Goal: Task Accomplishment & Management: Use online tool/utility

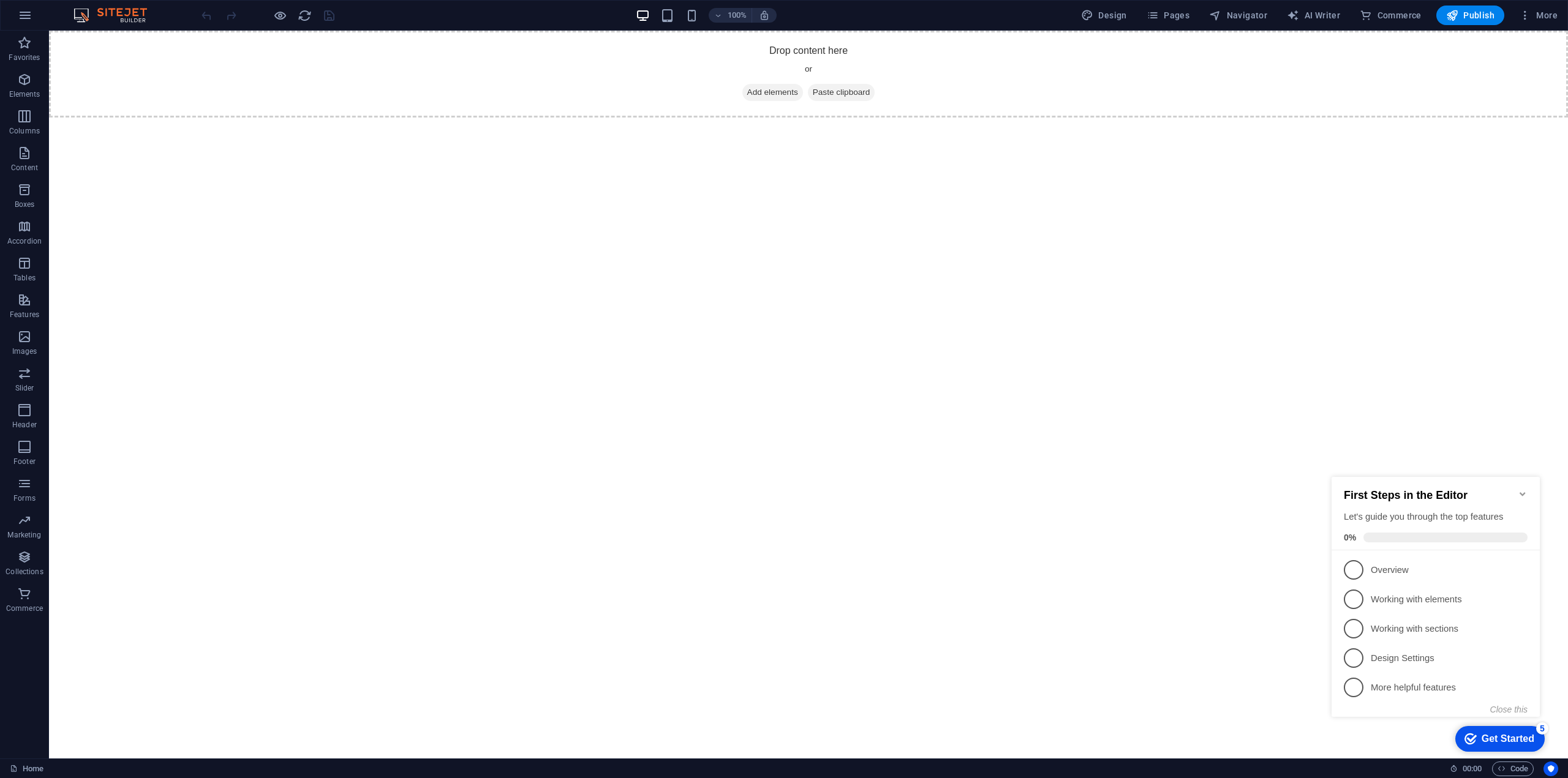
click at [1525, 489] on icon "Minimize checklist" at bounding box center [1522, 494] width 10 height 10
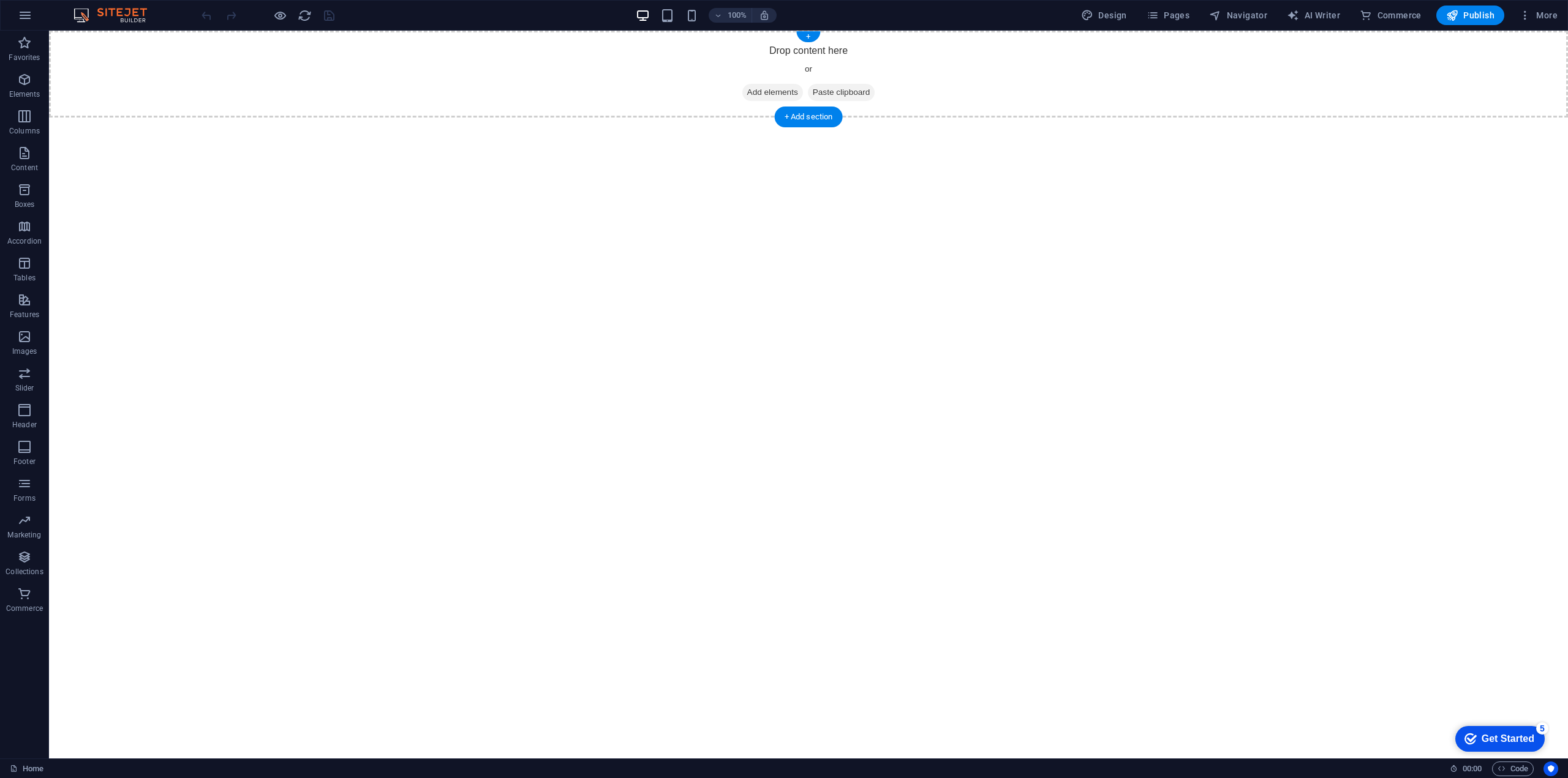
click at [1008, 75] on div "Drop content here or Add elements Paste clipboard" at bounding box center [809, 75] width 1519 height 87
click at [108, 51] on div "Drop content here or Add elements Paste clipboard" at bounding box center [809, 75] width 1519 height 87
click at [35, 50] on span "Favorites" at bounding box center [24, 50] width 49 height 30
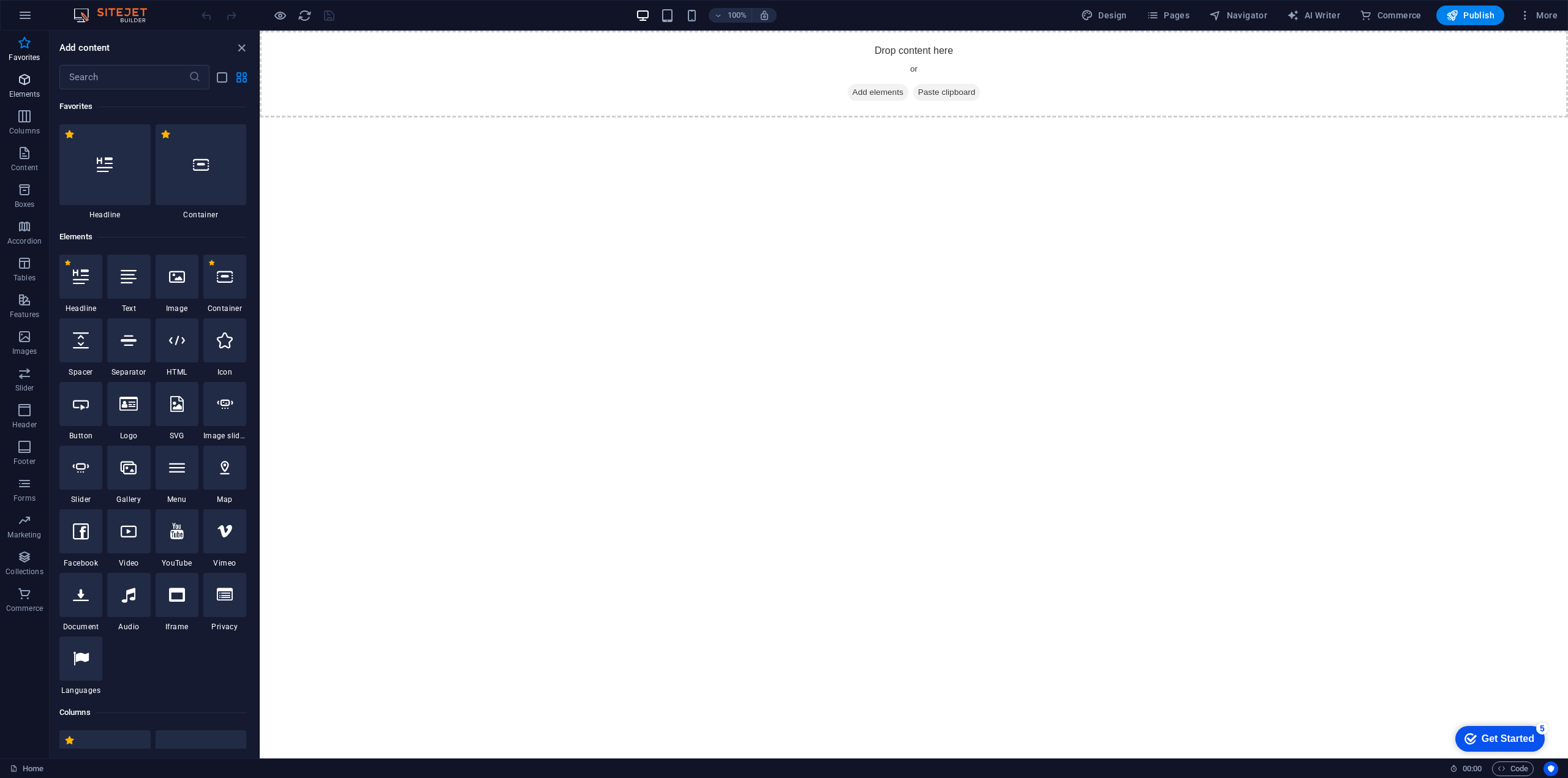
click at [18, 85] on icon "button" at bounding box center [25, 80] width 15 height 15
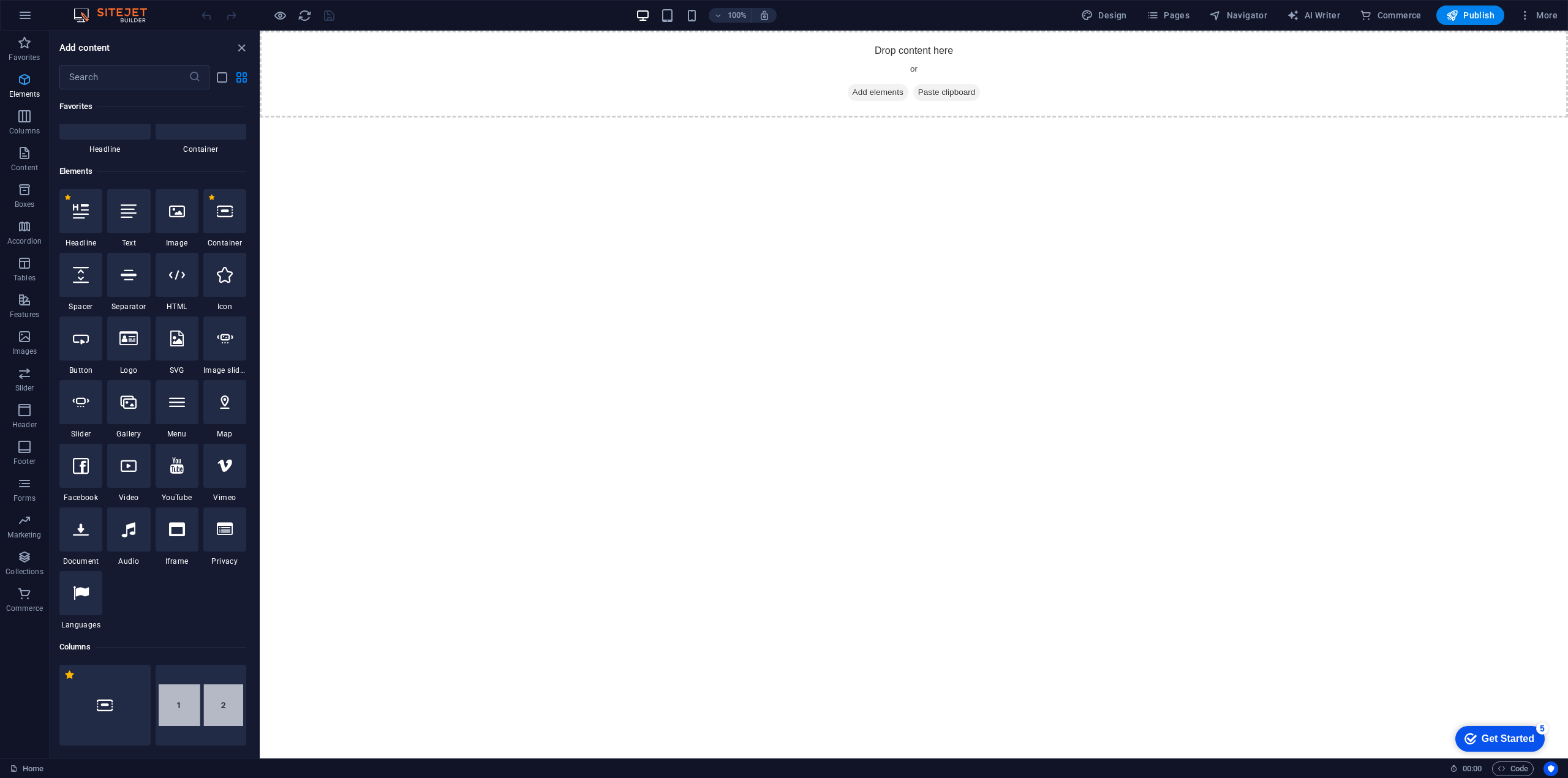
scroll to position [130, 0]
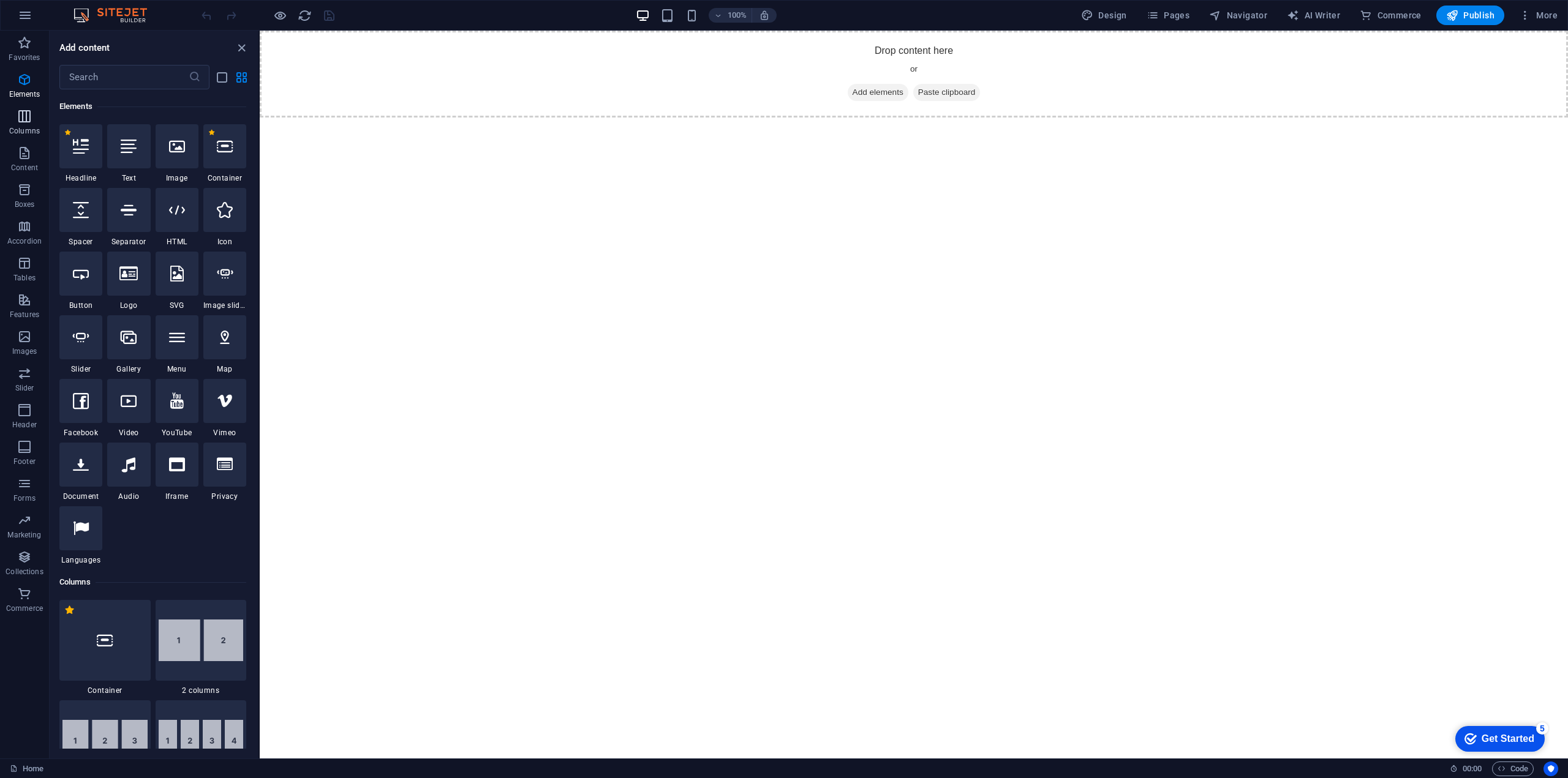
click at [23, 129] on p "Columns" at bounding box center [25, 131] width 31 height 10
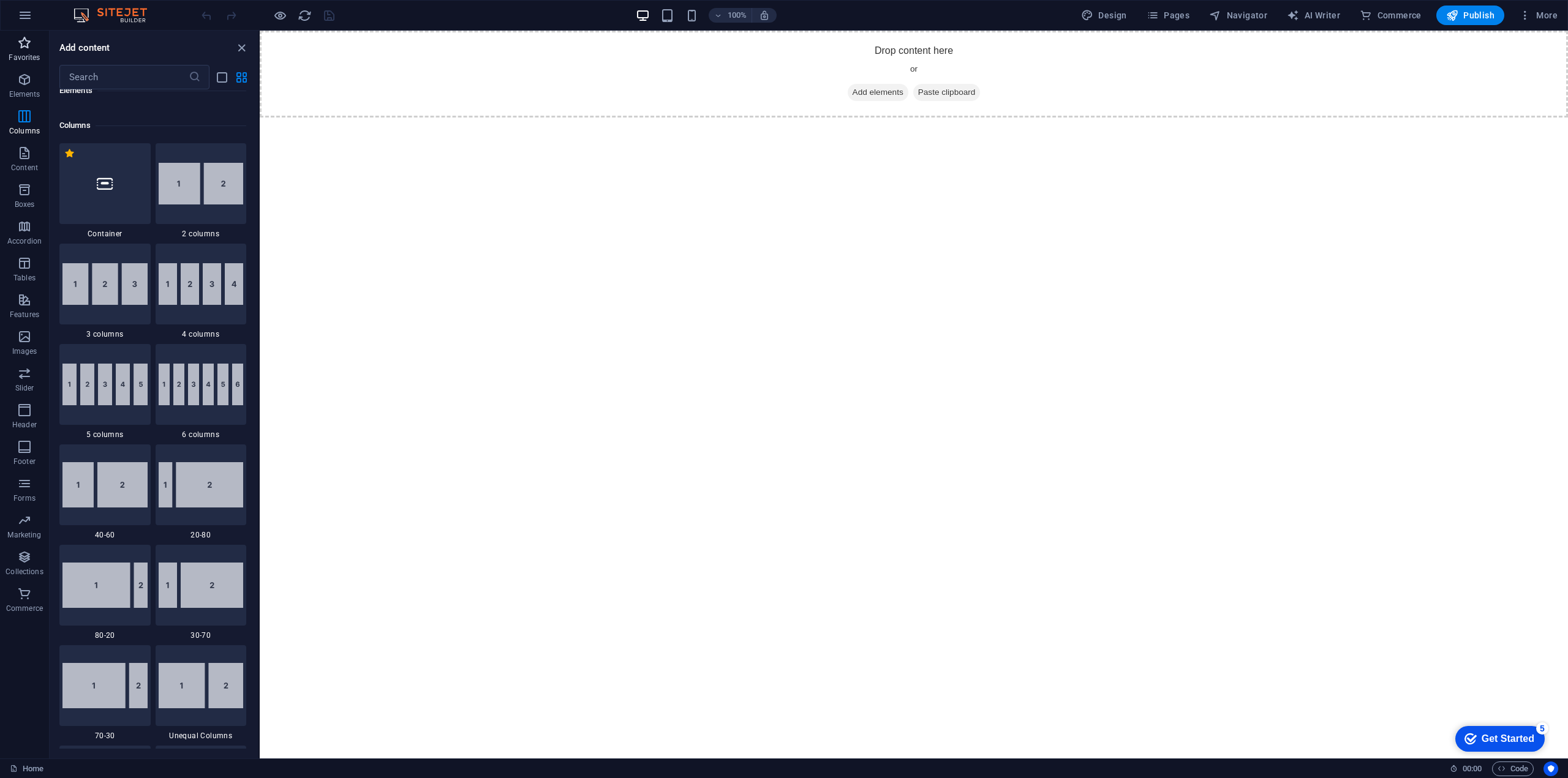
scroll to position [606, 0]
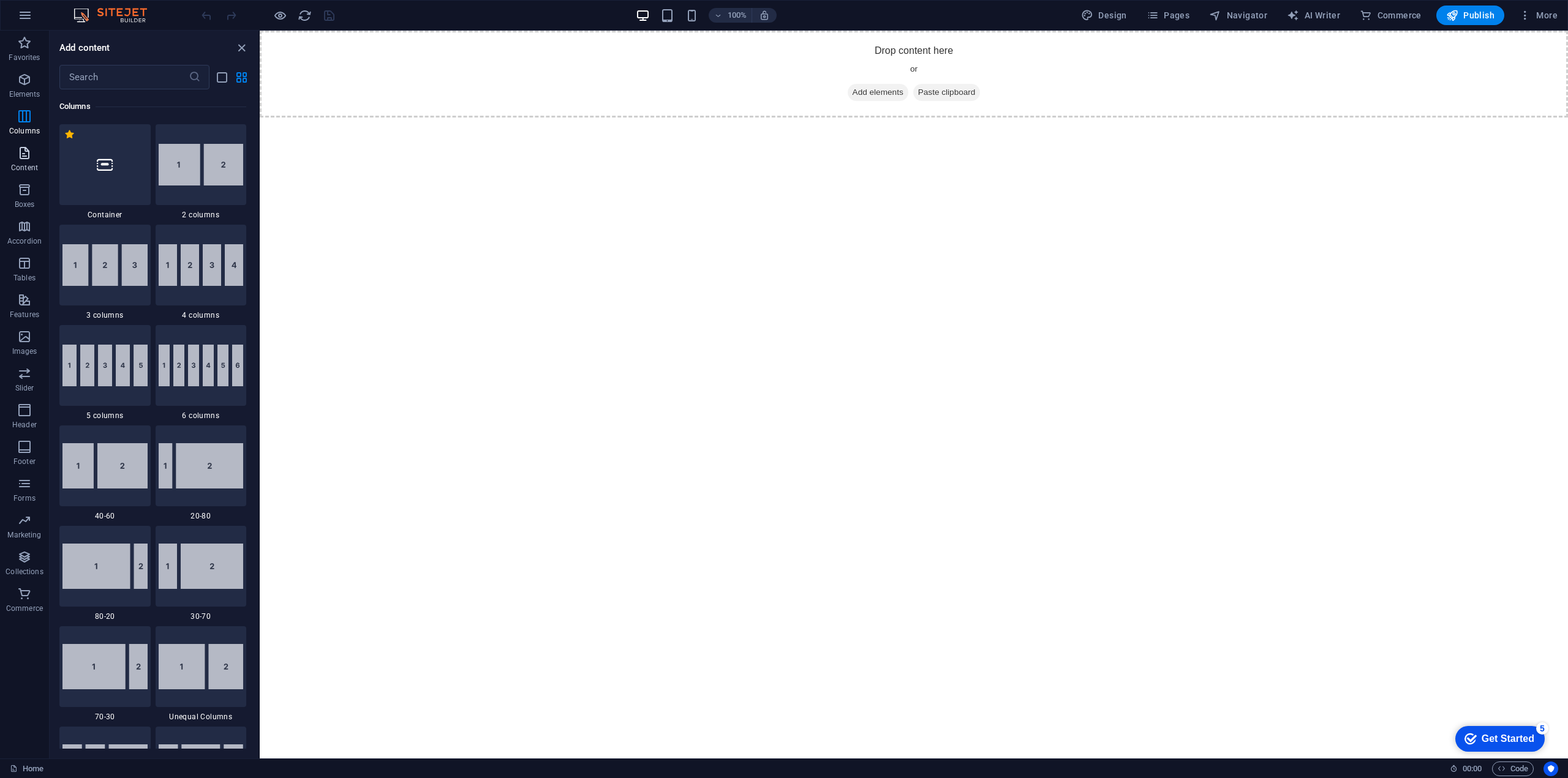
click at [21, 148] on icon "button" at bounding box center [25, 153] width 15 height 15
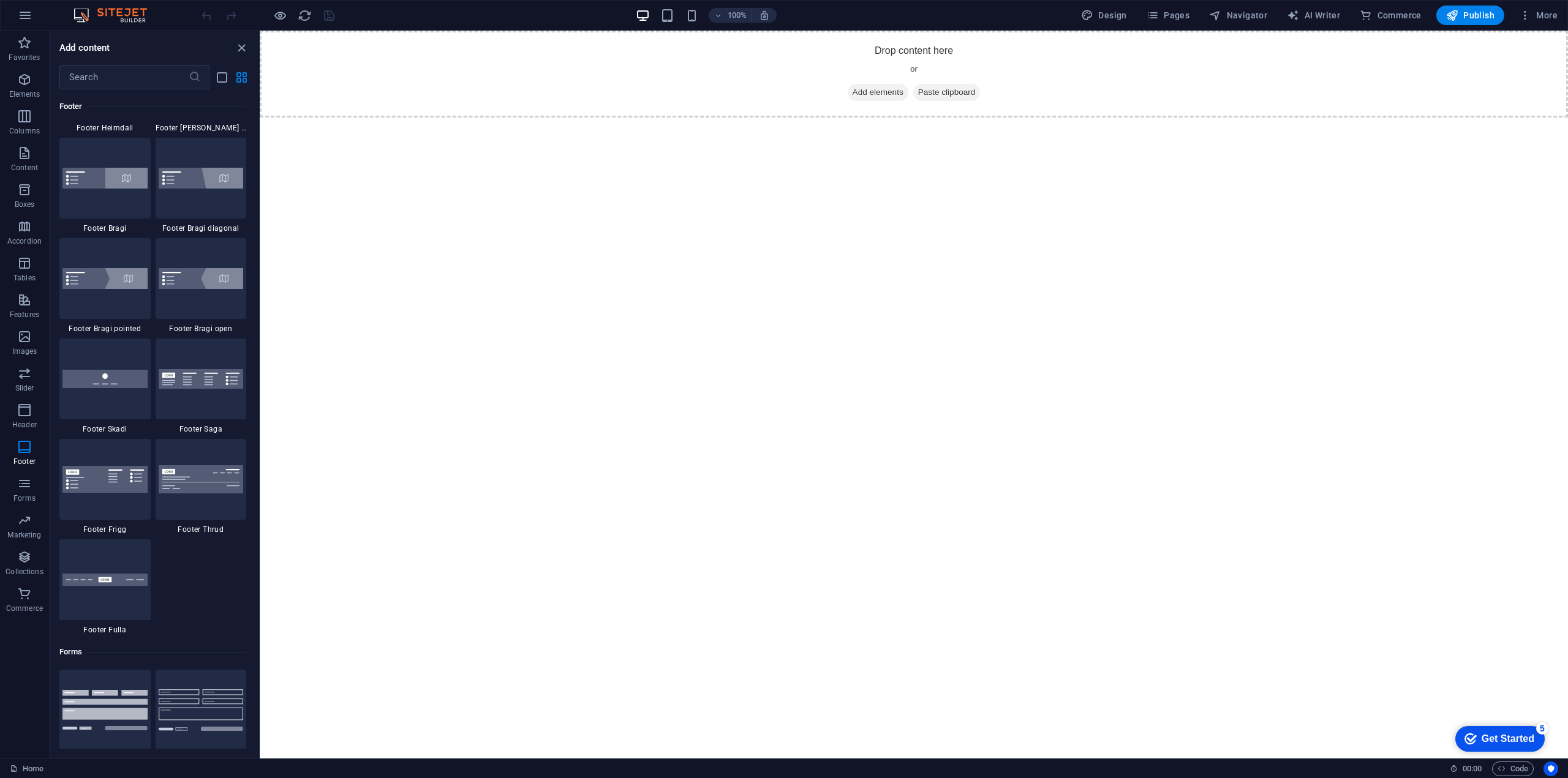
scroll to position [8469, 0]
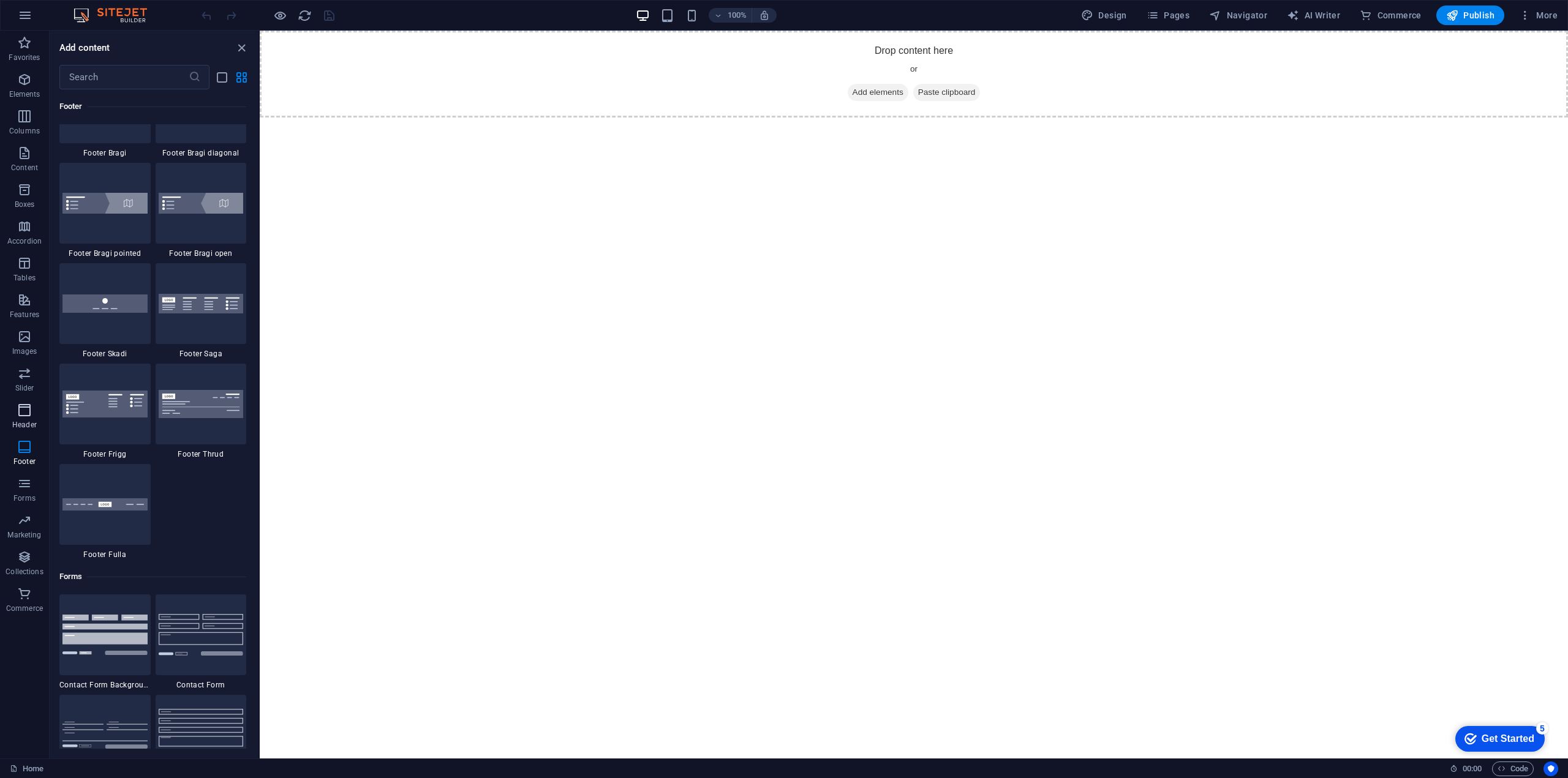
click at [19, 416] on icon "button" at bounding box center [25, 410] width 15 height 15
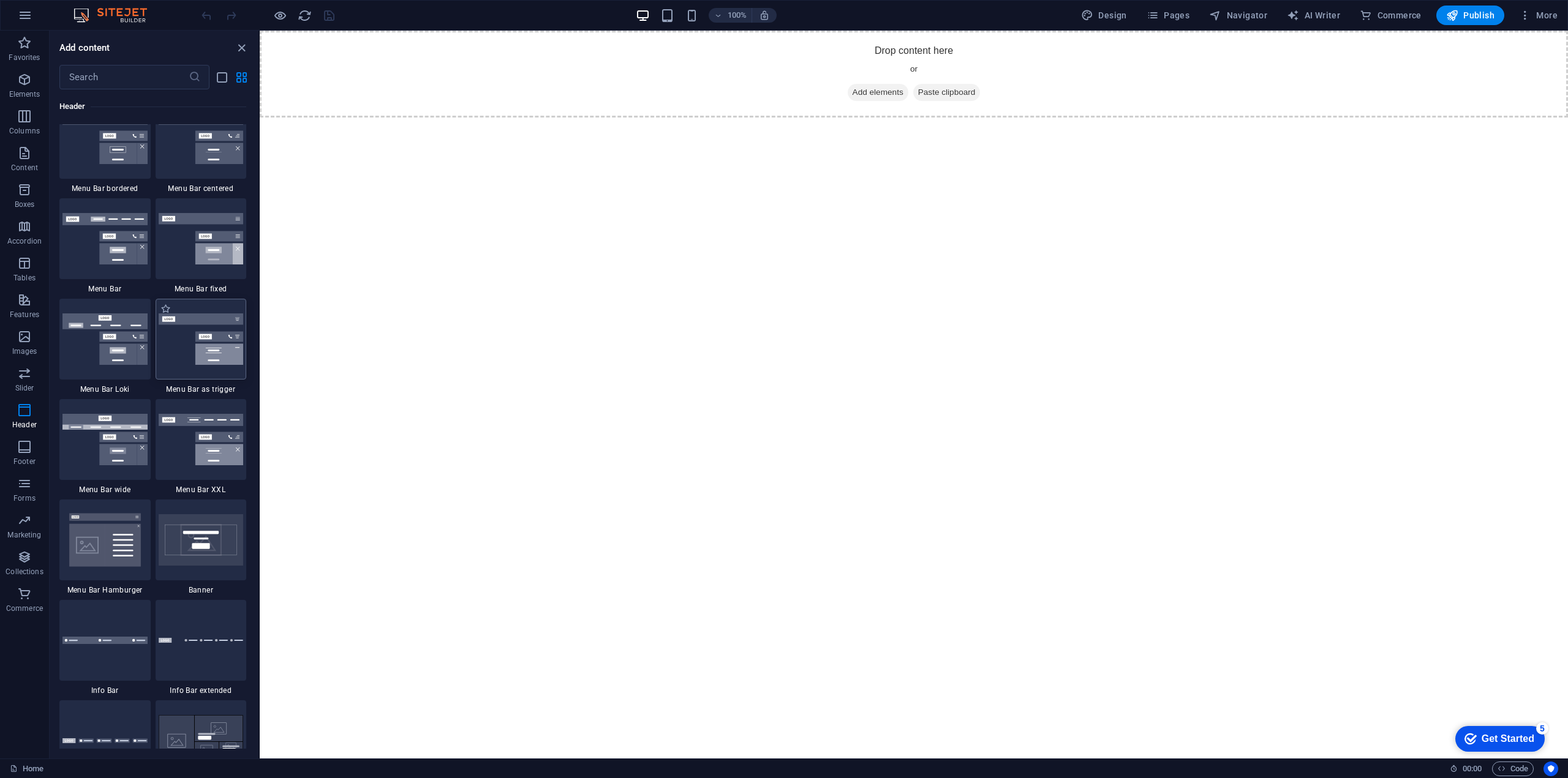
scroll to position [7373, 0]
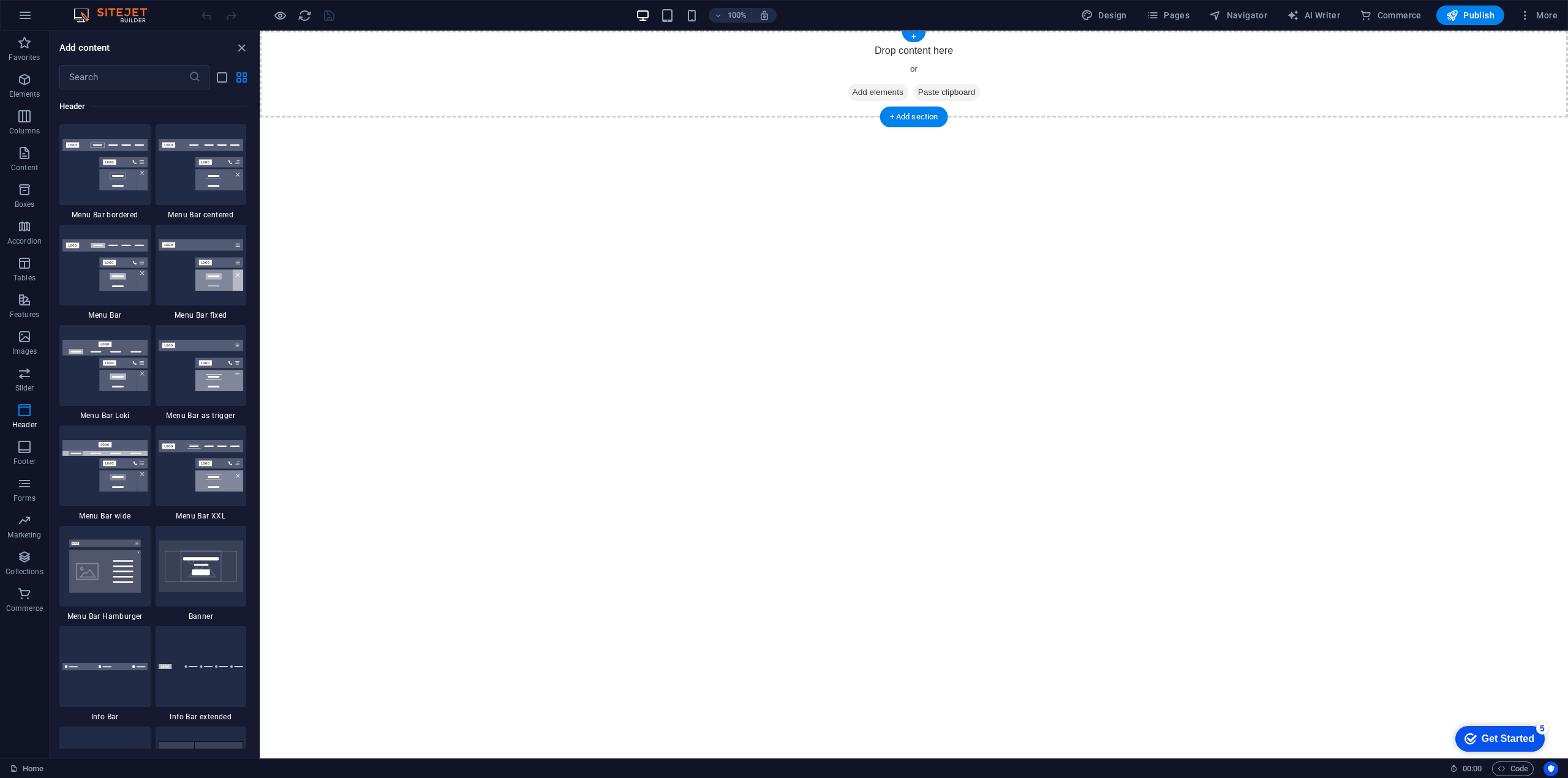
click at [712, 70] on div "Drop content here or Add elements Paste clipboard" at bounding box center [914, 75] width 1308 height 87
click at [1240, 92] on div "Drop content here or Add elements Paste clipboard" at bounding box center [914, 75] width 1308 height 87
click at [913, 32] on div "+" at bounding box center [914, 37] width 24 height 11
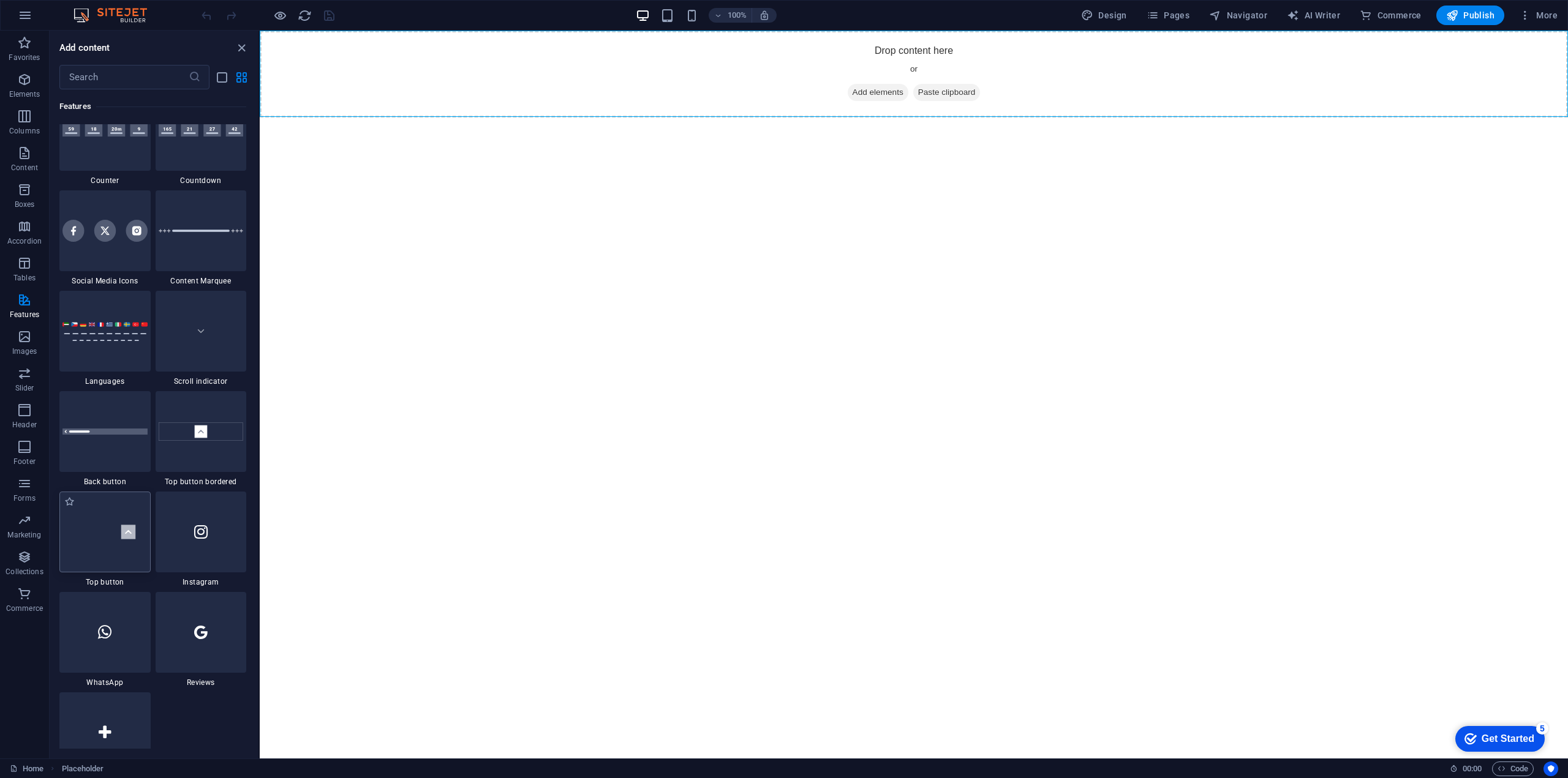
scroll to position [5000, 0]
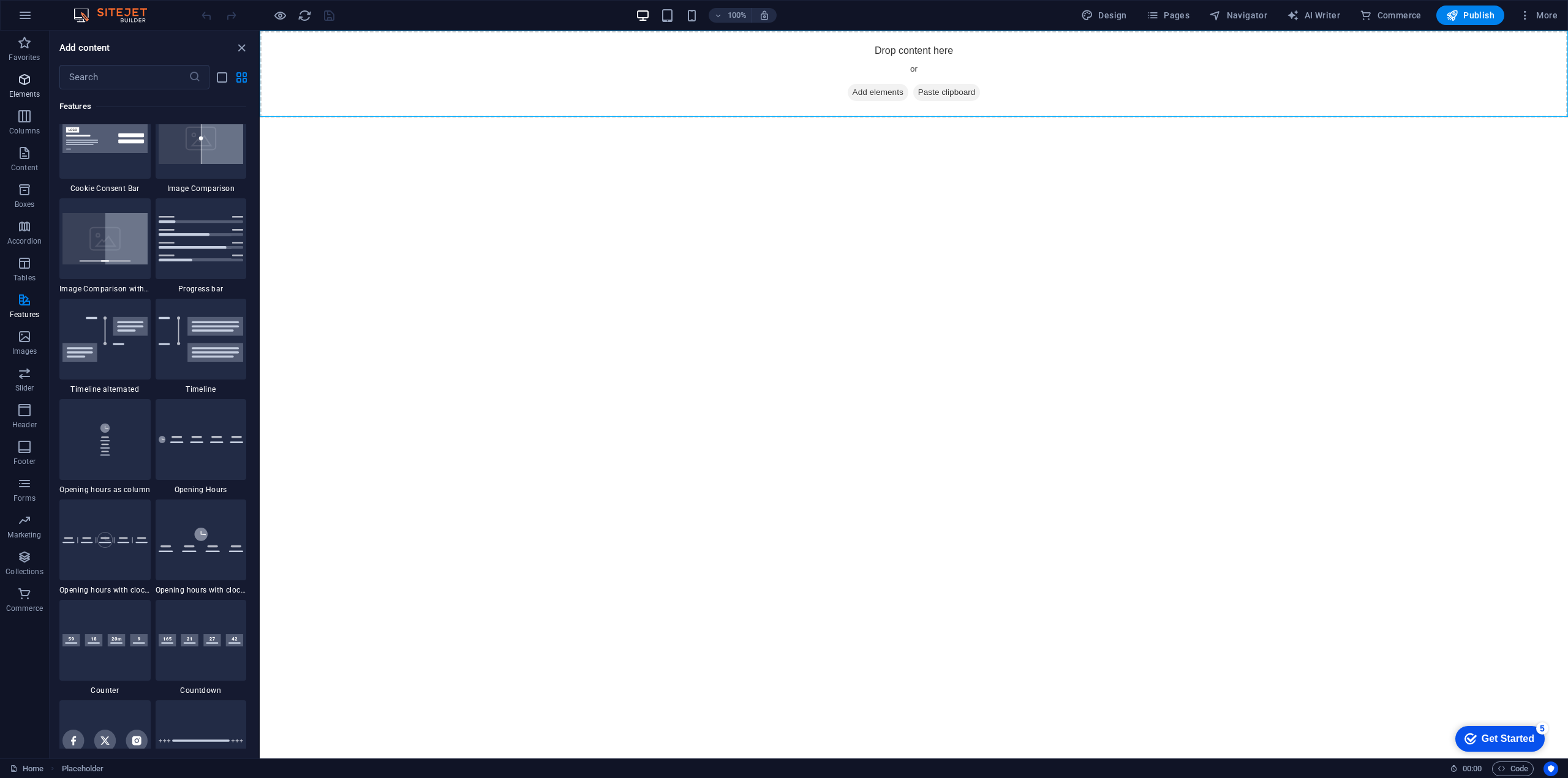
click at [29, 94] on p "Elements" at bounding box center [25, 94] width 32 height 10
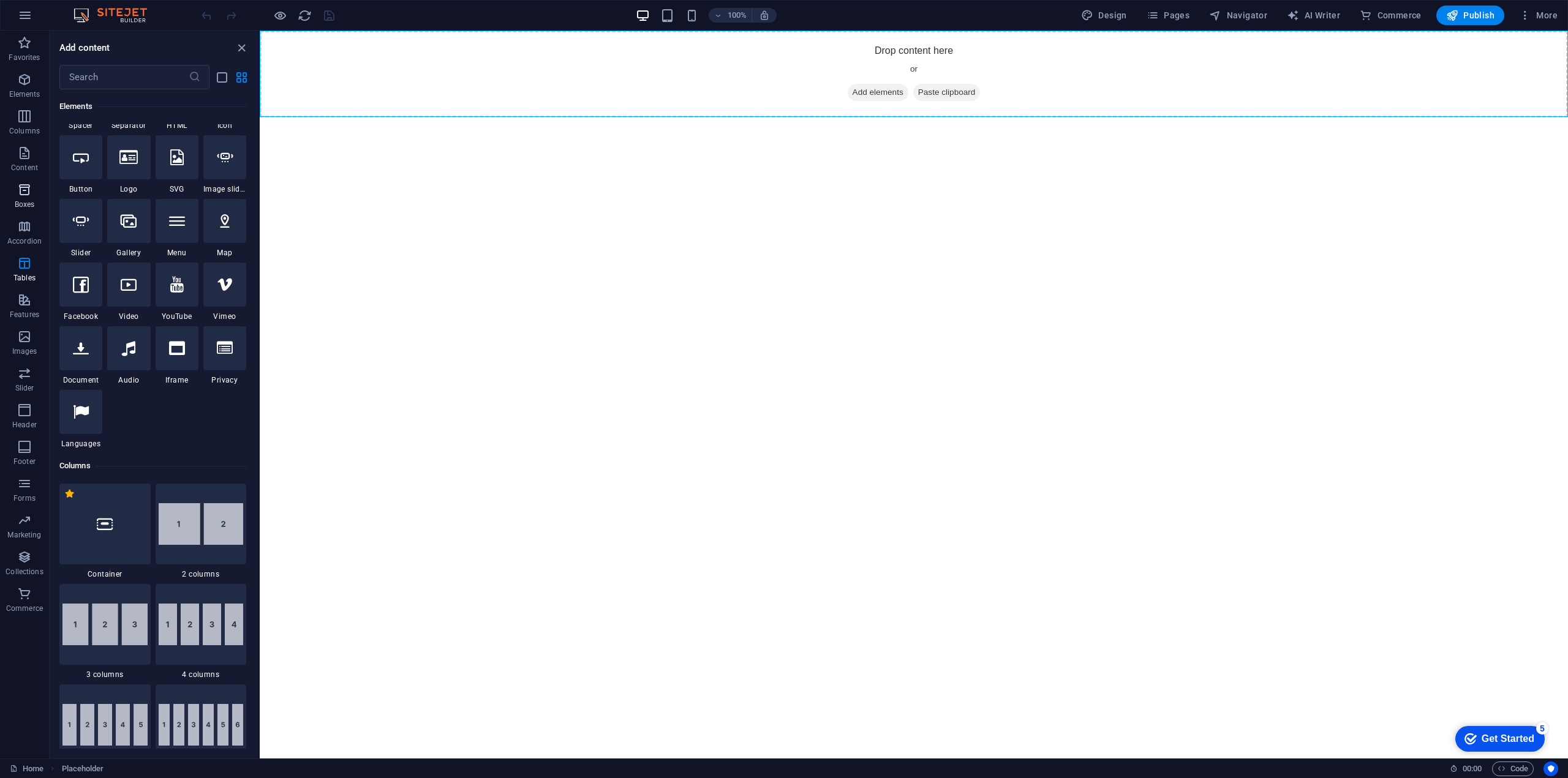
scroll to position [130, 0]
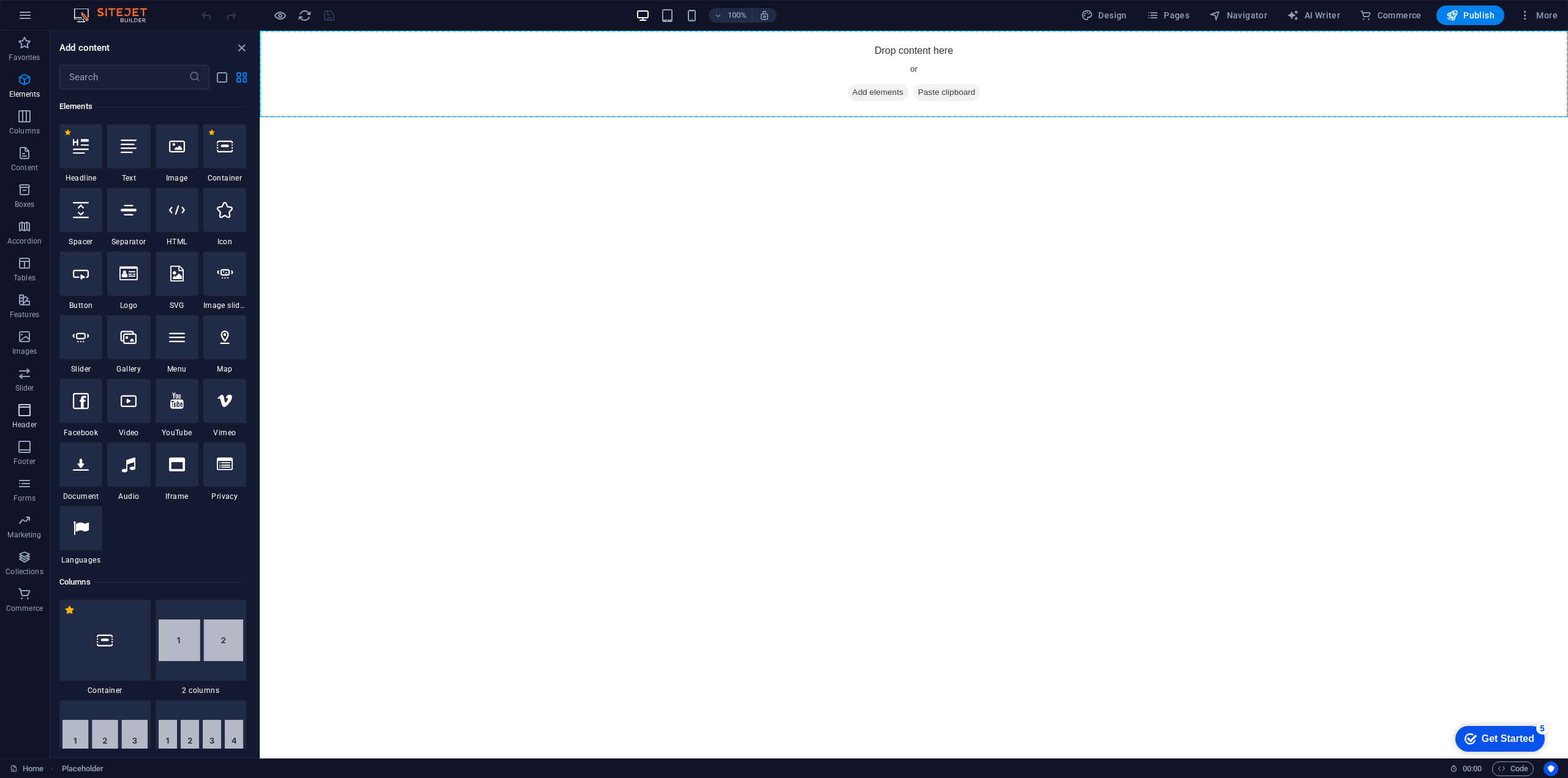
click at [33, 409] on span "Header" at bounding box center [24, 418] width 49 height 30
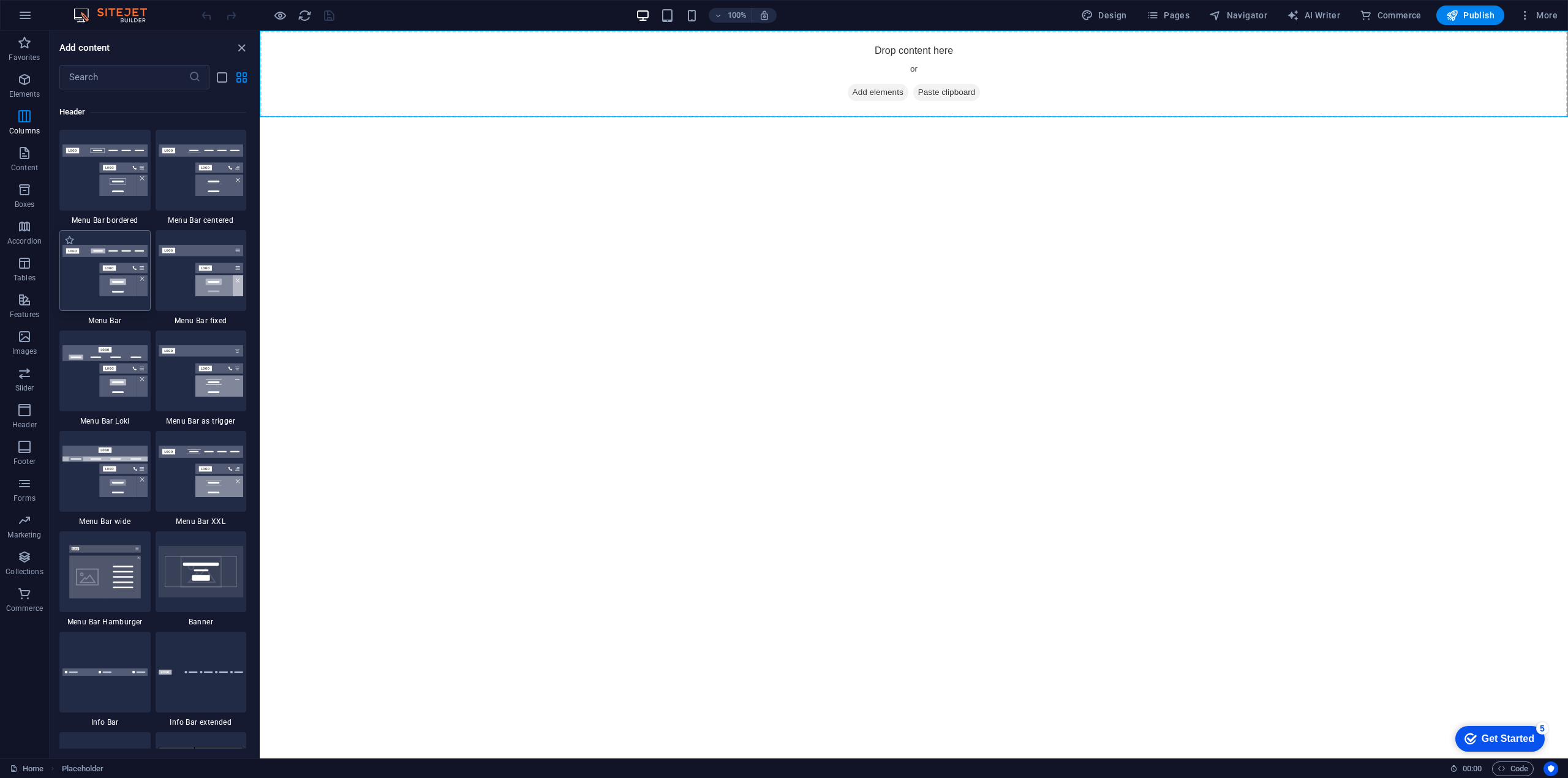
scroll to position [7373, 0]
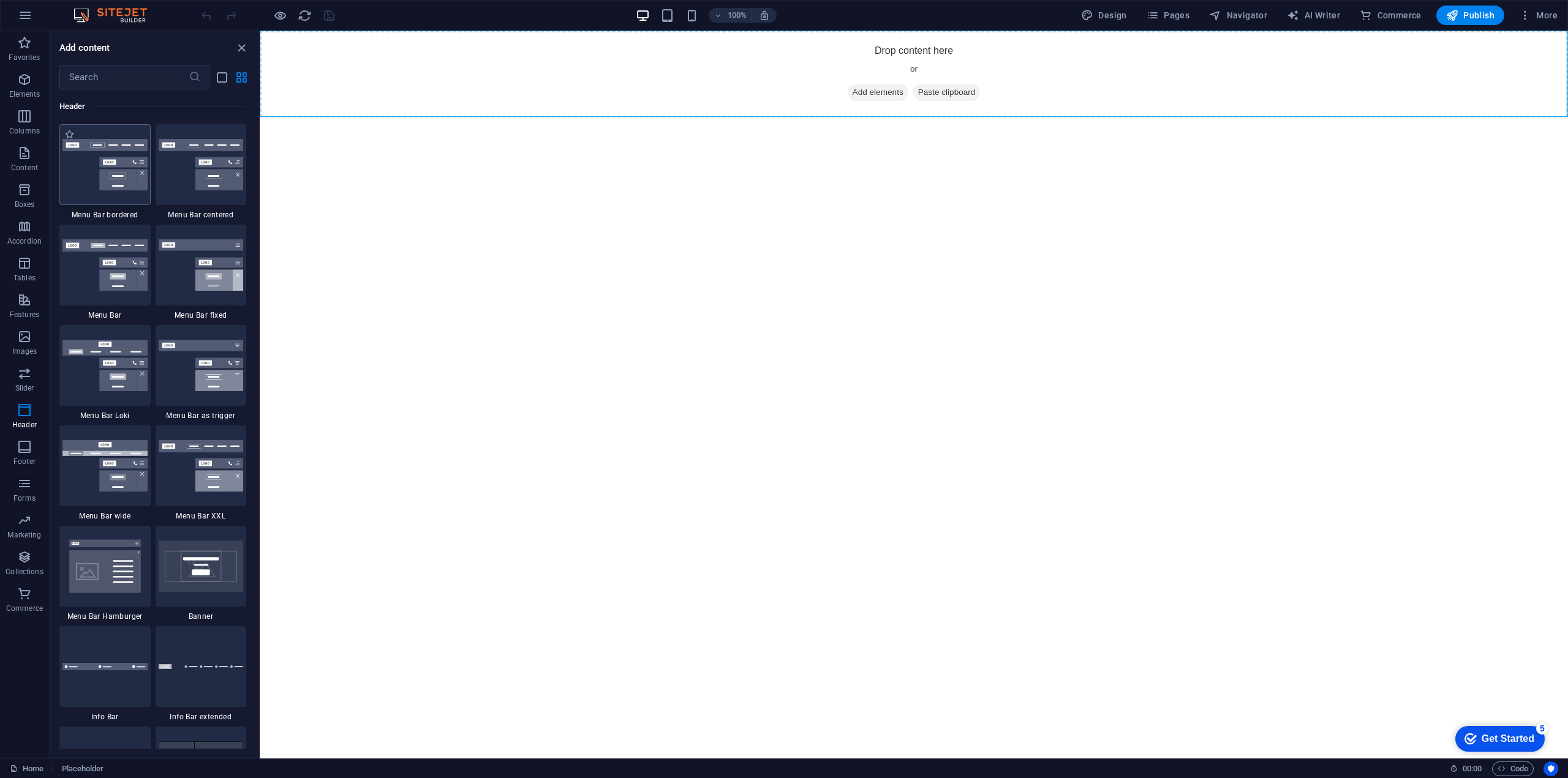
click at [86, 166] on img at bounding box center [105, 164] width 85 height 52
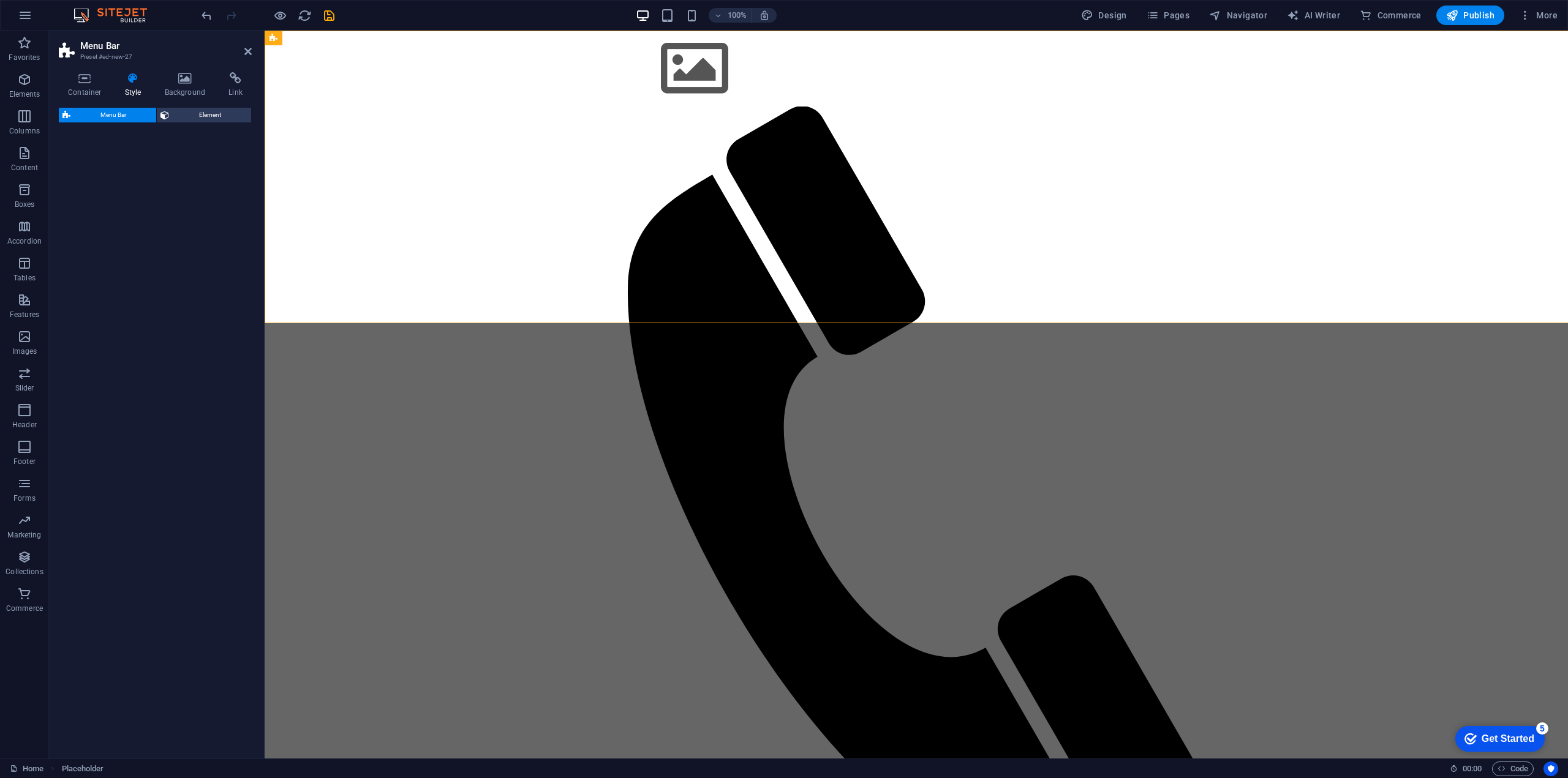
select select "rem"
select select "preset-menu-v2-border"
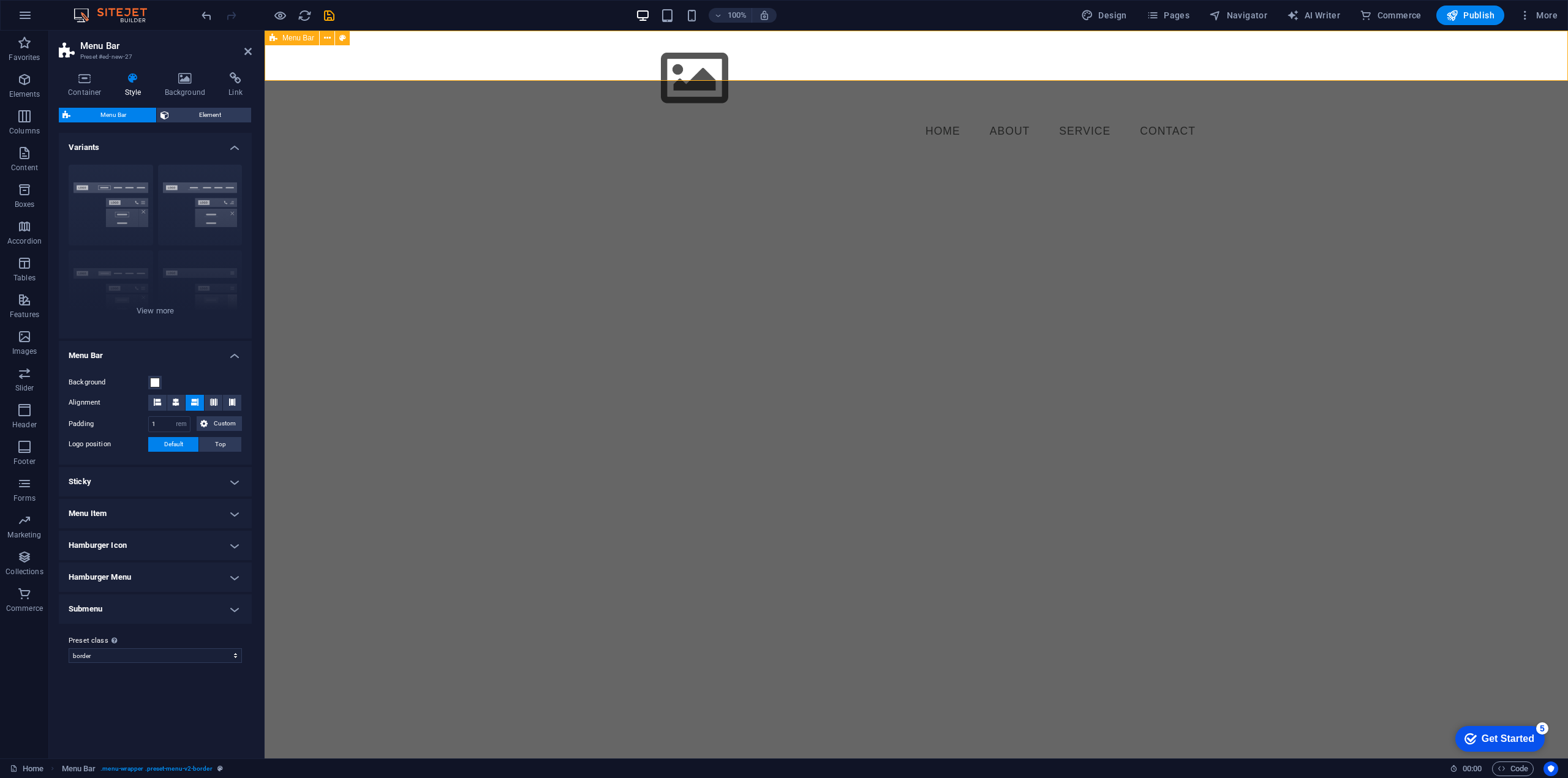
click at [1464, 50] on div "Menu Home About Service Contact" at bounding box center [916, 93] width 1303 height 126
click at [247, 51] on icon at bounding box center [248, 51] width 7 height 10
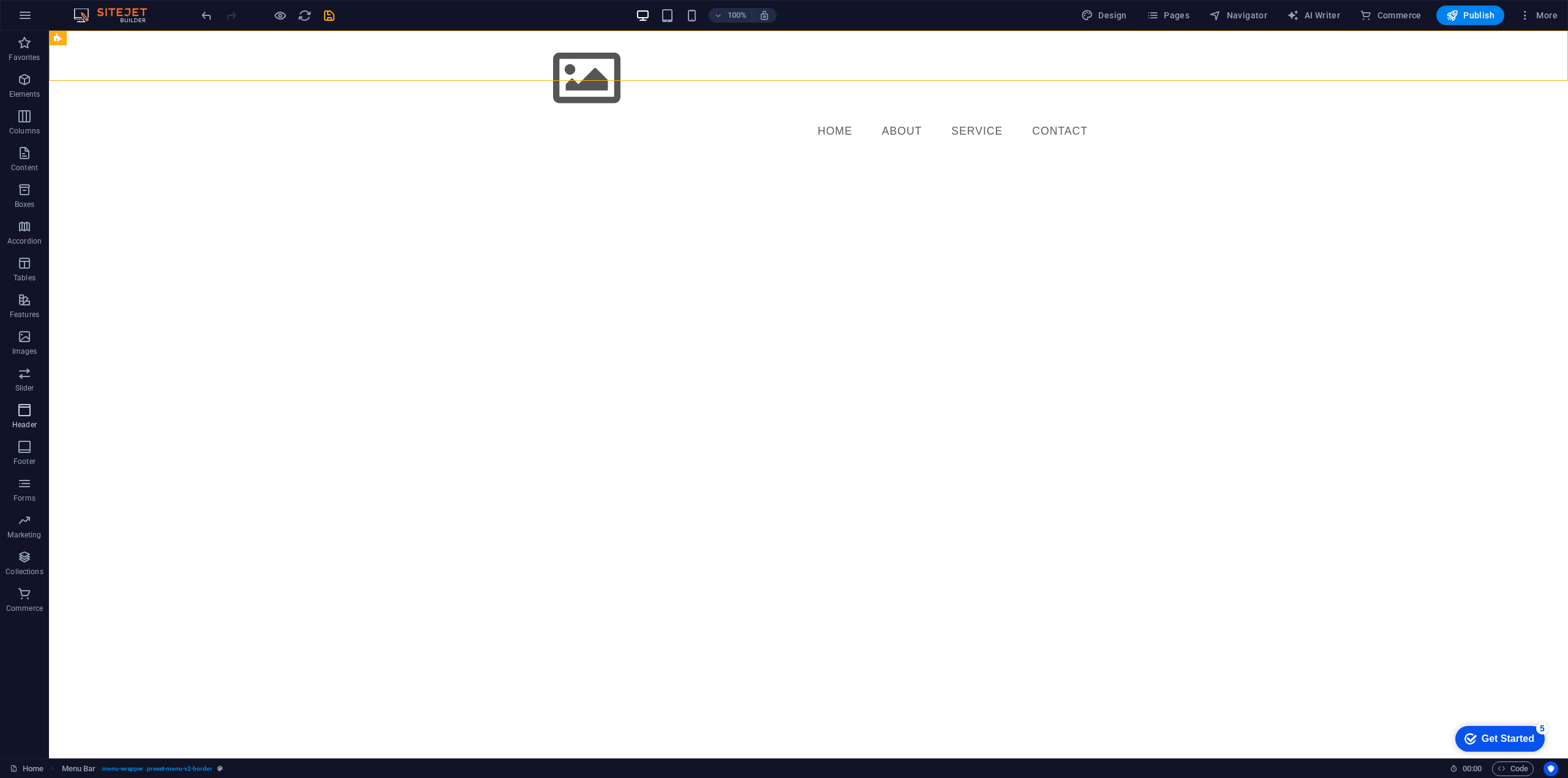
click at [30, 420] on p "Header" at bounding box center [24, 425] width 24 height 10
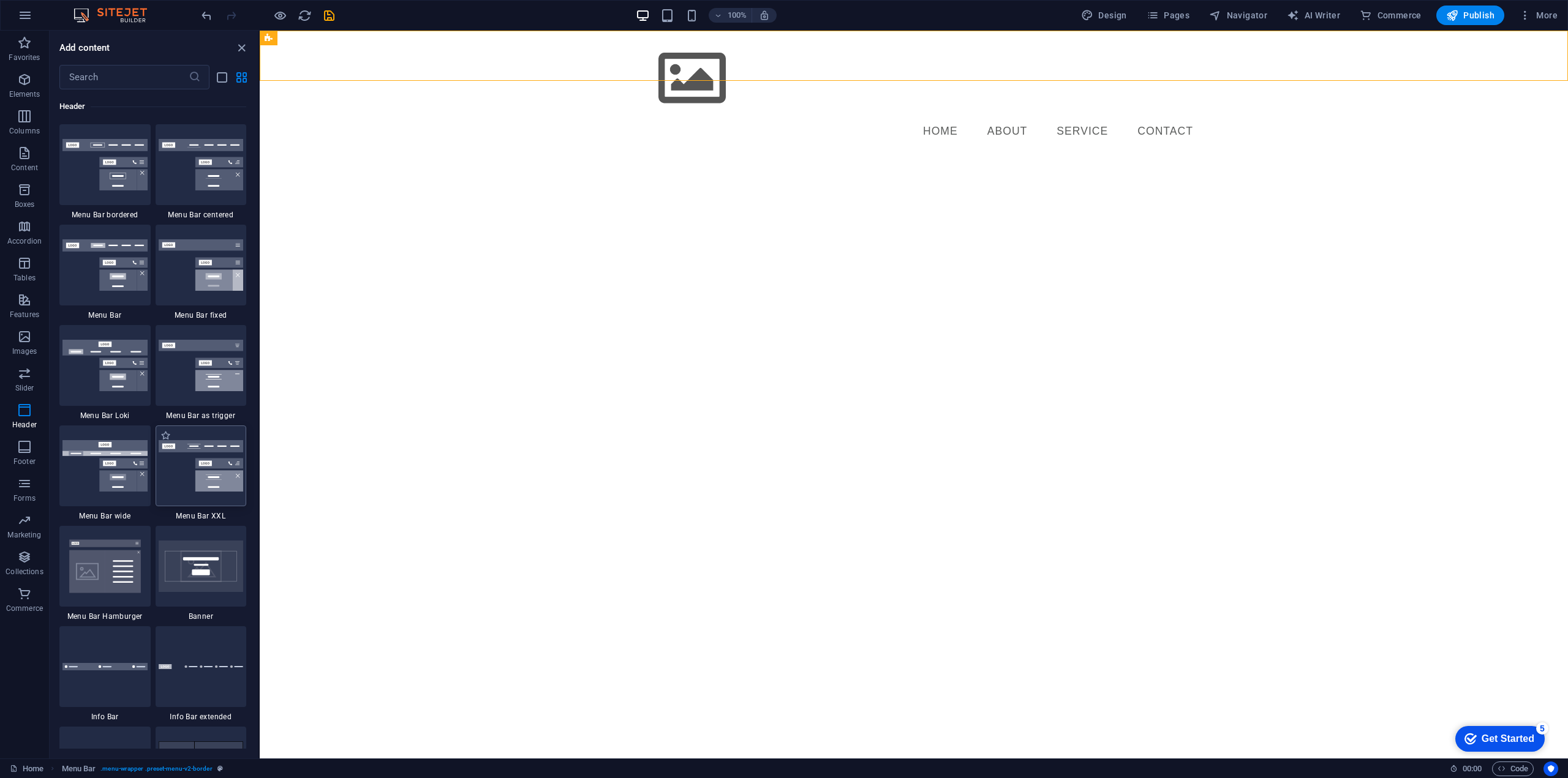
click at [233, 465] on img at bounding box center [201, 466] width 85 height 52
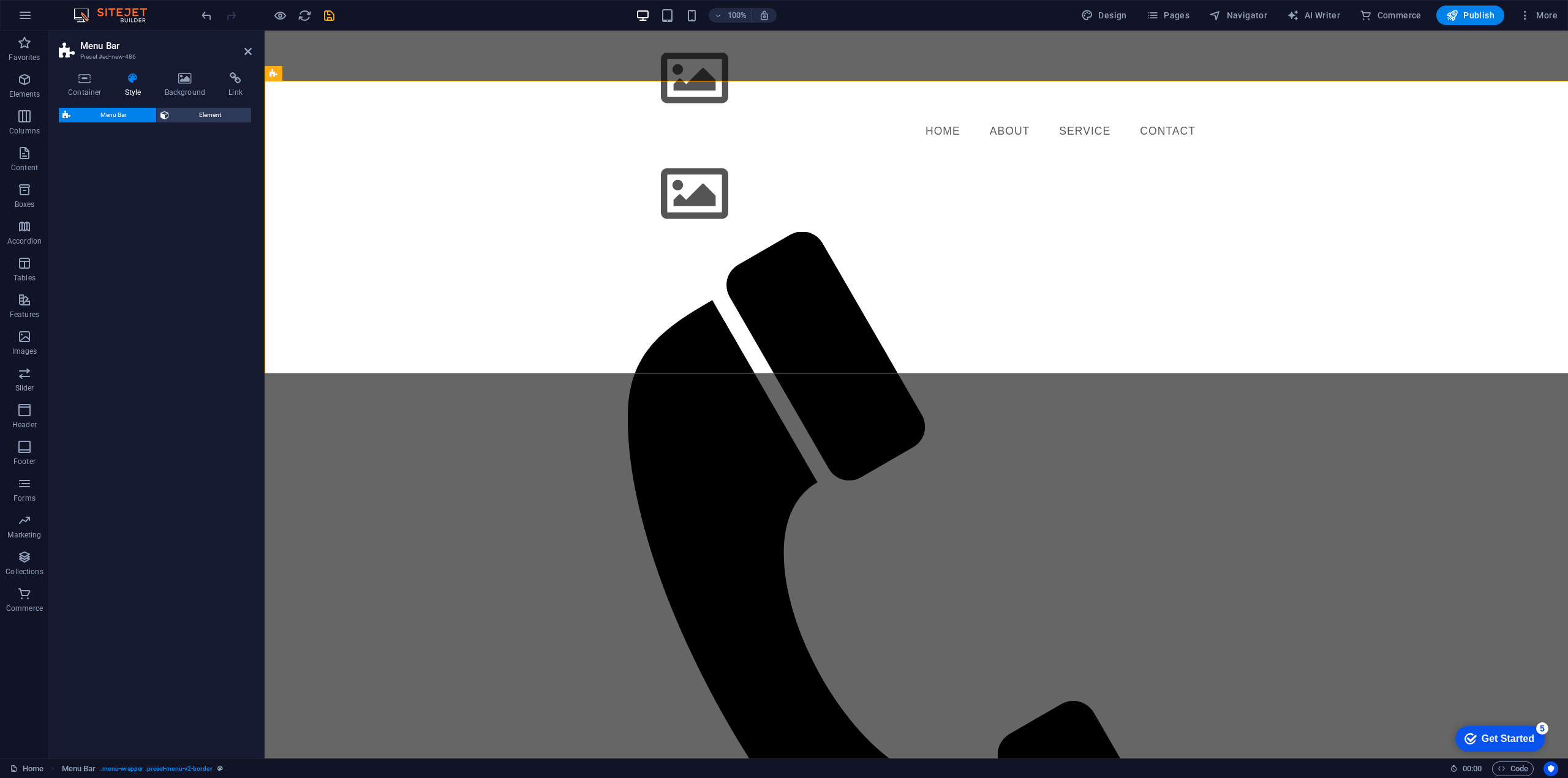
select select "rem"
select select "preset-menu-v2-xxl"
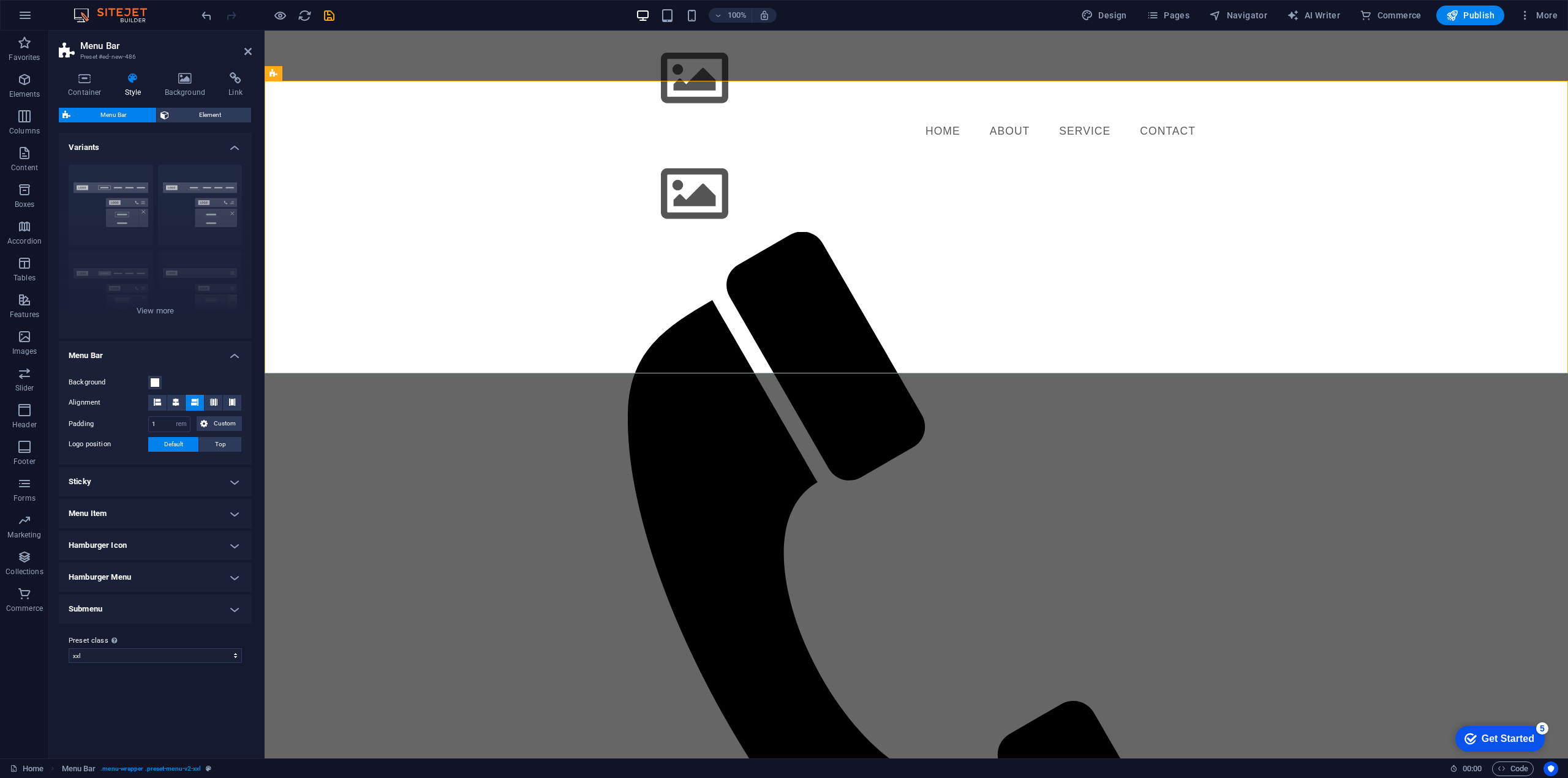
click at [515, 502] on html "Menu Home About Service Contact Menu Home About Service Contact" at bounding box center [916, 548] width 1303 height 1034
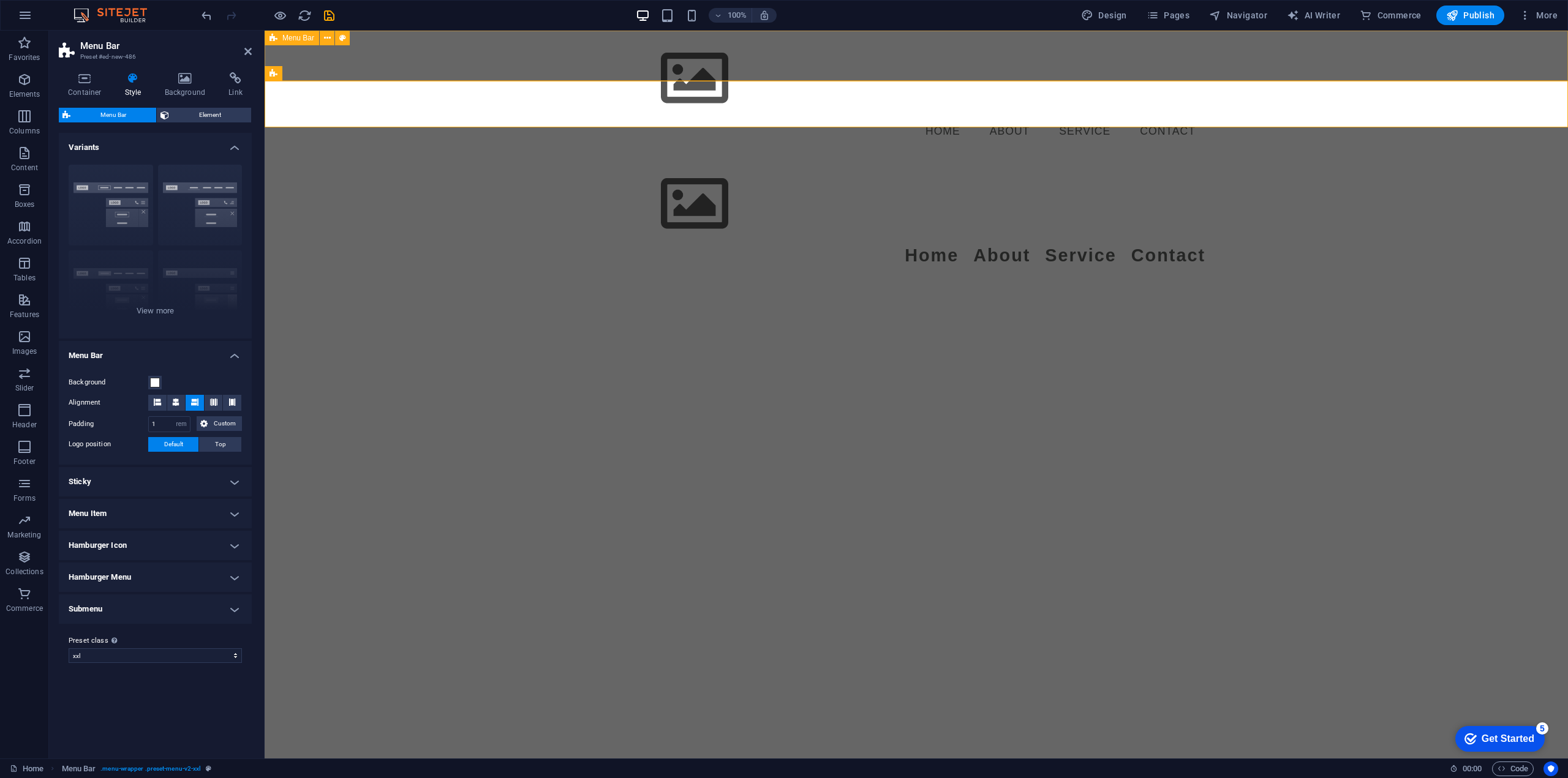
click at [625, 50] on div "Menu Home About Service Contact" at bounding box center [916, 93] width 1303 height 126
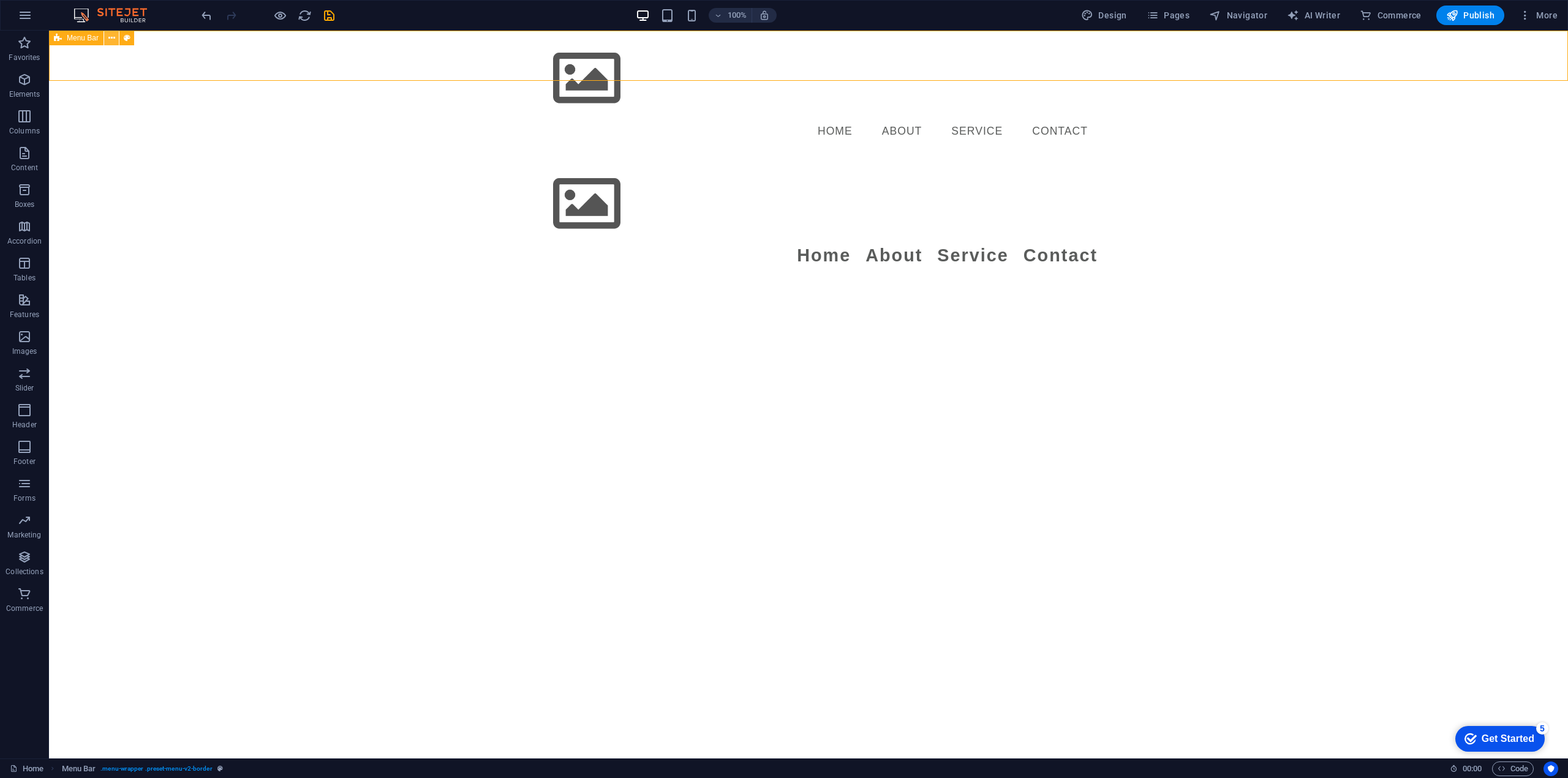
click at [110, 42] on icon at bounding box center [111, 38] width 7 height 13
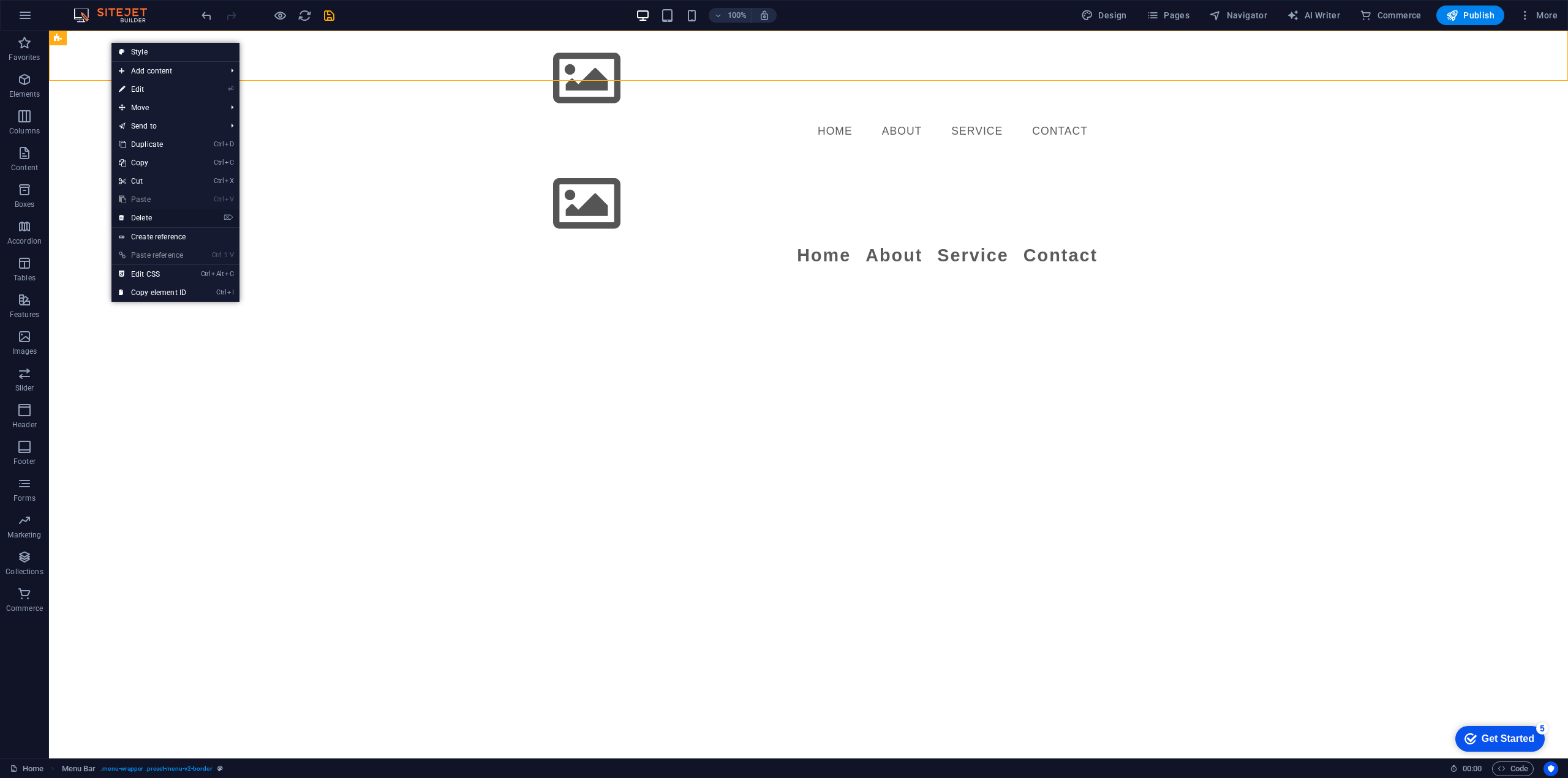
click at [146, 212] on link "⌦ Delete" at bounding box center [152, 217] width 82 height 18
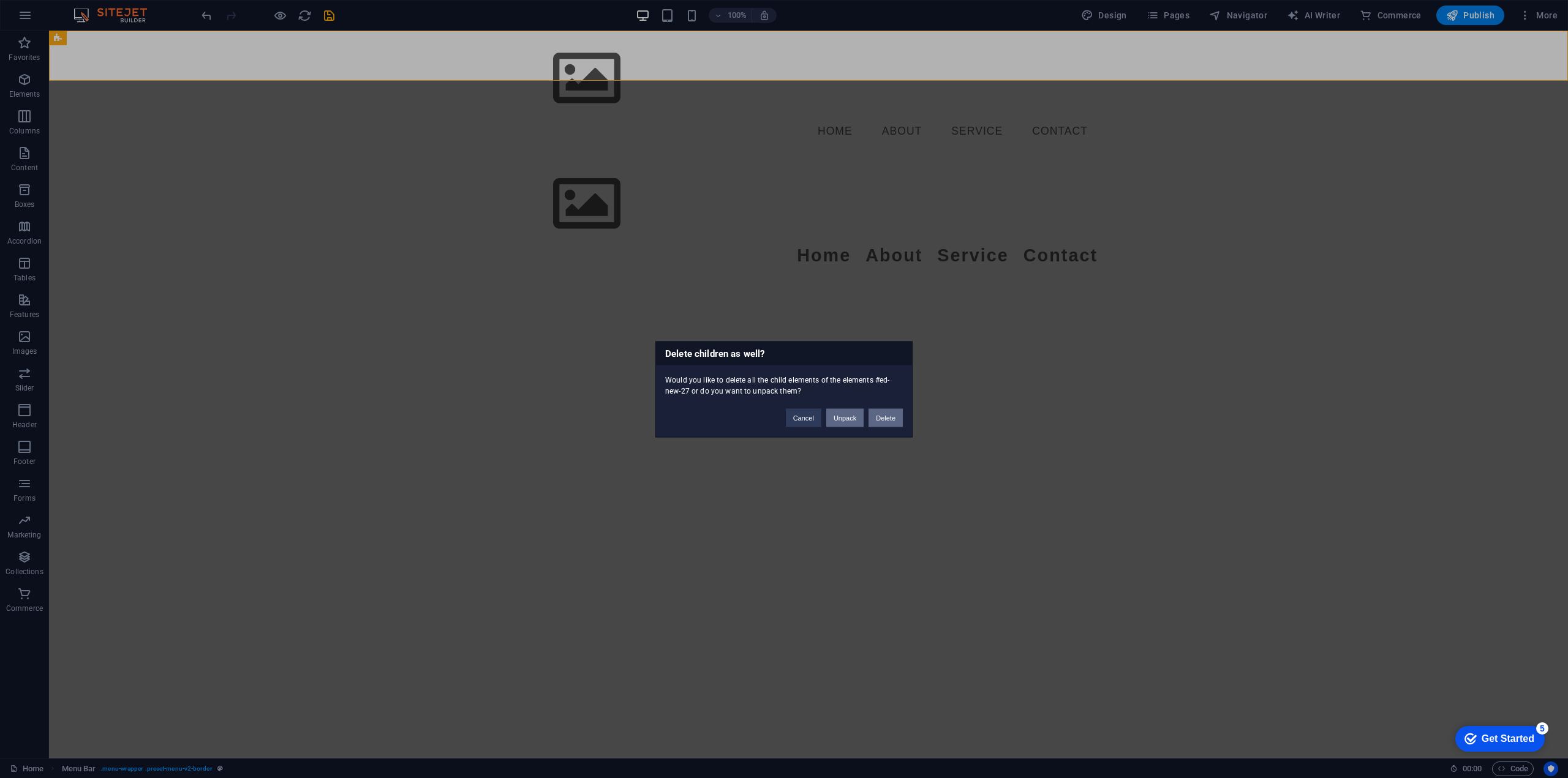
drag, startPoint x: 843, startPoint y: 416, endPoint x: 890, endPoint y: 421, distance: 47.3
click at [890, 421] on div "Cancel Unpack Delete" at bounding box center [845, 411] width 136 height 32
click at [890, 421] on button "Delete" at bounding box center [885, 417] width 34 height 18
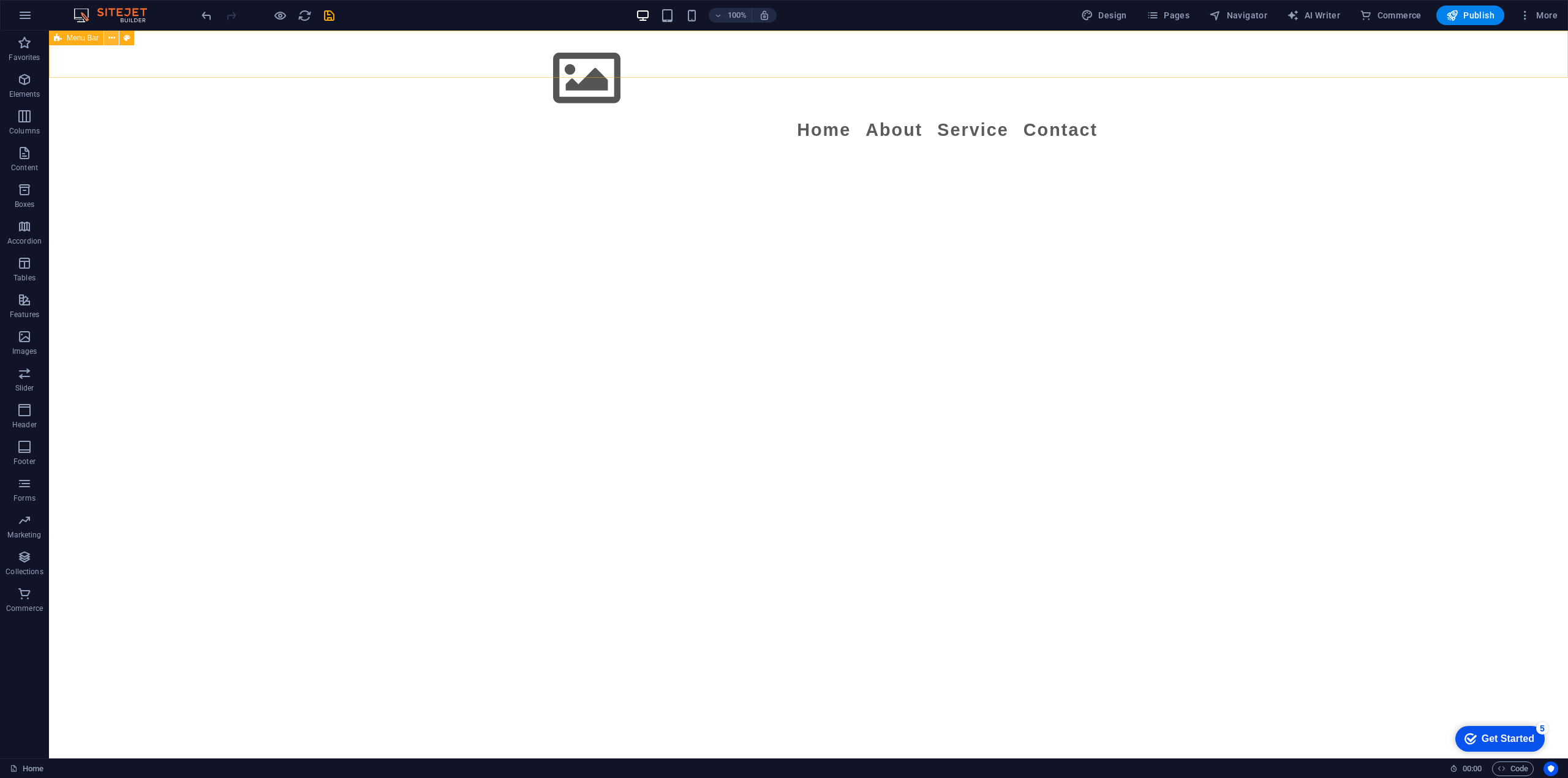
click at [116, 42] on button at bounding box center [111, 38] width 15 height 15
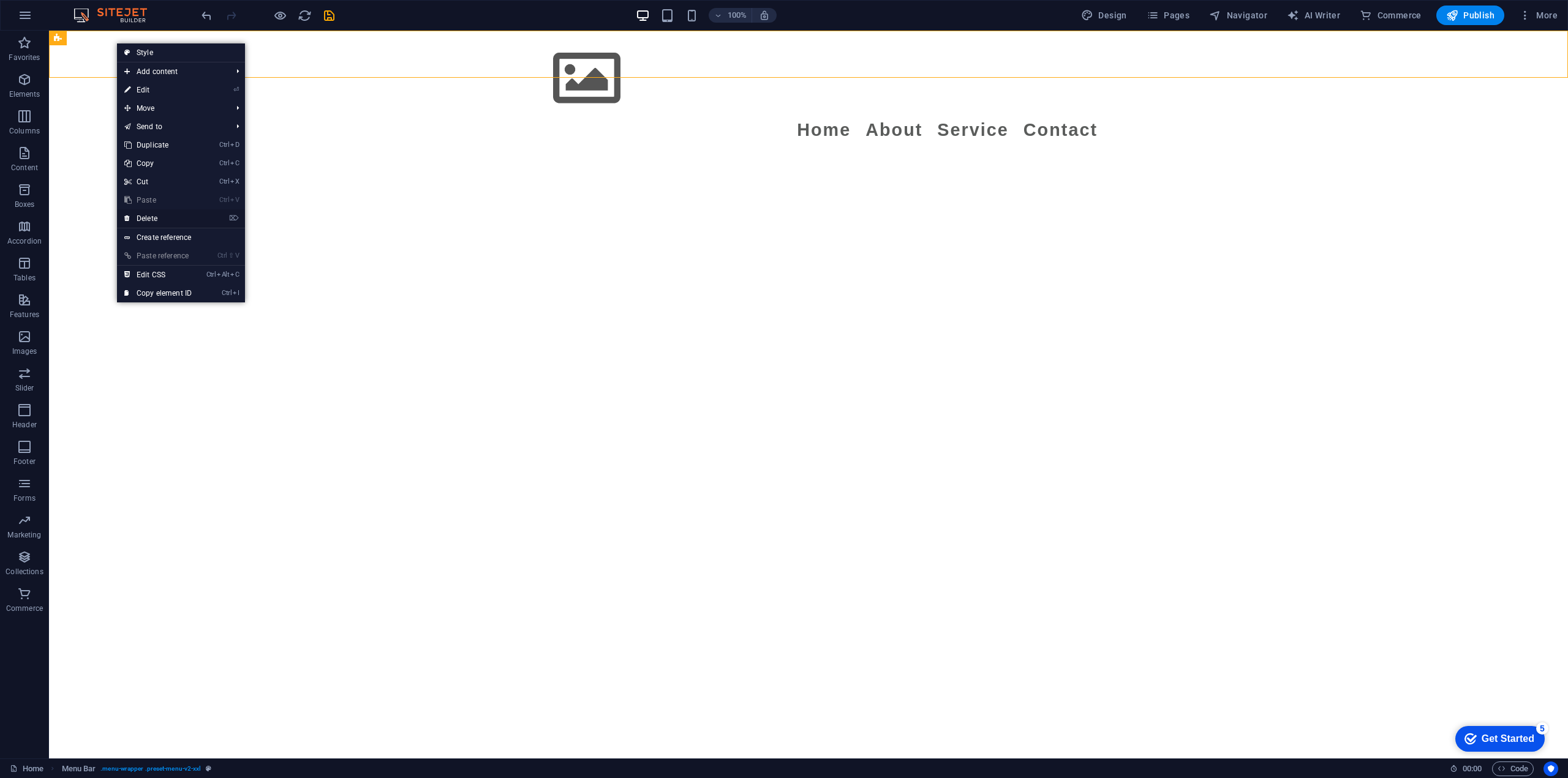
click at [204, 212] on li "⌦ Delete" at bounding box center [181, 219] width 128 height 19
click at [210, 216] on li "⌦ Delete" at bounding box center [181, 219] width 128 height 19
click at [164, 213] on link "⌦ Delete" at bounding box center [158, 218] width 82 height 18
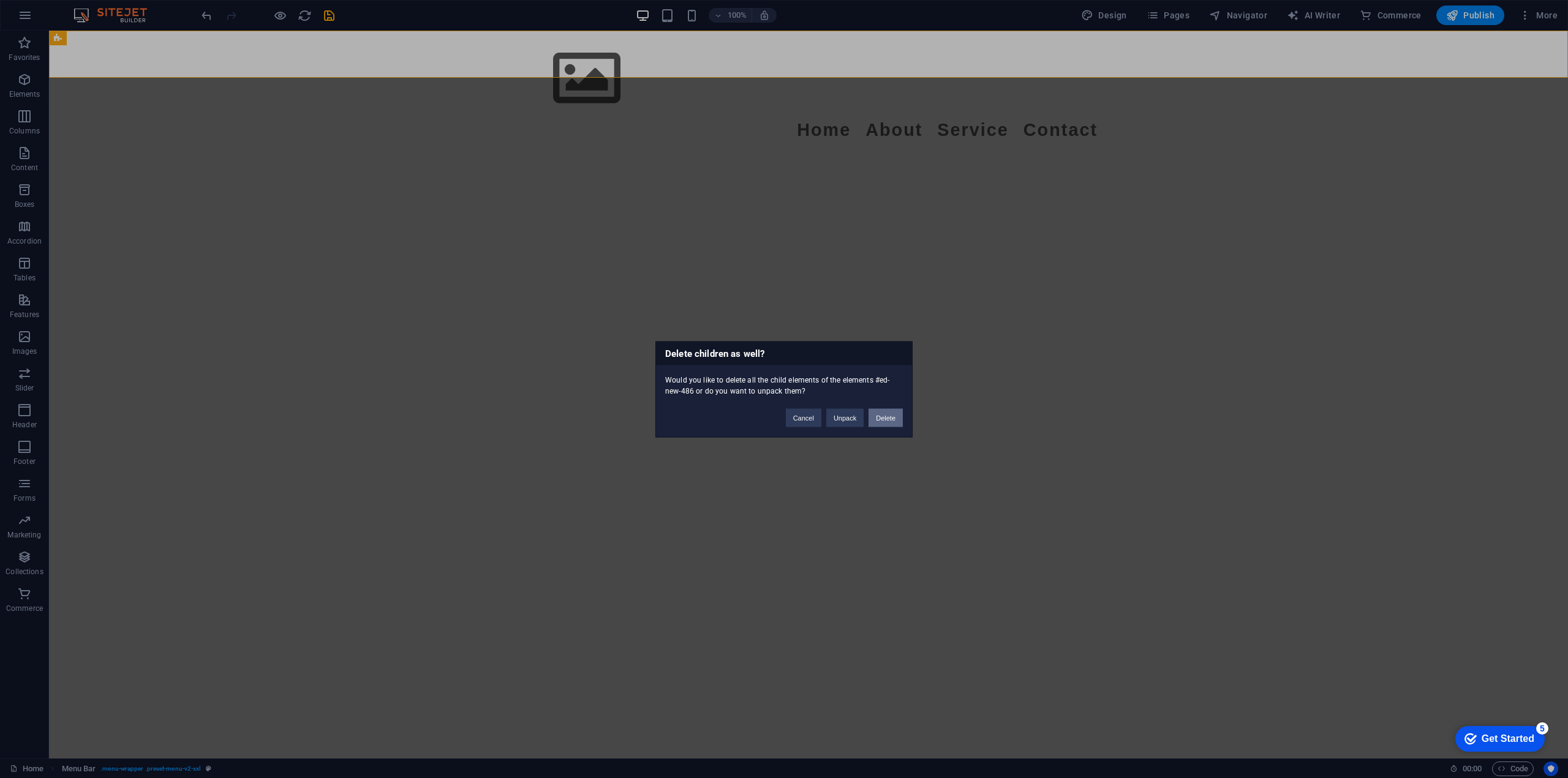
click at [878, 416] on button "Delete" at bounding box center [885, 417] width 34 height 18
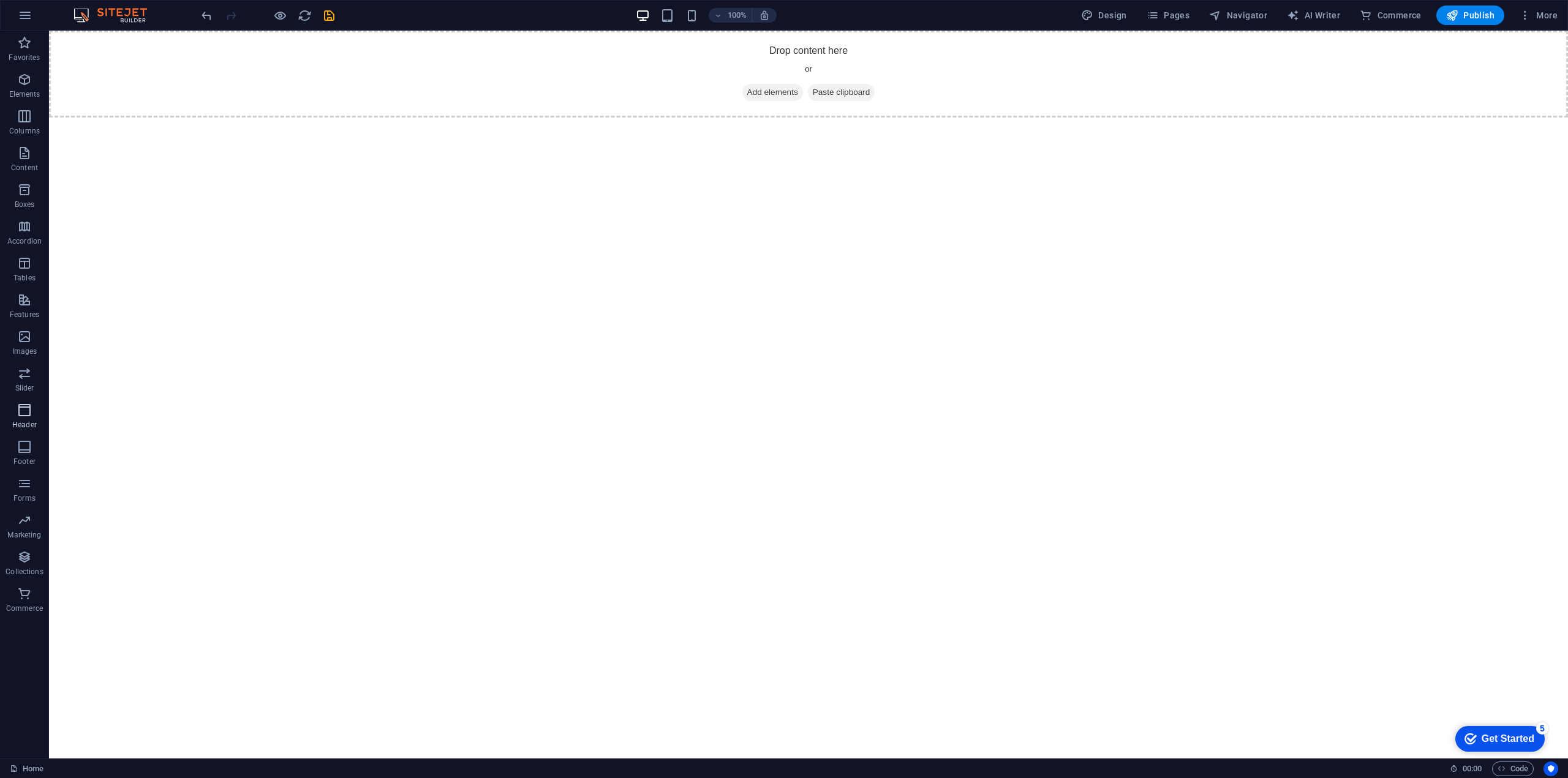
click at [28, 420] on p "Header" at bounding box center [24, 425] width 24 height 10
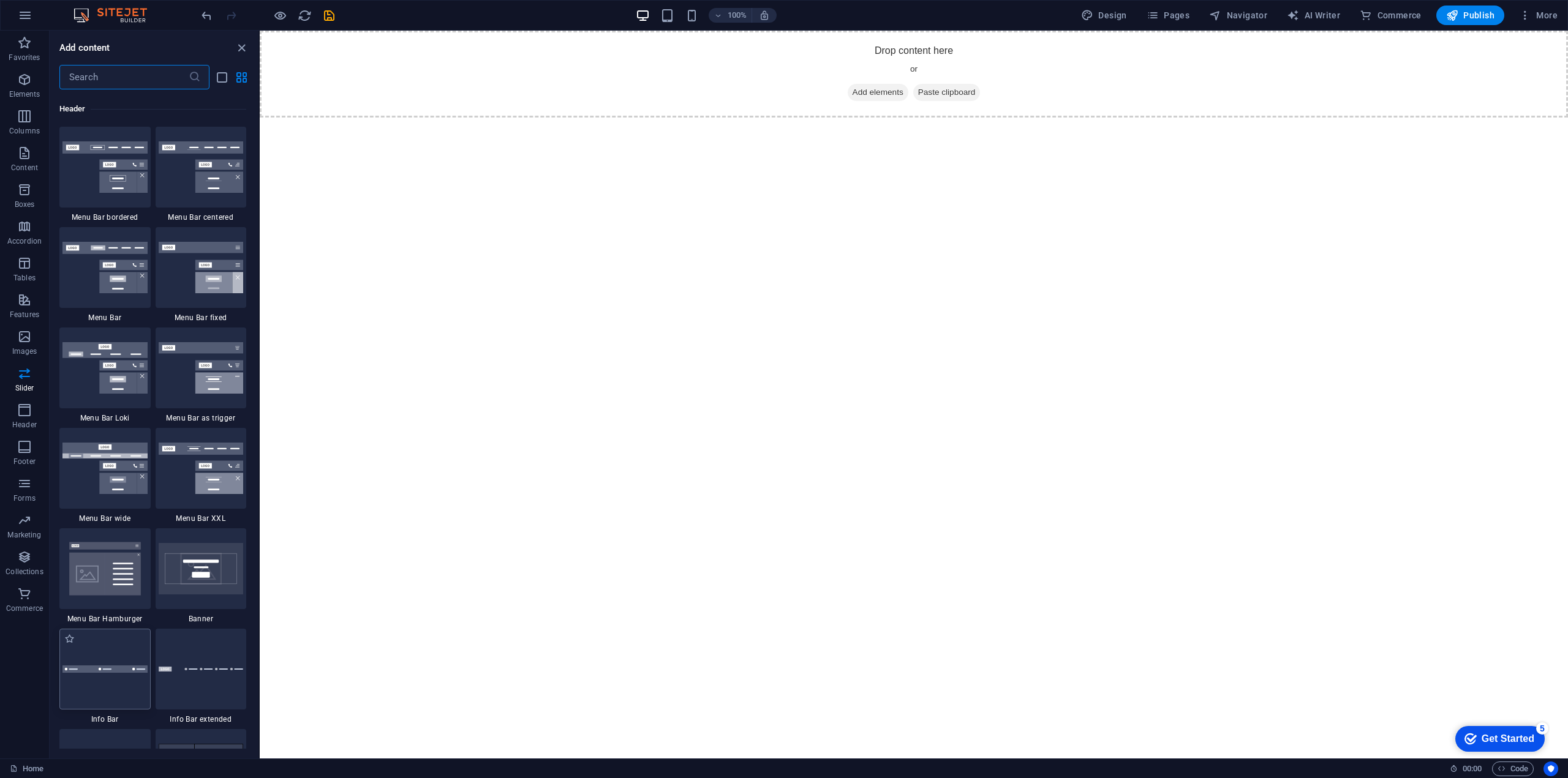
scroll to position [7271, 0]
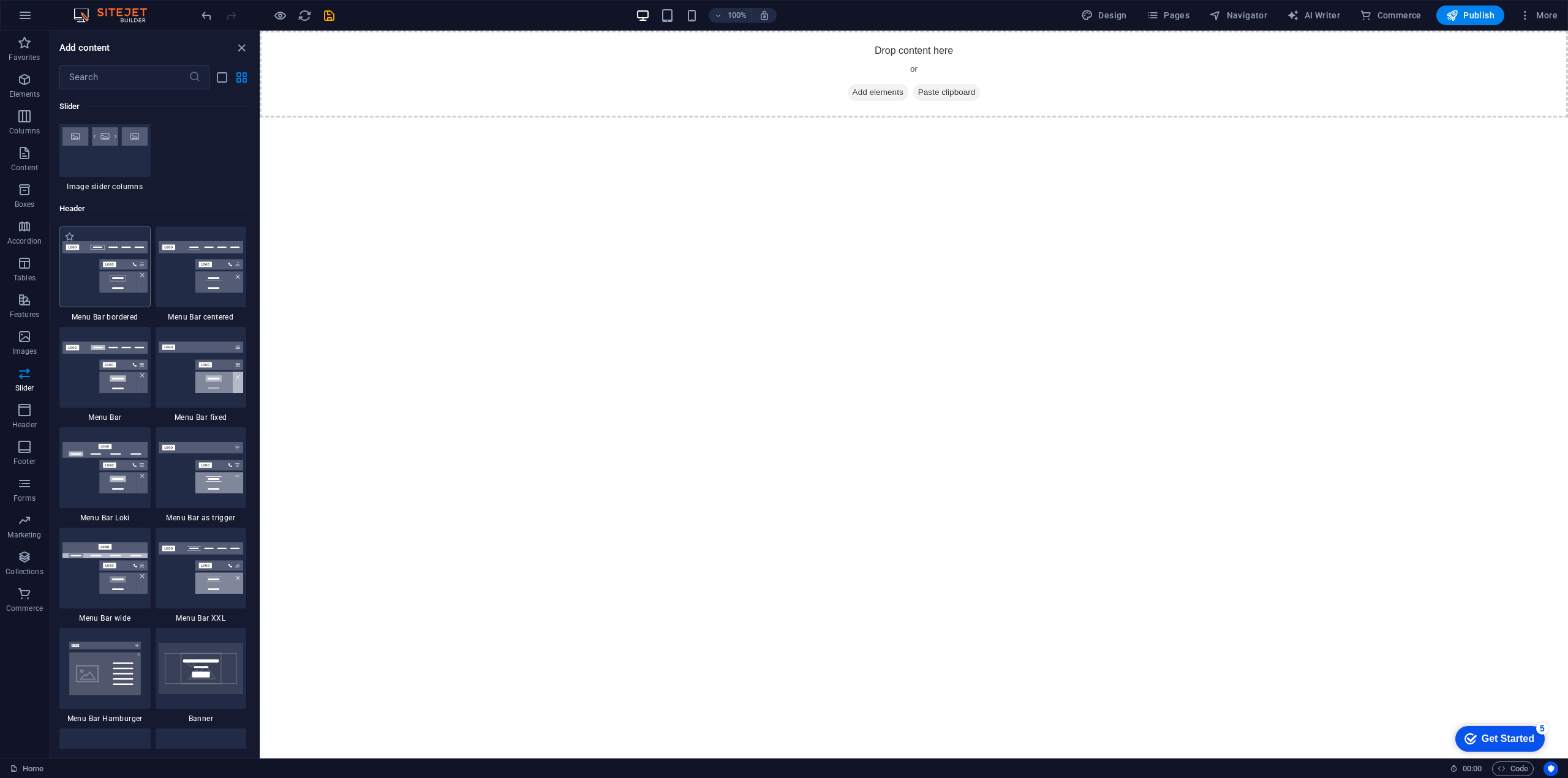
click at [124, 266] on img at bounding box center [105, 266] width 85 height 52
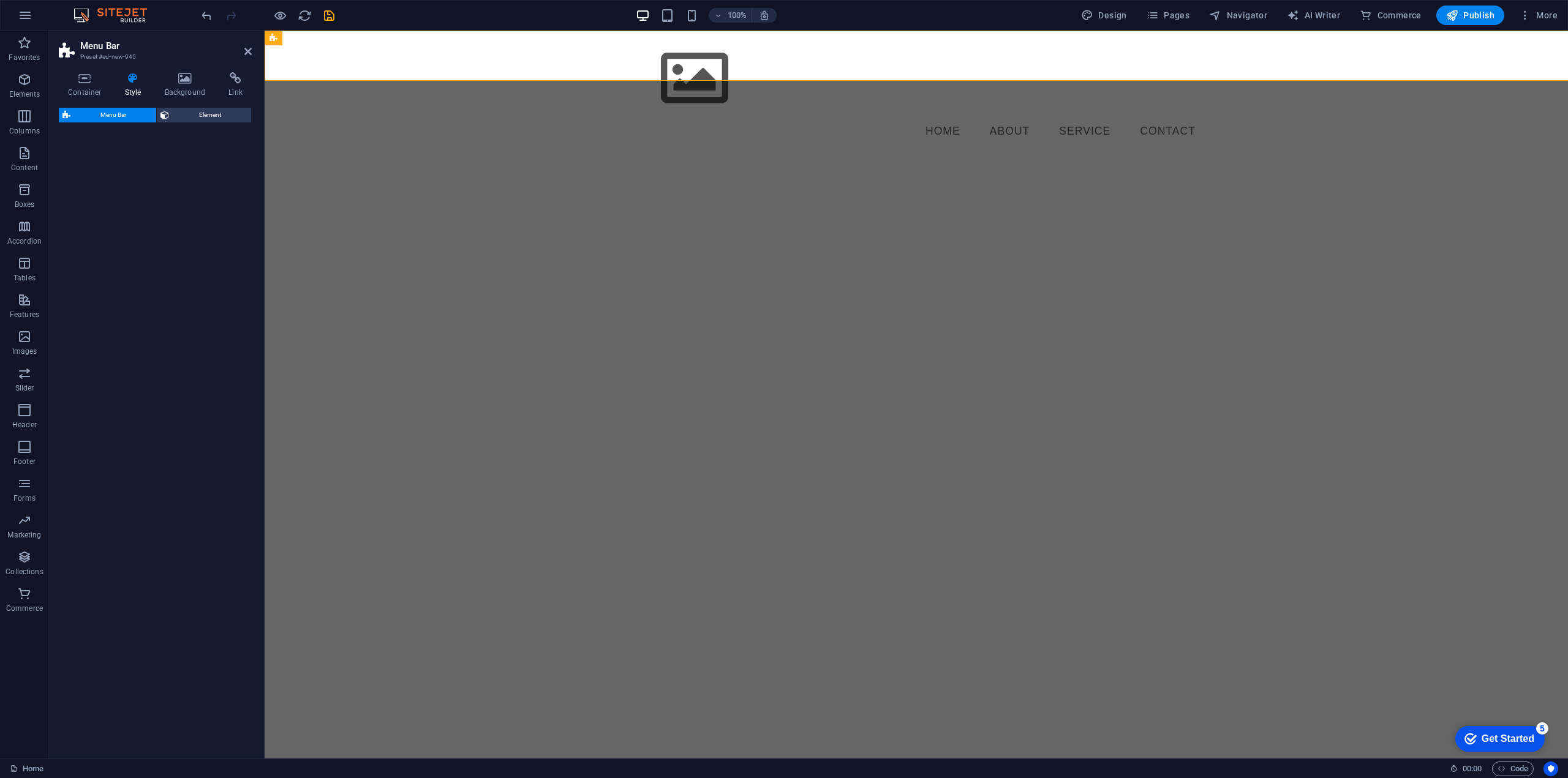
select select "rem"
select select "preset-menu-v2-border"
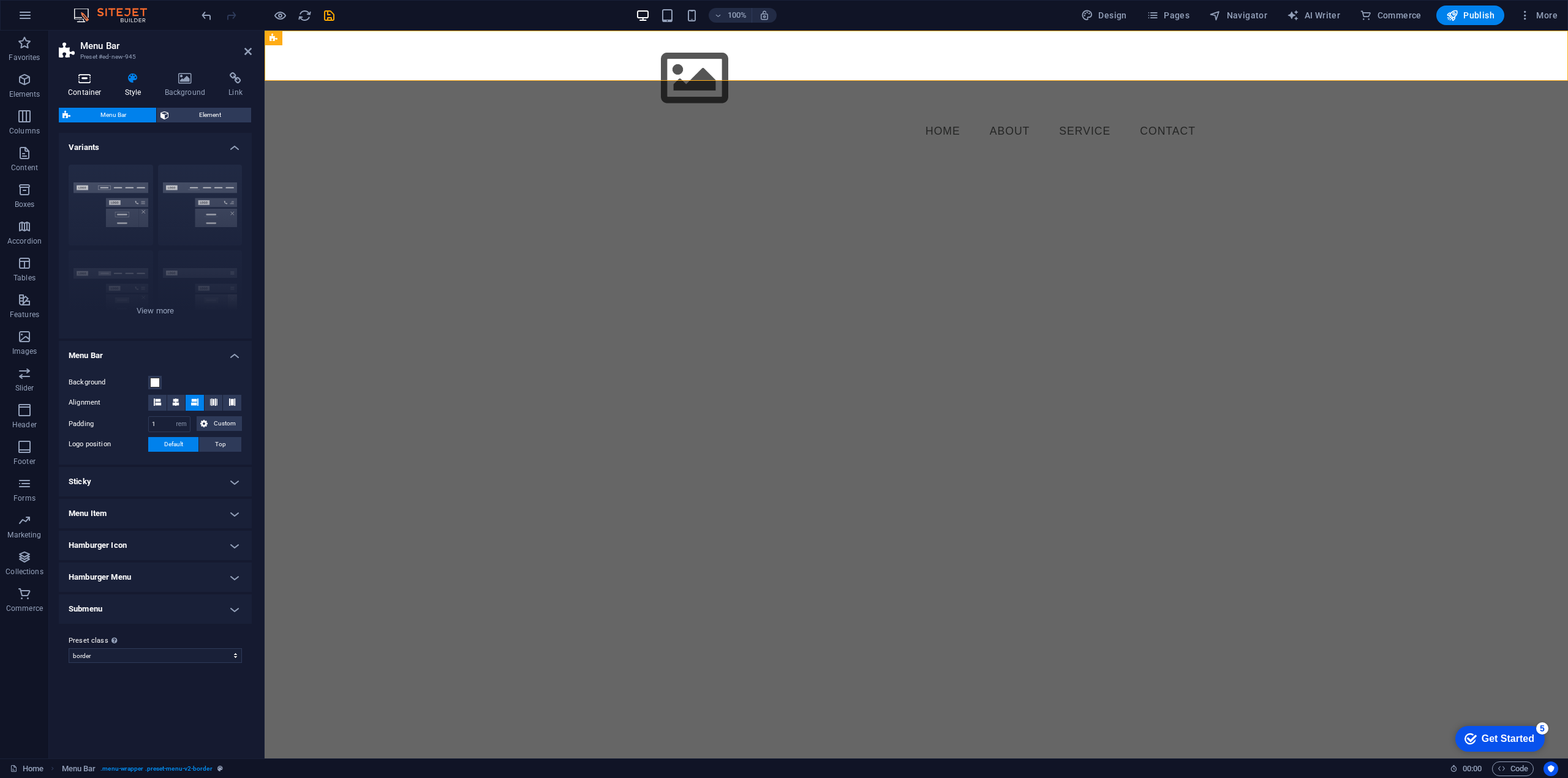
click at [87, 87] on h4 "Container" at bounding box center [87, 85] width 57 height 26
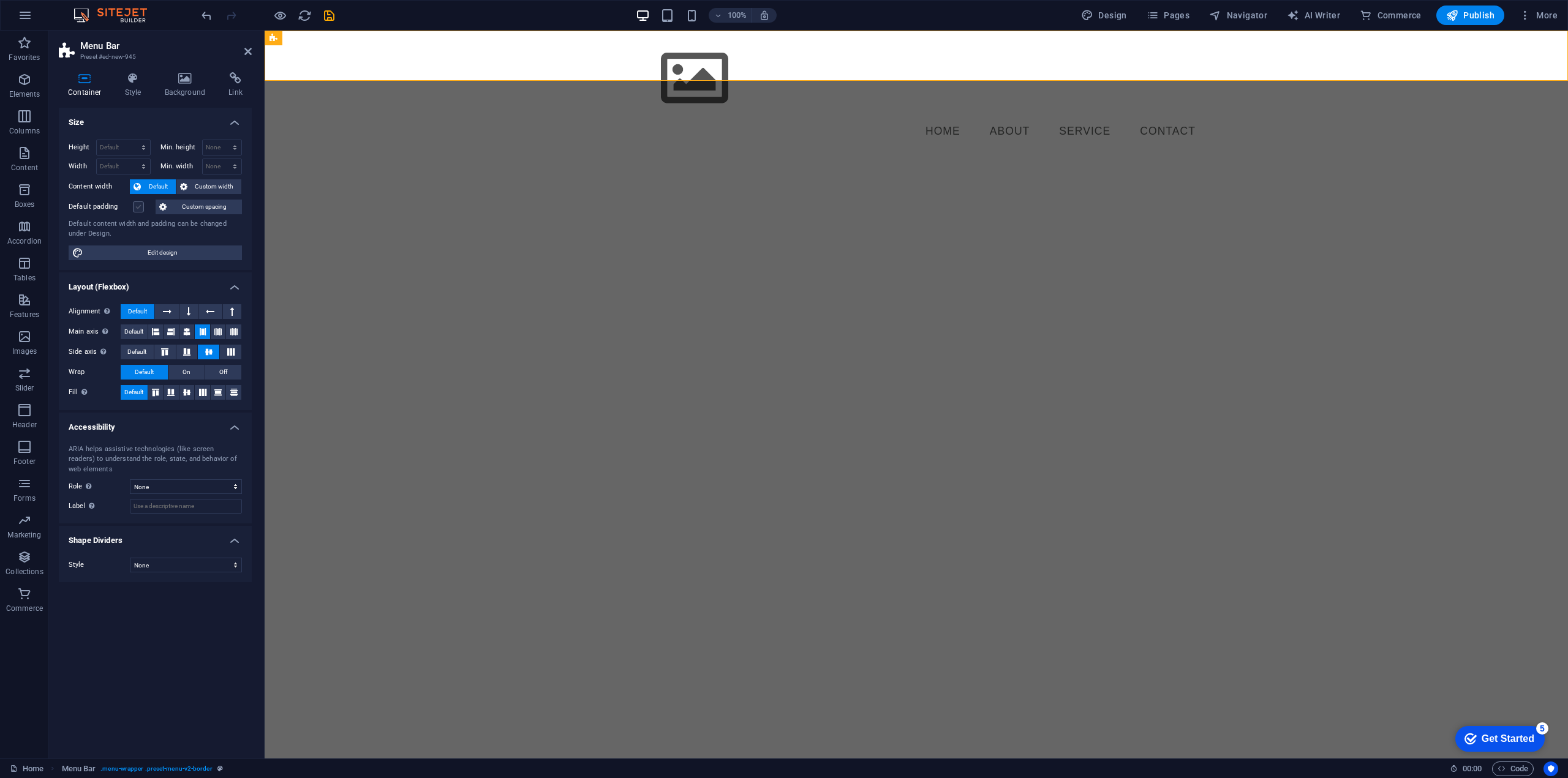
click at [143, 205] on label at bounding box center [138, 207] width 11 height 11
click at [0, 0] on input "Default padding" at bounding box center [0, 0] width 0 height 0
click at [143, 205] on label at bounding box center [138, 207] width 11 height 11
click at [0, 0] on input "Default padding" at bounding box center [0, 0] width 0 height 0
click at [173, 78] on icon at bounding box center [185, 79] width 59 height 12
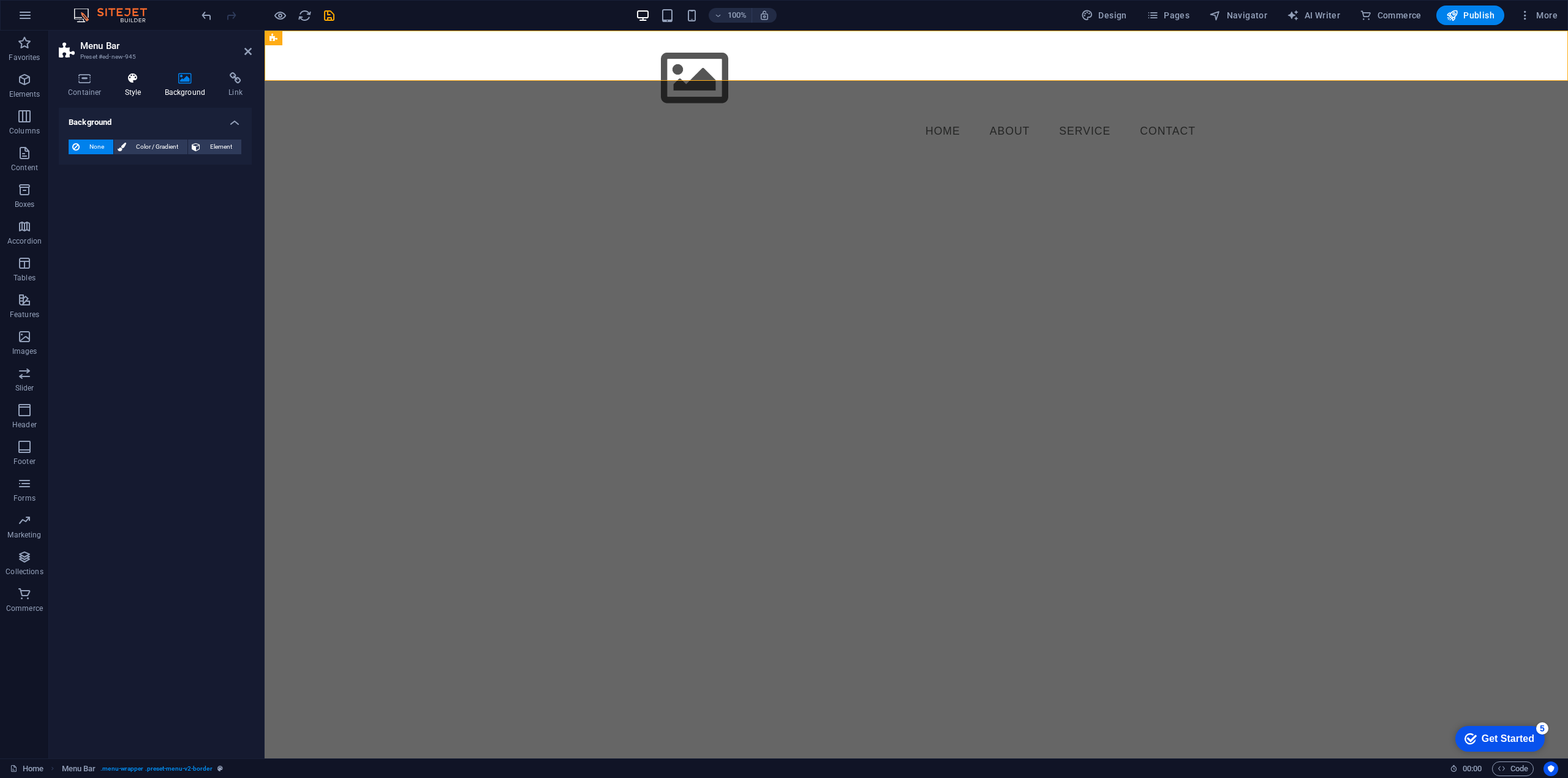
click at [124, 78] on icon at bounding box center [133, 79] width 35 height 12
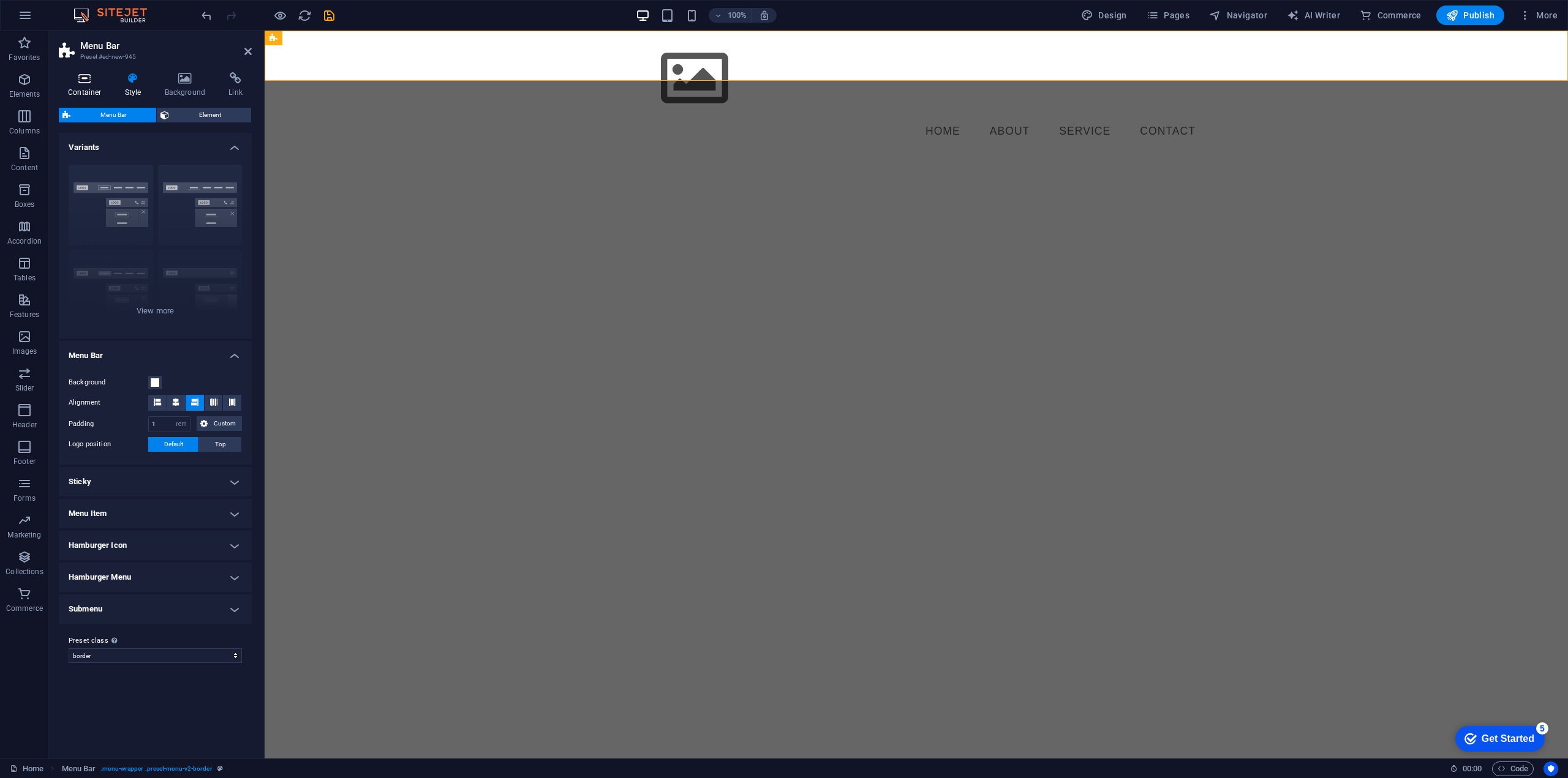
click at [83, 85] on h4 "Container" at bounding box center [87, 85] width 57 height 26
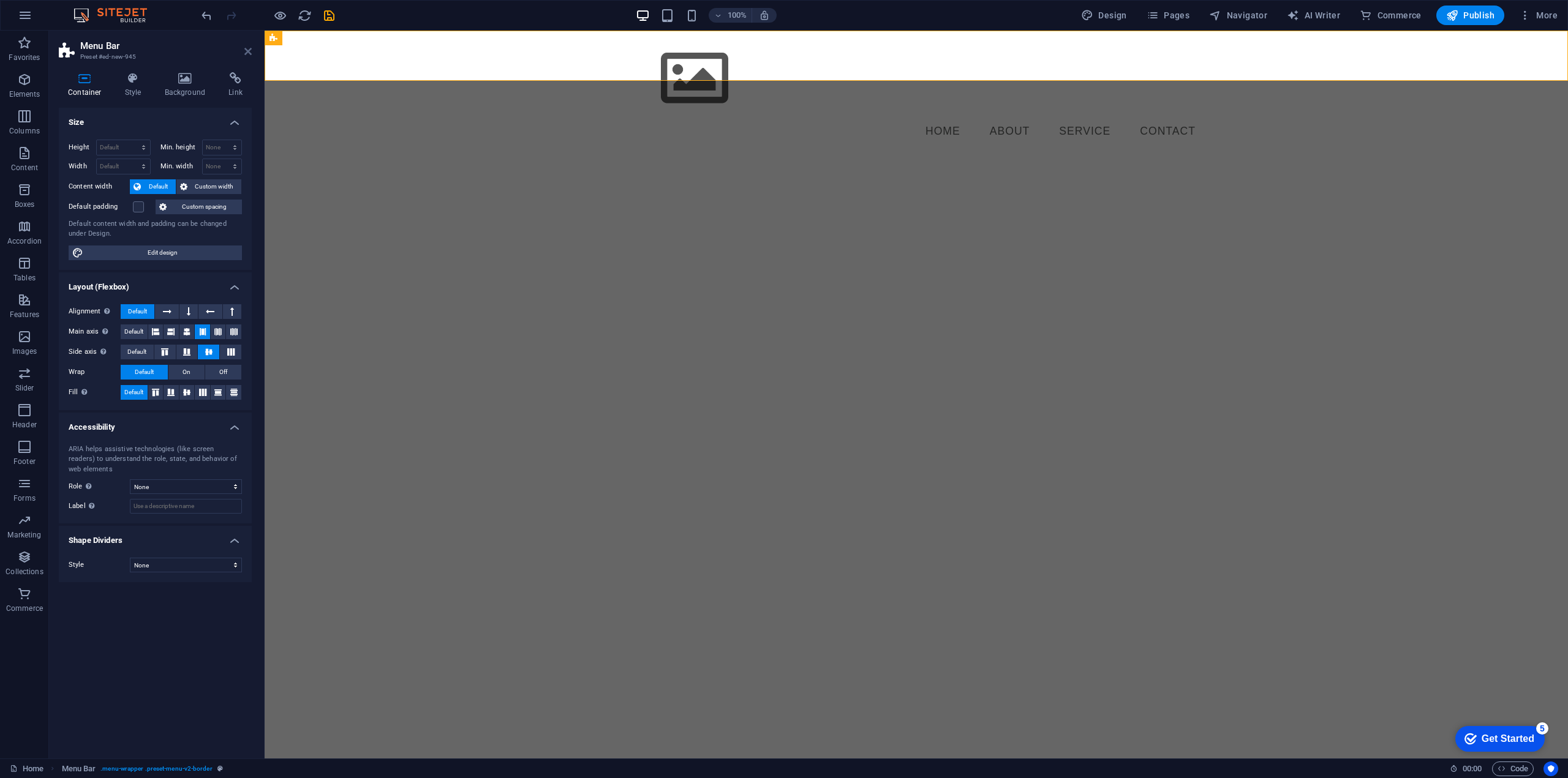
click at [246, 51] on icon at bounding box center [248, 51] width 7 height 10
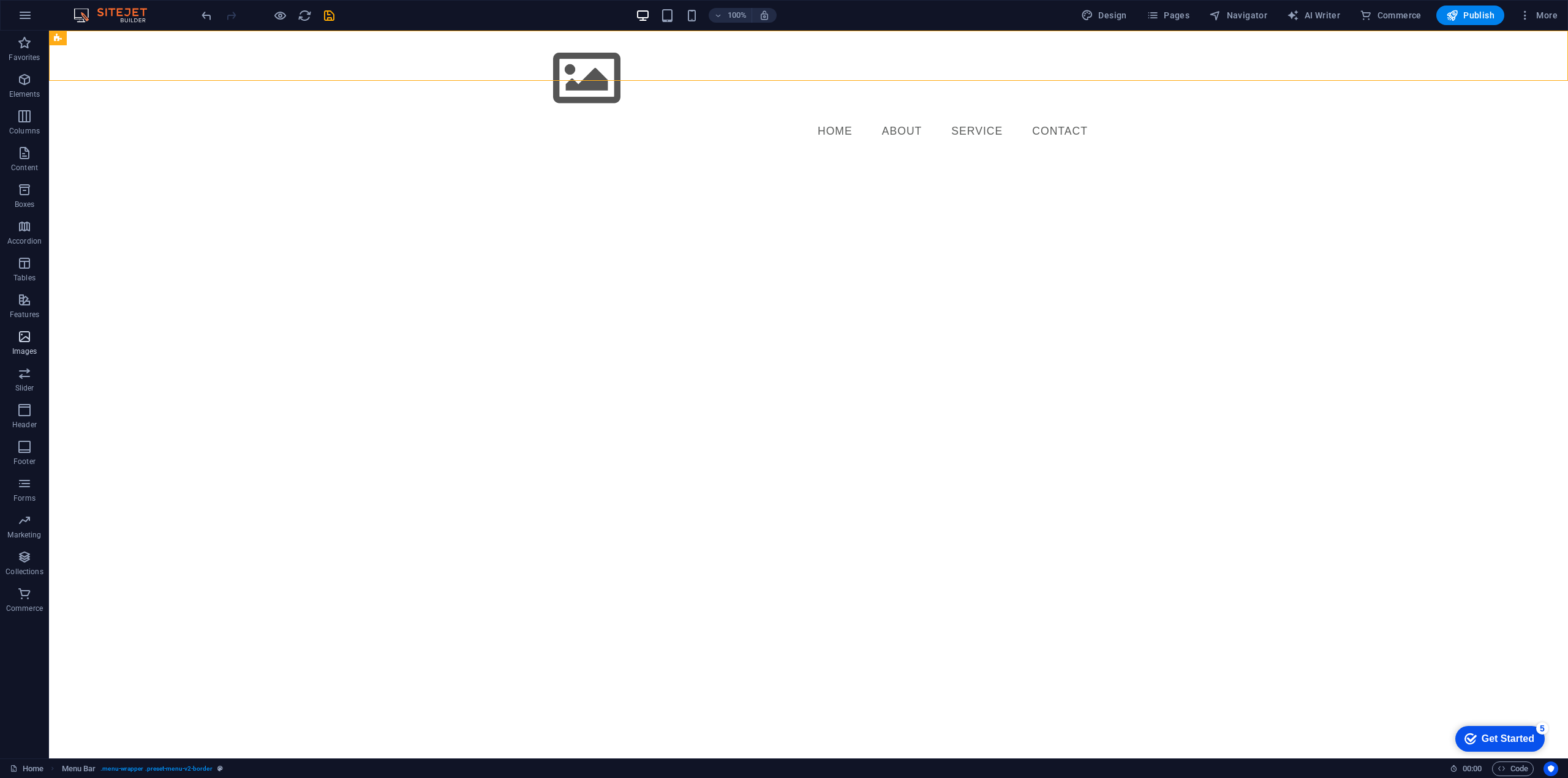
click at [28, 342] on icon "button" at bounding box center [25, 337] width 15 height 15
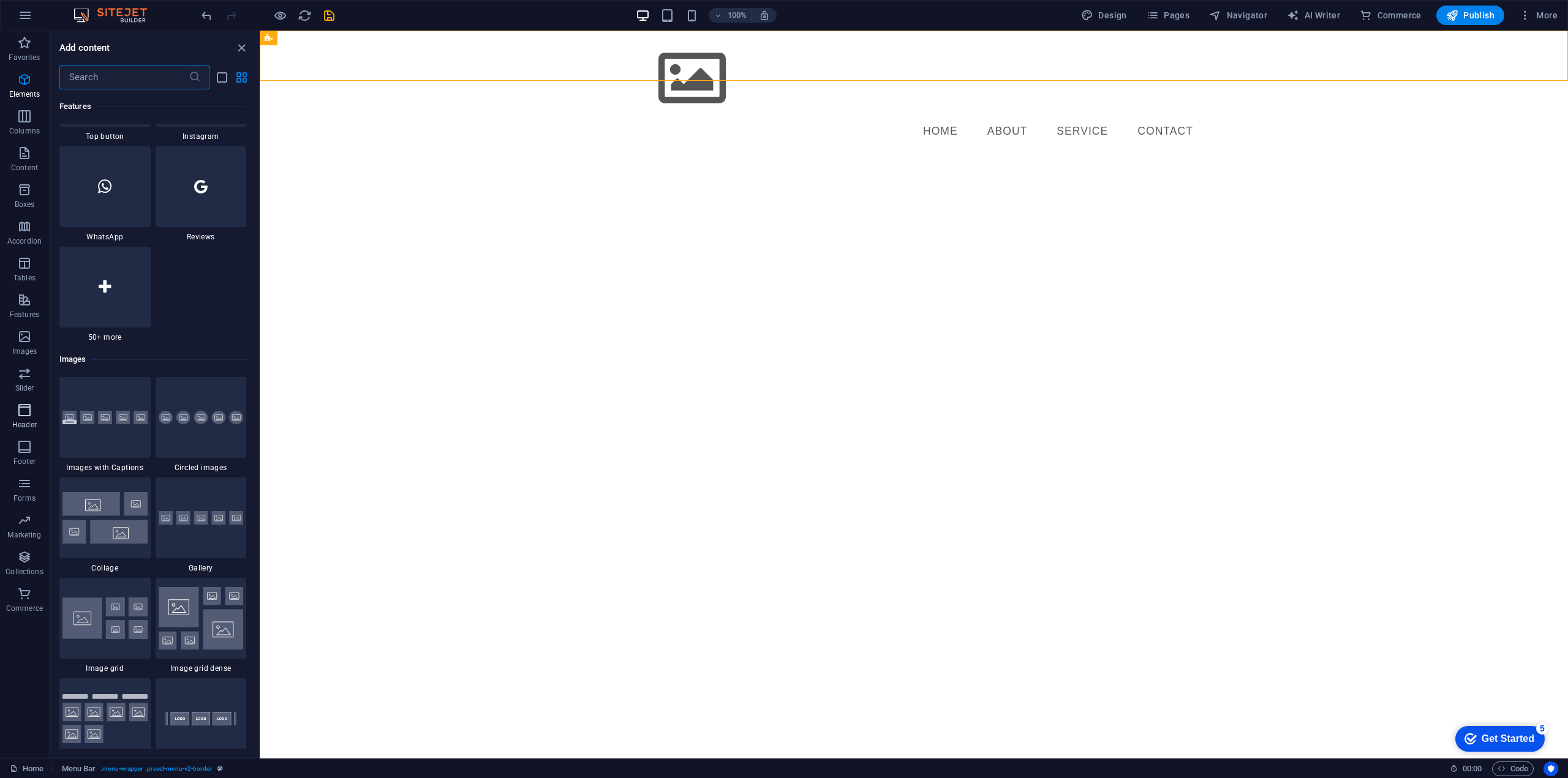
scroll to position [6208, 0]
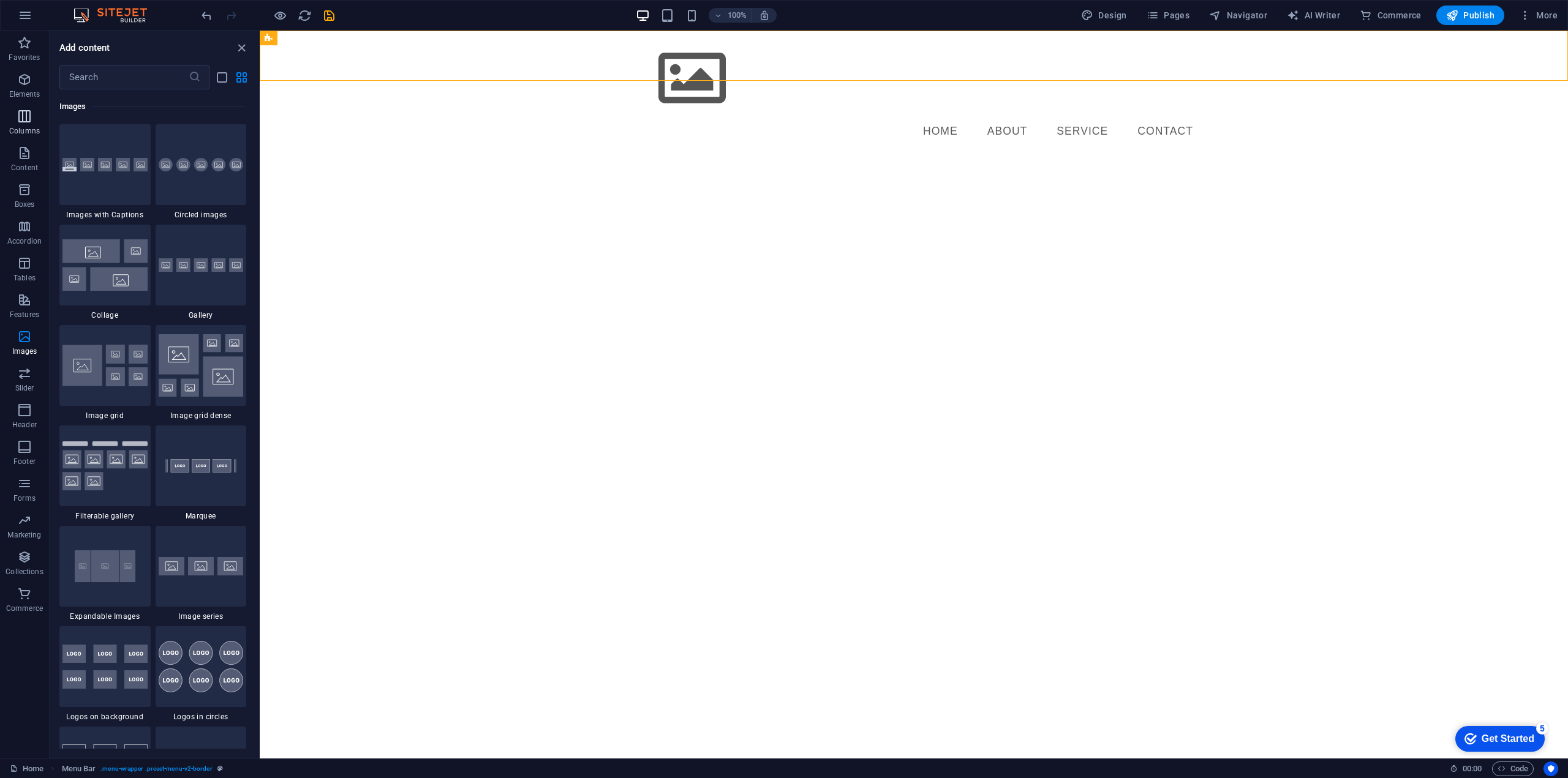
click at [30, 117] on icon "button" at bounding box center [25, 116] width 15 height 15
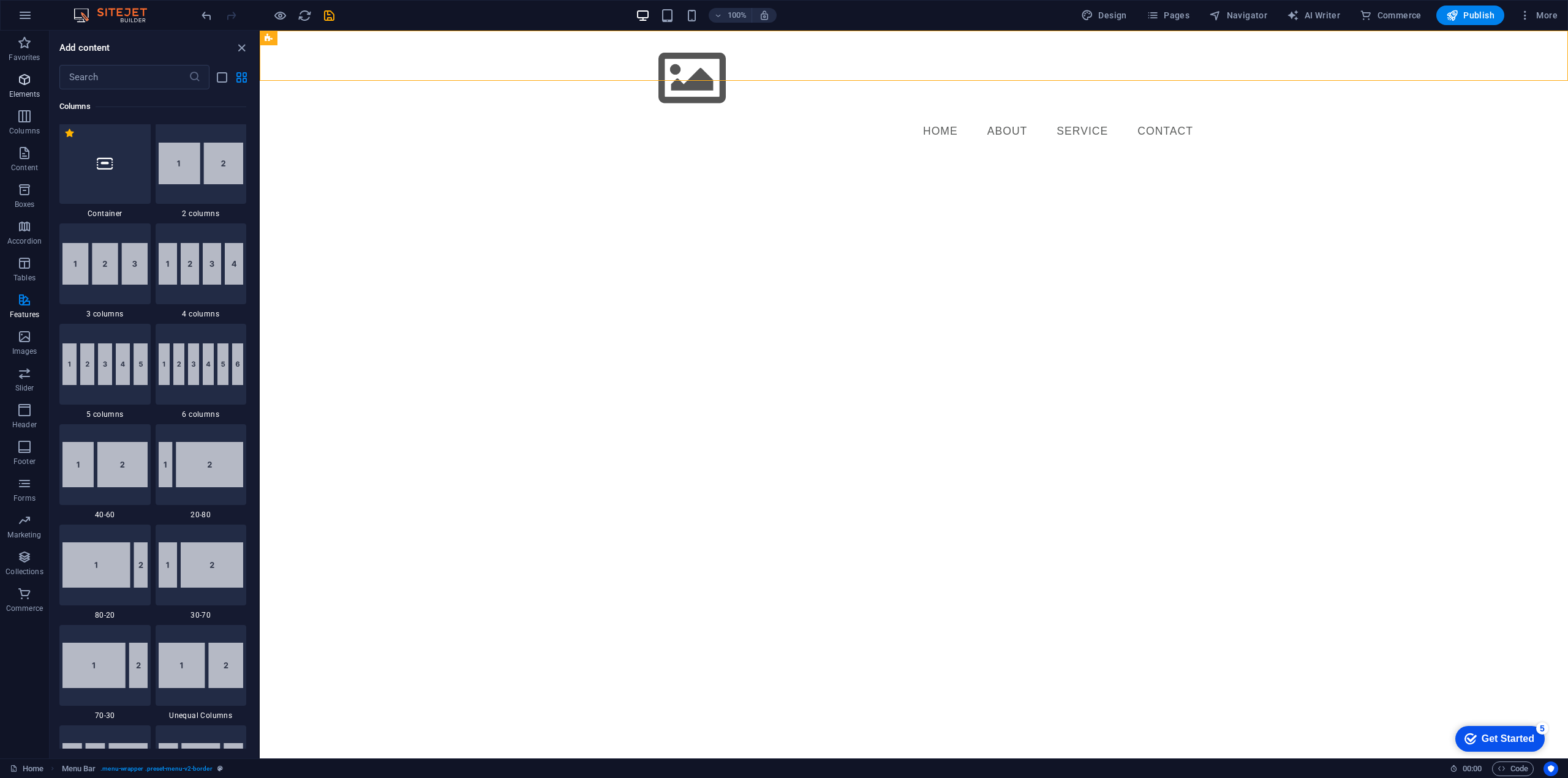
scroll to position [606, 0]
click at [29, 87] on span "Elements" at bounding box center [24, 87] width 49 height 30
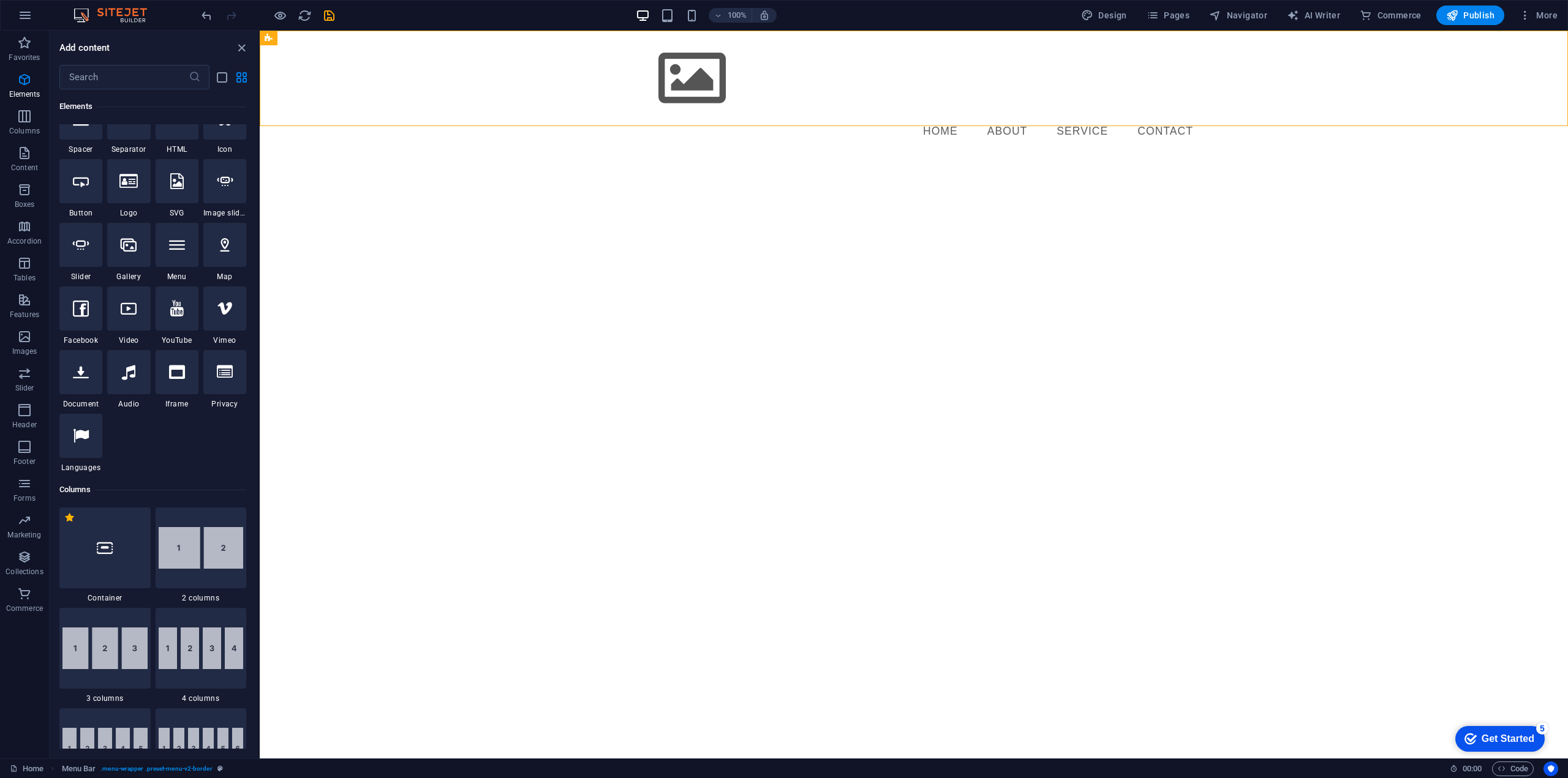
scroll to position [233, 0]
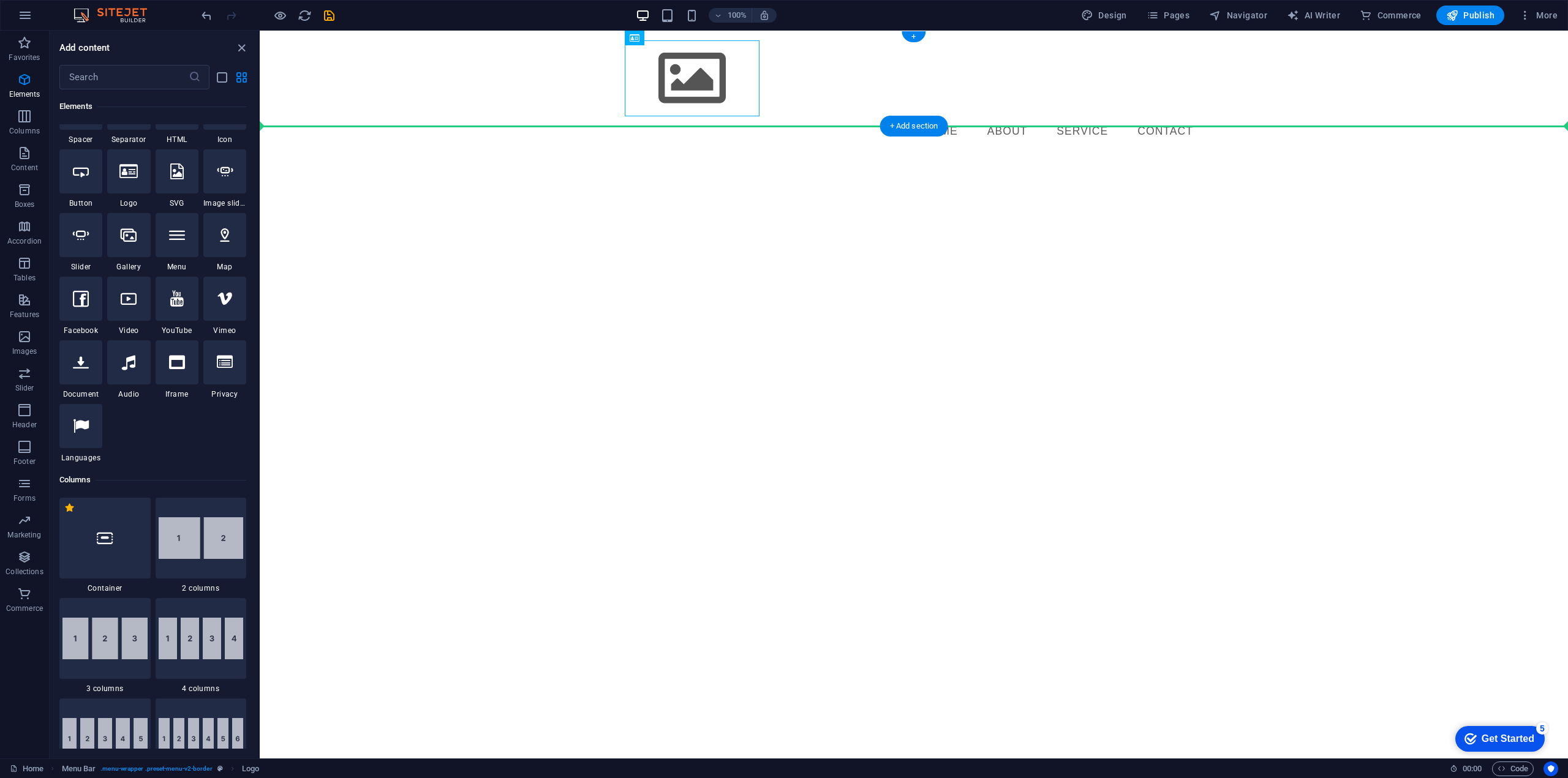
drag, startPoint x: 693, startPoint y: 79, endPoint x: 359, endPoint y: 82, distance: 334.0
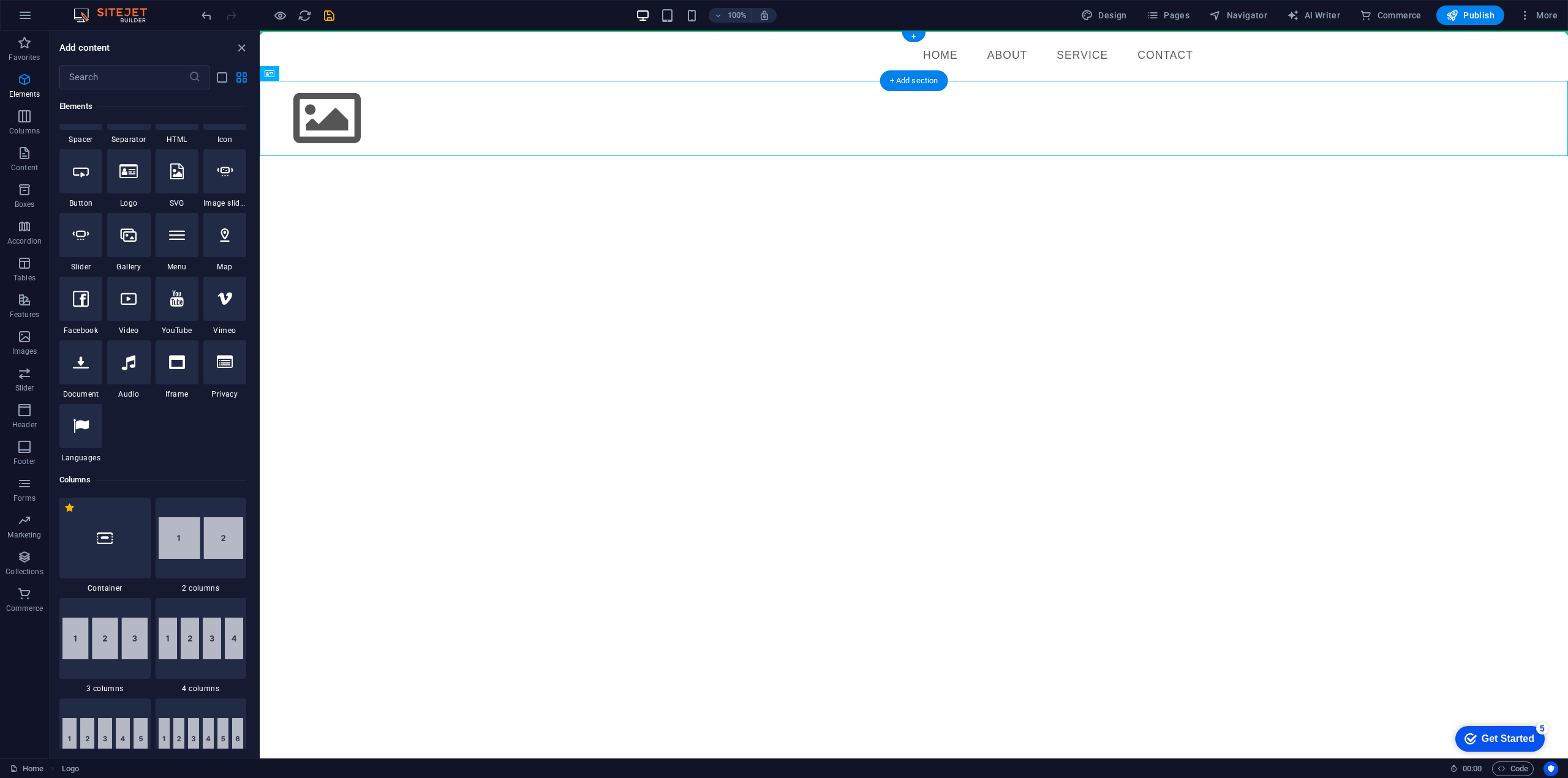
drag, startPoint x: 342, startPoint y: 112, endPoint x: 360, endPoint y: 48, distance: 66.5
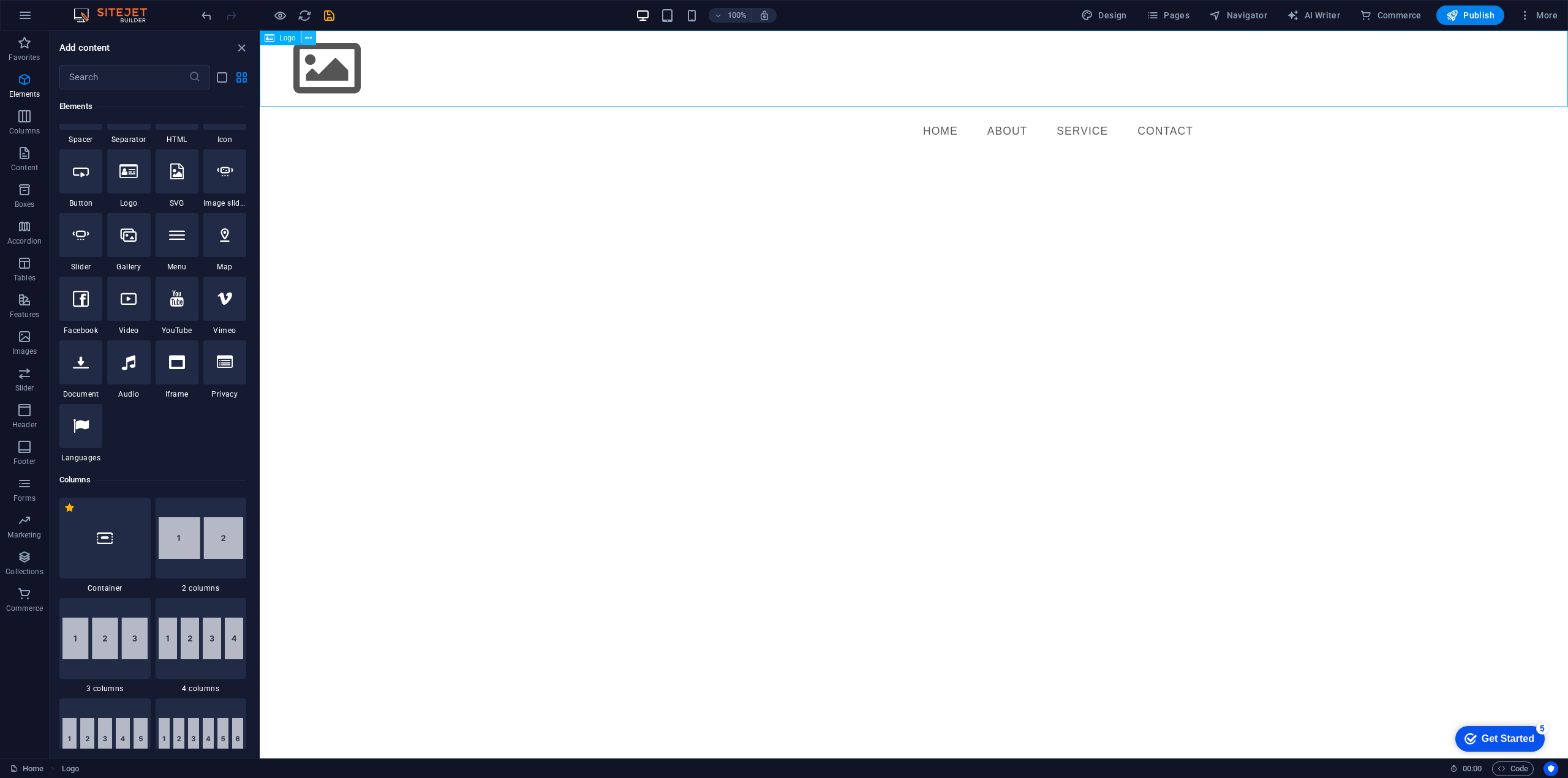
click at [310, 40] on icon at bounding box center [308, 38] width 7 height 13
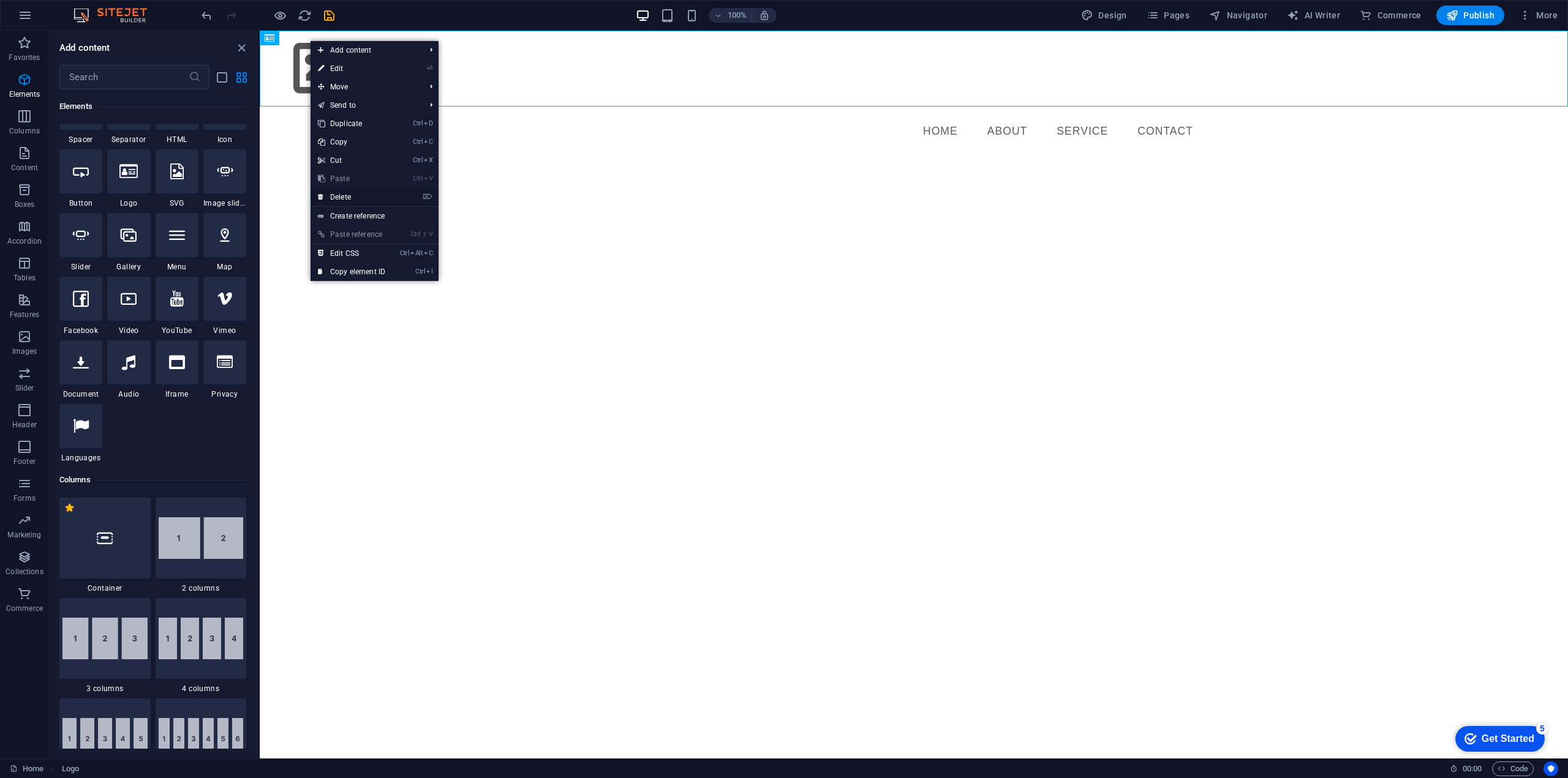
click at [362, 199] on link "⌦ Delete" at bounding box center [351, 197] width 82 height 18
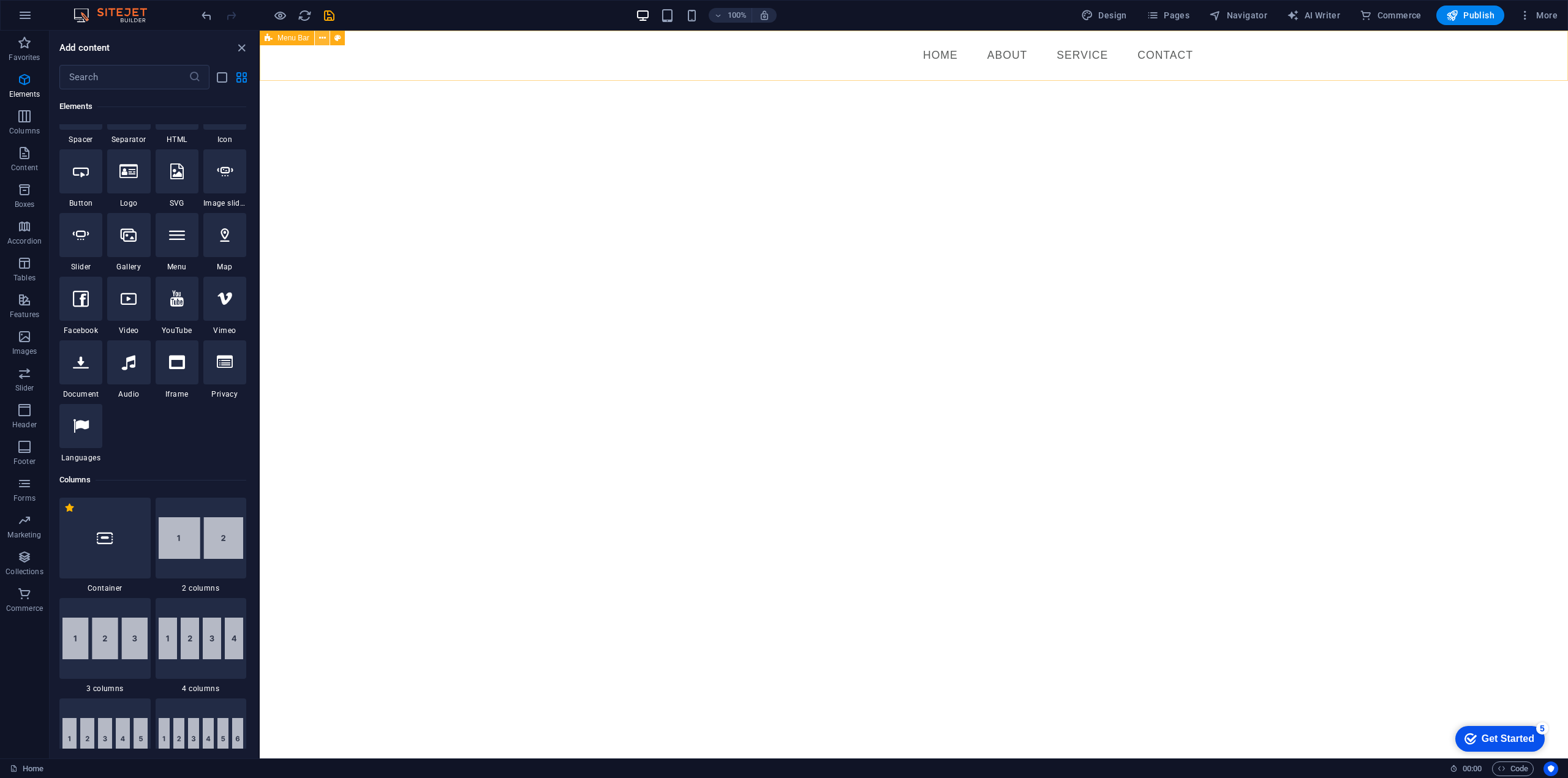
click at [329, 40] on button at bounding box center [322, 38] width 15 height 15
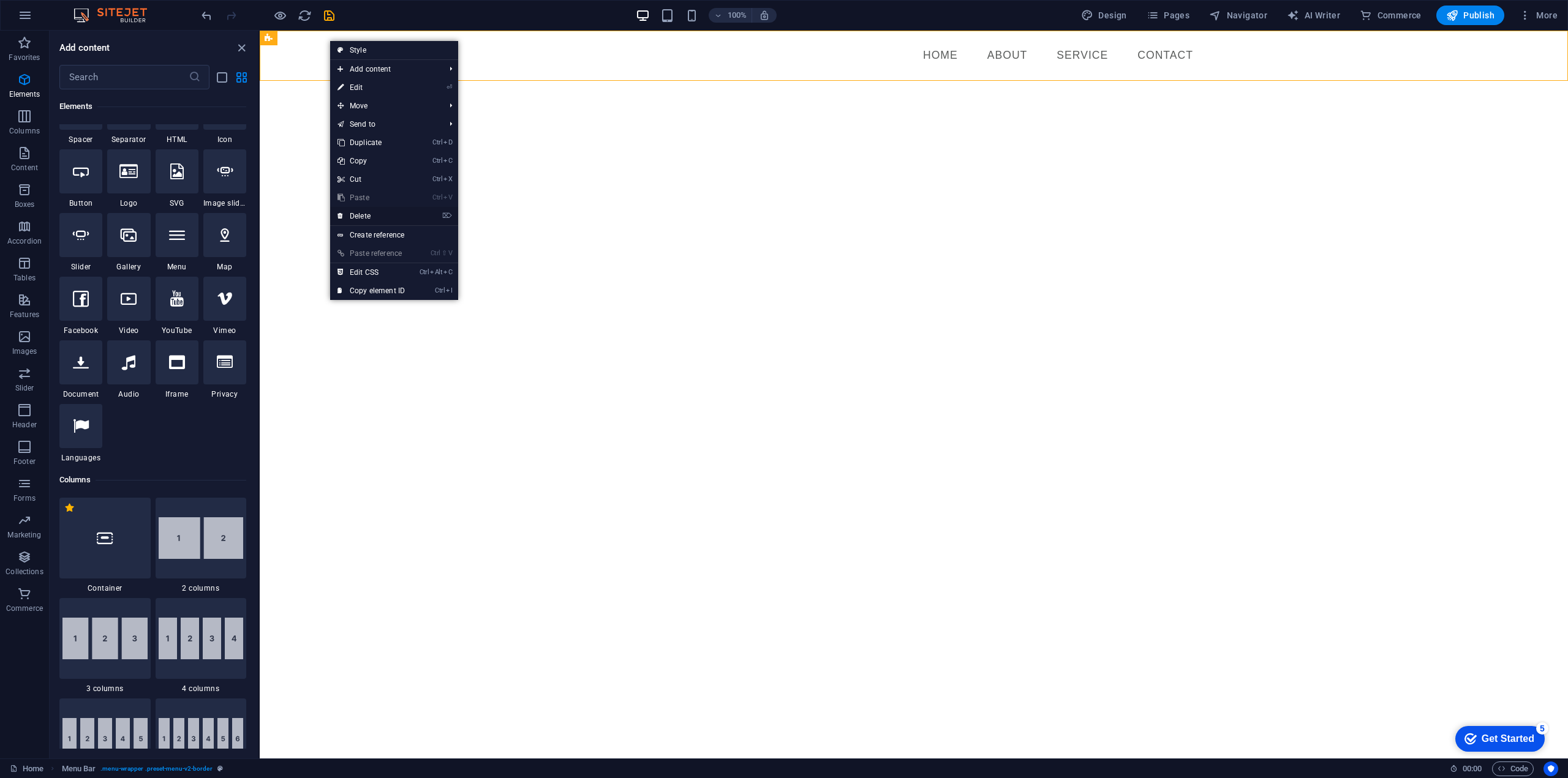
click at [391, 213] on link "⌦ Delete" at bounding box center [371, 215] width 82 height 18
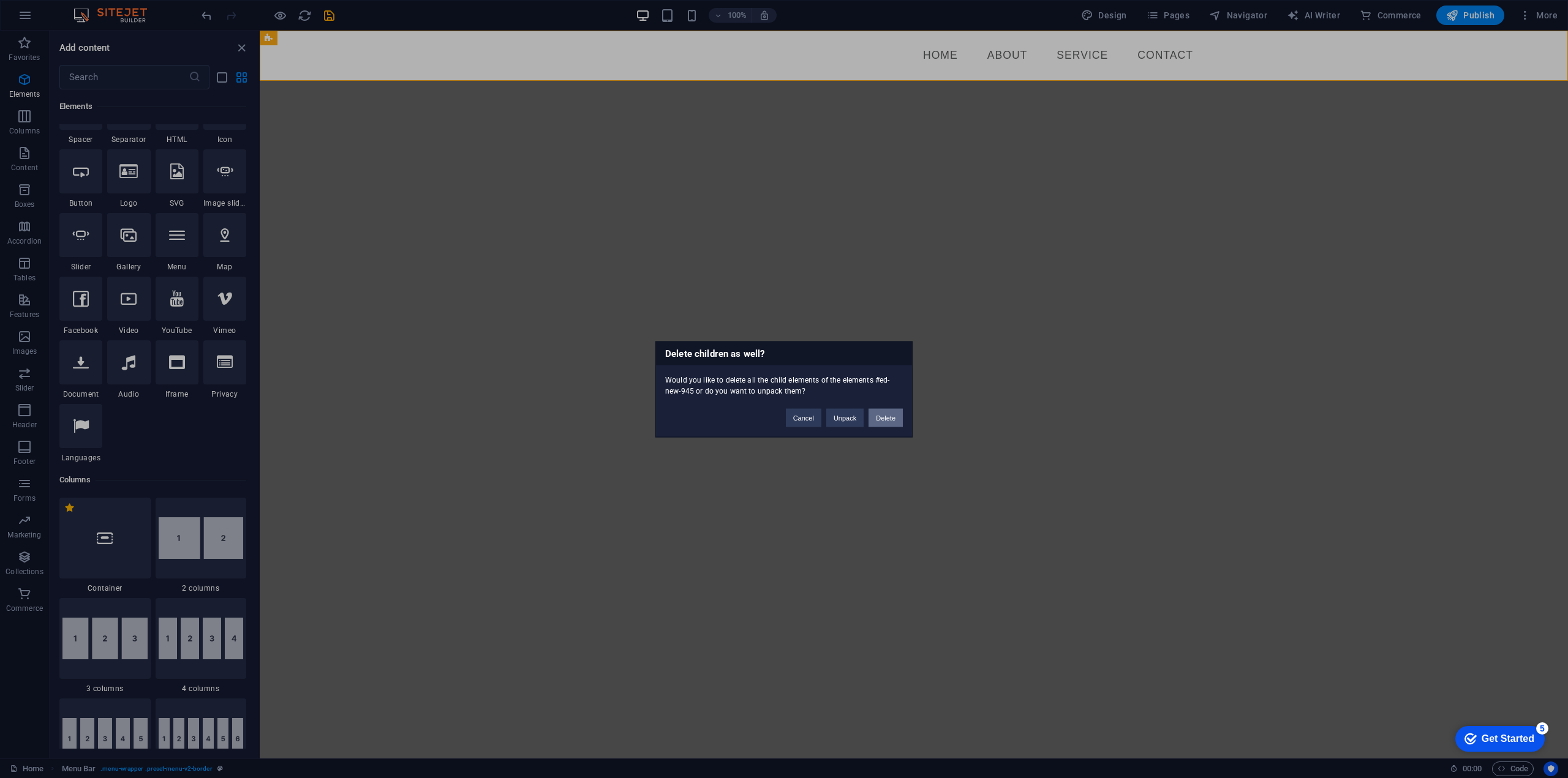
click at [874, 414] on button "Delete" at bounding box center [885, 417] width 34 height 18
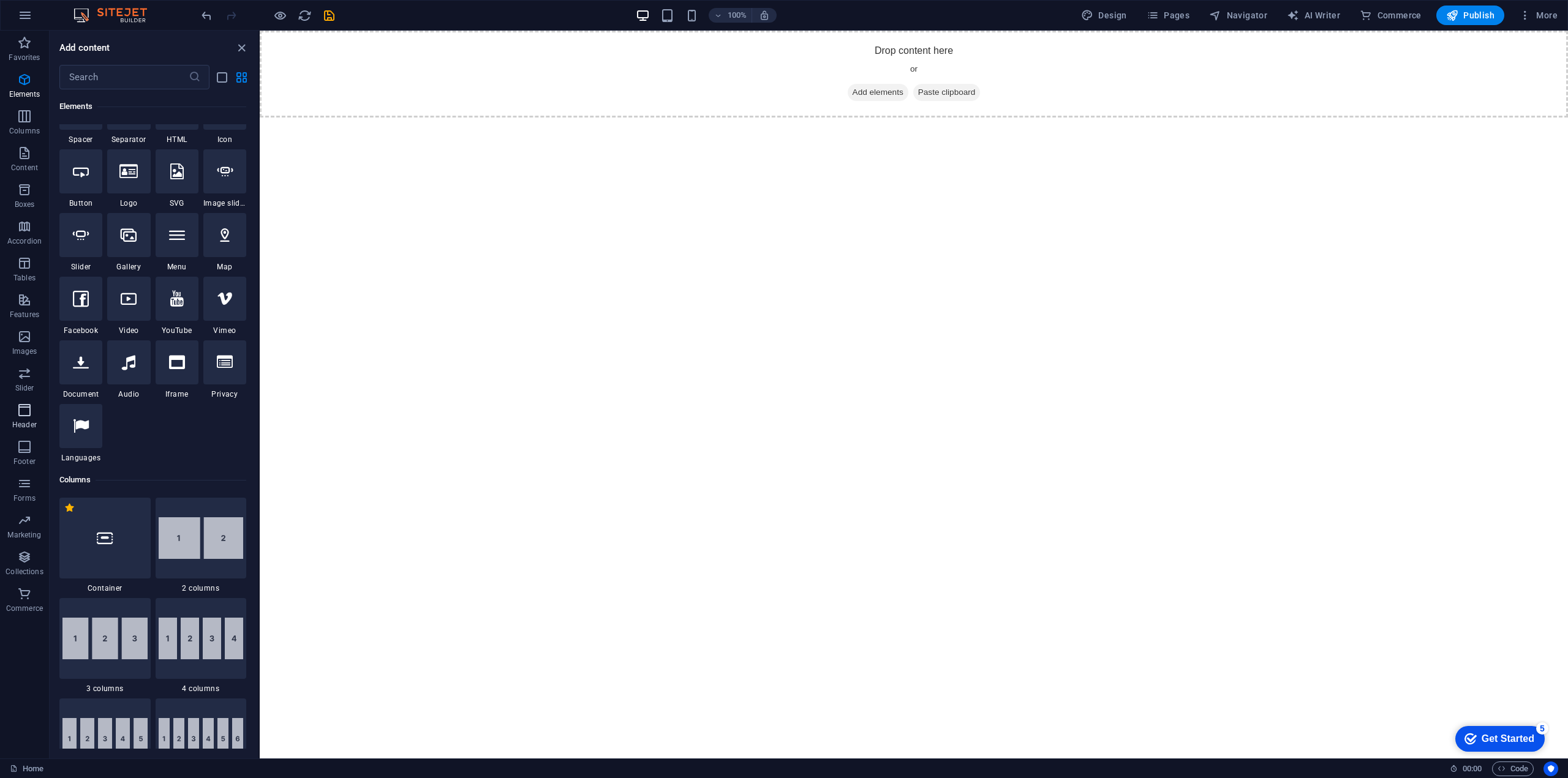
click at [31, 416] on icon "button" at bounding box center [25, 410] width 15 height 15
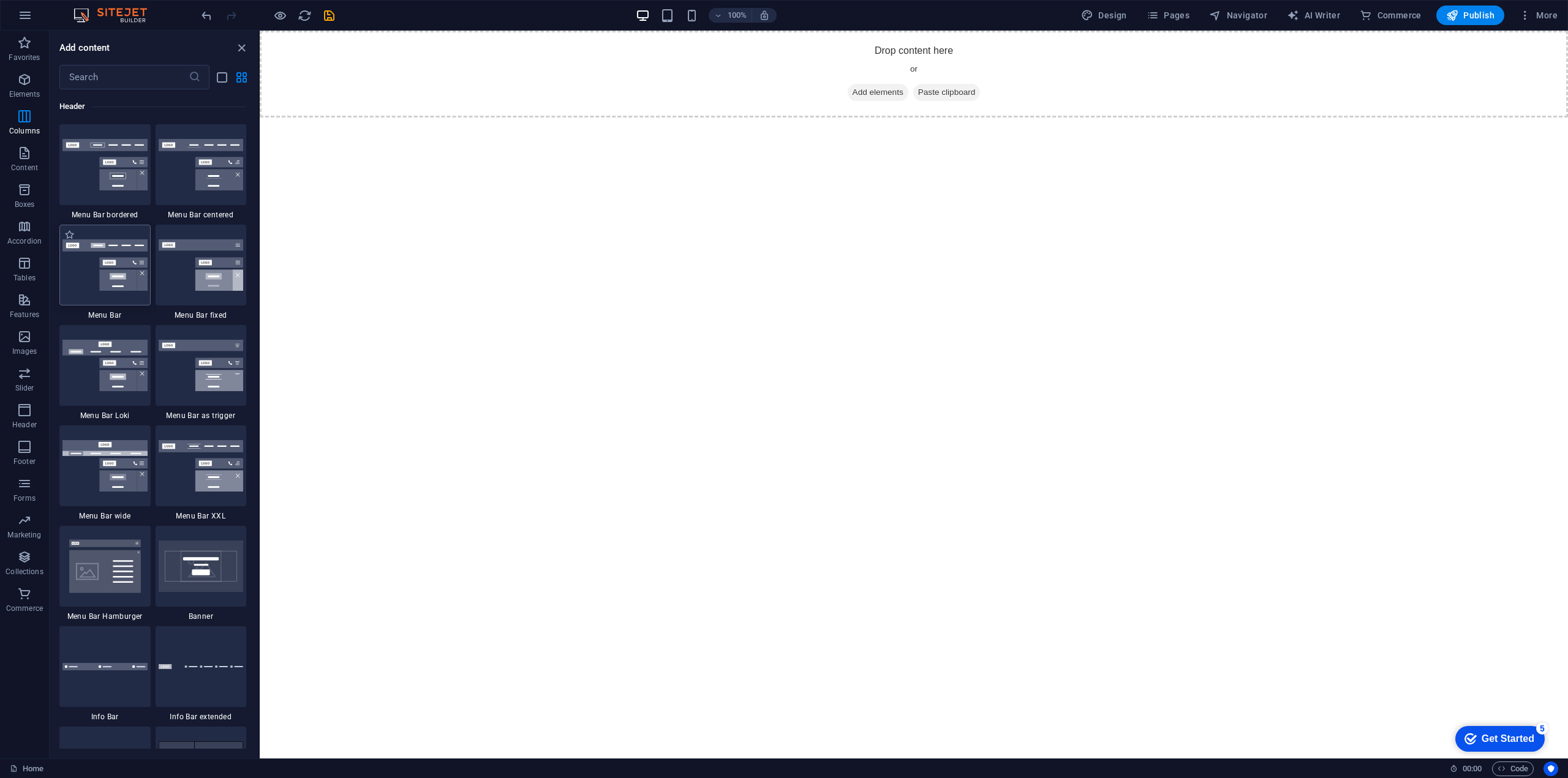
scroll to position [7373, 0]
click at [205, 170] on img at bounding box center [201, 164] width 85 height 52
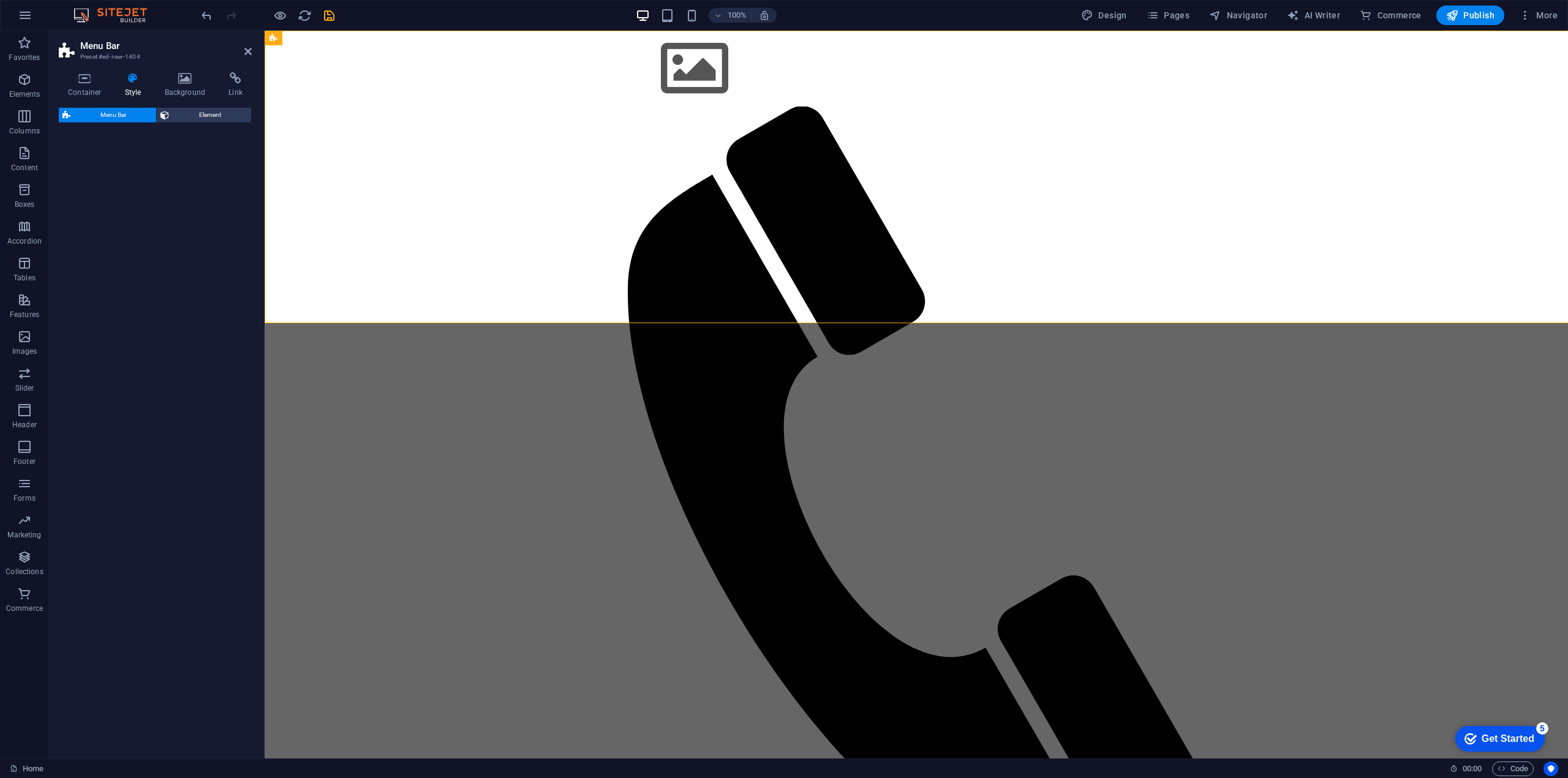
select select "rem"
select select "preset-menu-v2-centered"
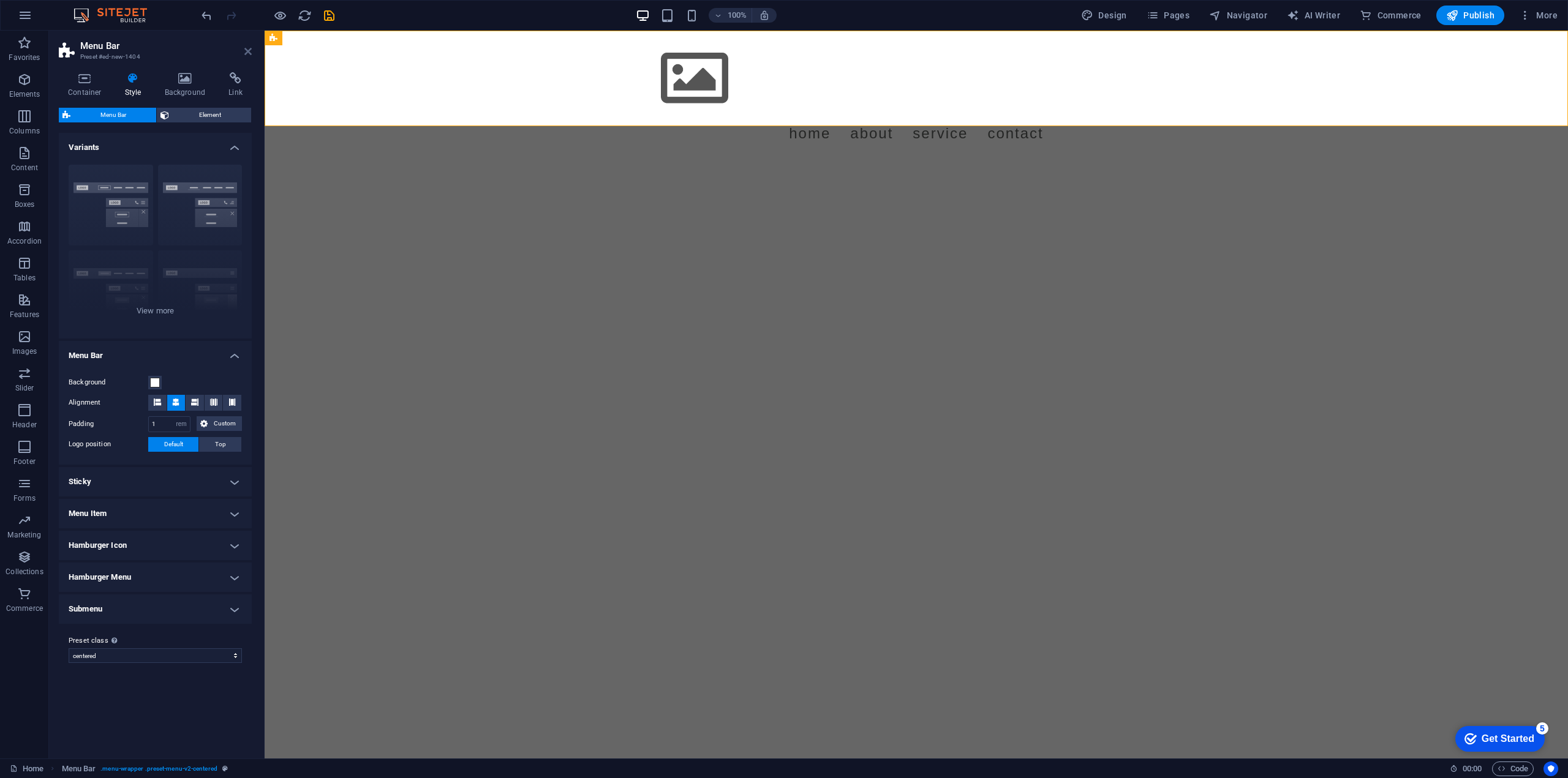
click at [247, 51] on icon at bounding box center [248, 51] width 7 height 10
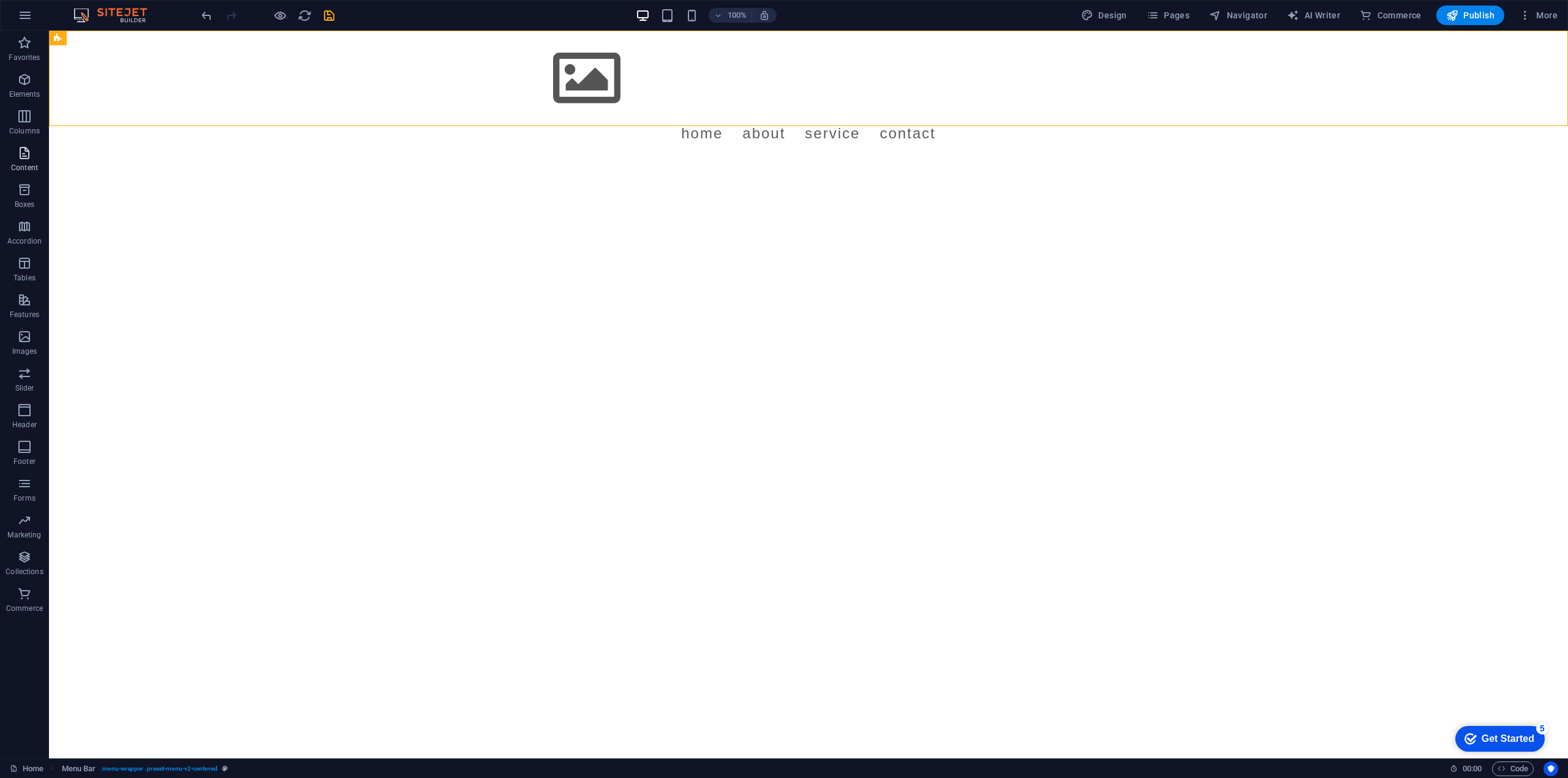
click at [17, 157] on icon "button" at bounding box center [25, 153] width 15 height 15
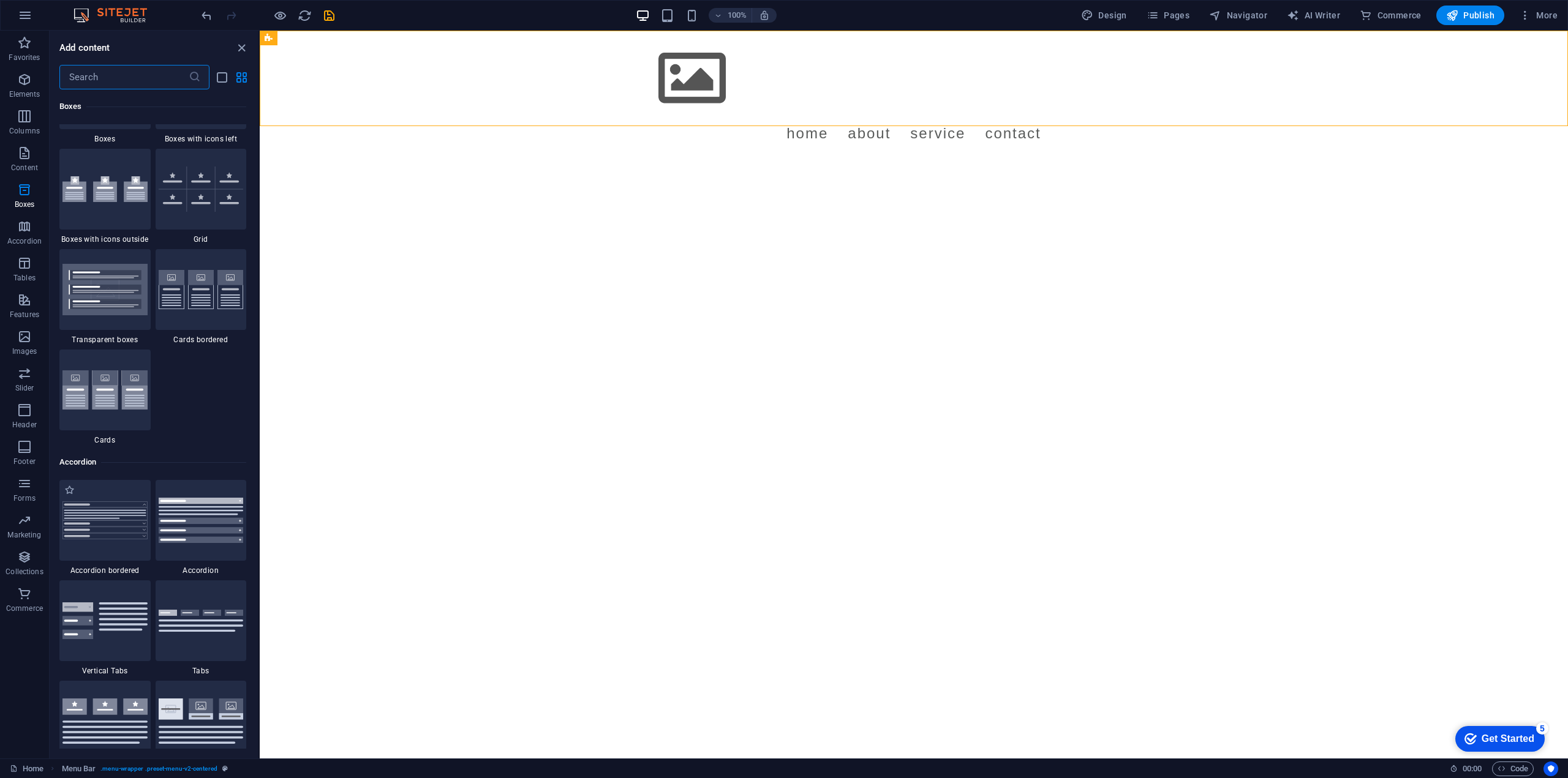
scroll to position [3570, 0]
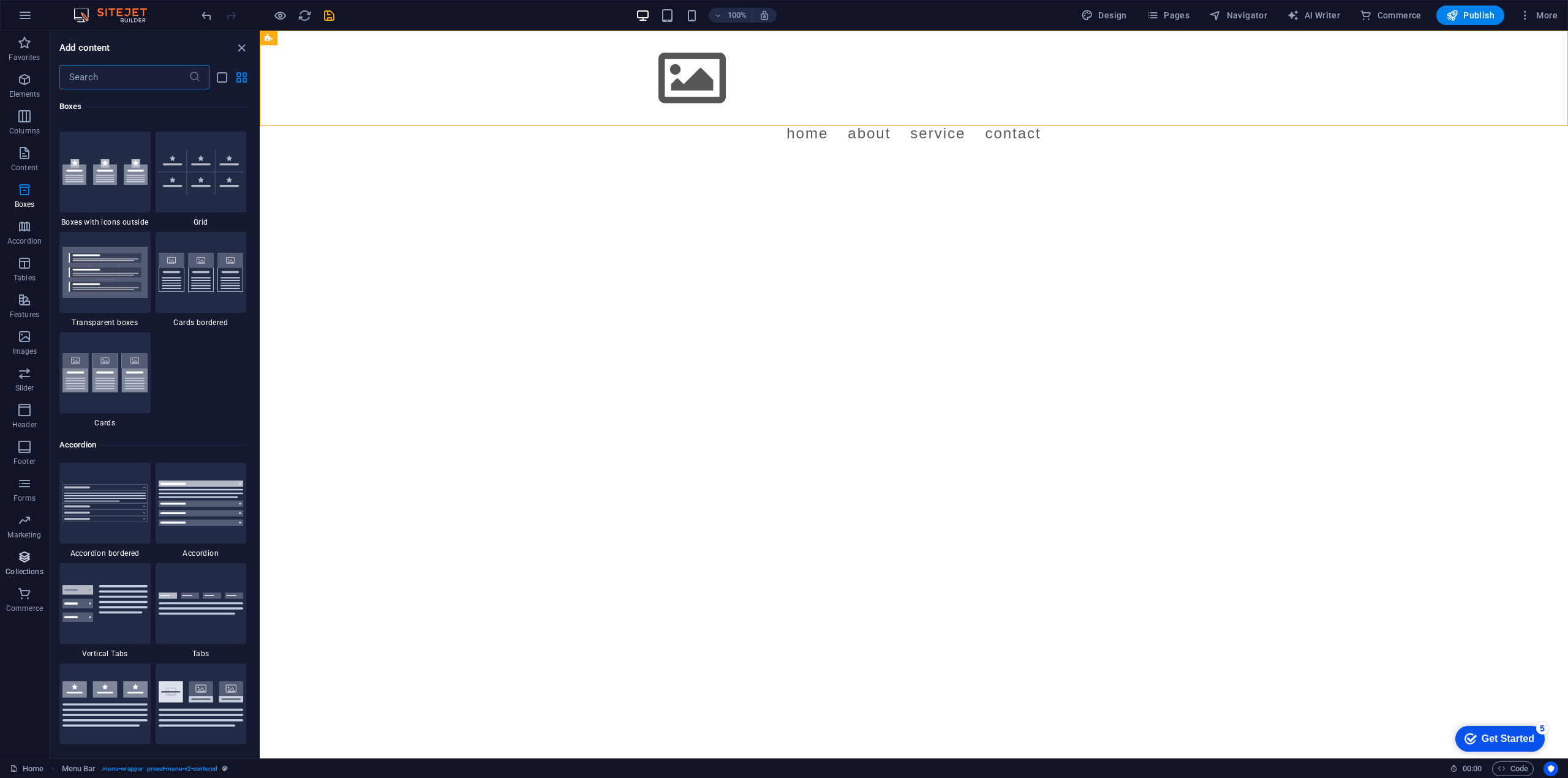
click at [32, 554] on span "Collections" at bounding box center [24, 565] width 49 height 30
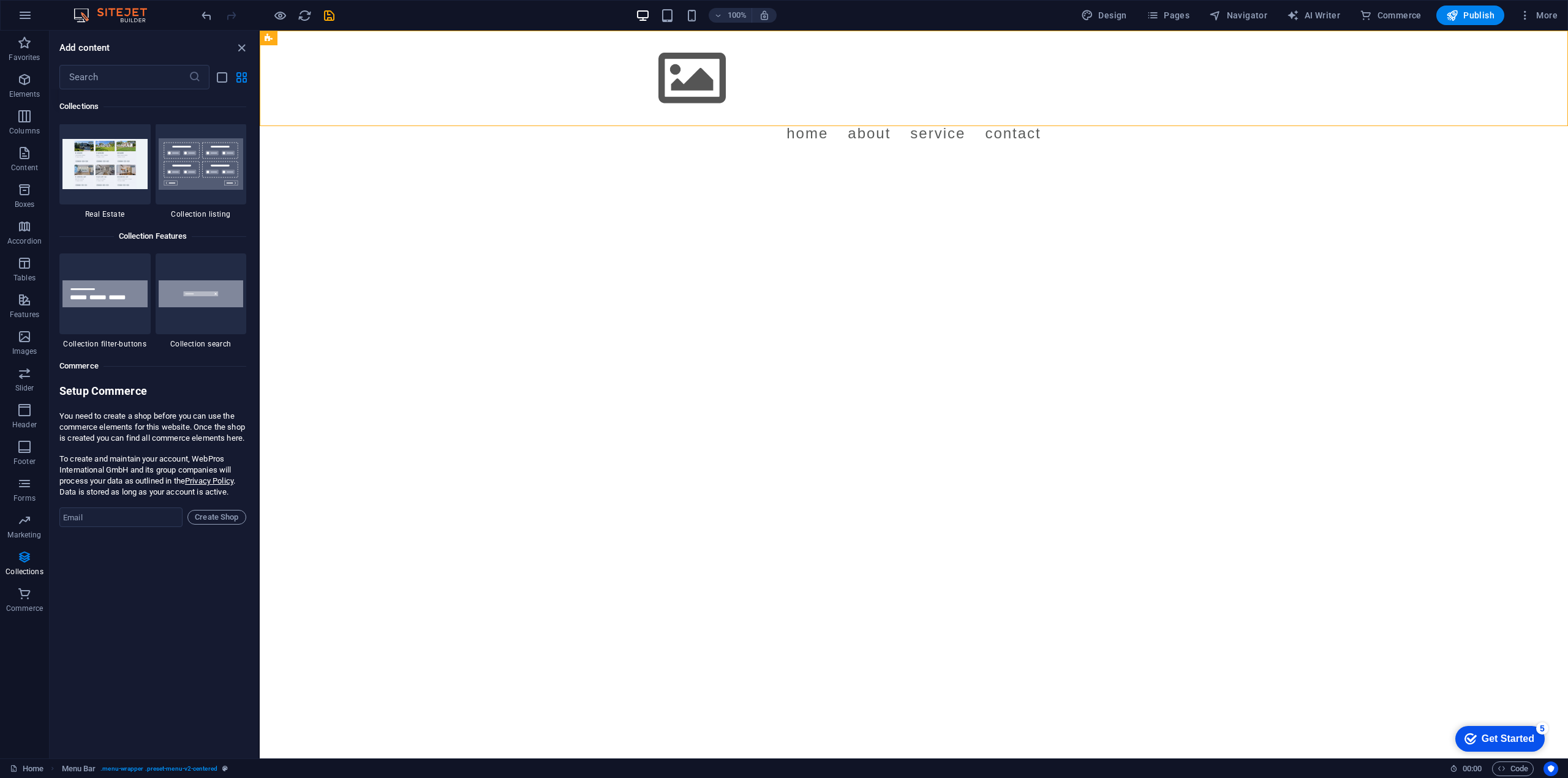
scroll to position [11718, 0]
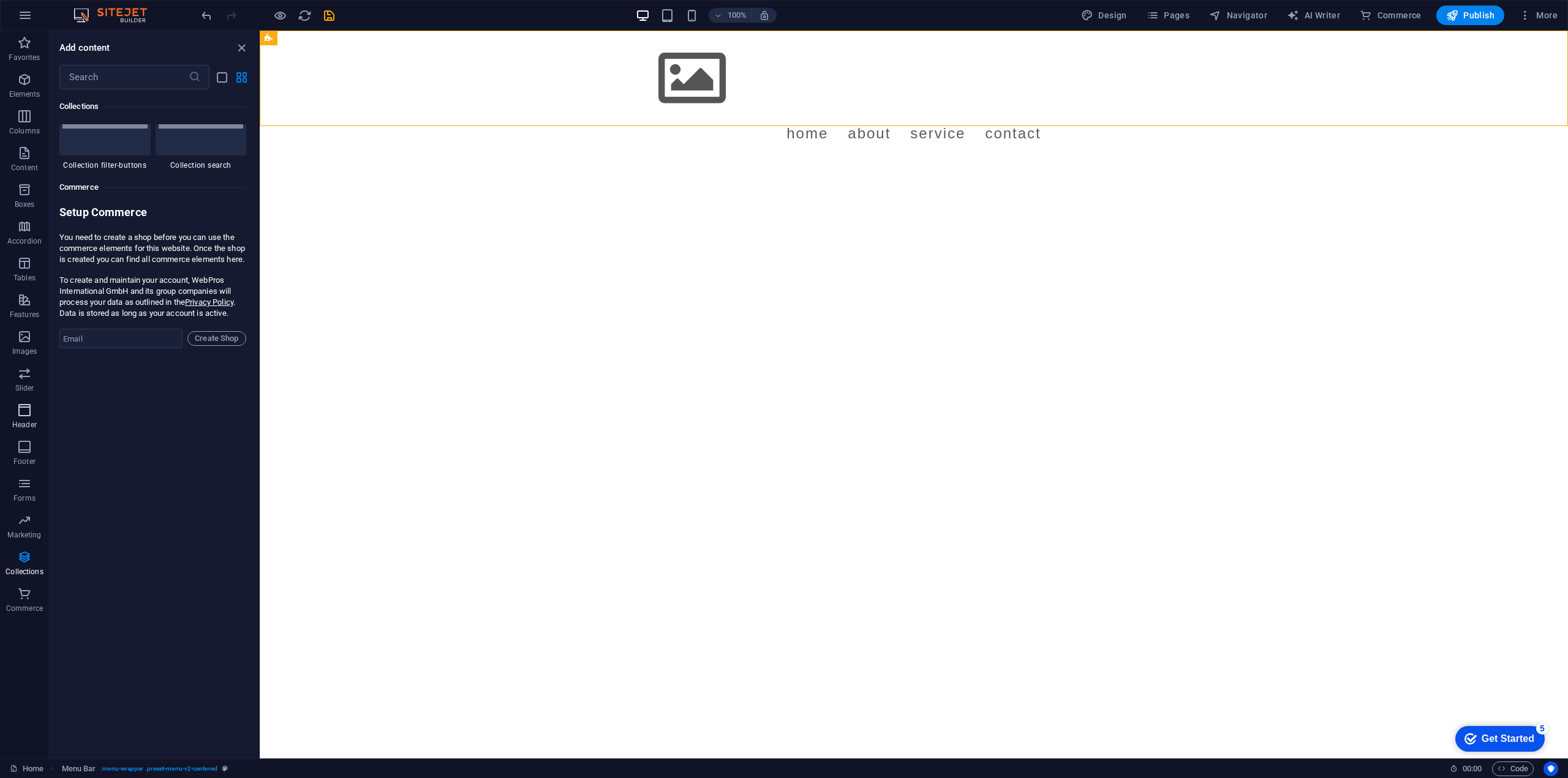
click at [27, 416] on icon "button" at bounding box center [25, 410] width 15 height 15
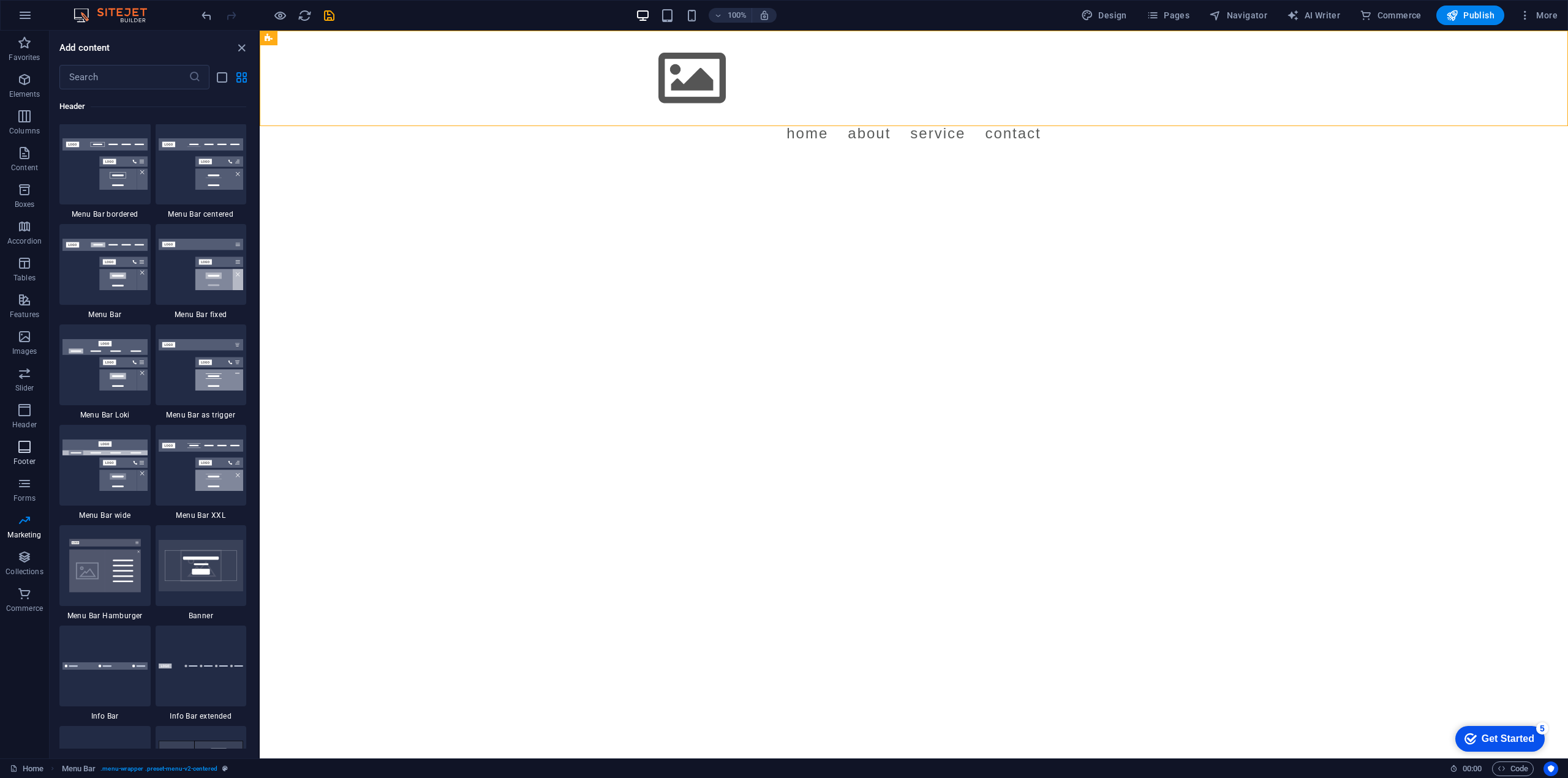
scroll to position [7373, 0]
click at [24, 373] on icon "button" at bounding box center [25, 373] width 15 height 15
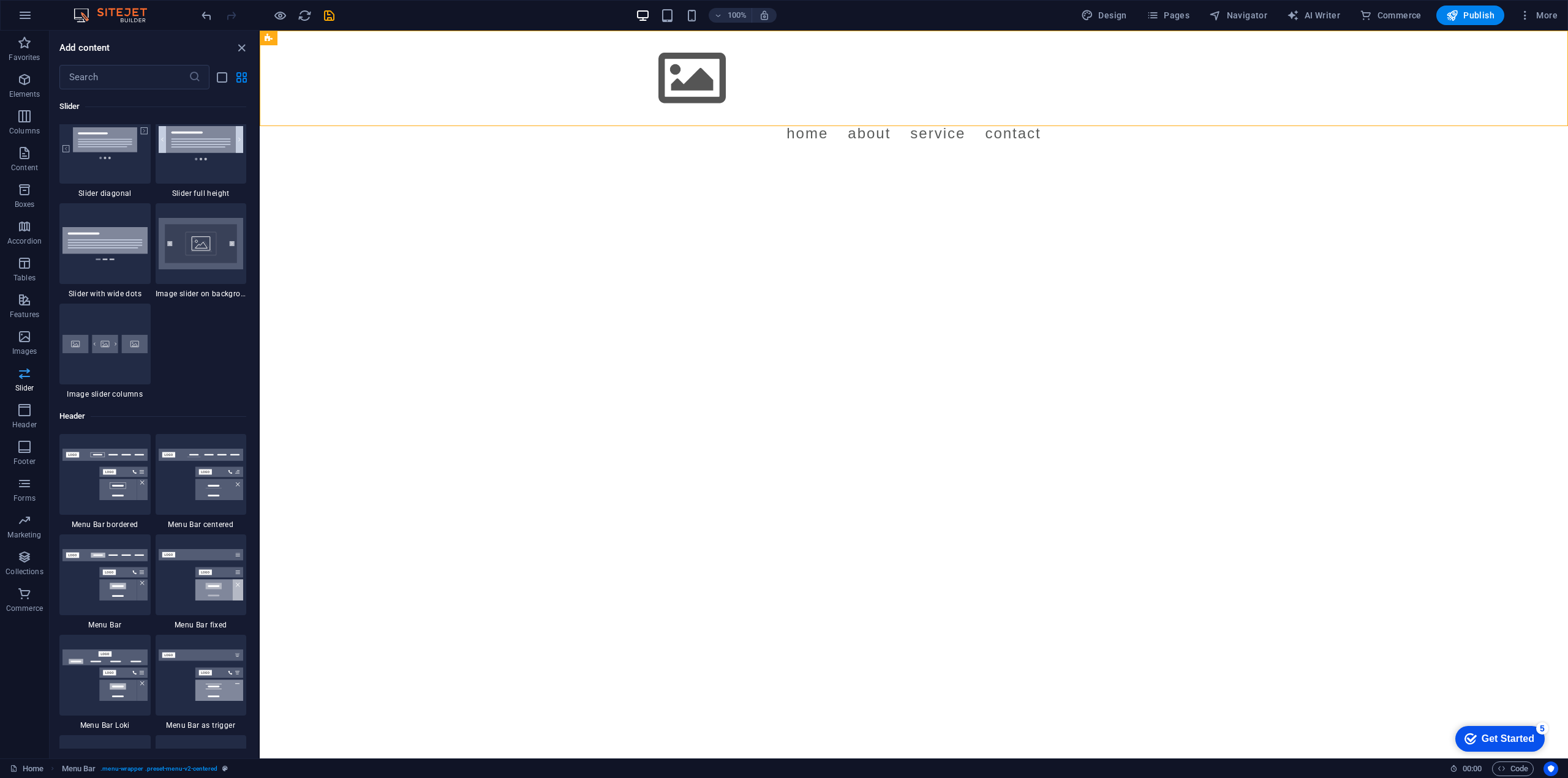
scroll to position [6940, 0]
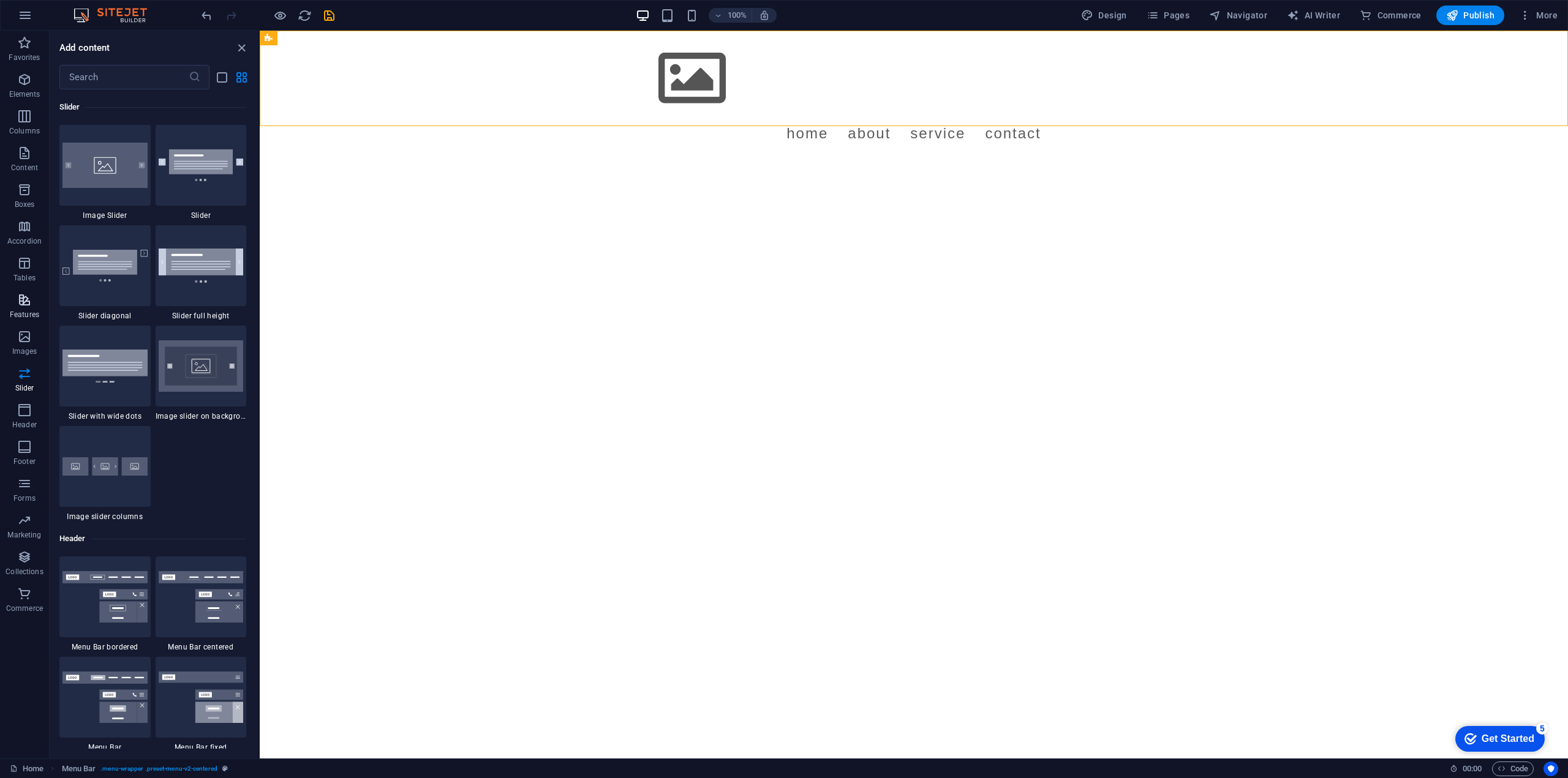
click at [31, 318] on p "Features" at bounding box center [25, 315] width 30 height 10
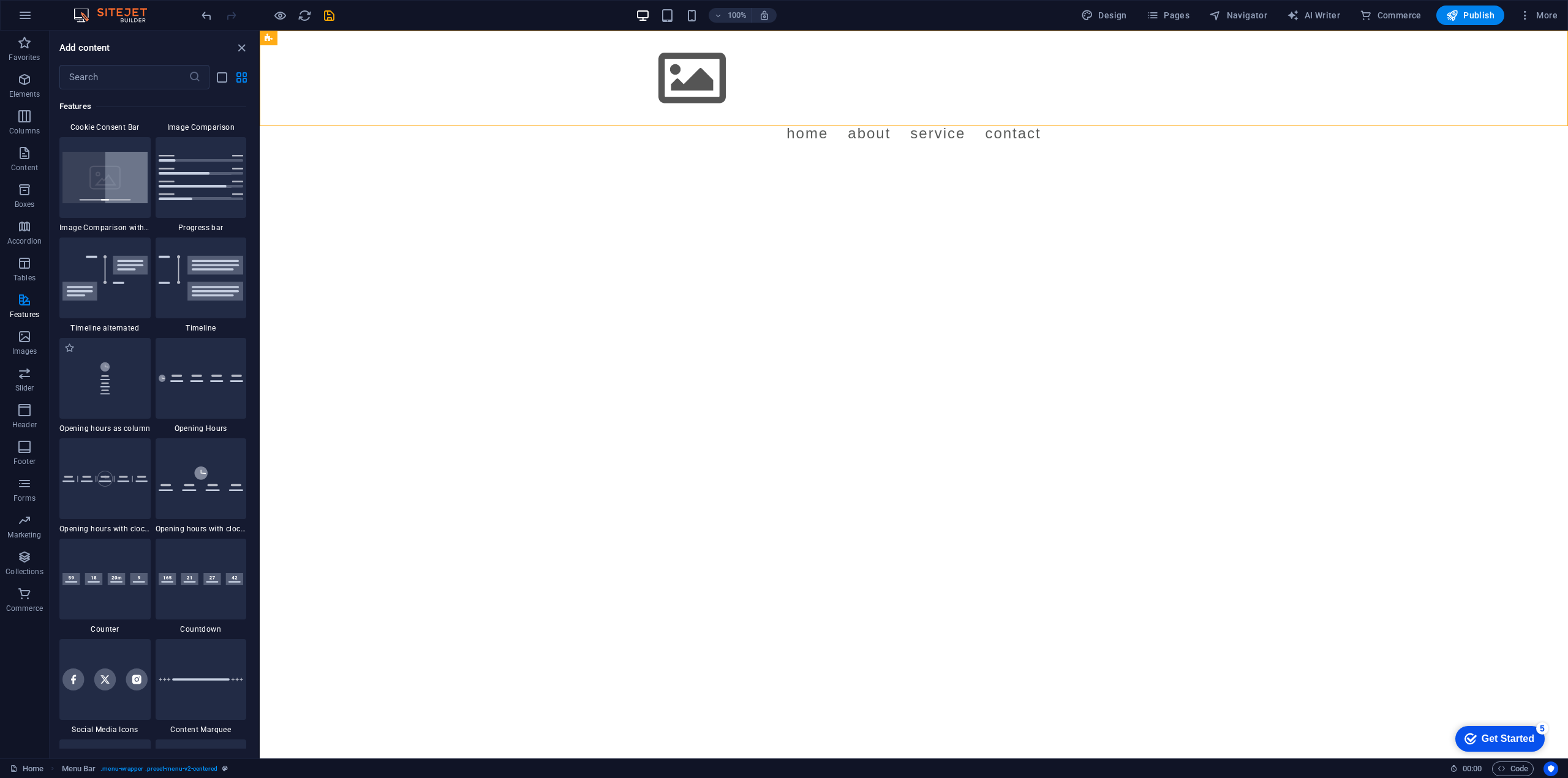
scroll to position [5078, 0]
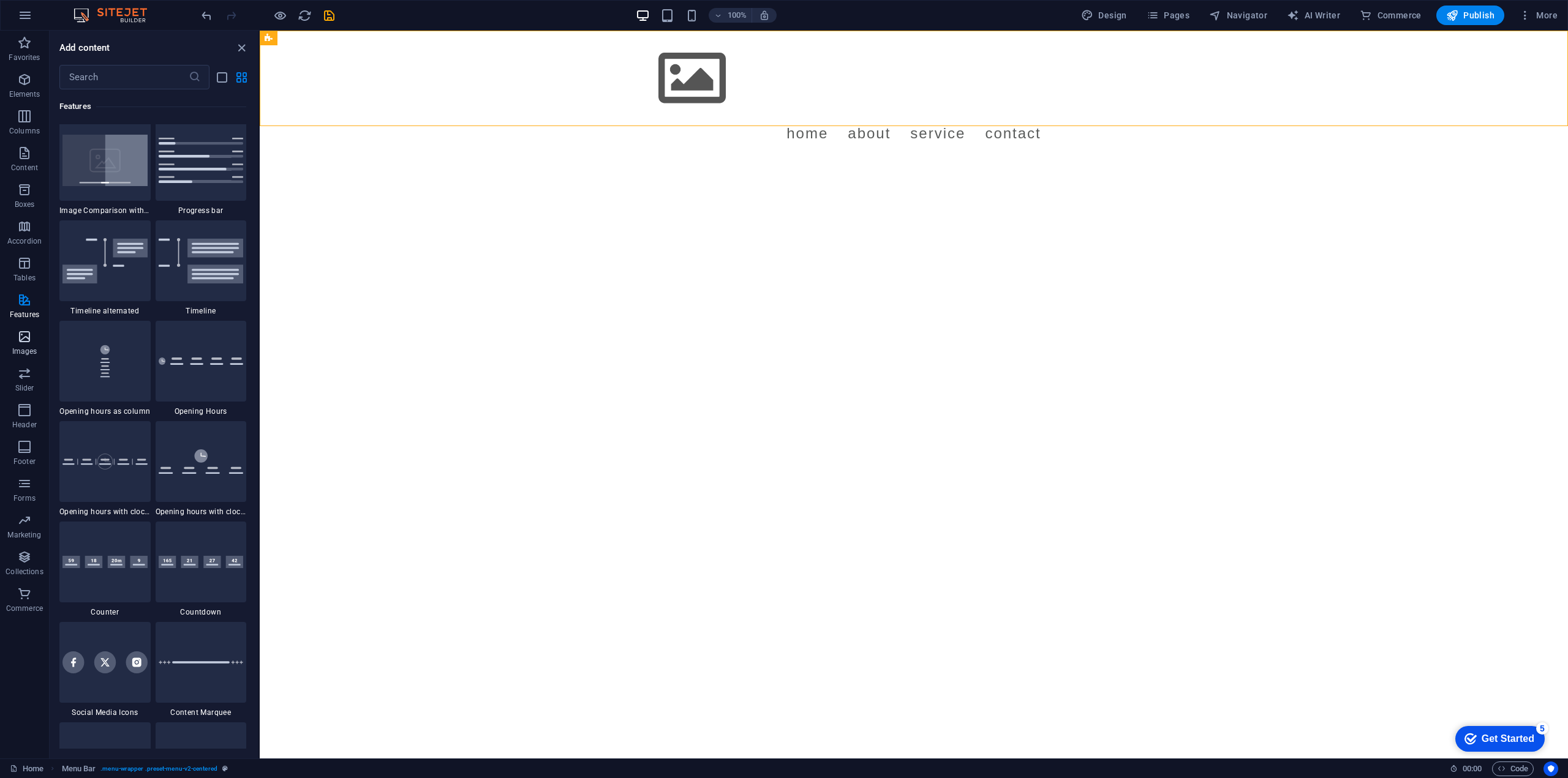
click at [19, 347] on p "Images" at bounding box center [24, 351] width 25 height 10
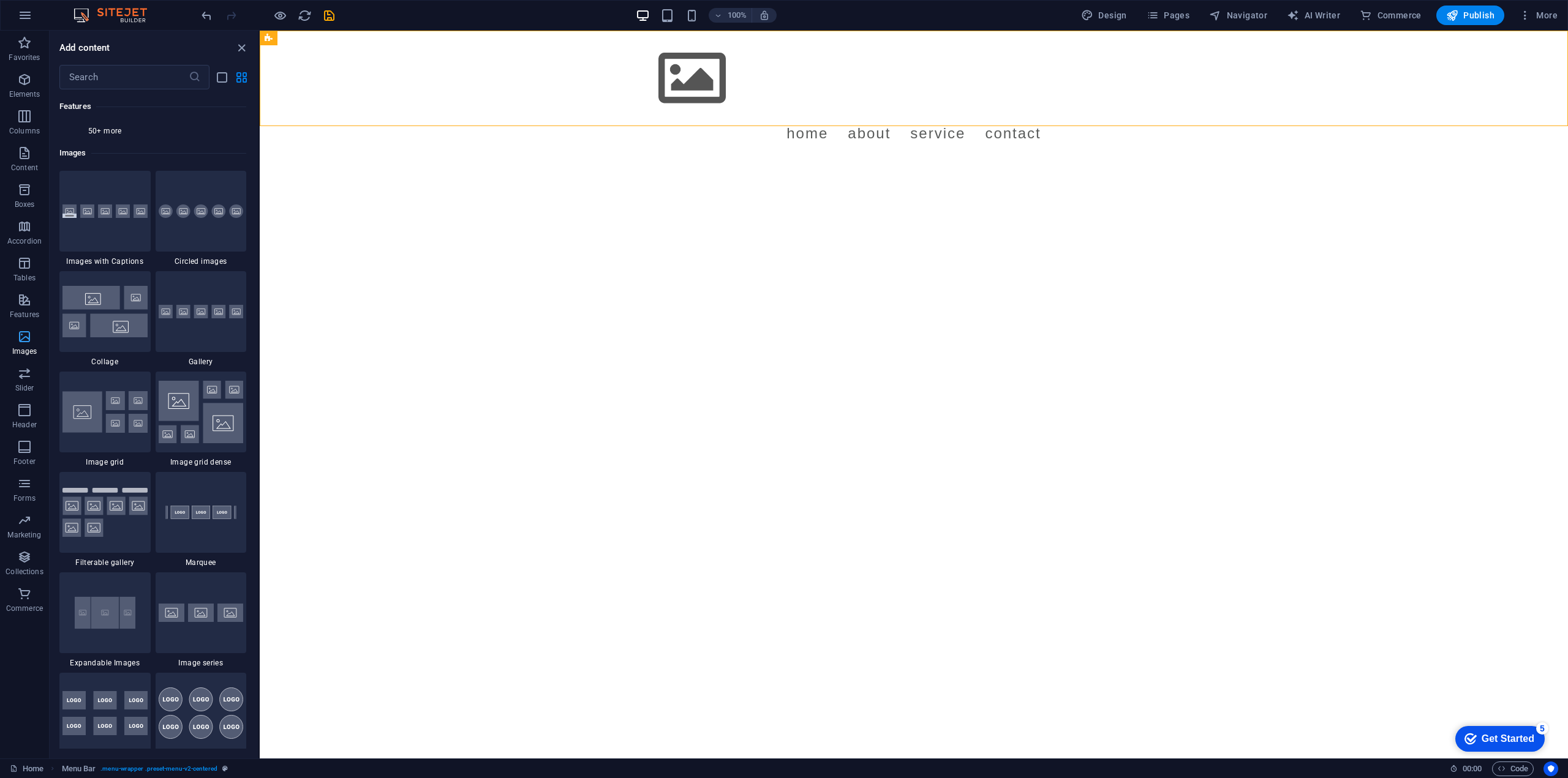
scroll to position [6208, 0]
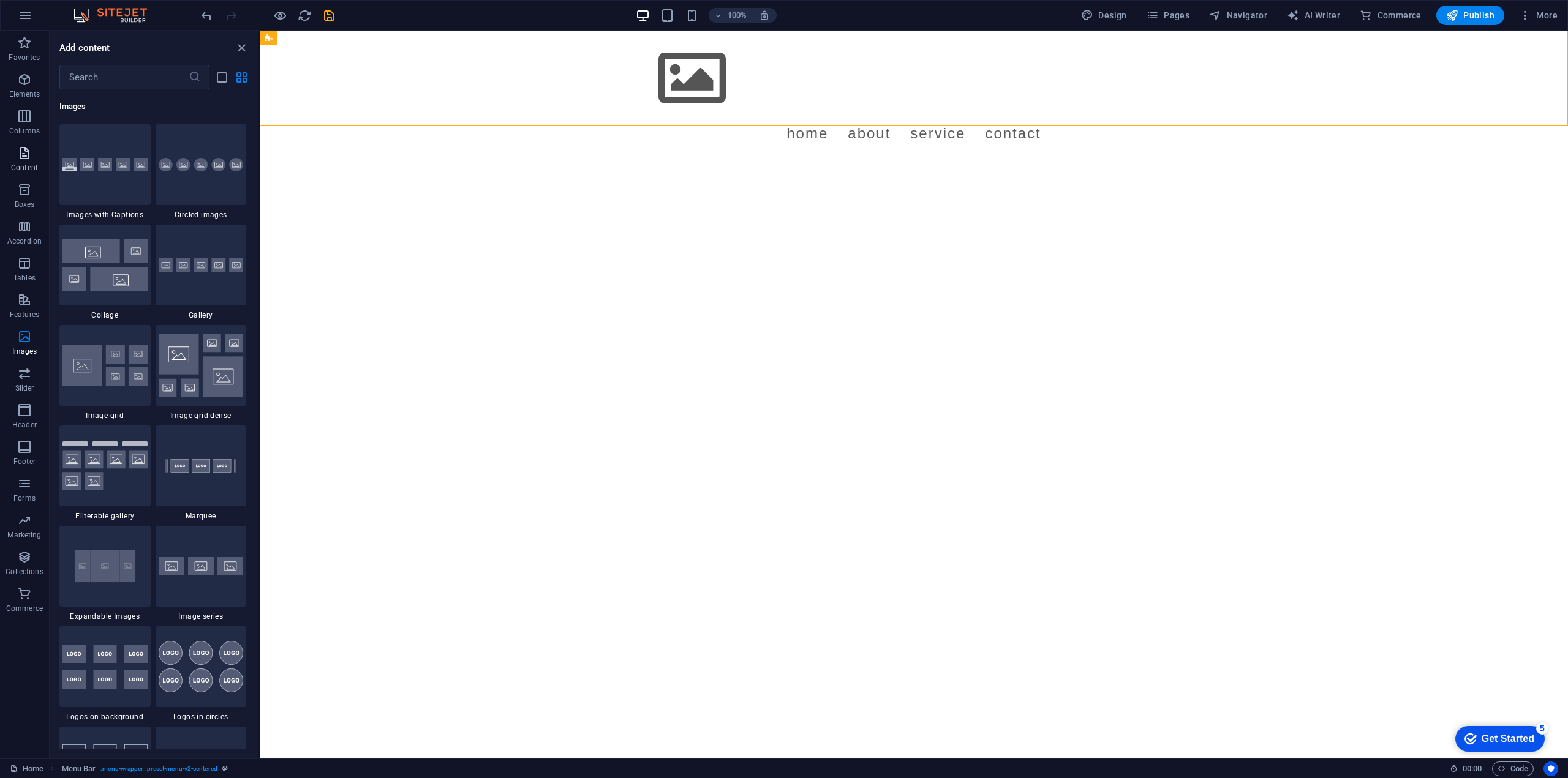
click at [31, 159] on icon "button" at bounding box center [25, 153] width 15 height 15
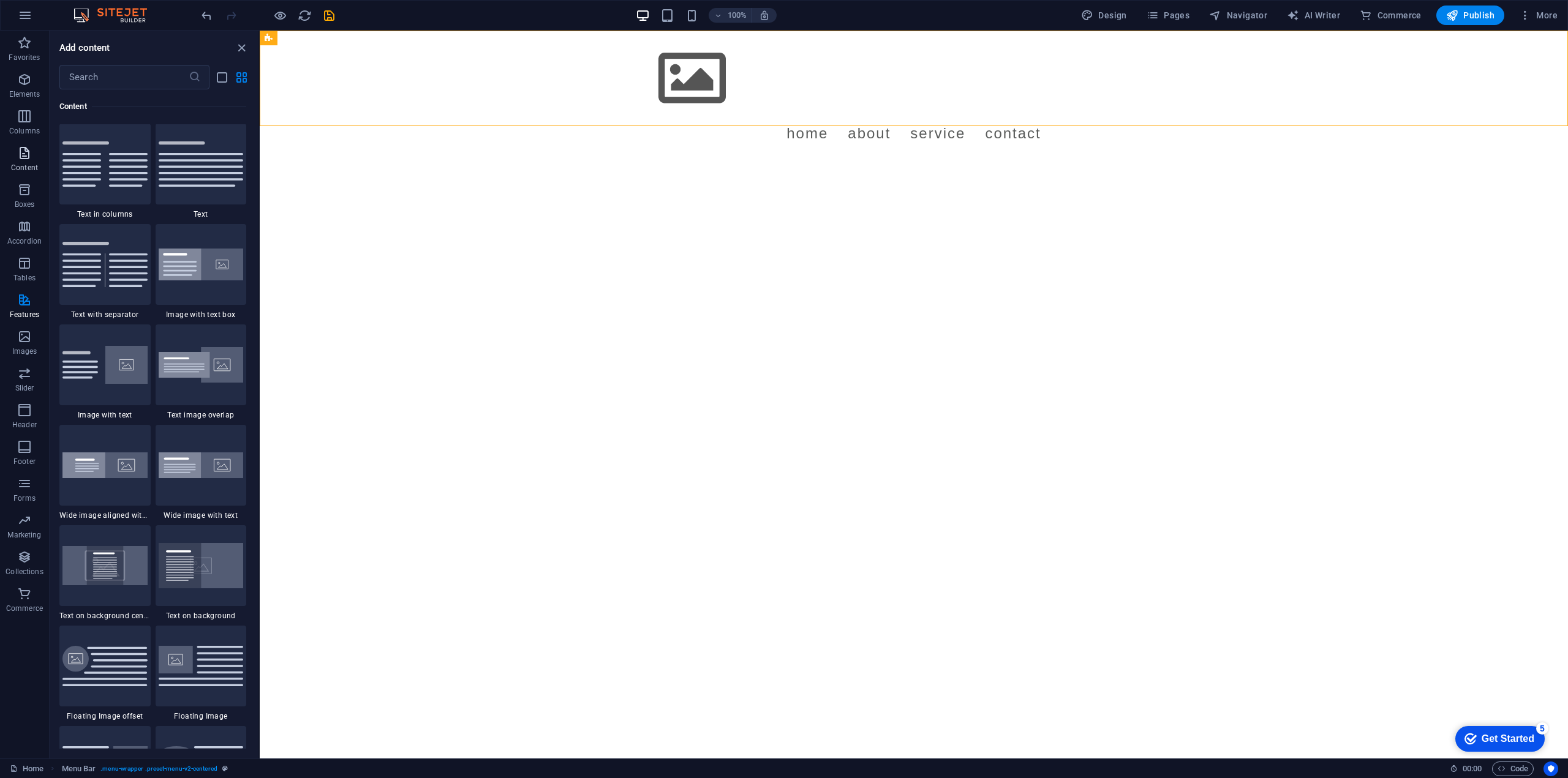
scroll to position [2142, 0]
click at [92, 382] on div at bounding box center [105, 365] width 91 height 81
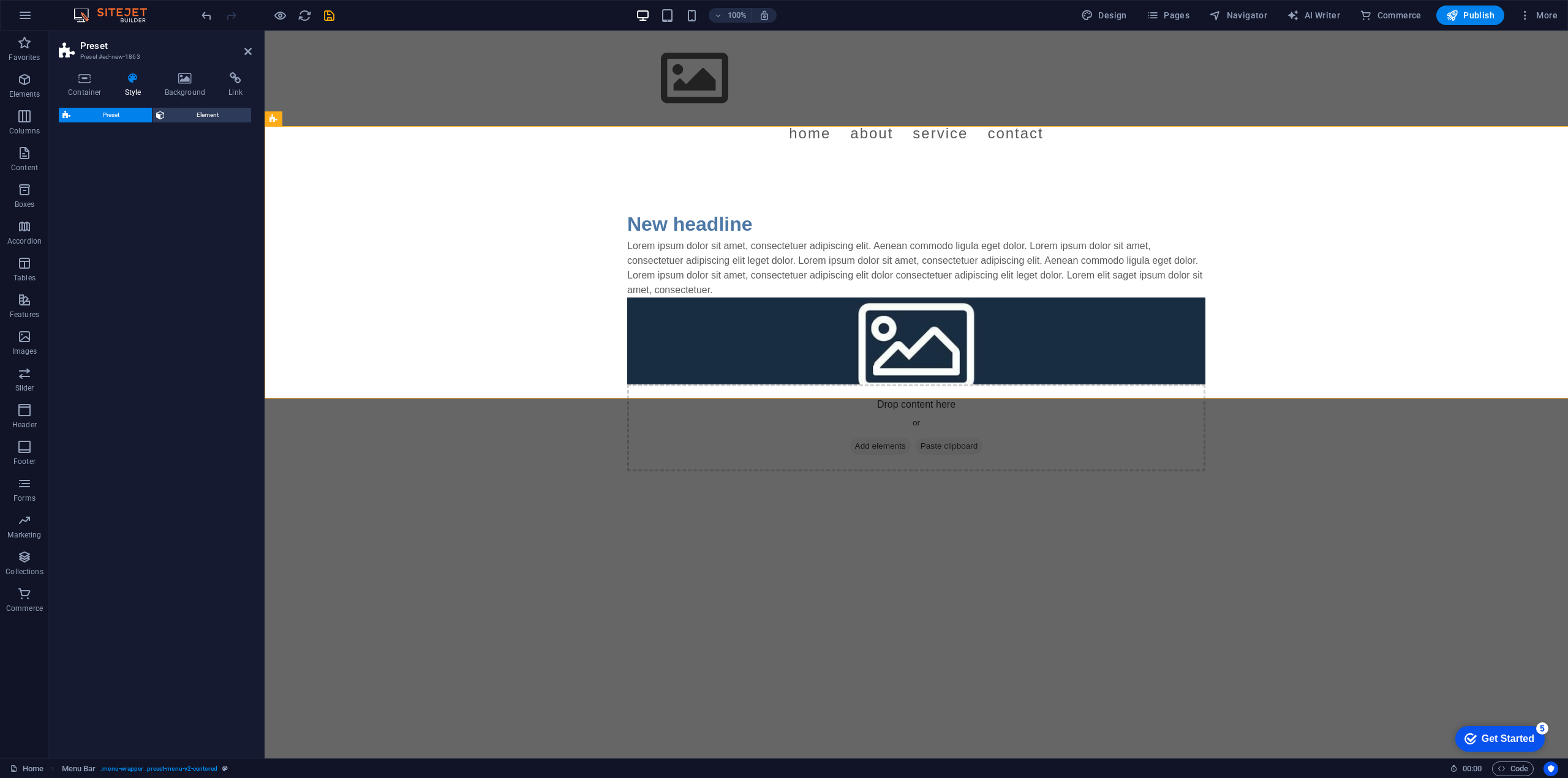
select select "rem"
select select "px"
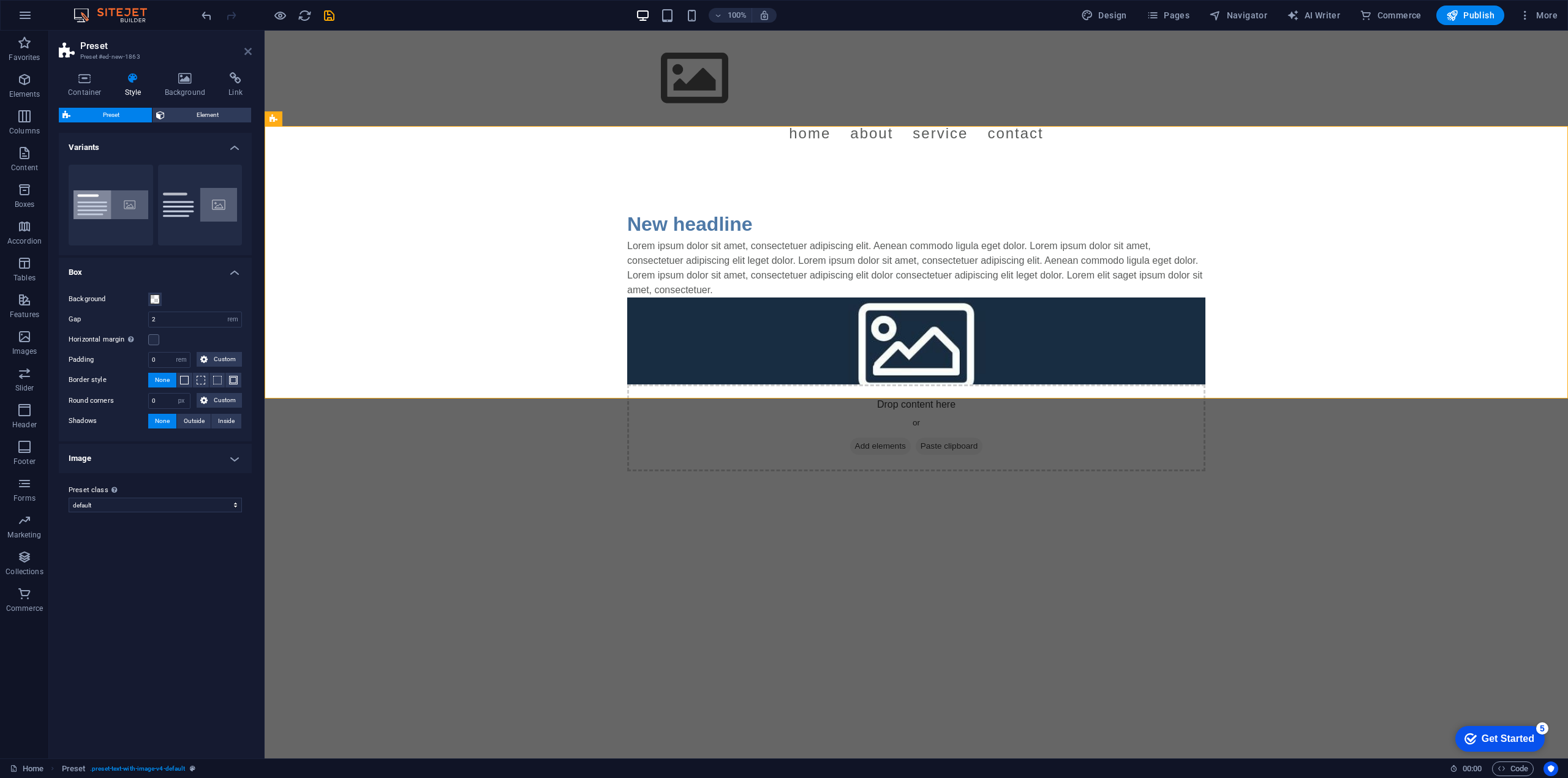
click at [246, 56] on icon at bounding box center [248, 51] width 7 height 10
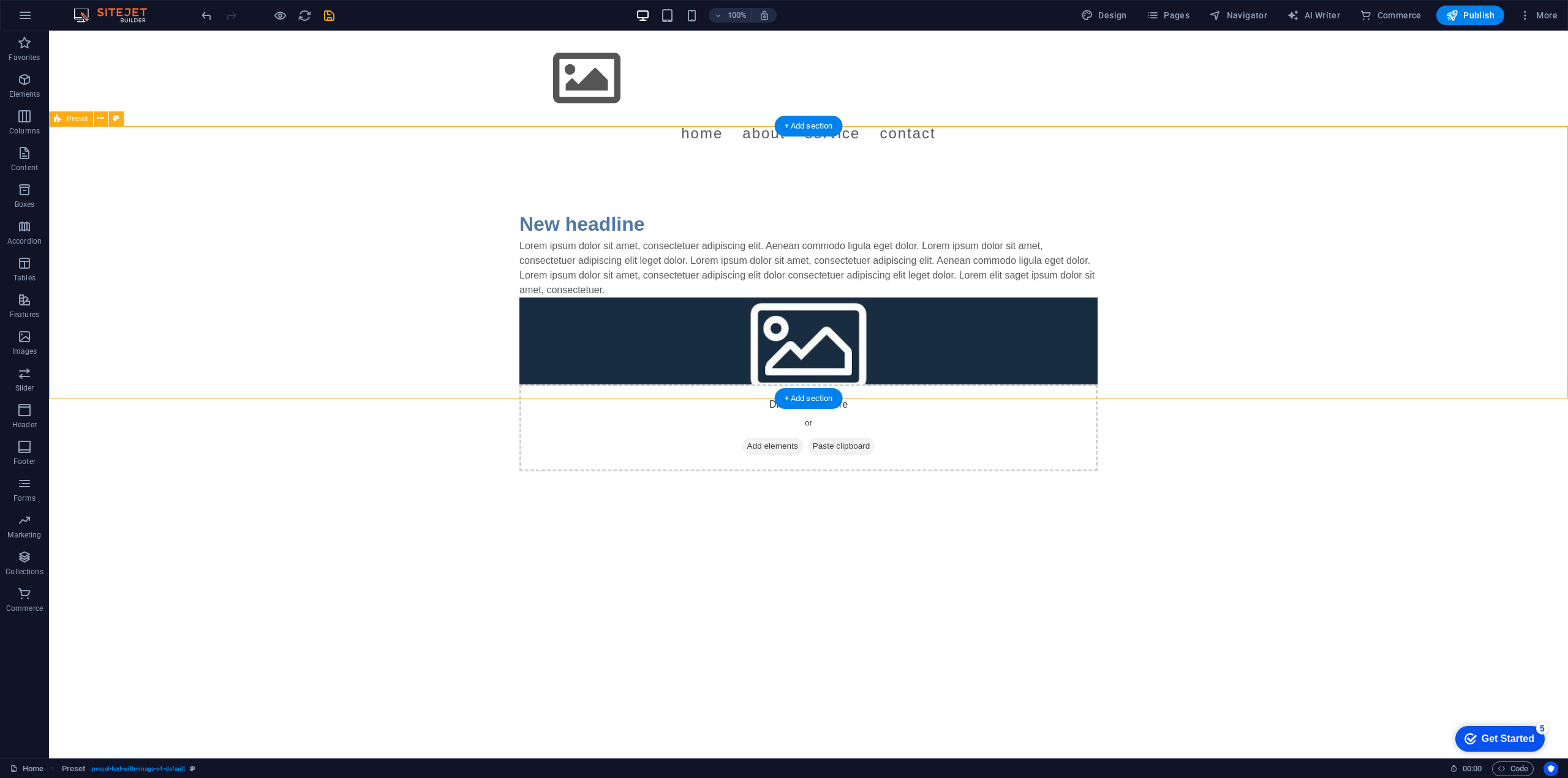
click at [343, 207] on div "New headline Lorem ipsum dolor sit amet, consectetuer adipiscing elit. Aenean c…" at bounding box center [809, 340] width 1519 height 360
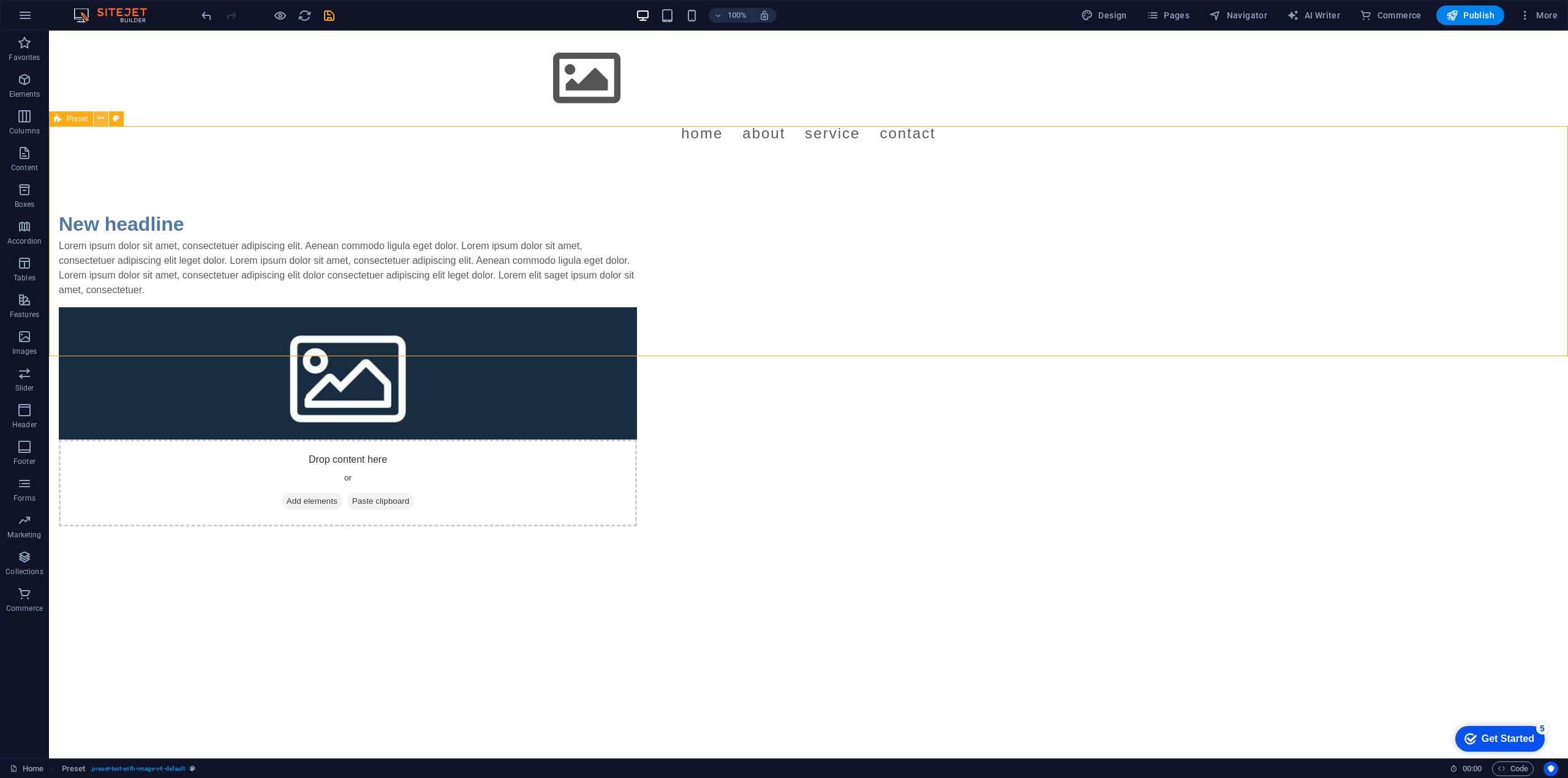
click at [101, 122] on icon at bounding box center [101, 118] width 7 height 13
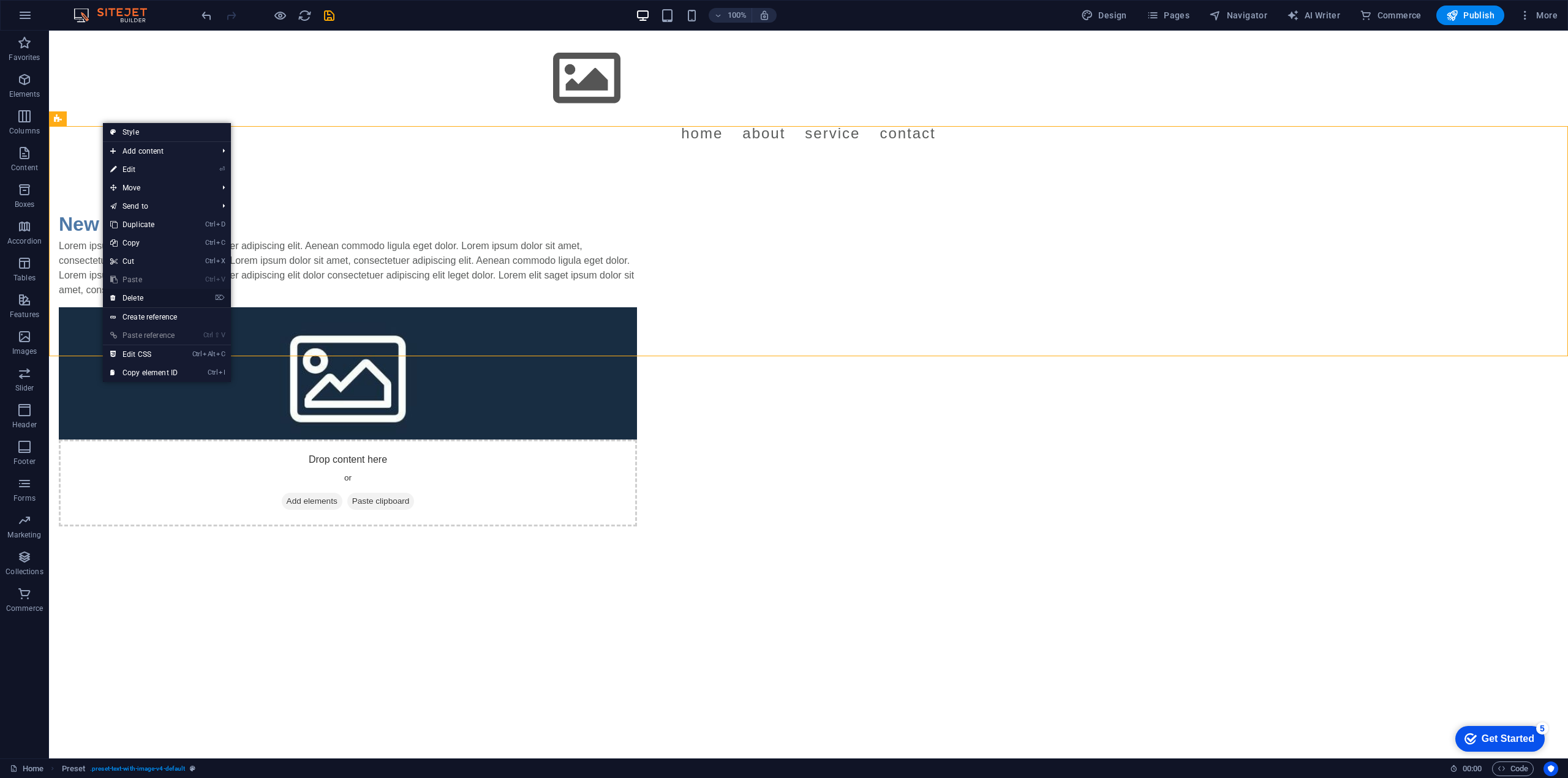
click at [165, 297] on link "⌦ Delete" at bounding box center [144, 298] width 82 height 18
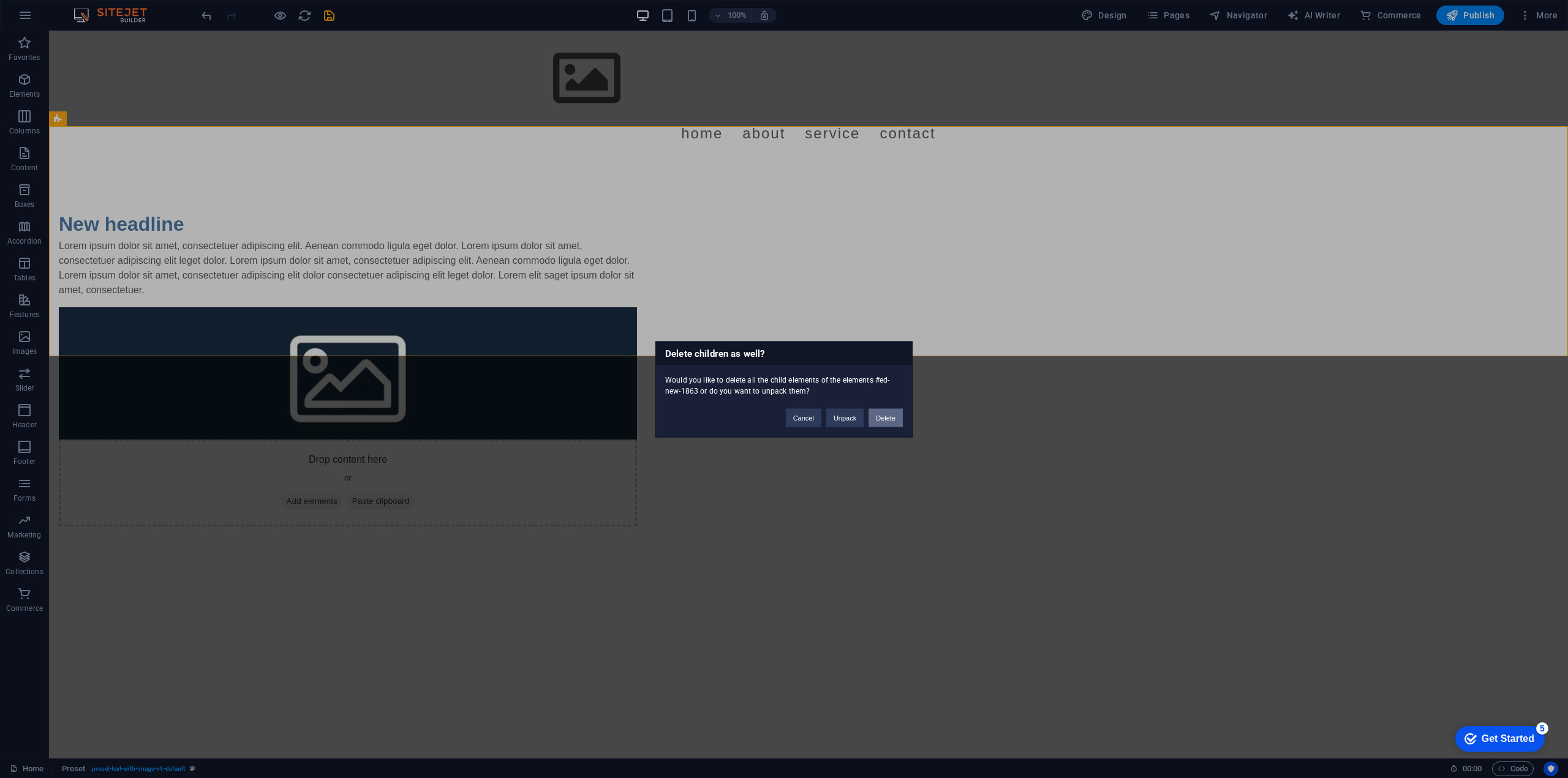
click at [901, 422] on button "Delete" at bounding box center [885, 417] width 34 height 18
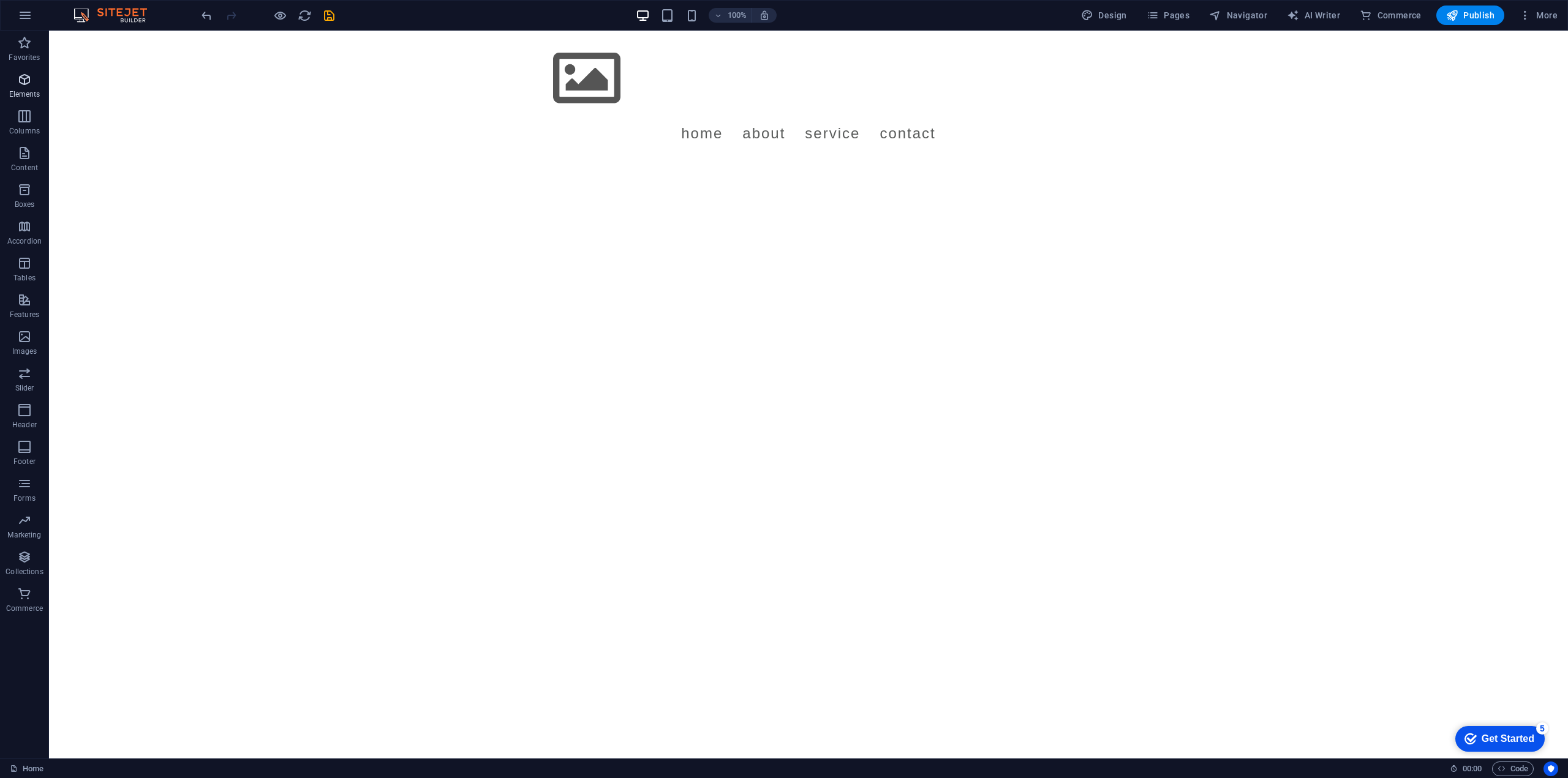
click at [18, 79] on icon "button" at bounding box center [25, 80] width 15 height 15
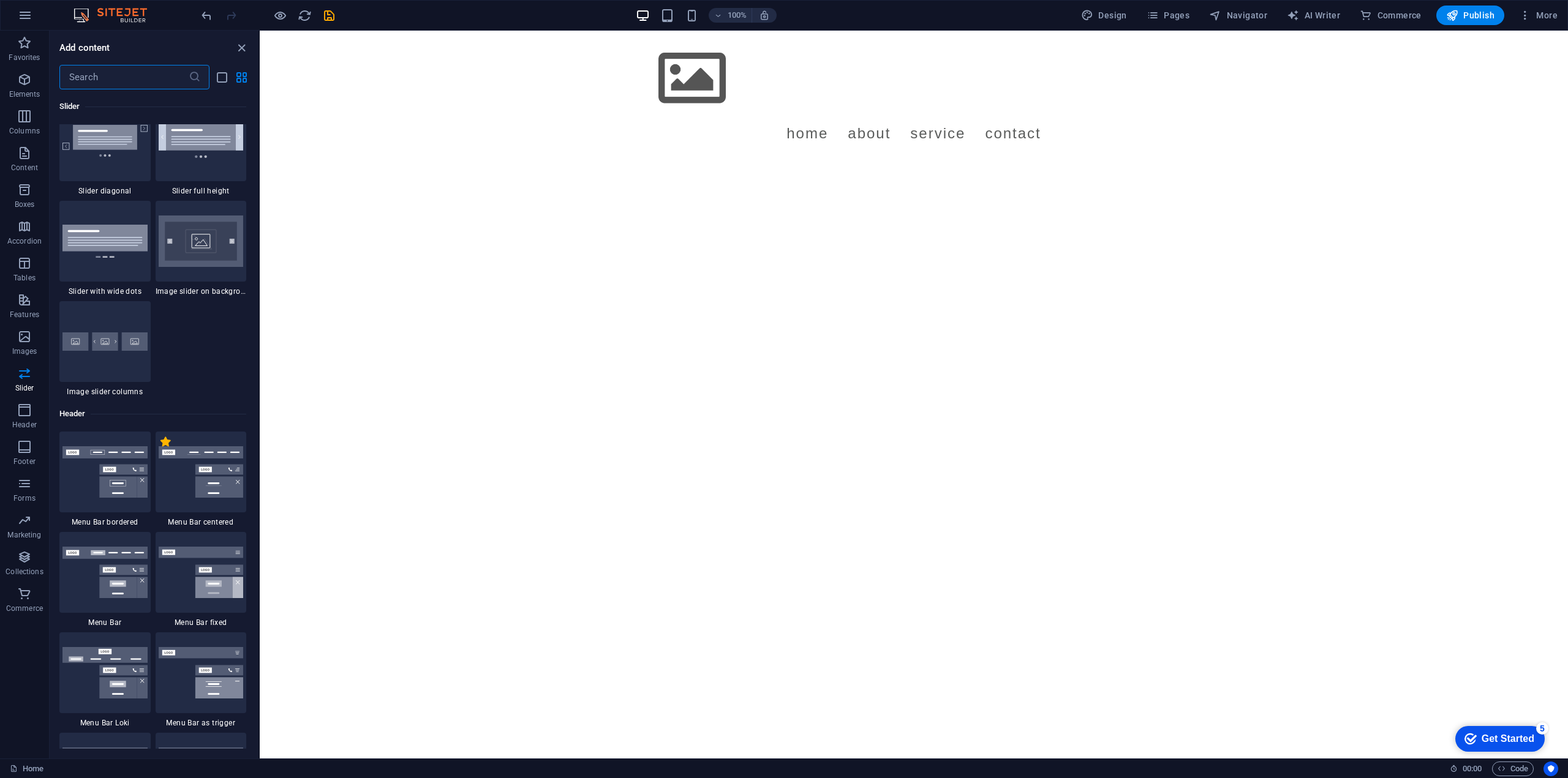
scroll to position [7069, 0]
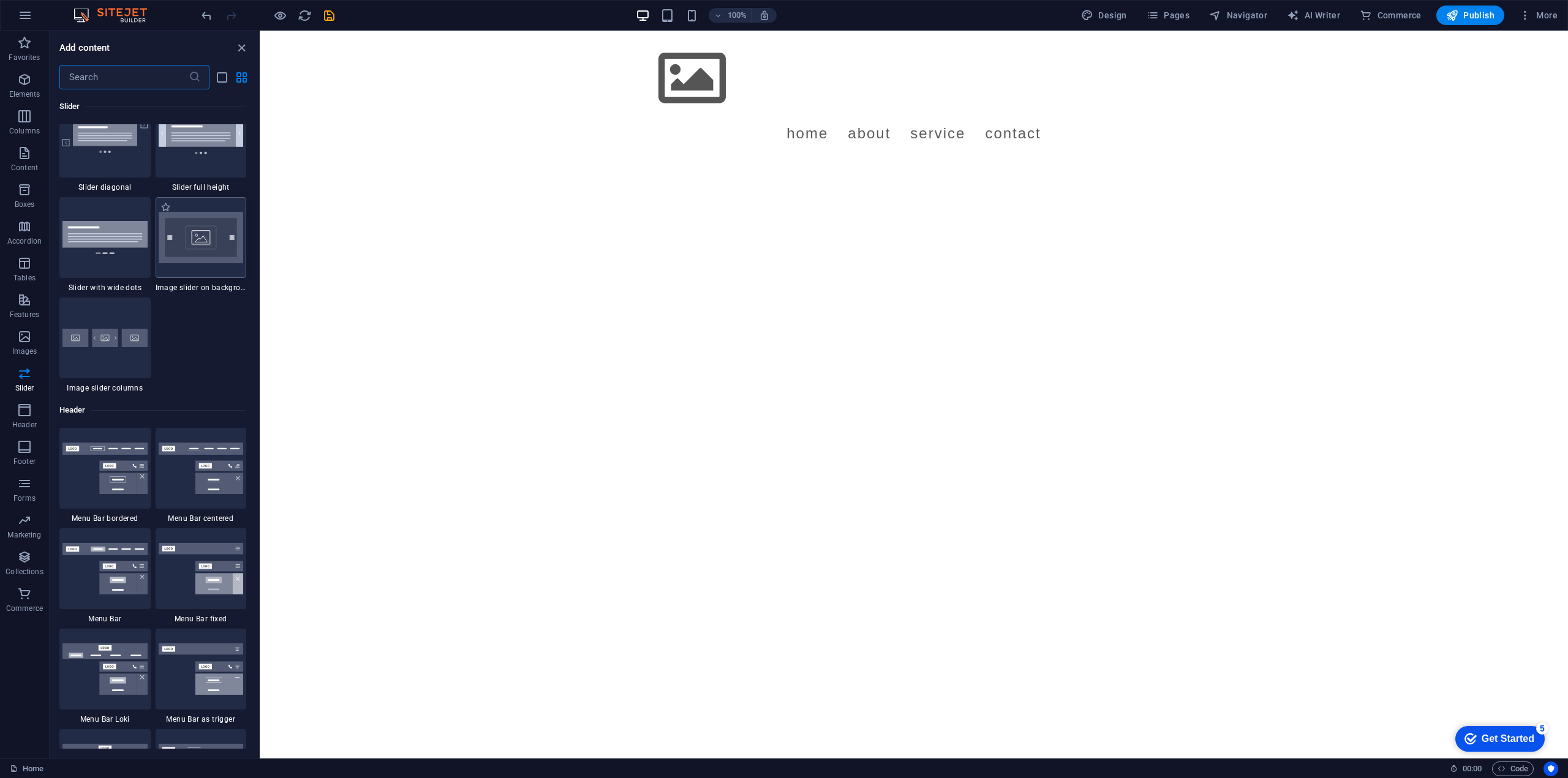
click at [201, 246] on img at bounding box center [201, 238] width 85 height 52
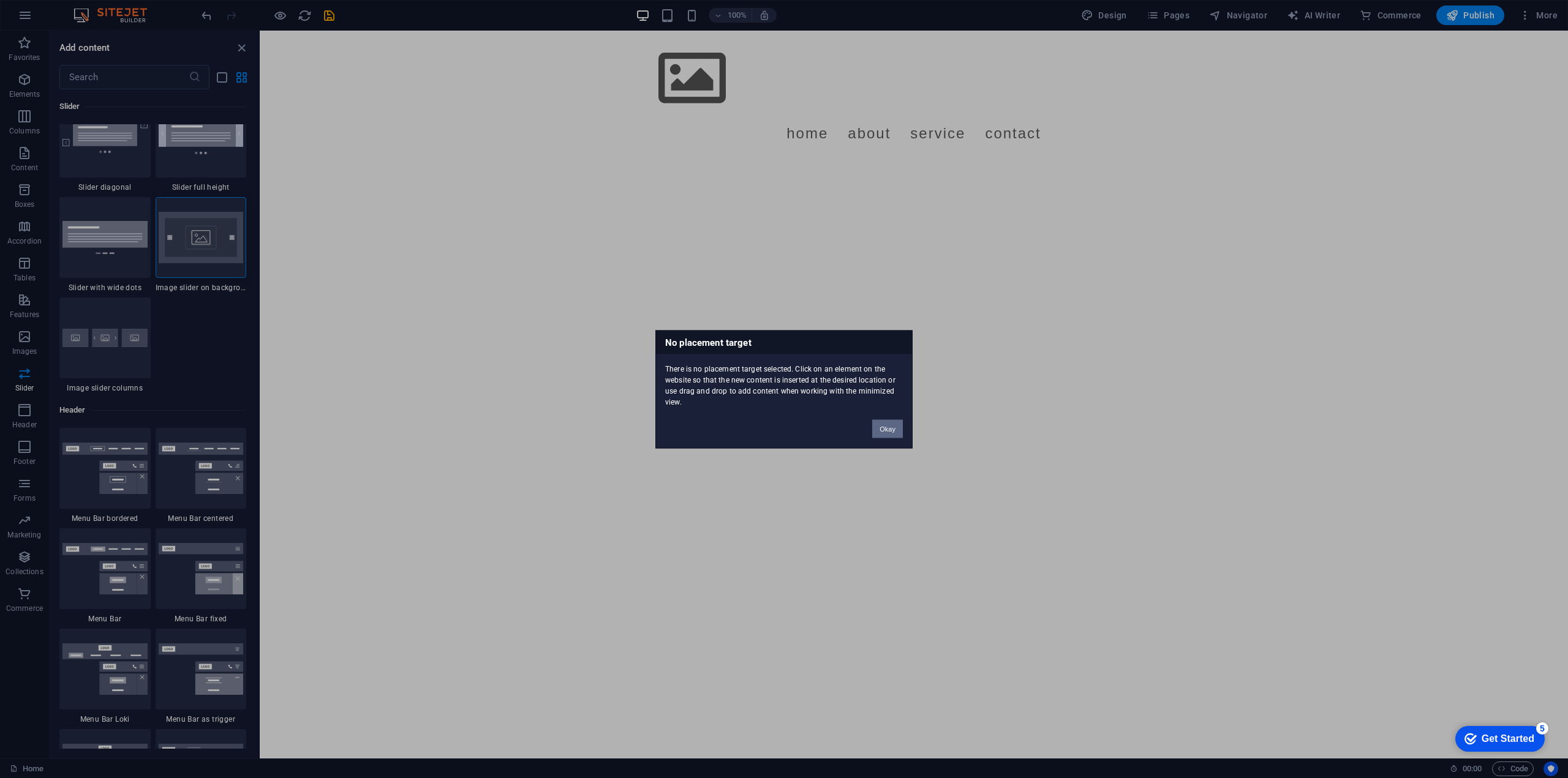
click at [895, 424] on button "Okay" at bounding box center [888, 428] width 31 height 18
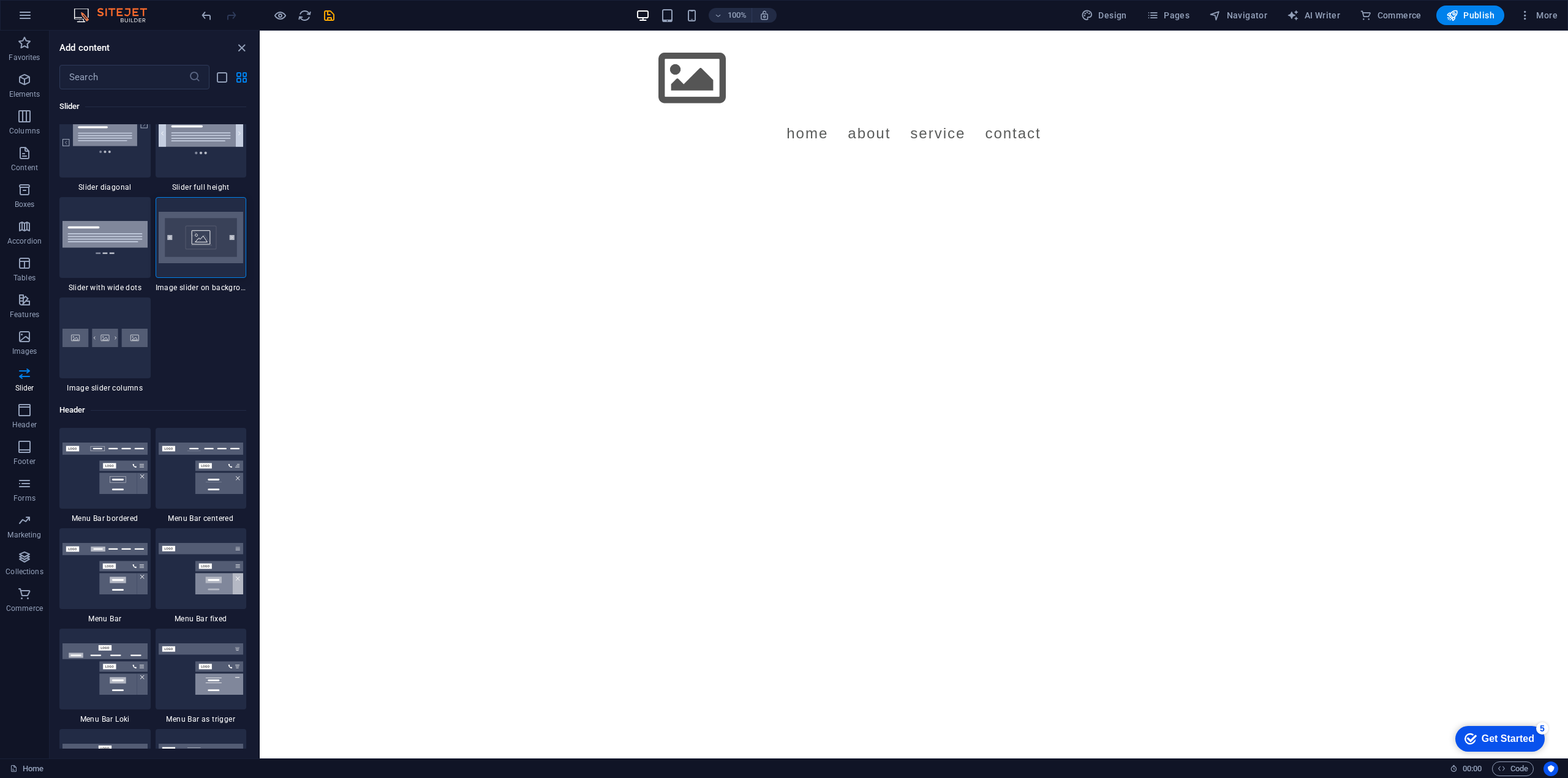
click at [594, 160] on html "Menu Home About Service Contact" at bounding box center [914, 95] width 1308 height 130
click at [899, 129] on div "+ Add section" at bounding box center [914, 126] width 68 height 21
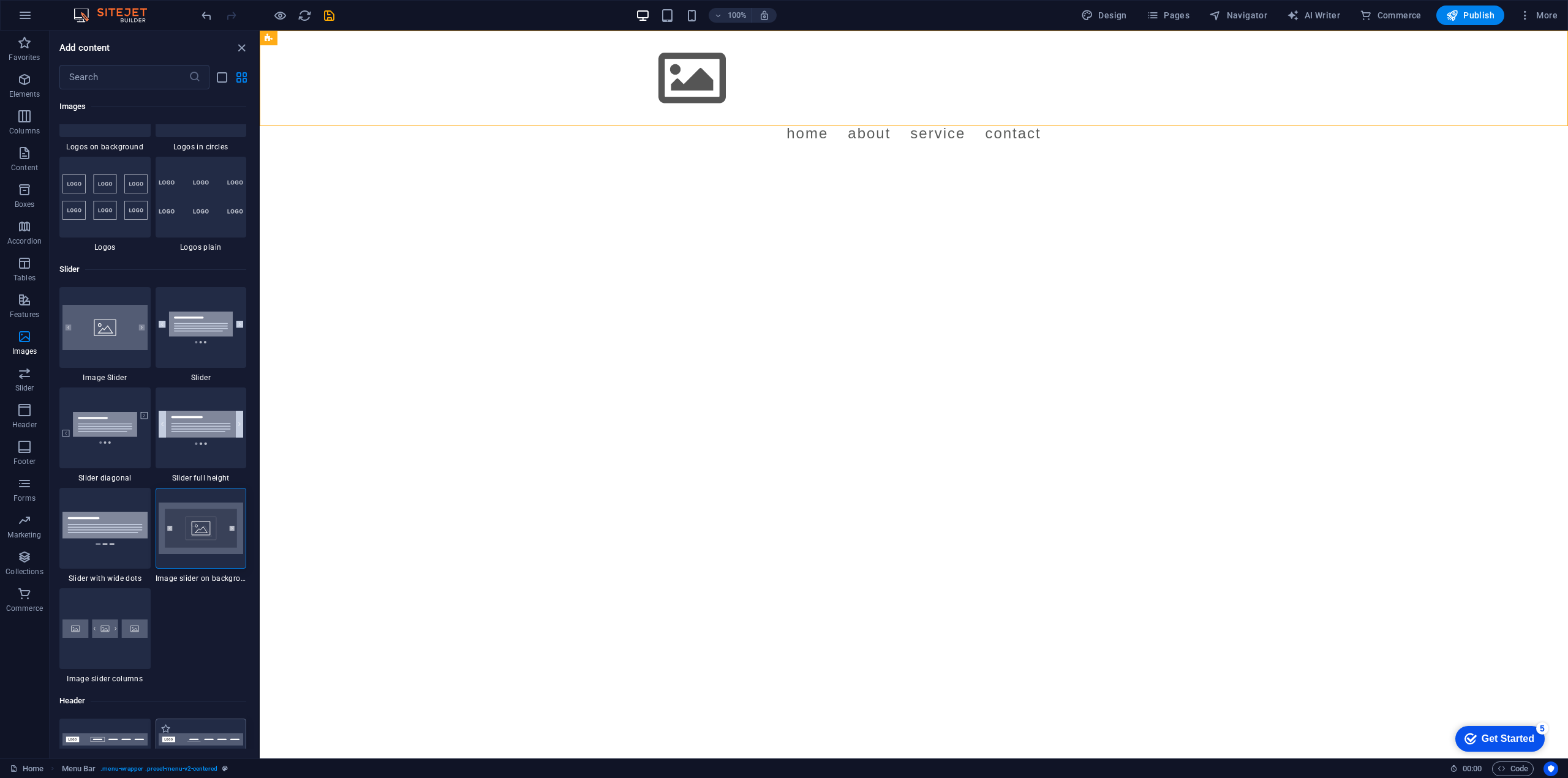
scroll to position [7040, 0]
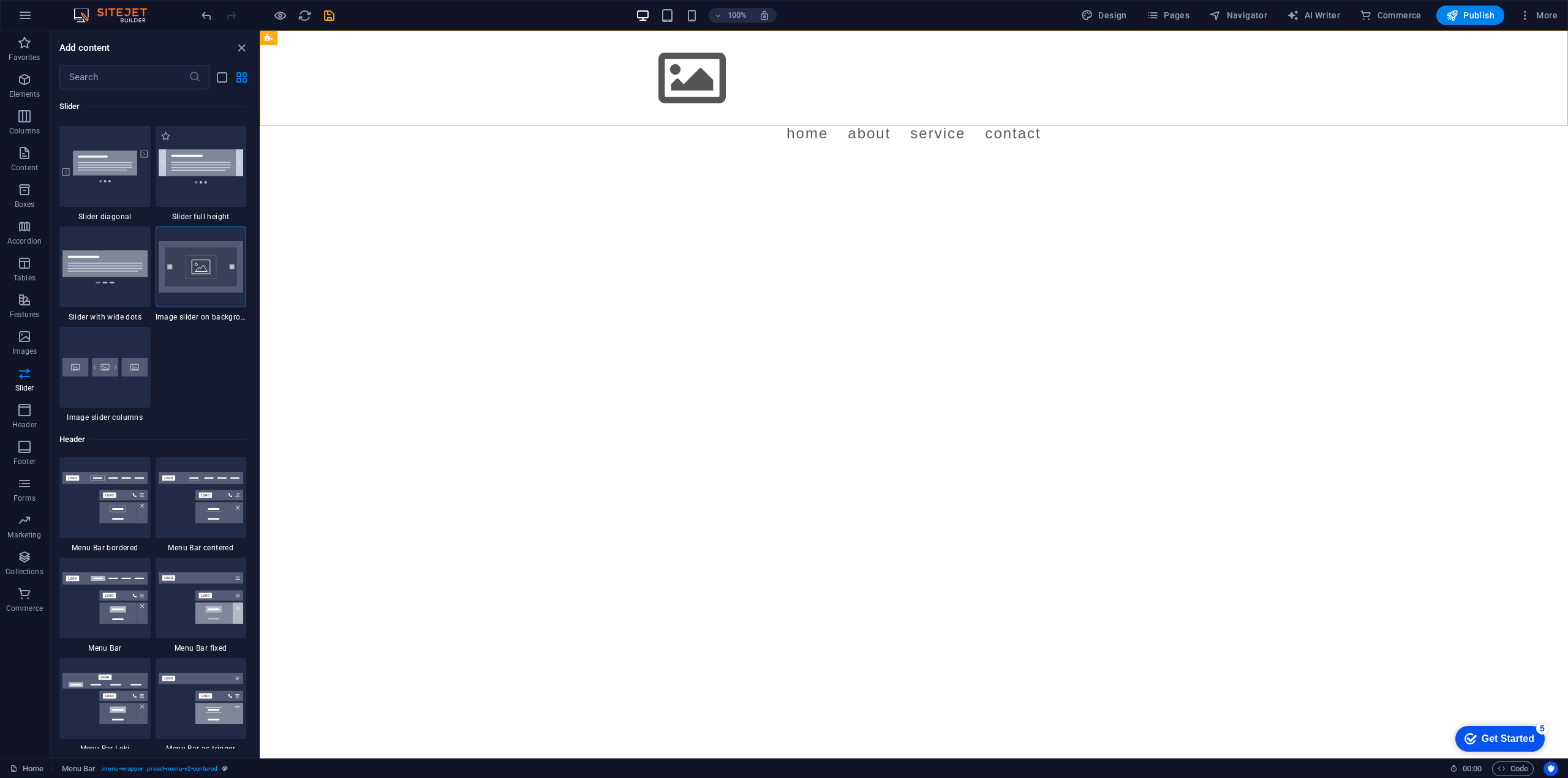
click at [213, 209] on div "1 Star Slider full height" at bounding box center [201, 174] width 91 height 95
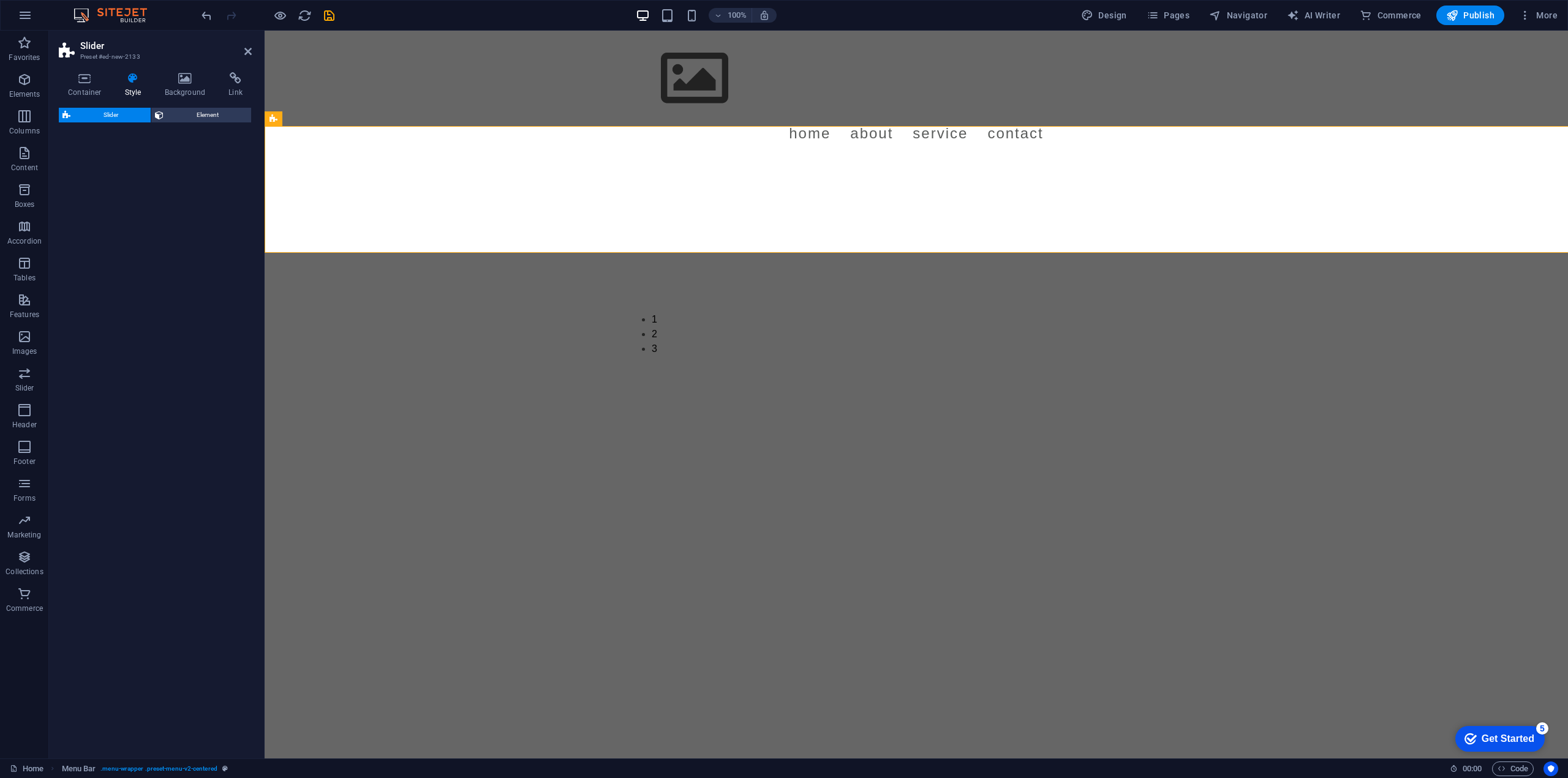
select select "rem"
select select "px"
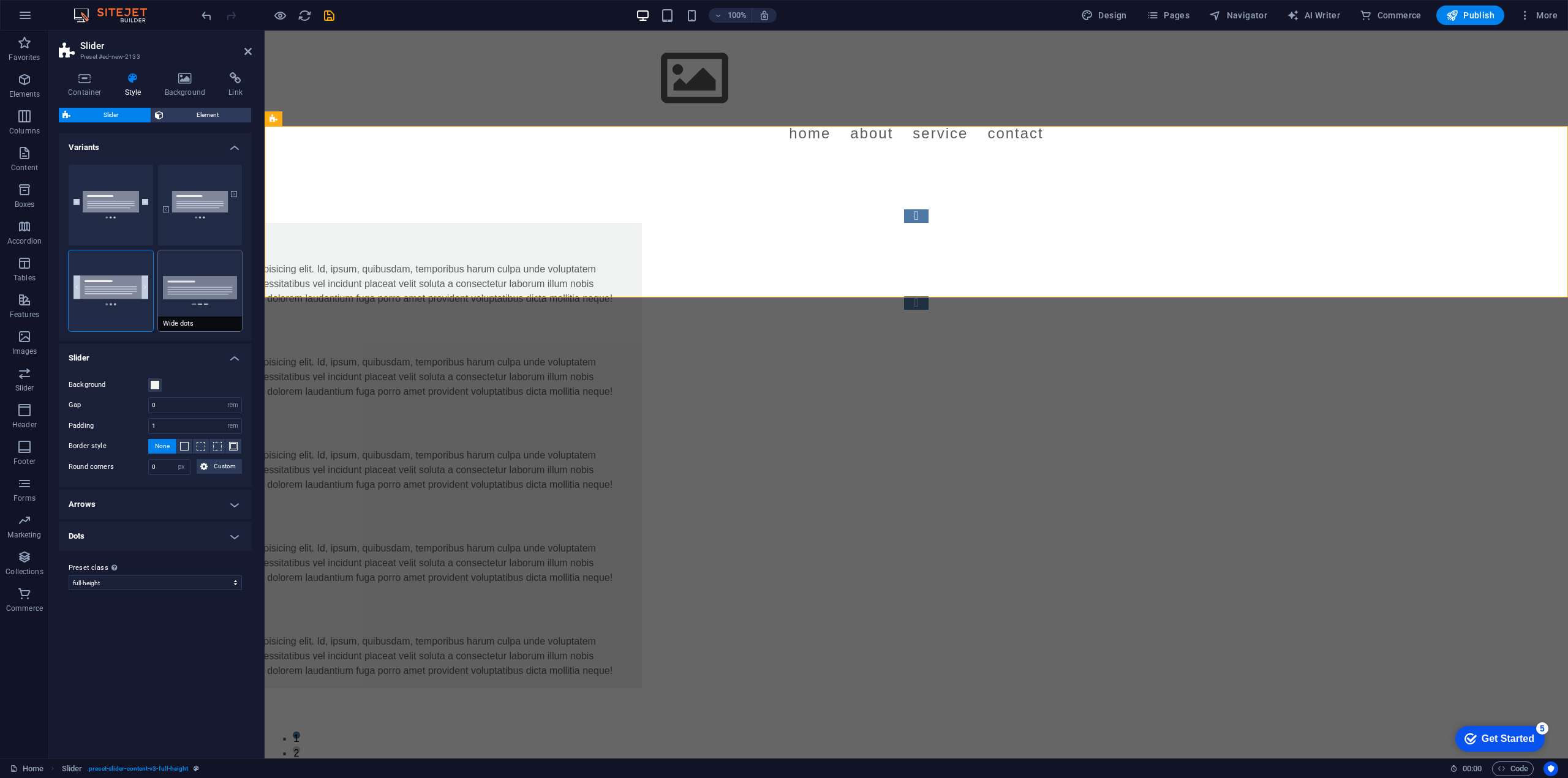
click at [204, 298] on button "Wide dots" at bounding box center [200, 291] width 85 height 81
type input "2"
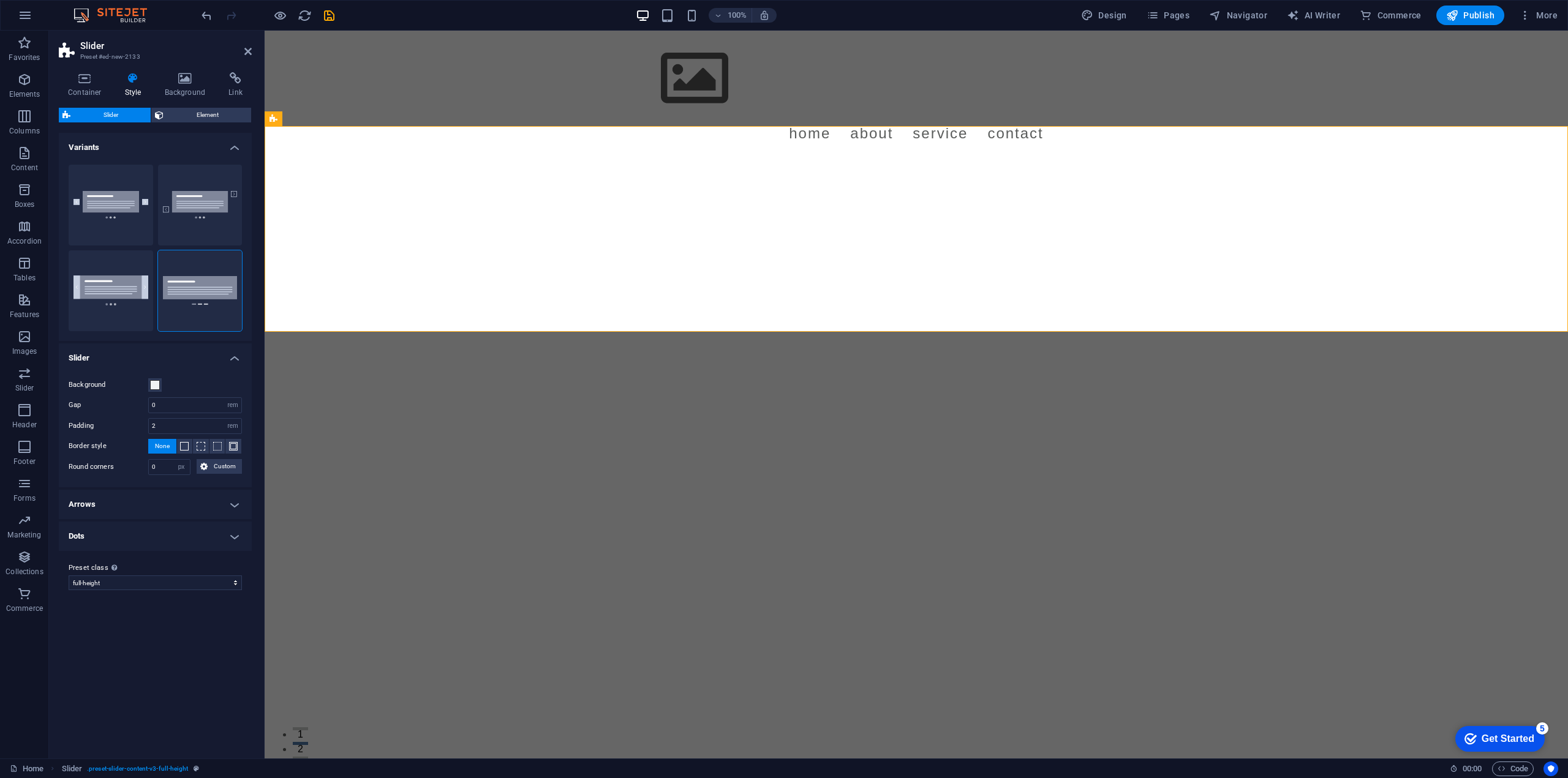
click at [251, 45] on h2 "Slider" at bounding box center [165, 46] width 171 height 11
click at [247, 50] on icon at bounding box center [248, 51] width 7 height 10
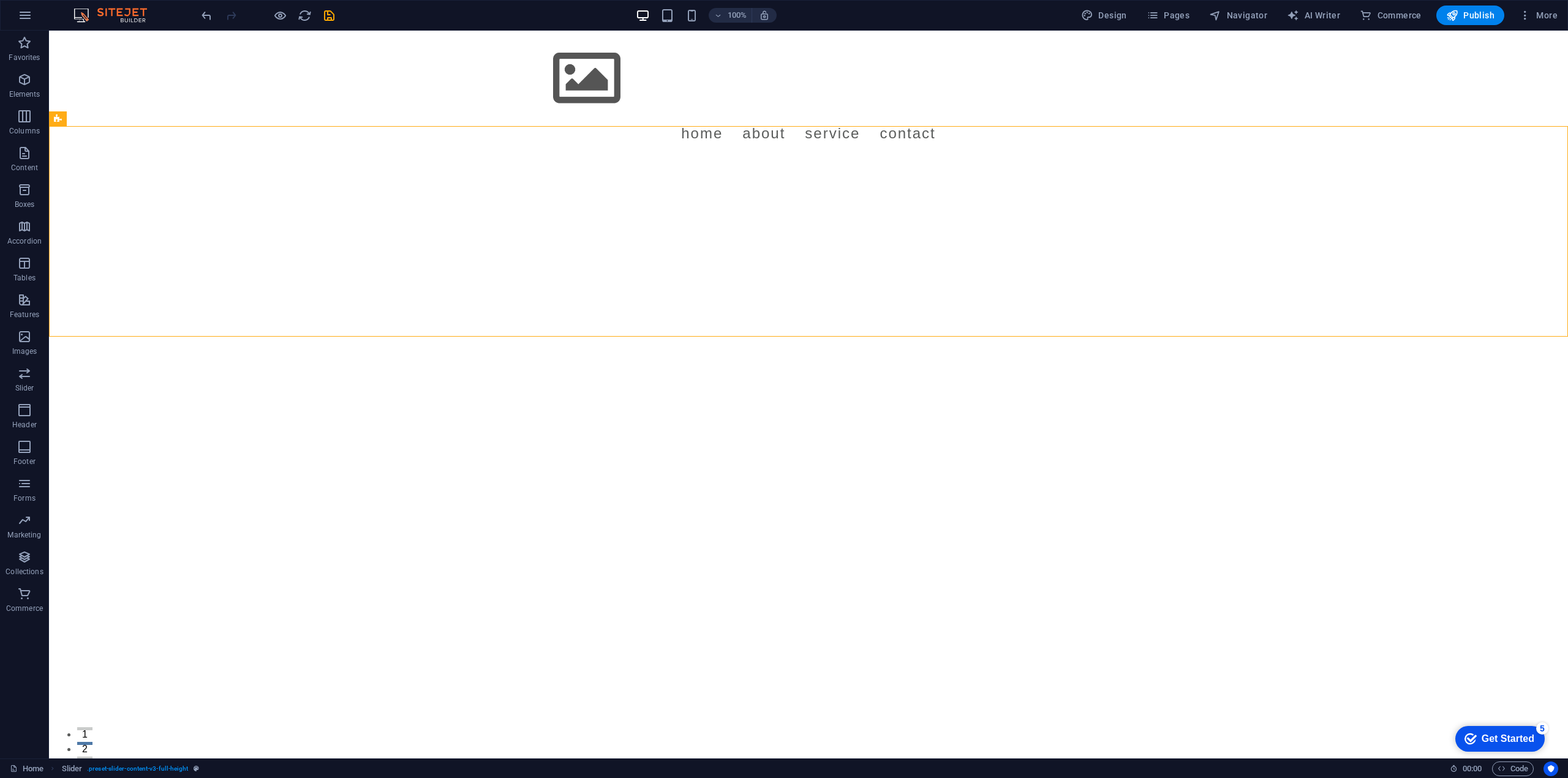
click at [127, 401] on html "Menu Home About Service Contact Slide 3 Lorem ipsum dolor sit amet, consectetur…" at bounding box center [809, 226] width 1519 height 389
click at [25, 345] on span "Images" at bounding box center [24, 344] width 49 height 30
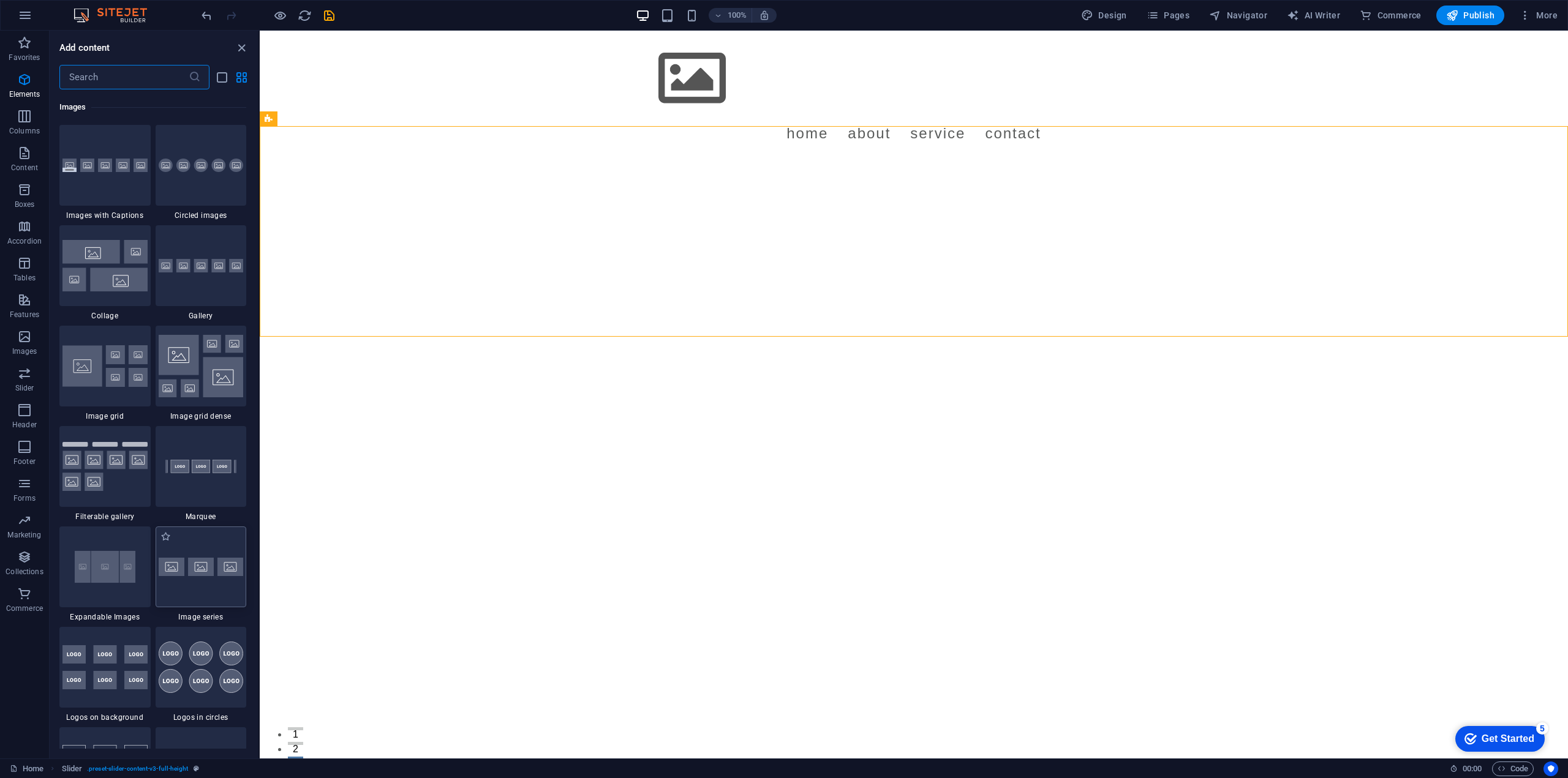
scroll to position [6208, 0]
click at [181, 560] on div at bounding box center [201, 566] width 91 height 81
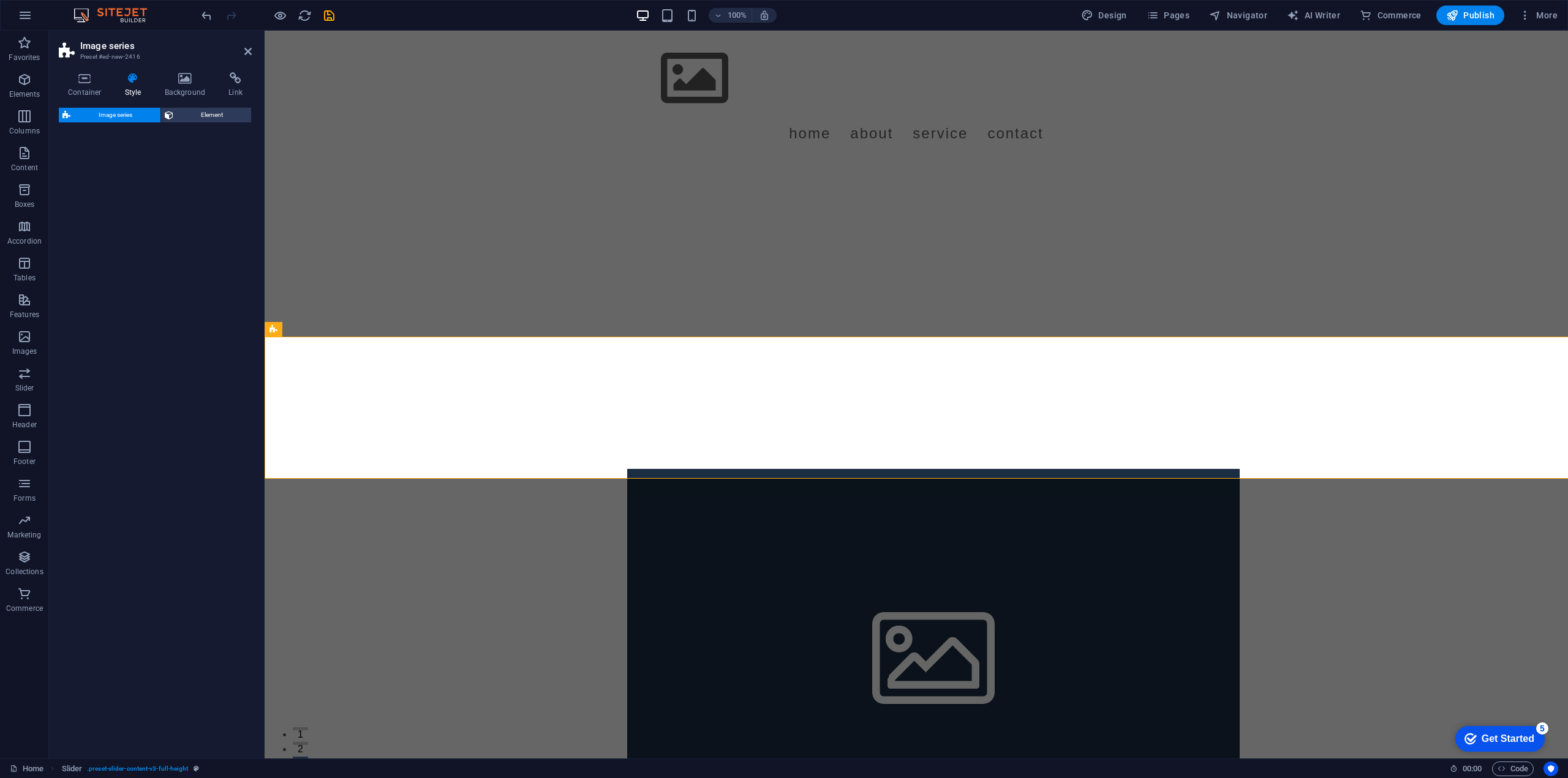
select select "rem"
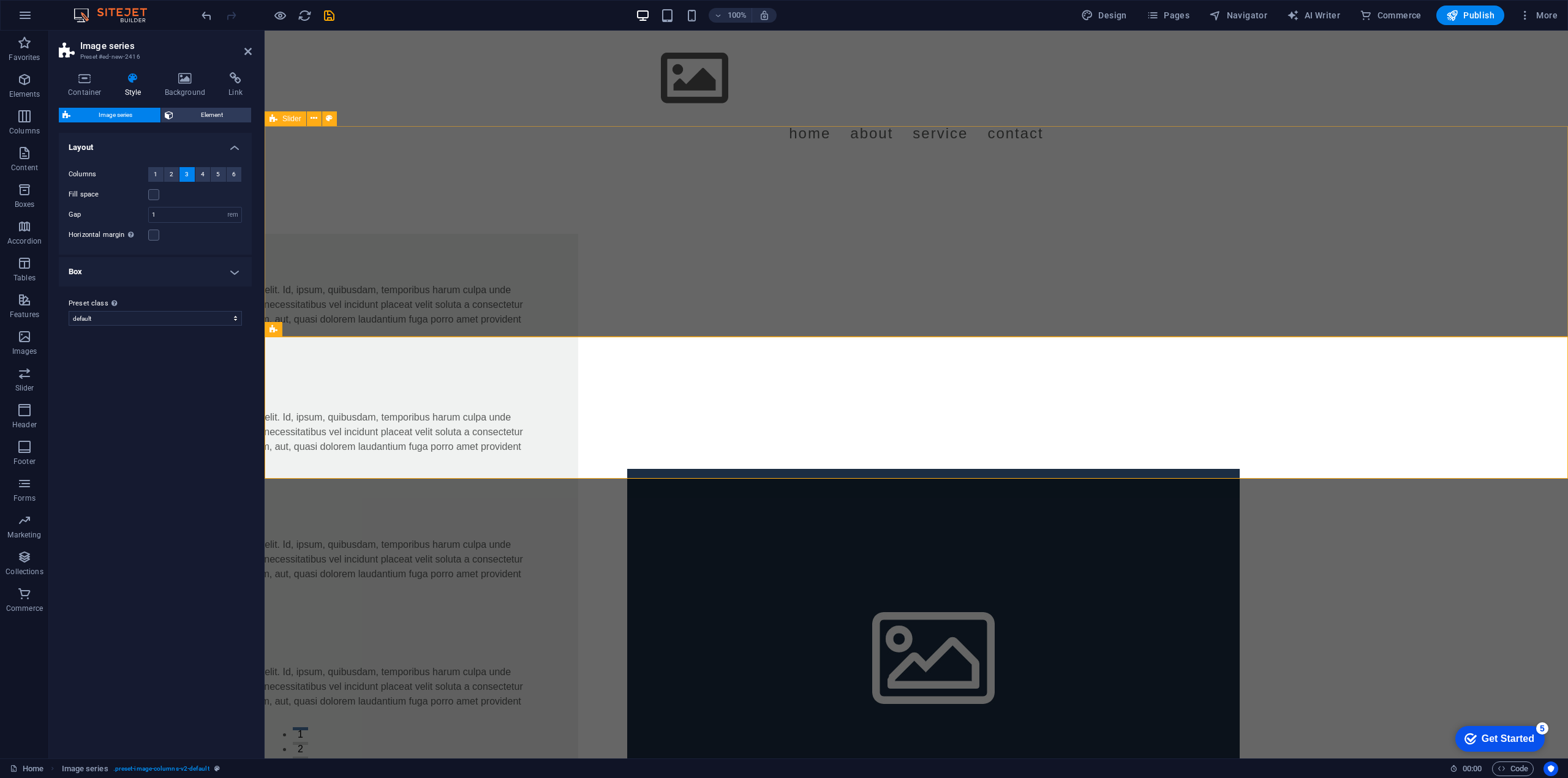
click at [375, 160] on div "Slide 3 Lorem ipsum dolor sit amet, consectetur adipisicing elit. Id, ipsum, qu…" at bounding box center [916, 290] width 1303 height 260
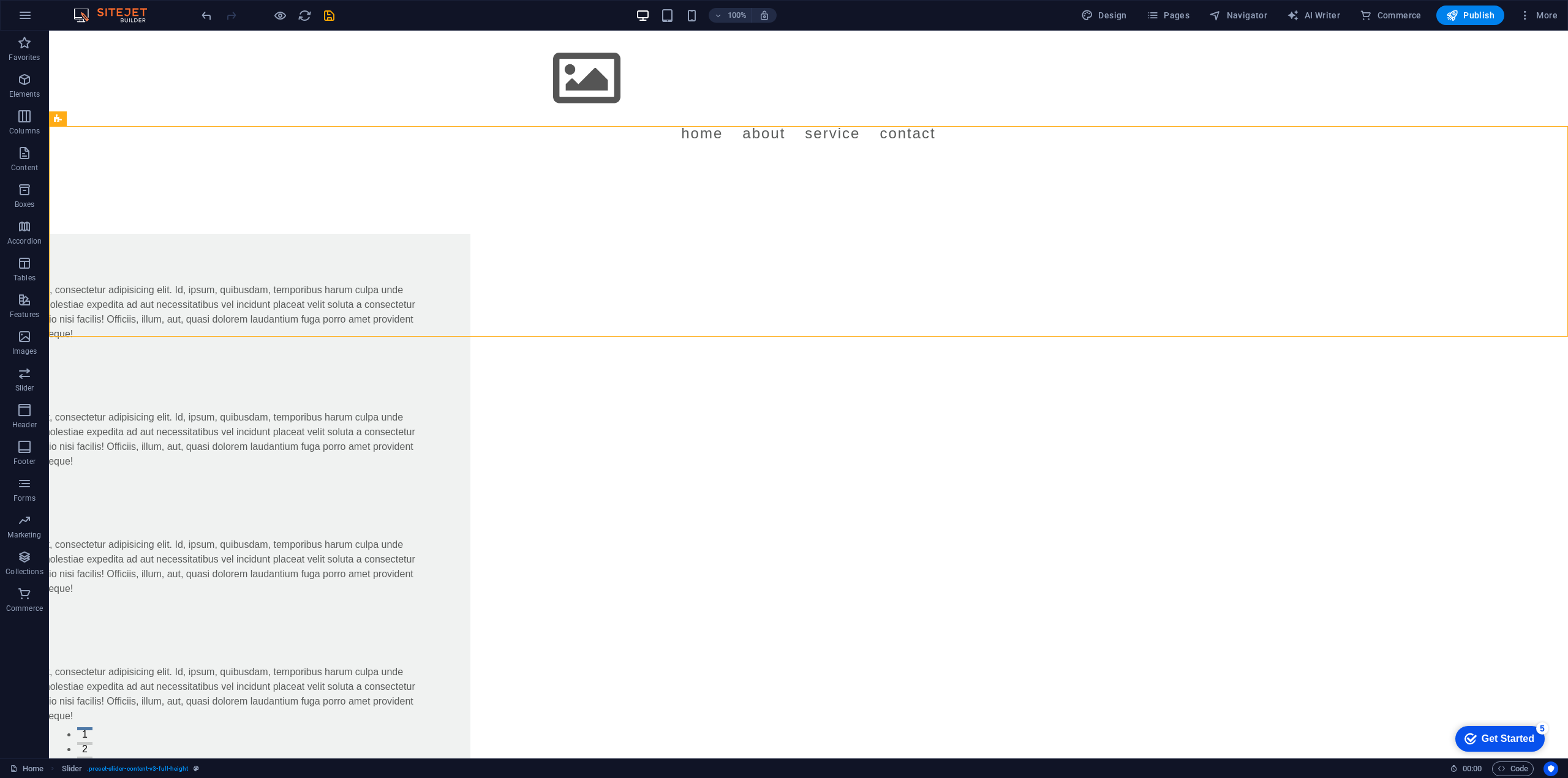
click at [686, 628] on html "Menu Home About Service Contact Slide 3 Lorem ipsum dolor sit amet, consectetur…" at bounding box center [809, 447] width 1519 height 832
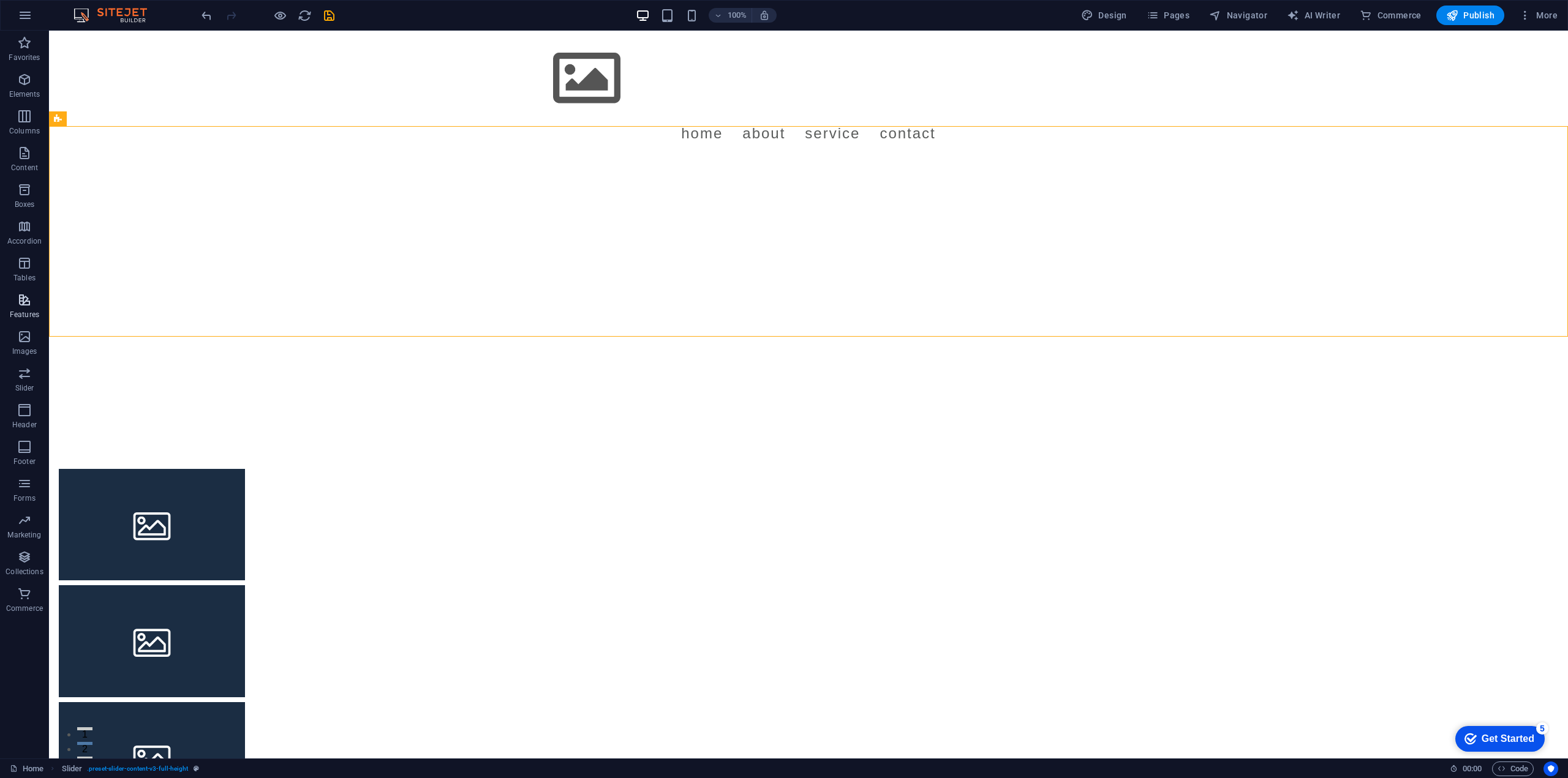
click at [30, 299] on icon "button" at bounding box center [25, 300] width 15 height 15
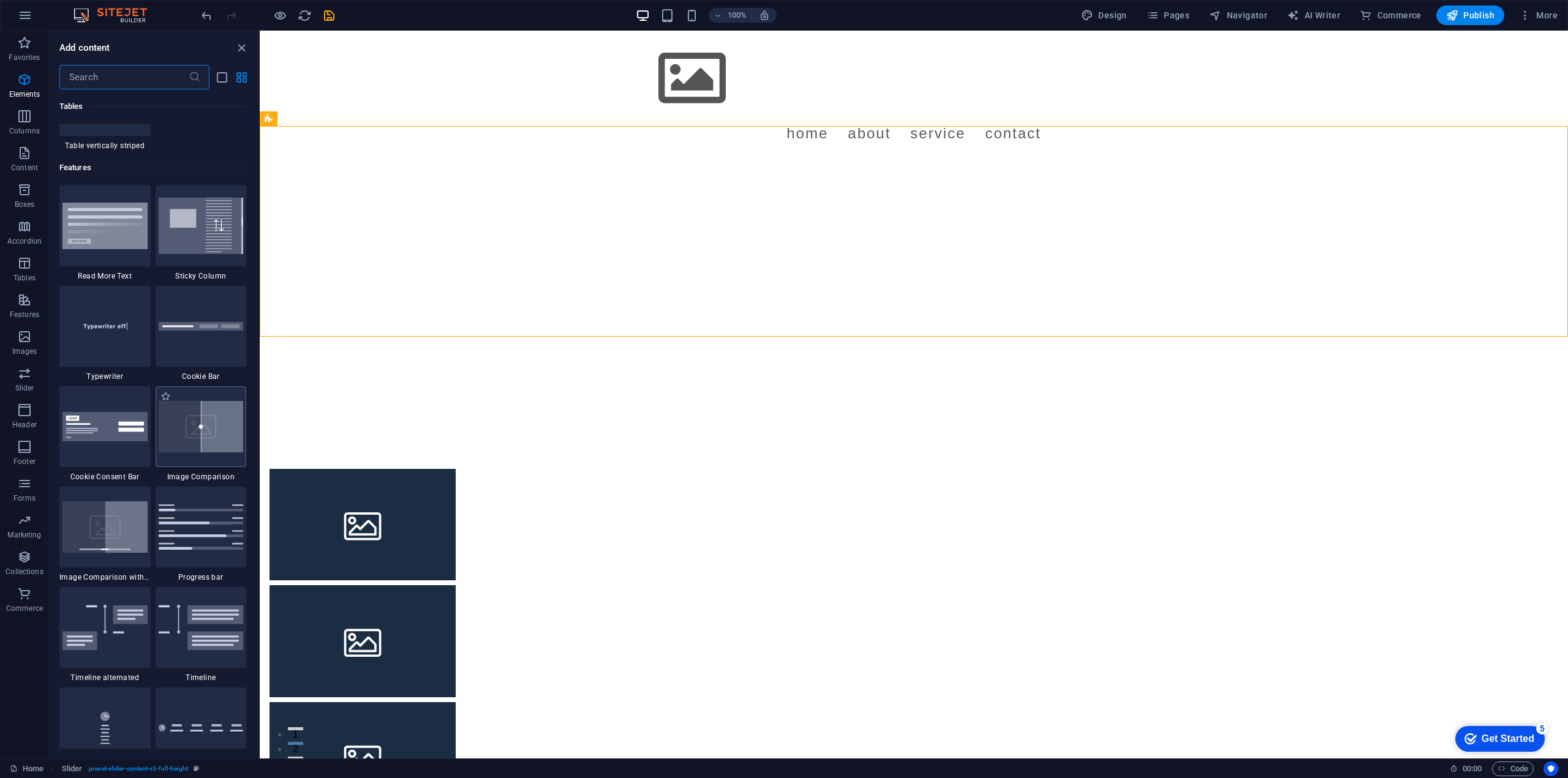
scroll to position [4773, 0]
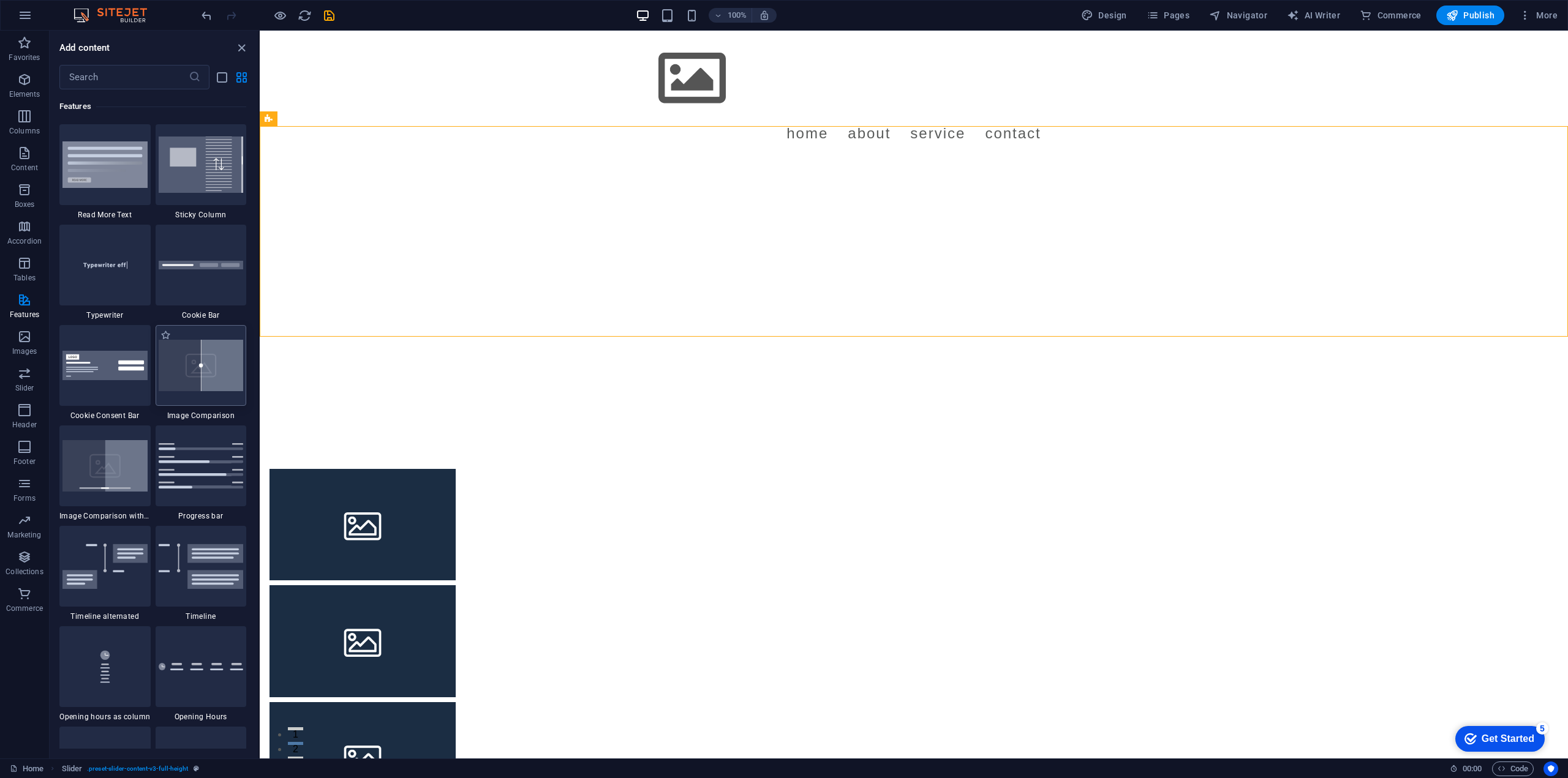
click at [182, 358] on img at bounding box center [201, 365] width 85 height 52
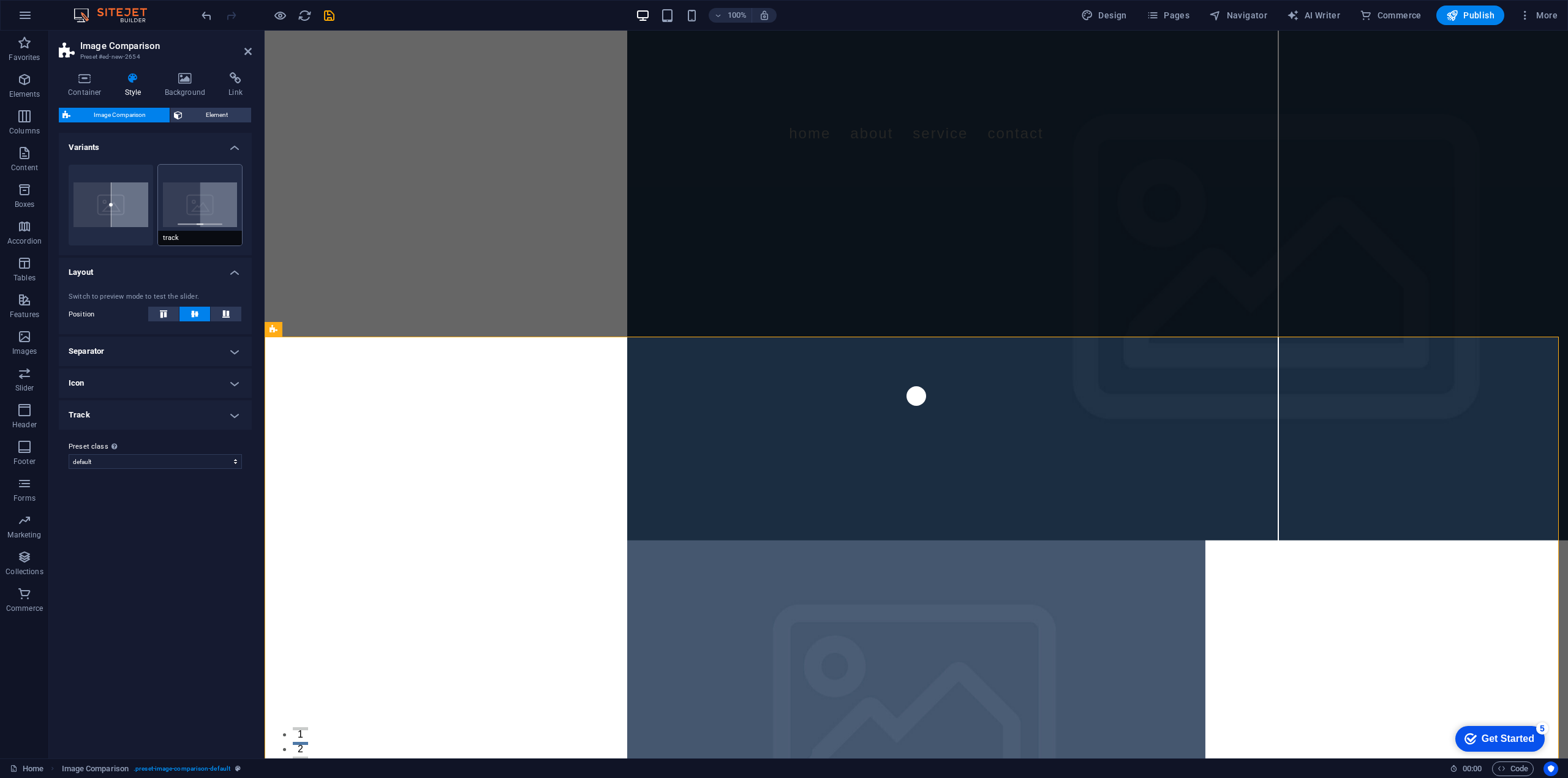
click at [199, 227] on button "track" at bounding box center [200, 205] width 85 height 81
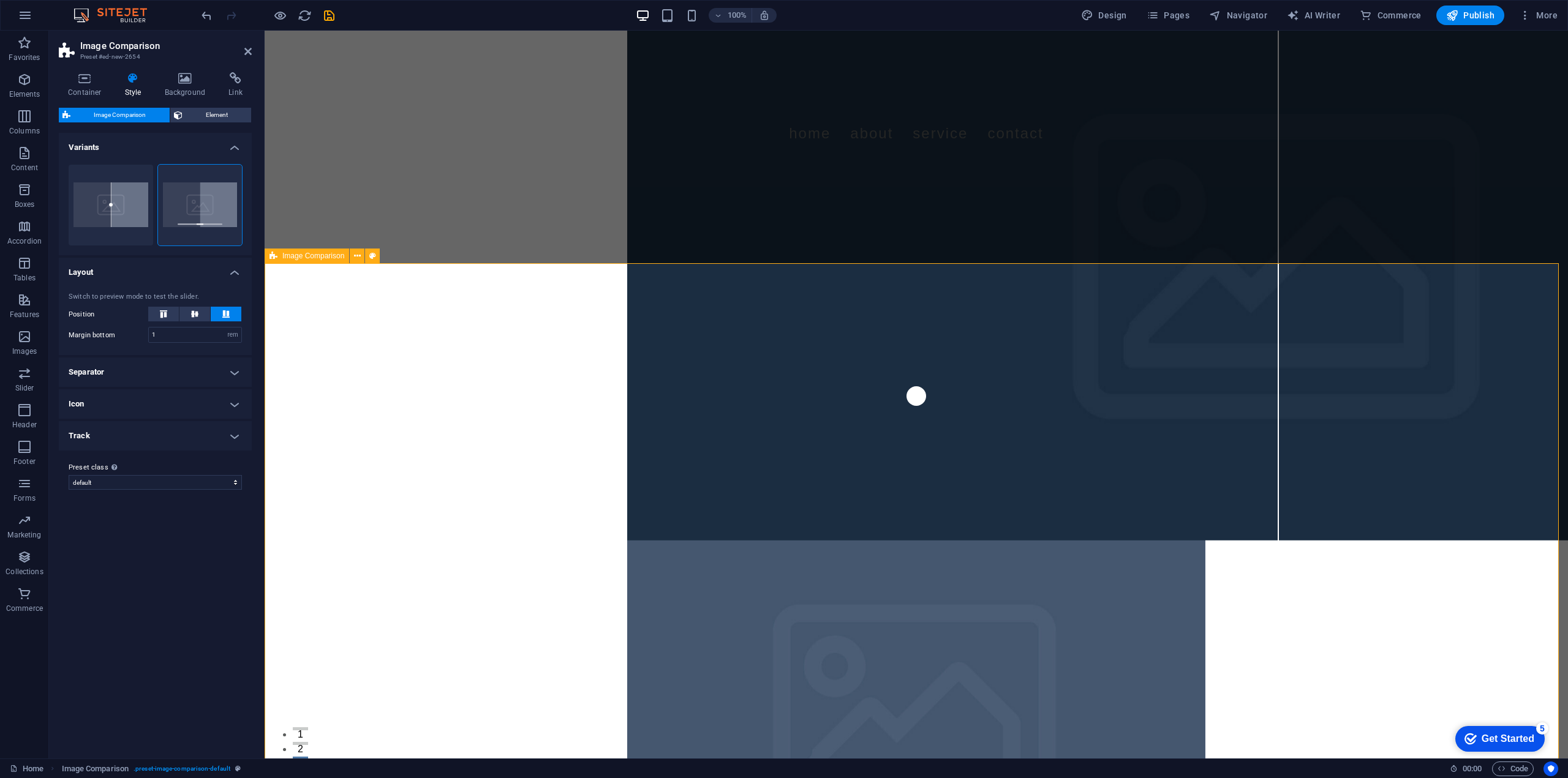
scroll to position [204, 0]
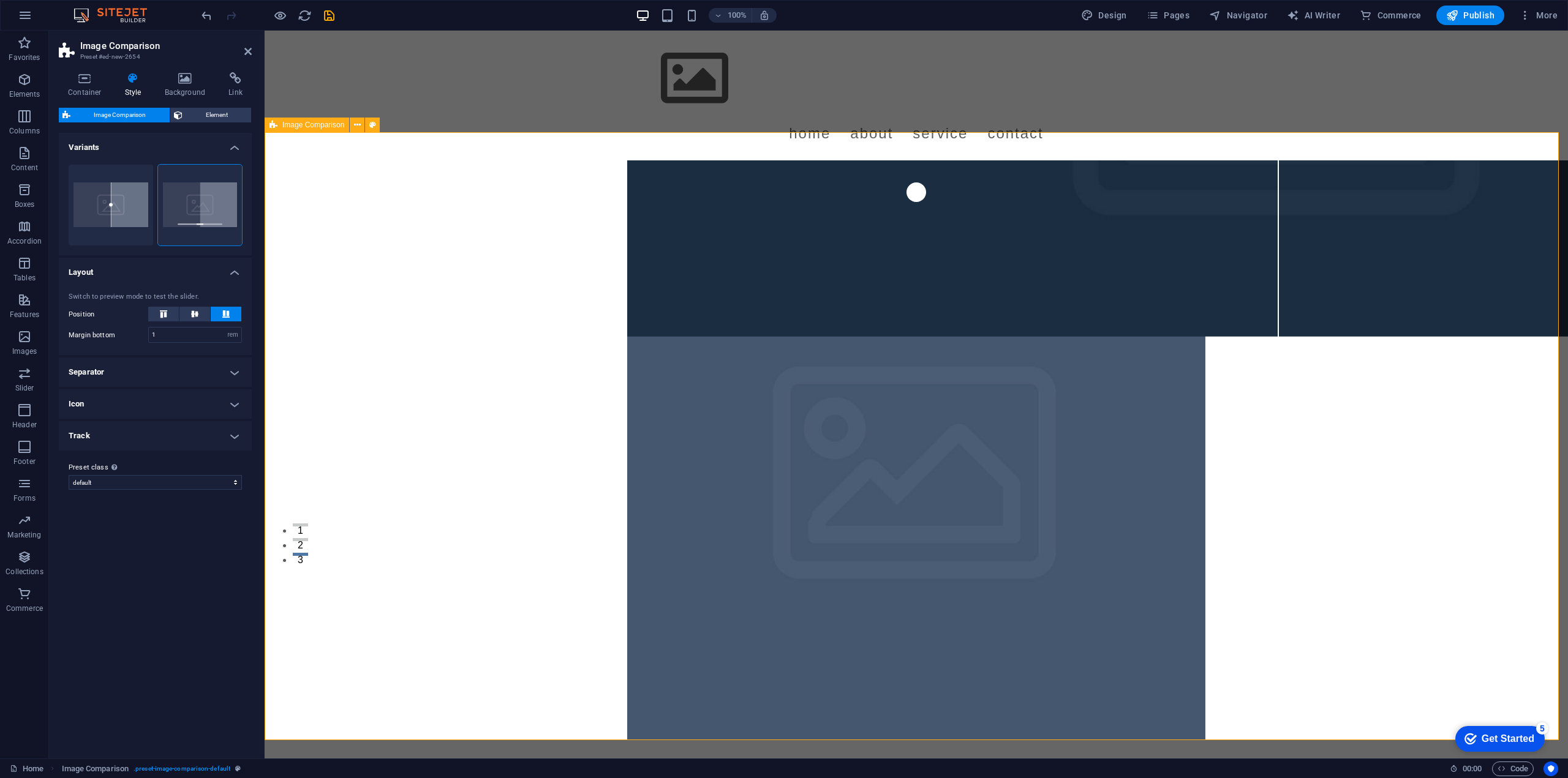
click at [447, 339] on div at bounding box center [916, 485] width 1303 height 607
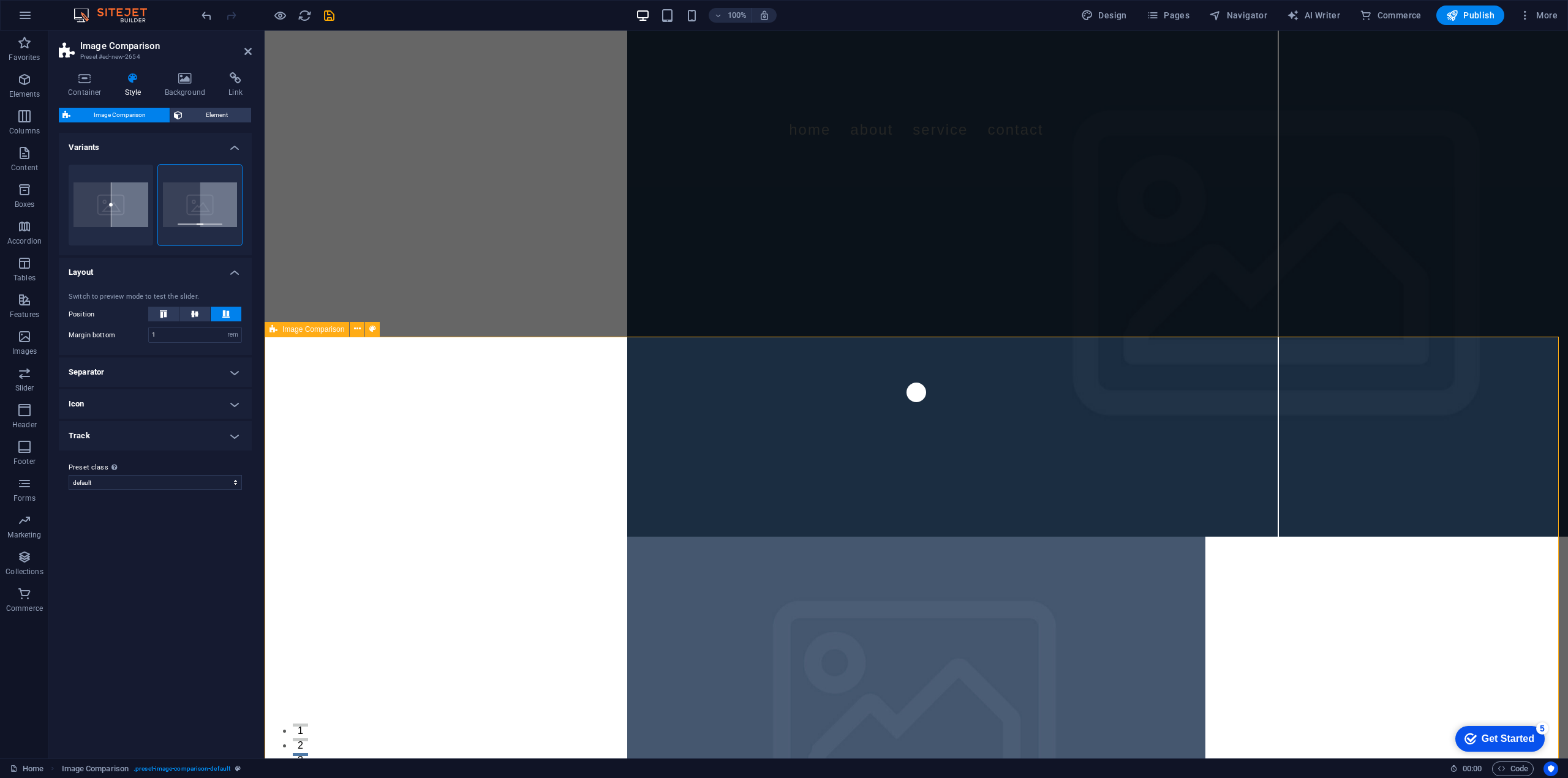
scroll to position [0, 0]
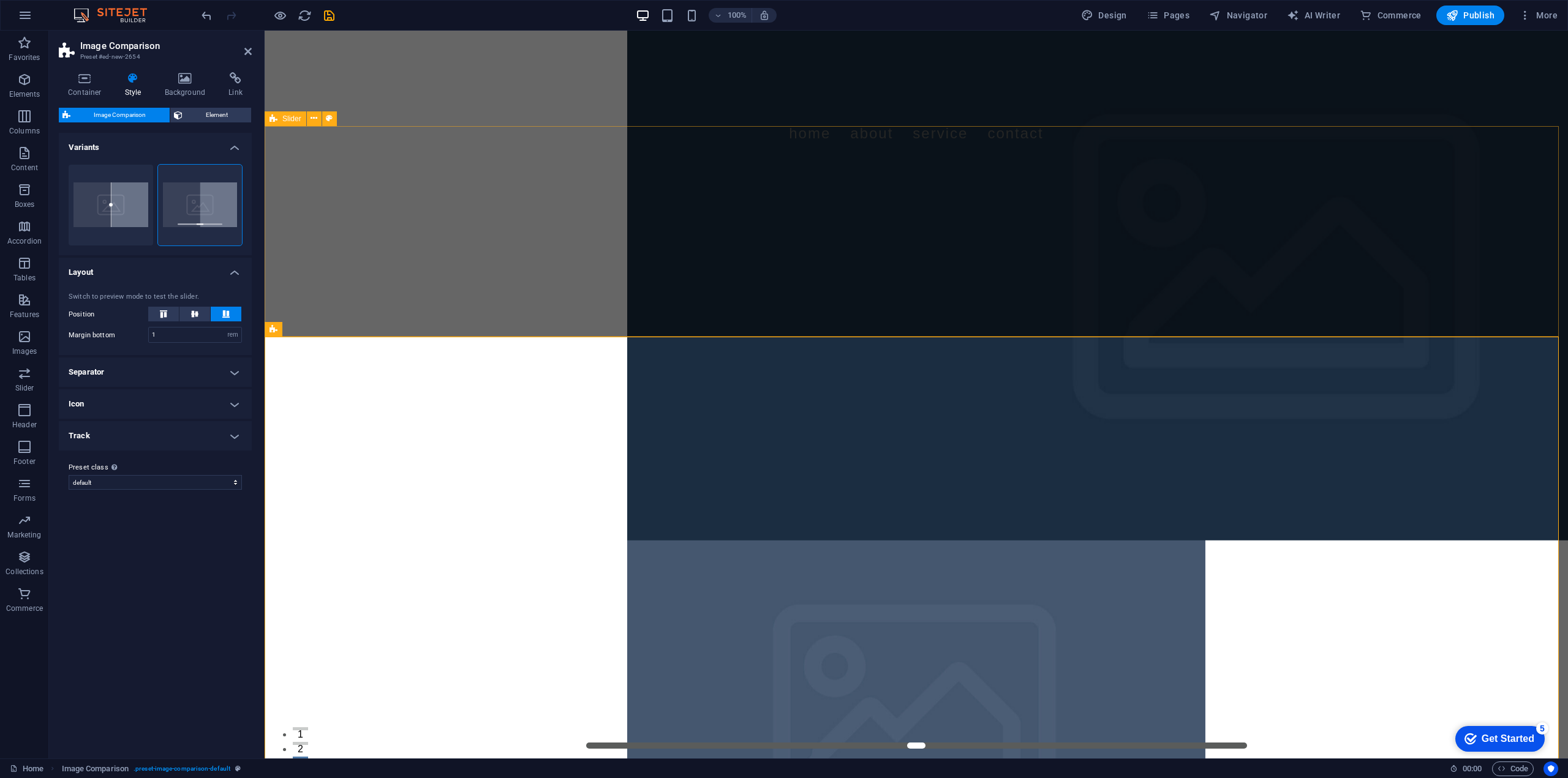
click at [451, 253] on div "Slide 3 Lorem ipsum dolor sit amet, consectetur adipisicing elit. Id, ipsum, qu…" at bounding box center [916, 290] width 1303 height 260
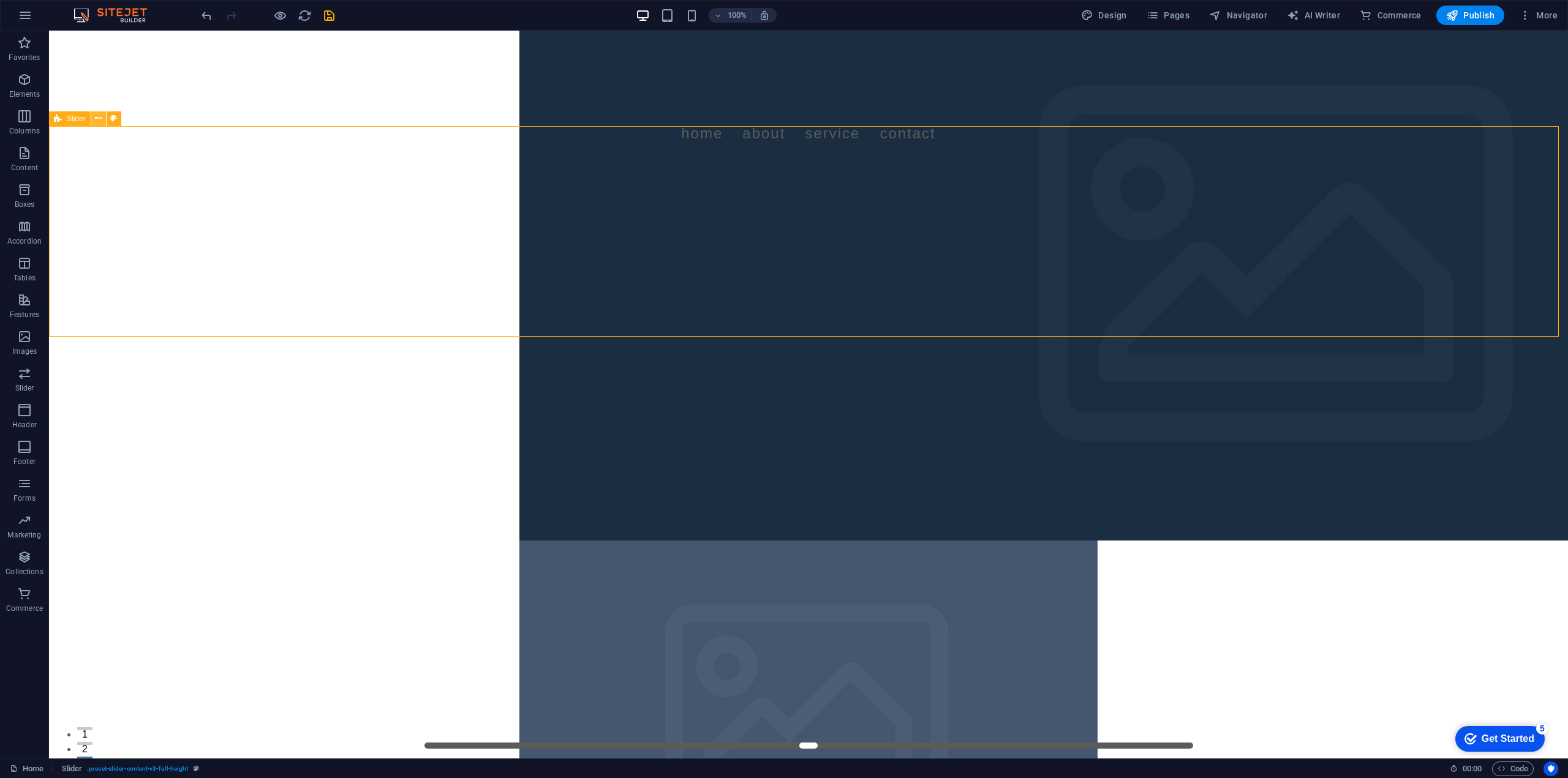
click at [93, 123] on button at bounding box center [99, 119] width 15 height 15
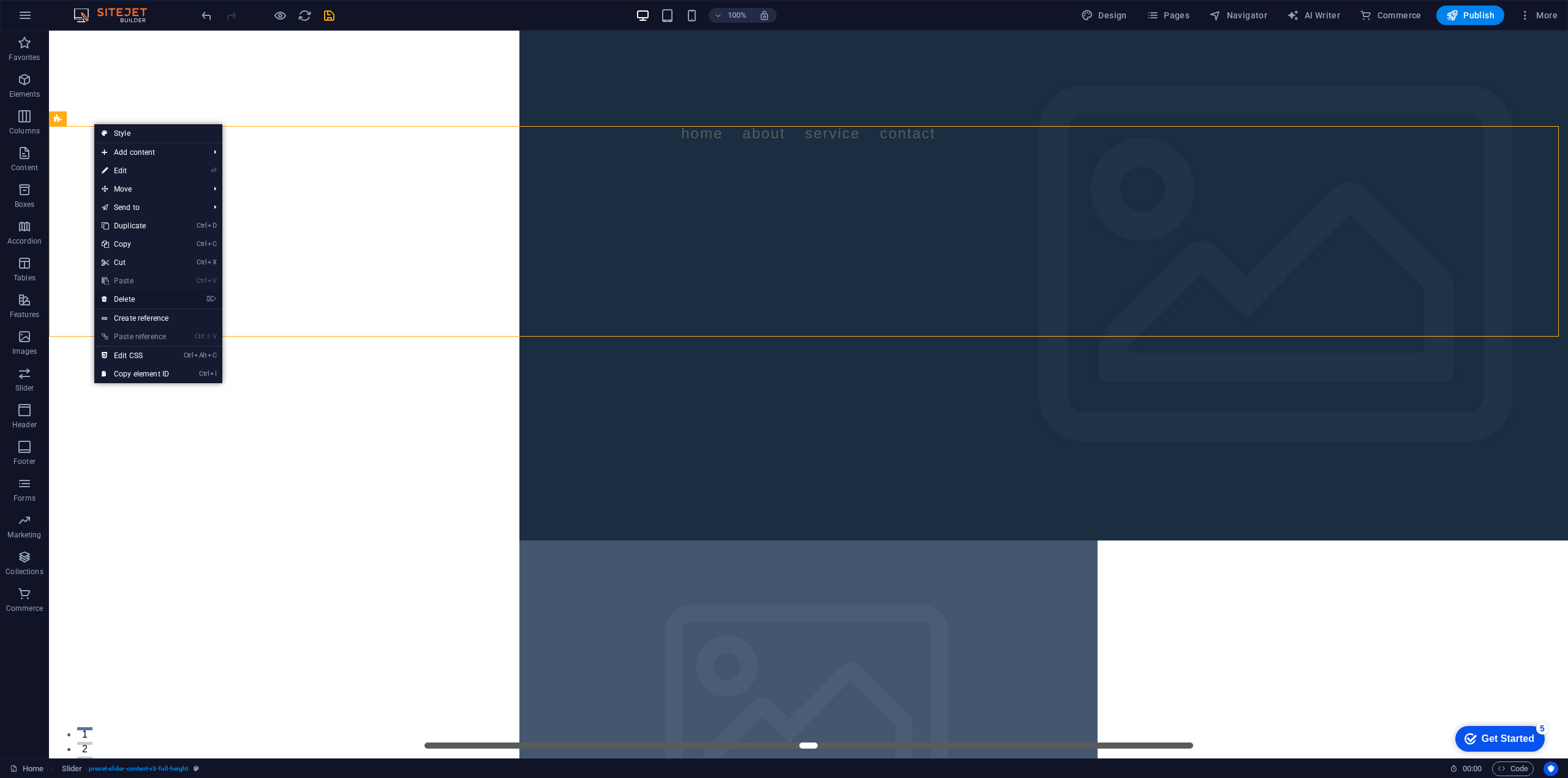
click at [140, 301] on link "⌦ Delete" at bounding box center [135, 299] width 82 height 18
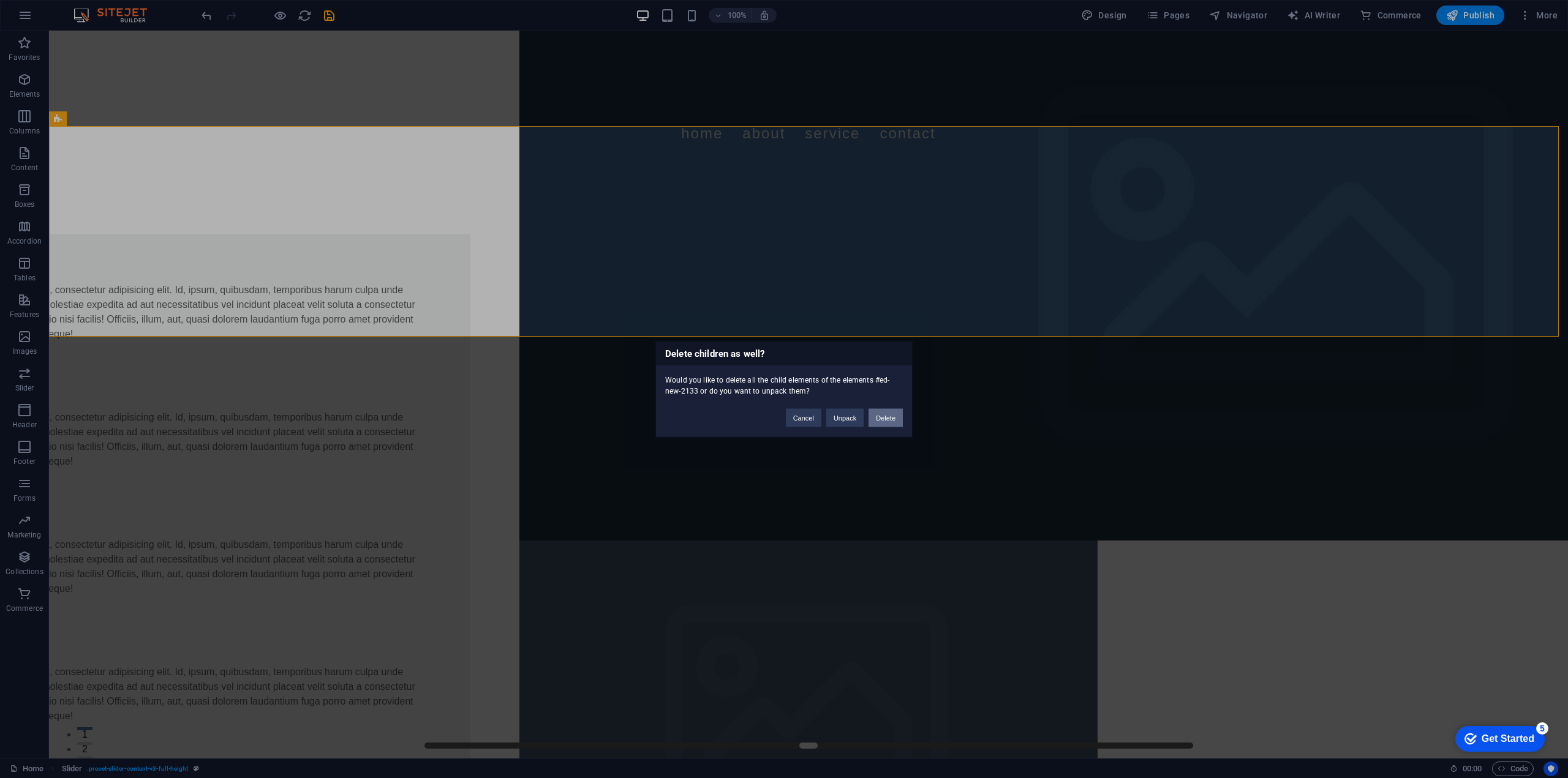
drag, startPoint x: 892, startPoint y: 422, endPoint x: 810, endPoint y: 413, distance: 82.5
click at [892, 422] on button "Delete" at bounding box center [885, 417] width 34 height 18
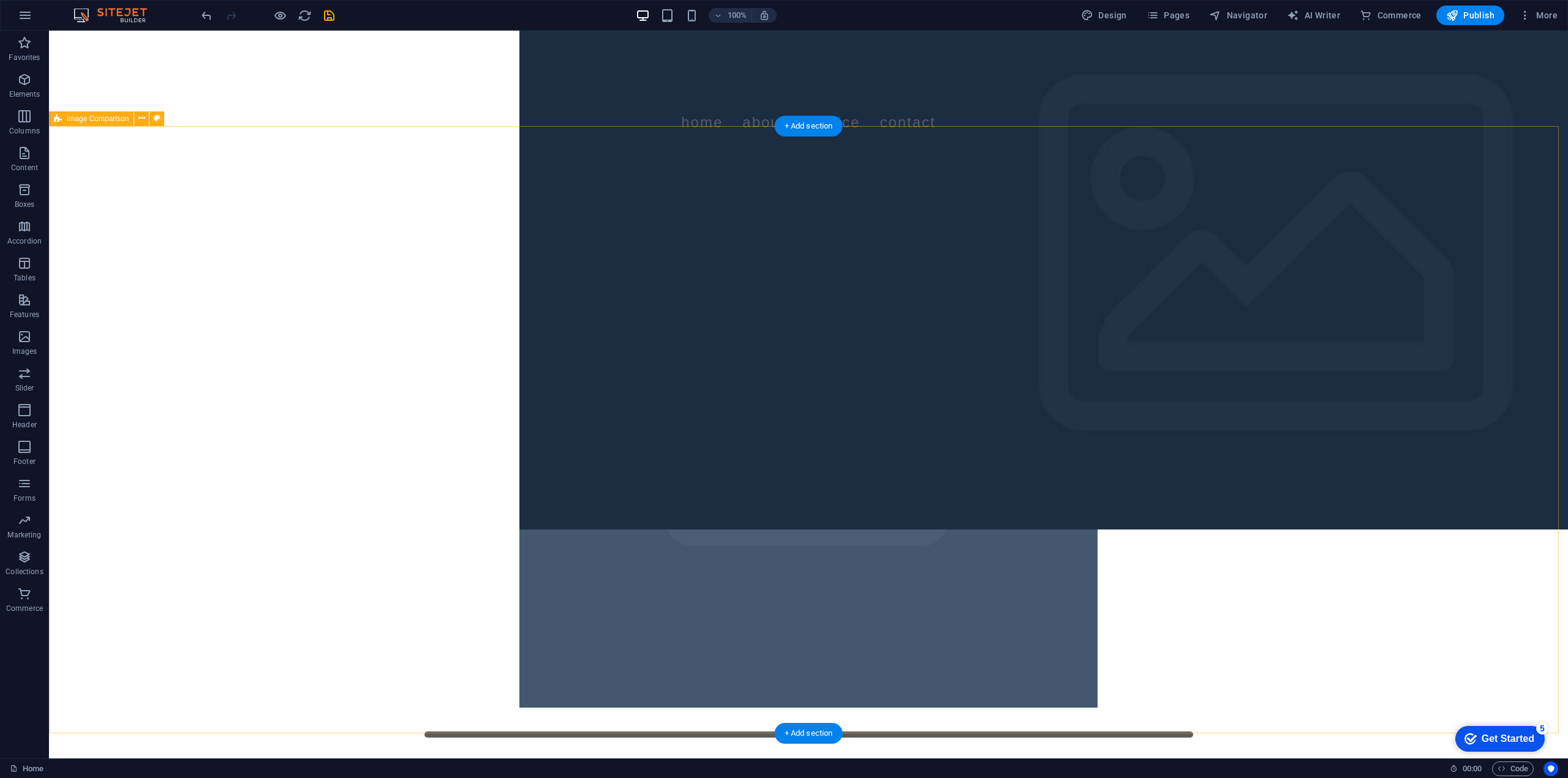
scroll to position [185, 0]
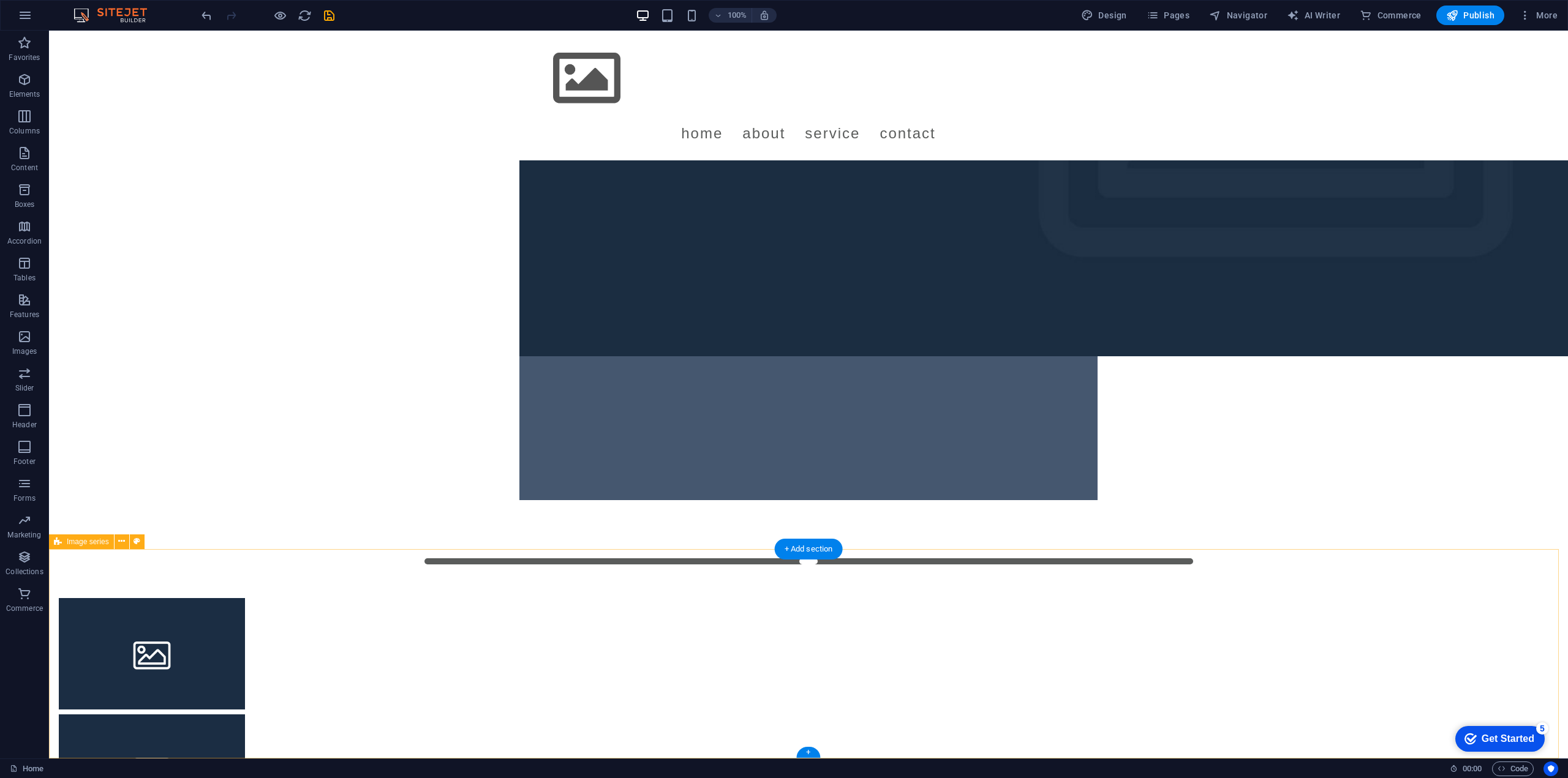
click at [122, 583] on div at bounding box center [809, 770] width 1519 height 442
click at [118, 546] on icon at bounding box center [122, 541] width 7 height 13
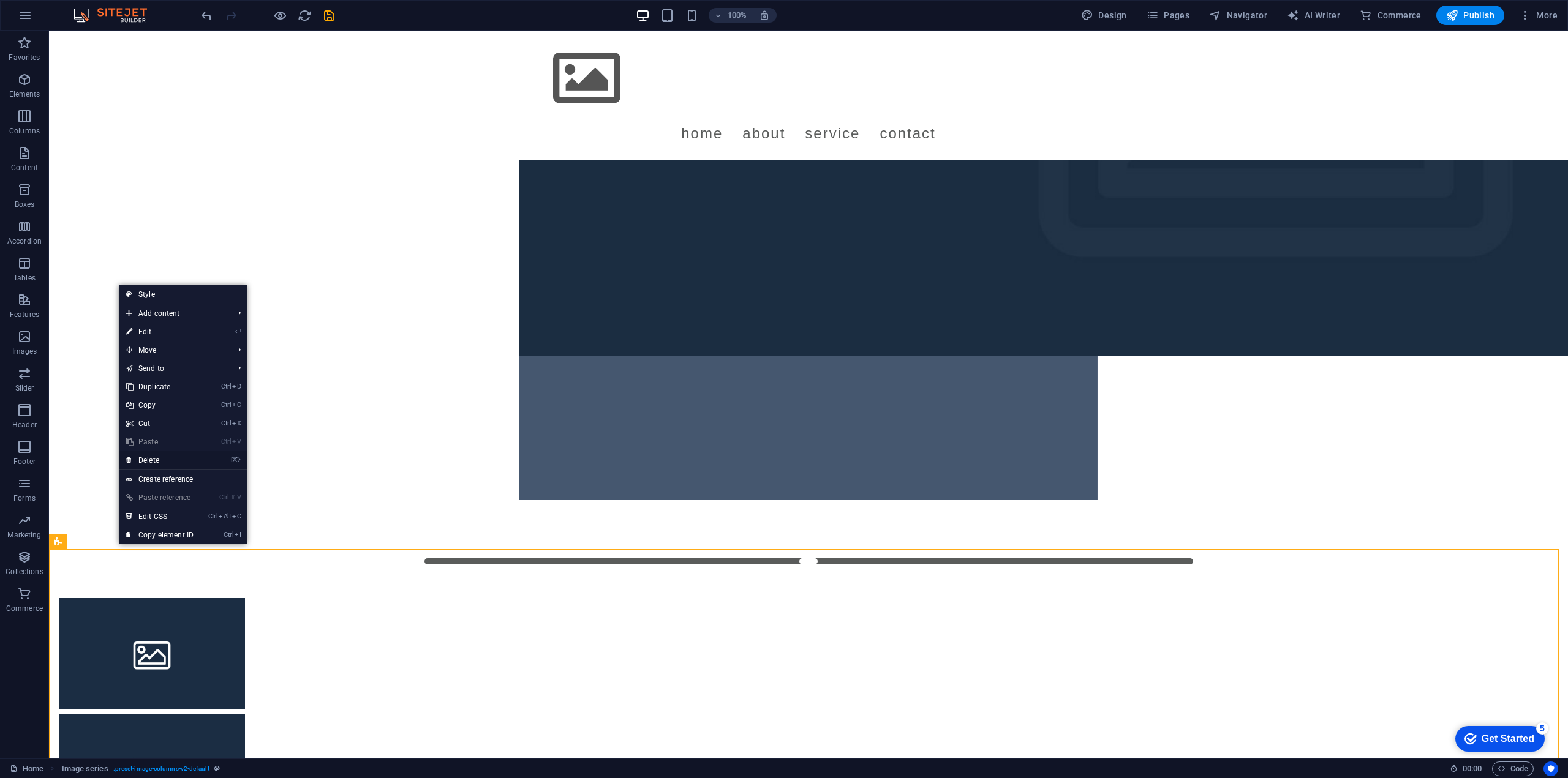
click at [201, 463] on link "⌦ Delete" at bounding box center [160, 460] width 82 height 18
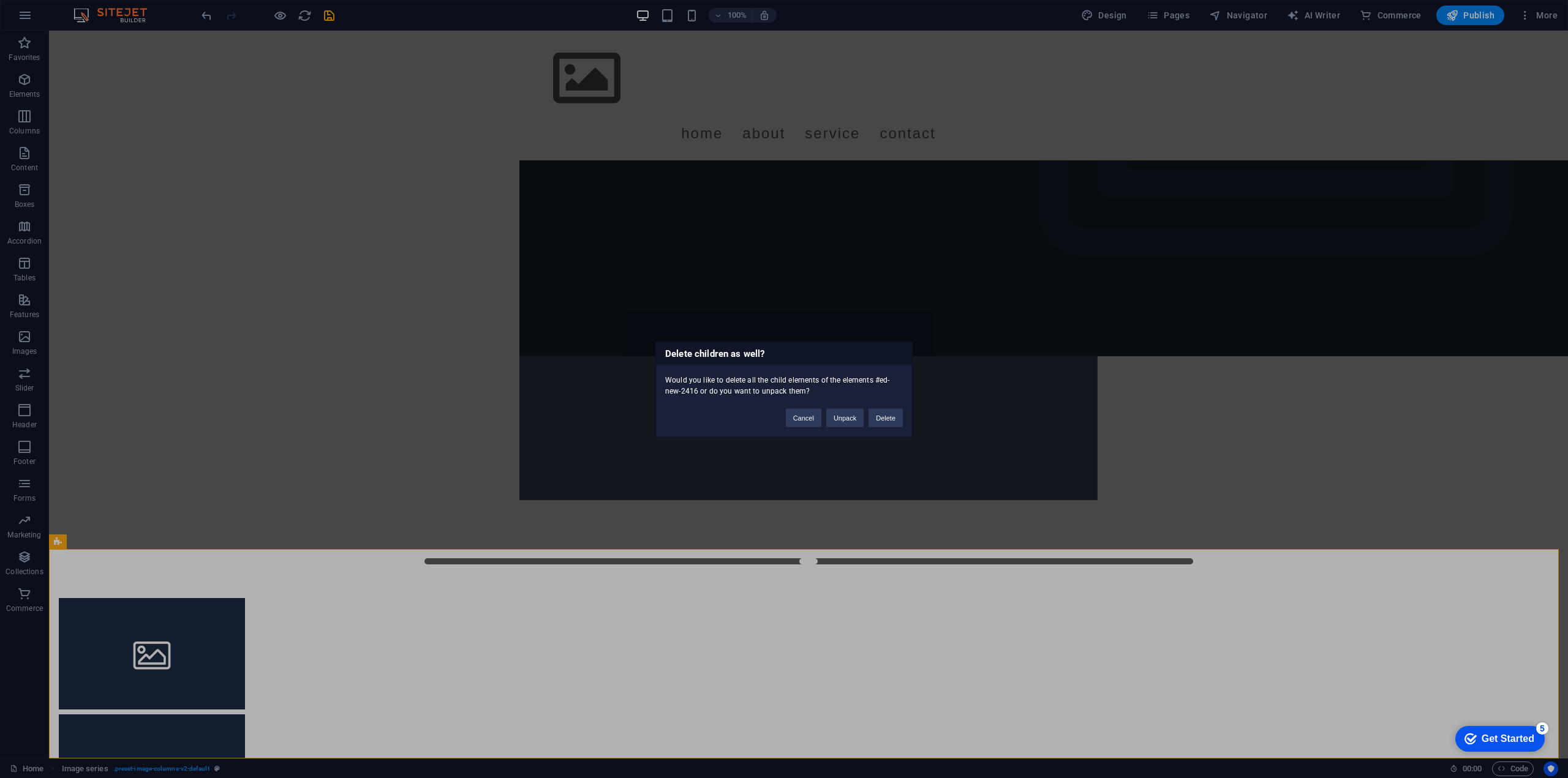
drag, startPoint x: 887, startPoint y: 427, endPoint x: 838, endPoint y: 394, distance: 59.1
click at [887, 427] on button "Delete" at bounding box center [885, 417] width 34 height 18
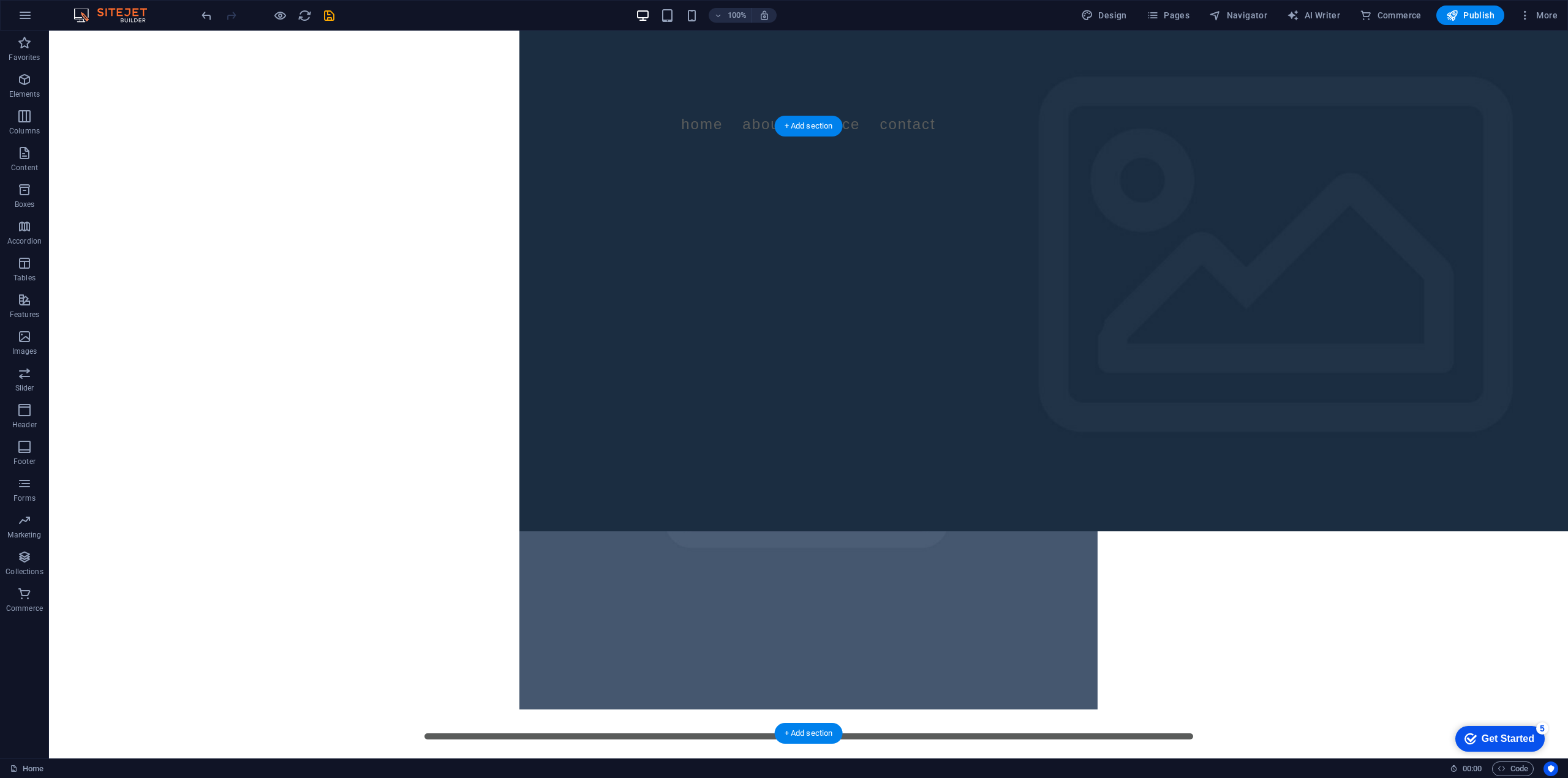
scroll to position [0, 0]
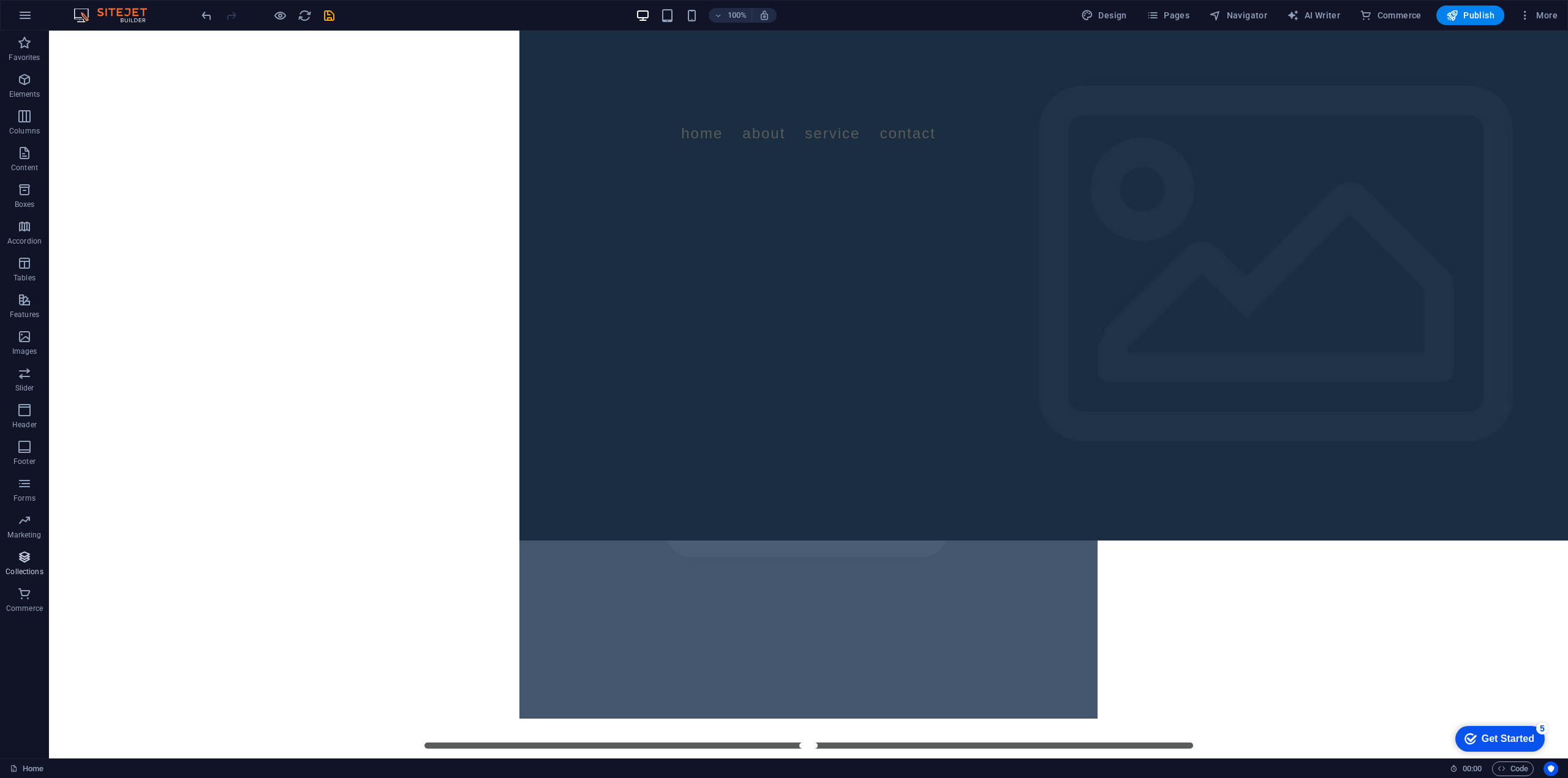
click at [30, 558] on icon "button" at bounding box center [25, 557] width 15 height 15
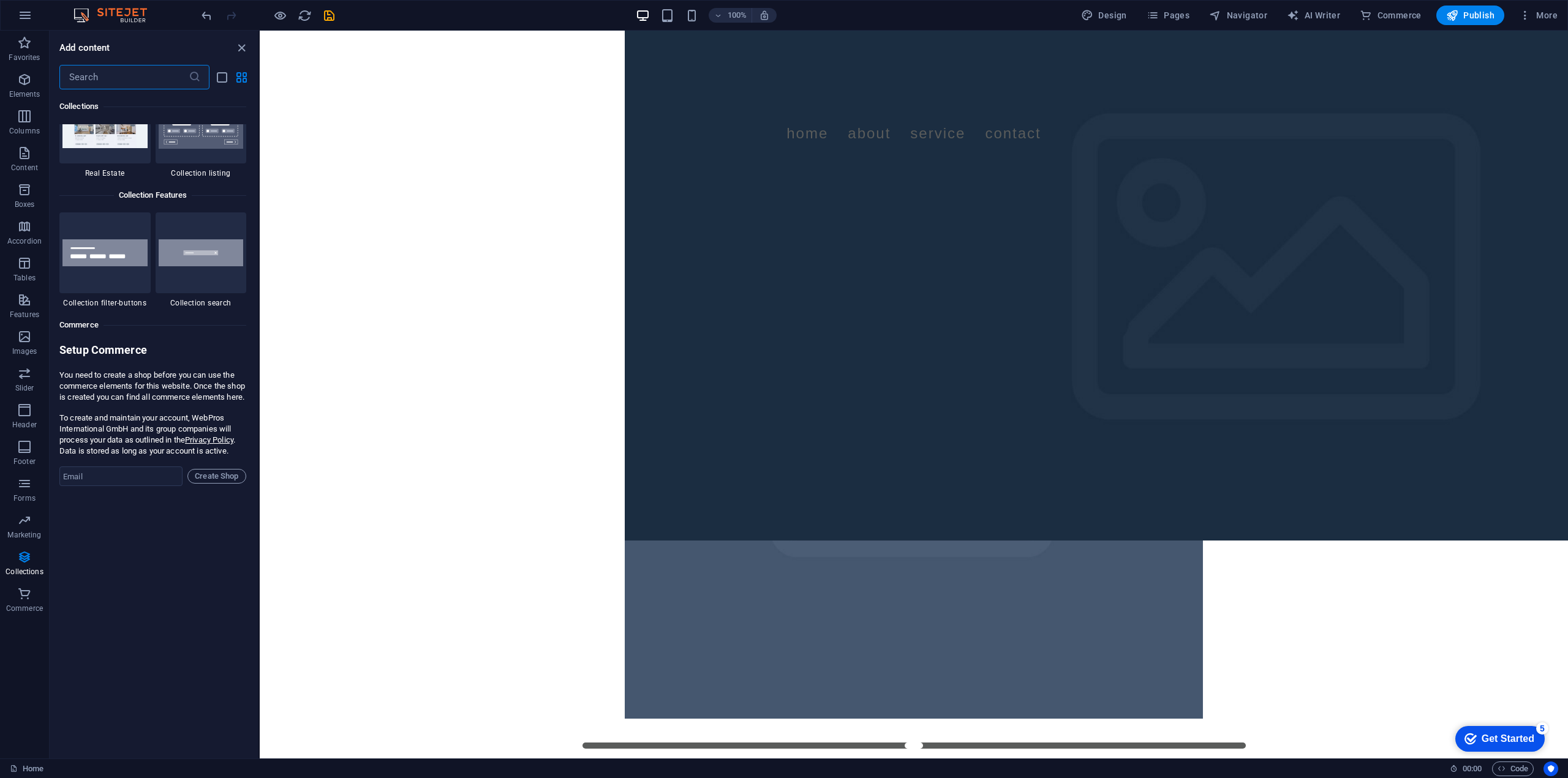
scroll to position [11616, 0]
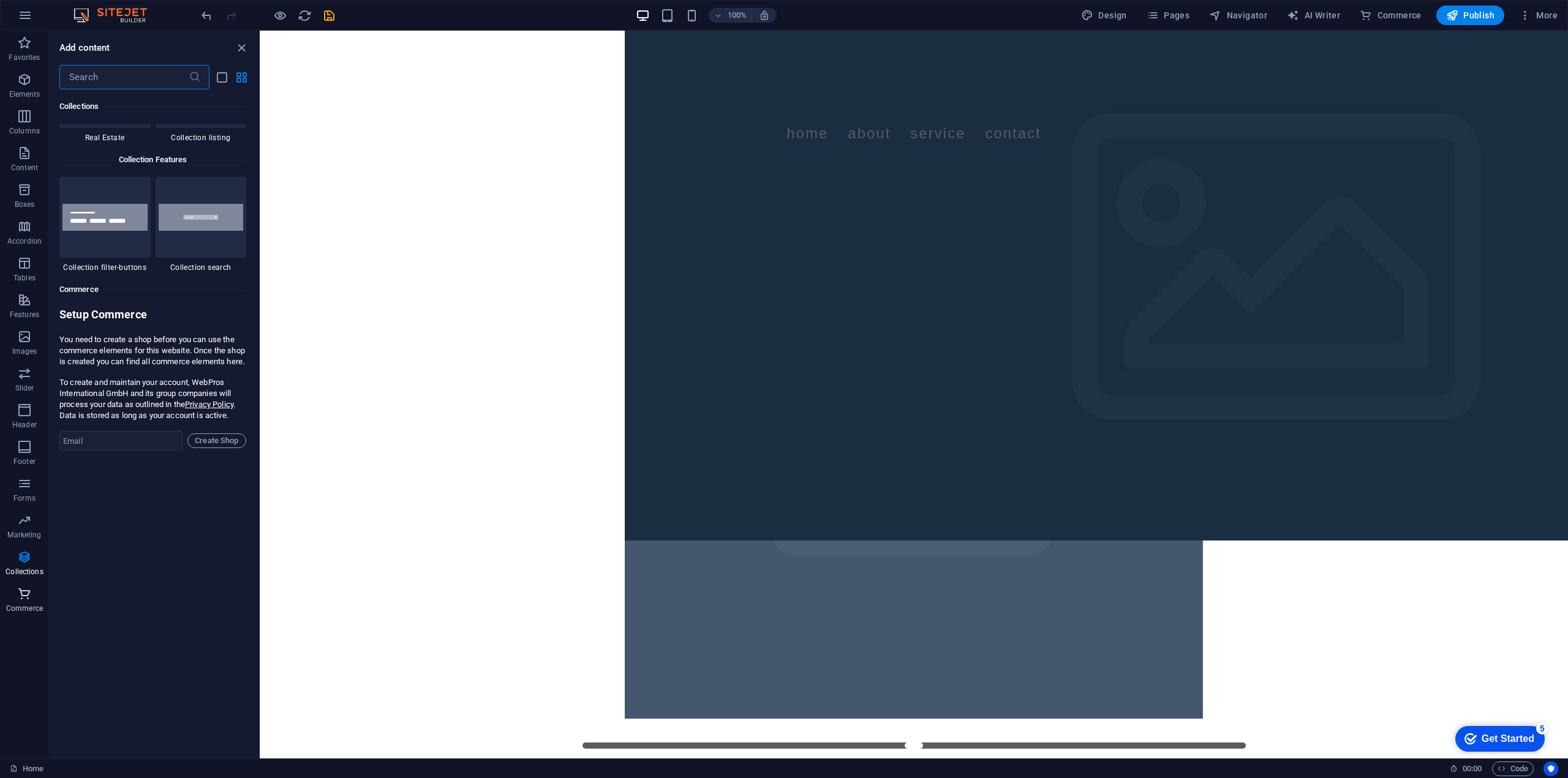
click at [34, 592] on span "Commerce" at bounding box center [24, 601] width 49 height 30
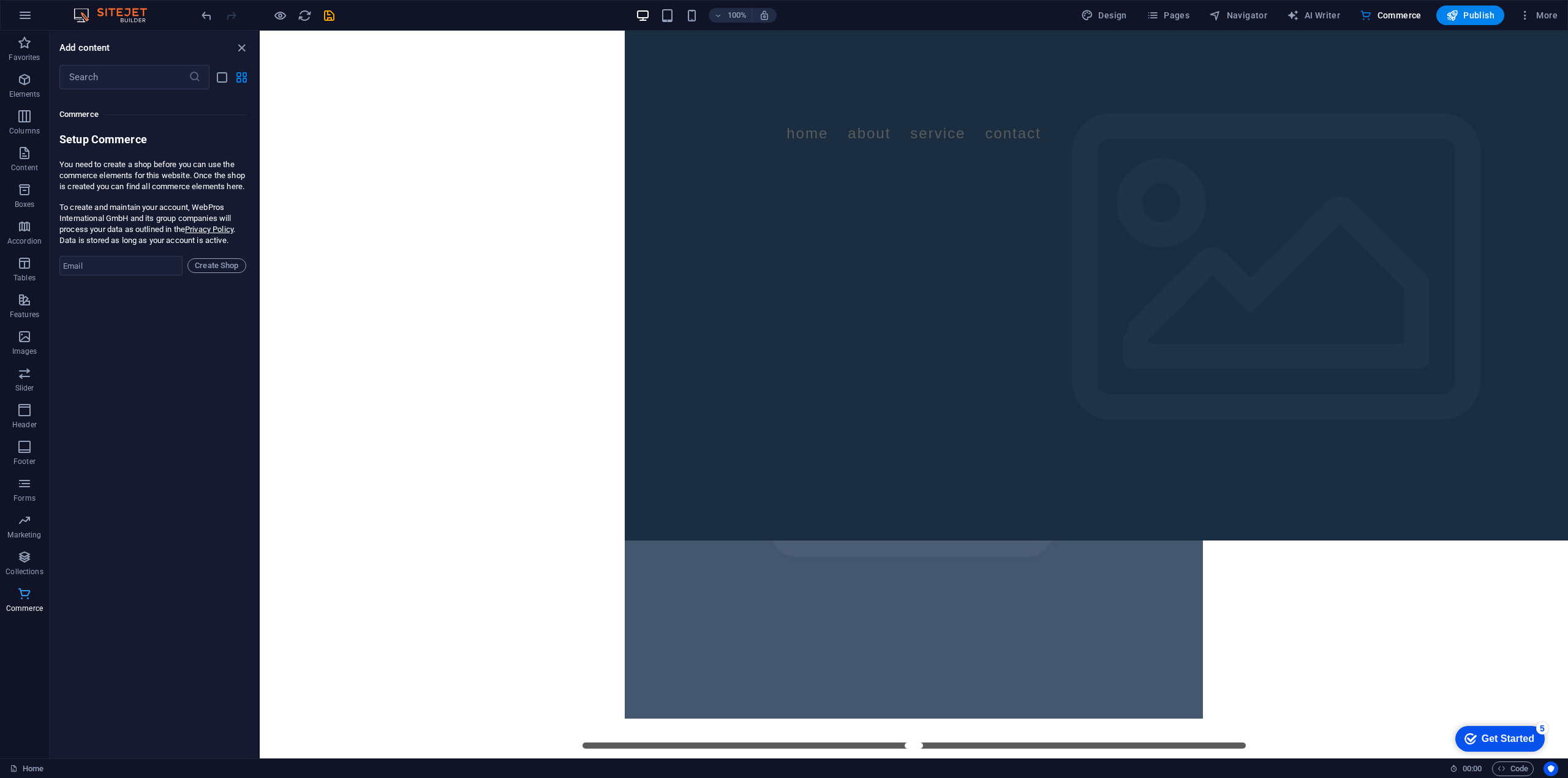
scroll to position [11798, 0]
click at [25, 46] on icon "button" at bounding box center [25, 43] width 15 height 15
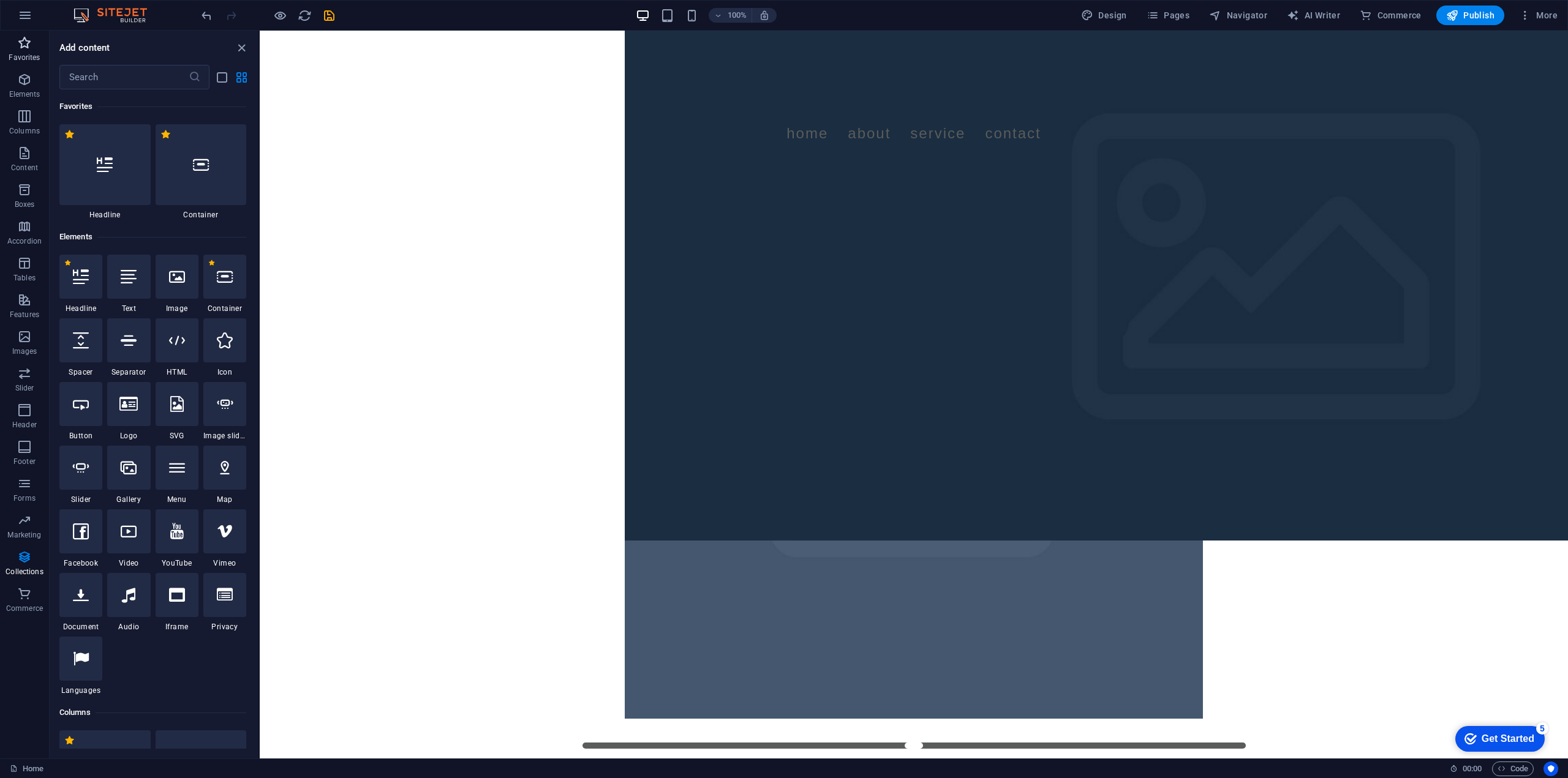
scroll to position [0, 0]
click at [28, 11] on icon "button" at bounding box center [25, 15] width 15 height 15
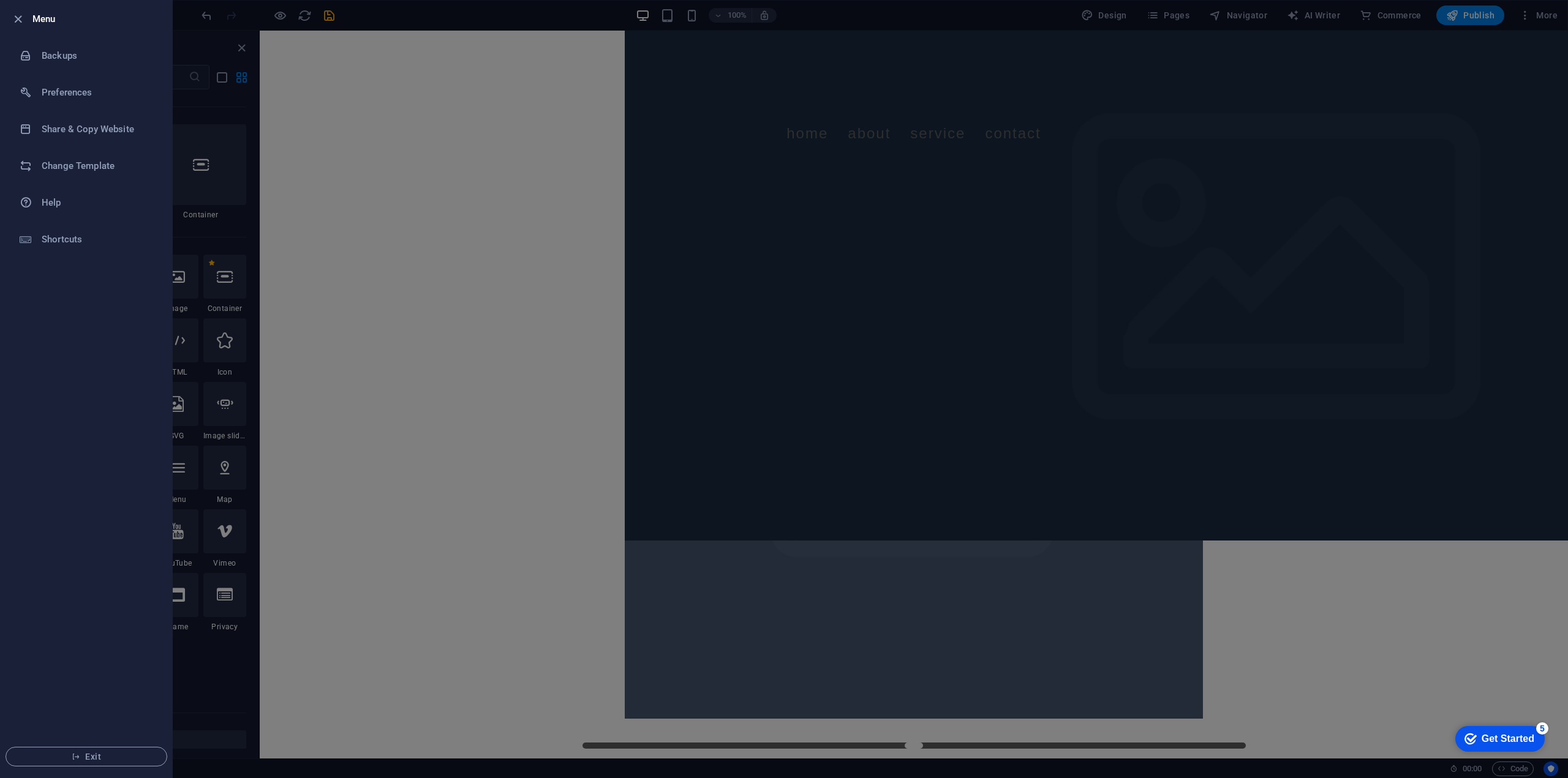
click at [3, 11] on li "Menu" at bounding box center [86, 19] width 171 height 37
click at [7, 11] on li "Menu" at bounding box center [86, 19] width 171 height 37
click at [14, 14] on icon "button" at bounding box center [17, 19] width 14 height 14
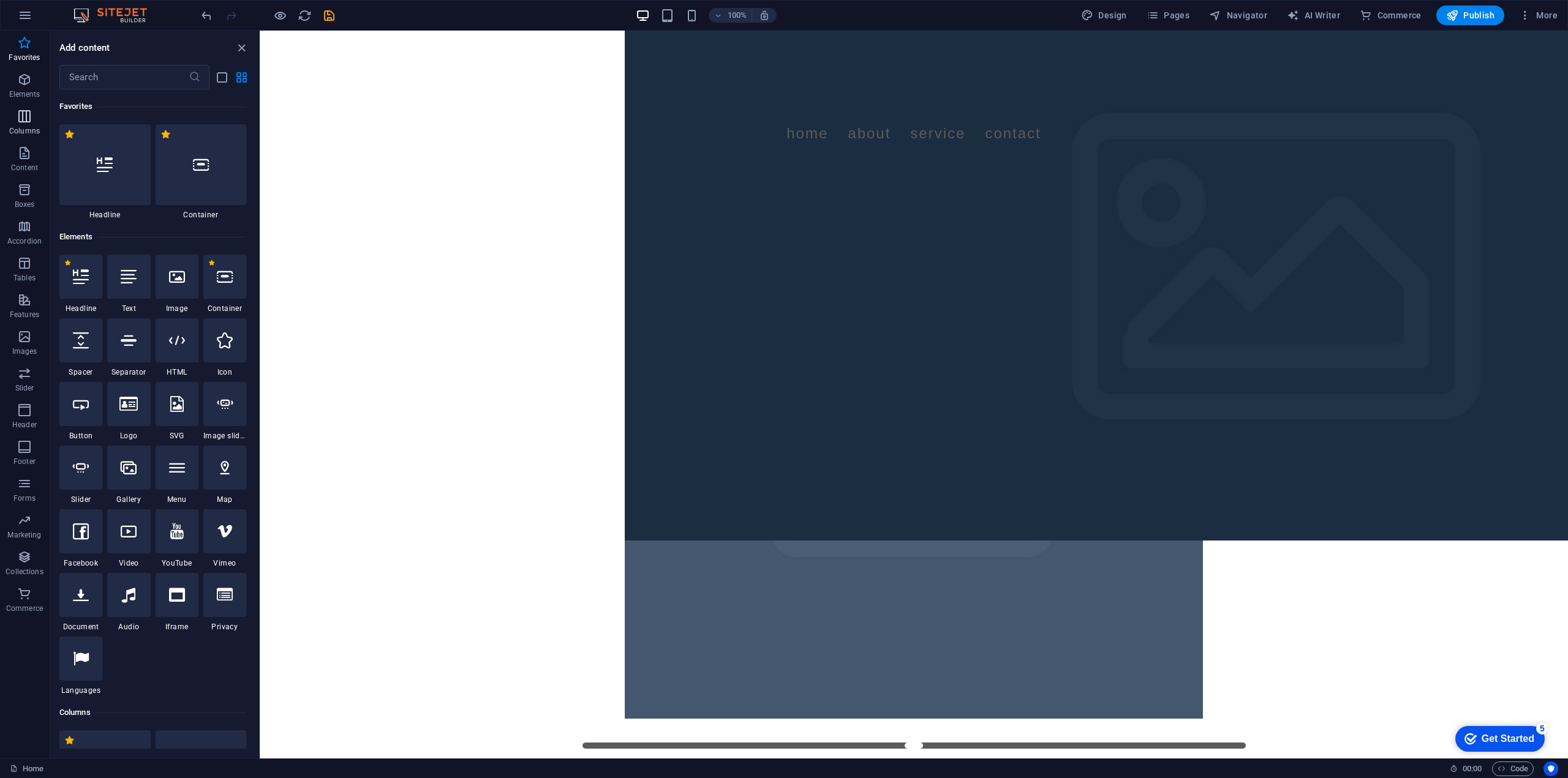
click at [24, 122] on icon "button" at bounding box center [25, 116] width 15 height 15
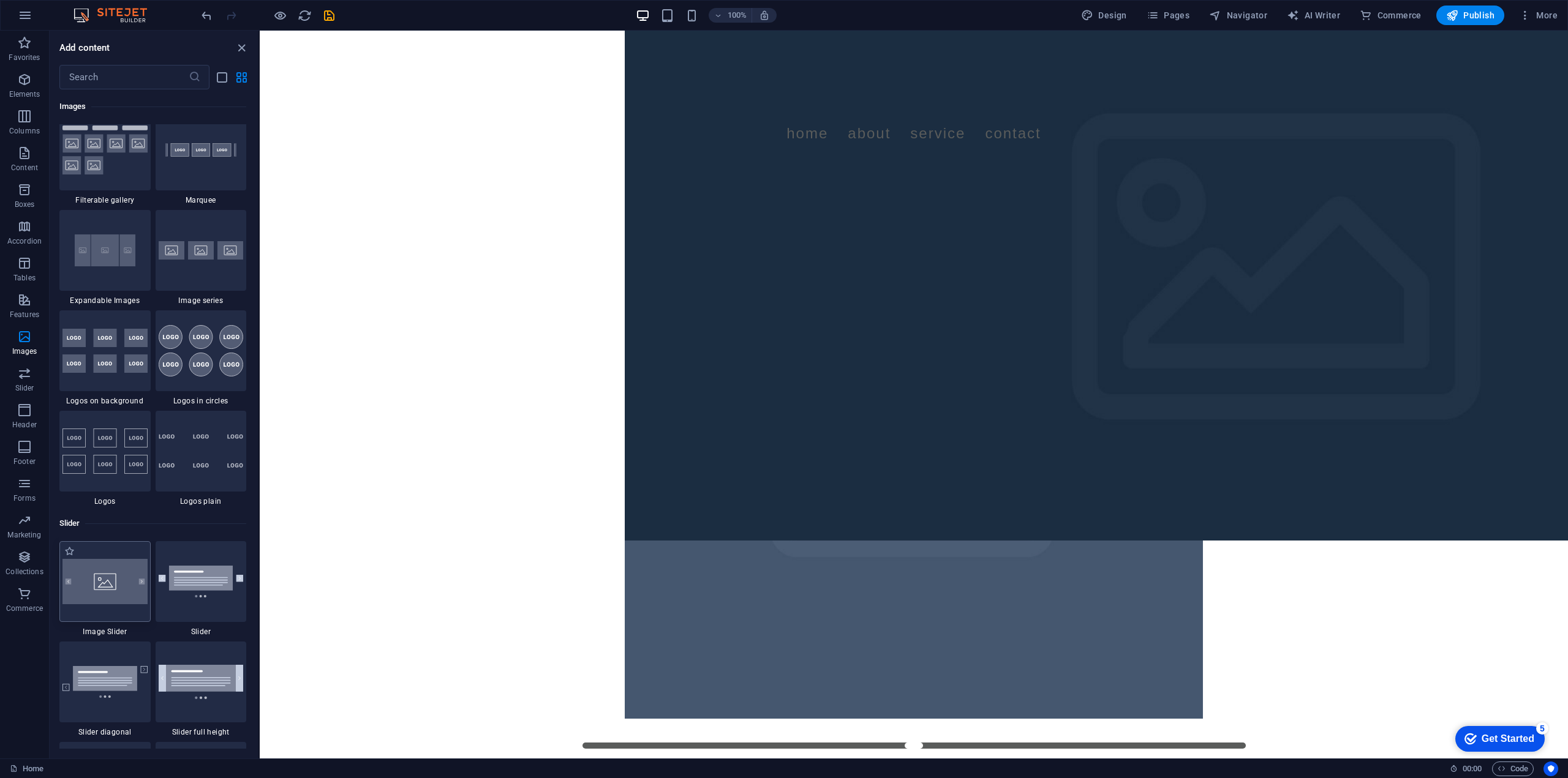
scroll to position [6729, 0]
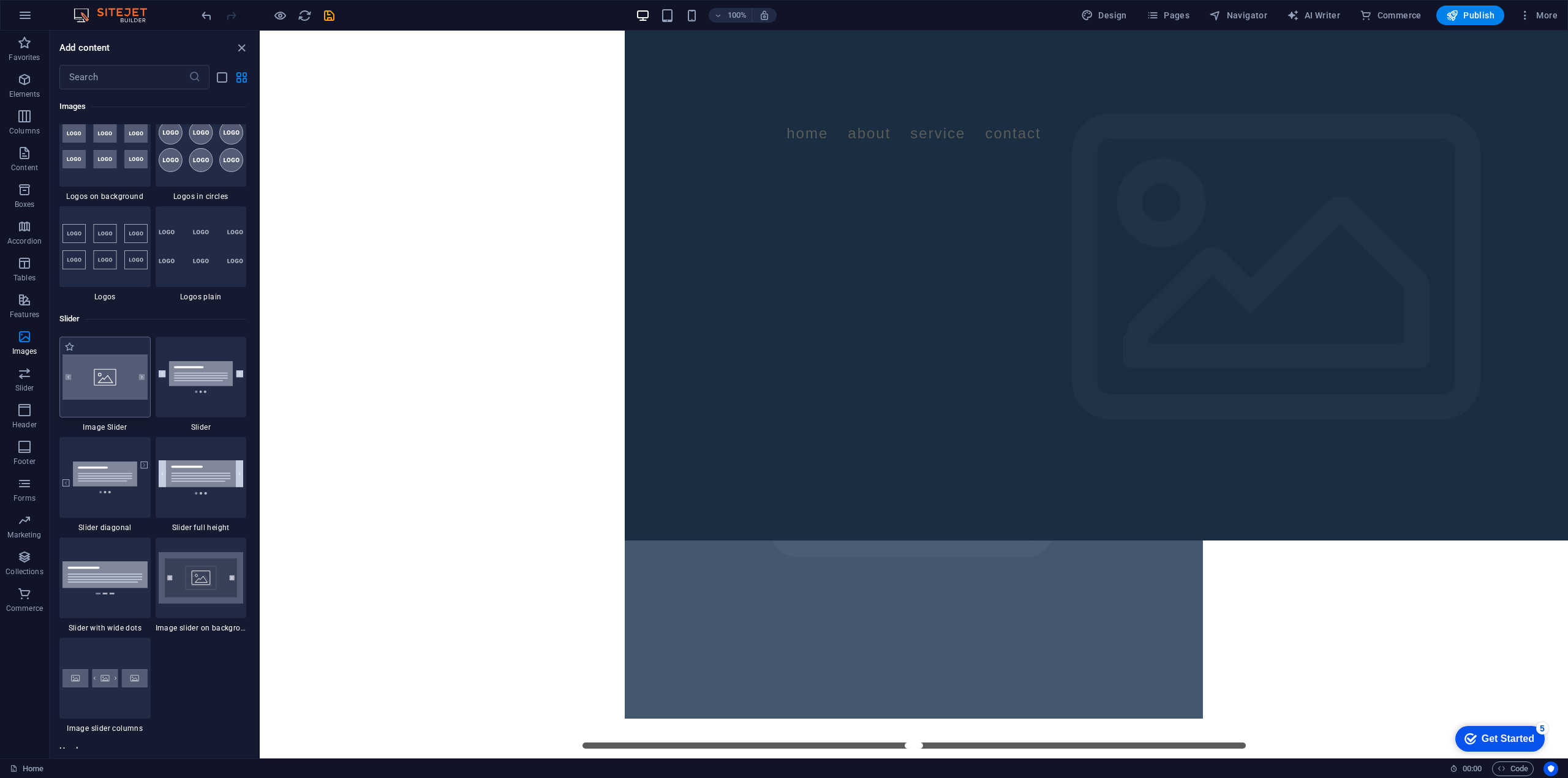
click at [108, 381] on img at bounding box center [105, 377] width 85 height 45
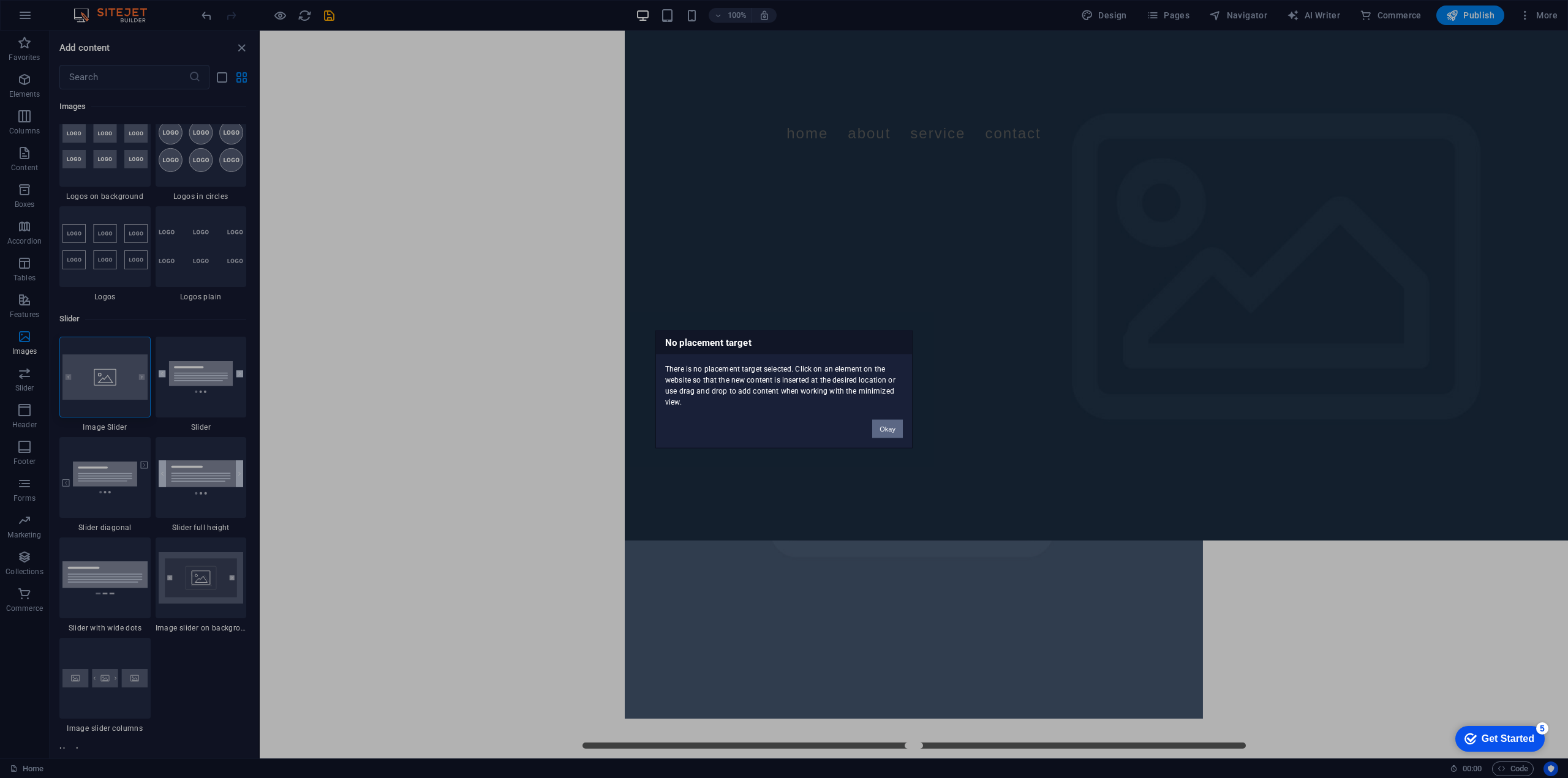
click at [892, 426] on button "Okay" at bounding box center [888, 428] width 31 height 18
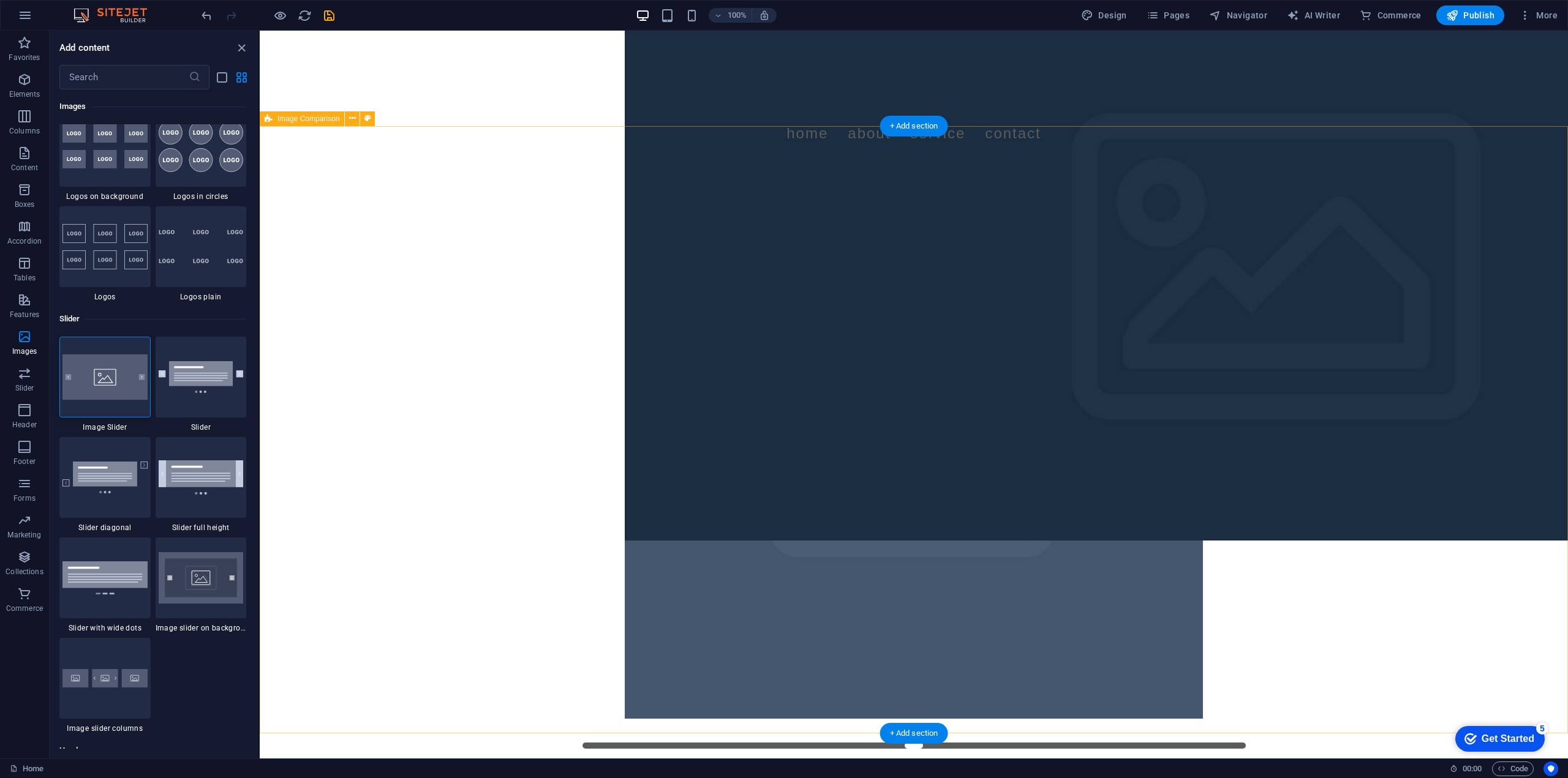
click at [443, 345] on div at bounding box center [914, 464] width 1308 height 607
click at [128, 378] on img at bounding box center [105, 377] width 85 height 45
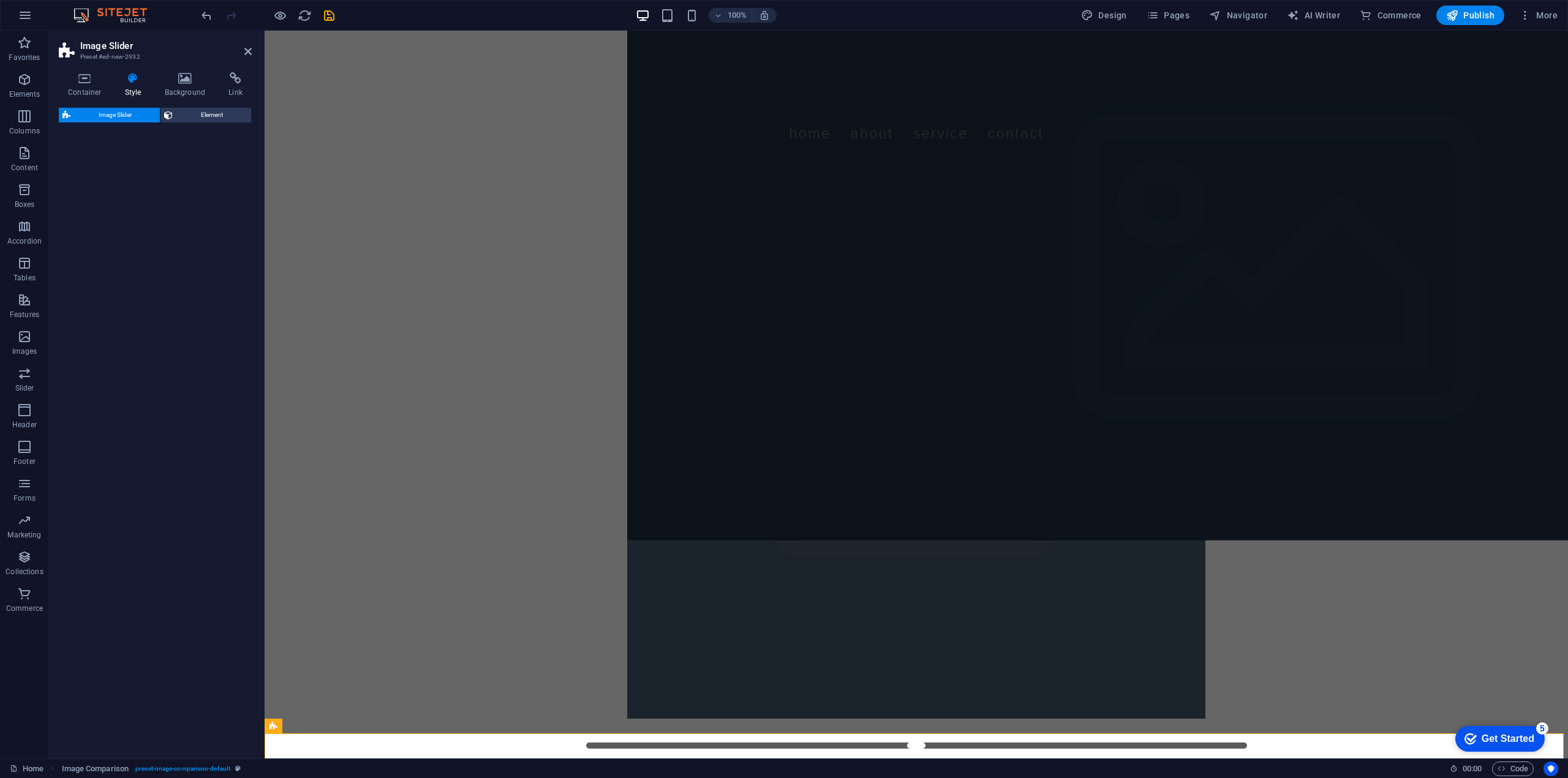
select select "rem"
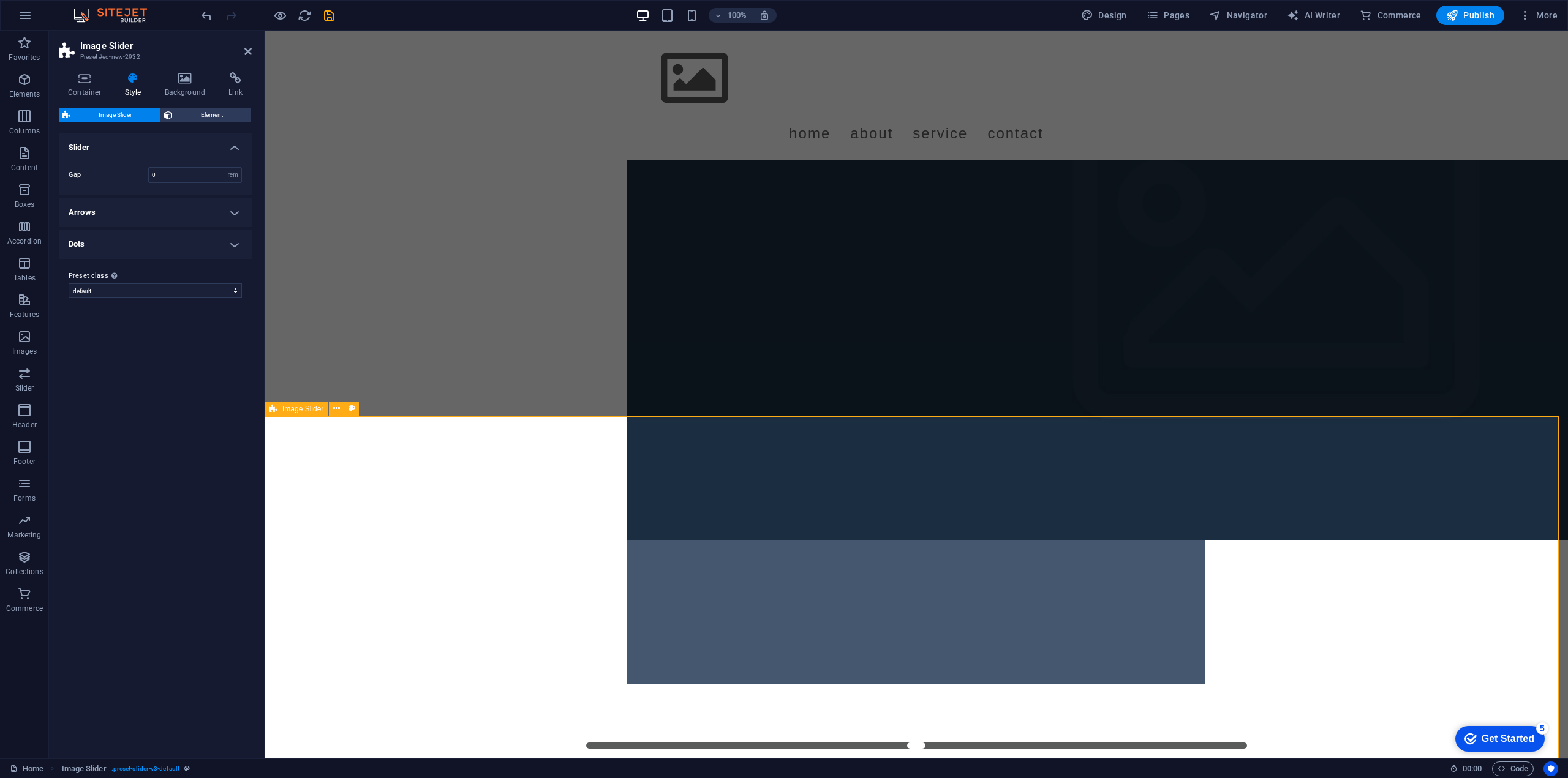
scroll to position [317, 0]
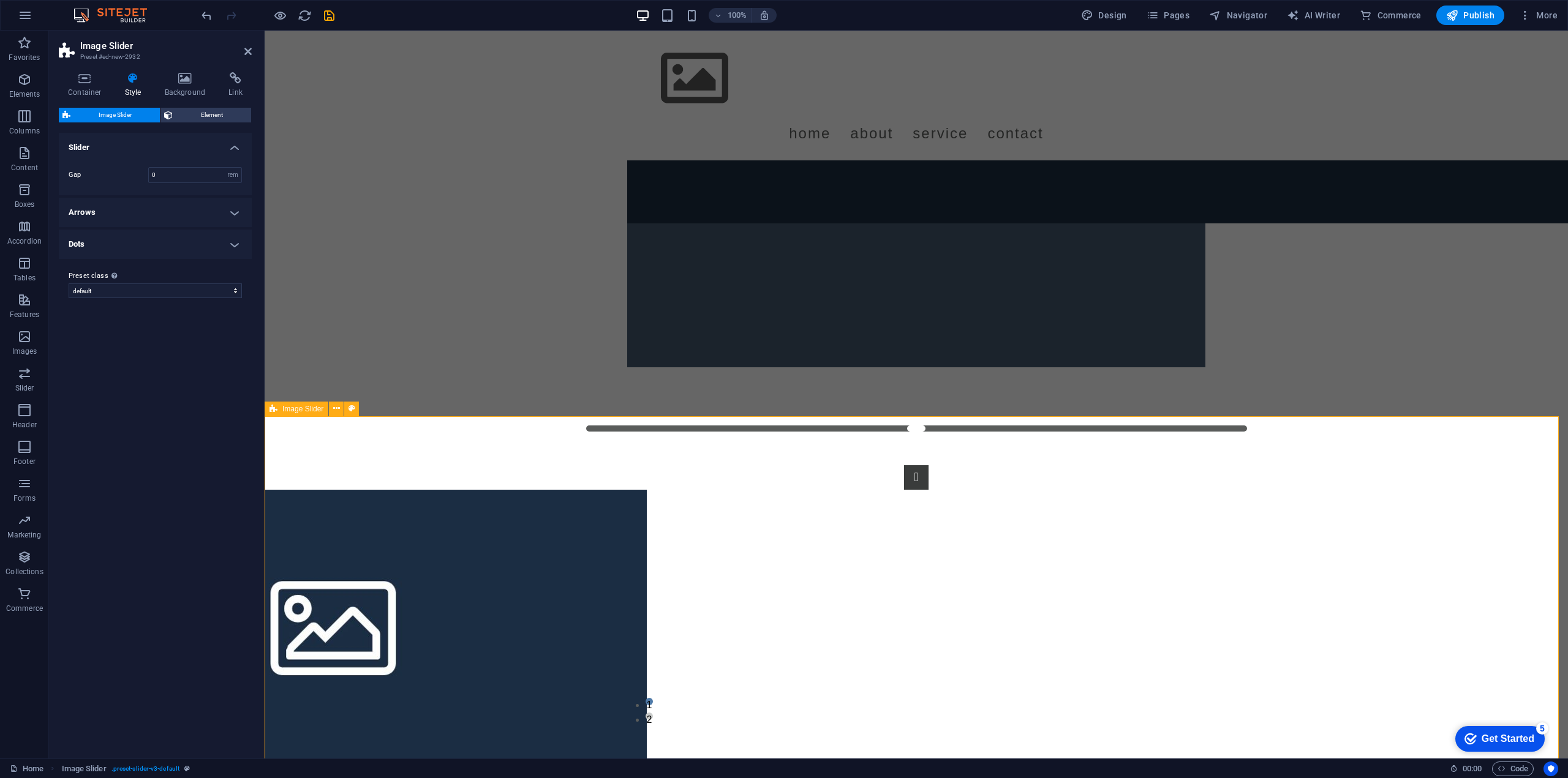
click at [463, 533] on div "1 2" at bounding box center [916, 587] width 1303 height 343
click at [28, 217] on button "Accordion" at bounding box center [24, 232] width 49 height 37
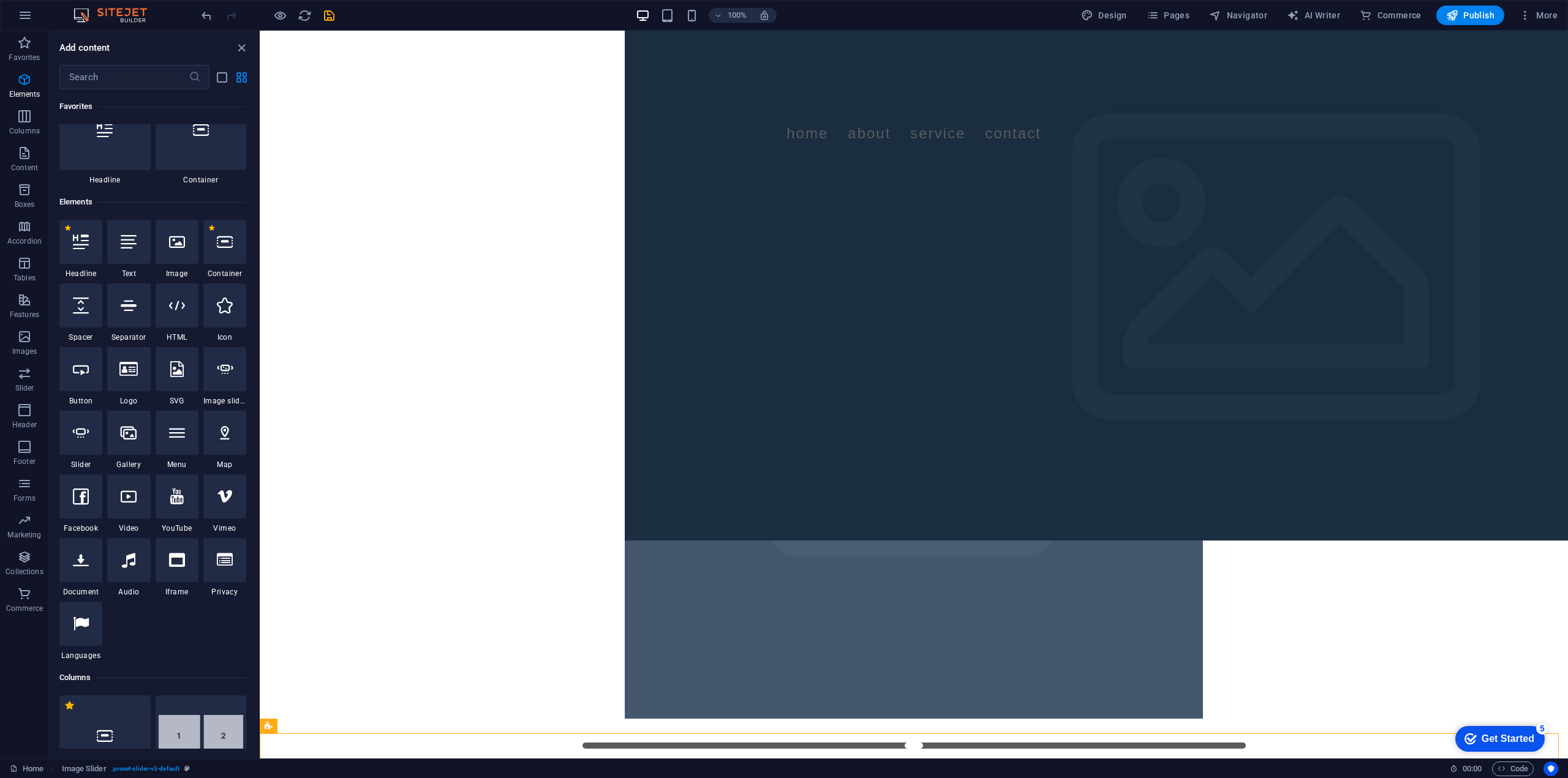
scroll to position [0, 0]
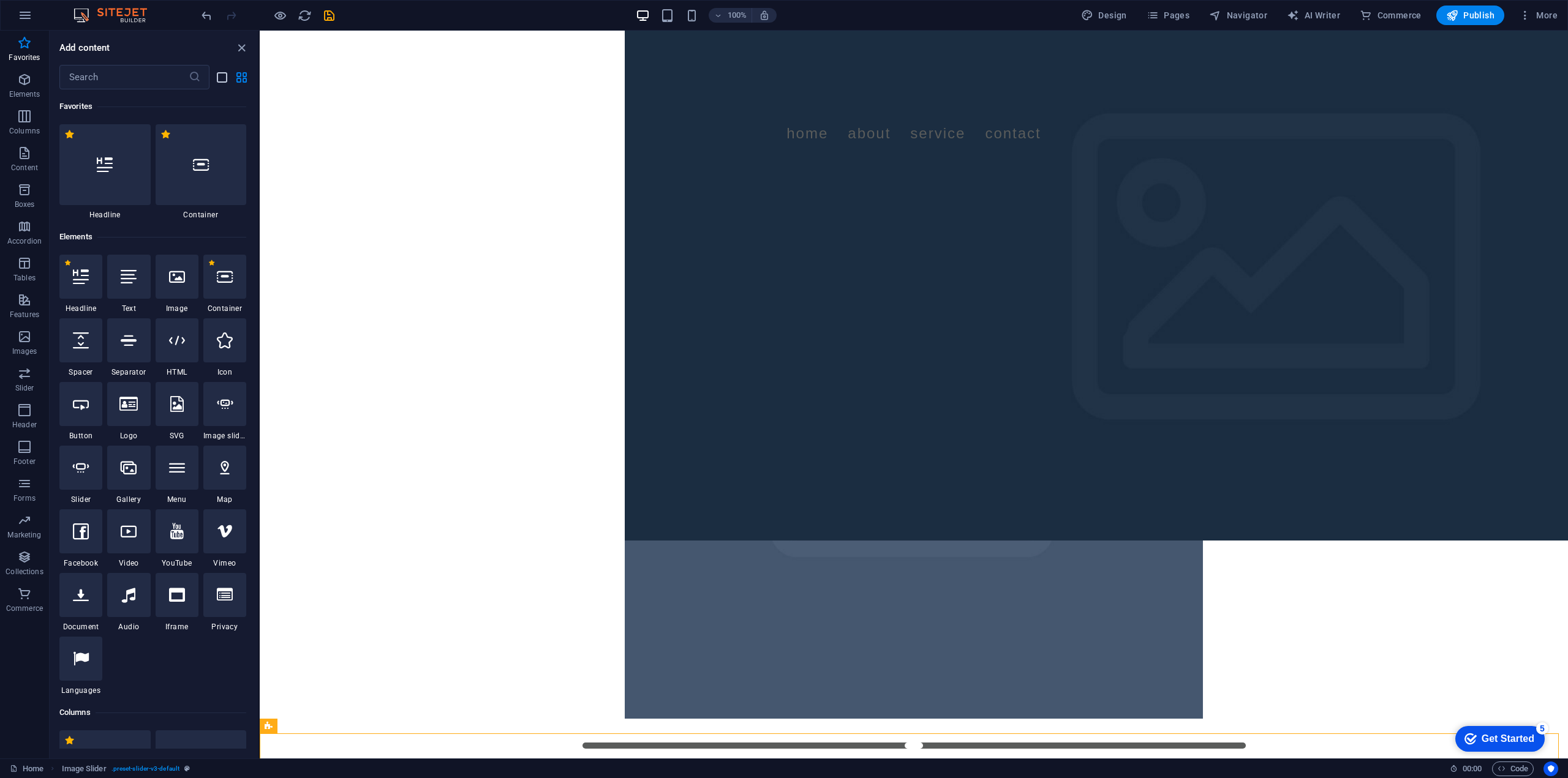
click at [223, 75] on icon "list-view" at bounding box center [222, 77] width 14 height 14
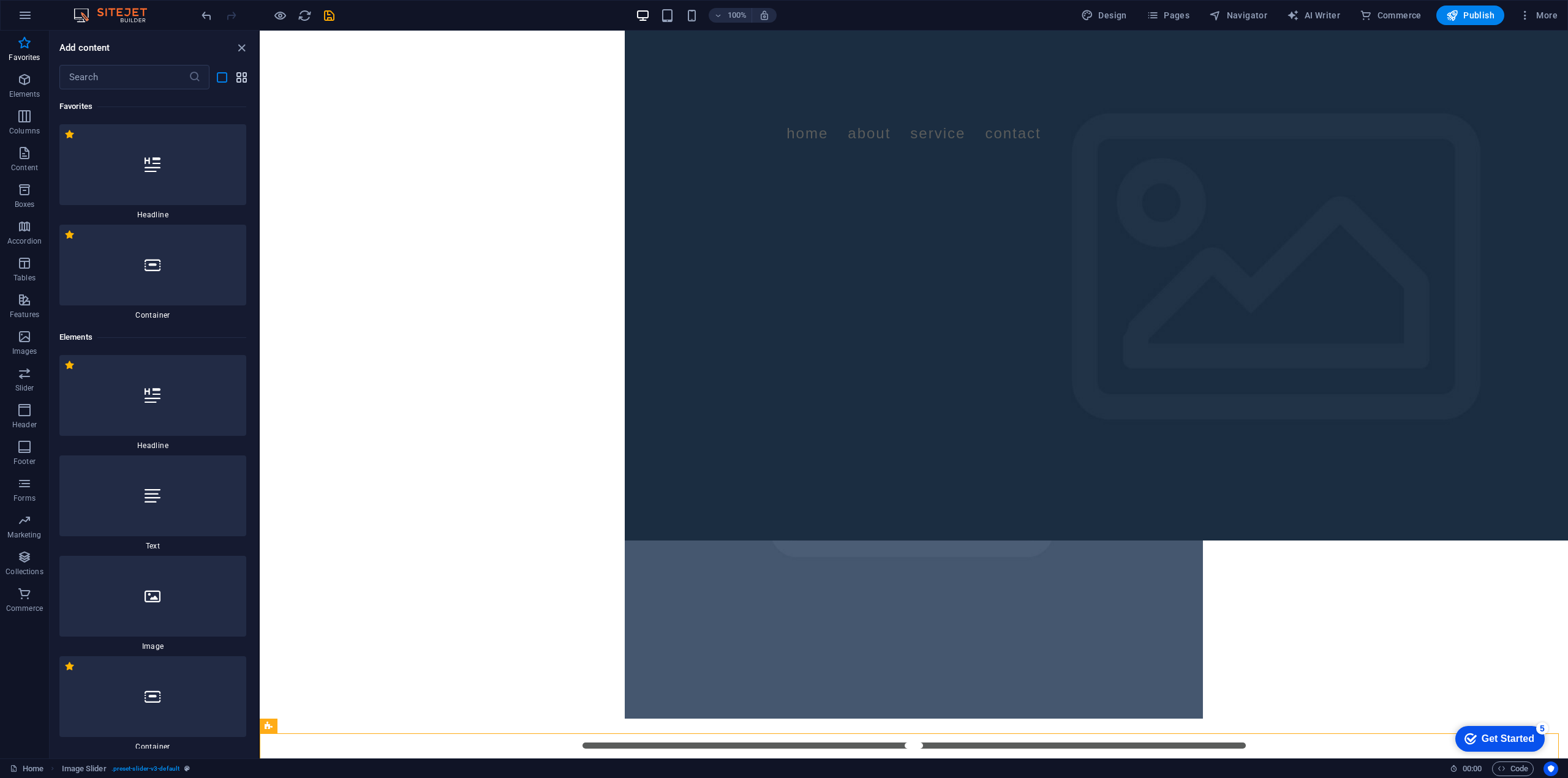
click at [240, 79] on icon "grid-view" at bounding box center [241, 77] width 14 height 14
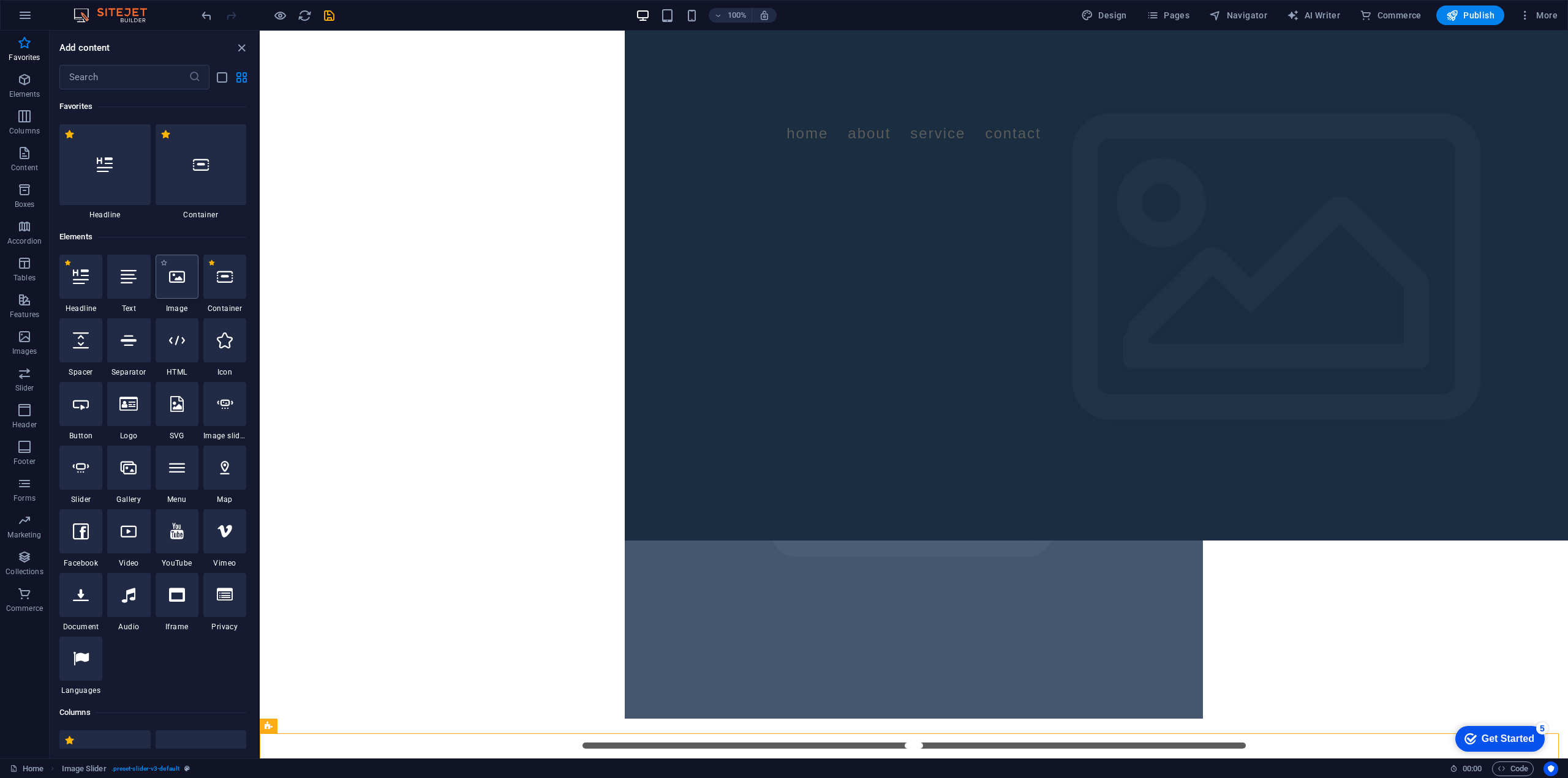
click at [175, 266] on div at bounding box center [177, 277] width 43 height 44
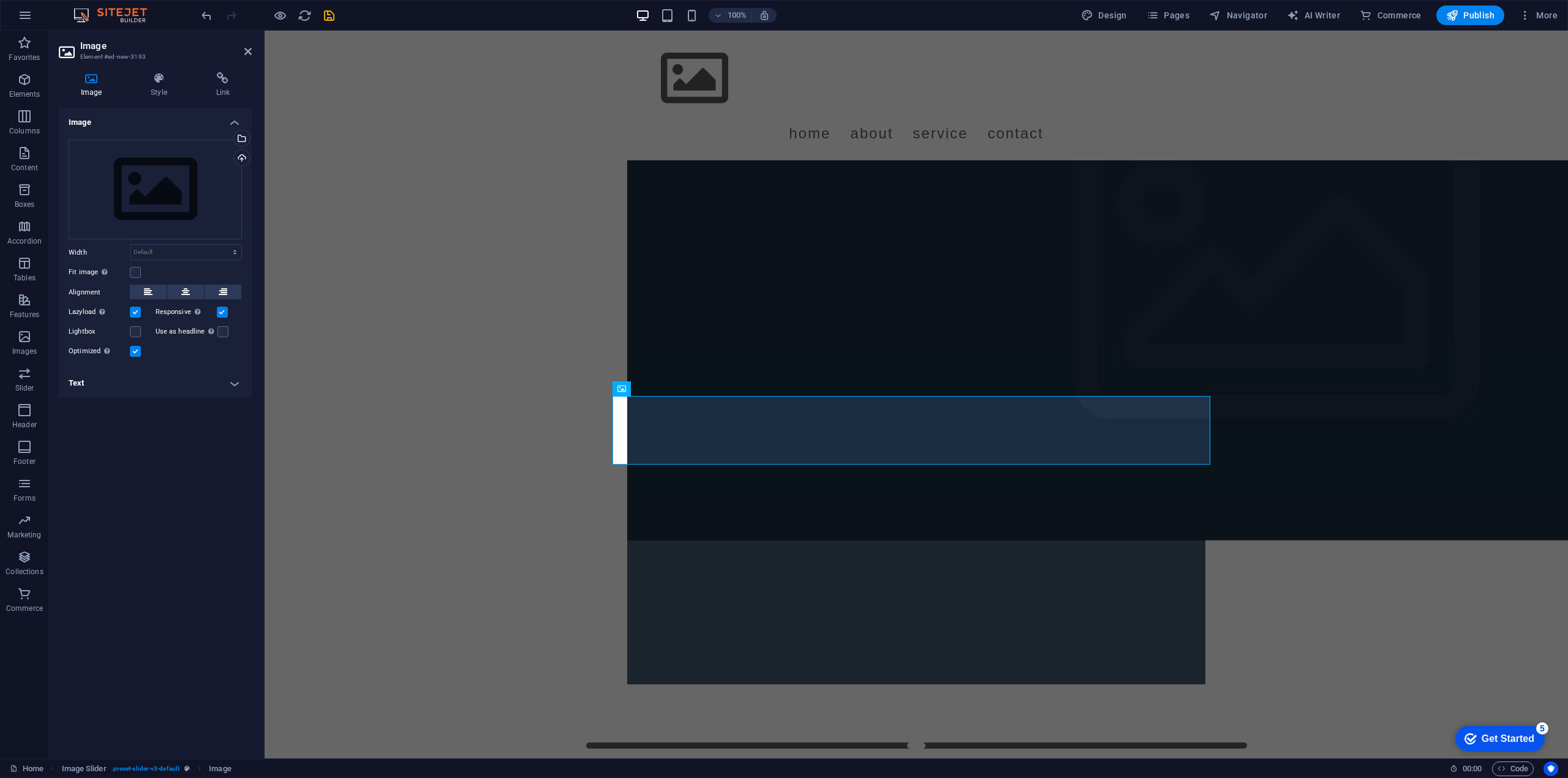
scroll to position [387, 0]
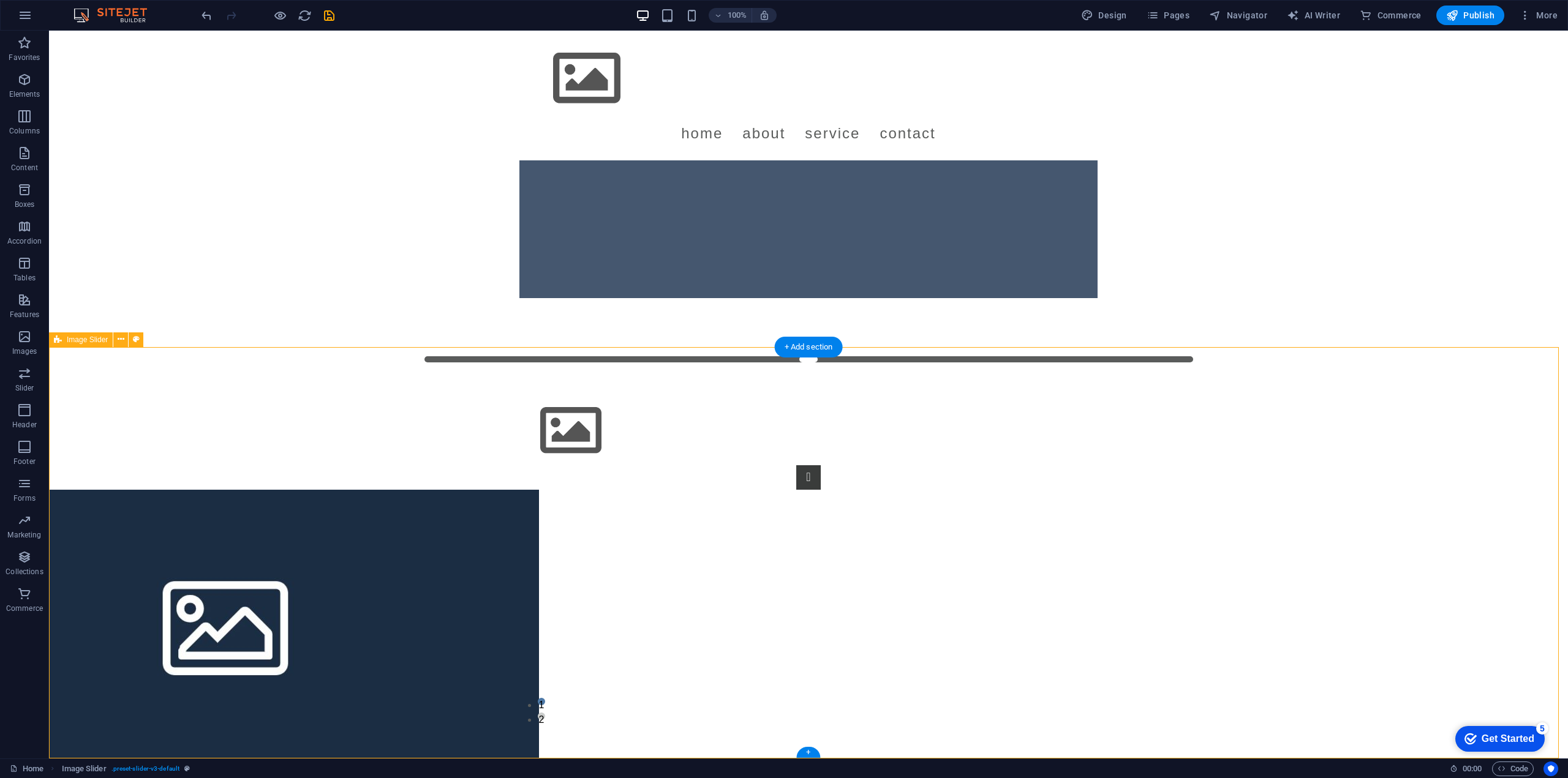
click at [571, 487] on div "1 2" at bounding box center [809, 553] width 1519 height 412
click at [641, 429] on figure "Image Slider" at bounding box center [809, 430] width 598 height 69
click at [567, 388] on div "Image" at bounding box center [538, 389] width 66 height 15
click at [560, 387] on icon at bounding box center [557, 388] width 7 height 13
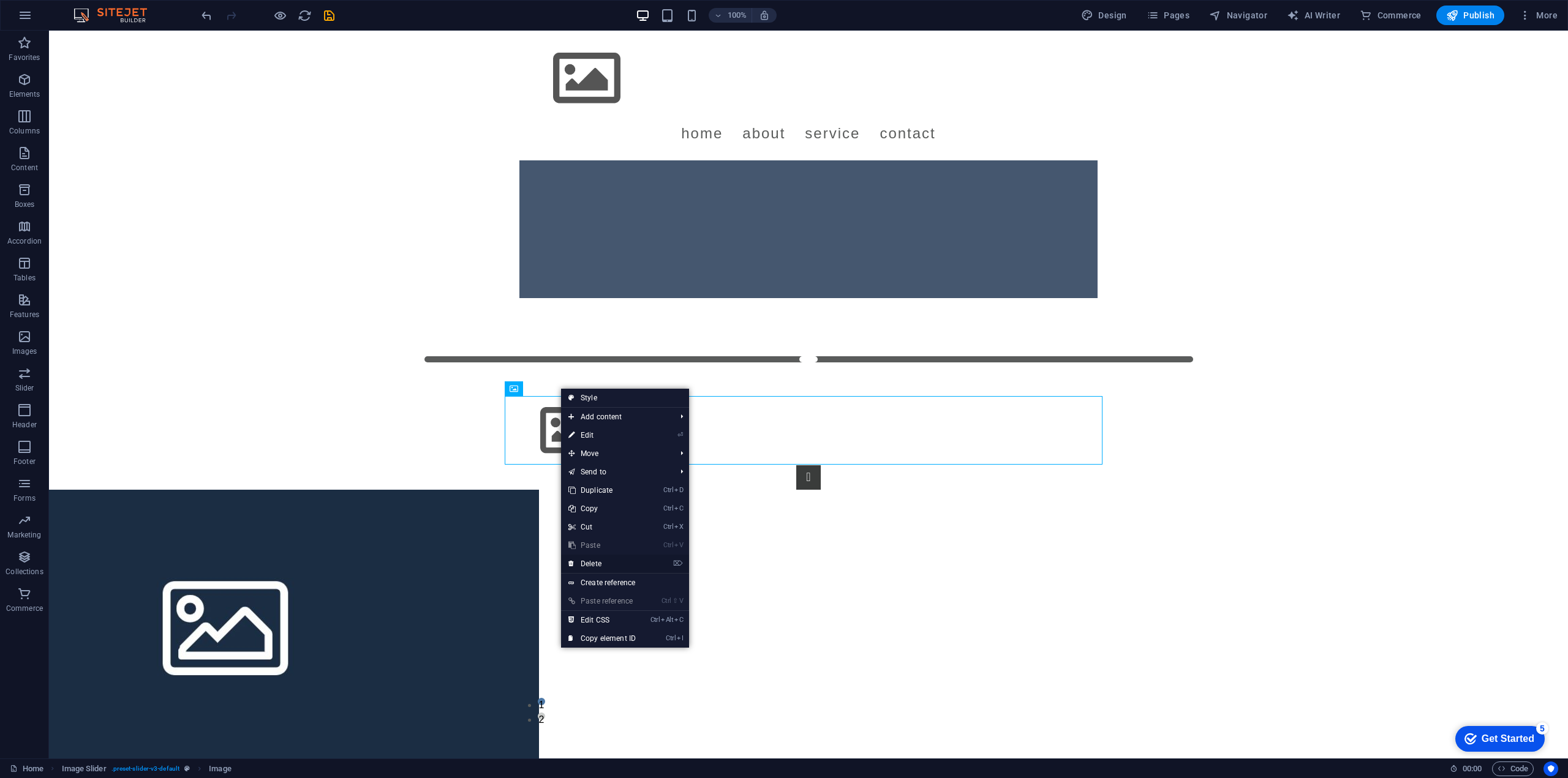
click at [616, 565] on link "⌦ Delete" at bounding box center [602, 563] width 82 height 18
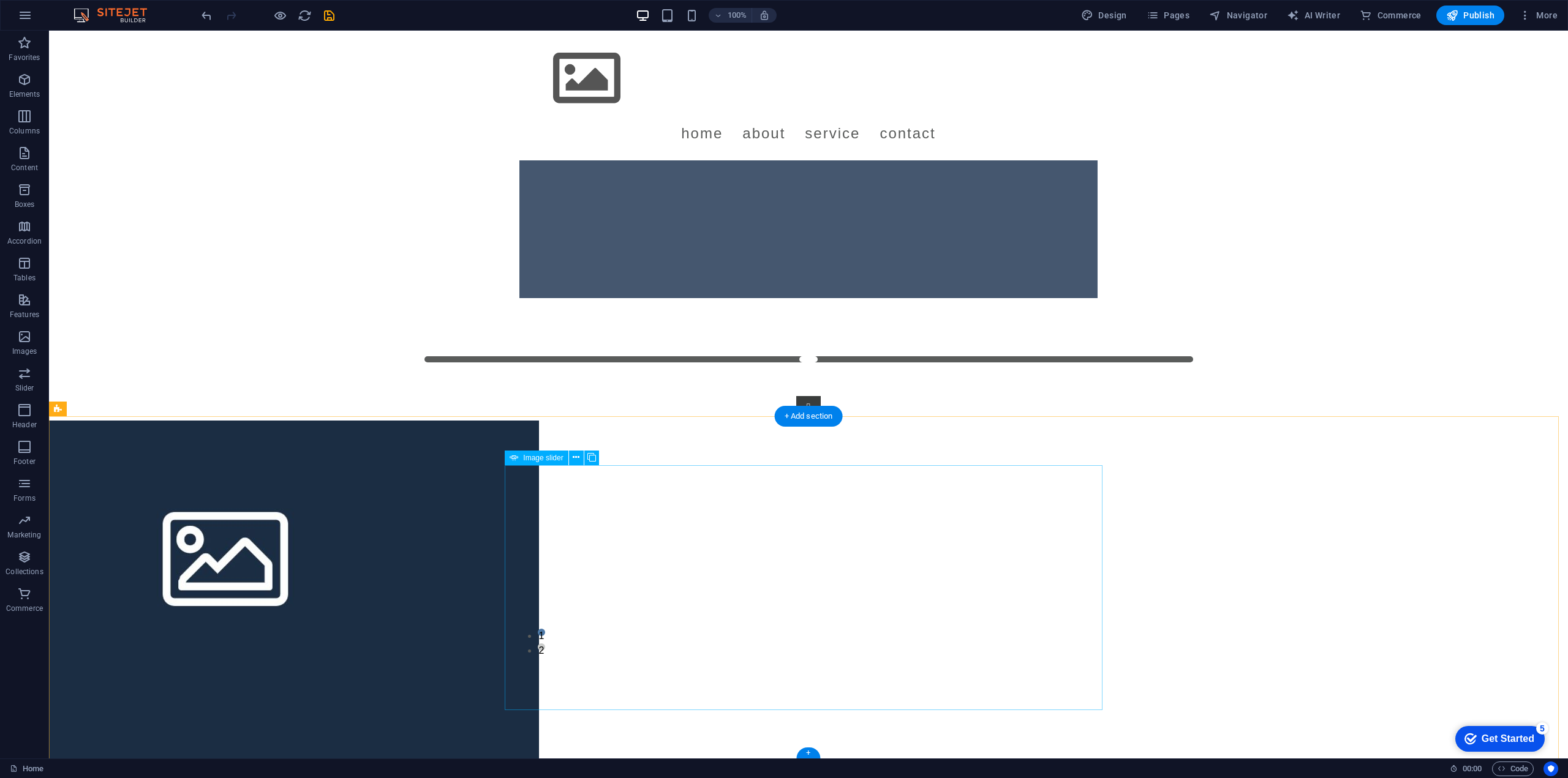
scroll to position [317, 0]
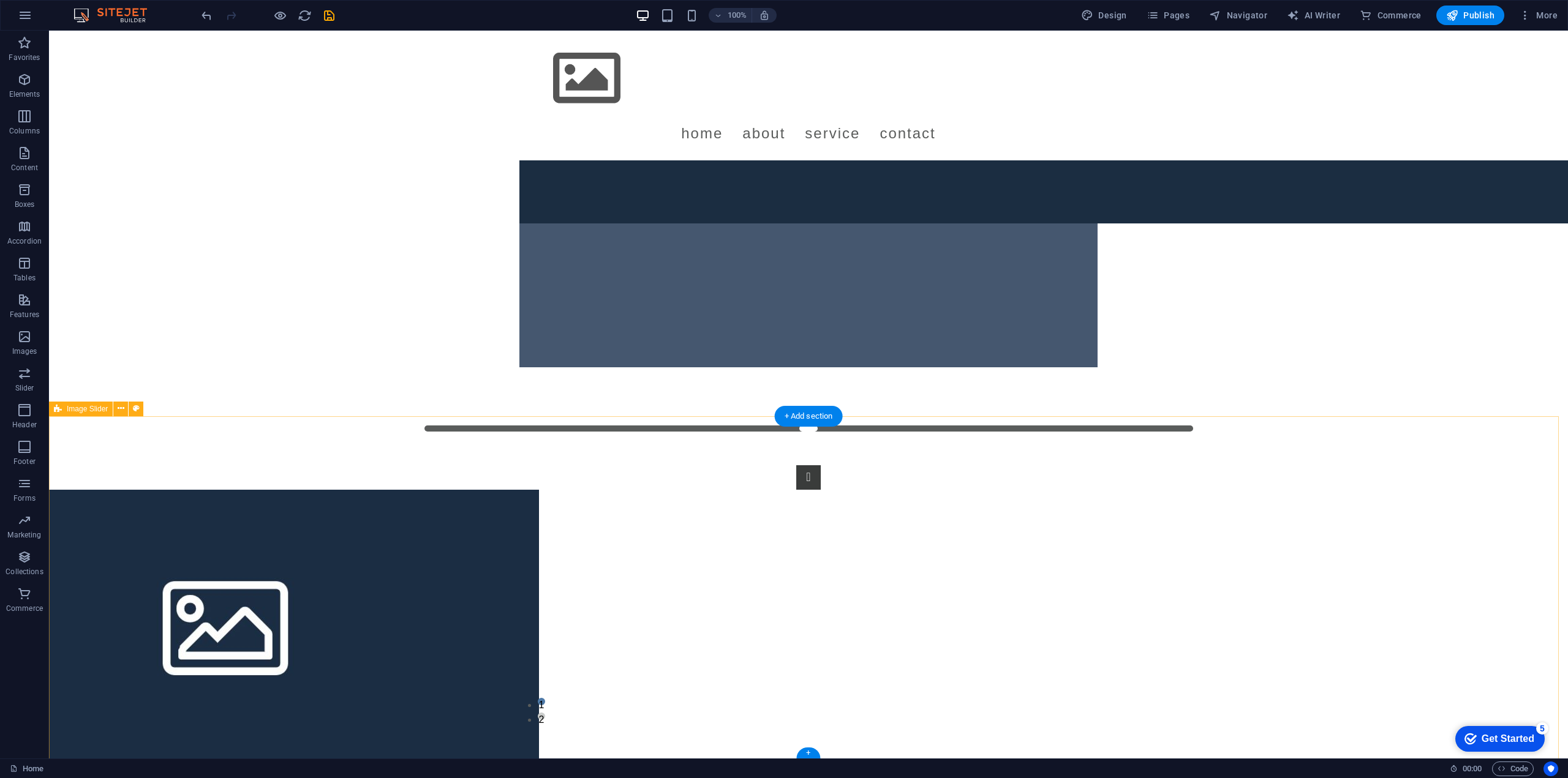
drag, startPoint x: 132, startPoint y: 501, endPoint x: 135, endPoint y: 494, distance: 7.6
click at [132, 501] on div "1 2" at bounding box center [809, 587] width 1519 height 343
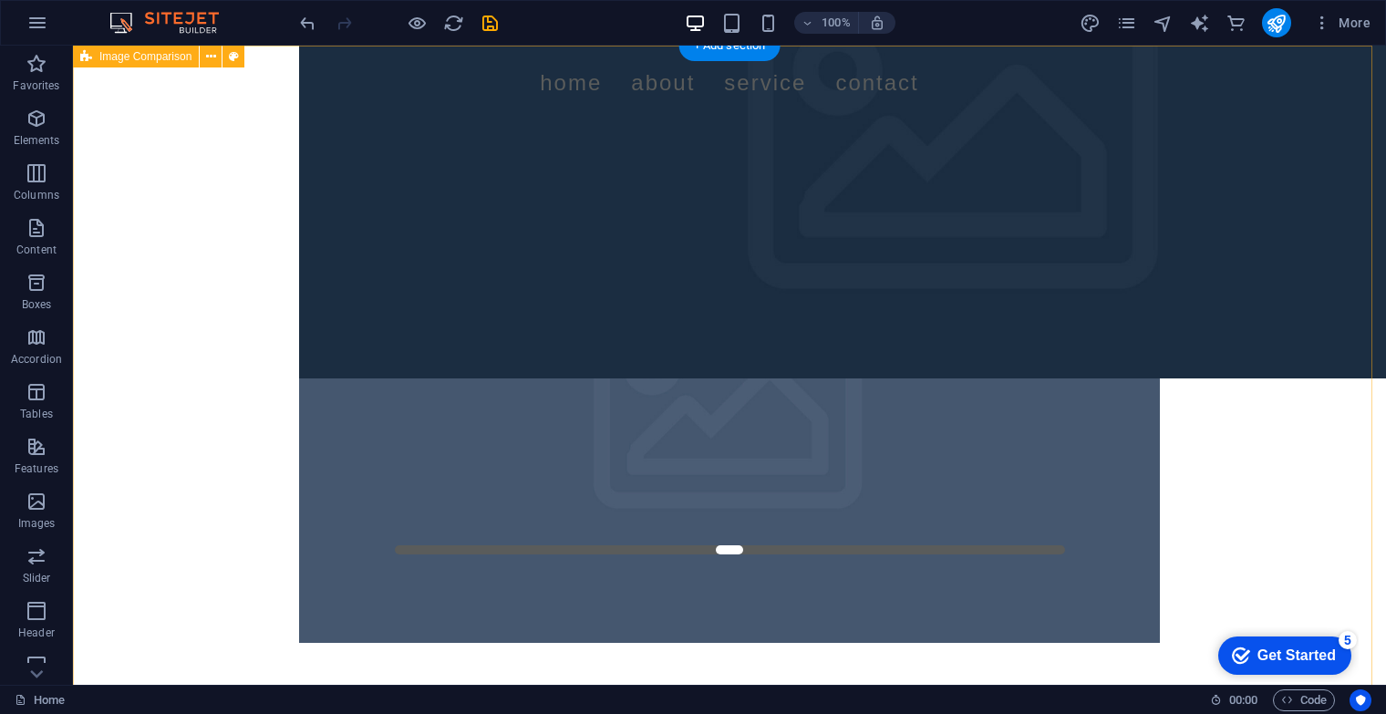
scroll to position [0, 0]
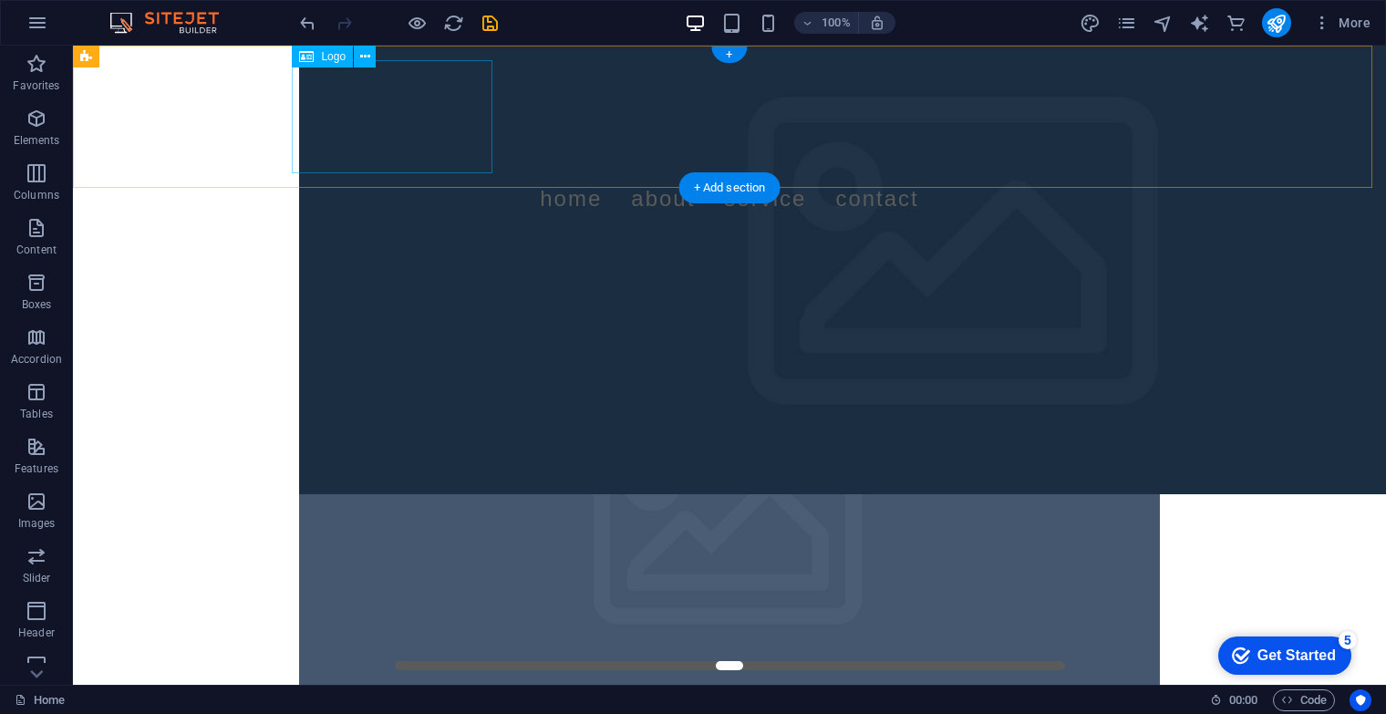
click at [300, 105] on div at bounding box center [729, 116] width 861 height 113
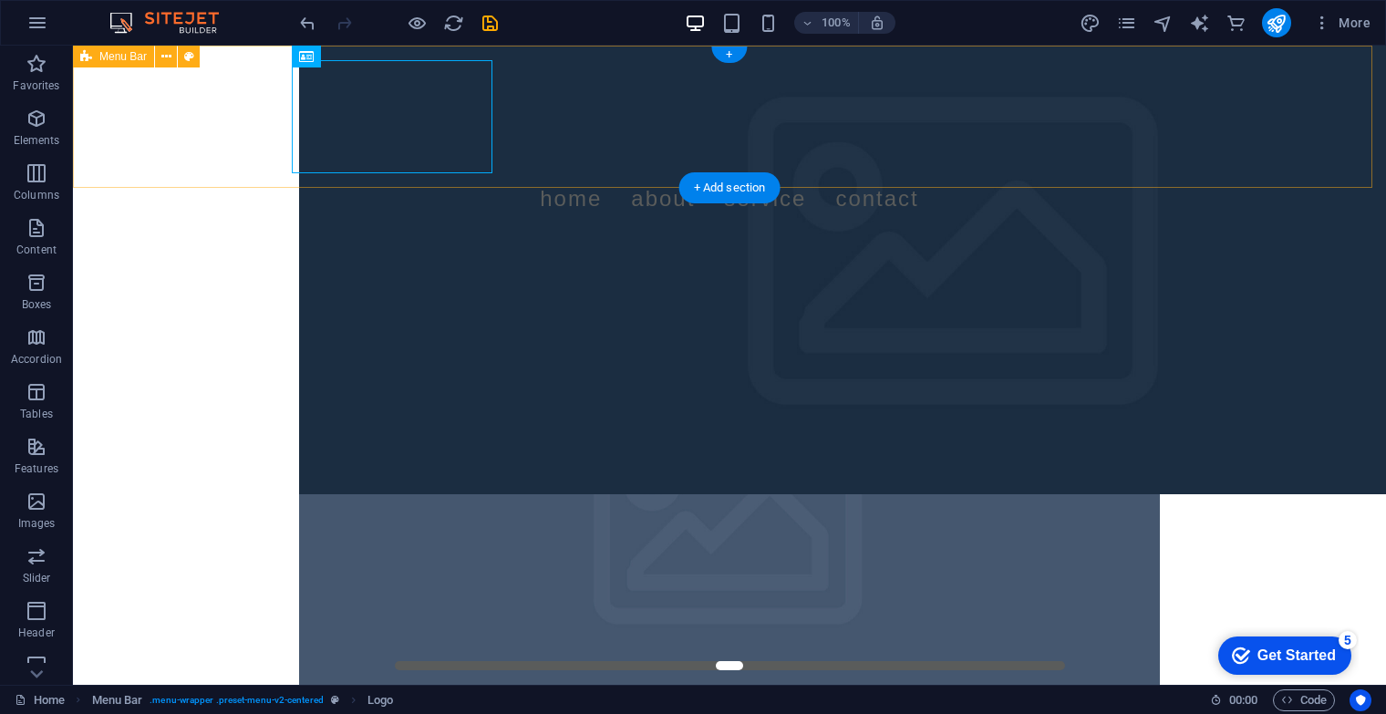
click at [241, 105] on div "Menu Home About Service Contact" at bounding box center [729, 142] width 1313 height 193
click at [1128, 73] on div "Menu Home About Service Contact" at bounding box center [729, 142] width 1313 height 193
click at [219, 82] on div "Menu Home About Service Contact" at bounding box center [729, 142] width 1313 height 193
click at [99, 55] on span "Menu Bar" at bounding box center [122, 56] width 47 height 11
click at [279, 155] on div "Menu Home About Service Contact" at bounding box center [729, 142] width 1313 height 193
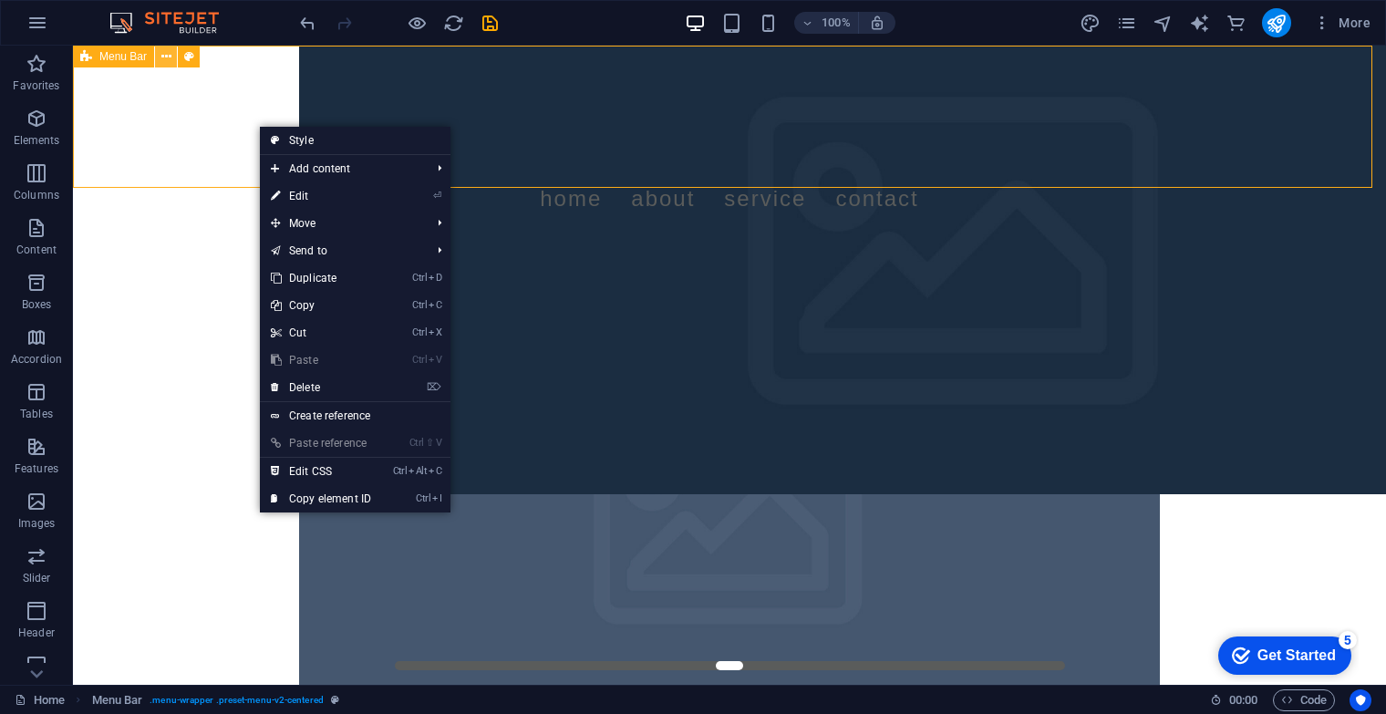
click at [164, 64] on icon at bounding box center [166, 56] width 10 height 19
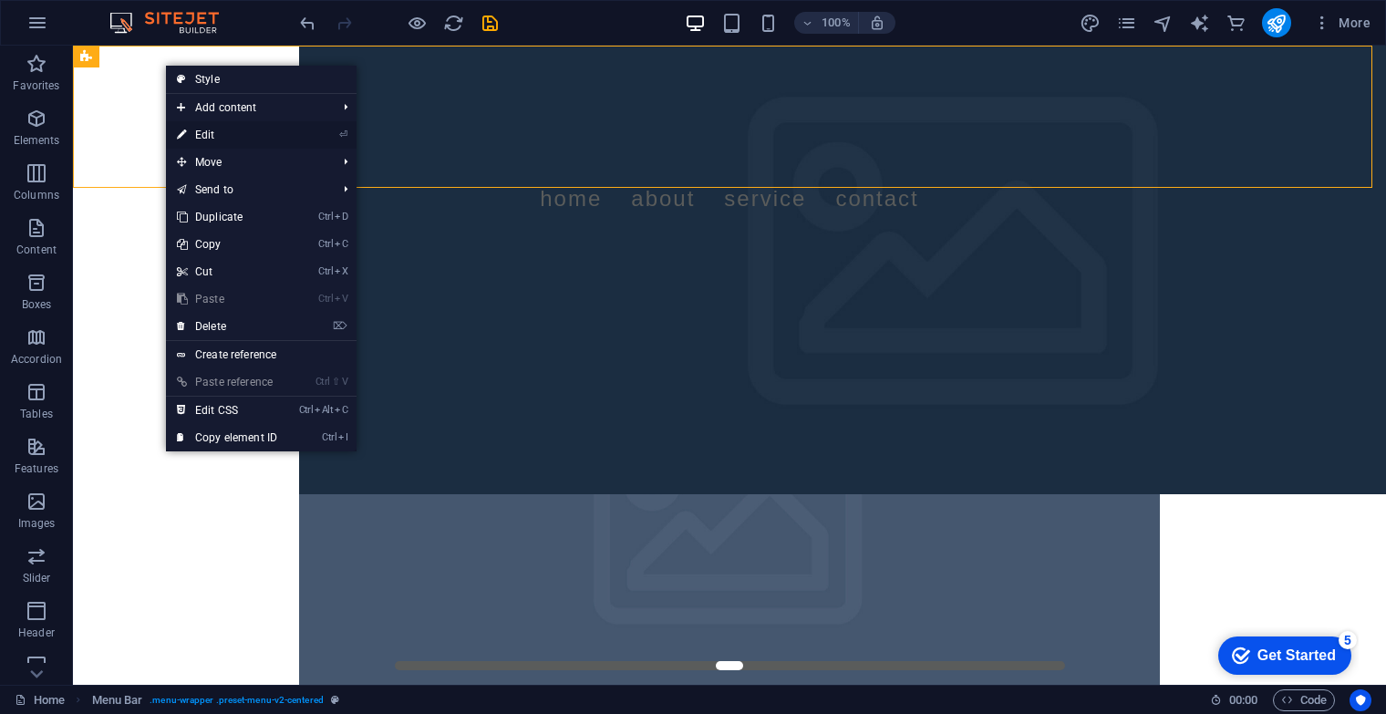
click at [254, 128] on link "⏎ Edit" at bounding box center [227, 134] width 122 height 27
select select "rem"
select select "preset-menu-v2-centered"
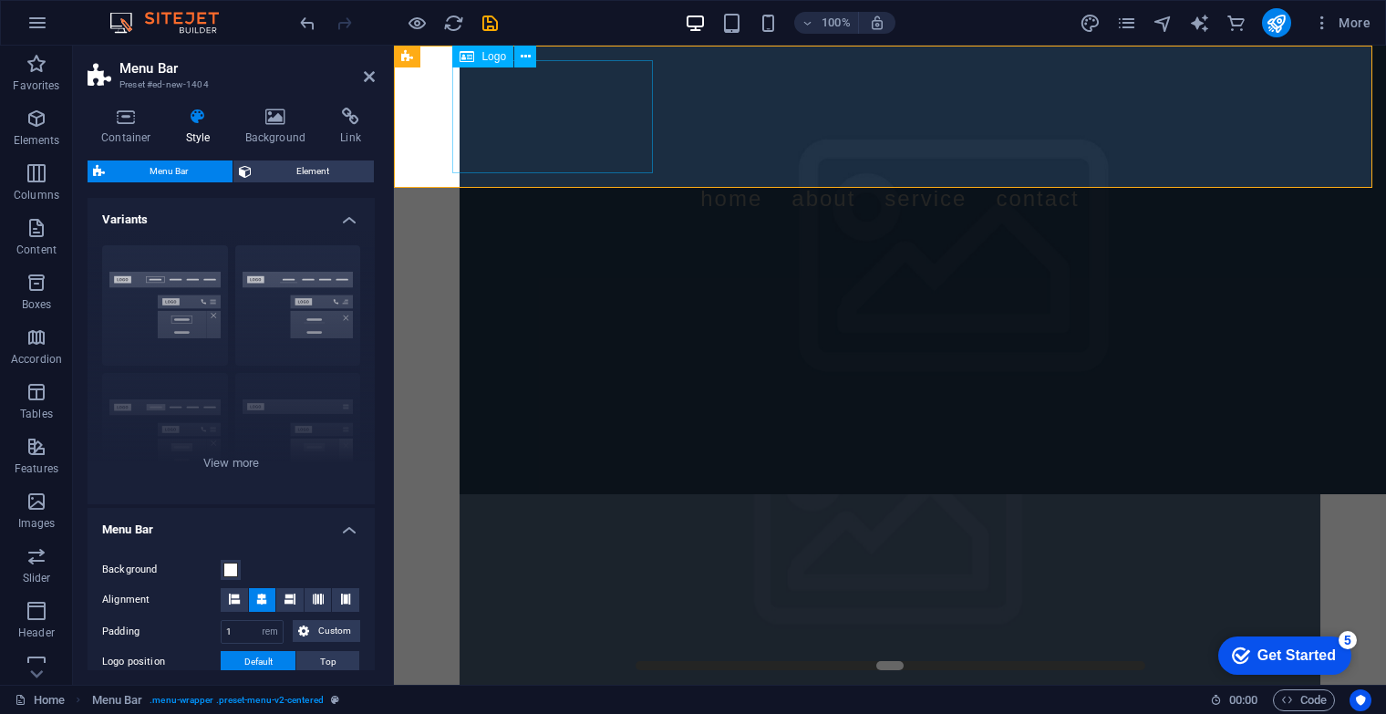
click at [577, 118] on div at bounding box center [890, 116] width 861 height 113
click at [676, 173] on nav "Home About Service Contact" at bounding box center [890, 198] width 861 height 51
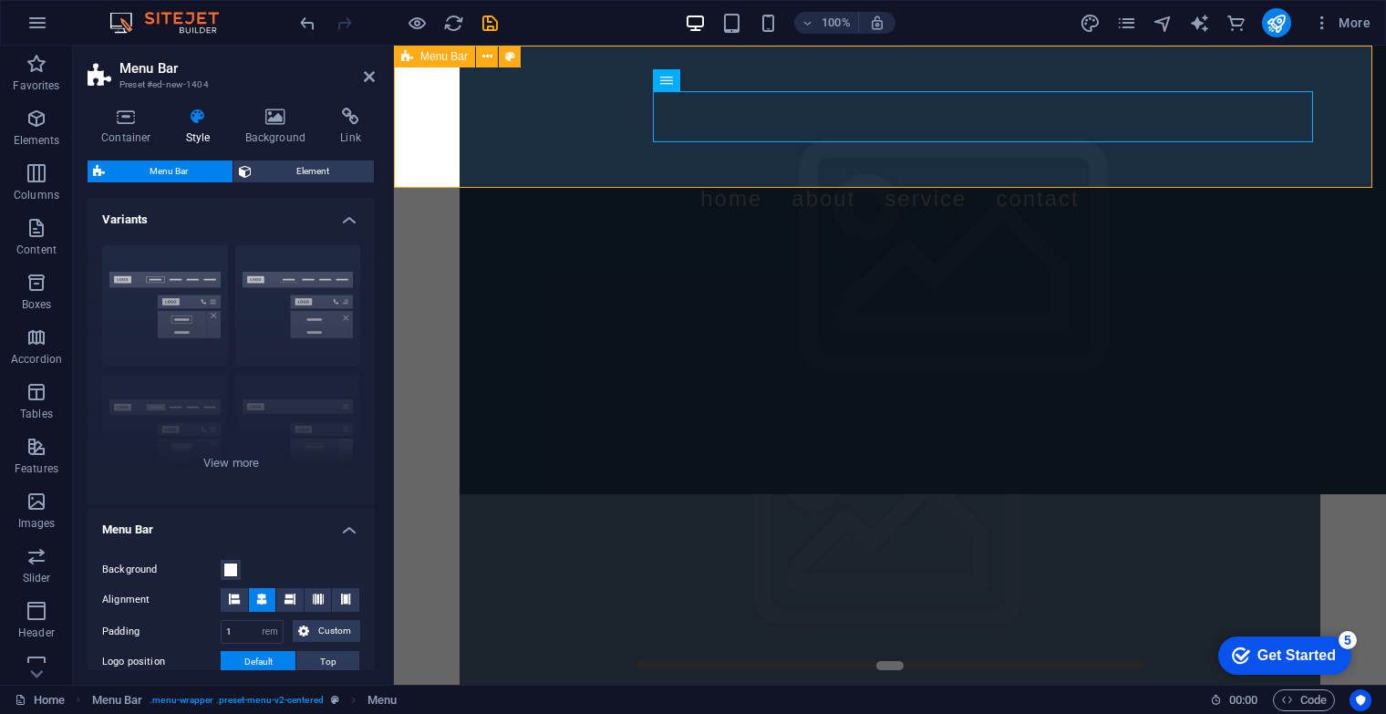
click at [1352, 75] on div "Menu Home About Service Contact" at bounding box center [890, 142] width 992 height 193
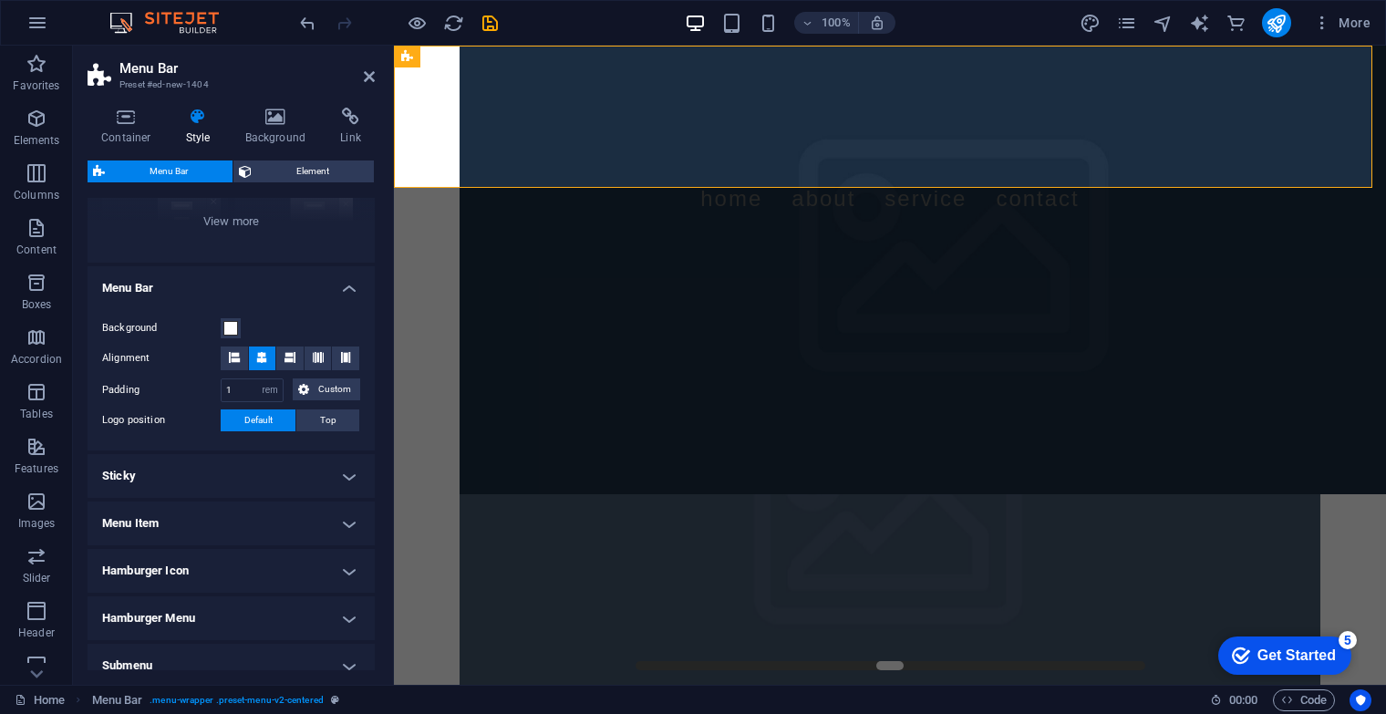
scroll to position [330, 0]
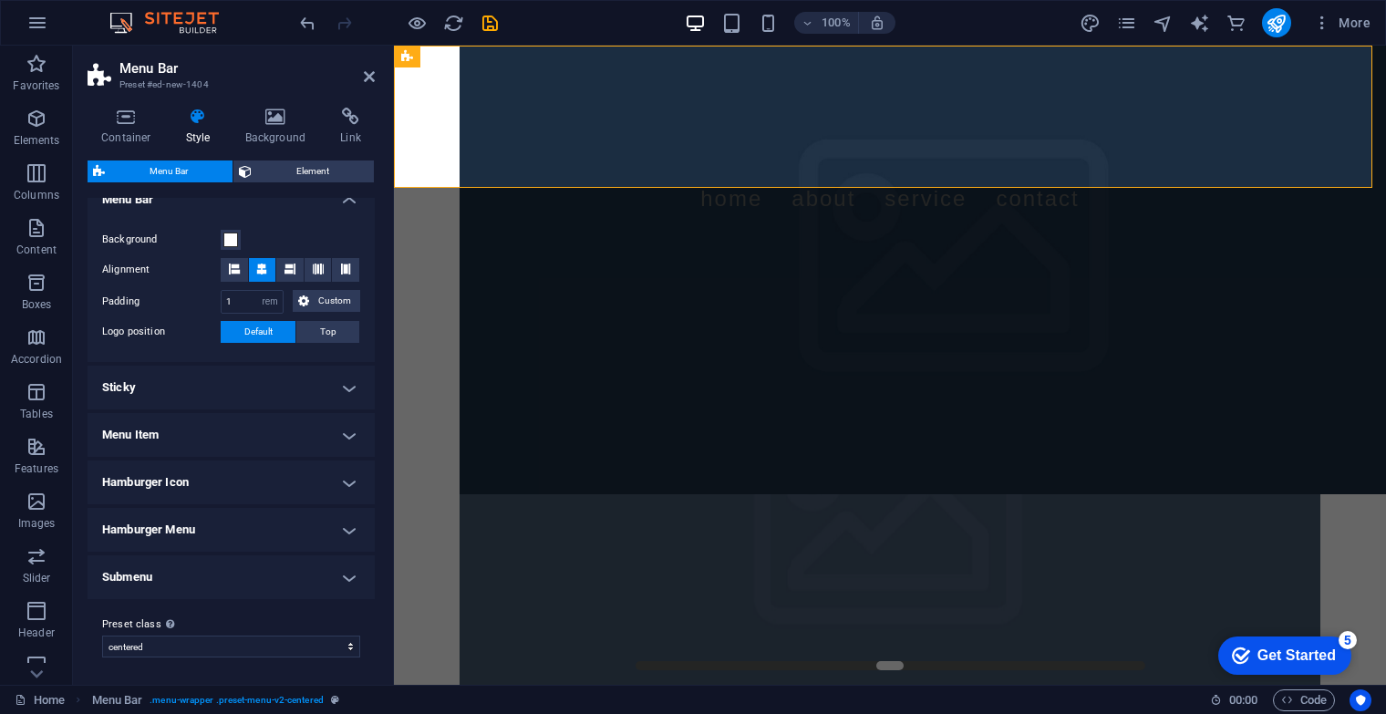
click at [252, 441] on h4 "Menu Item" at bounding box center [231, 435] width 287 height 44
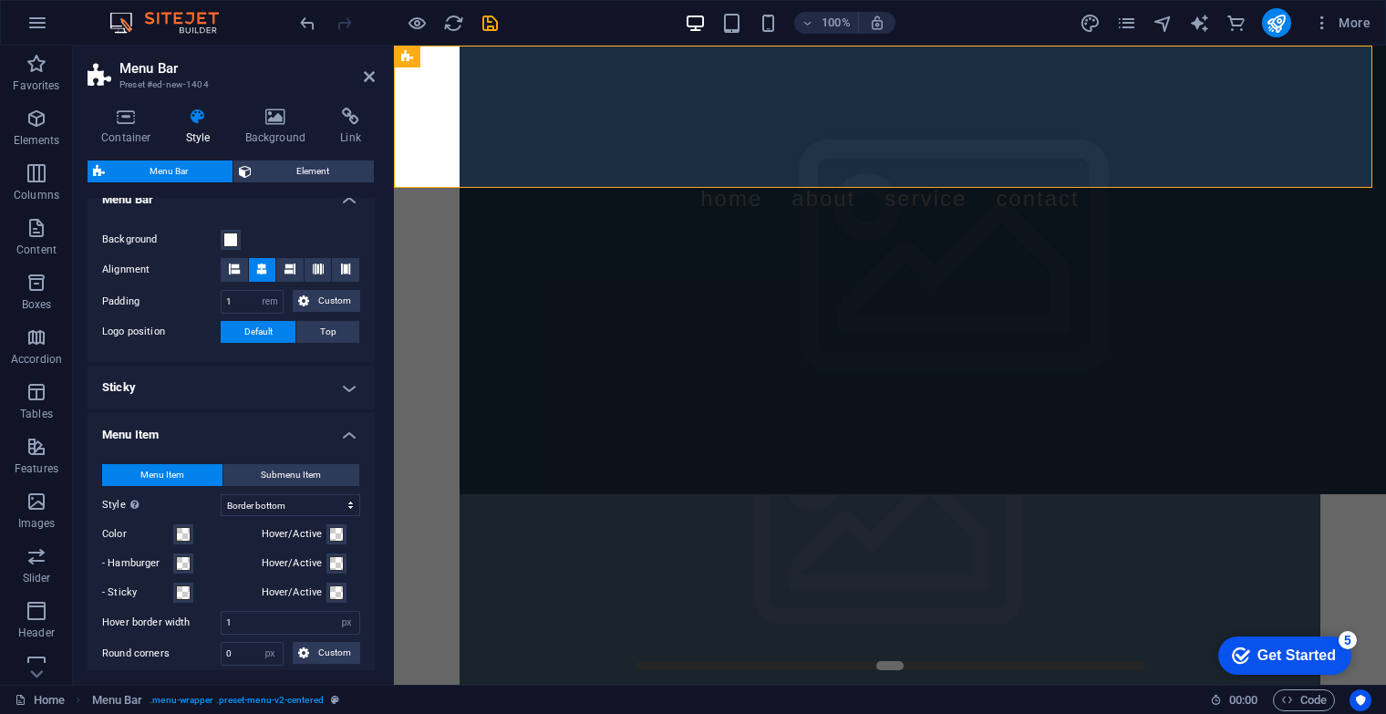
click at [314, 417] on h4 "Menu Item" at bounding box center [231, 429] width 287 height 33
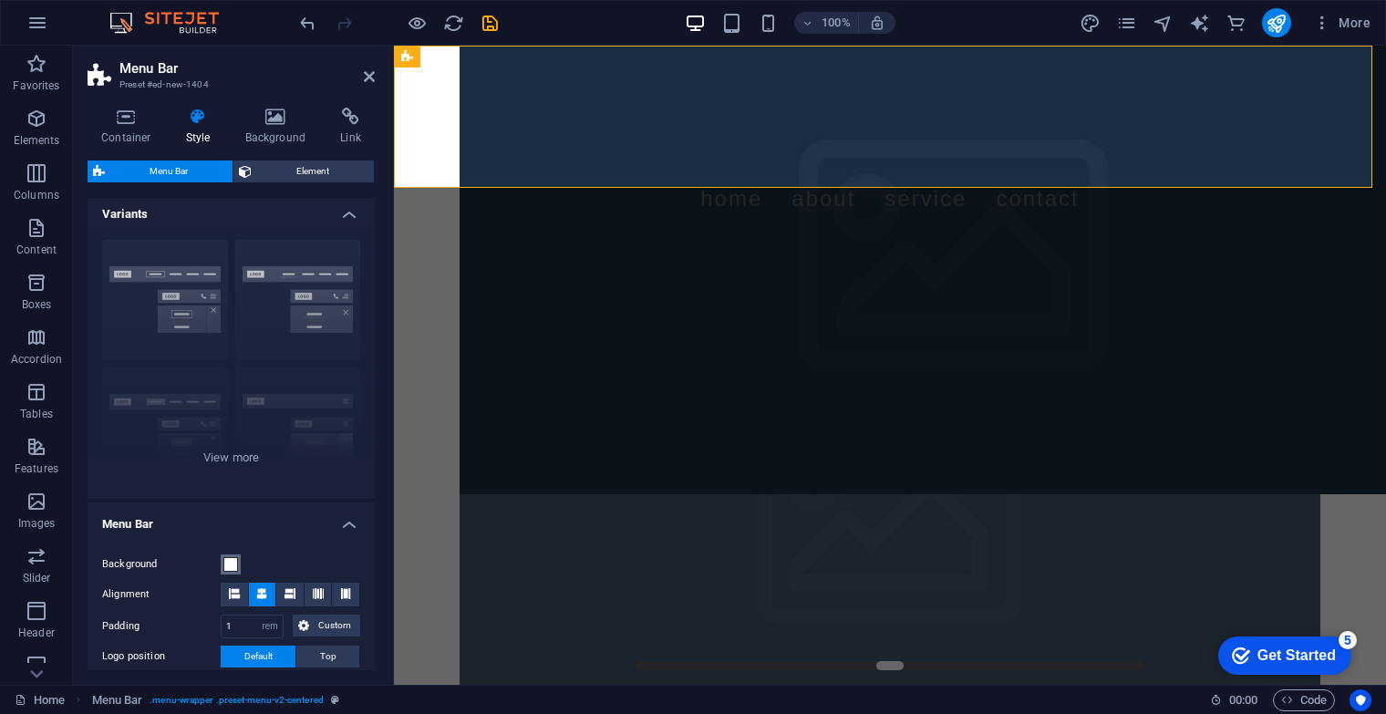
scroll to position [0, 0]
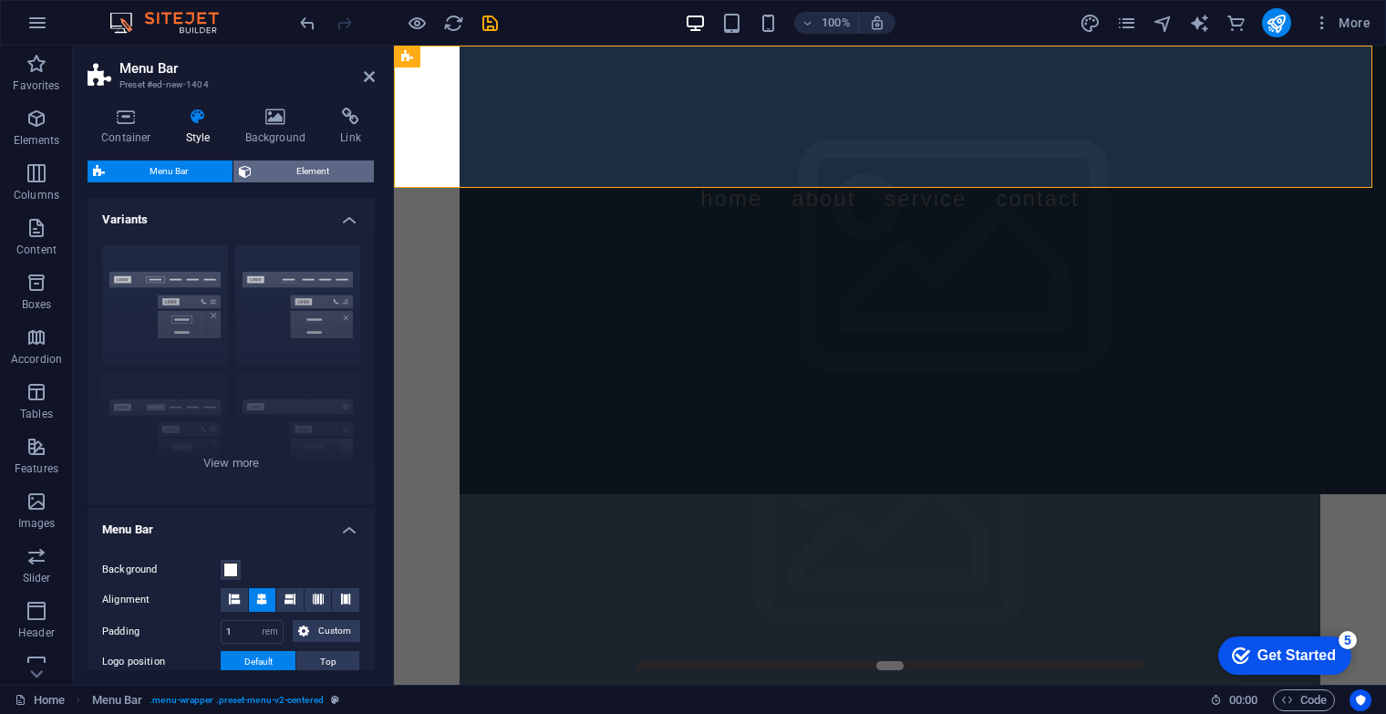
click at [311, 180] on span "Element" at bounding box center [312, 172] width 111 height 22
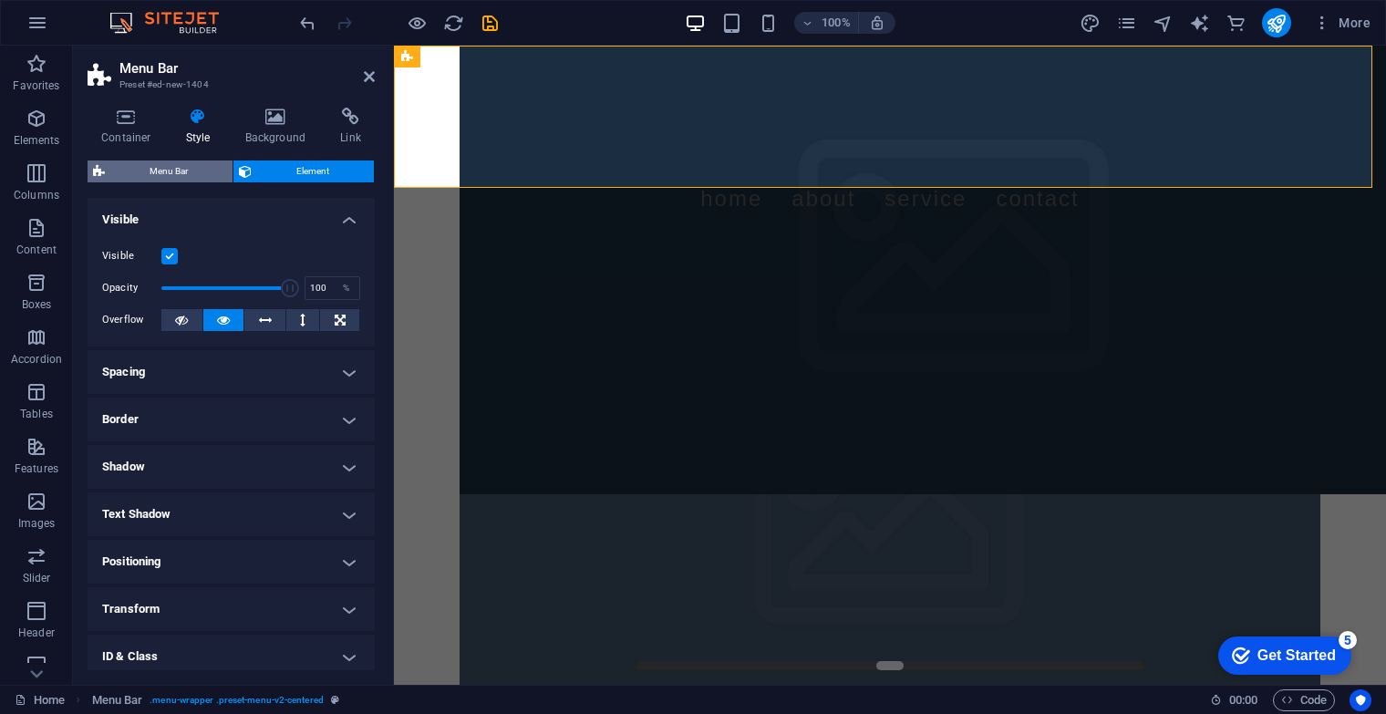
click at [208, 161] on span "Menu Bar" at bounding box center [168, 172] width 117 height 22
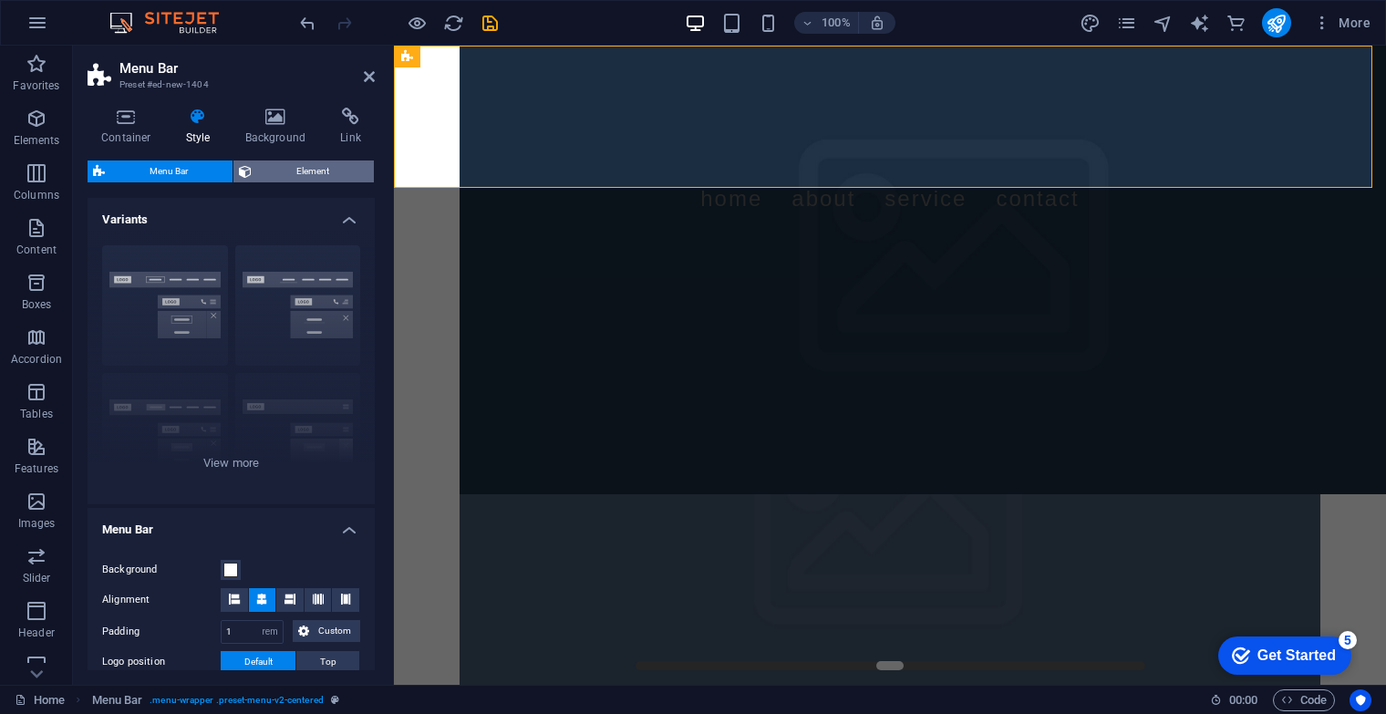
click at [298, 163] on span "Element" at bounding box center [312, 172] width 111 height 22
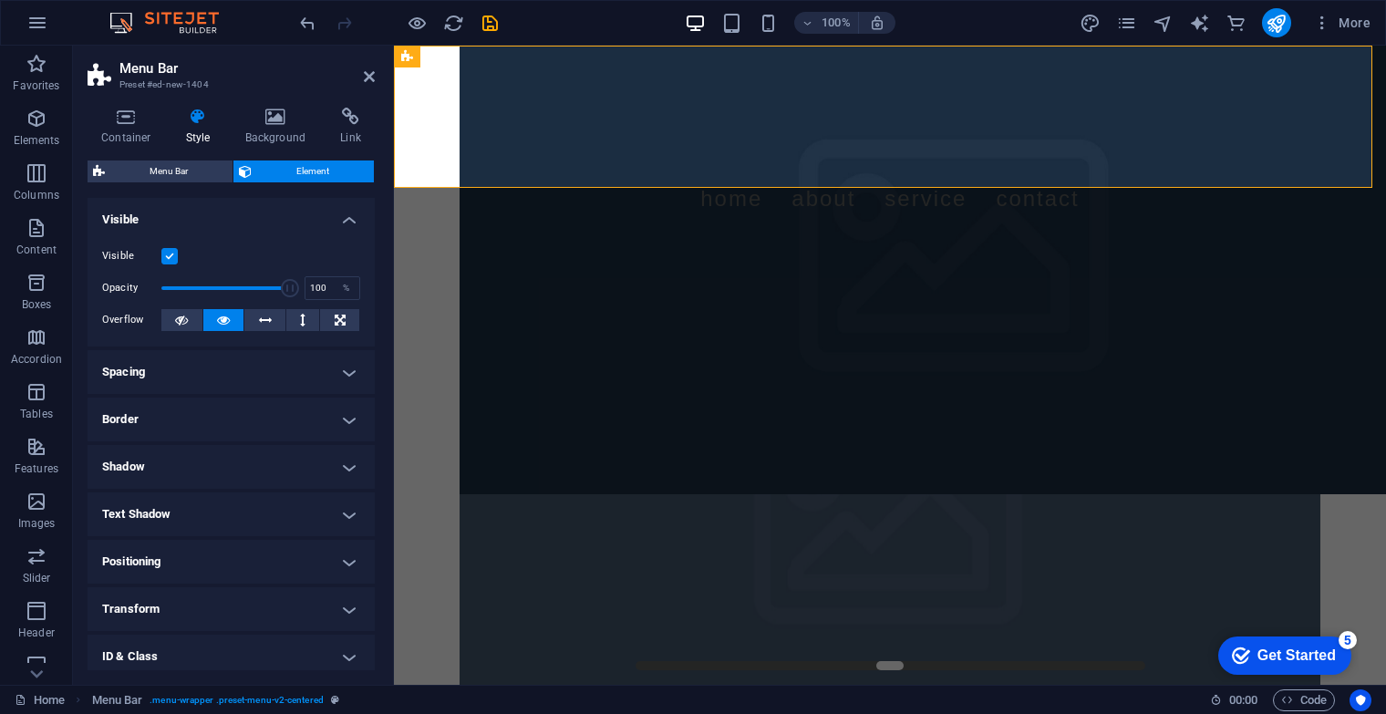
click at [343, 369] on h4 "Spacing" at bounding box center [231, 372] width 287 height 44
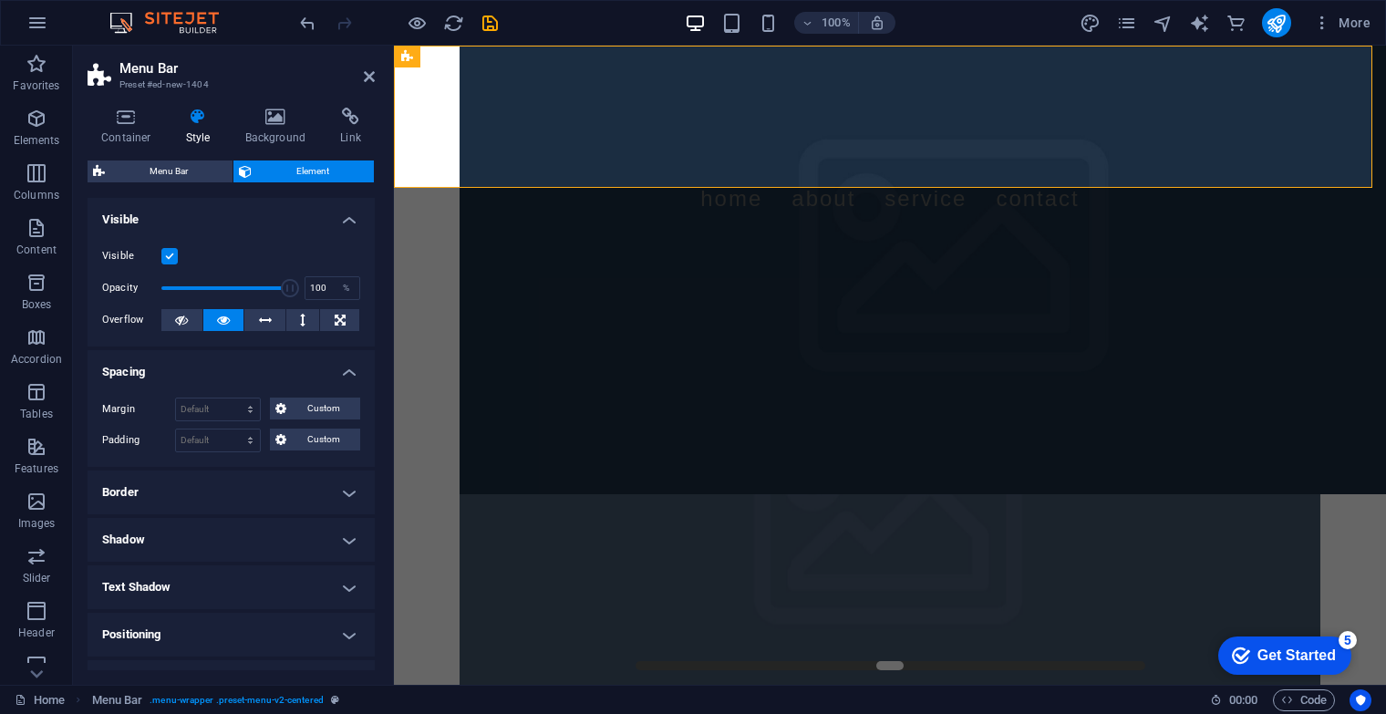
click at [345, 368] on h4 "Spacing" at bounding box center [231, 366] width 287 height 33
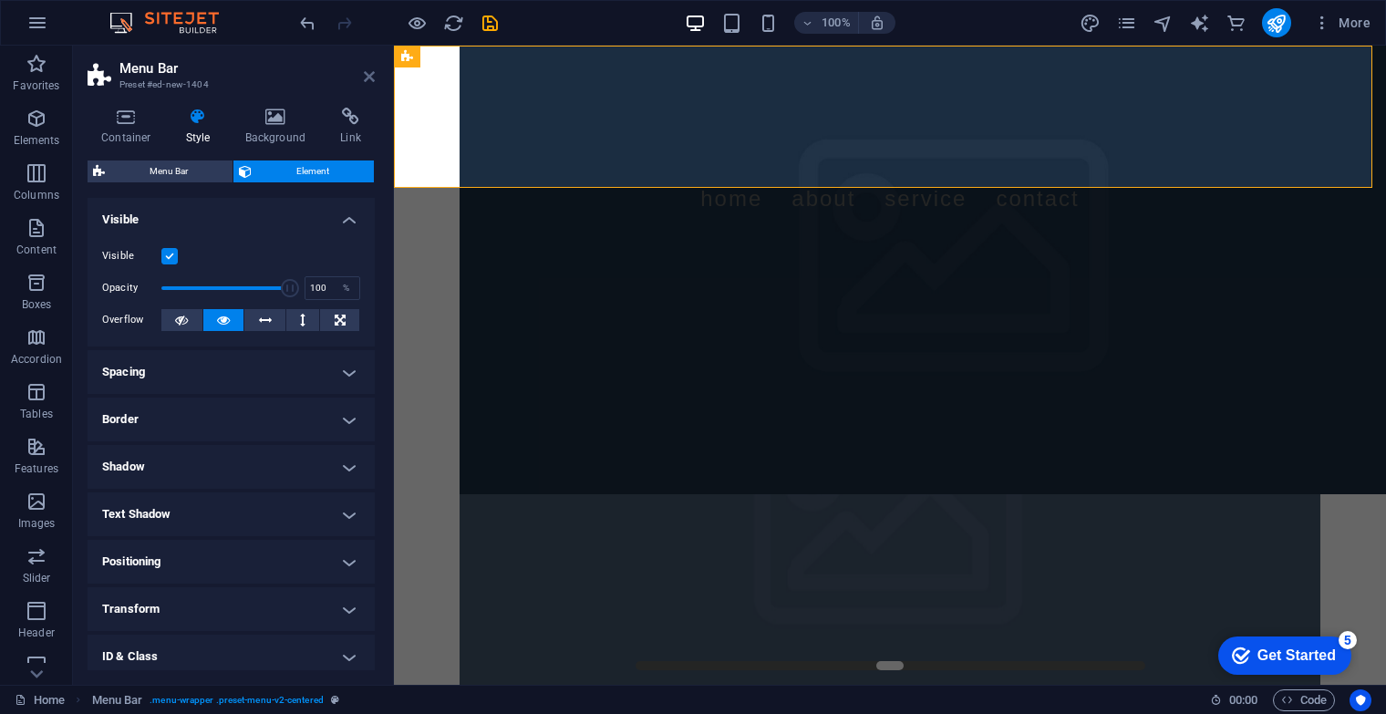
click at [367, 69] on icon at bounding box center [369, 76] width 11 height 15
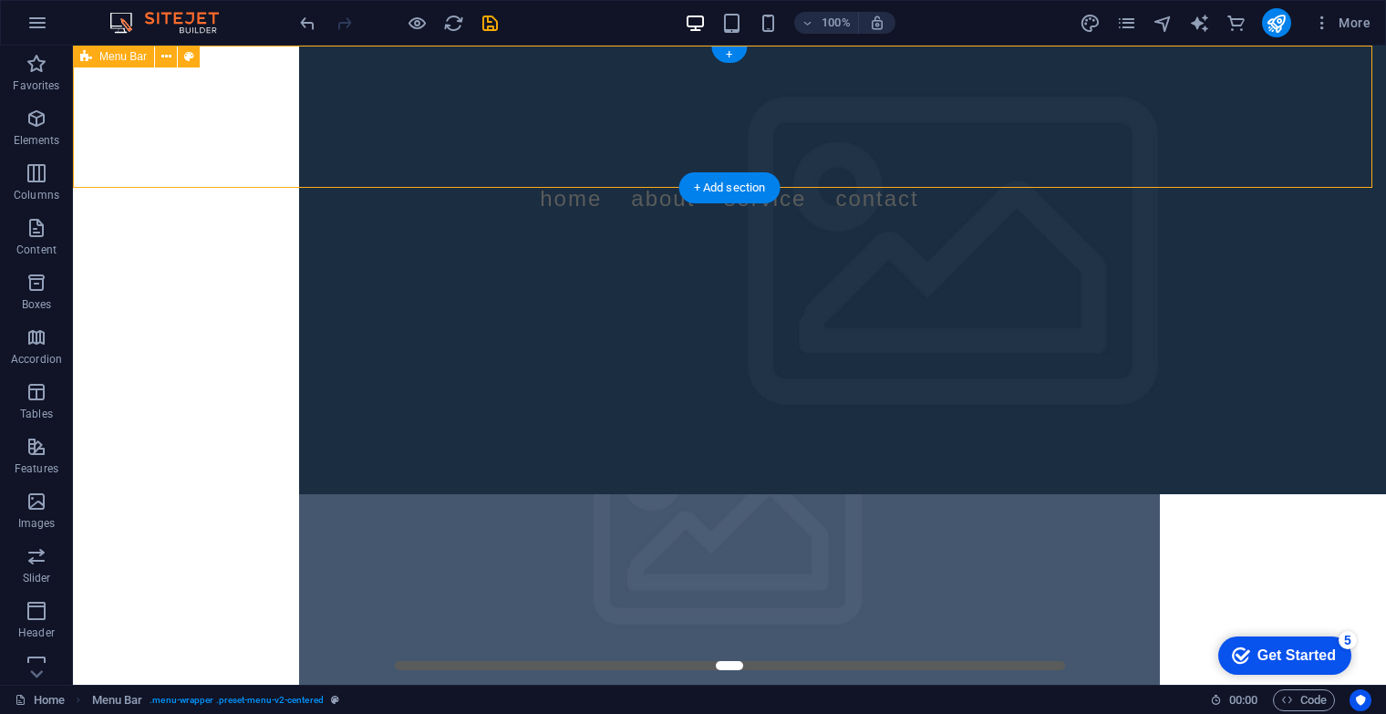
click at [1328, 163] on div "Menu Home About Service Contact" at bounding box center [729, 142] width 1313 height 193
click at [1327, 28] on icon "button" at bounding box center [1322, 23] width 18 height 18
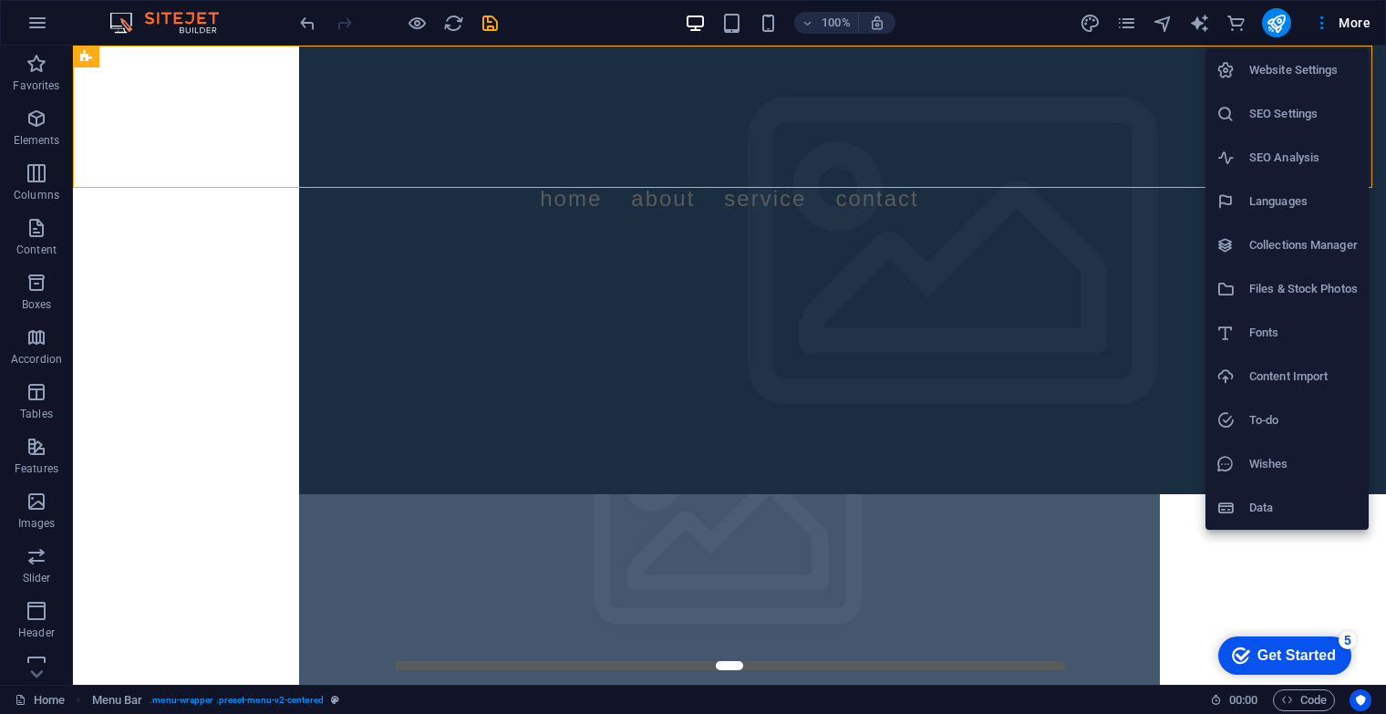
click at [1199, 21] on div at bounding box center [693, 357] width 1386 height 714
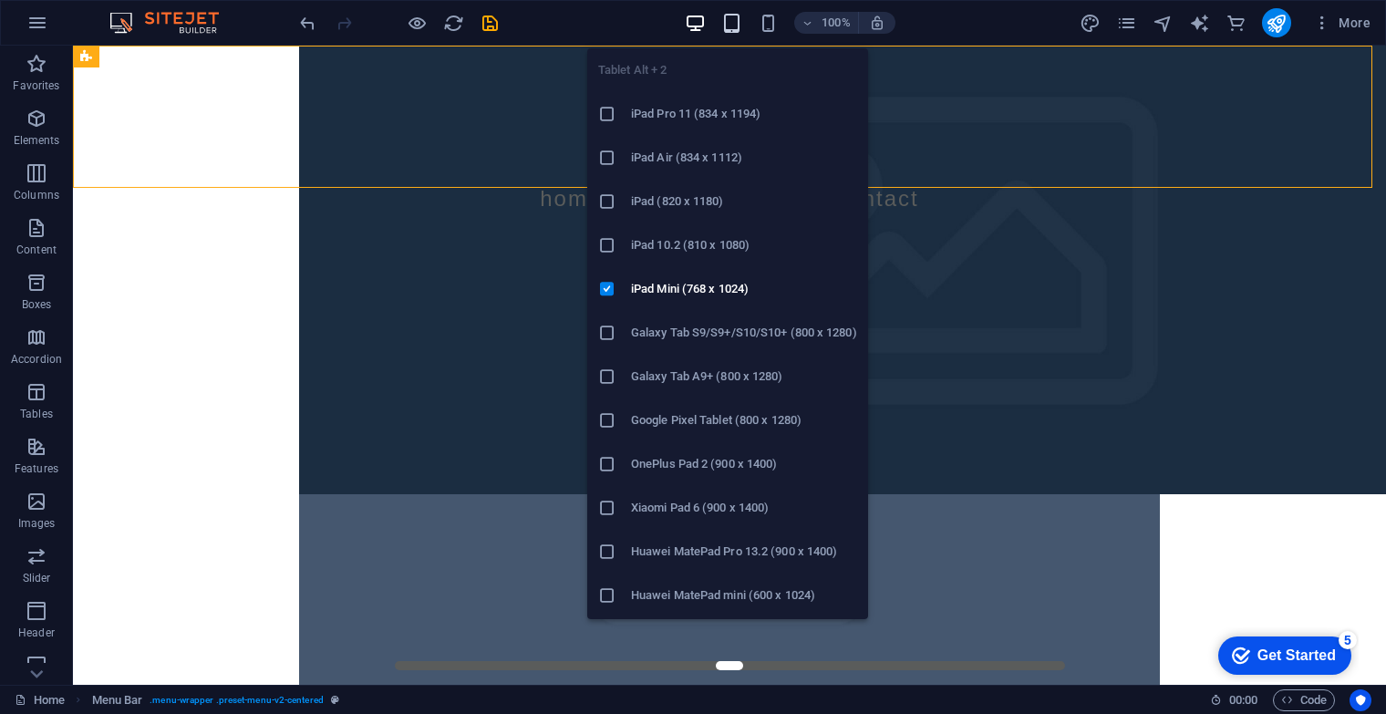
click at [728, 22] on icon "button" at bounding box center [731, 23] width 21 height 21
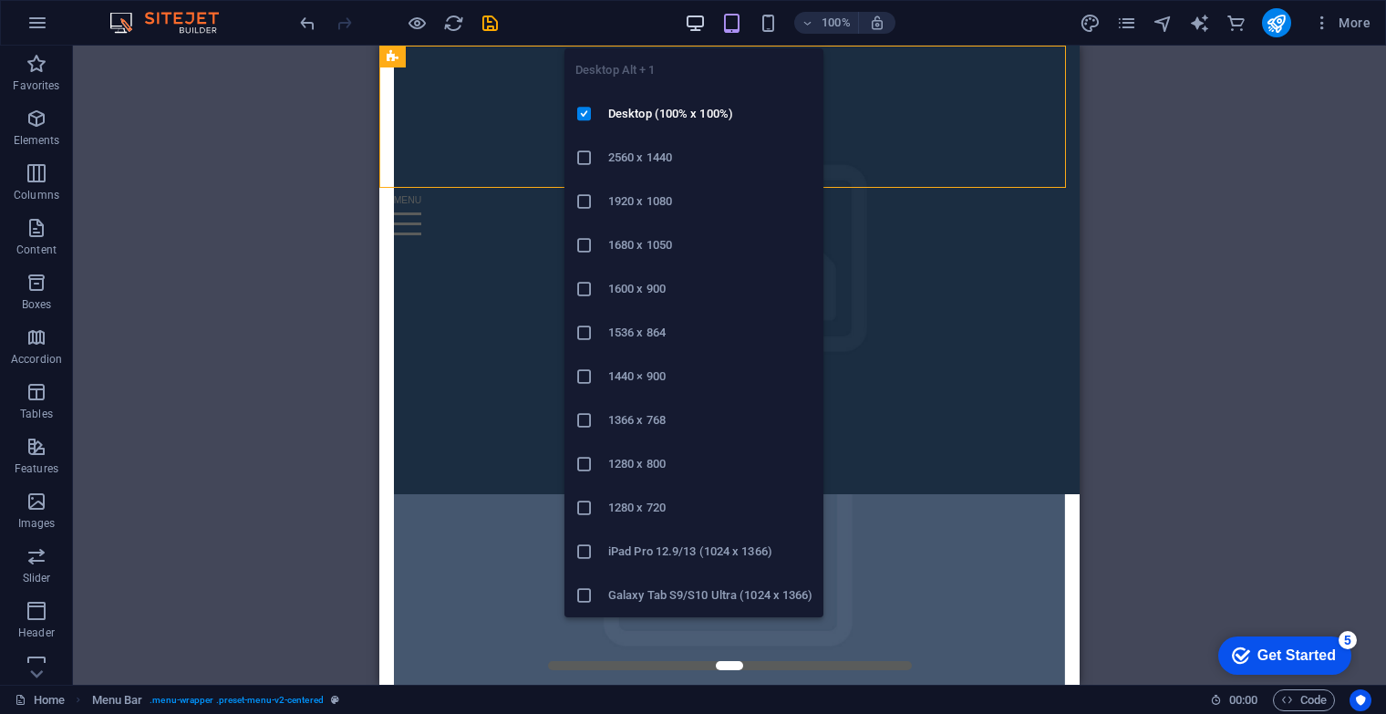
click at [690, 15] on icon "button" at bounding box center [695, 23] width 21 height 21
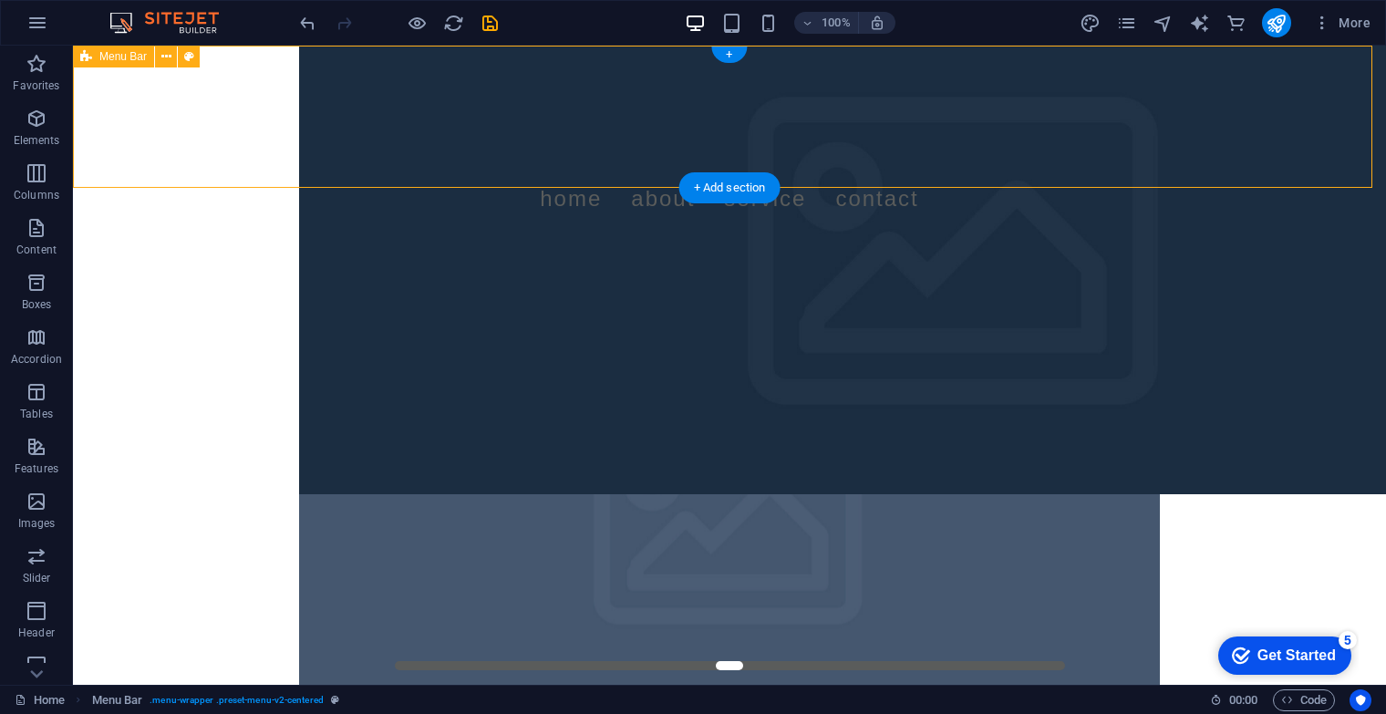
click at [199, 85] on div "Menu Home About Service Contact" at bounding box center [729, 142] width 1313 height 193
click at [170, 63] on icon at bounding box center [166, 56] width 10 height 19
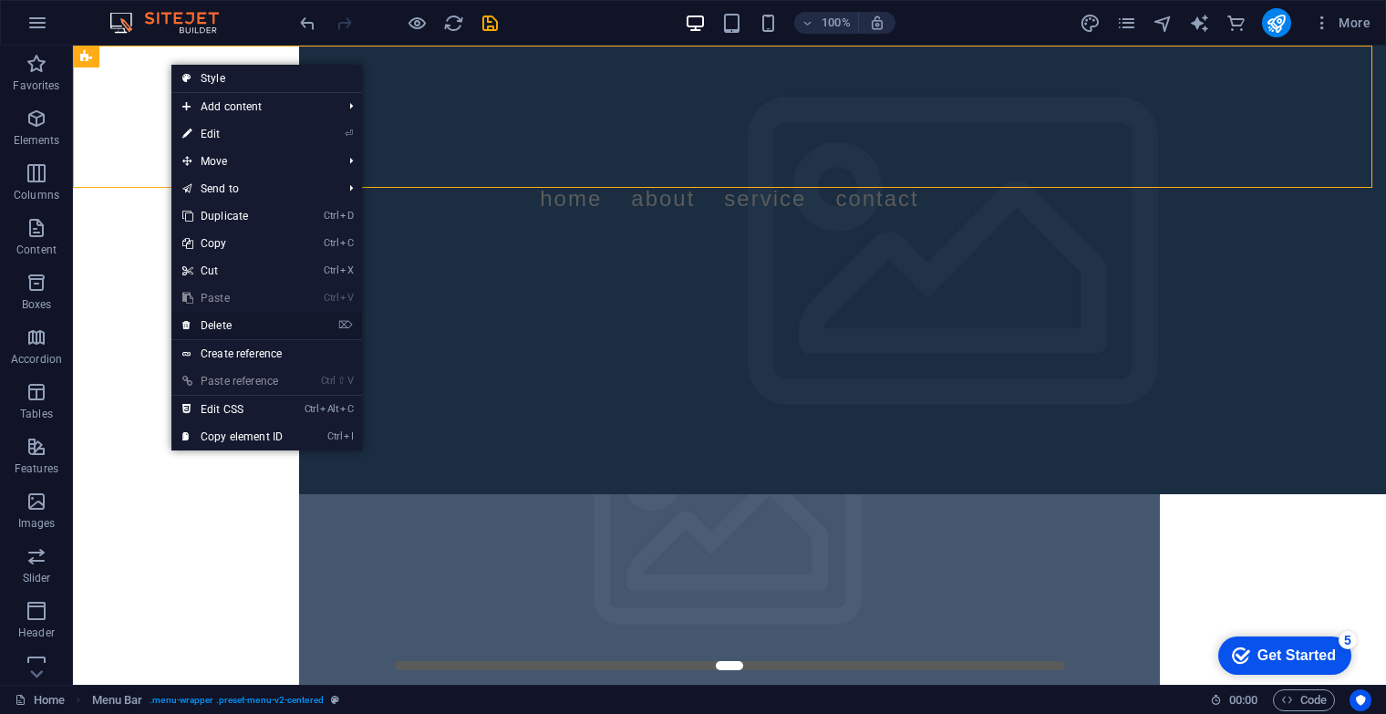
click at [258, 313] on link "⌦ Delete" at bounding box center [232, 325] width 122 height 27
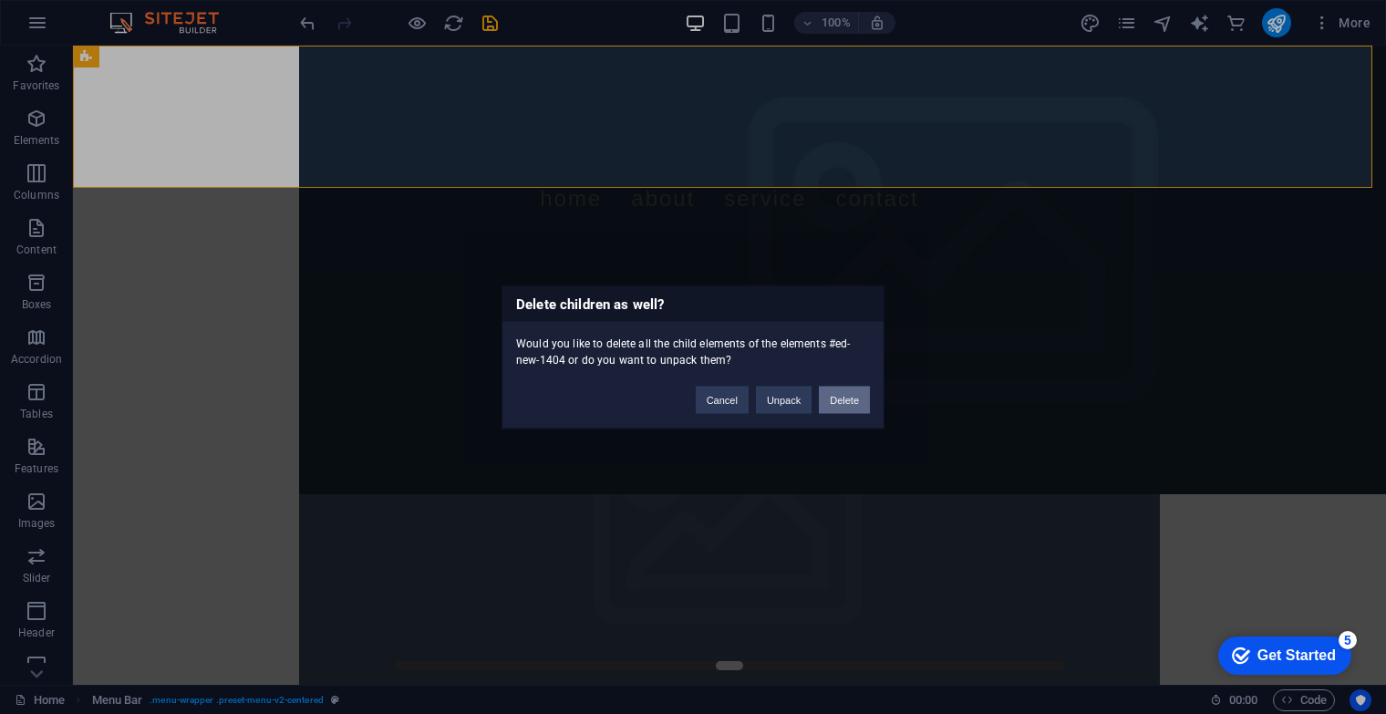
click at [850, 400] on button "Delete" at bounding box center [844, 399] width 51 height 27
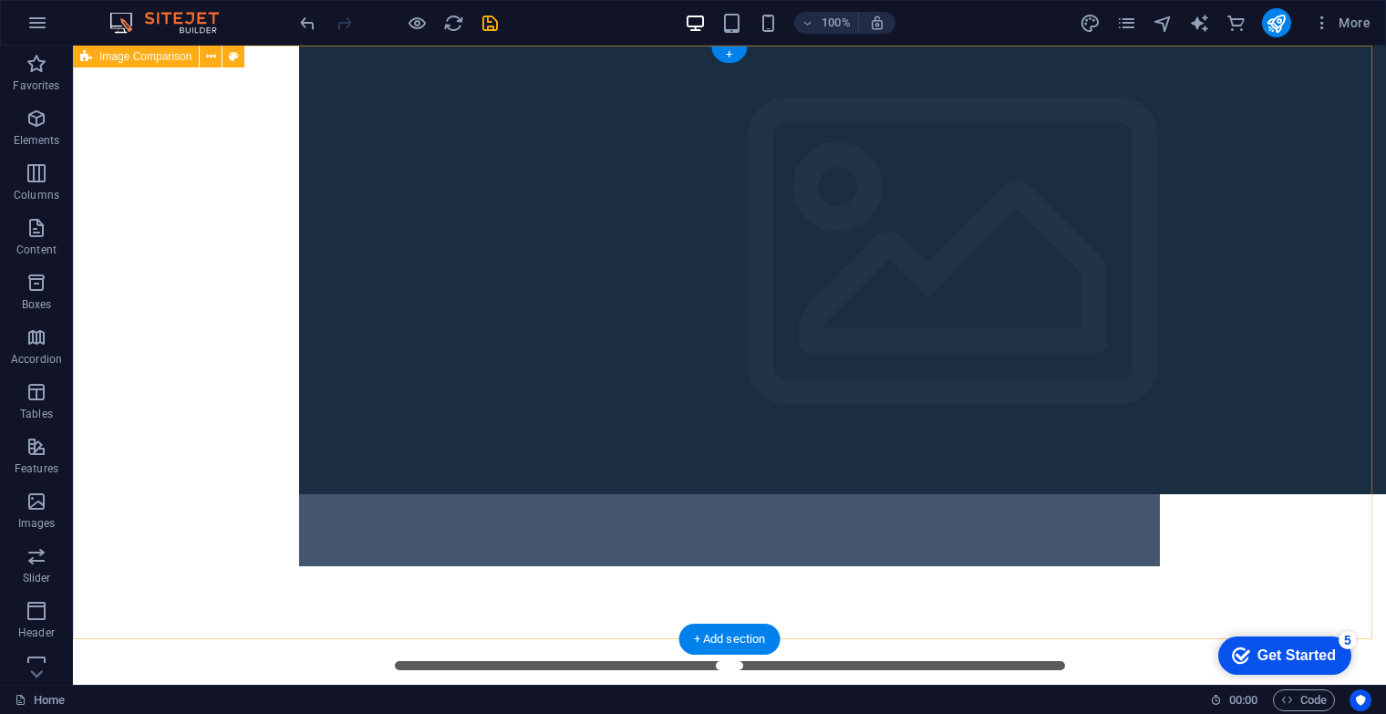
click at [417, 82] on div at bounding box center [729, 343] width 1313 height 594
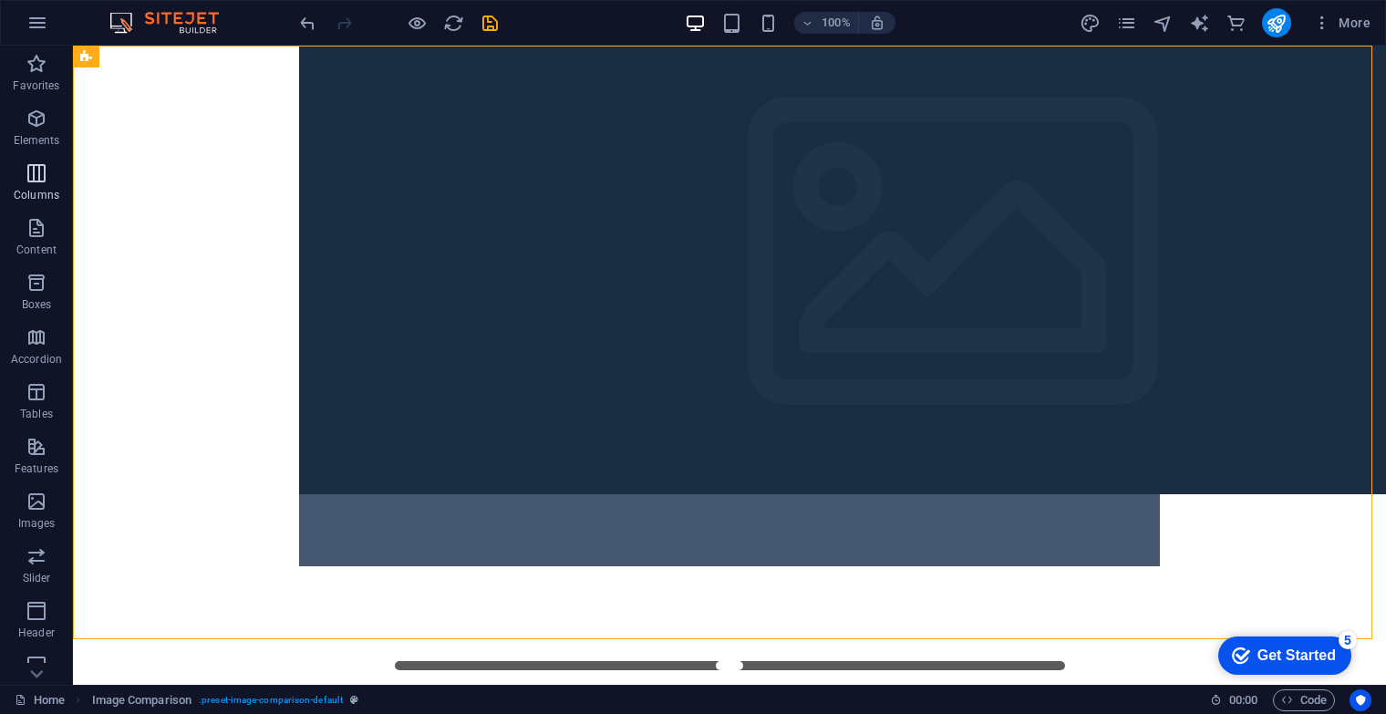
click at [34, 185] on span "Columns" at bounding box center [36, 184] width 73 height 44
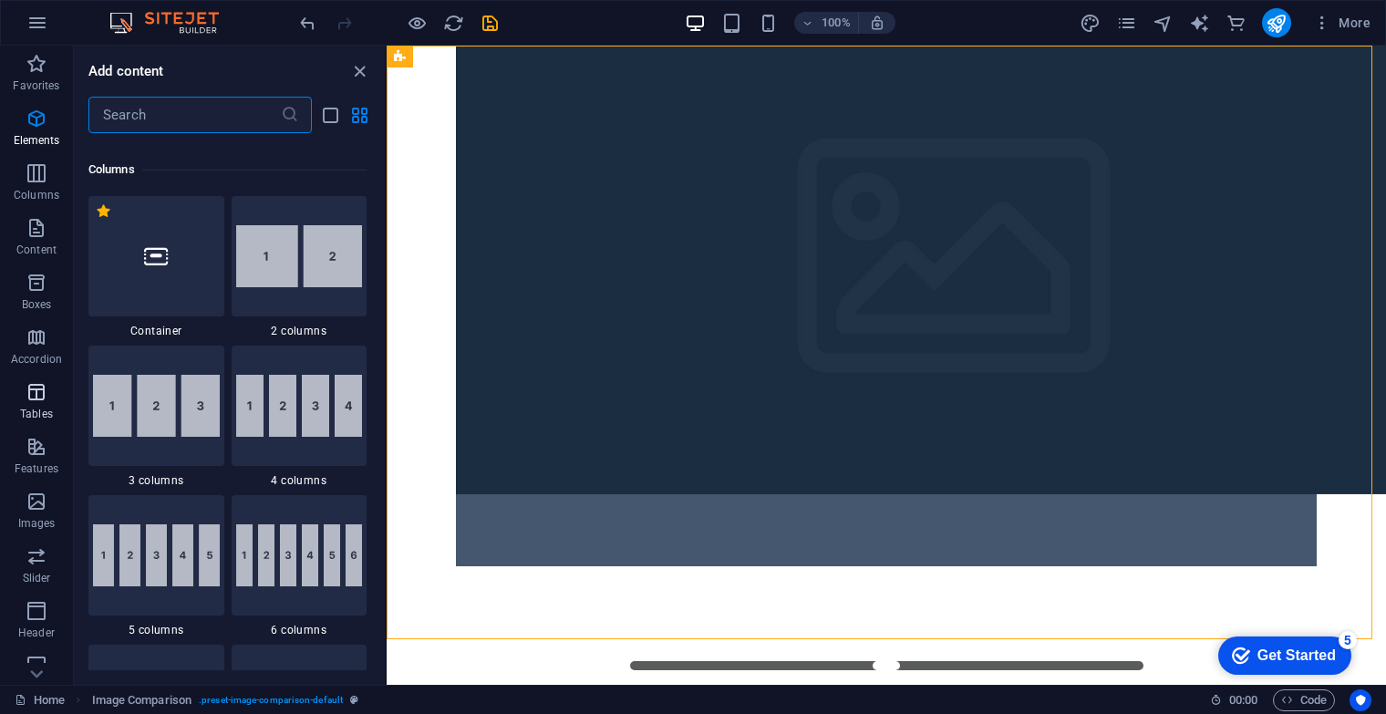
scroll to position [903, 0]
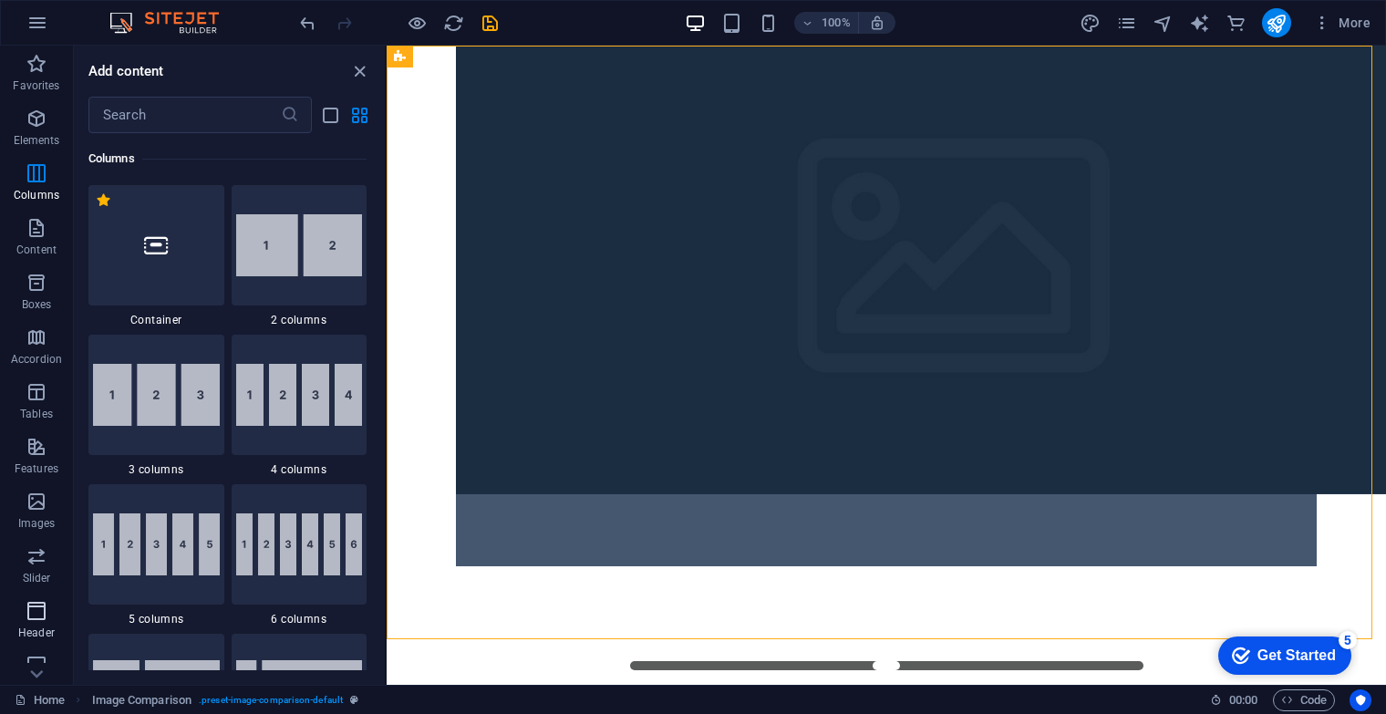
click at [40, 624] on span "Header" at bounding box center [36, 622] width 73 height 44
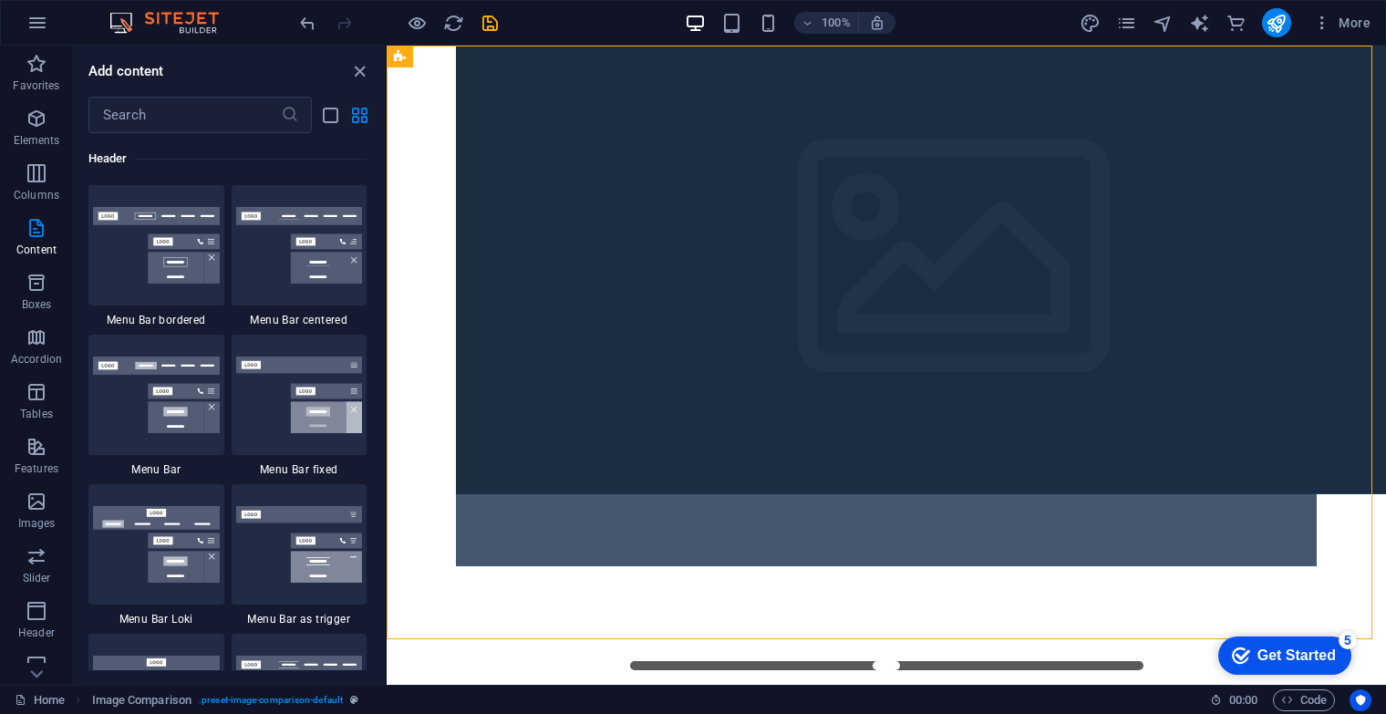
scroll to position [10983, 0]
click at [288, 264] on img at bounding box center [299, 245] width 127 height 77
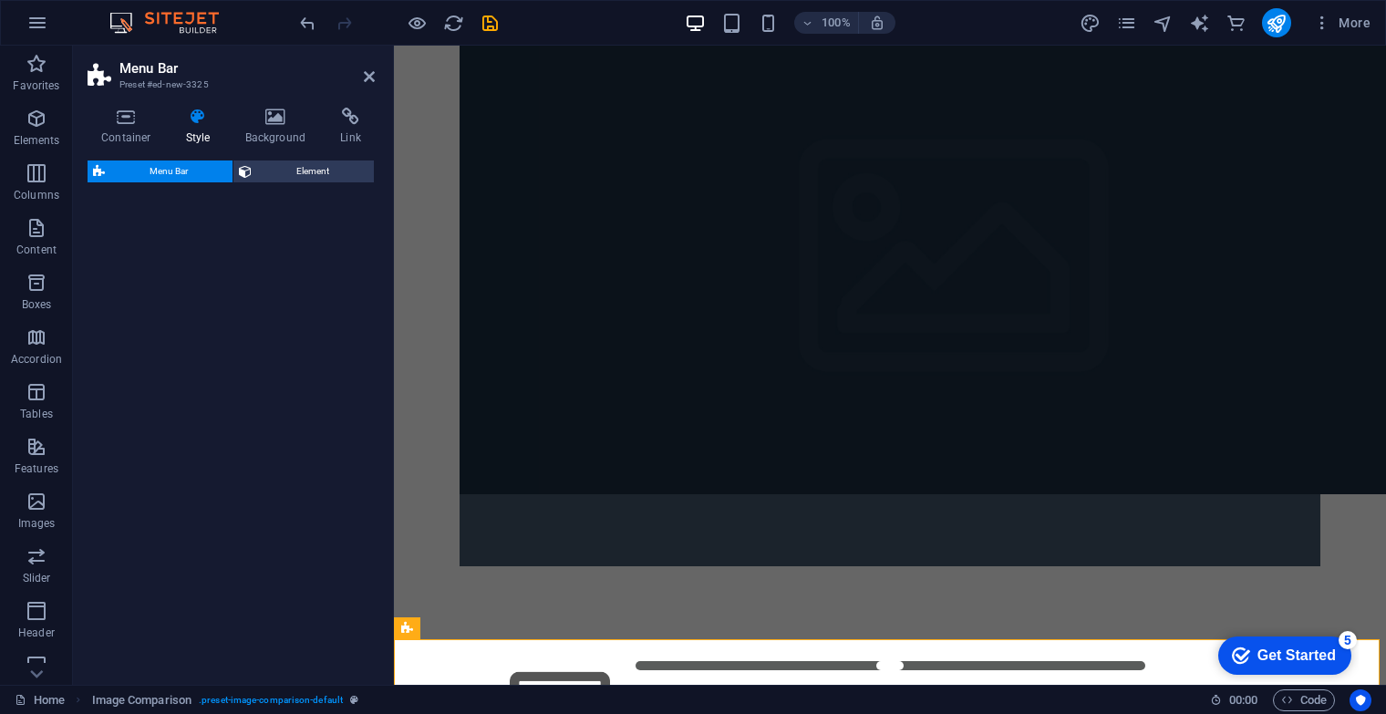
select select "rem"
select select "preset-menu-v2-centered"
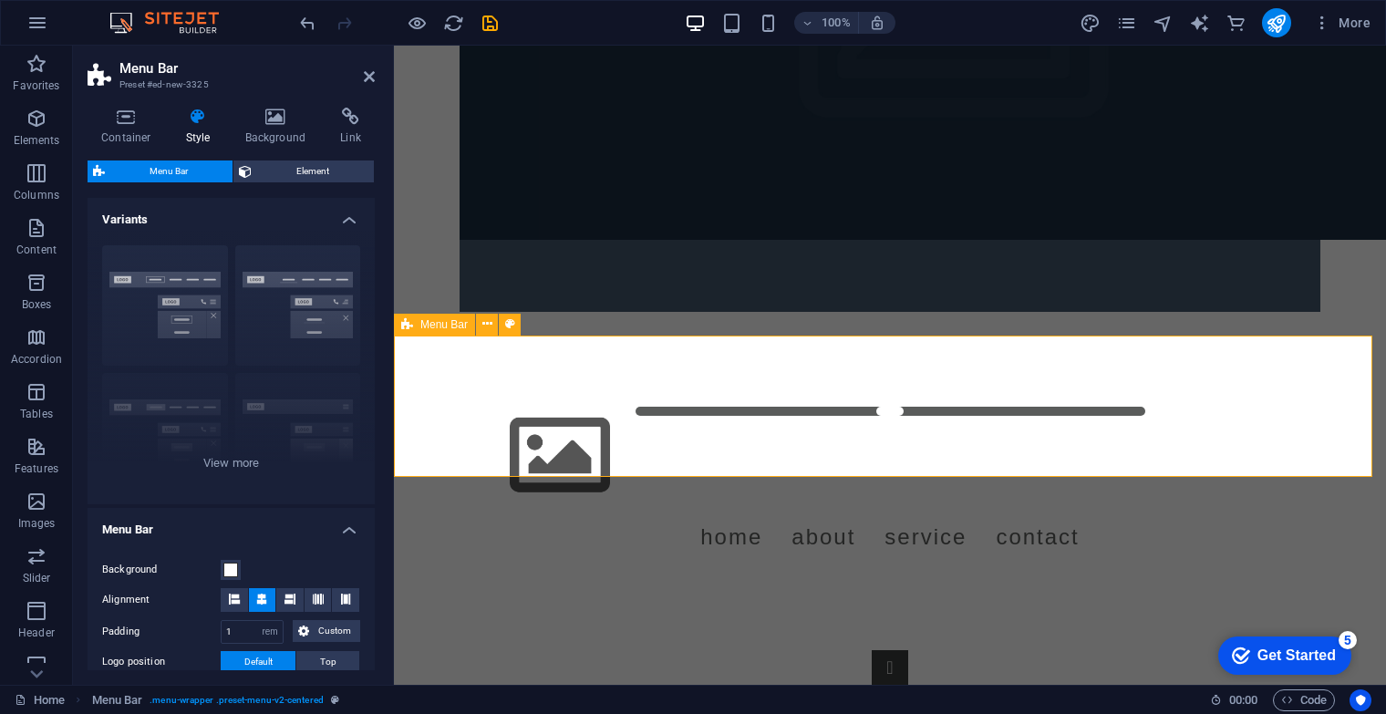
scroll to position [304, 0]
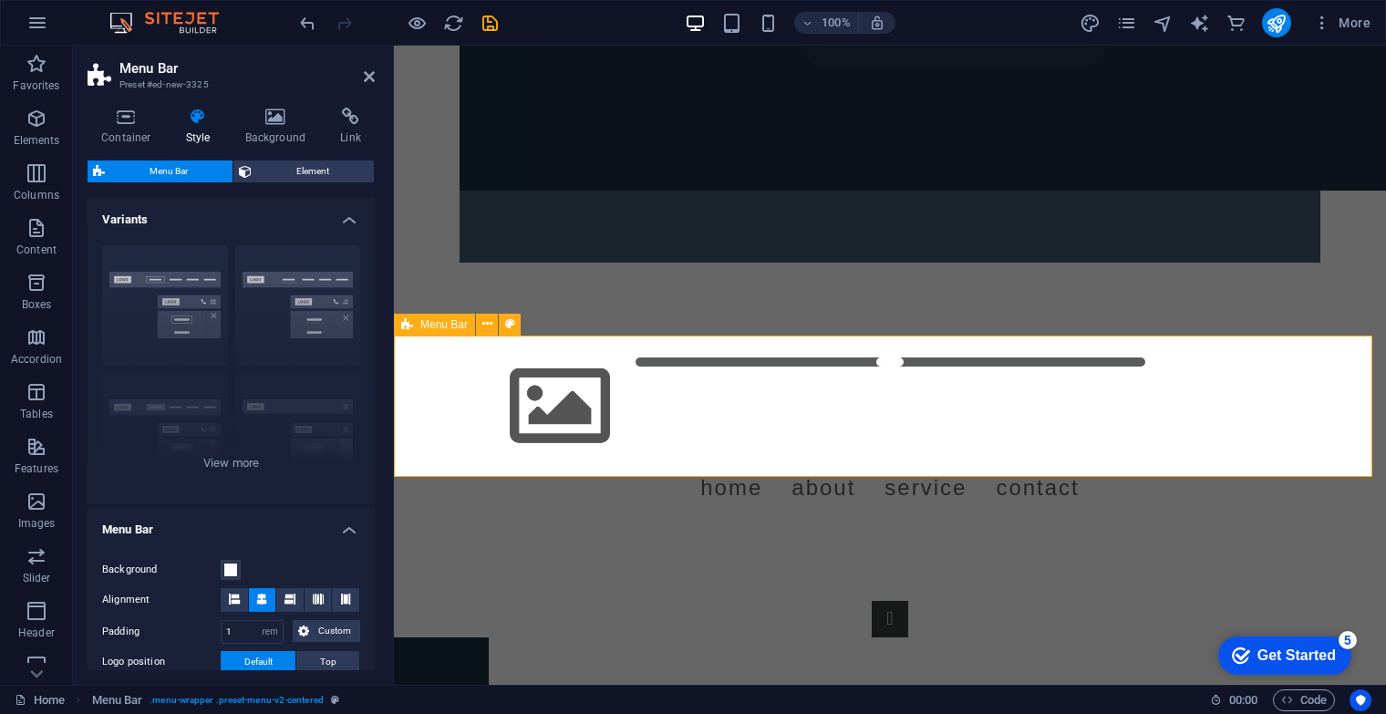
click at [430, 423] on div "Menu Home About Service Contact" at bounding box center [890, 432] width 992 height 193
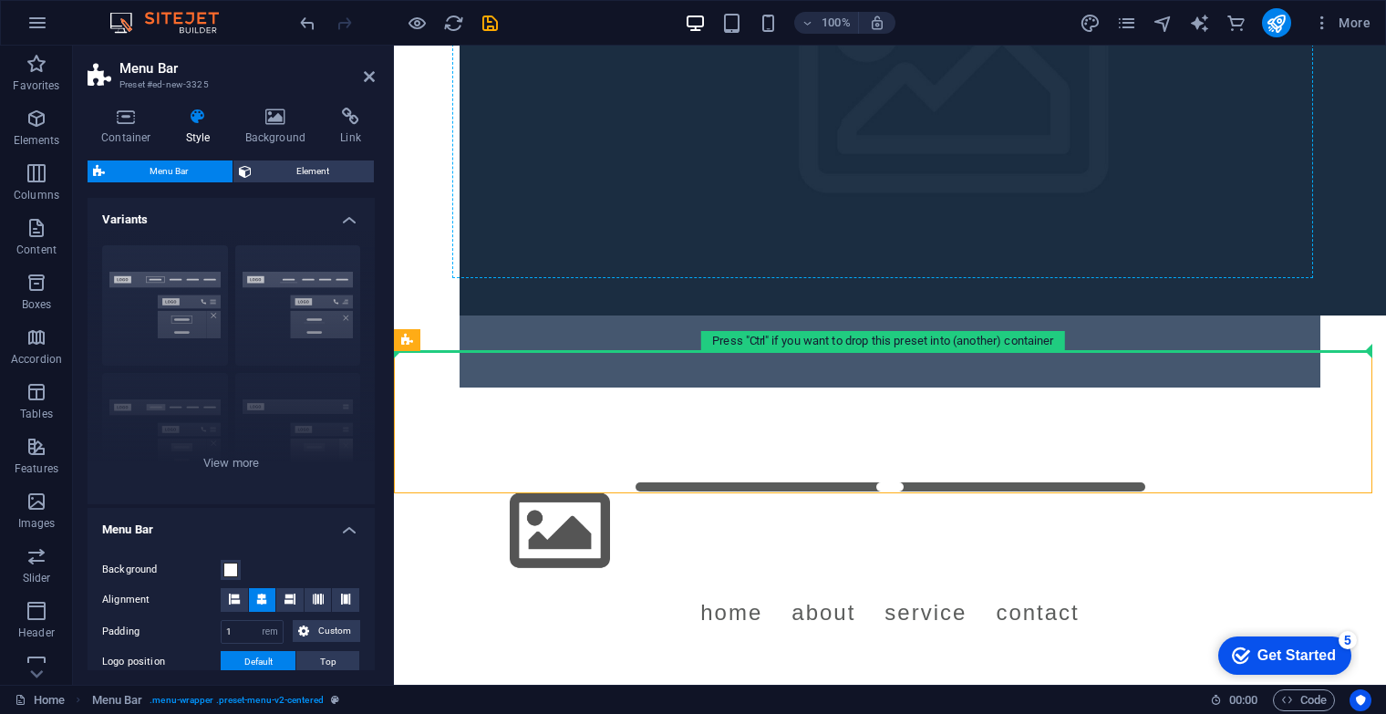
scroll to position [0, 0]
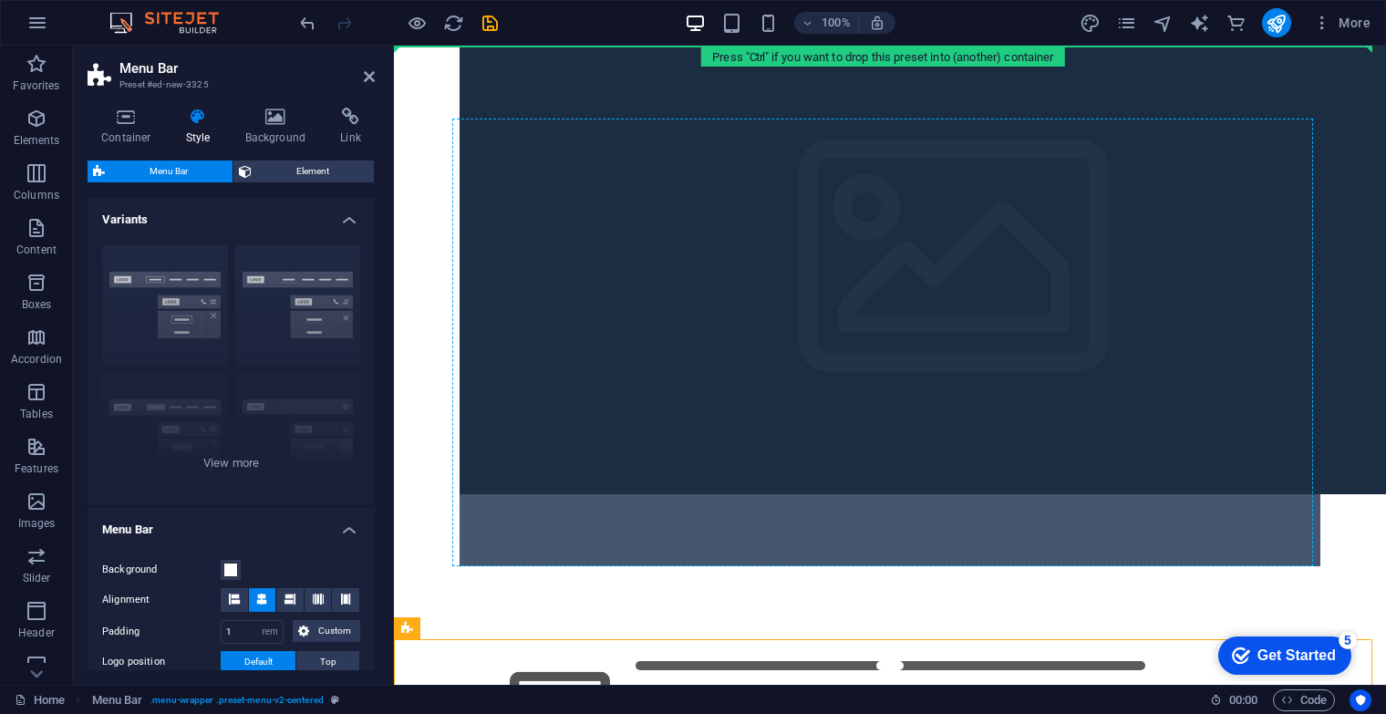
drag, startPoint x: 445, startPoint y: 370, endPoint x: 464, endPoint y: 49, distance: 321.6
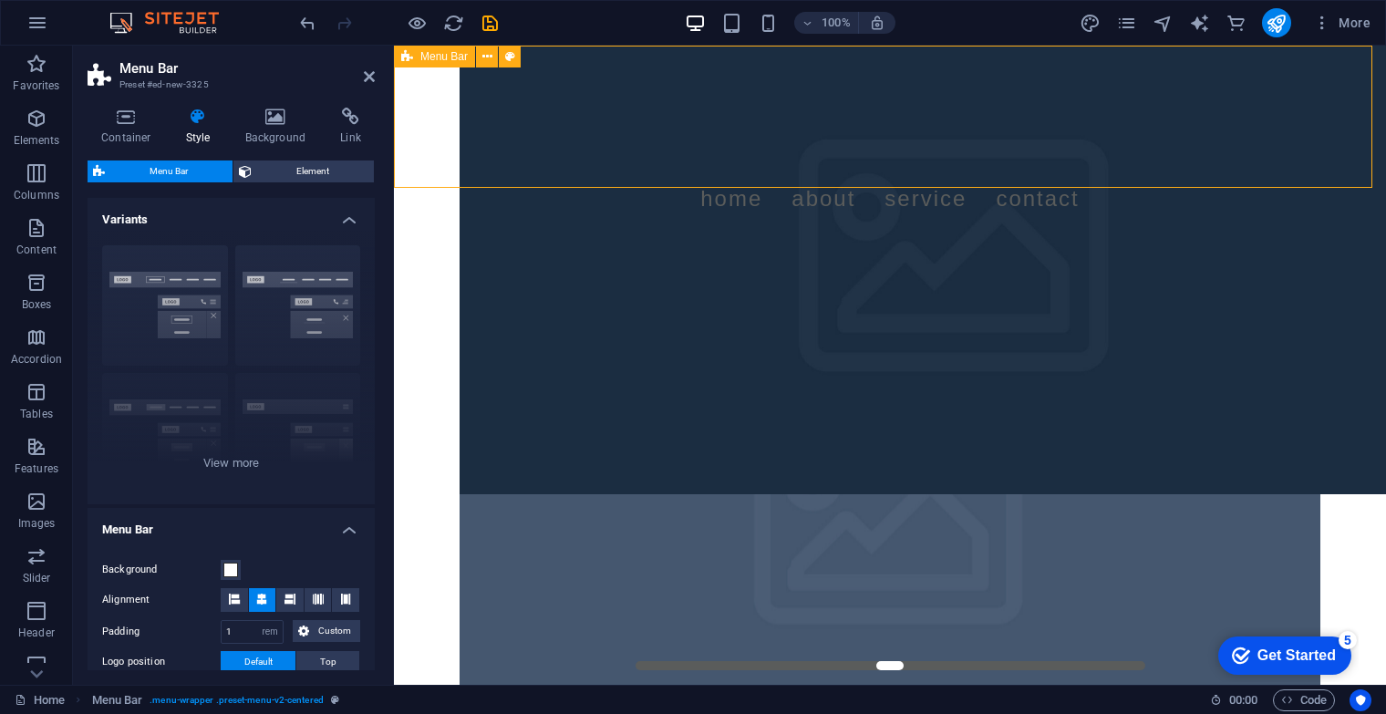
click at [1317, 119] on div "Menu Home About Service Contact" at bounding box center [890, 142] width 992 height 193
click at [1324, 108] on div "Menu Home About Service Contact" at bounding box center [890, 142] width 992 height 193
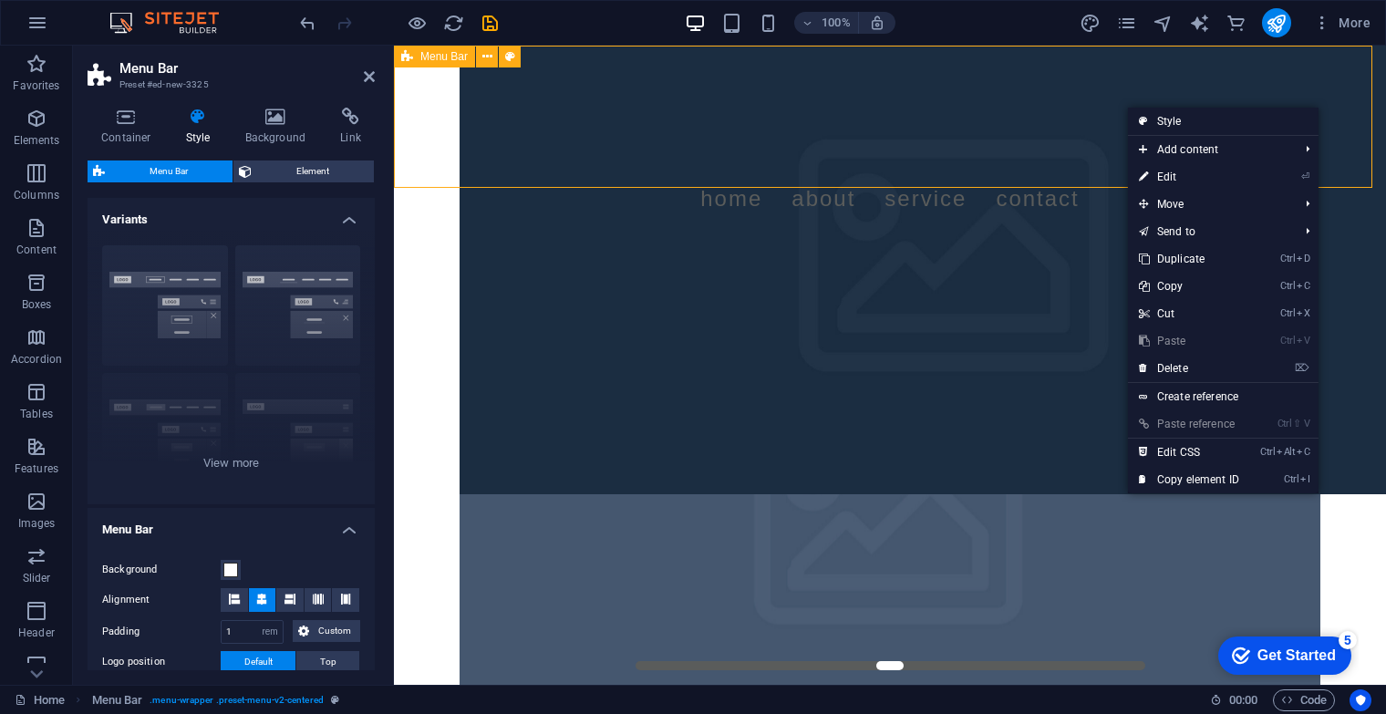
drag, startPoint x: 1353, startPoint y: 95, endPoint x: 1610, endPoint y: 81, distance: 257.6
click at [1353, 95] on div "Menu Home About Service Contact" at bounding box center [890, 142] width 992 height 193
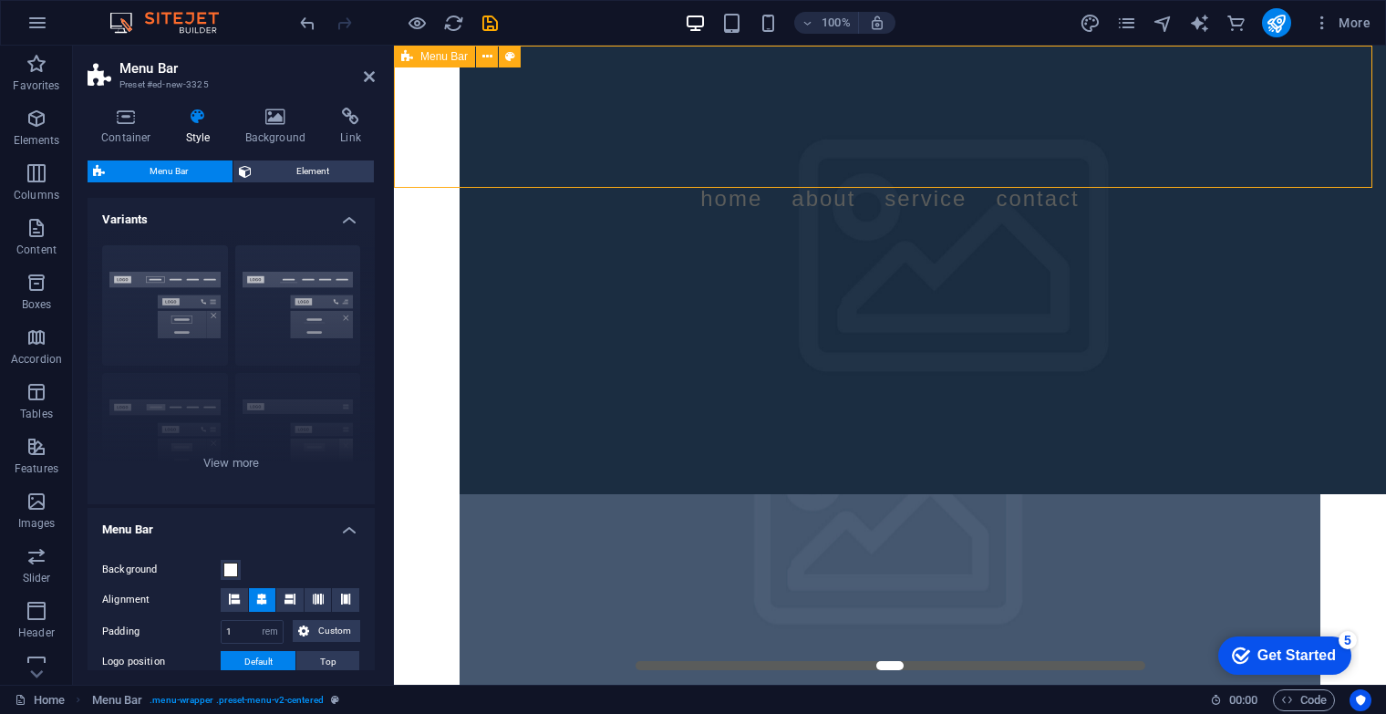
click at [1243, 60] on div "Menu Home About Service Contact" at bounding box center [890, 142] width 992 height 193
drag, startPoint x: 573, startPoint y: 15, endPoint x: 413, endPoint y: 21, distance: 159.7
click at [573, 15] on div "100% More" at bounding box center [837, 22] width 1082 height 29
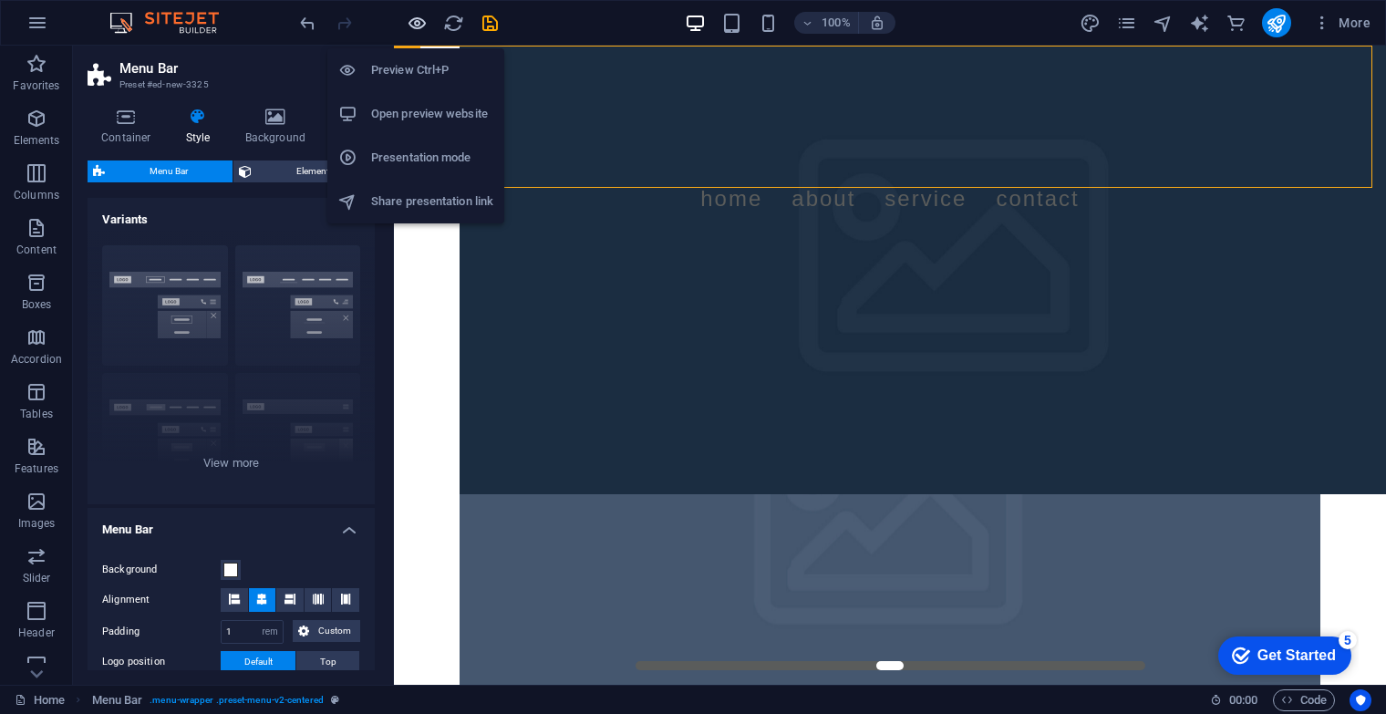
click at [410, 23] on icon "button" at bounding box center [417, 23] width 21 height 21
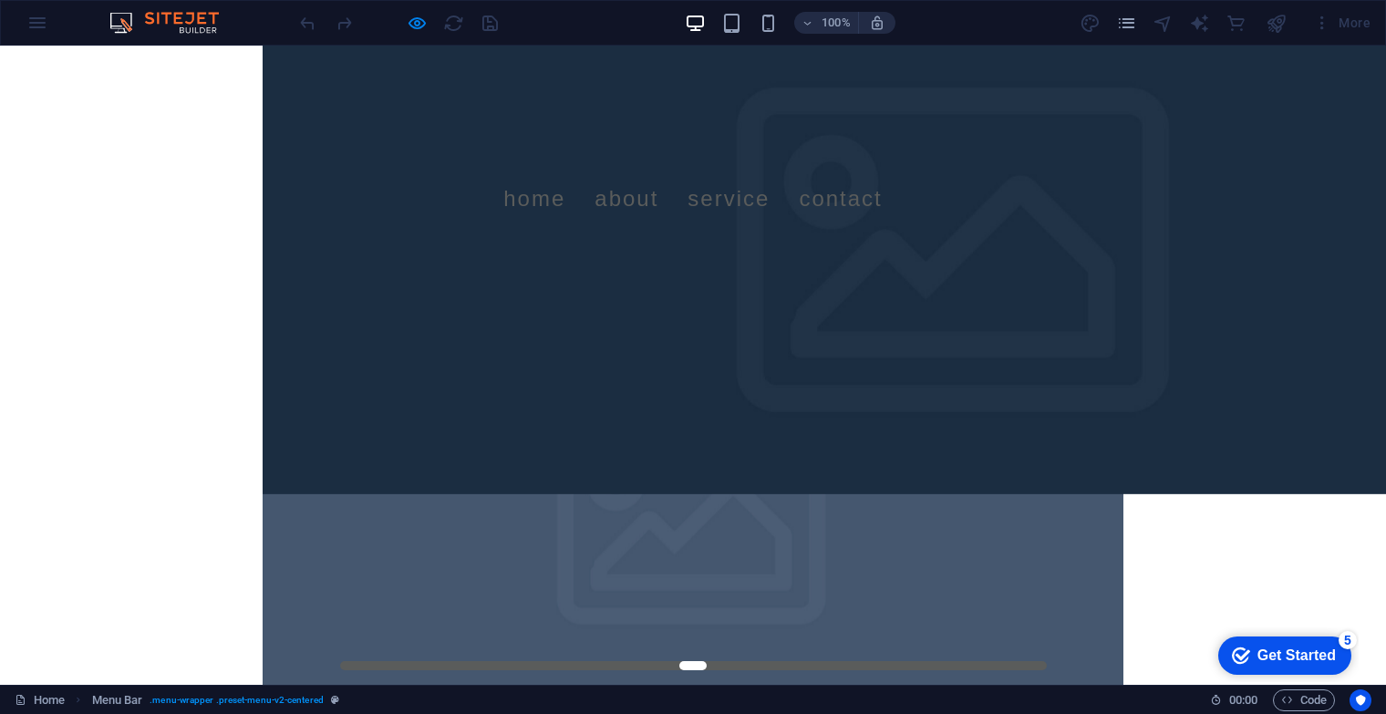
click at [1137, 239] on div at bounding box center [693, 536] width 1386 height 594
click at [200, 108] on div "Menu Home About Service Contact" at bounding box center [693, 142] width 1386 height 193
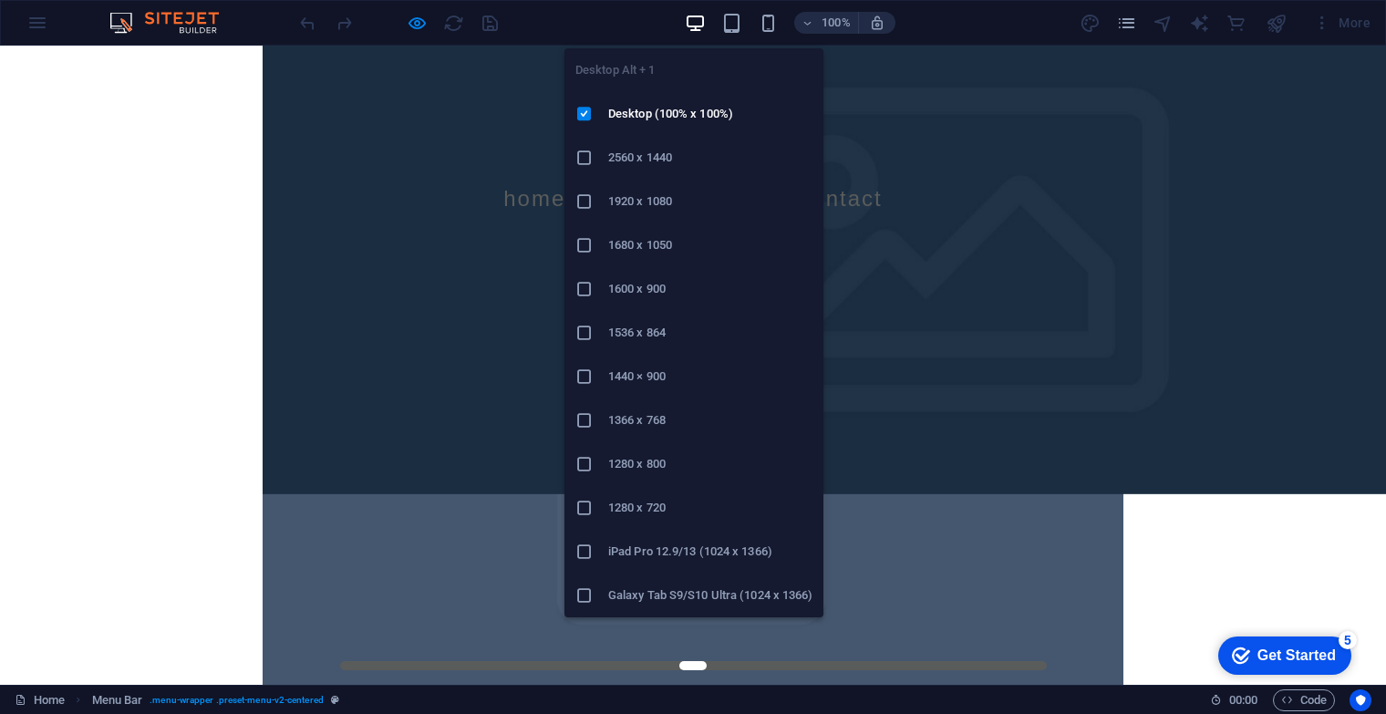
click at [693, 28] on icon "button" at bounding box center [695, 23] width 21 height 21
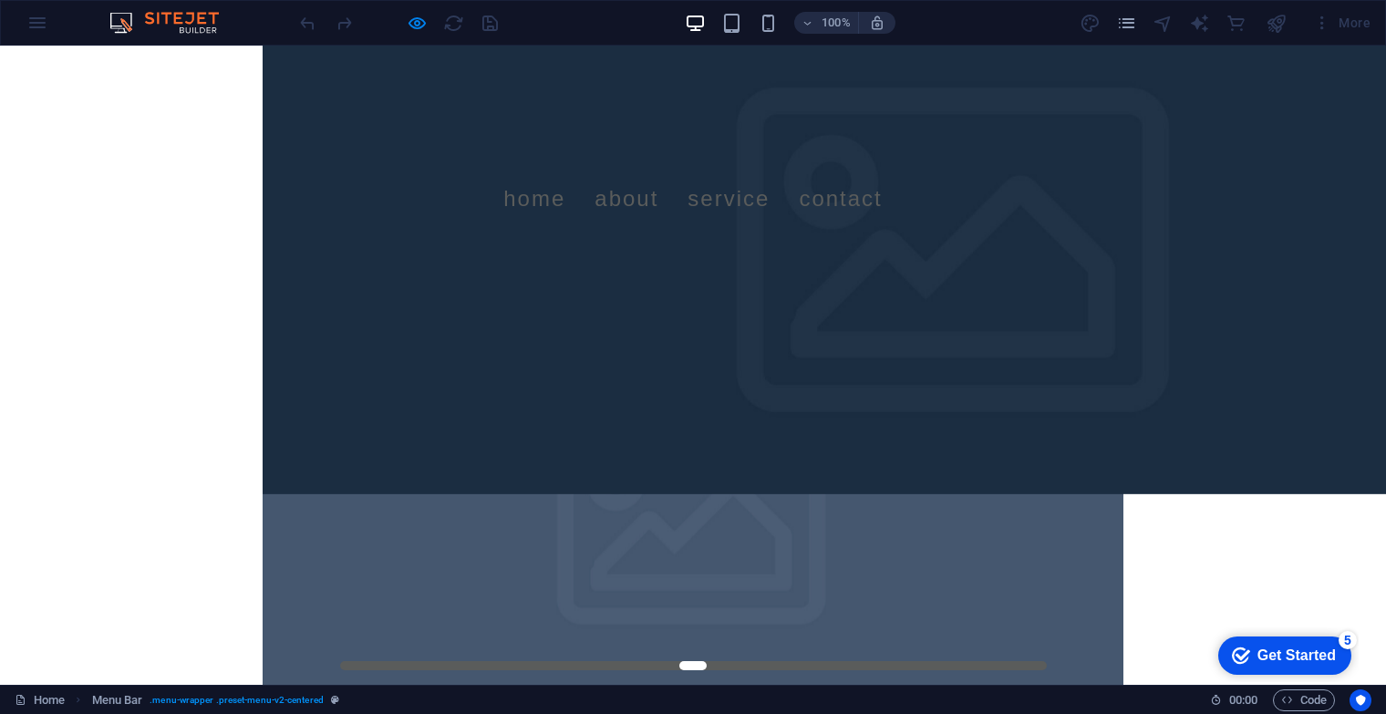
click at [508, 16] on div "100% More" at bounding box center [837, 22] width 1082 height 29
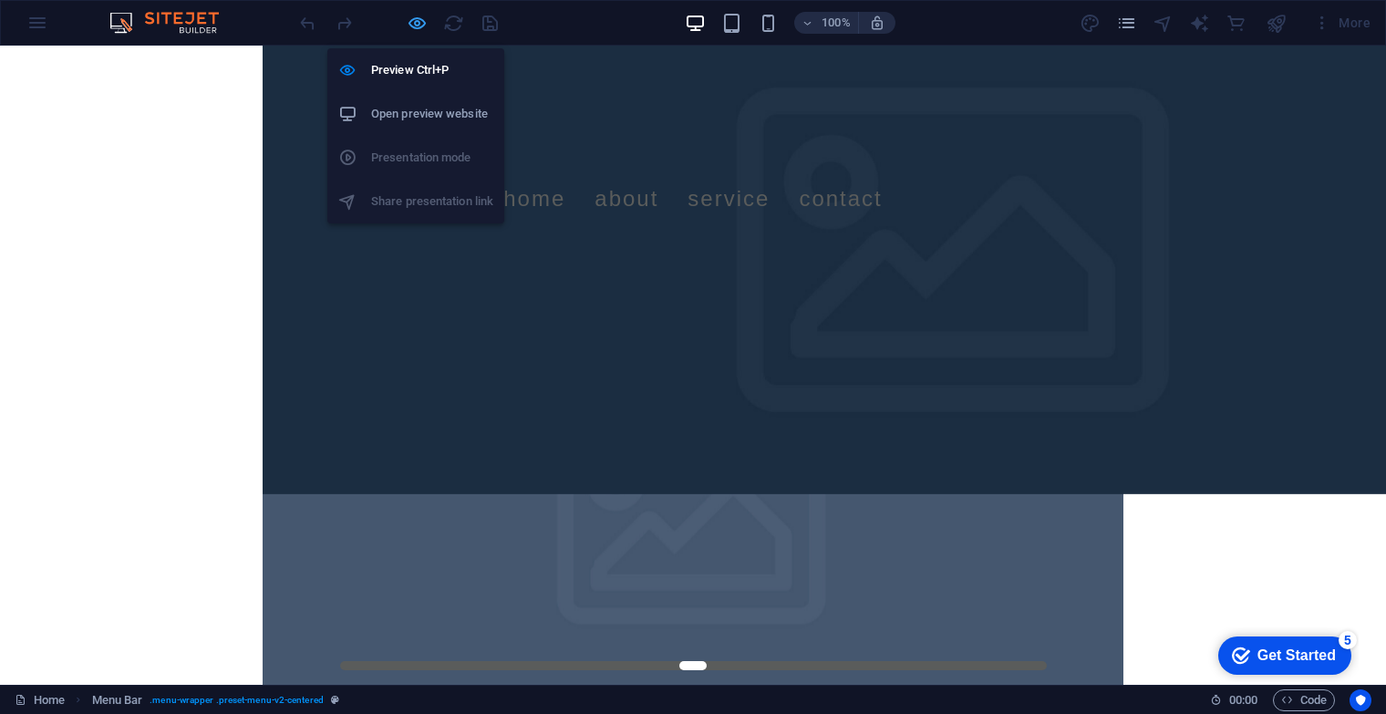
click at [419, 21] on icon "button" at bounding box center [417, 23] width 21 height 21
select select "rem"
select select "preset-menu-v2-centered"
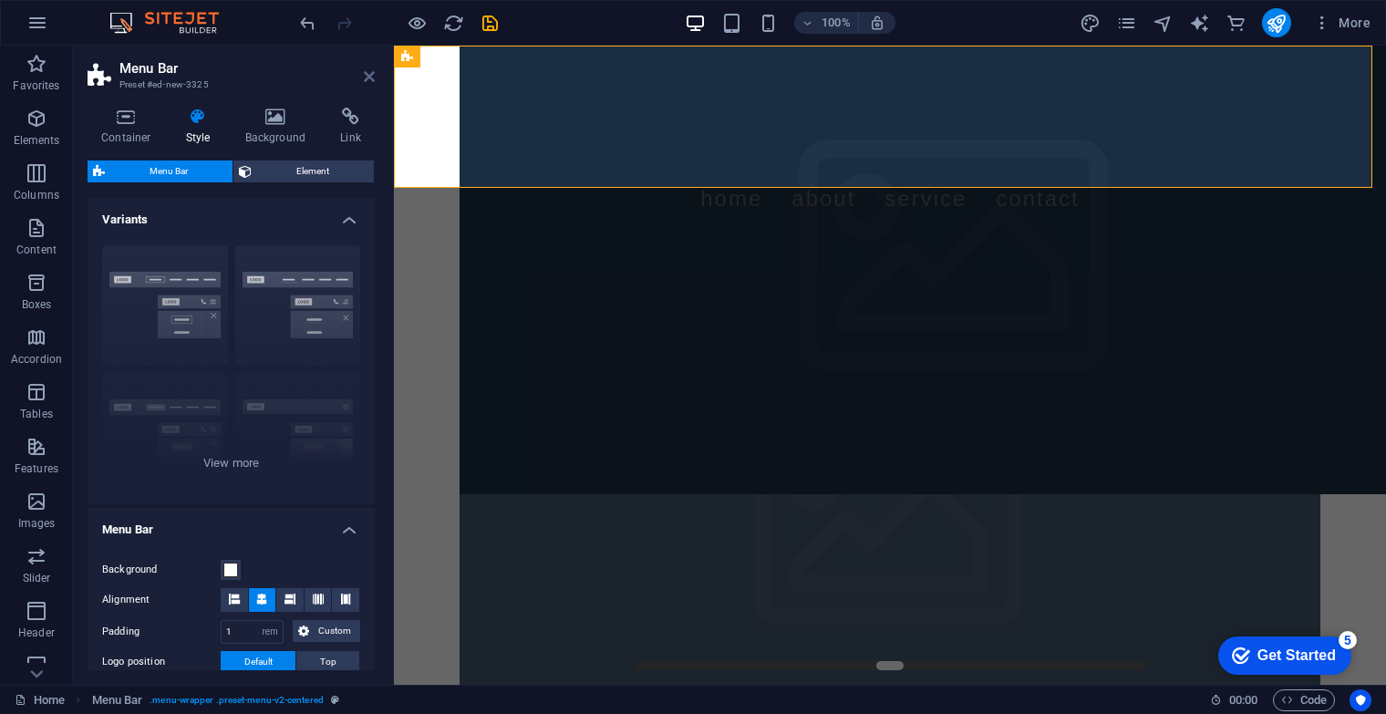
drag, startPoint x: 367, startPoint y: 75, endPoint x: 376, endPoint y: 183, distance: 108.9
click at [367, 75] on icon at bounding box center [369, 76] width 11 height 15
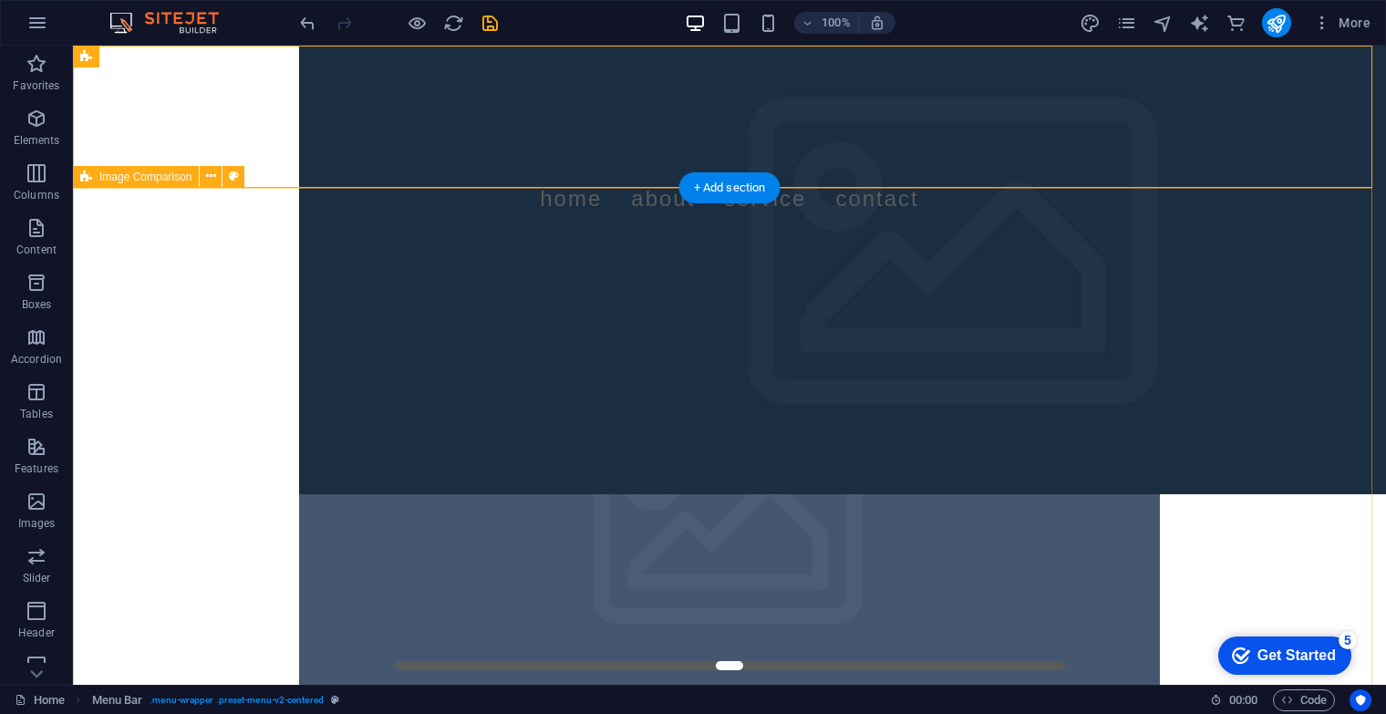
click at [329, 239] on div at bounding box center [729, 536] width 1313 height 594
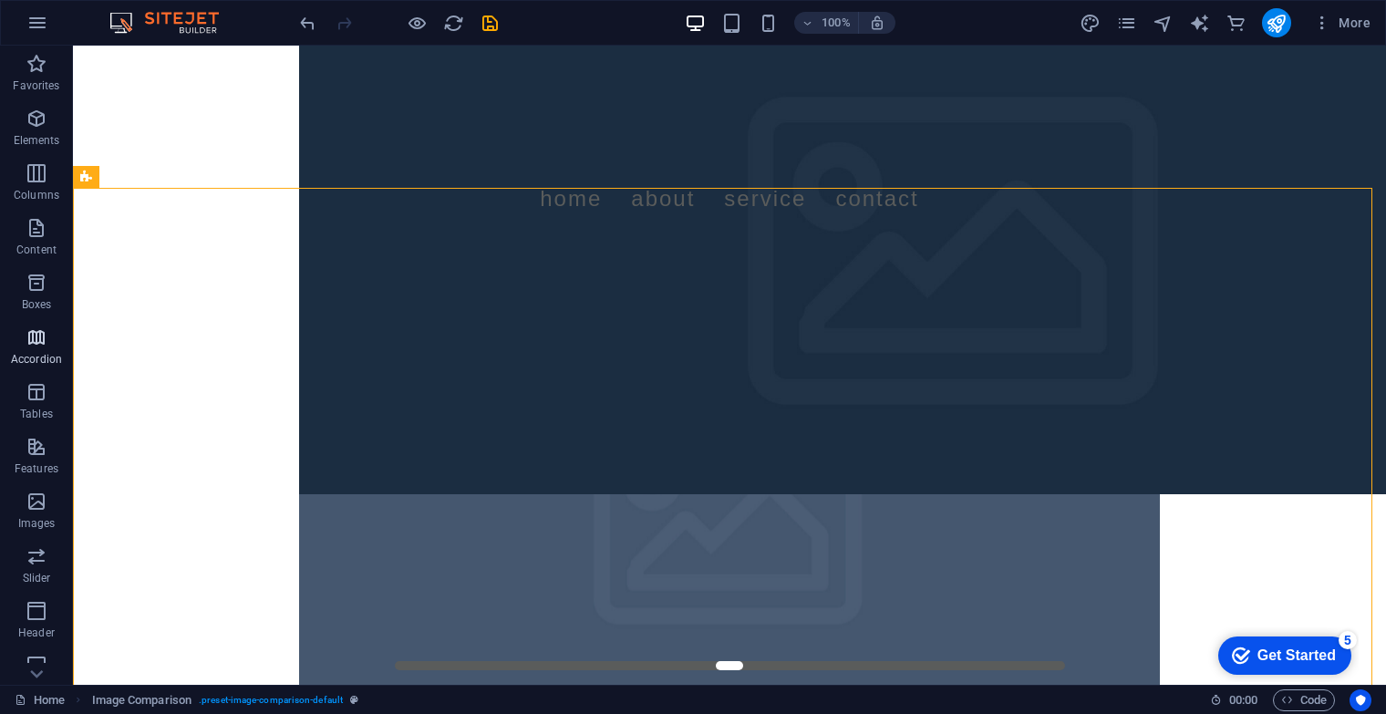
click at [31, 341] on icon "button" at bounding box center [37, 338] width 22 height 22
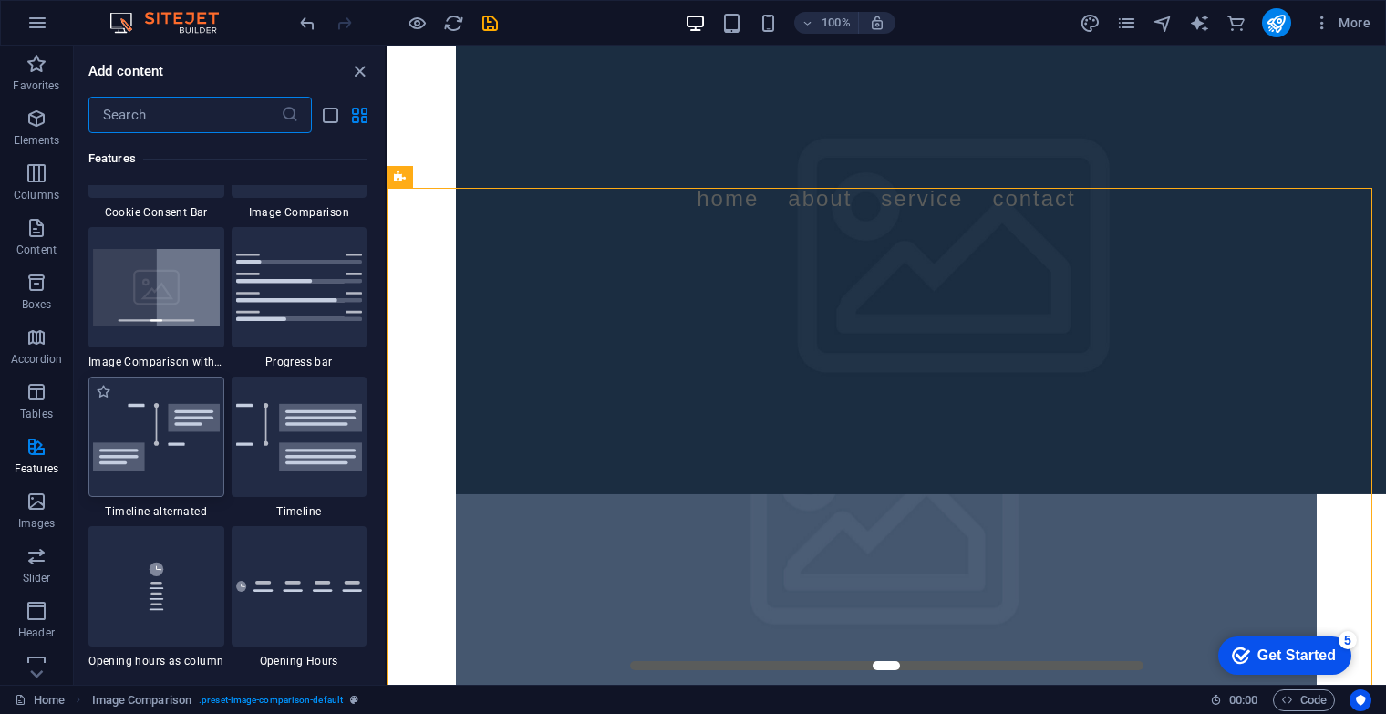
scroll to position [7495, 0]
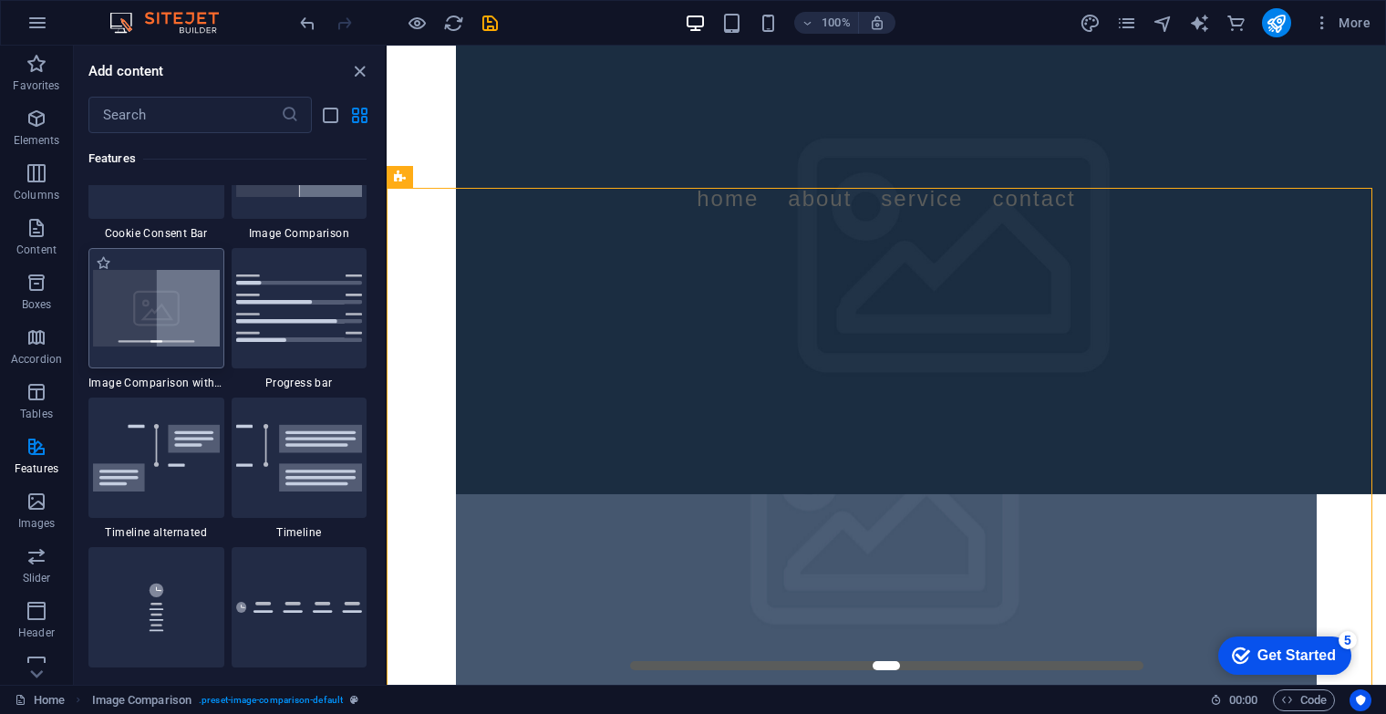
drag, startPoint x: 144, startPoint y: 319, endPoint x: 702, endPoint y: 649, distance: 648.5
click at [144, 319] on img at bounding box center [156, 308] width 127 height 77
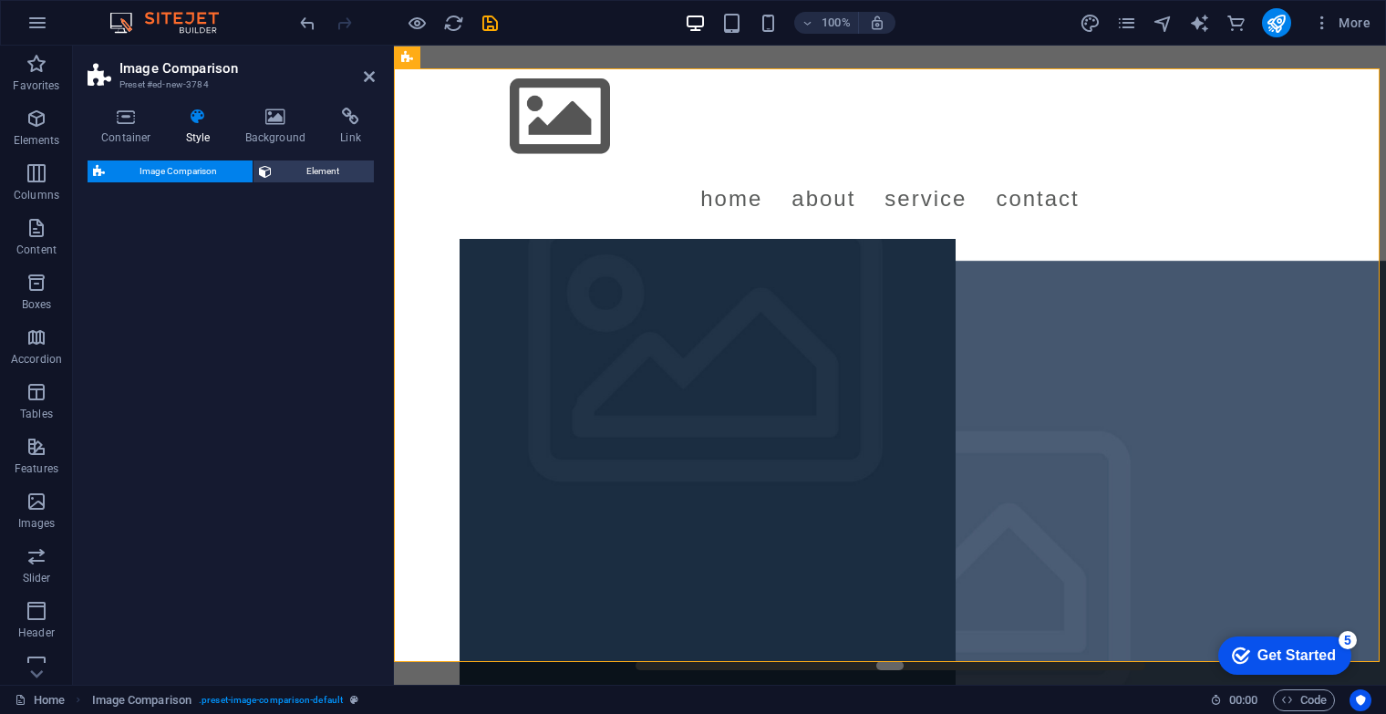
scroll to position [712, 0]
select select "rem"
select select "preset-image-comparison-track"
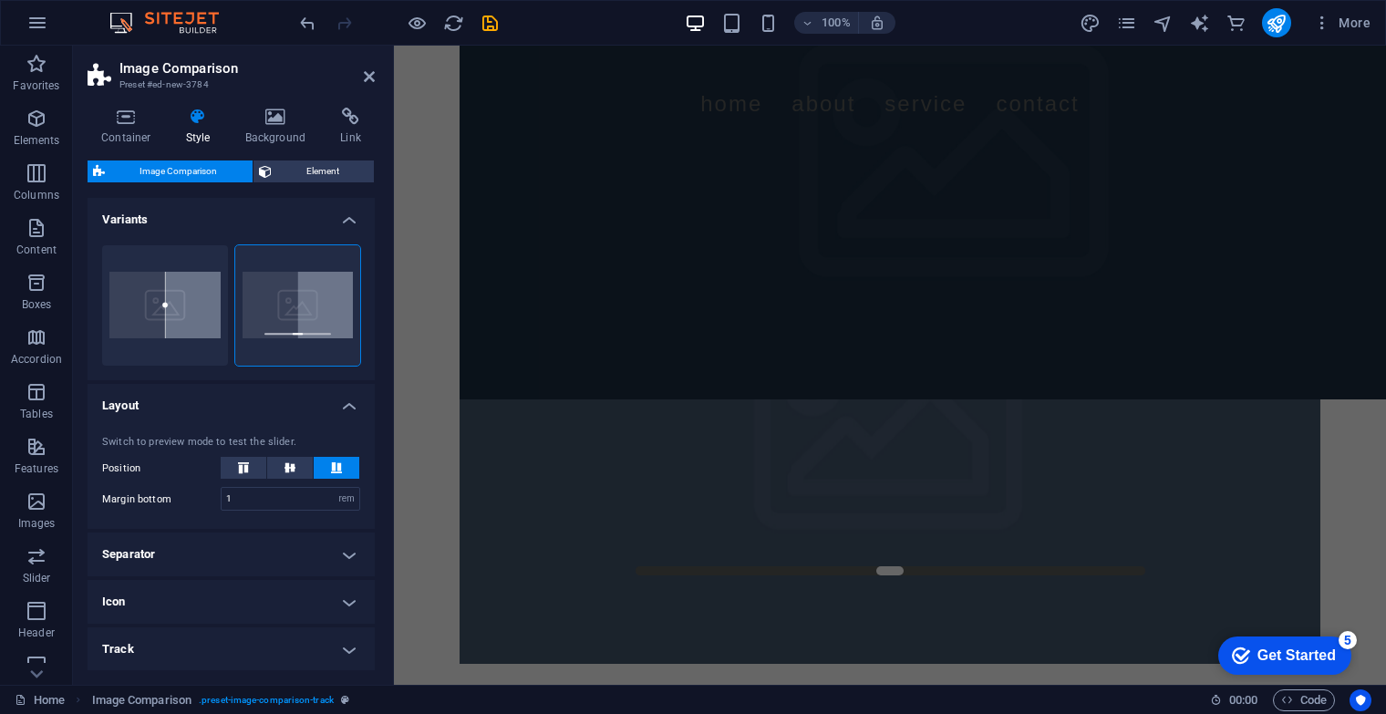
scroll to position [0, 0]
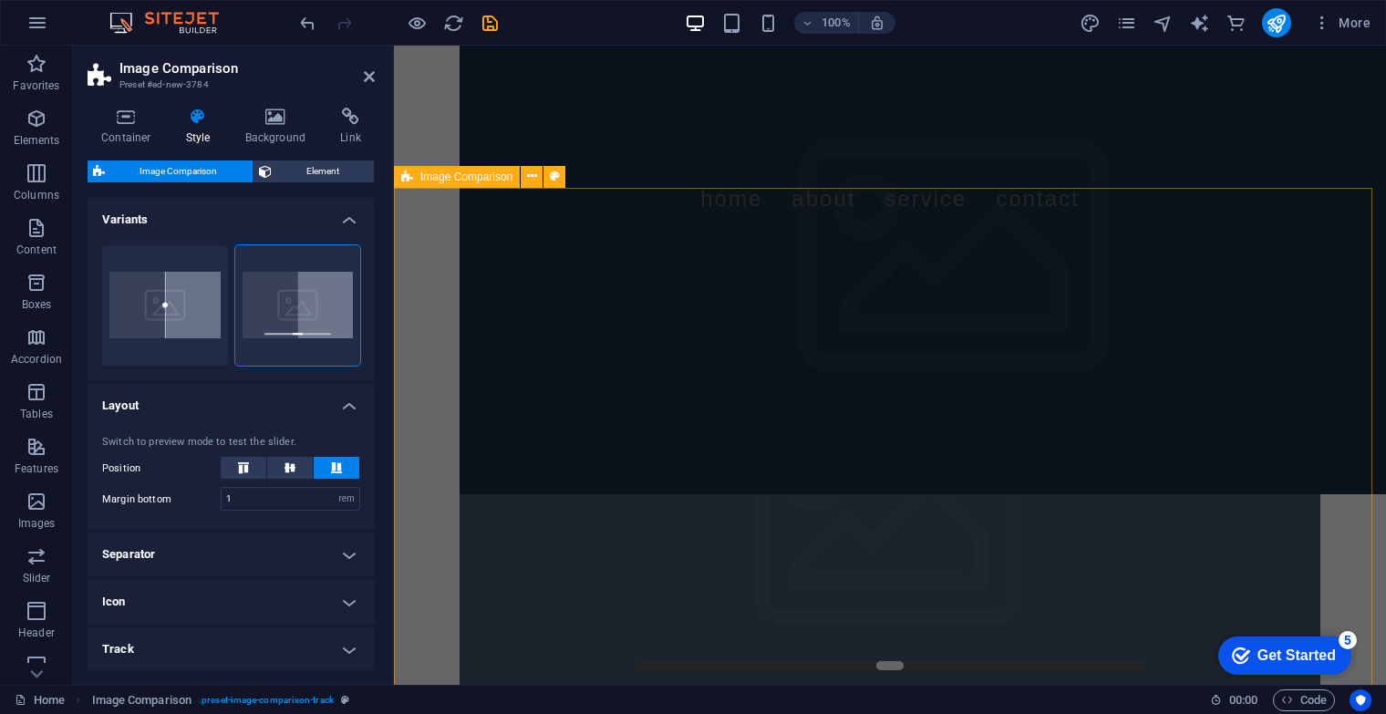
click at [436, 309] on div at bounding box center [890, 536] width 992 height 594
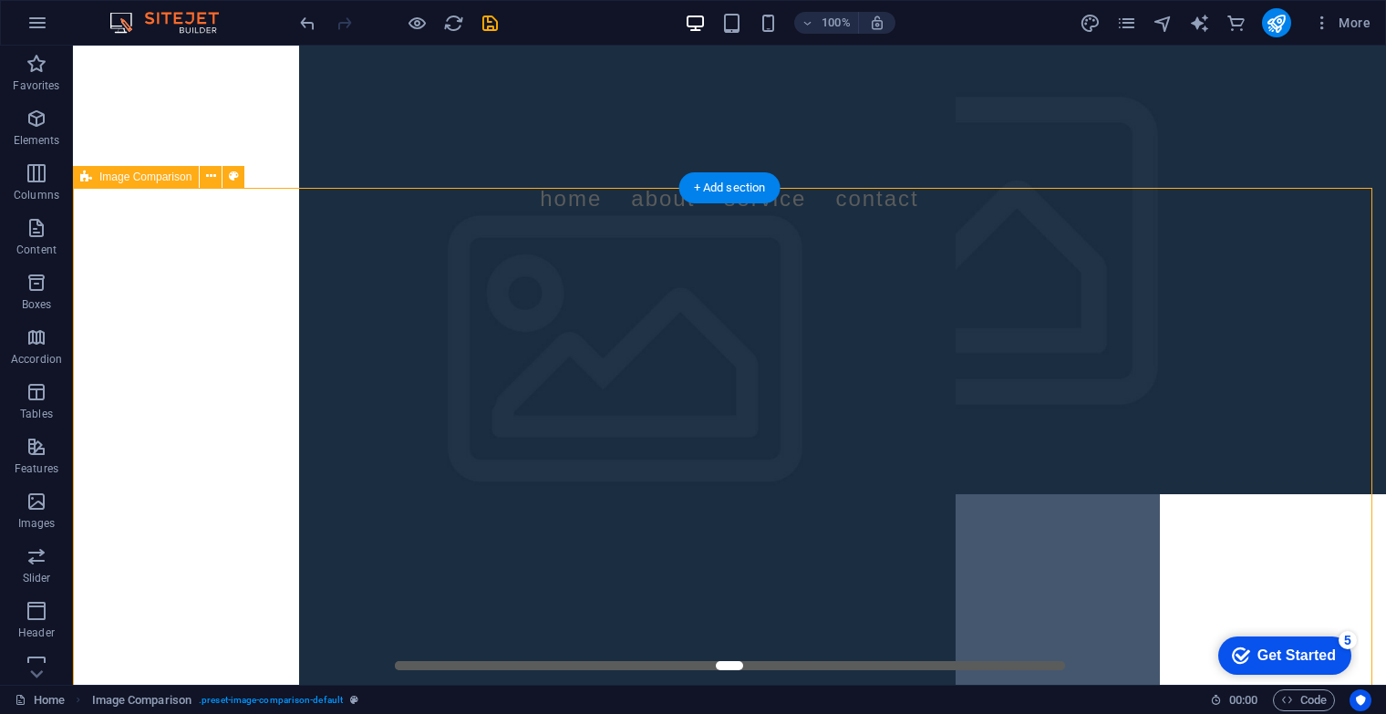
click at [173, 239] on div at bounding box center [729, 536] width 1313 height 594
click at [213, 178] on icon at bounding box center [211, 176] width 10 height 19
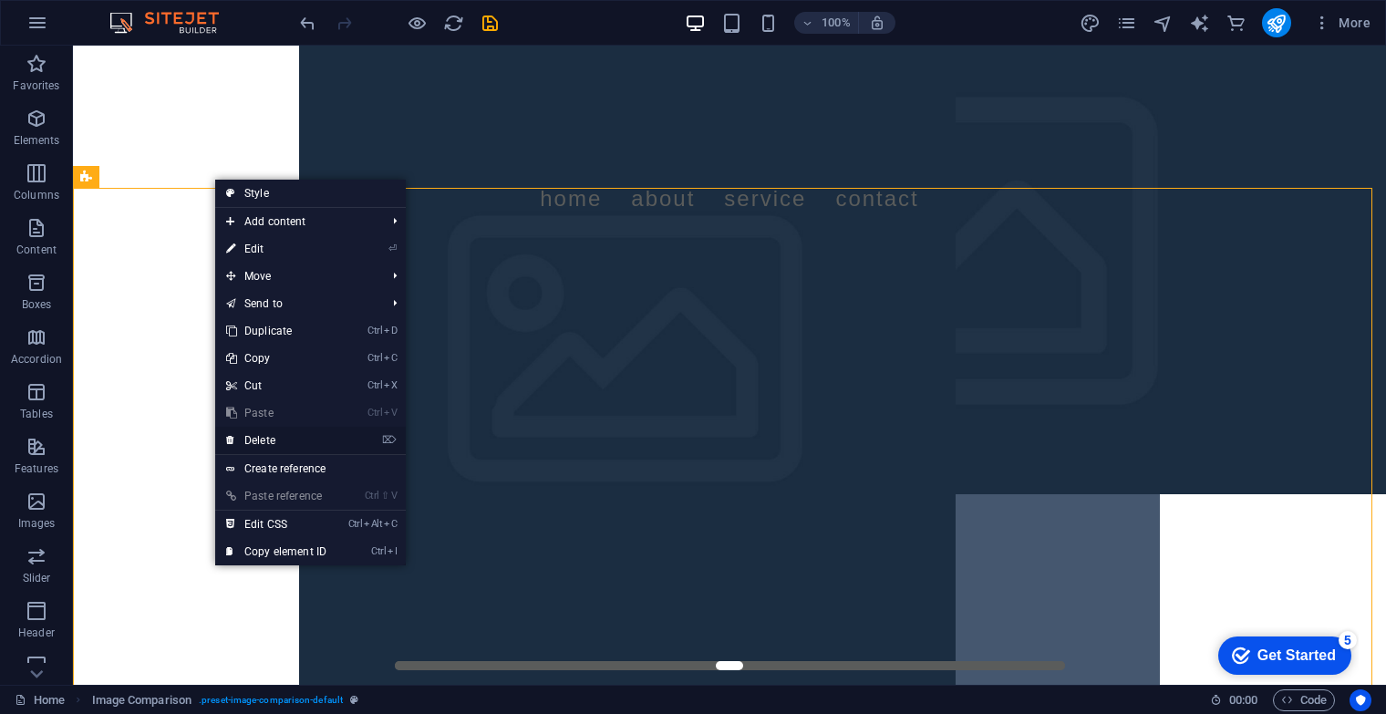
click at [328, 440] on link "⌦ Delete" at bounding box center [276, 440] width 122 height 27
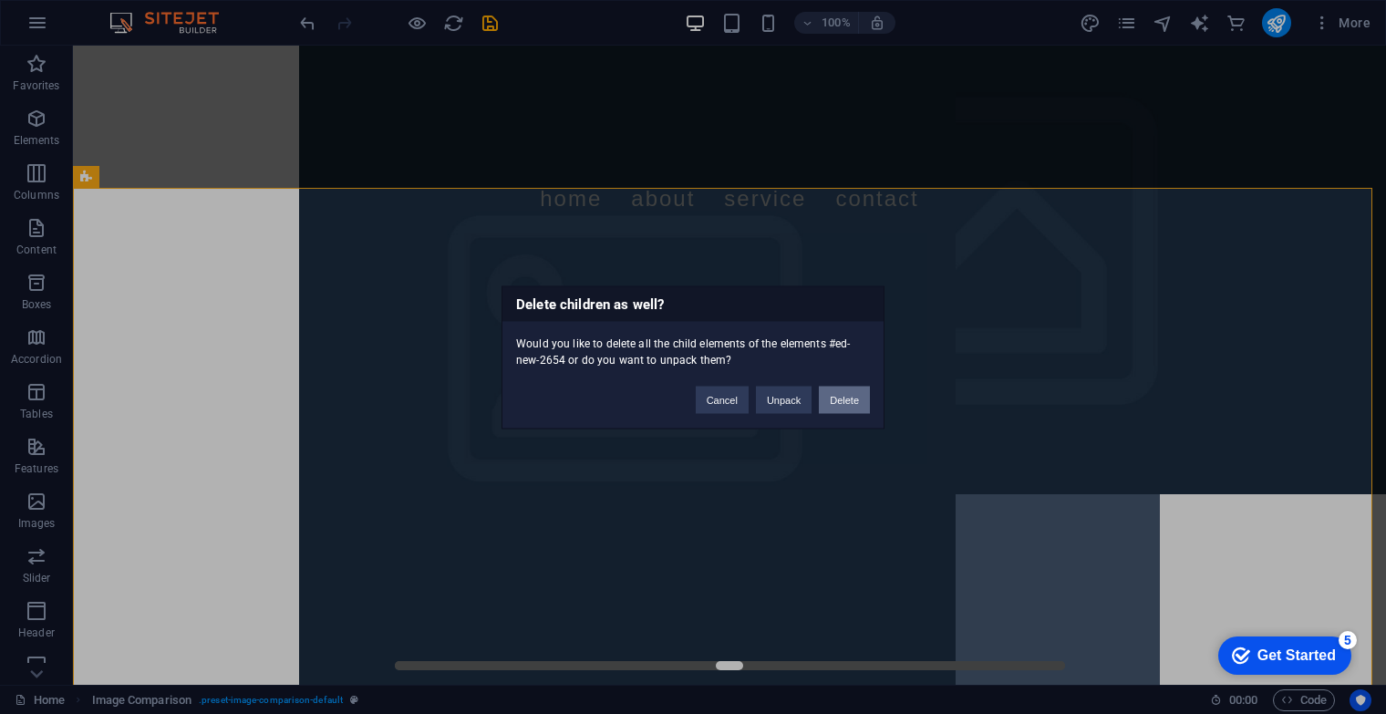
click at [854, 408] on button "Delete" at bounding box center [844, 399] width 51 height 27
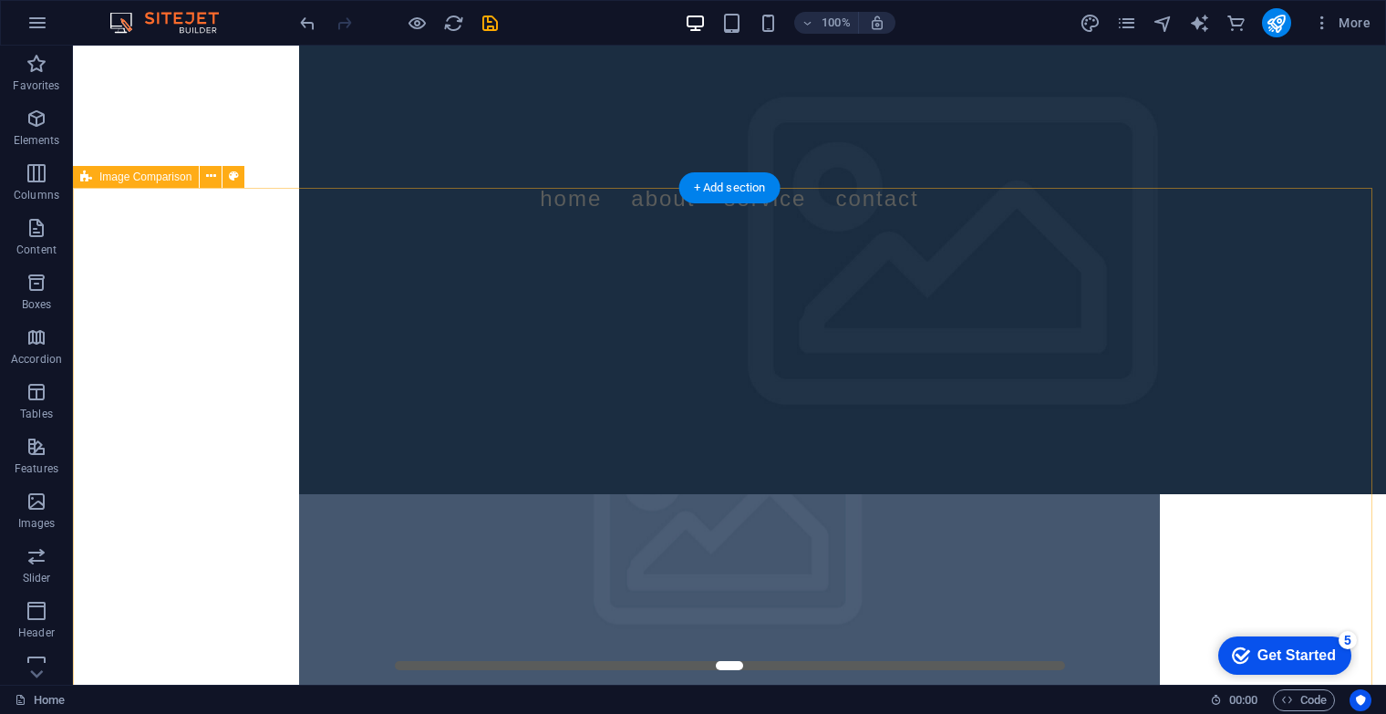
click at [140, 267] on div at bounding box center [729, 536] width 1313 height 594
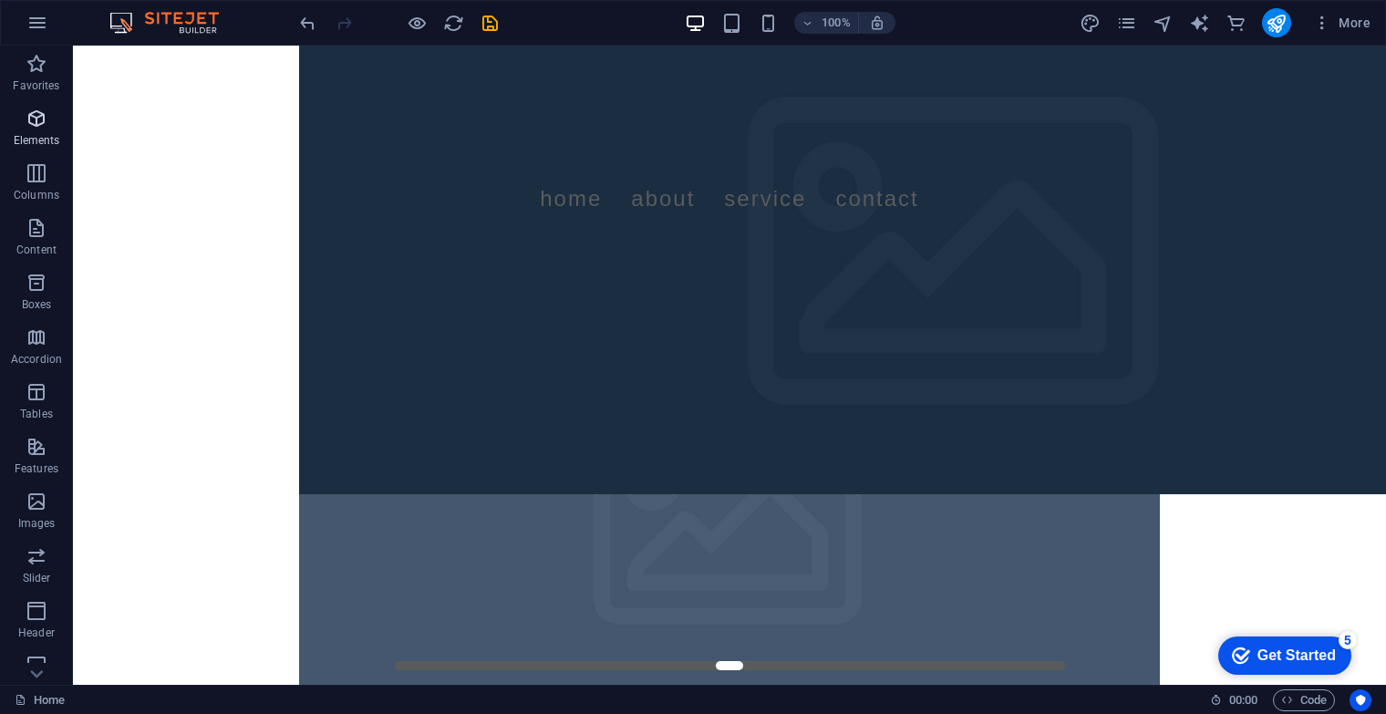
click at [36, 136] on p "Elements" at bounding box center [37, 140] width 47 height 15
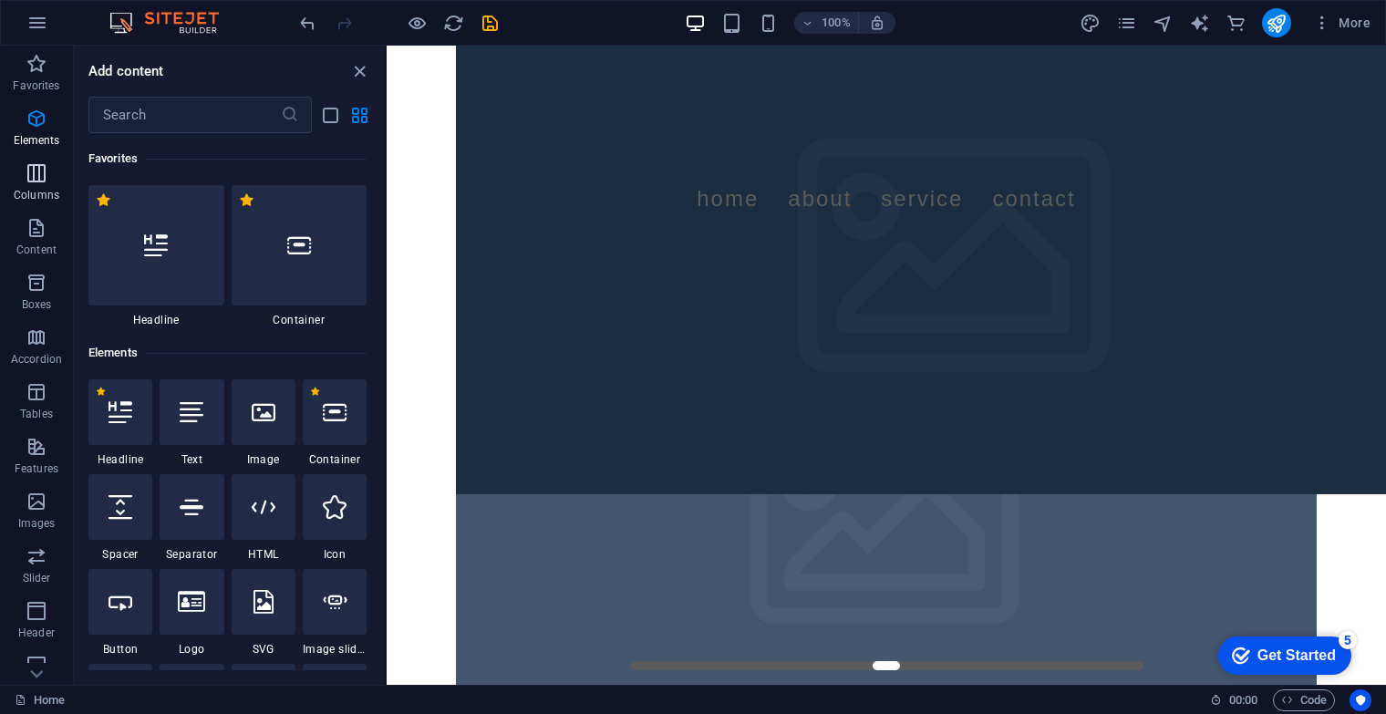
click at [38, 186] on span "Columns" at bounding box center [36, 184] width 73 height 44
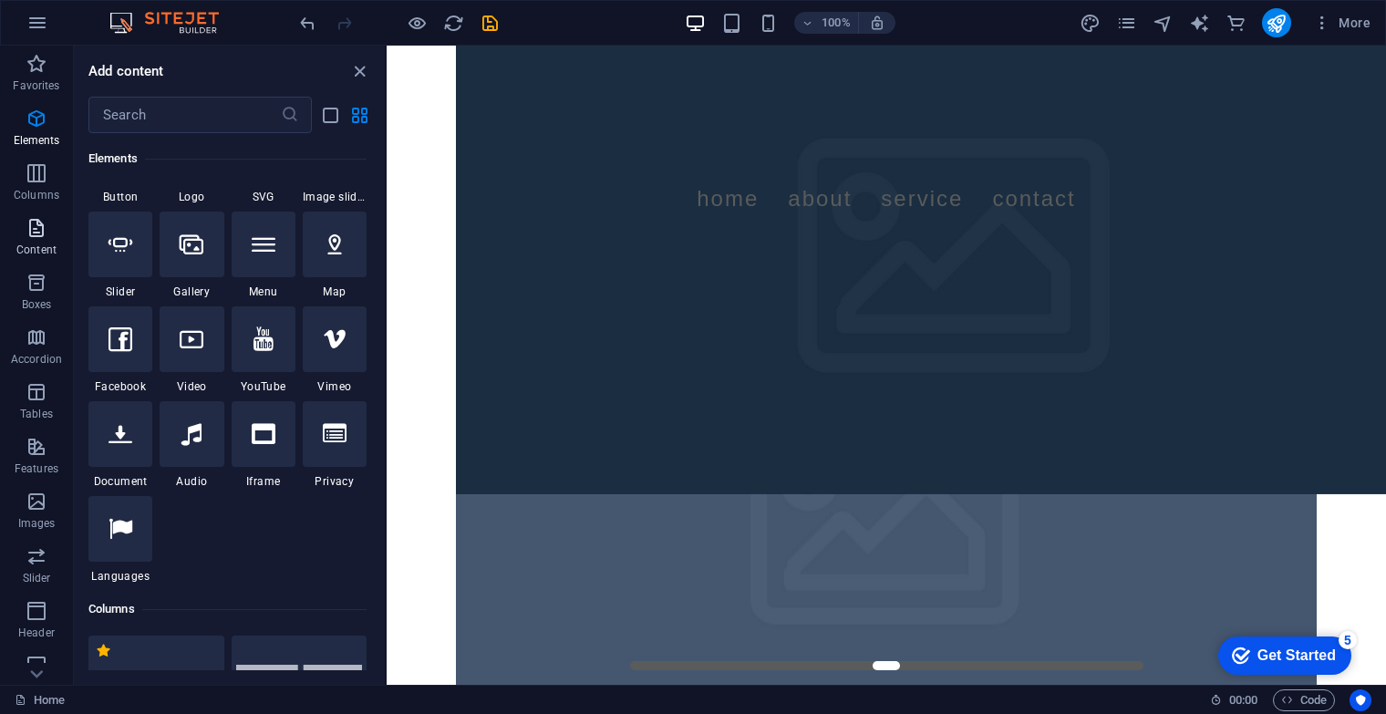
scroll to position [903, 0]
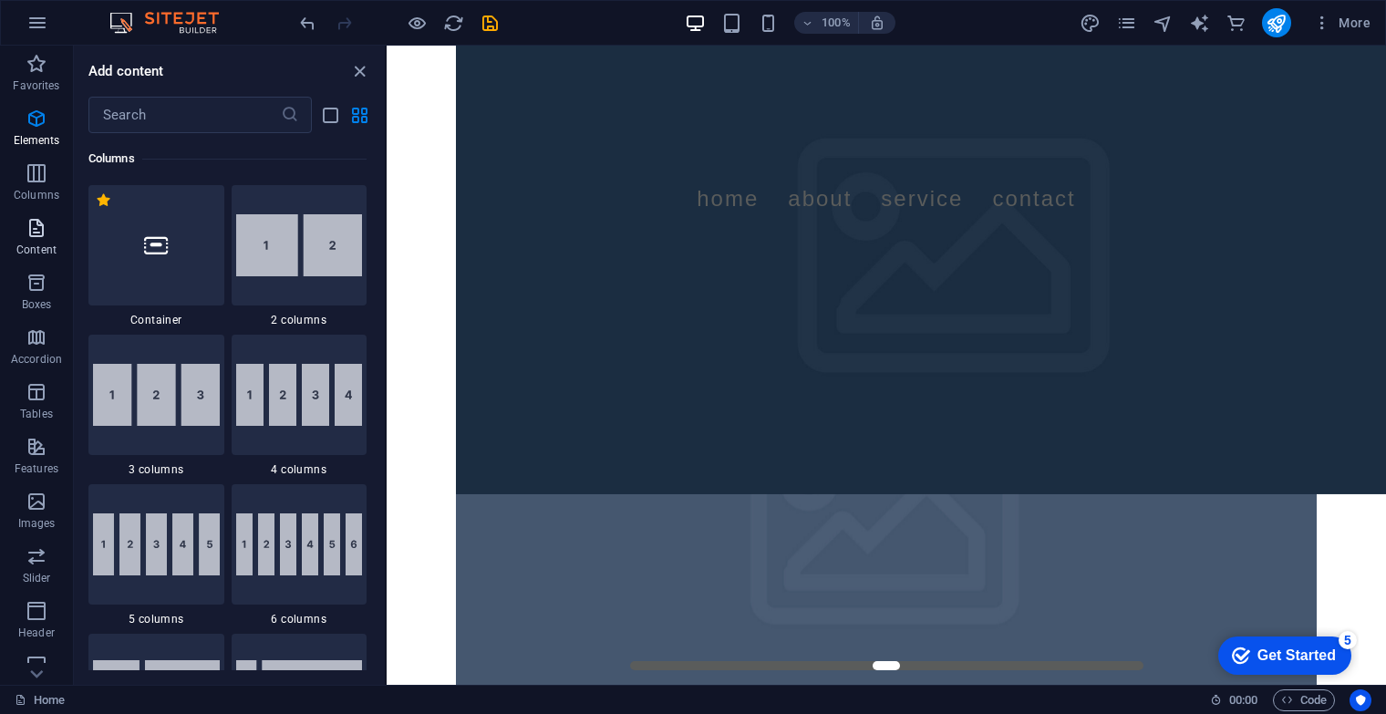
click at [41, 234] on icon "button" at bounding box center [37, 228] width 22 height 22
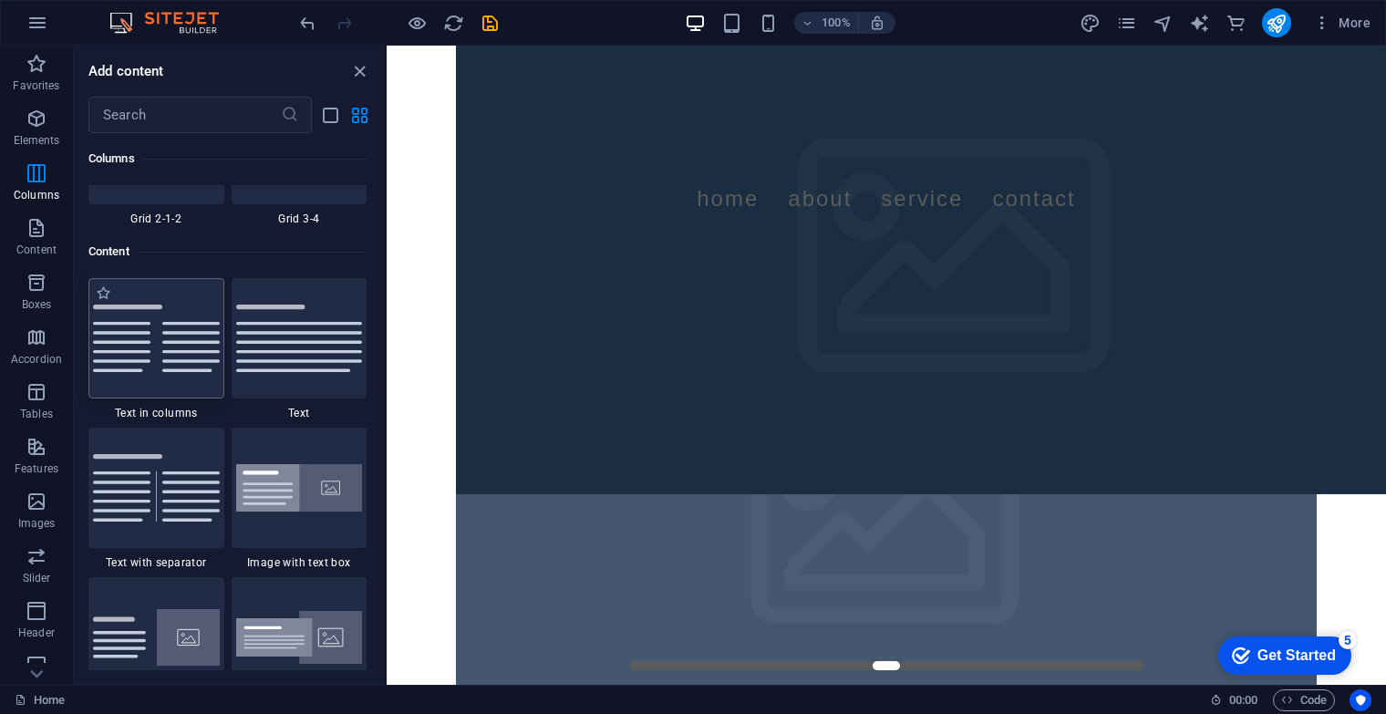
scroll to position [3191, 0]
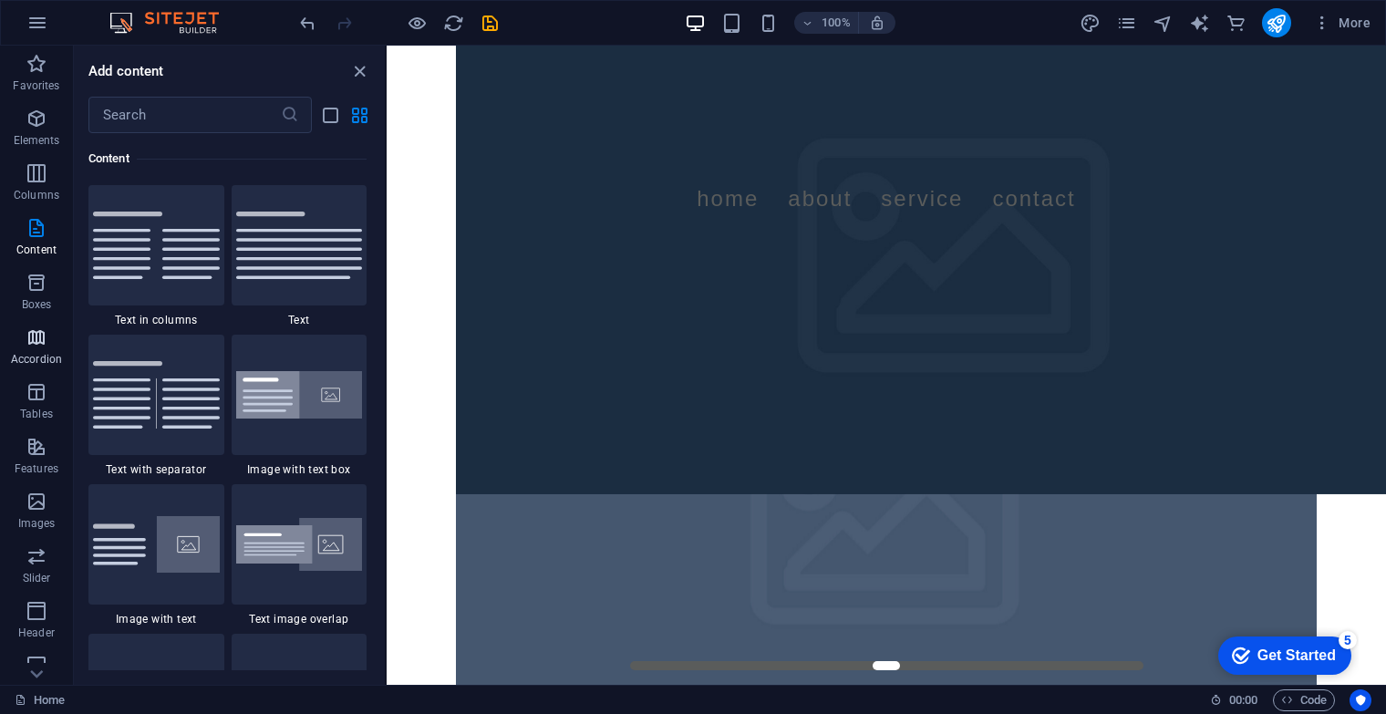
drag, startPoint x: 57, startPoint y: 294, endPoint x: 44, endPoint y: 341, distance: 49.4
click at [59, 292] on span "Boxes" at bounding box center [36, 294] width 73 height 44
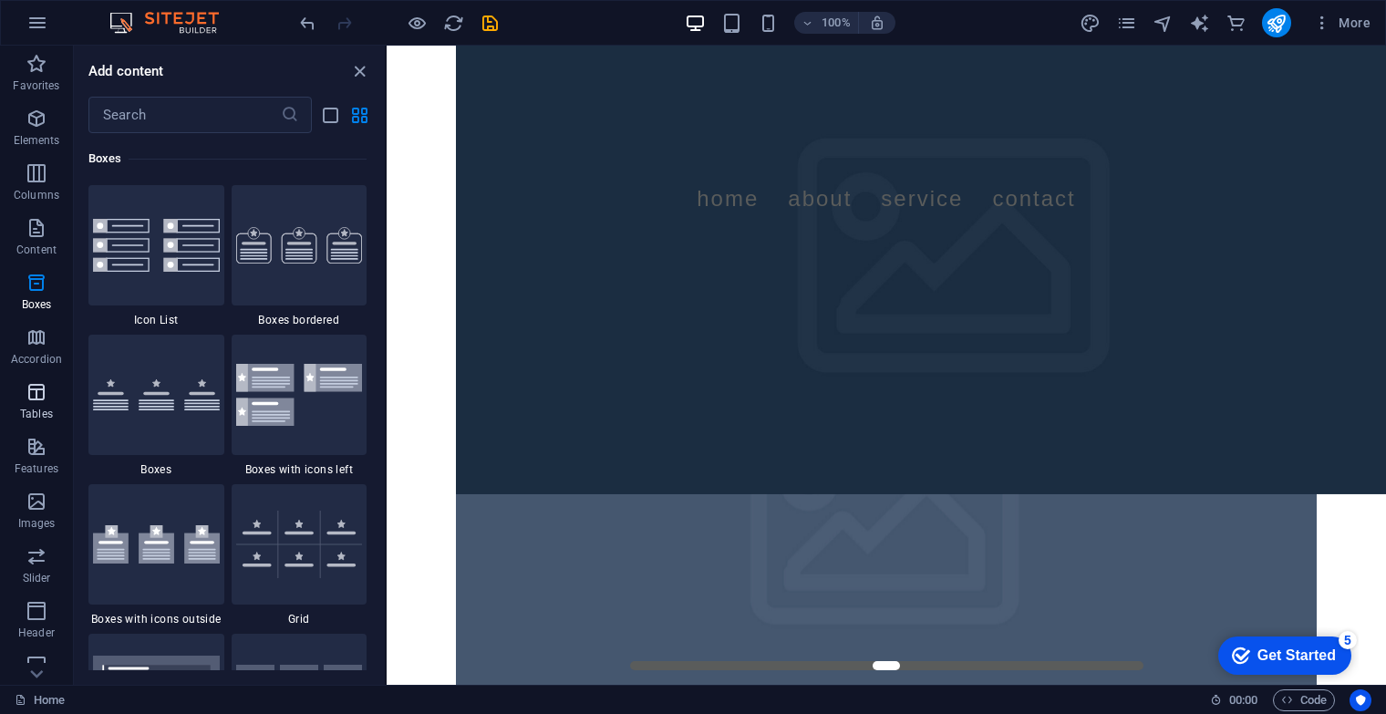
scroll to position [5031, 0]
click at [45, 400] on icon "button" at bounding box center [37, 392] width 22 height 22
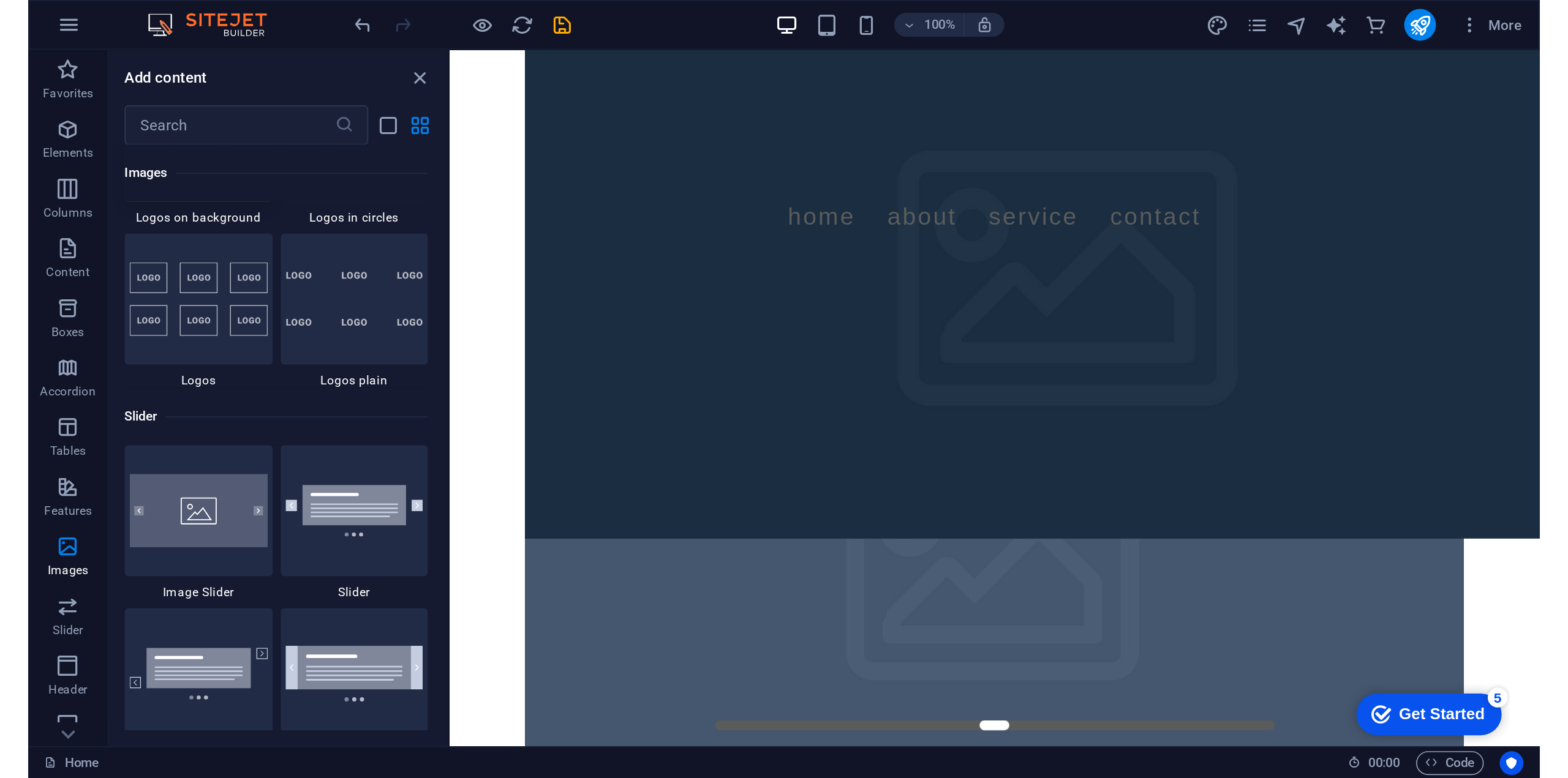
scroll to position [6894, 0]
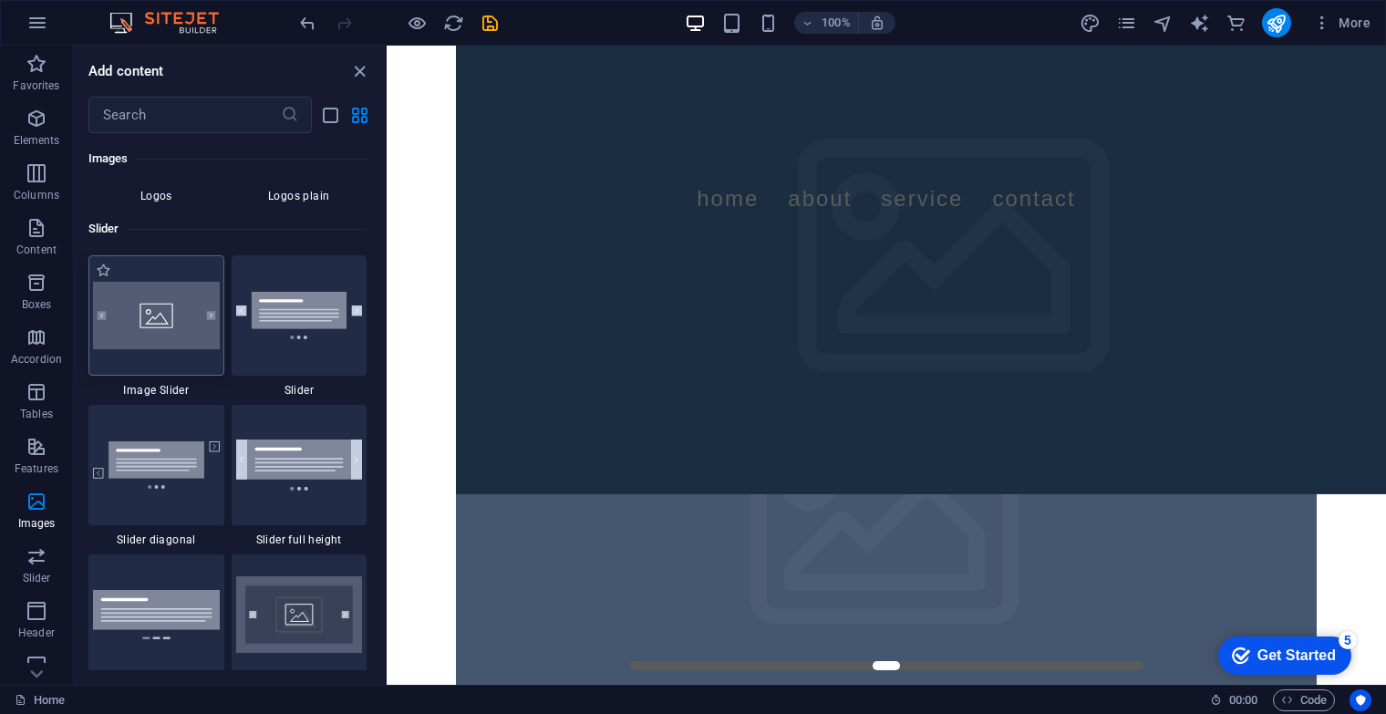
click at [149, 349] on div at bounding box center [156, 315] width 136 height 120
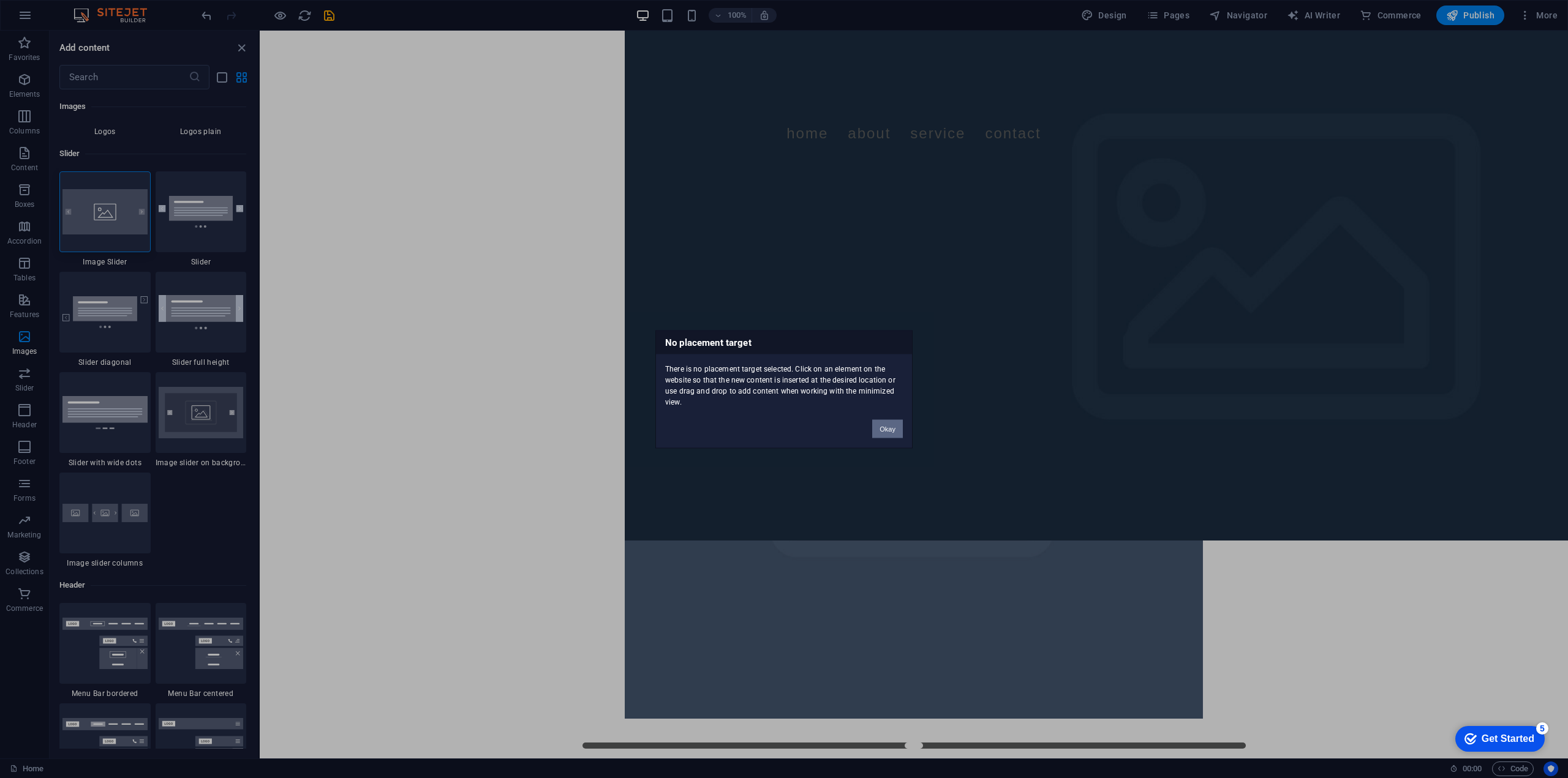
drag, startPoint x: 894, startPoint y: 424, endPoint x: 271, endPoint y: 389, distance: 624.0
click at [894, 424] on button "Okay" at bounding box center [888, 428] width 31 height 18
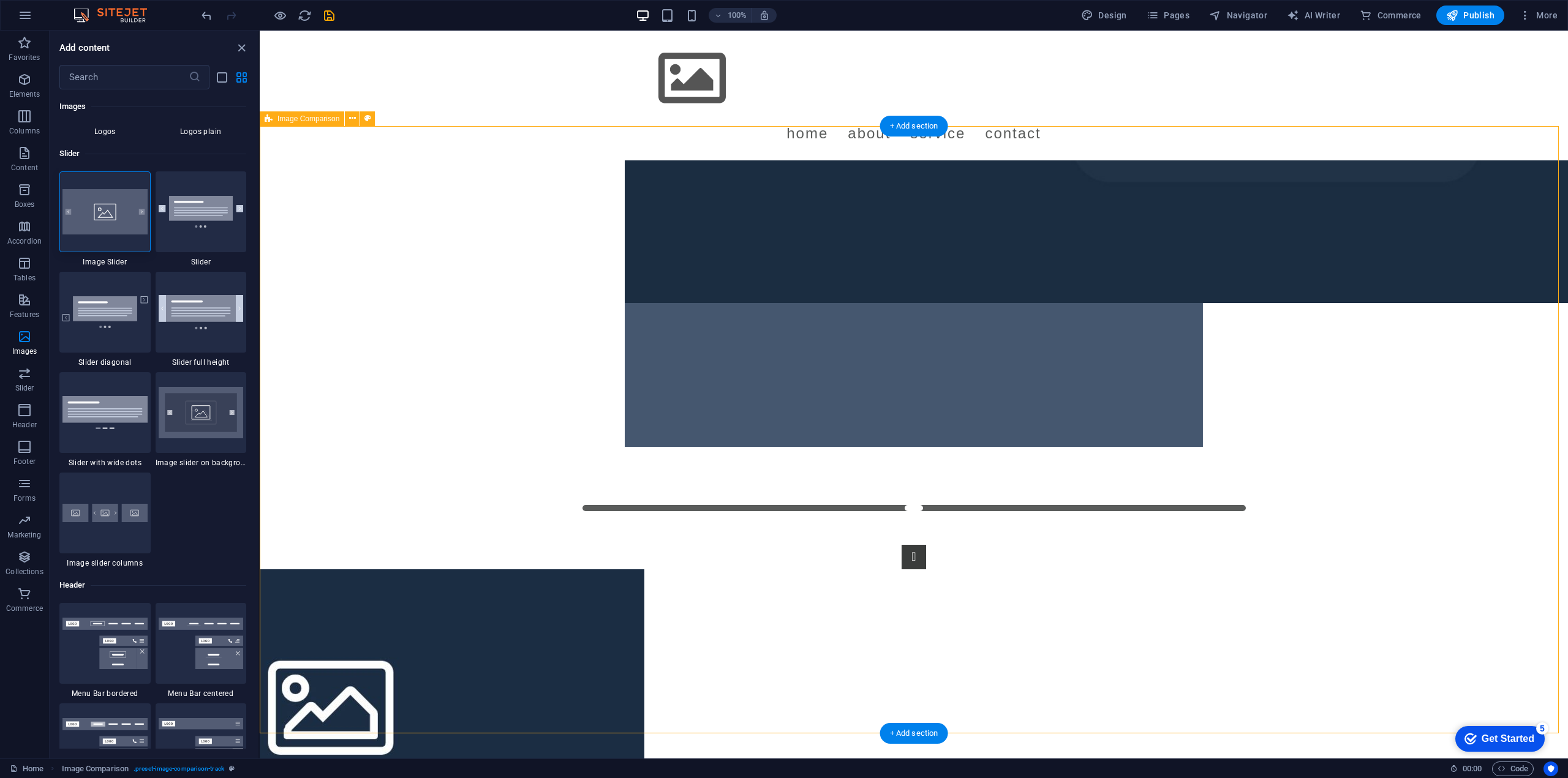
scroll to position [317, 0]
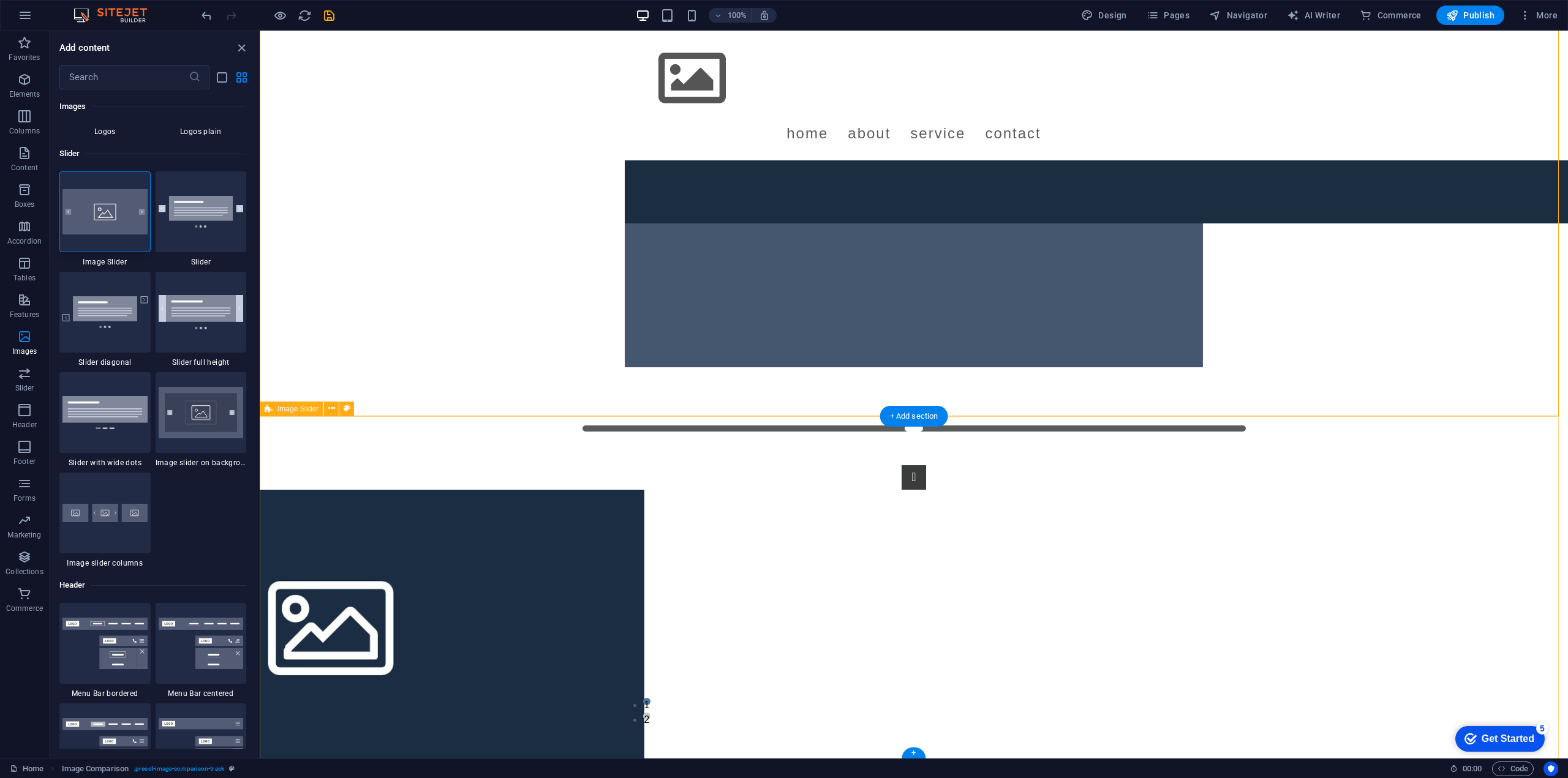
click at [440, 571] on div "1 2" at bounding box center [914, 587] width 1308 height 343
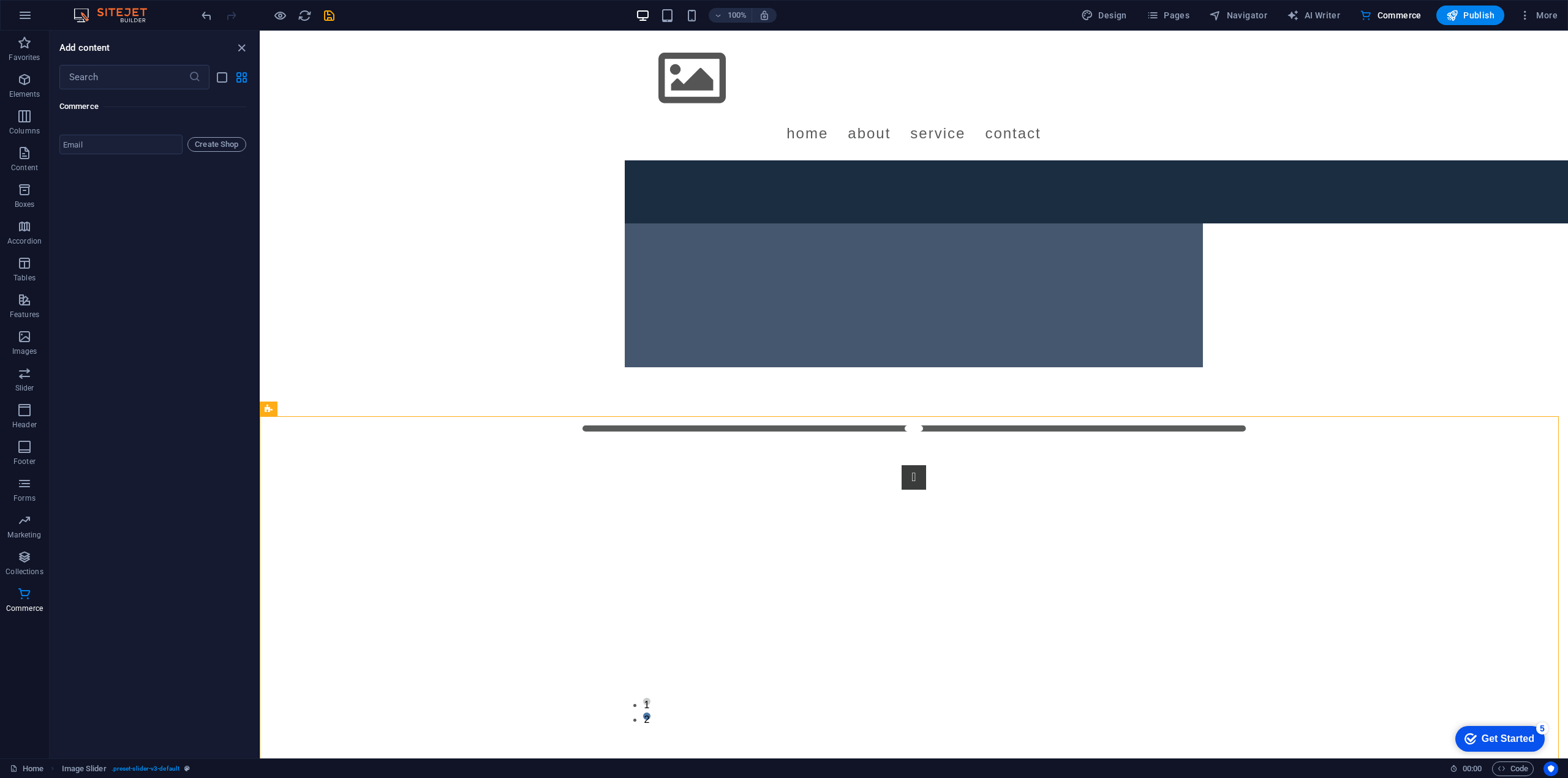
scroll to position [11923, 0]
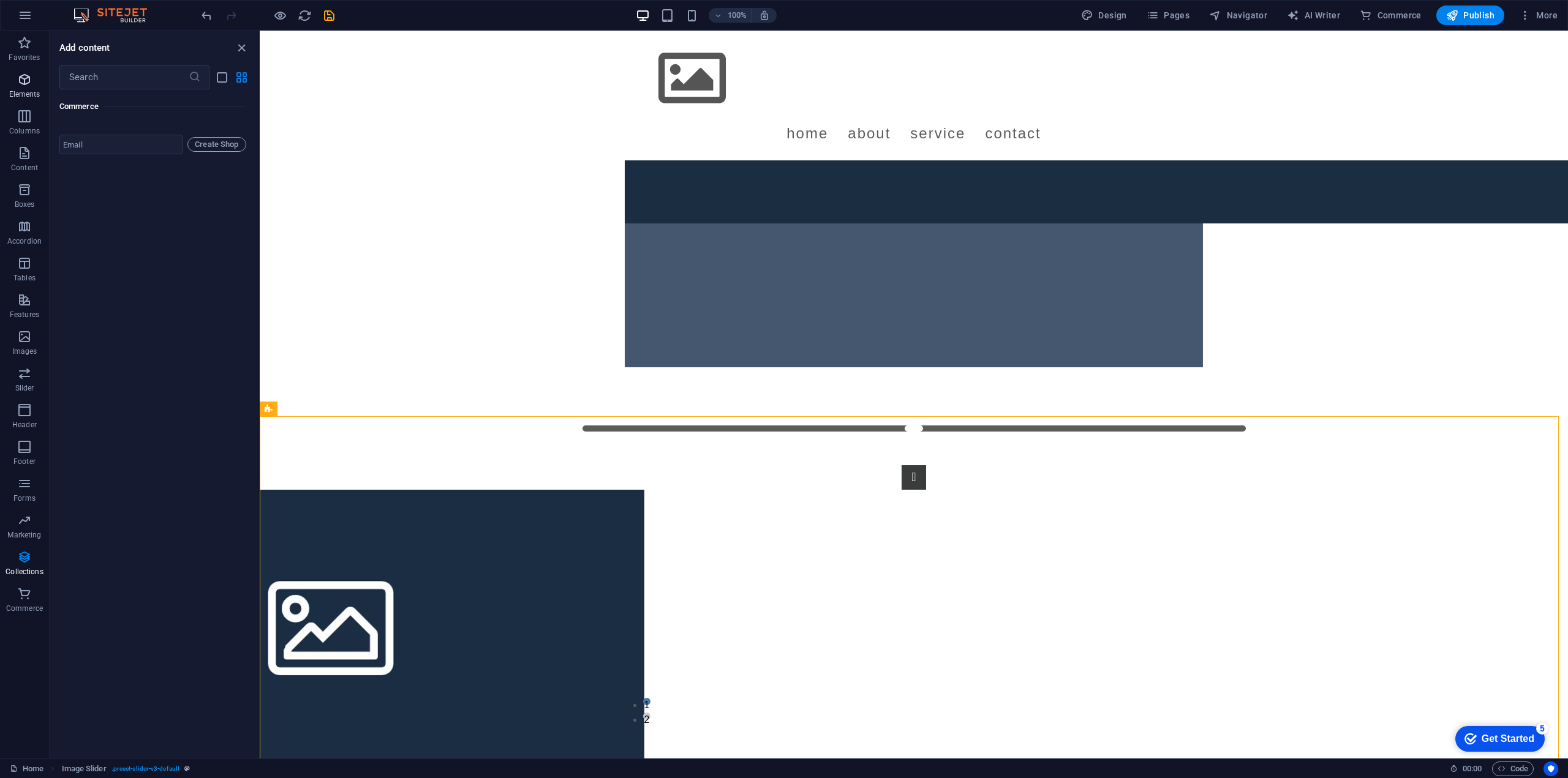
click at [32, 72] on icon "button" at bounding box center [25, 80] width 15 height 15
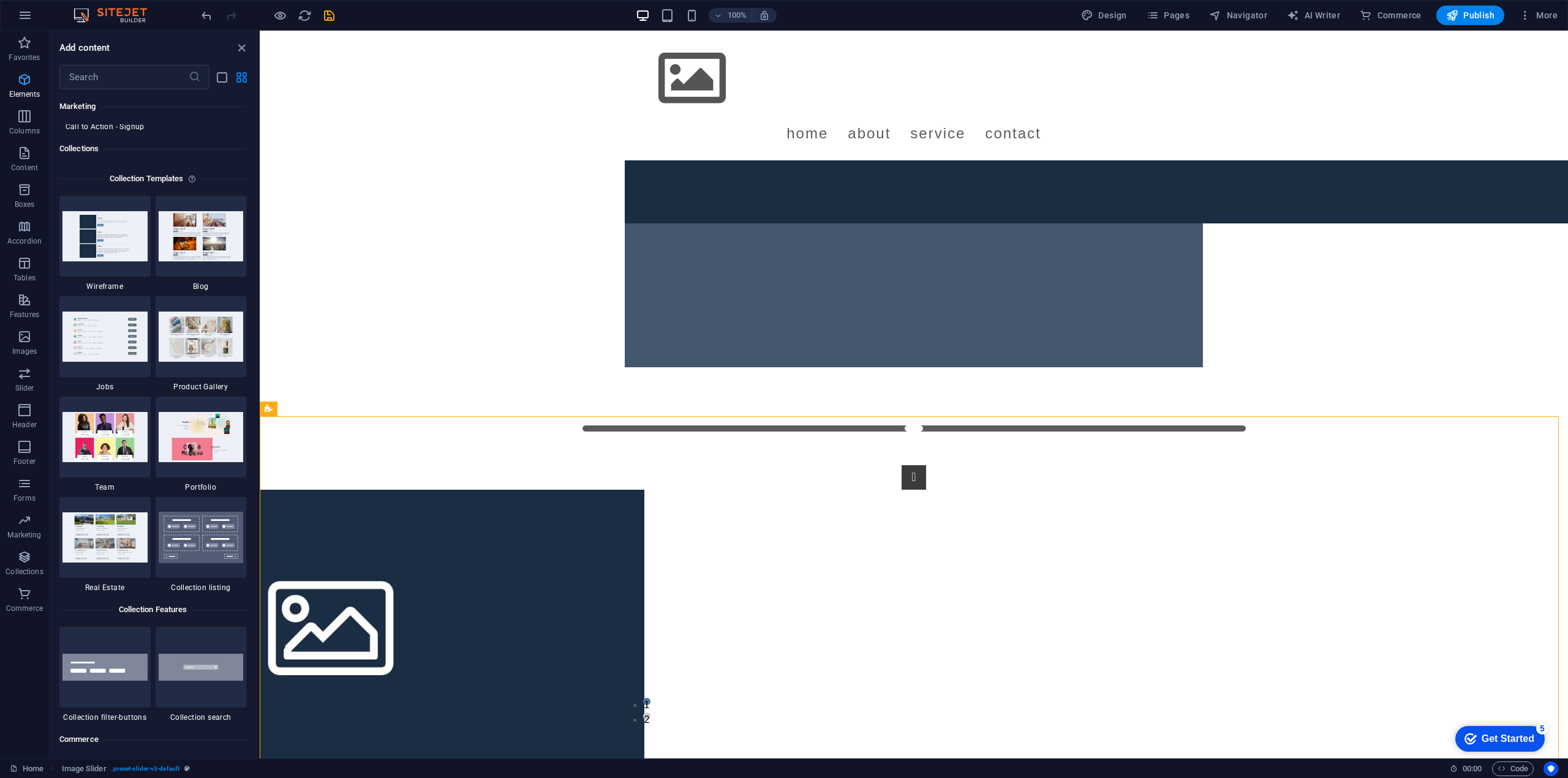
click at [28, 83] on icon "button" at bounding box center [25, 80] width 15 height 15
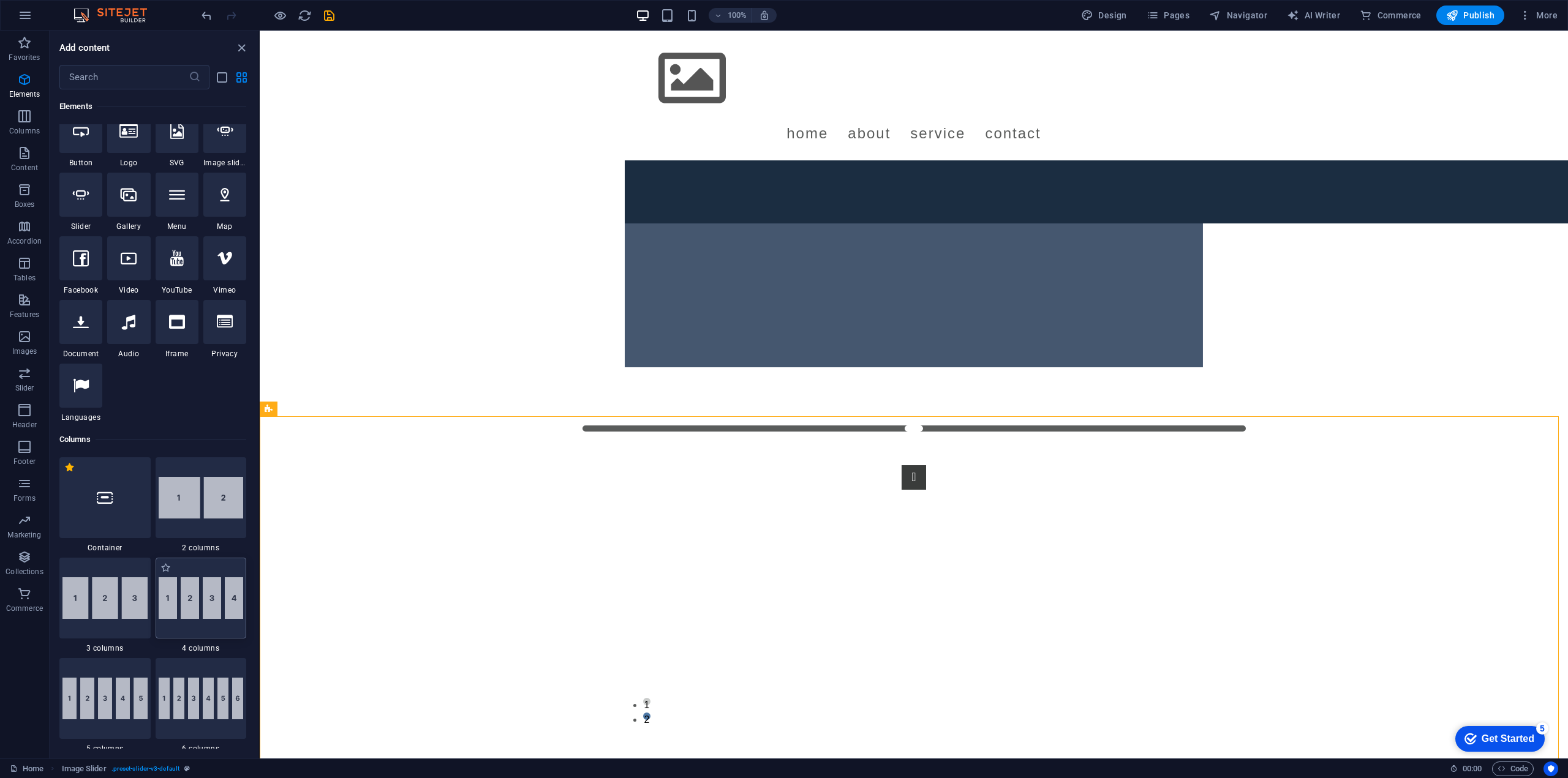
scroll to position [334, 0]
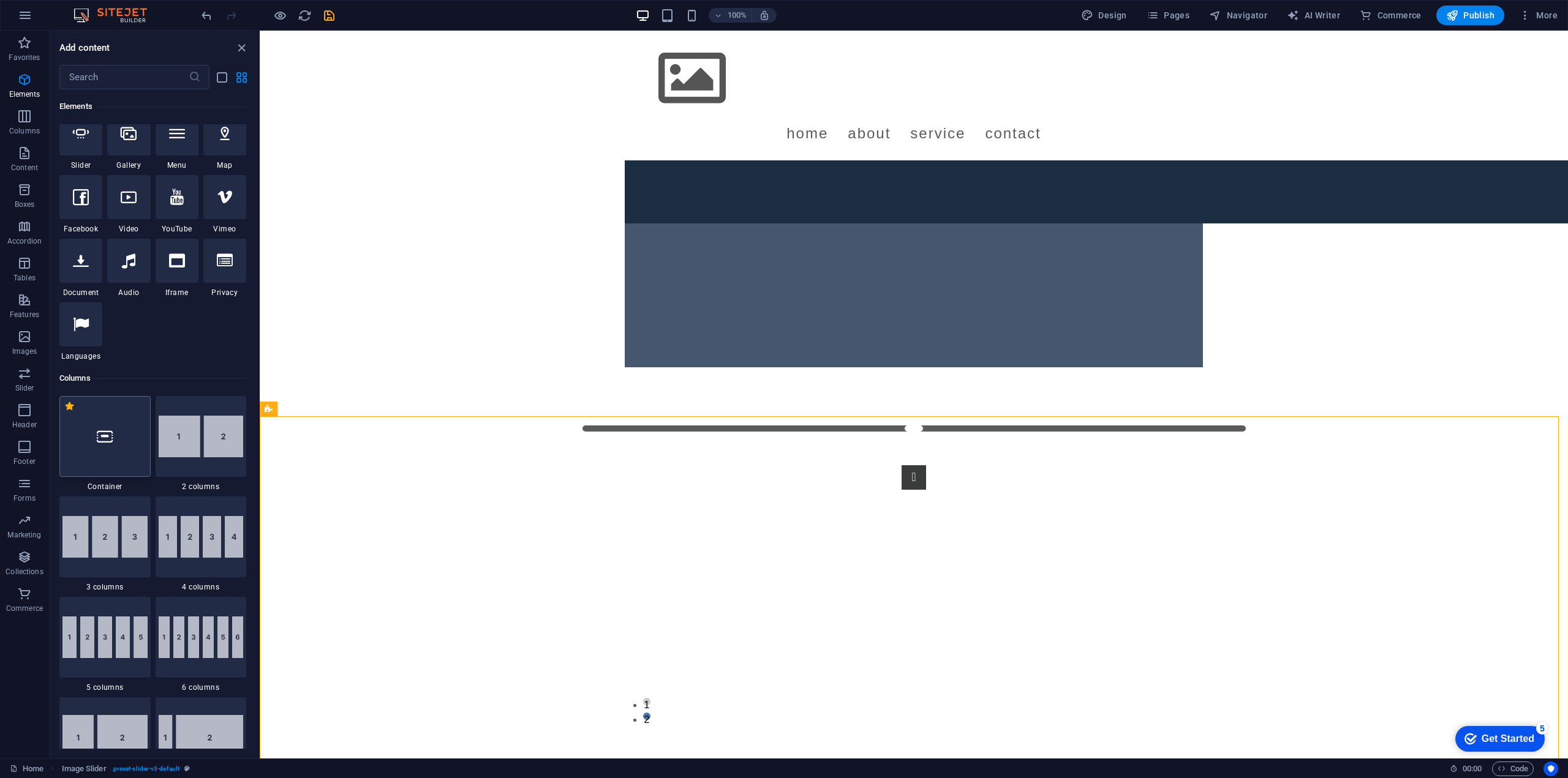
click at [93, 452] on div at bounding box center [105, 436] width 91 height 81
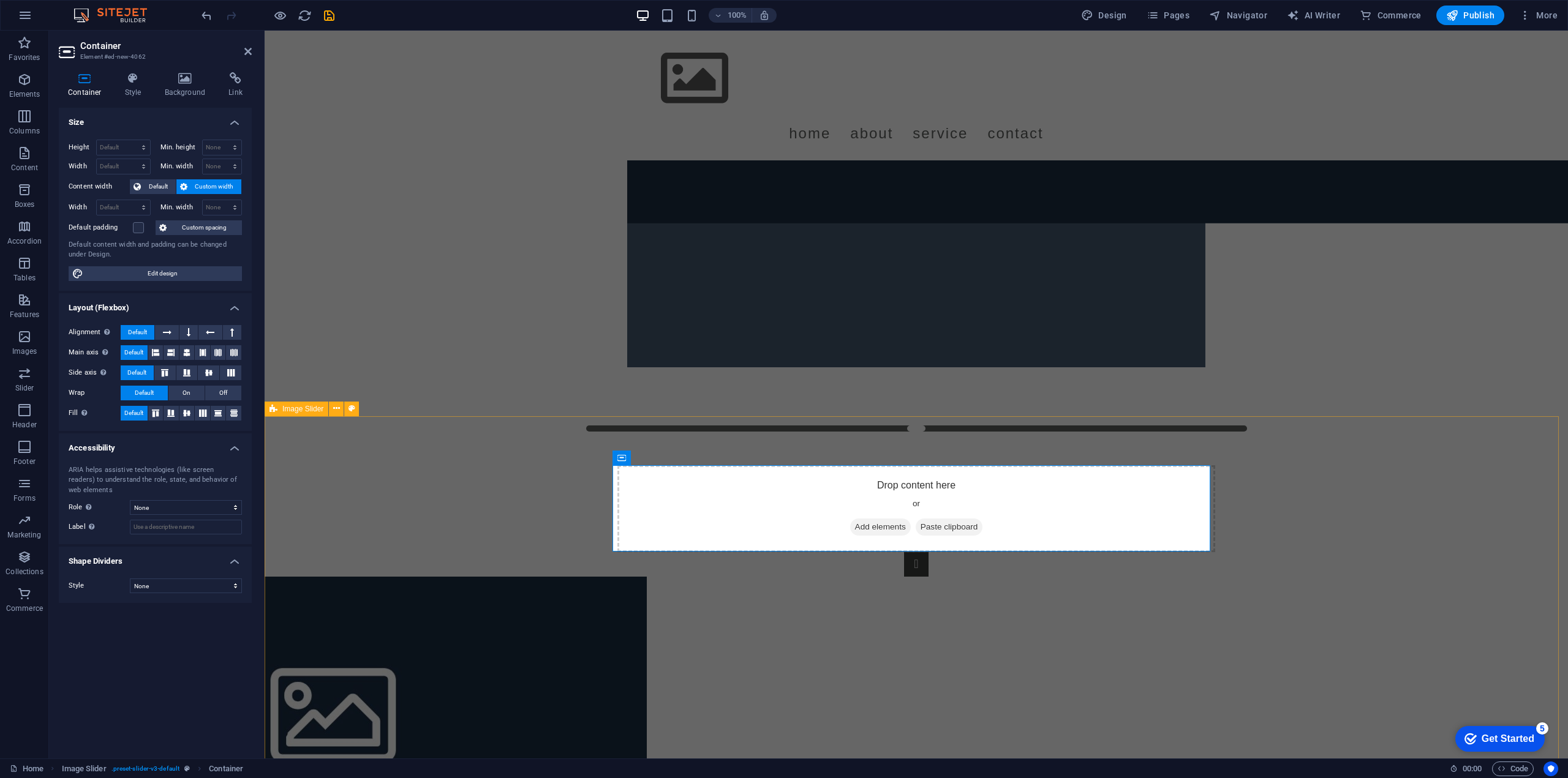
click at [415, 507] on div "Drop content here or Add elements Paste clipboard 1 2" at bounding box center [916, 631] width 1303 height 430
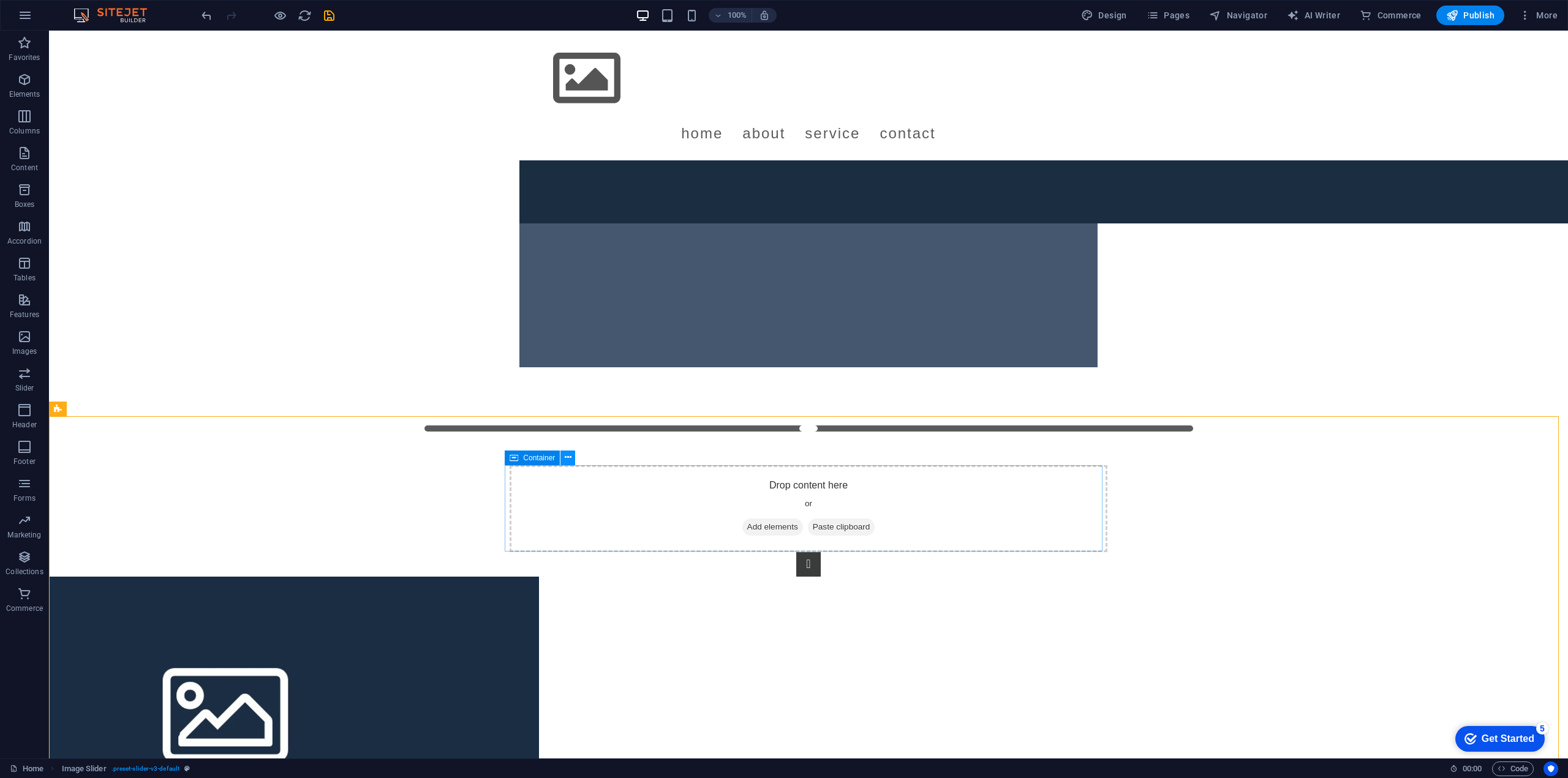
drag, startPoint x: 563, startPoint y: 461, endPoint x: 551, endPoint y: 475, distance: 18.4
click at [563, 461] on button at bounding box center [568, 458] width 15 height 15
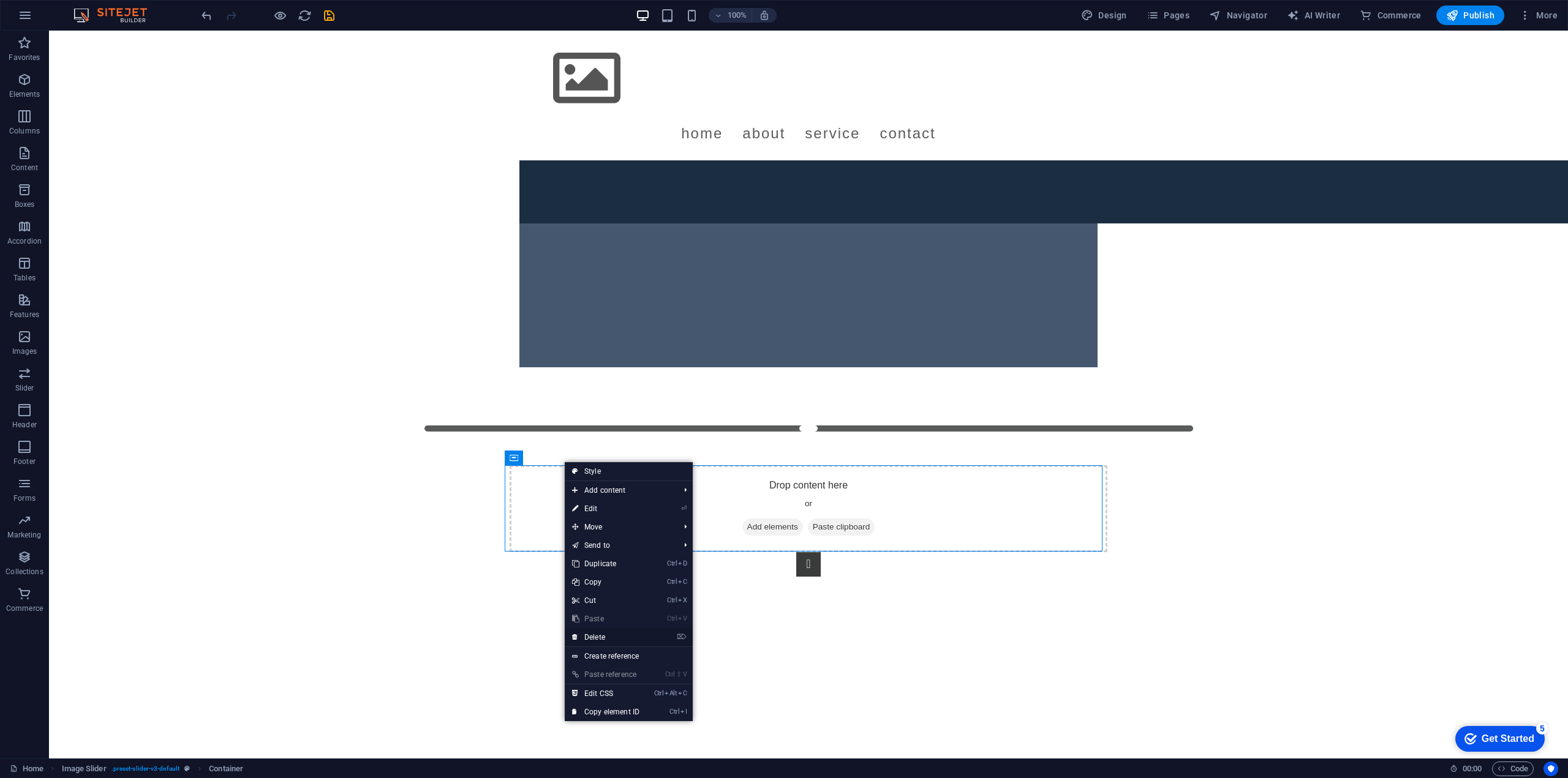
drag, startPoint x: 612, startPoint y: 637, endPoint x: 361, endPoint y: 458, distance: 308.3
click at [612, 637] on link "⌦ Delete" at bounding box center [606, 637] width 82 height 18
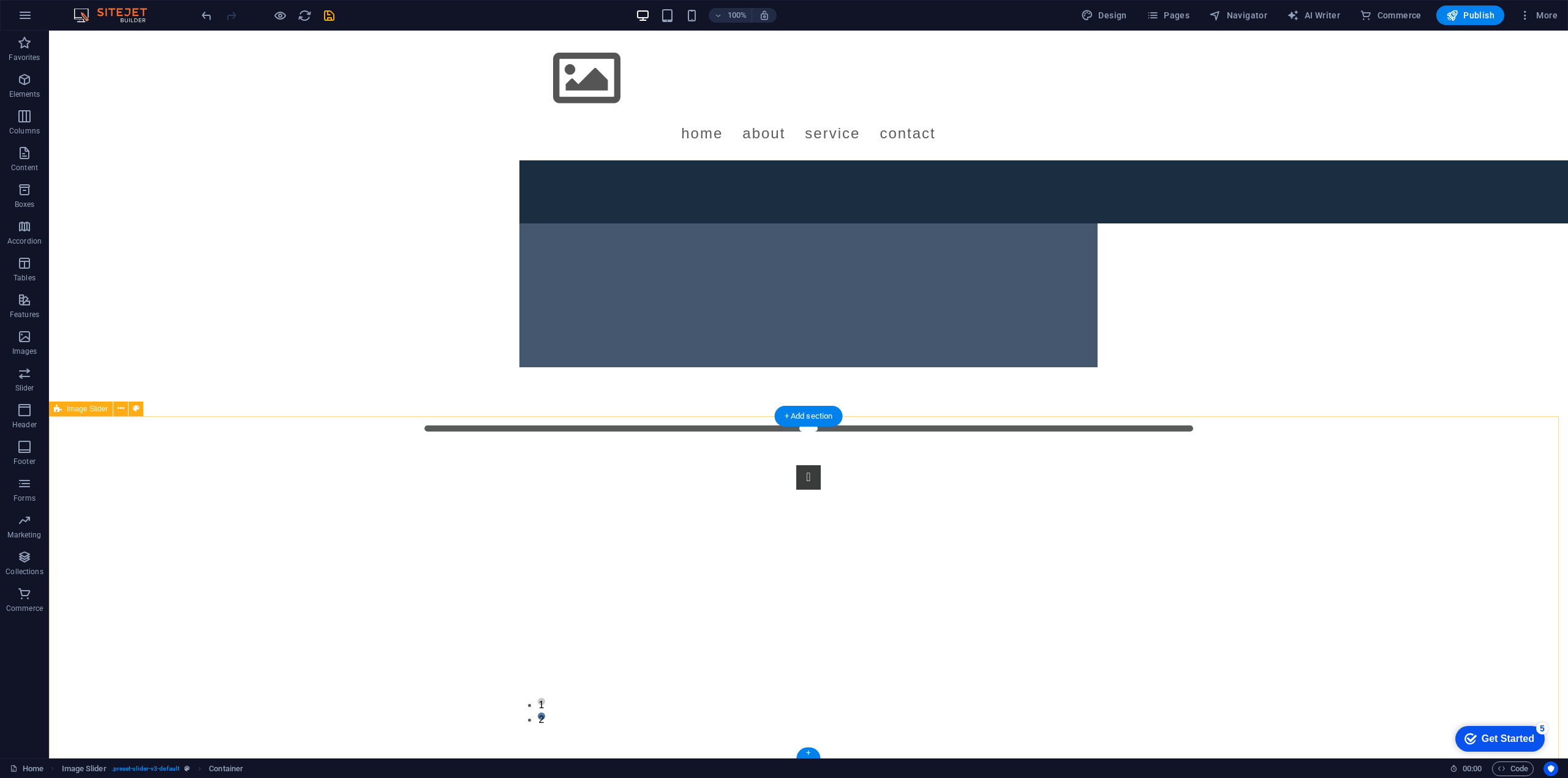
click at [410, 489] on div "1 2" at bounding box center [809, 587] width 1519 height 343
click at [24, 77] on icon "button" at bounding box center [25, 80] width 15 height 15
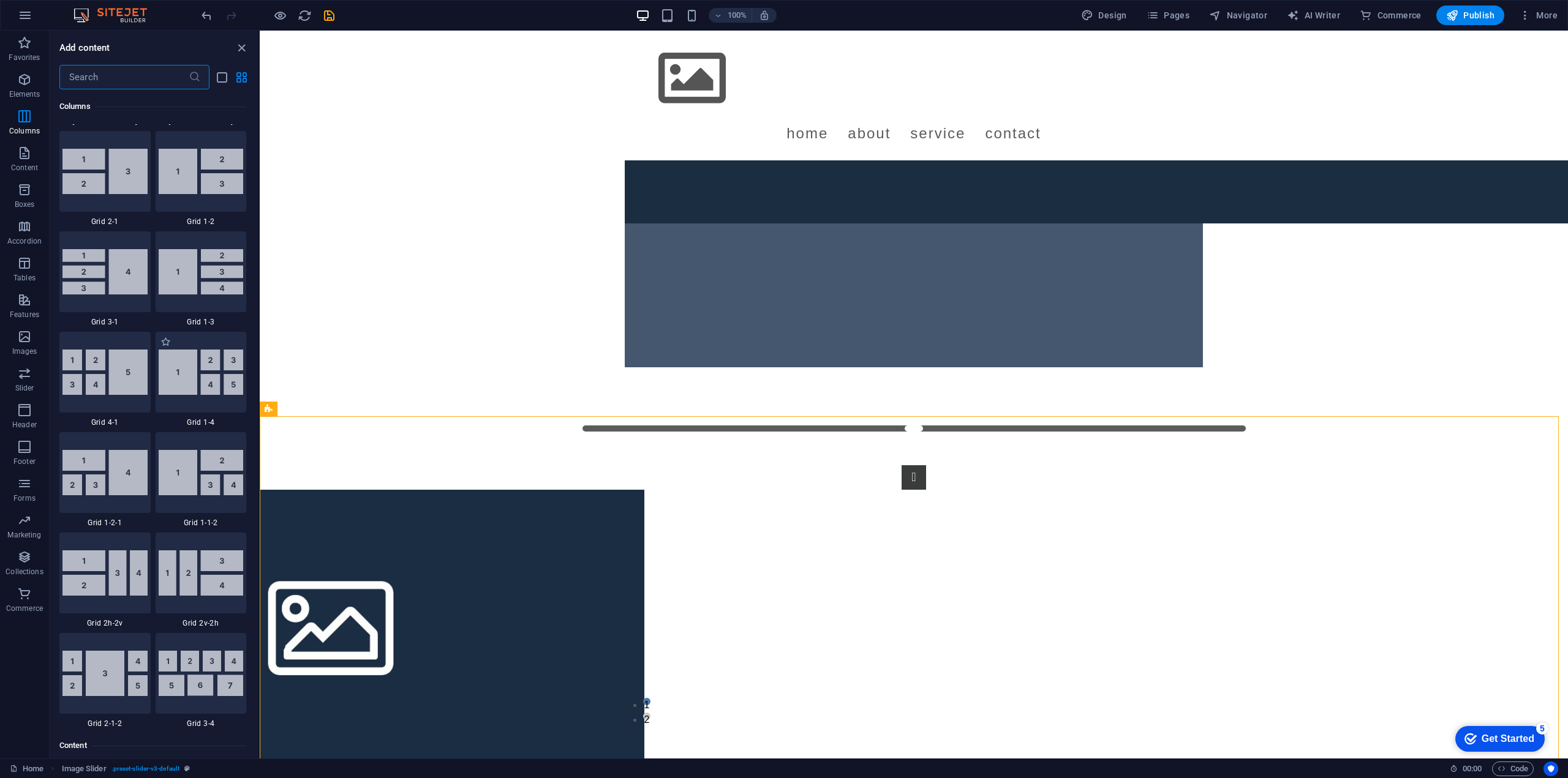
scroll to position [1457, 0]
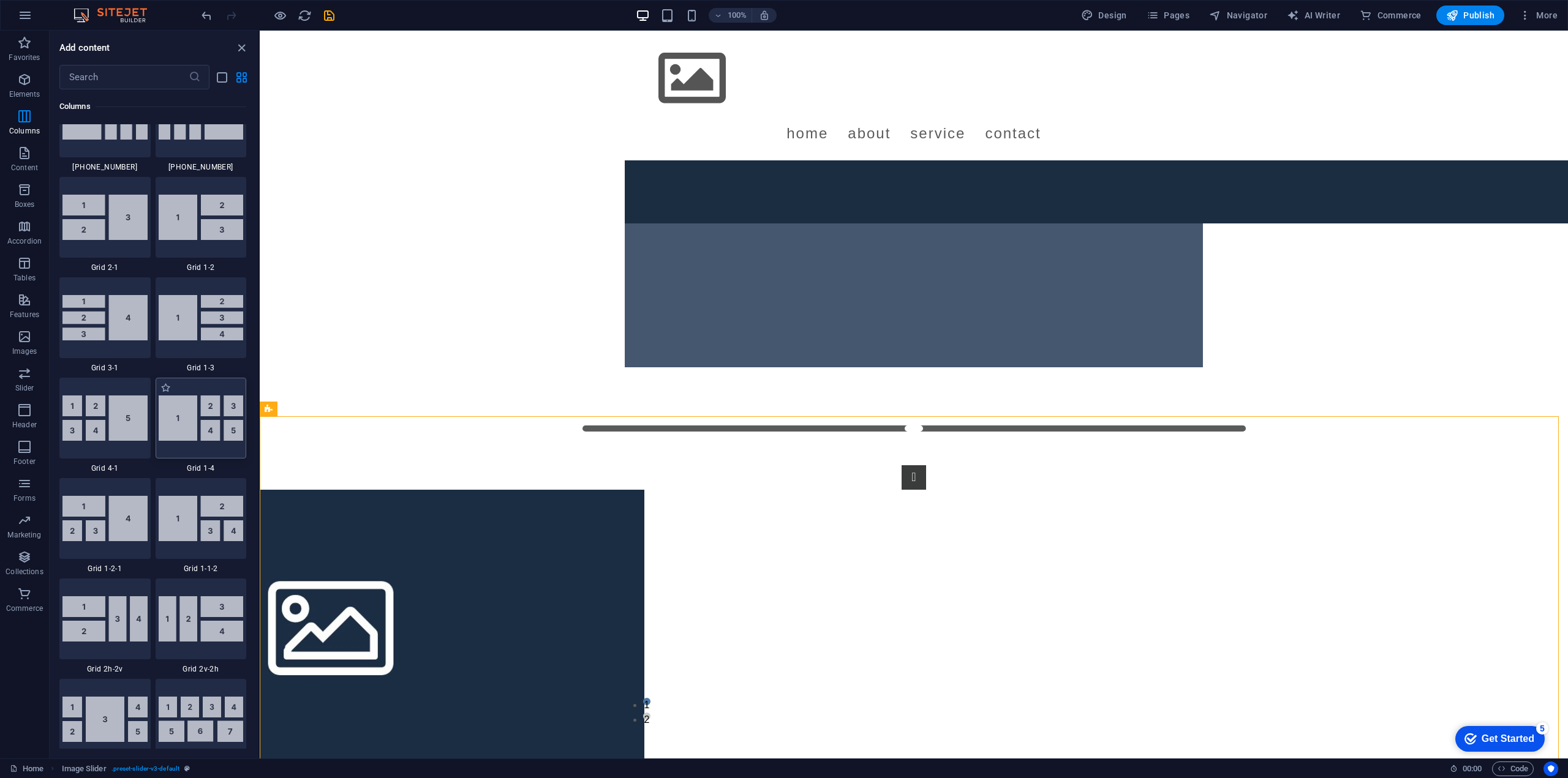
click at [179, 442] on div at bounding box center [201, 418] width 91 height 81
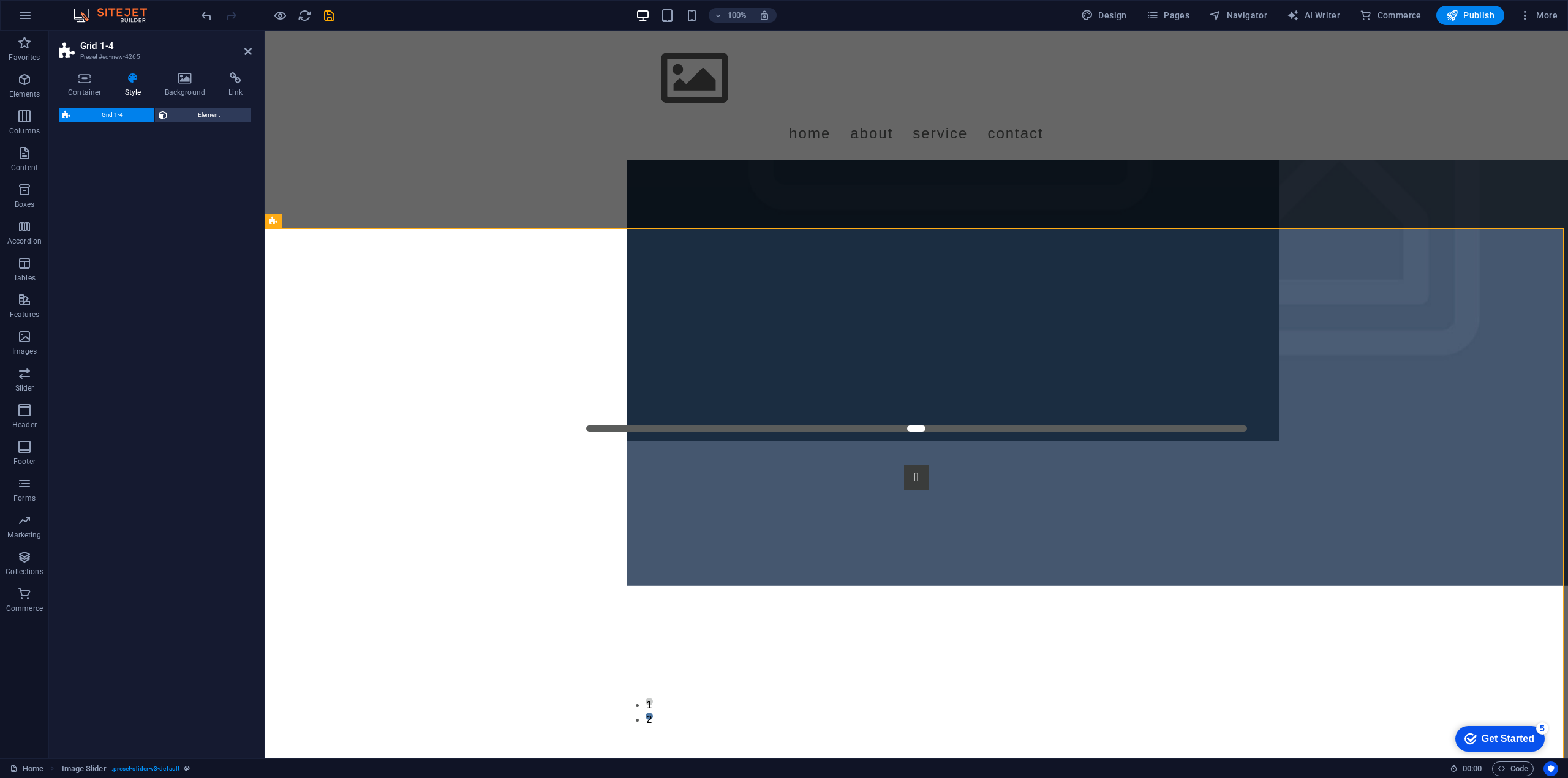
select select "rem"
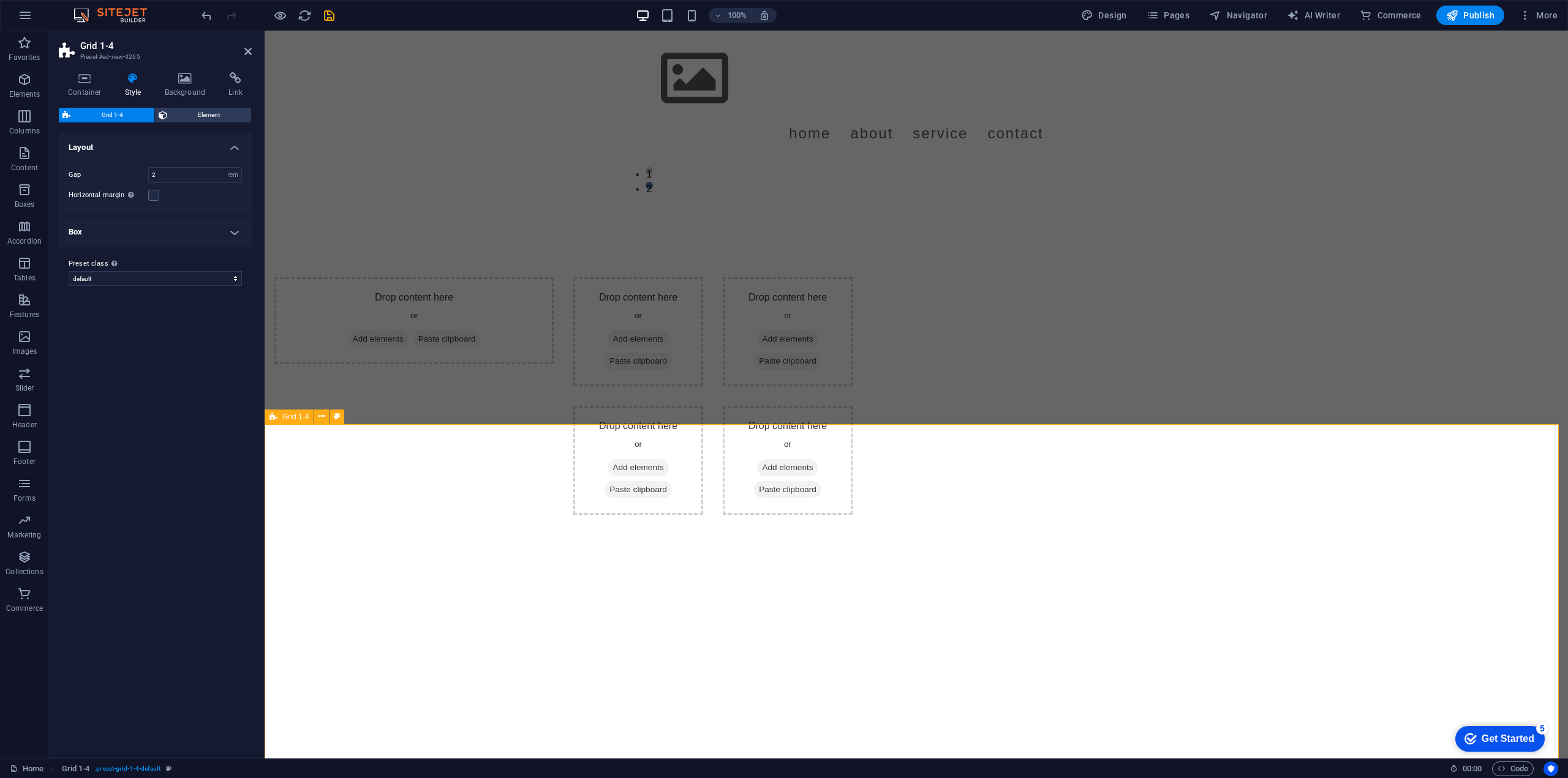
scroll to position [652, 0]
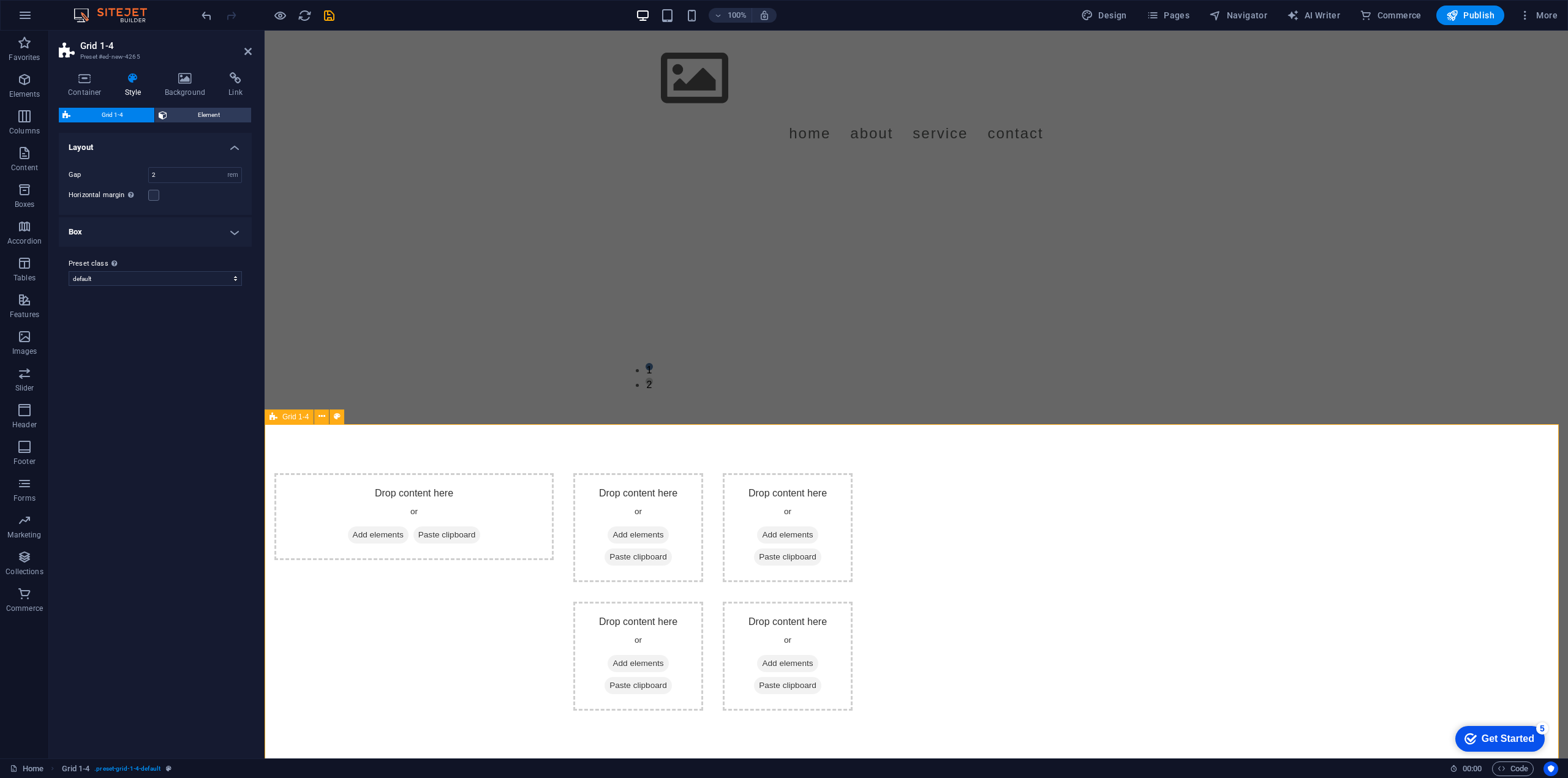
click at [533, 530] on div "Drop content here or Add elements Paste clipboard Drop content here or Add elem…" at bounding box center [916, 592] width 1303 height 336
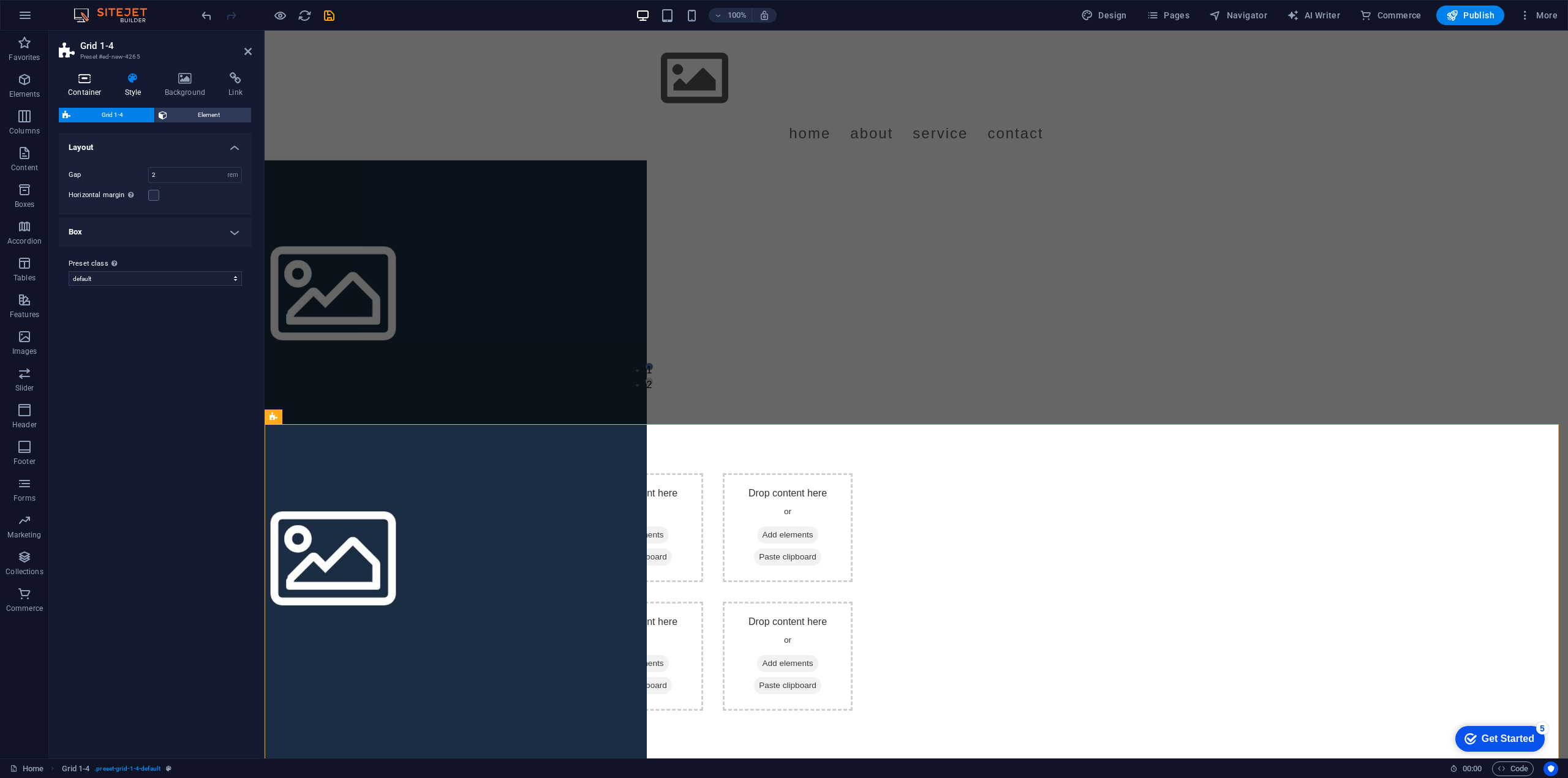
click at [80, 87] on h4 "Container" at bounding box center [87, 85] width 57 height 26
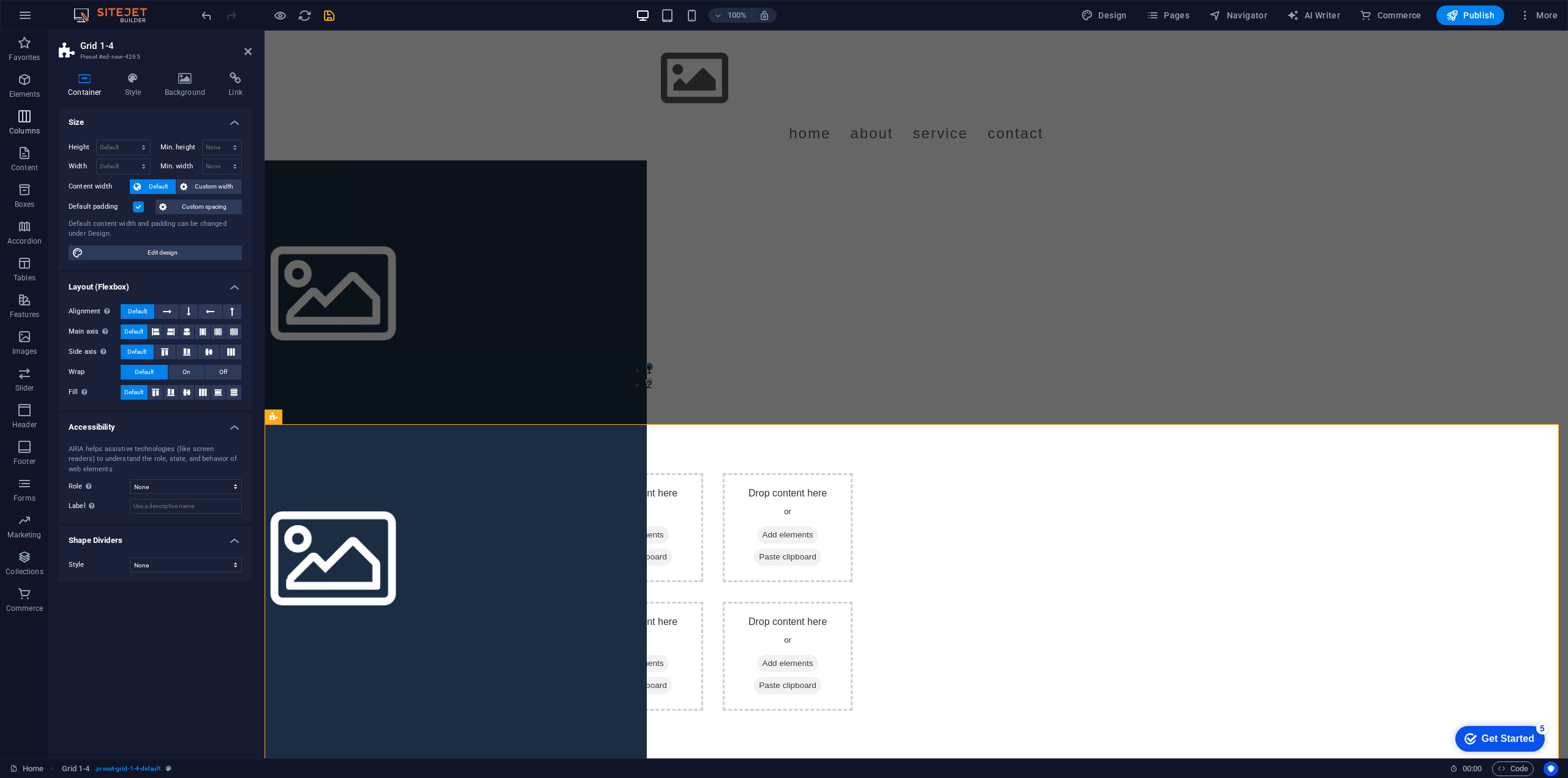
click at [24, 123] on icon "button" at bounding box center [25, 116] width 15 height 15
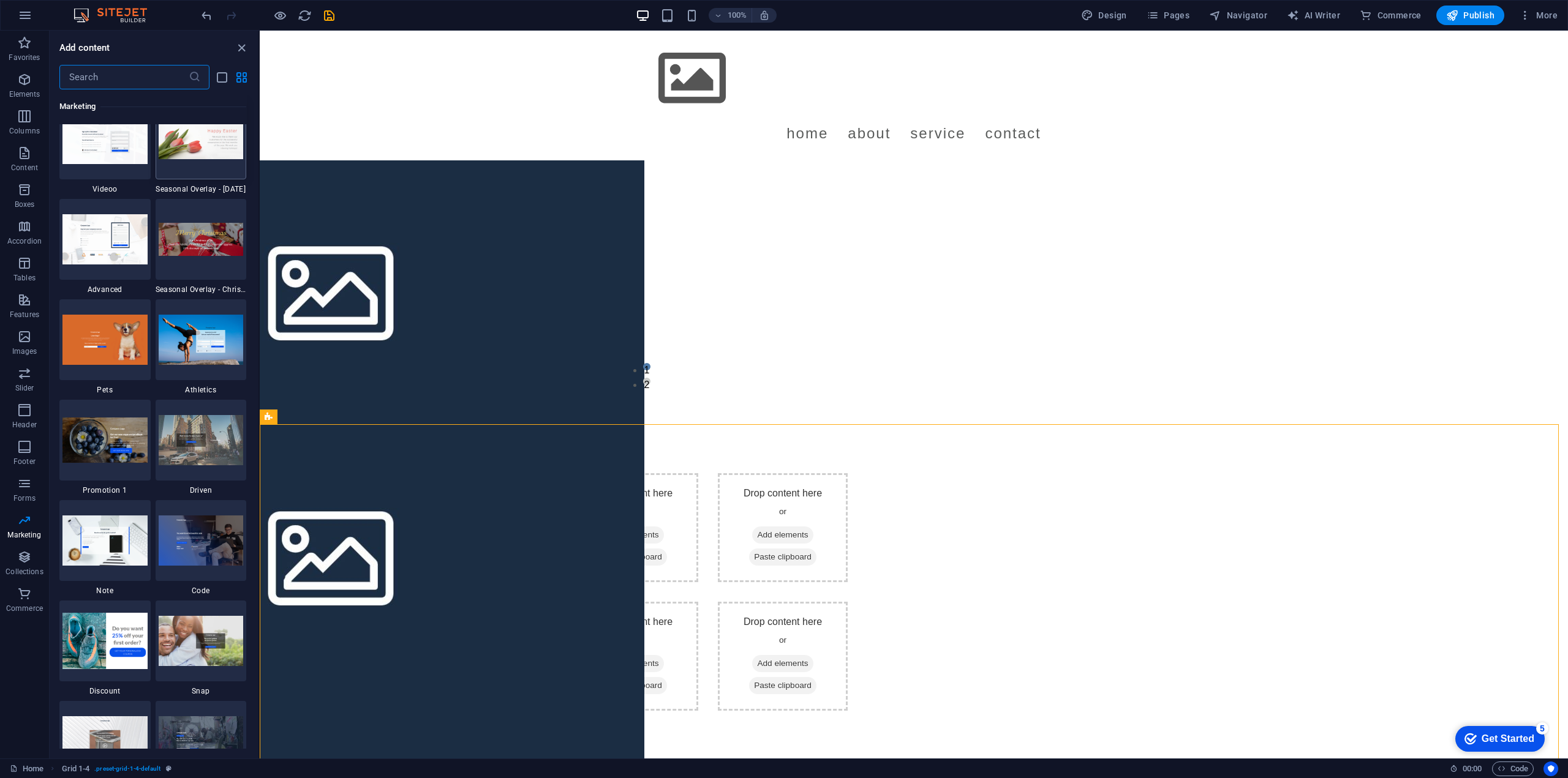
scroll to position [10810, 0]
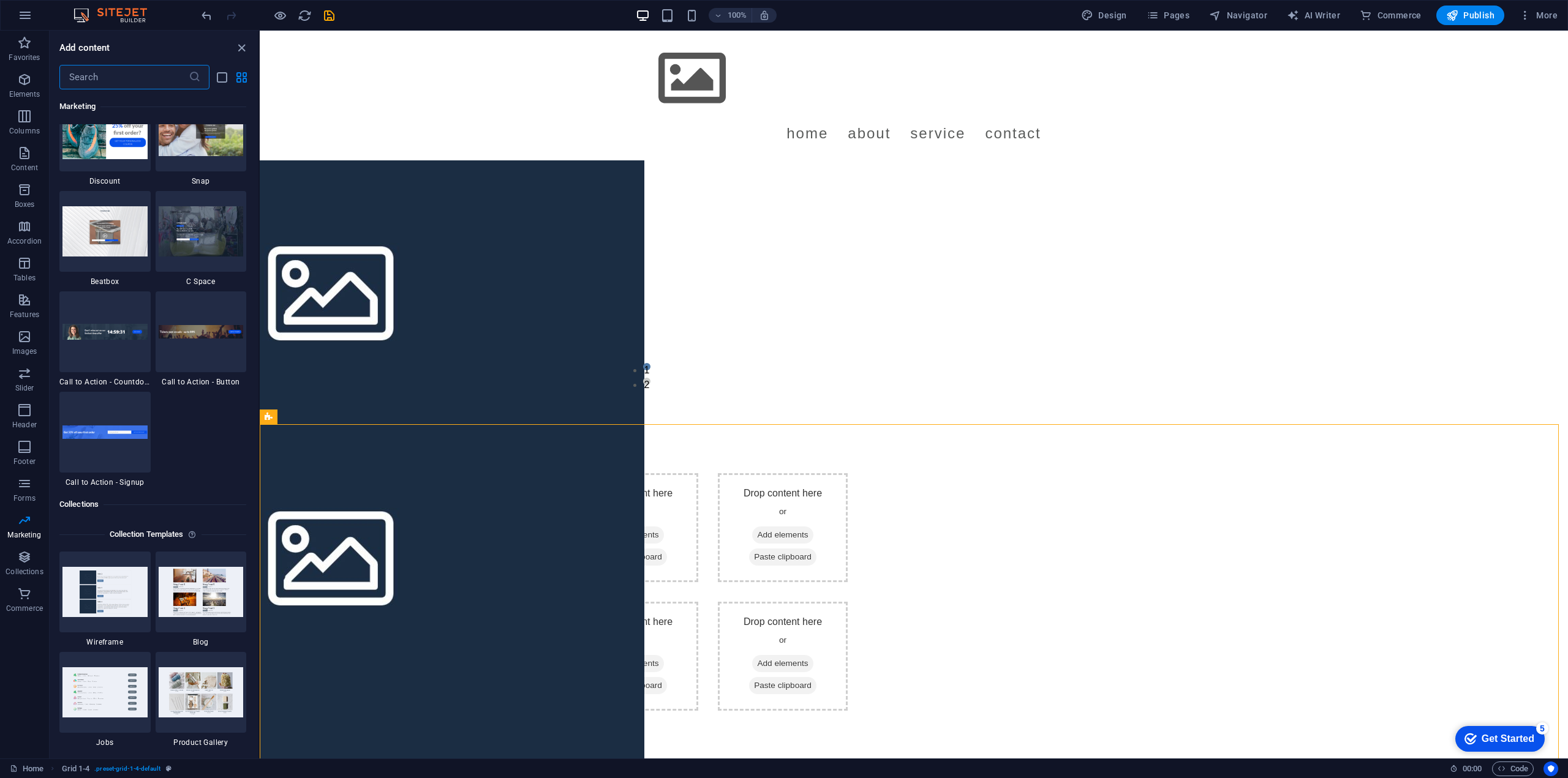
click at [138, 8] on img at bounding box center [116, 15] width 92 height 15
click at [87, 9] on img at bounding box center [116, 15] width 92 height 15
click at [211, 13] on icon "undo" at bounding box center [206, 15] width 14 height 14
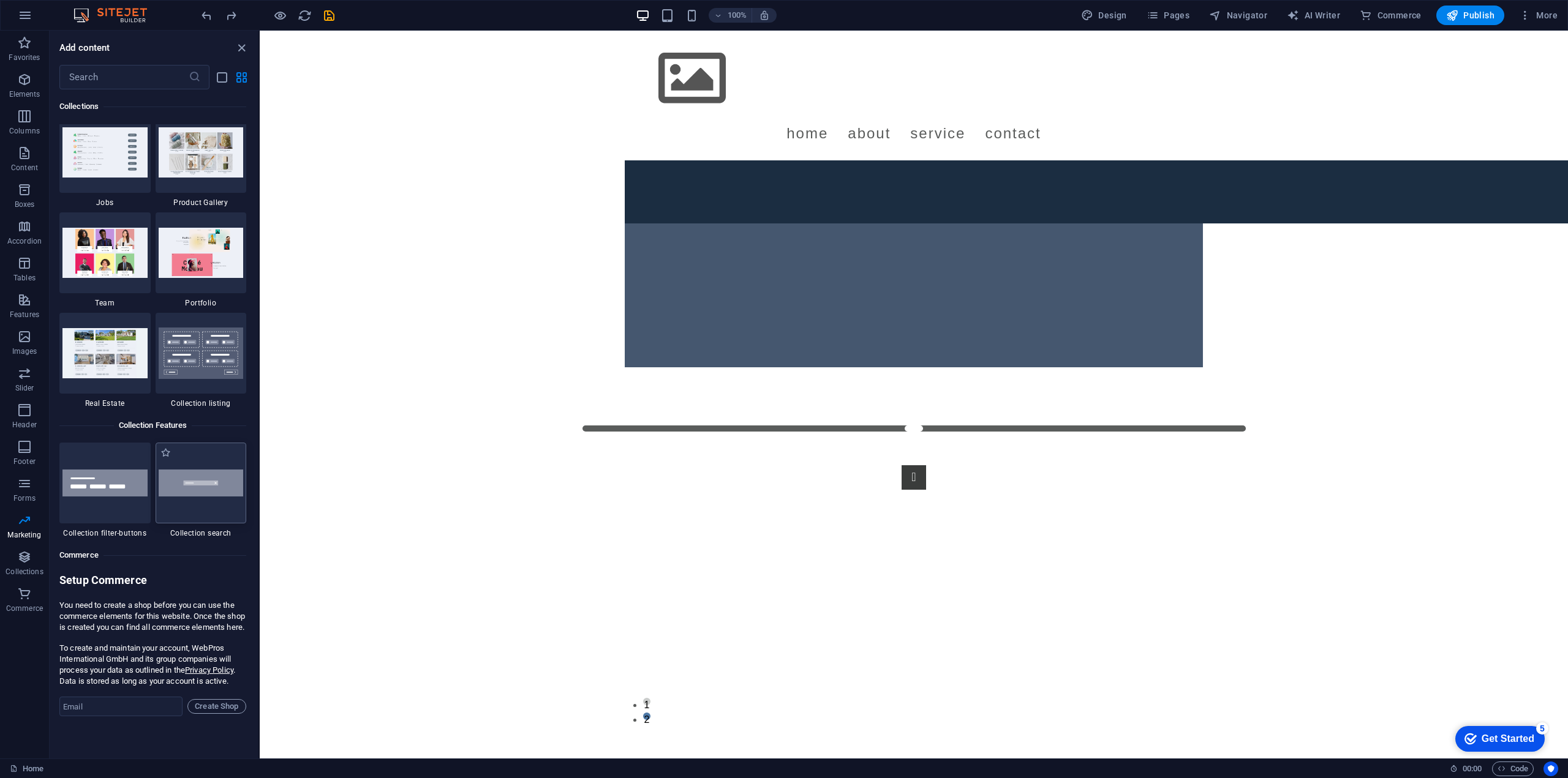
scroll to position [11116, 0]
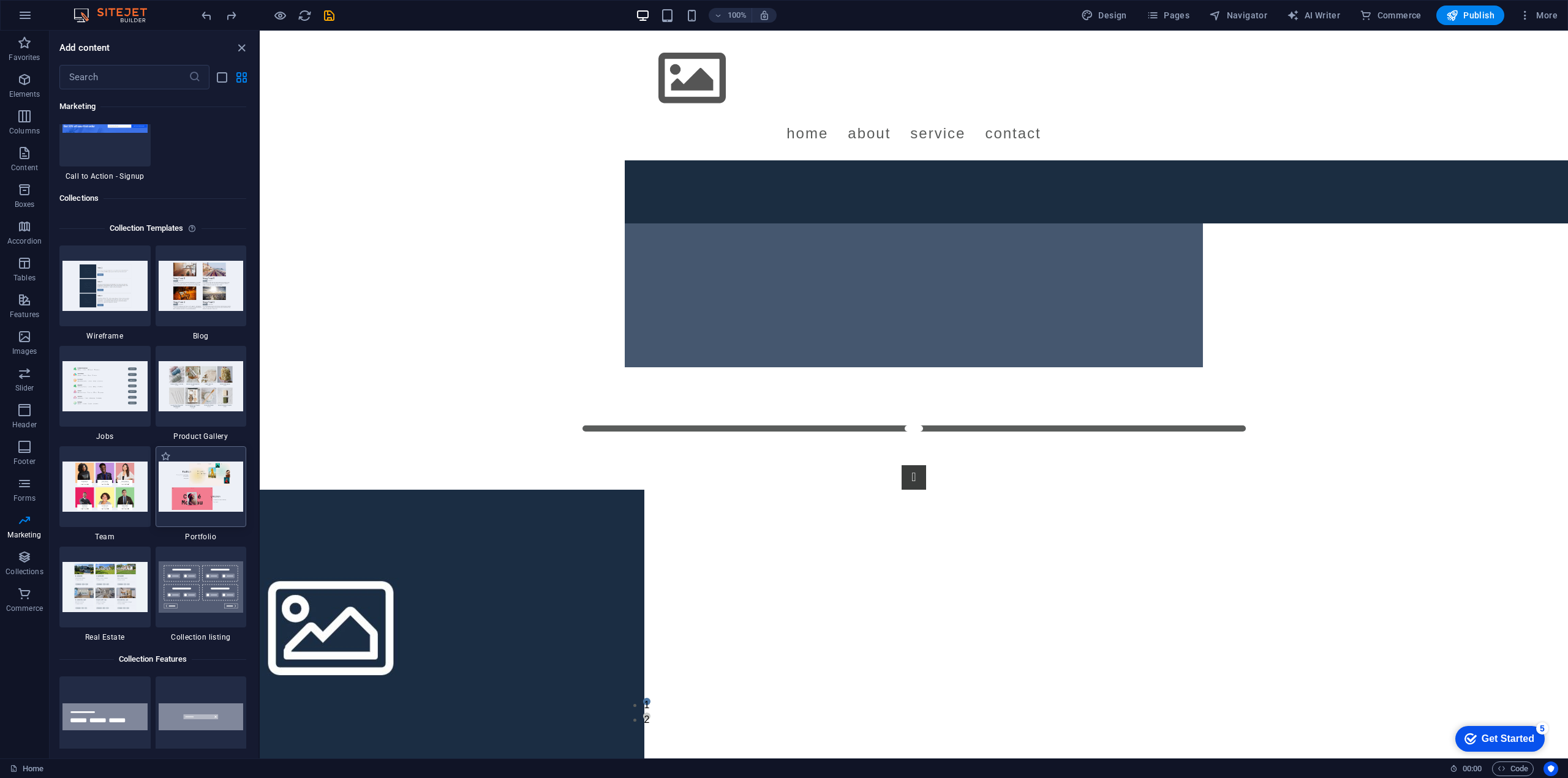
click at [195, 501] on img at bounding box center [201, 487] width 85 height 50
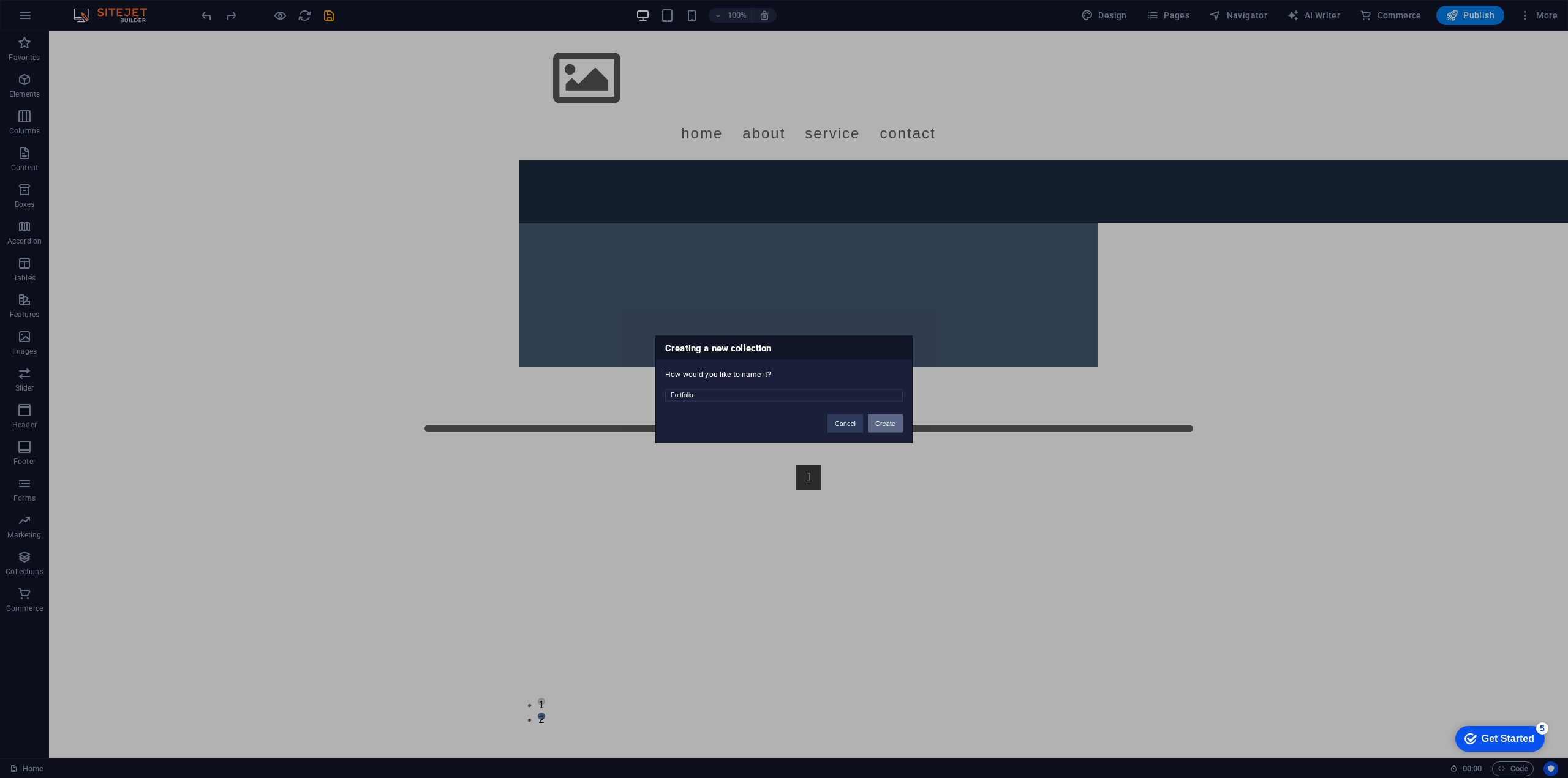
click at [878, 422] on button "Create" at bounding box center [885, 423] width 35 height 18
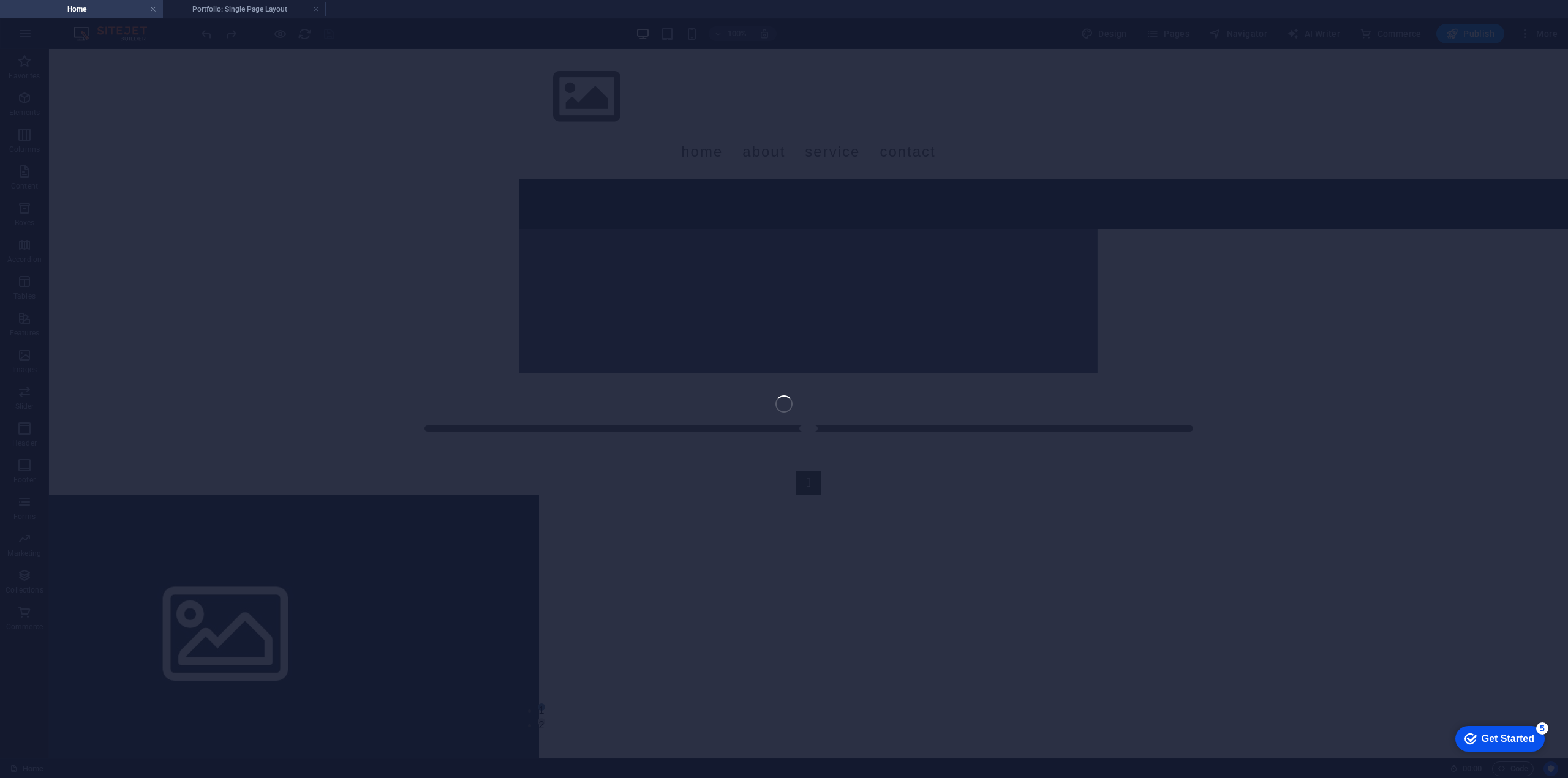
select select "68b647f93a0f444d79075ec6"
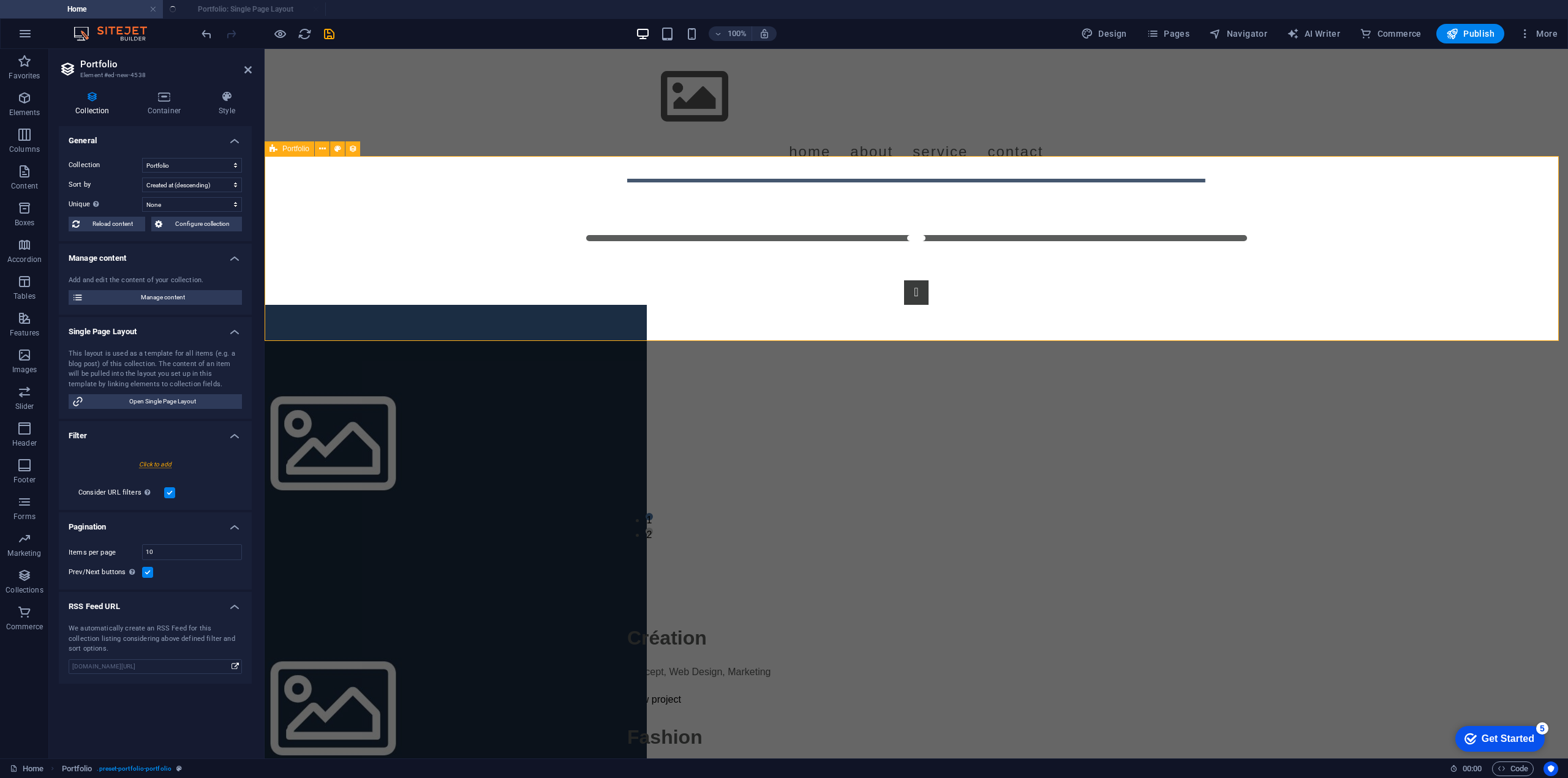
select select "createdAt_DESC"
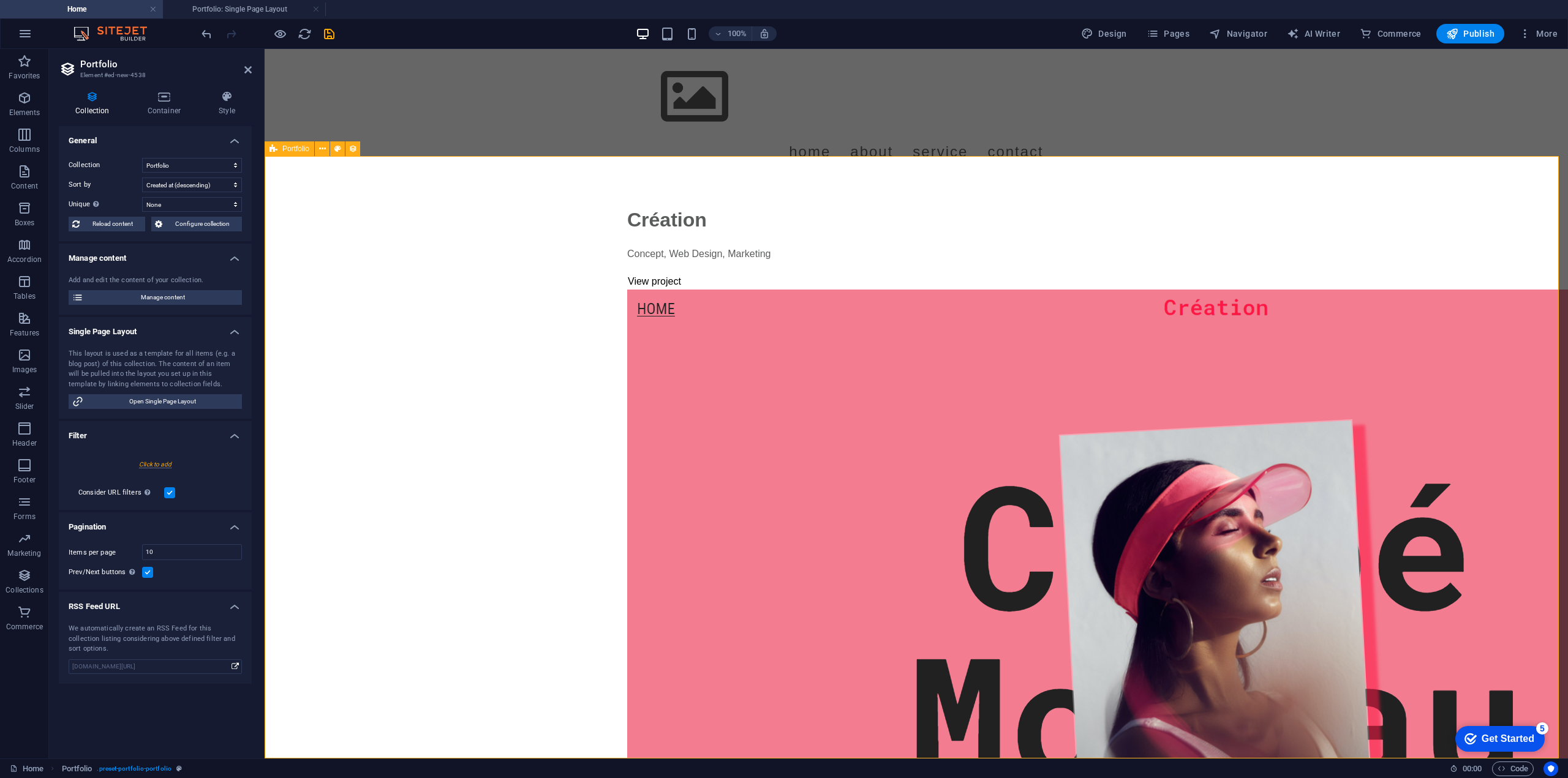
scroll to position [0, 0]
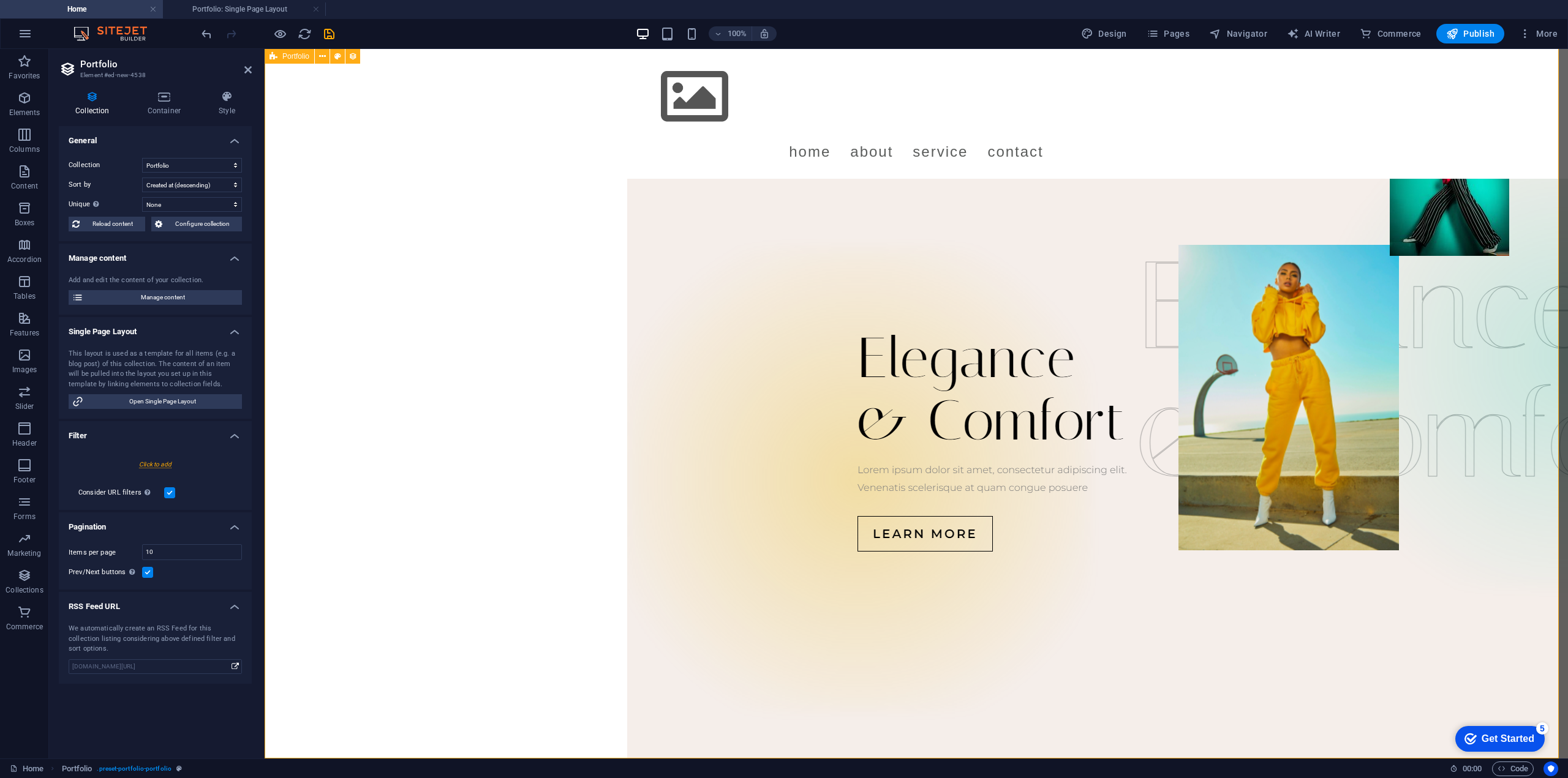
scroll to position [1867, 0]
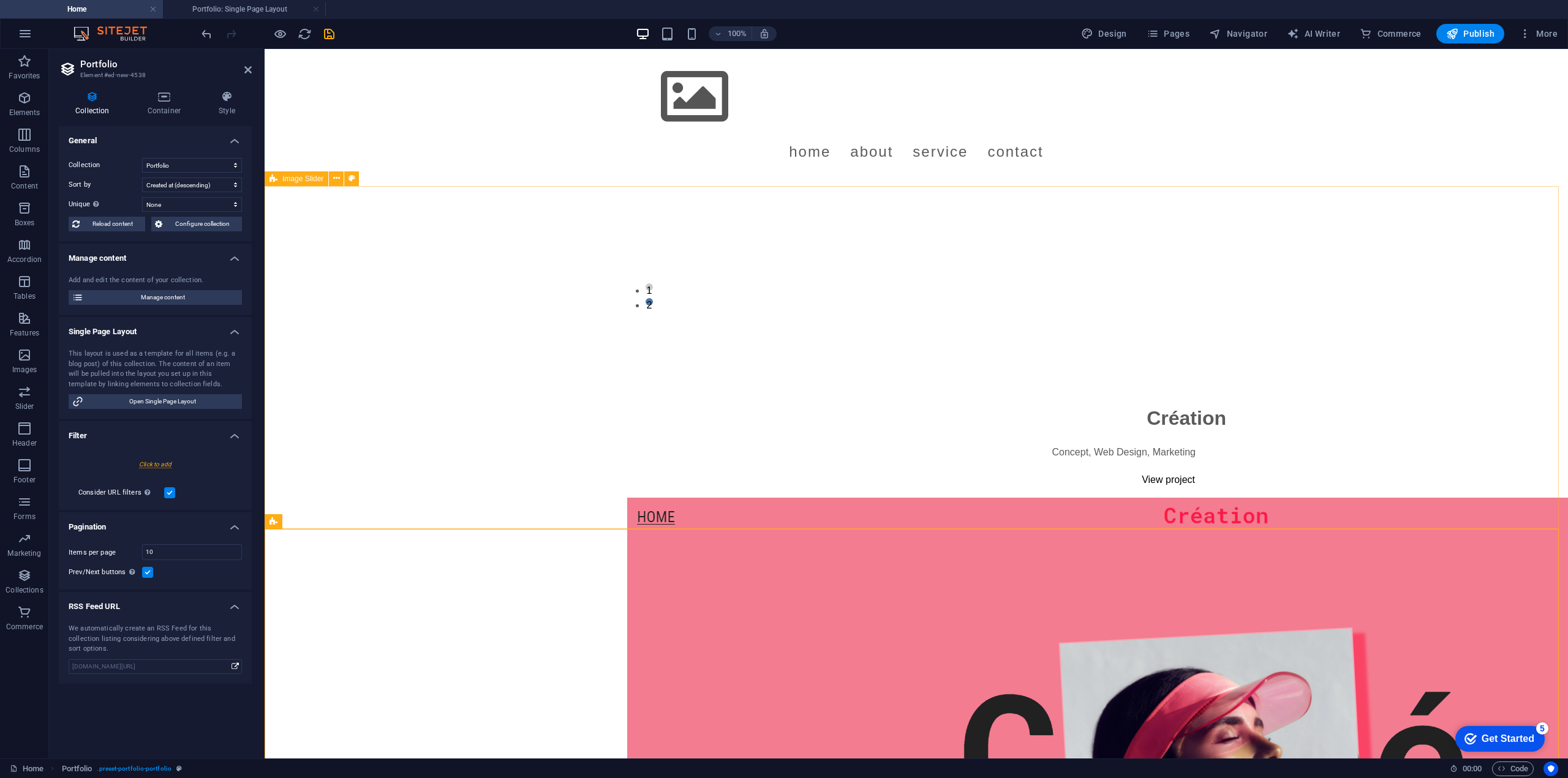
scroll to position [541, 0]
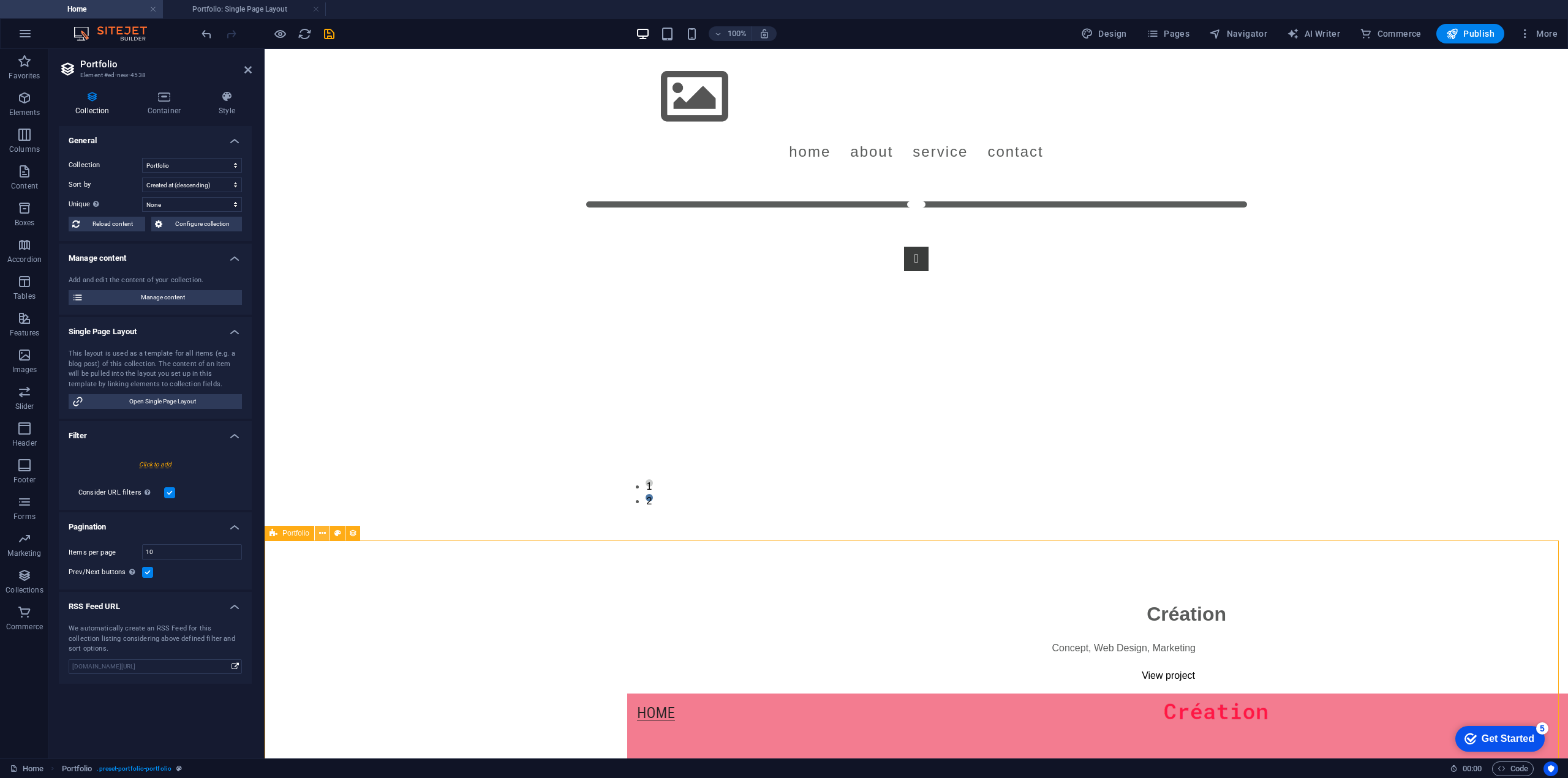
click at [321, 533] on icon at bounding box center [322, 533] width 7 height 13
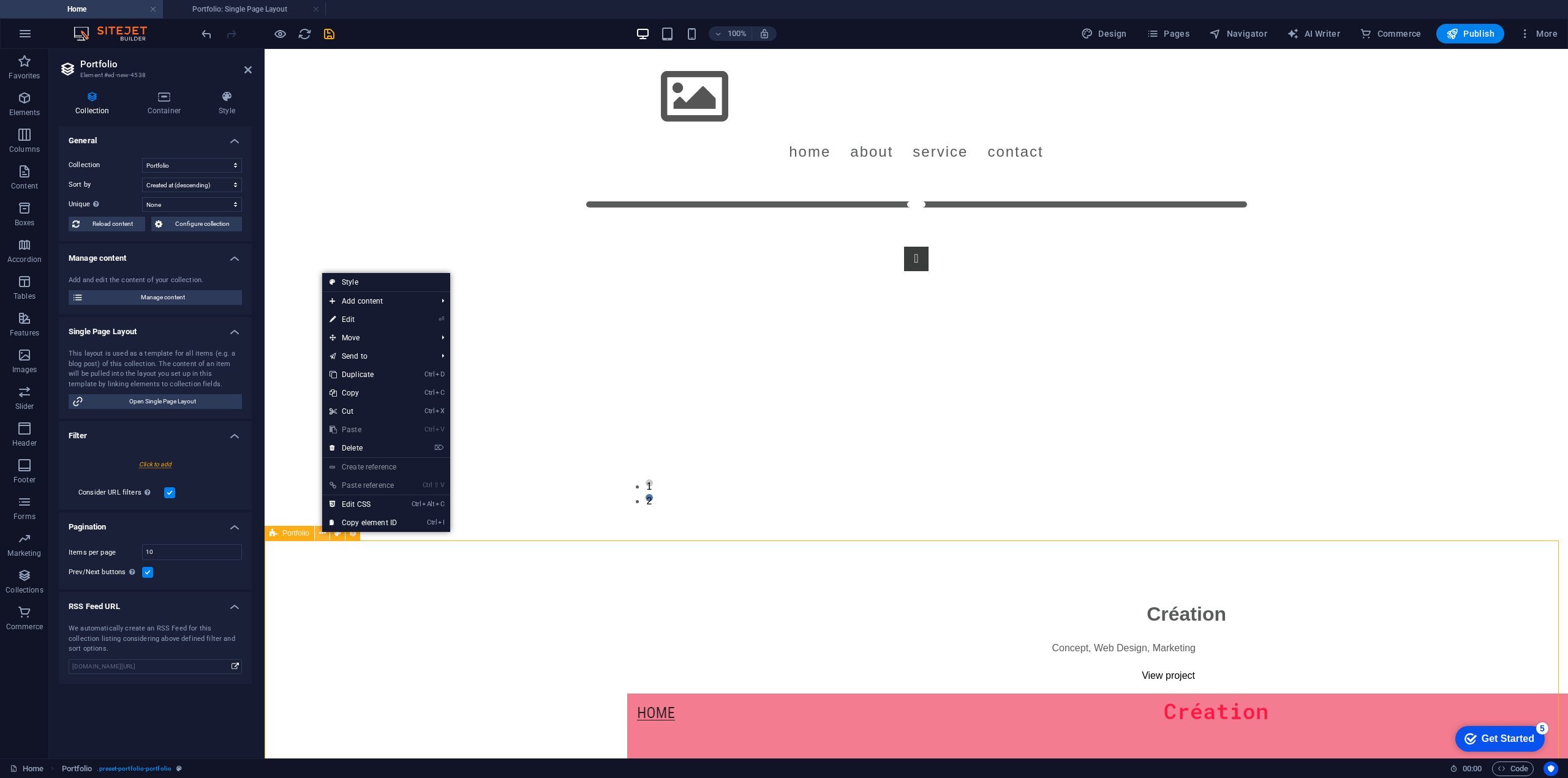
click at [320, 536] on icon at bounding box center [322, 533] width 7 height 13
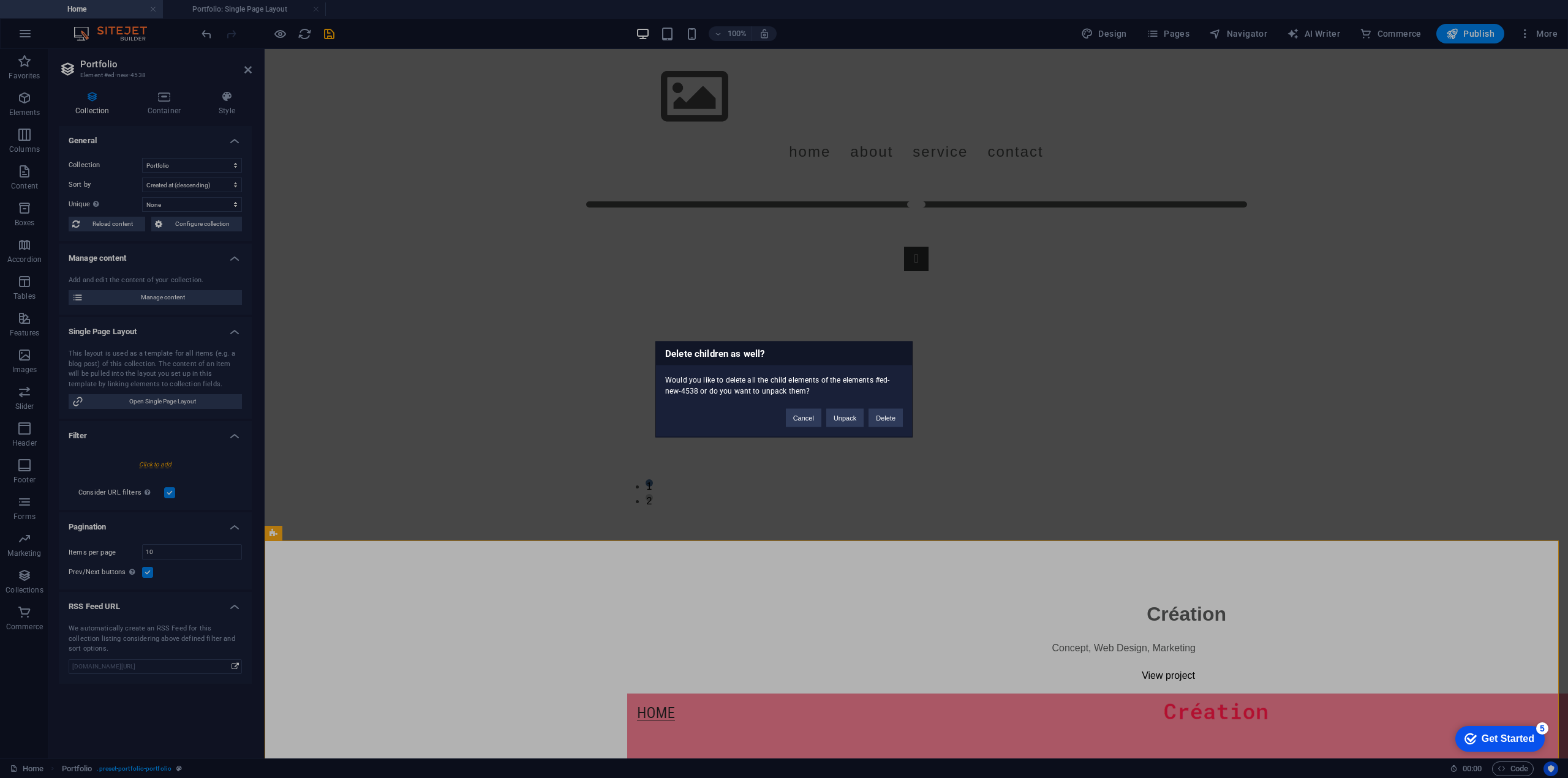
click at [366, 448] on div "Delete children as well? Would you like to delete all the child elements of the…" at bounding box center [784, 389] width 1568 height 778
click at [896, 416] on button "Delete" at bounding box center [885, 417] width 34 height 18
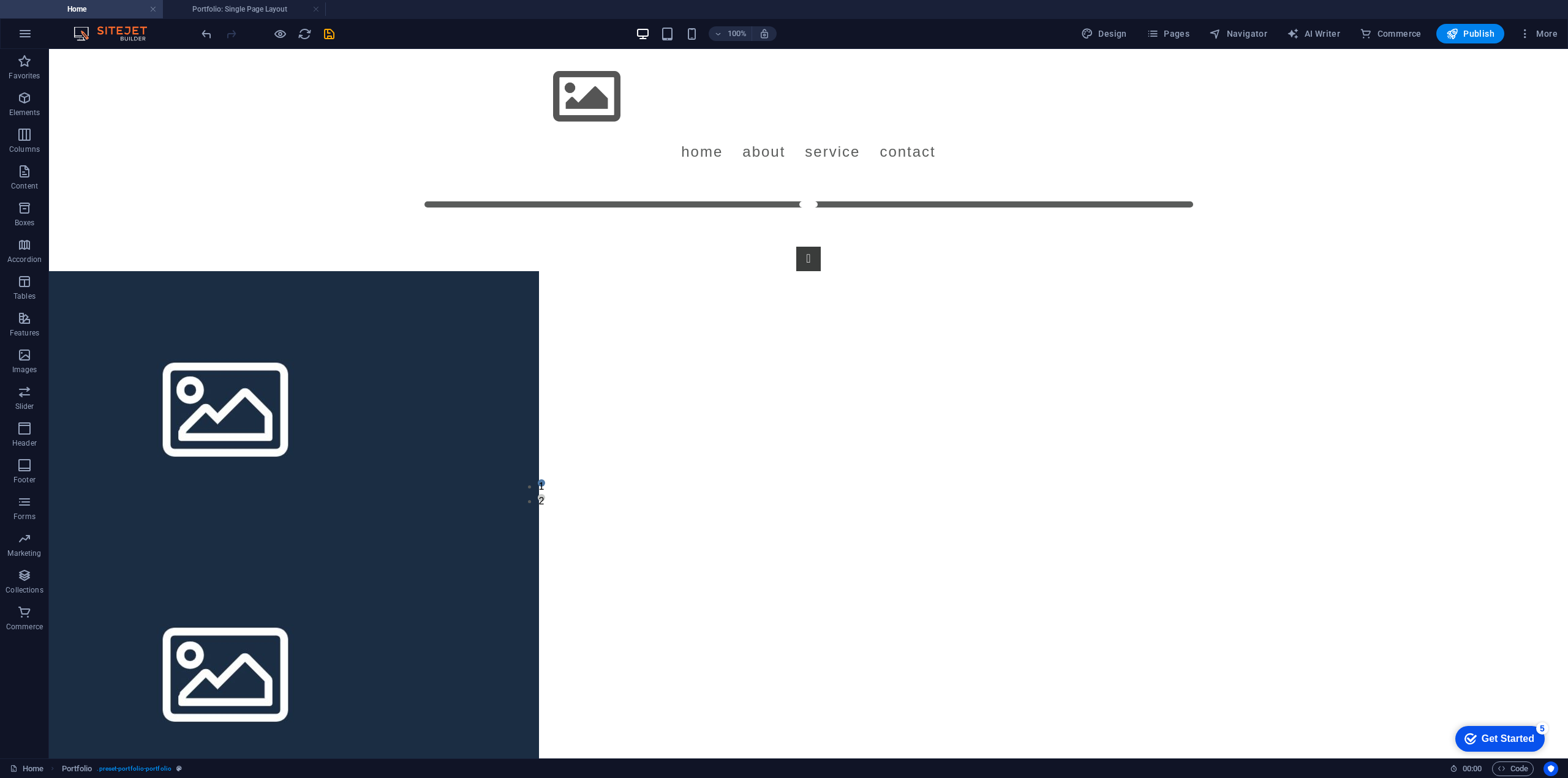
scroll to position [324, 0]
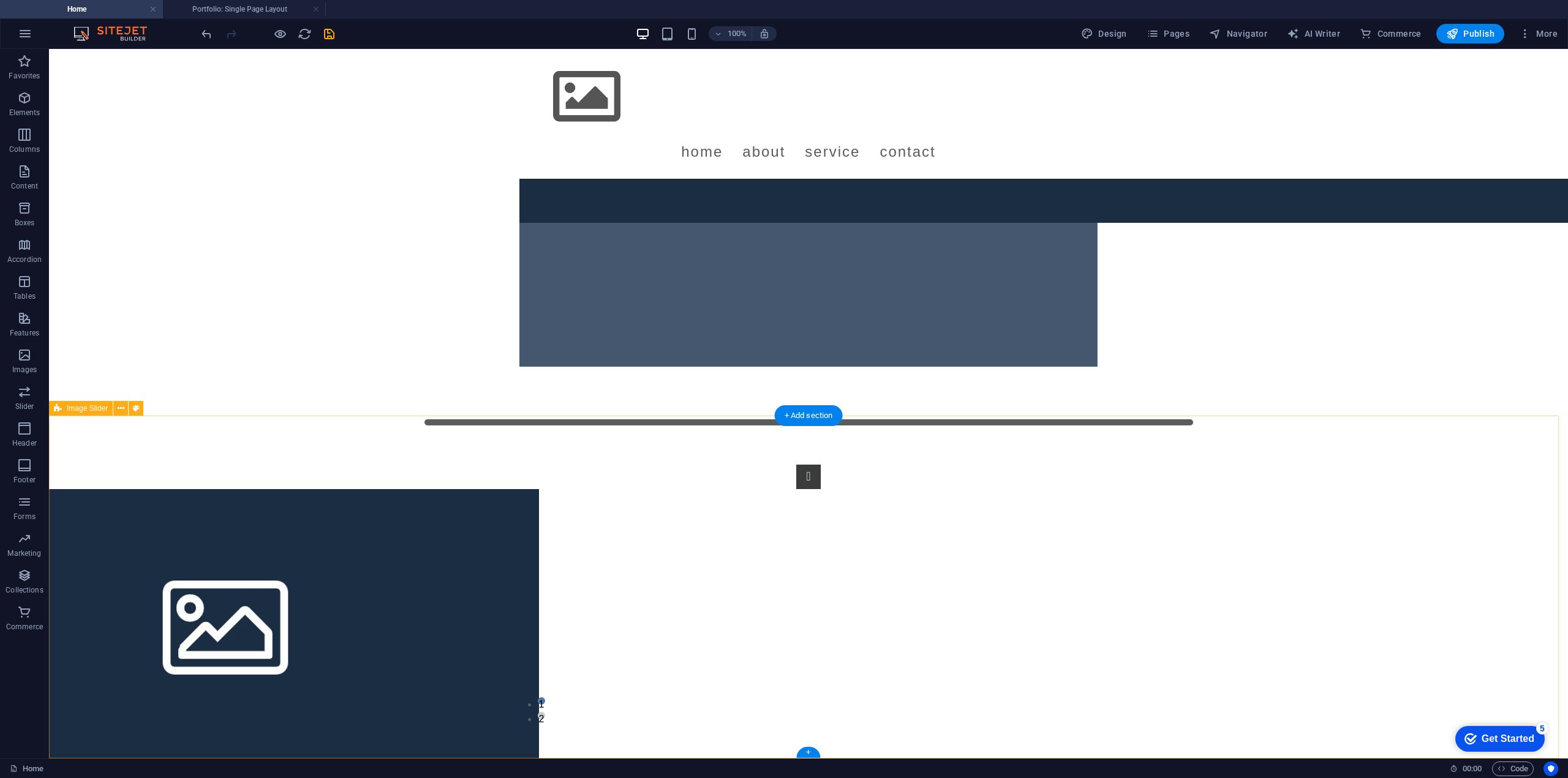
click at [251, 586] on div "1 2" at bounding box center [809, 587] width 1519 height 343
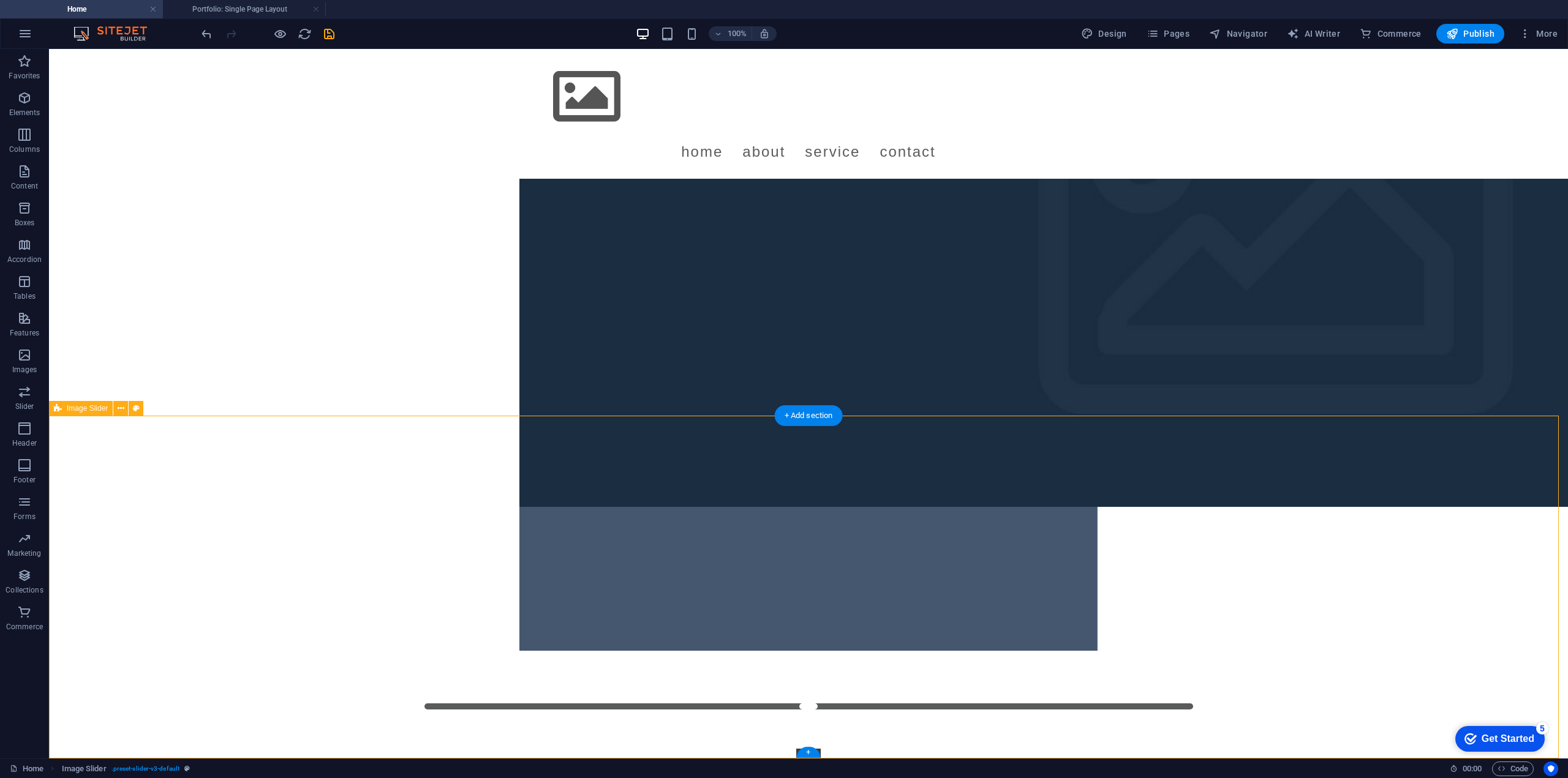
scroll to position [0, 0]
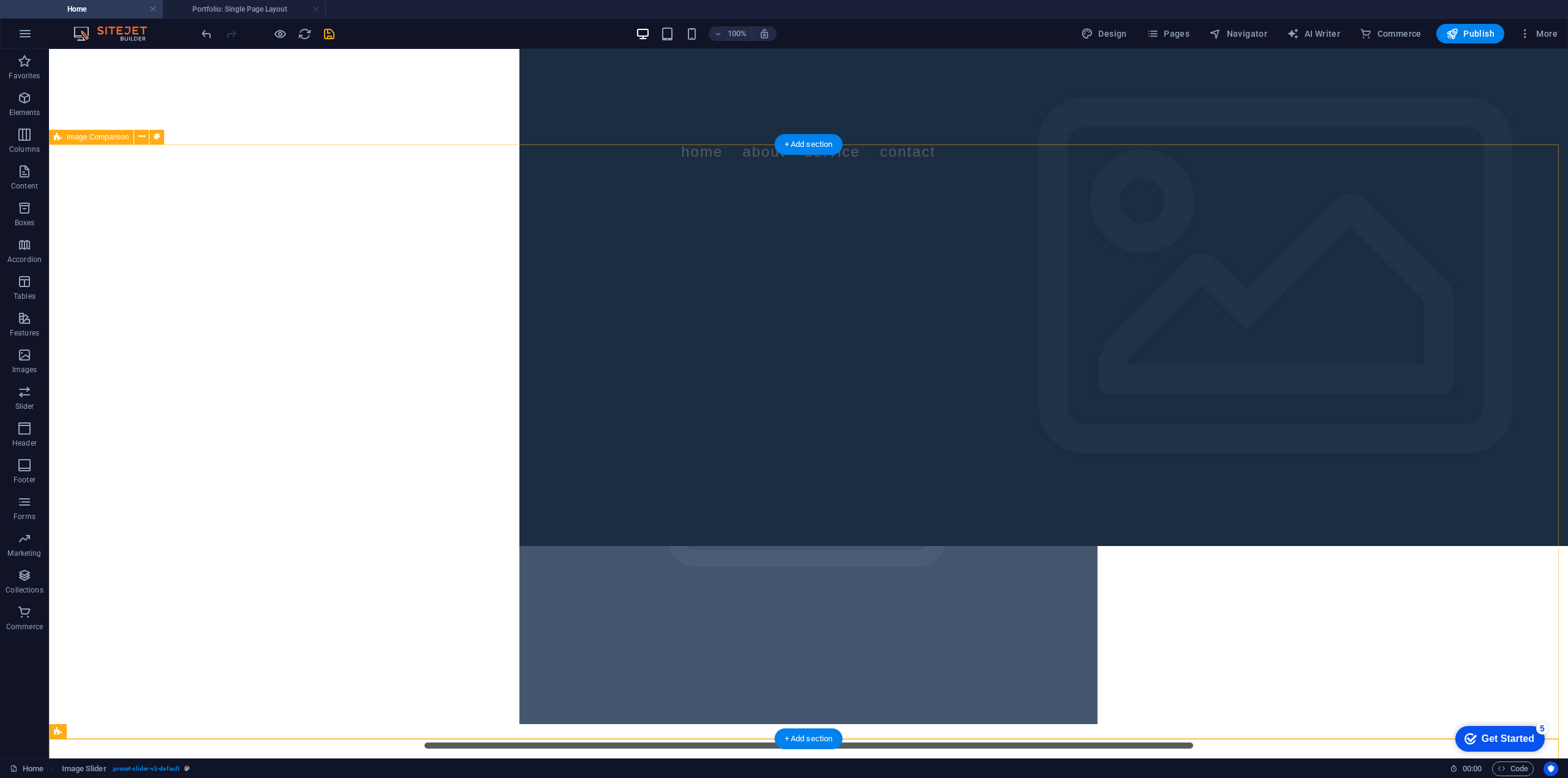
click at [80, 273] on div at bounding box center [809, 476] width 1519 height 595
drag, startPoint x: 21, startPoint y: 99, endPoint x: 567, endPoint y: 81, distance: 546.3
click at [21, 99] on icon "button" at bounding box center [25, 98] width 15 height 15
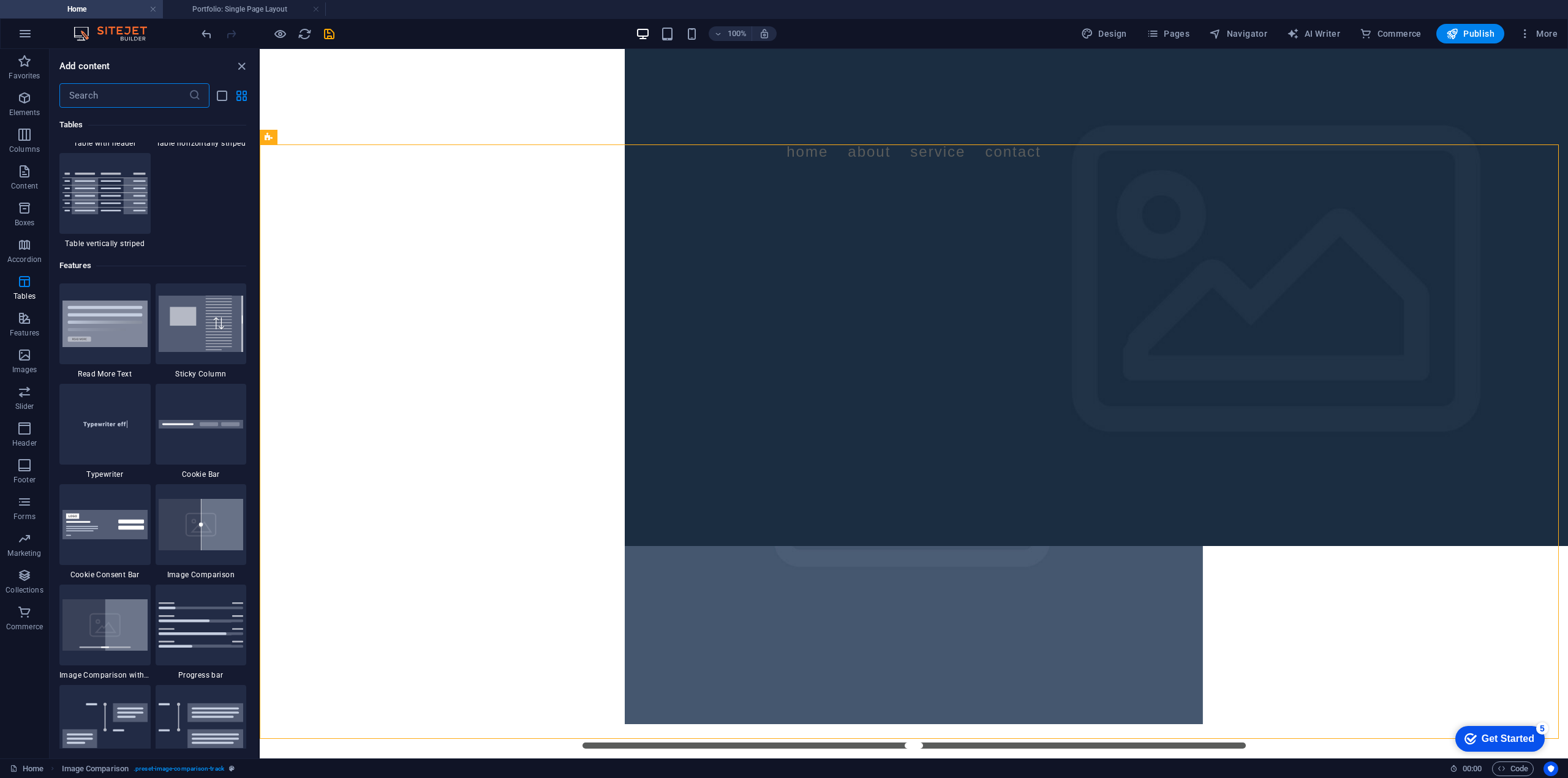
scroll to position [4617, 0]
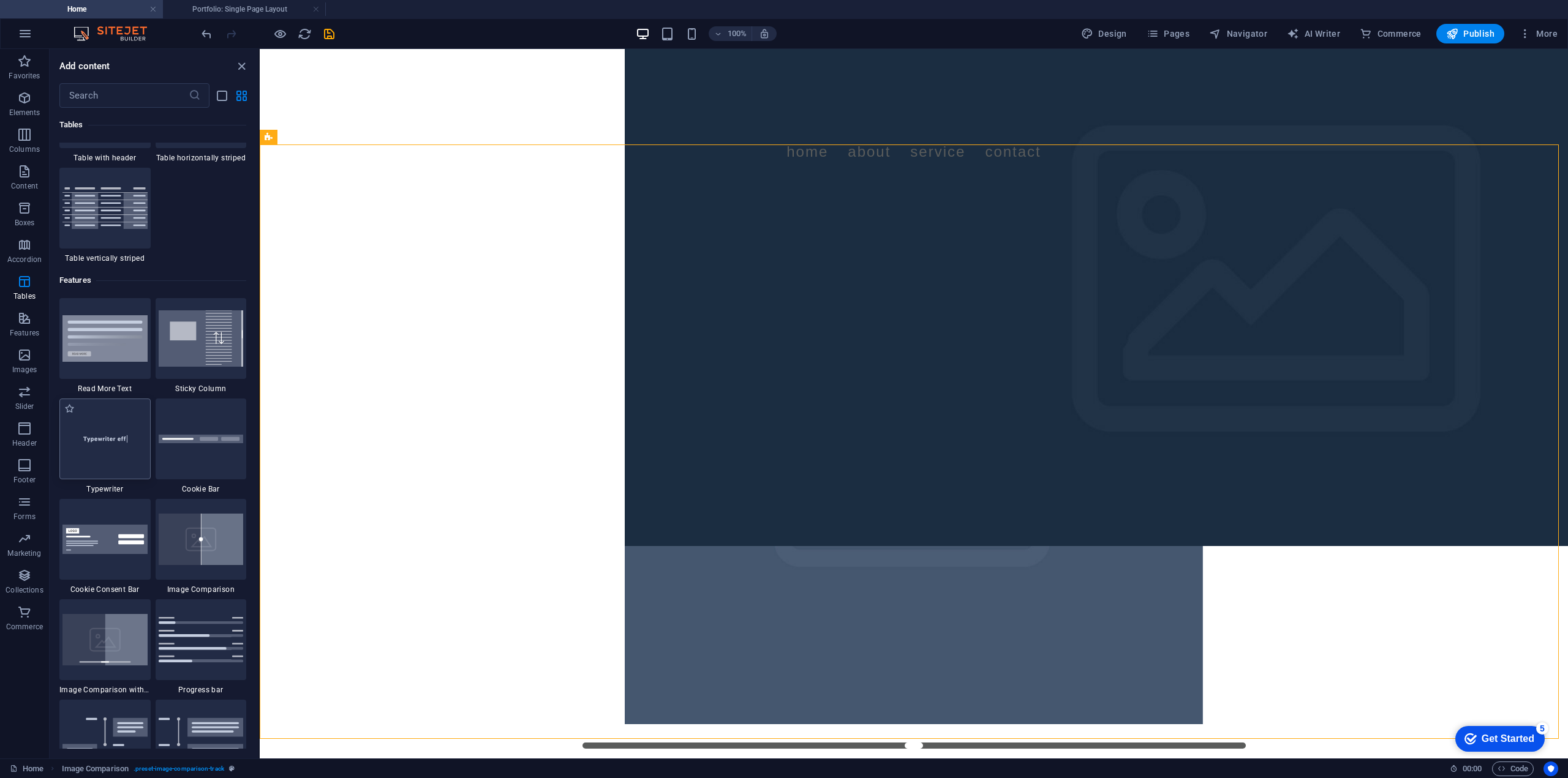
click at [109, 442] on img at bounding box center [105, 439] width 85 height 56
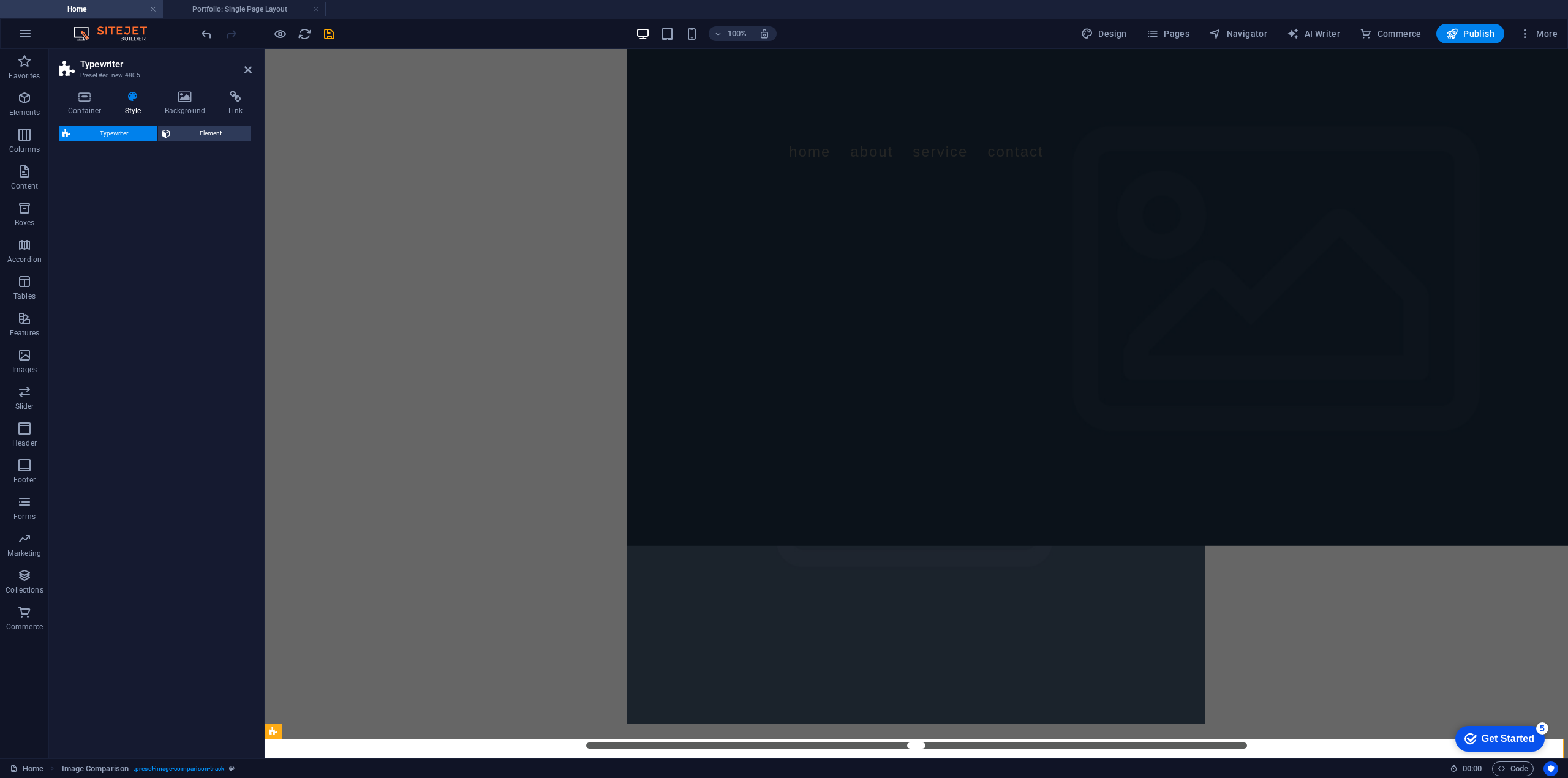
select select "ms"
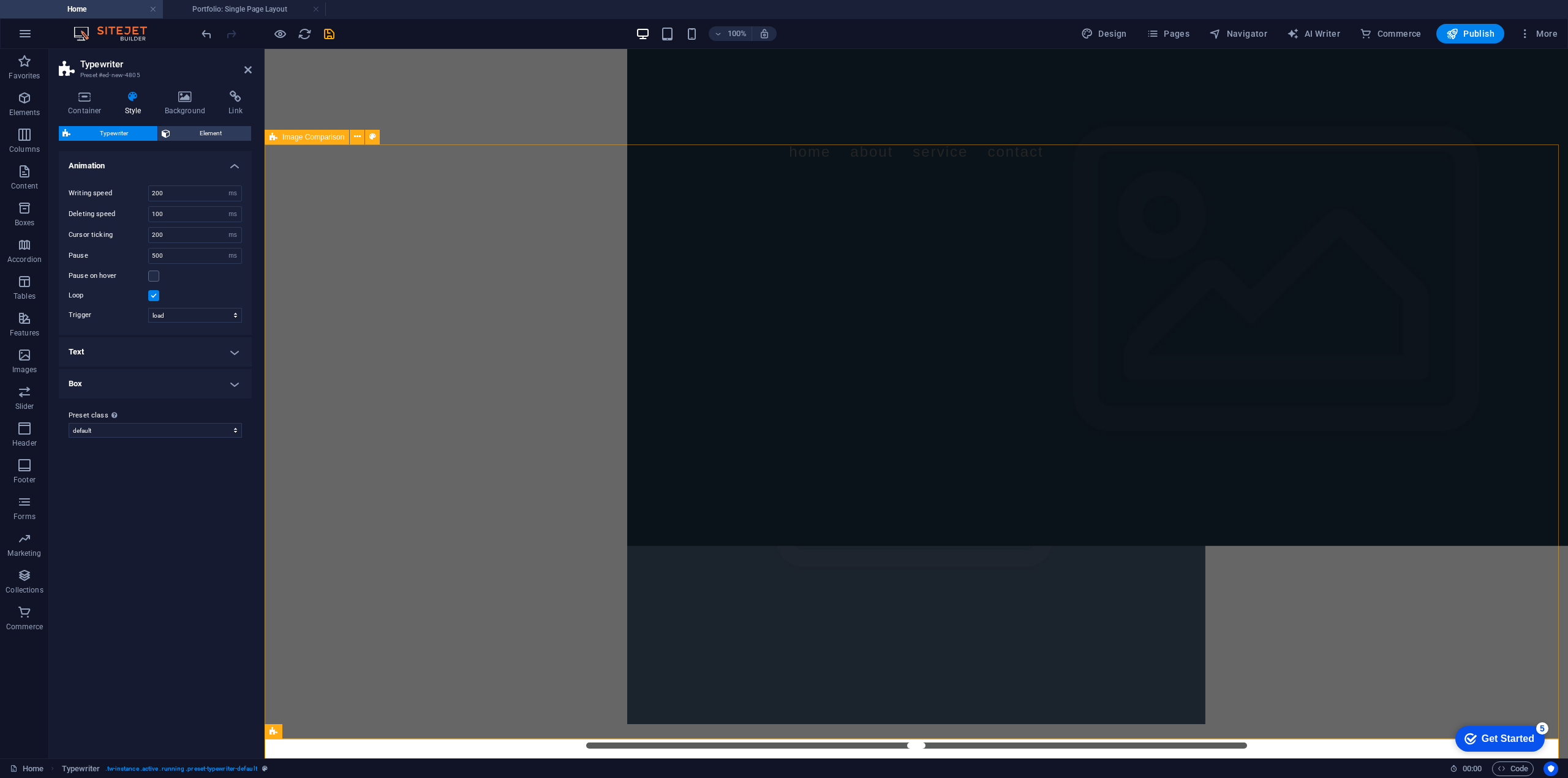
scroll to position [407, 0]
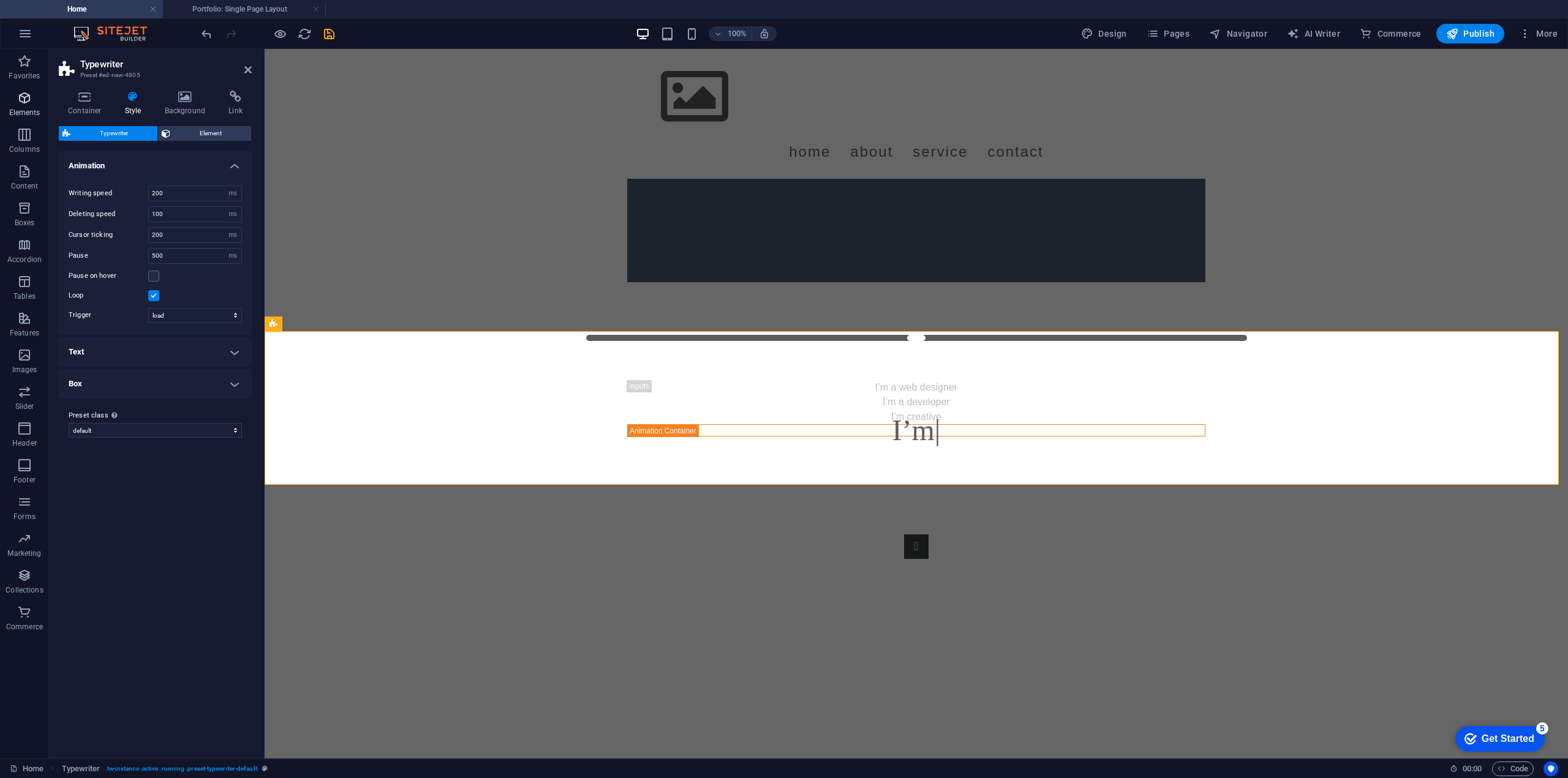
click at [16, 101] on span "Elements" at bounding box center [24, 105] width 49 height 30
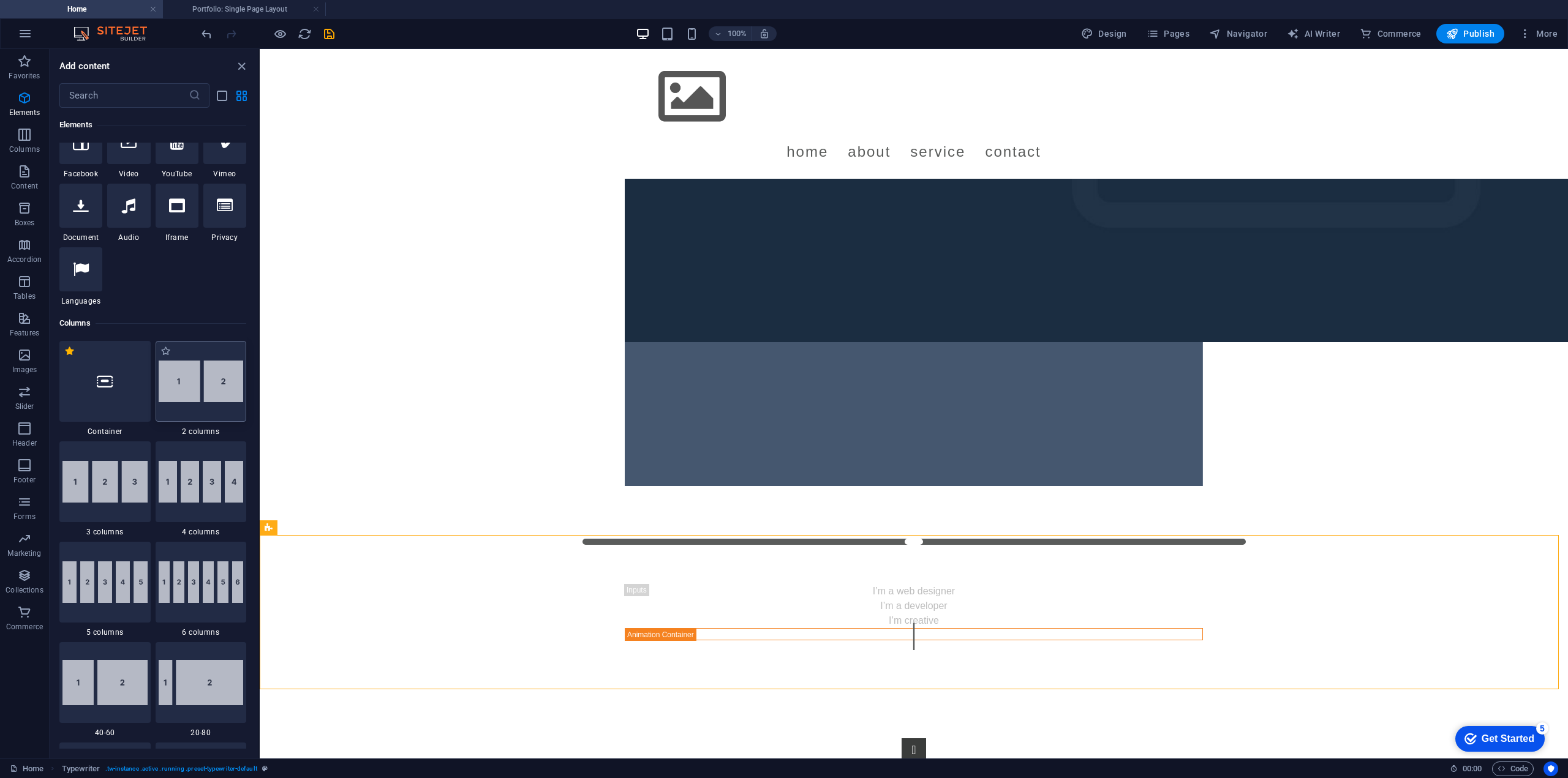
click at [218, 395] on img at bounding box center [201, 381] width 85 height 42
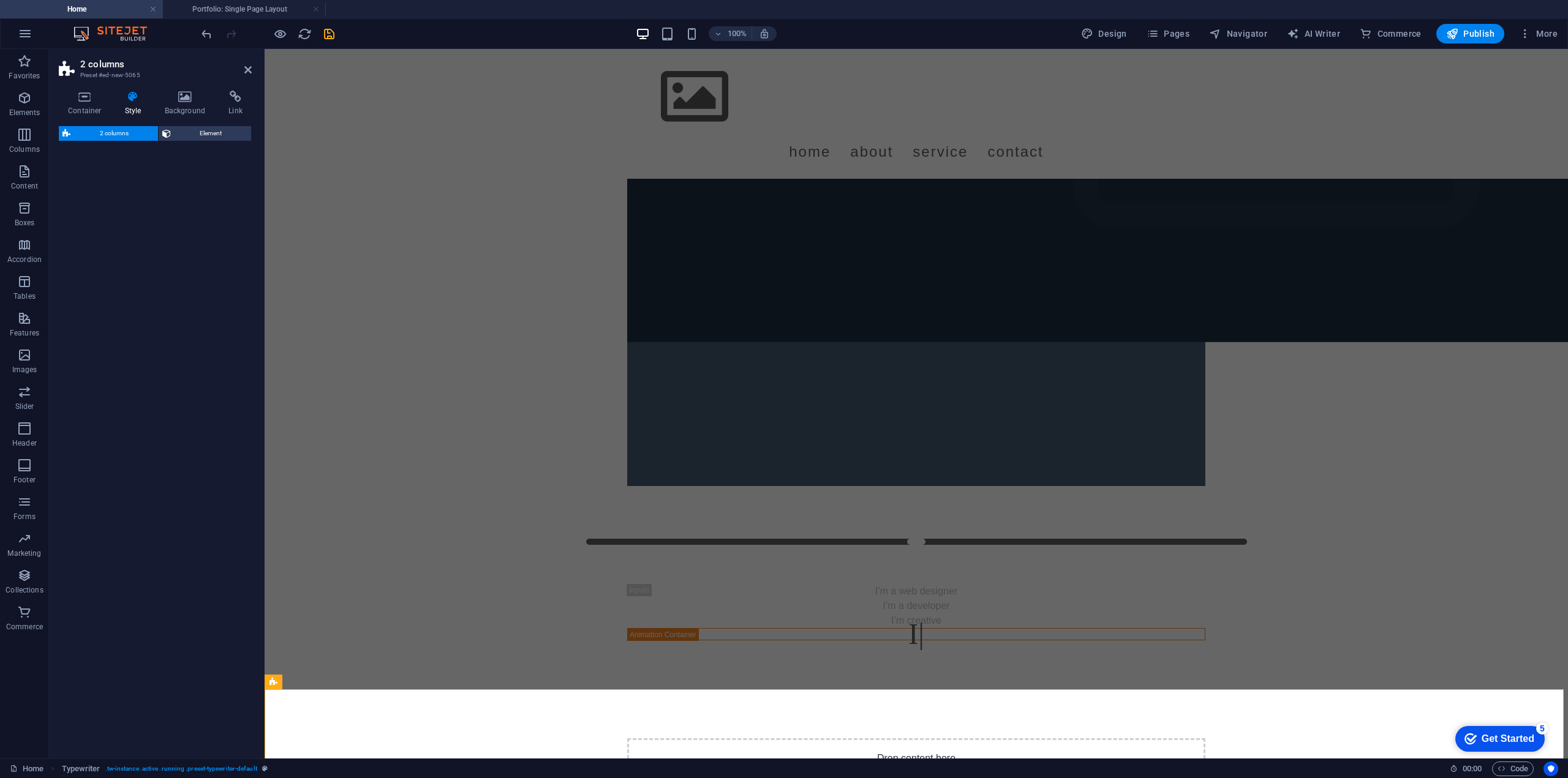
select select "rem"
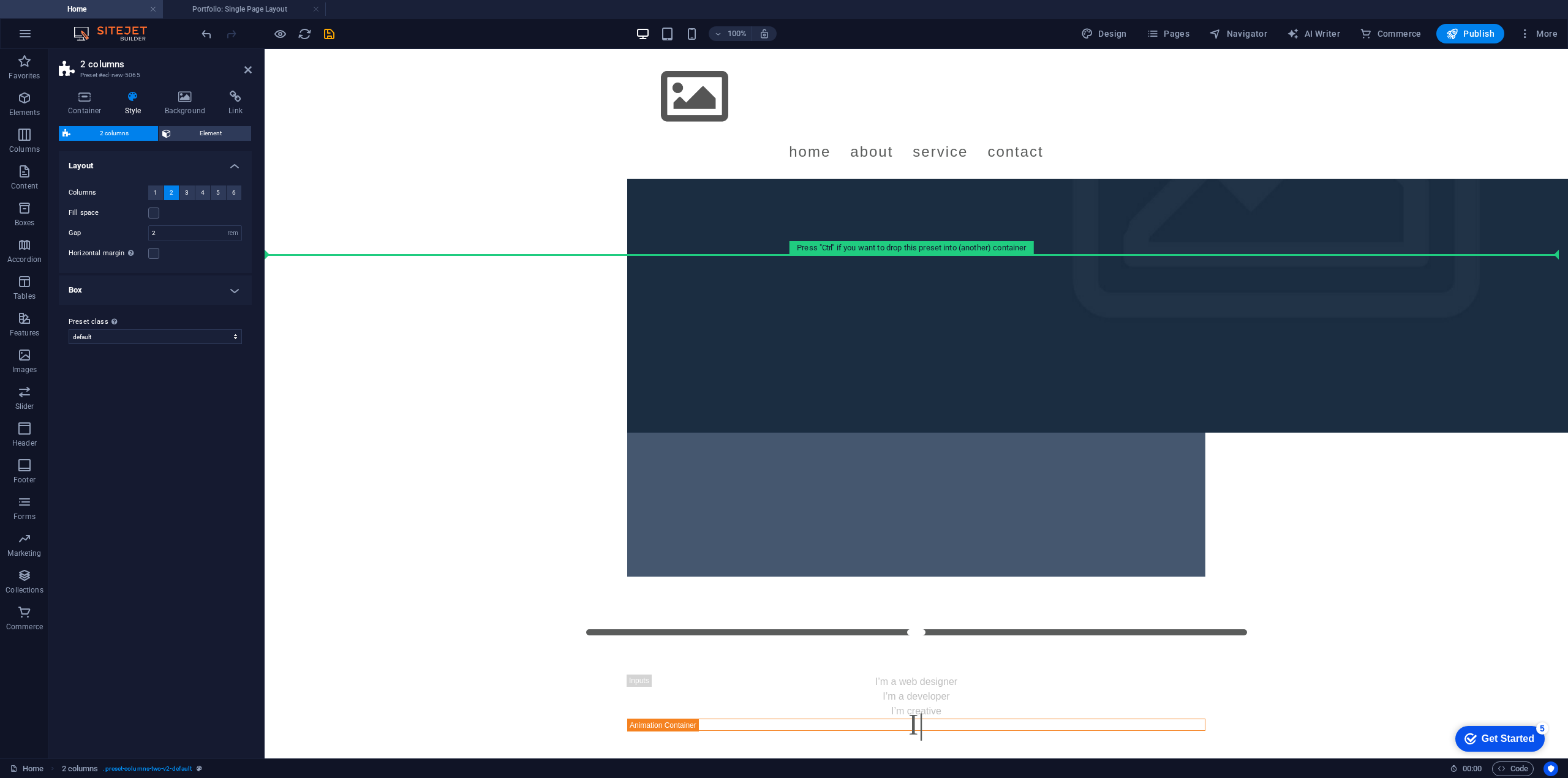
scroll to position [0, 0]
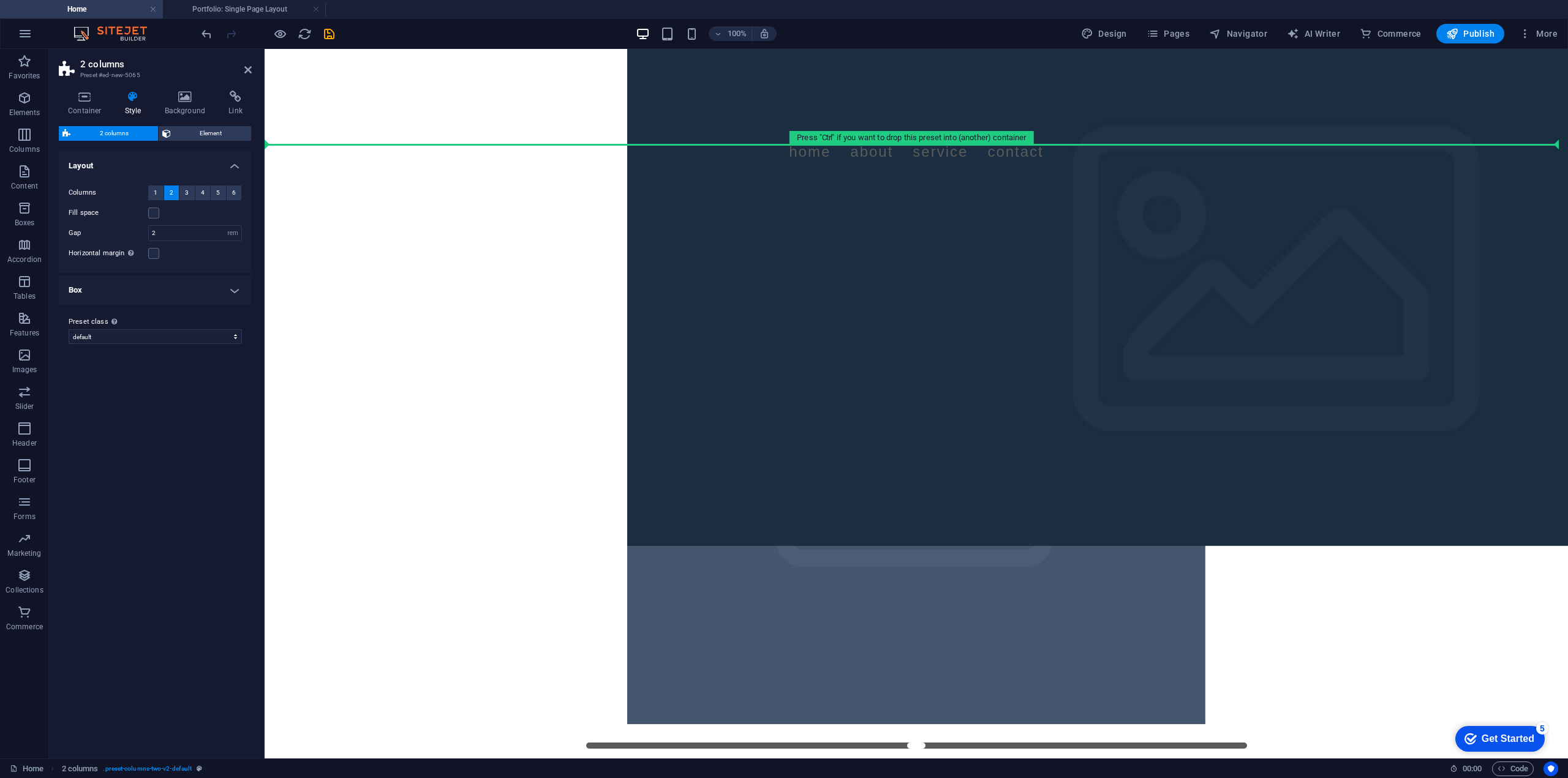
drag, startPoint x: 297, startPoint y: 618, endPoint x: 391, endPoint y: 102, distance: 524.5
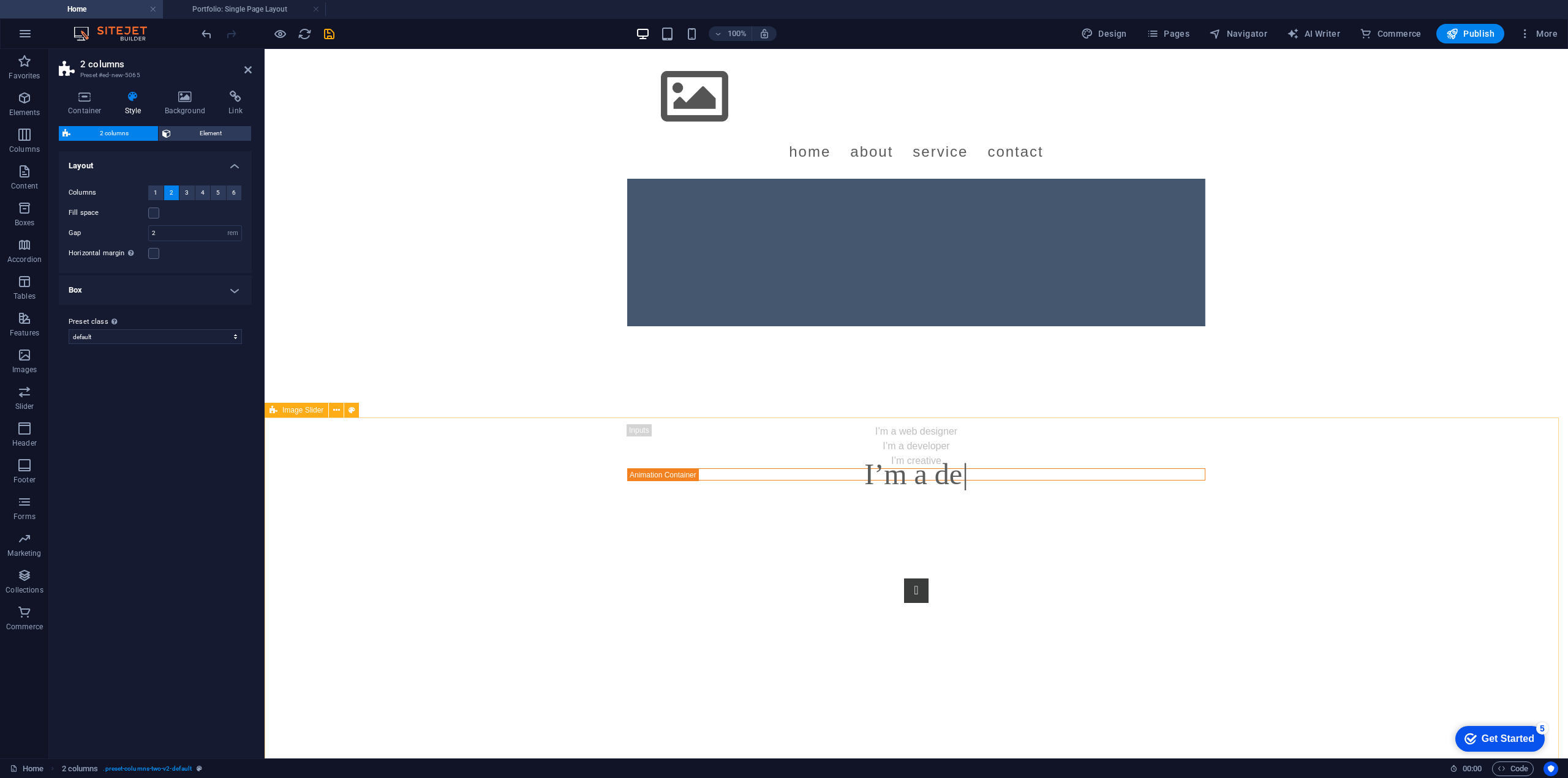
scroll to position [662, 0]
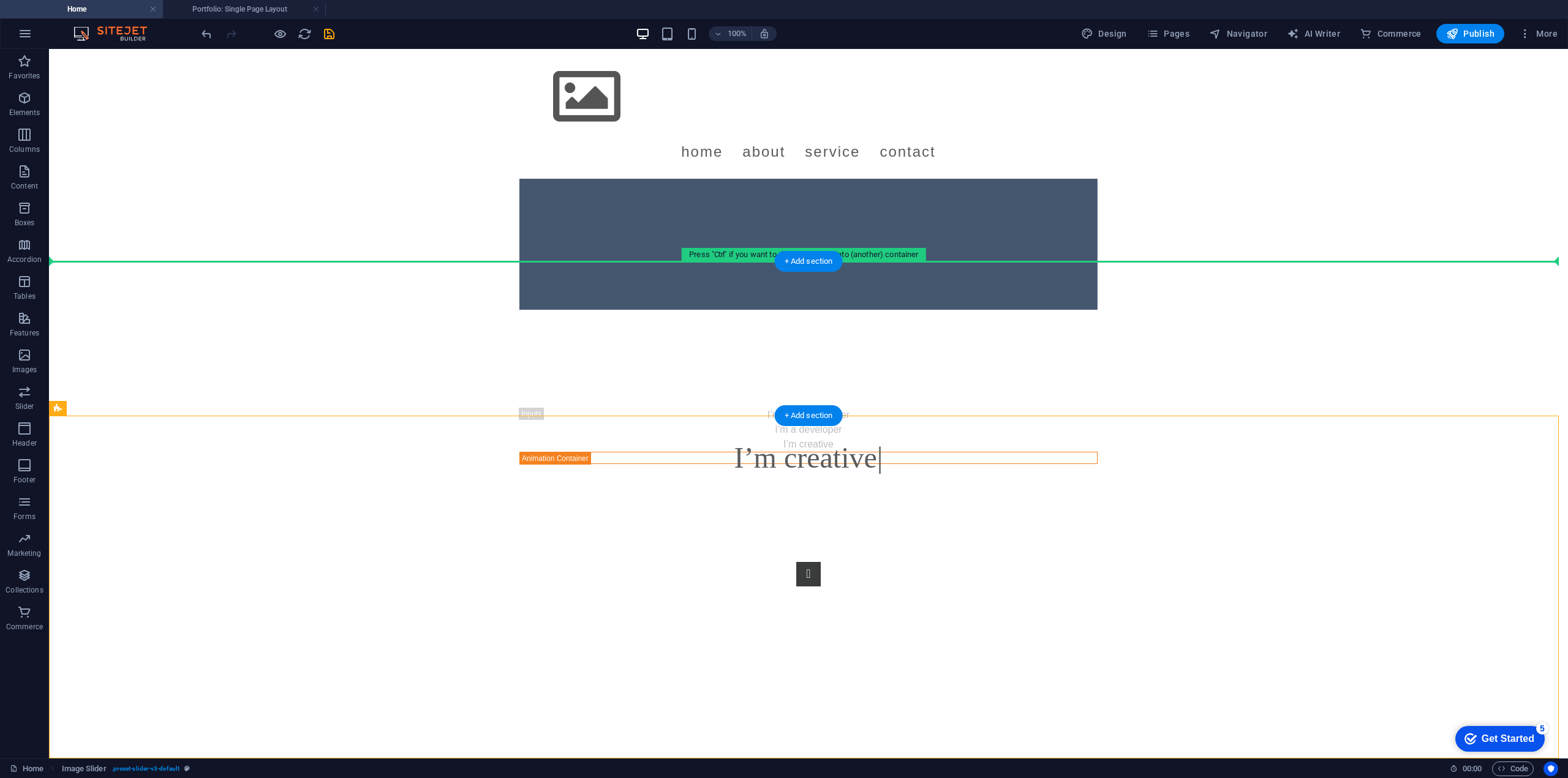
drag, startPoint x: 185, startPoint y: 555, endPoint x: 351, endPoint y: 261, distance: 337.6
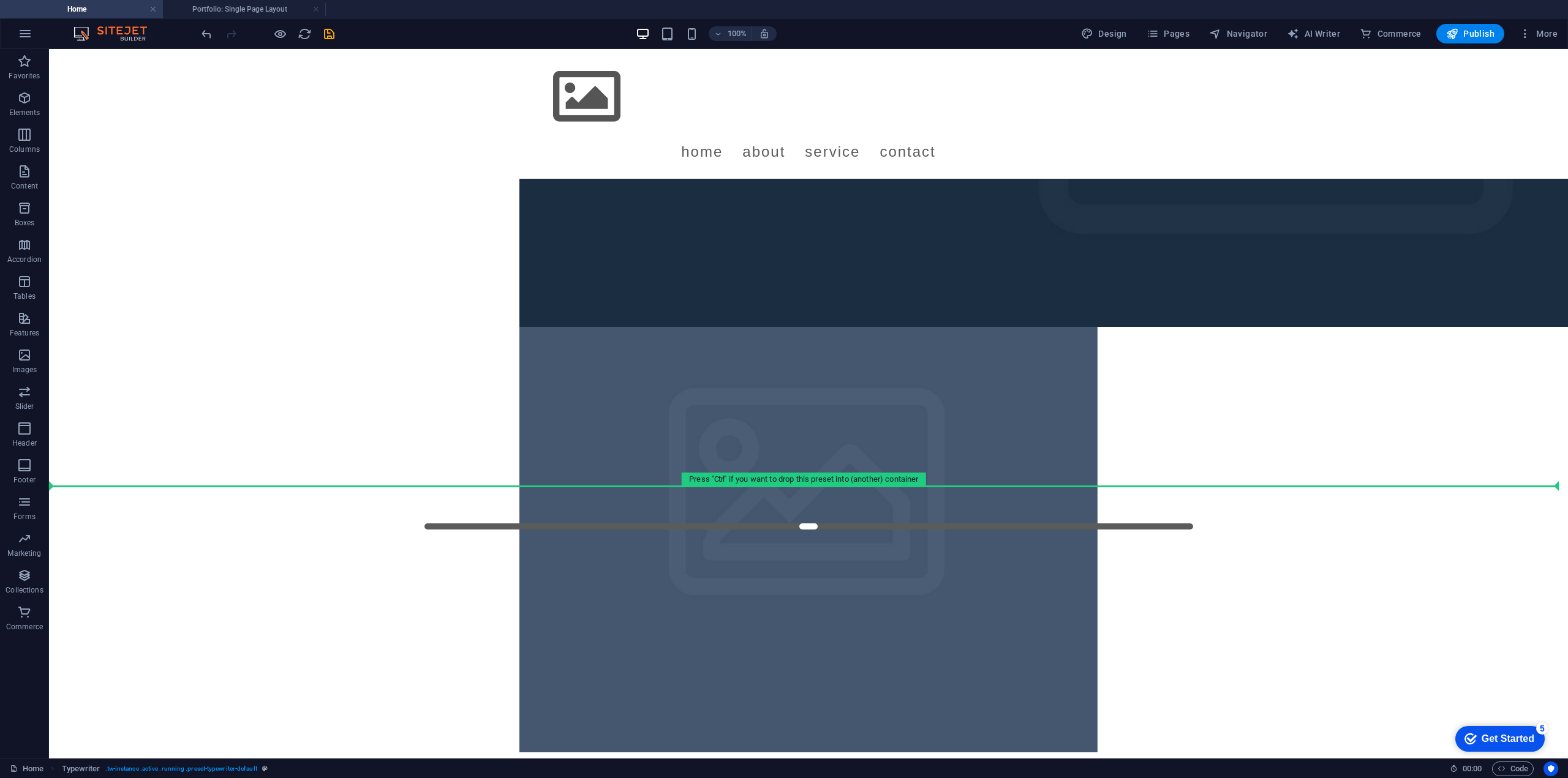
scroll to position [0, 0]
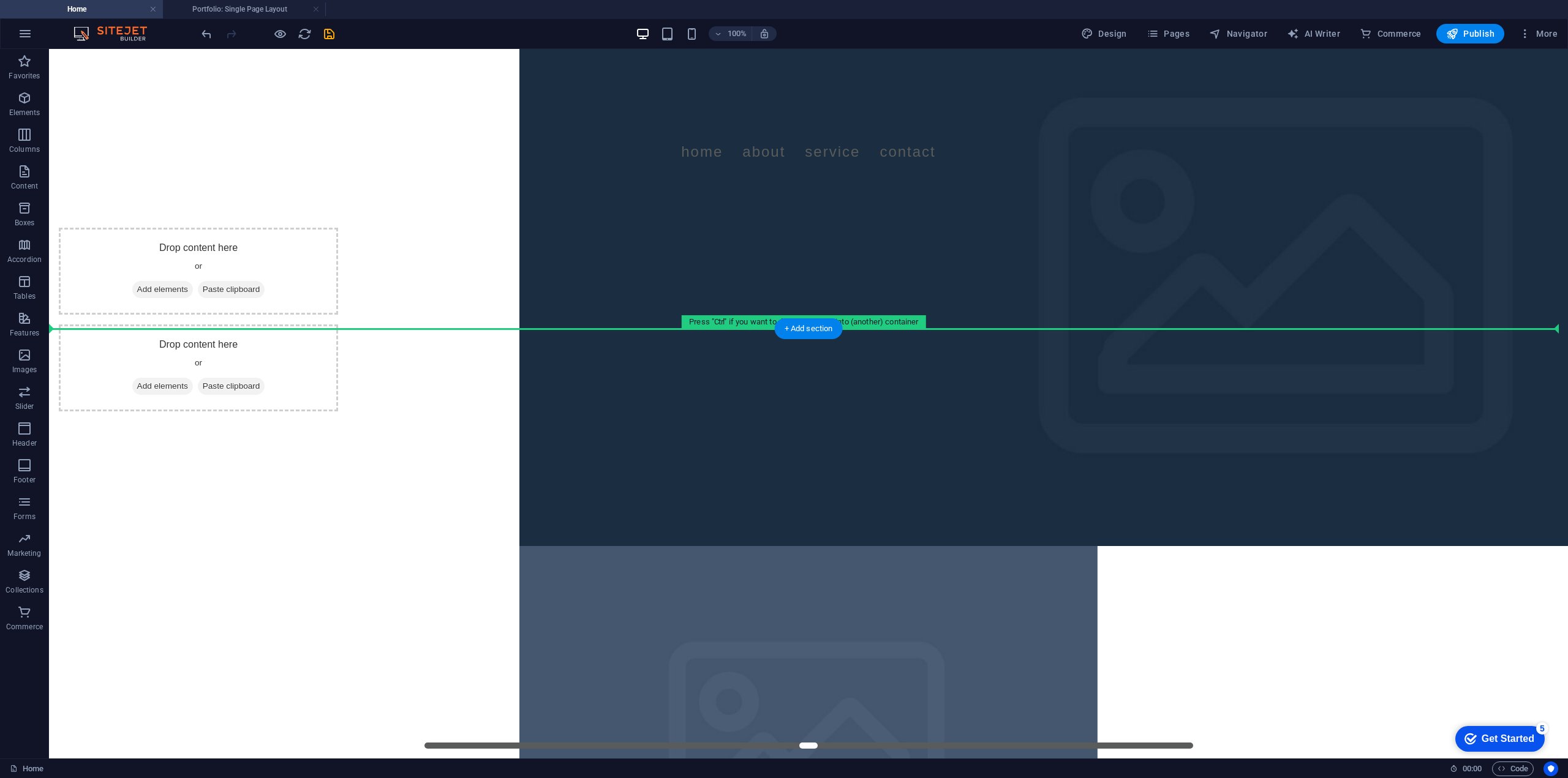
drag, startPoint x: 291, startPoint y: 674, endPoint x: 334, endPoint y: 349, distance: 327.8
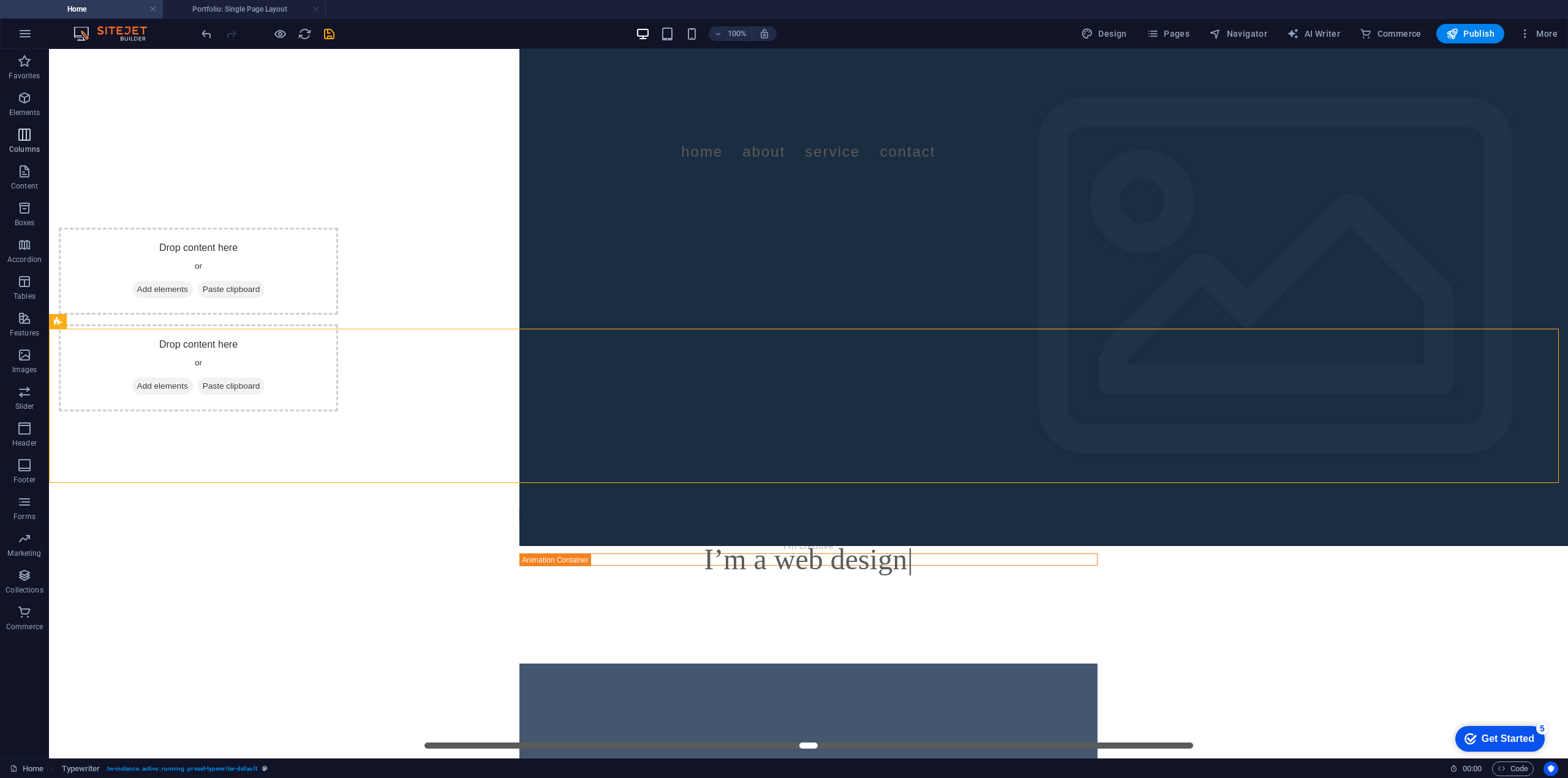
click at [30, 134] on icon "button" at bounding box center [25, 135] width 15 height 15
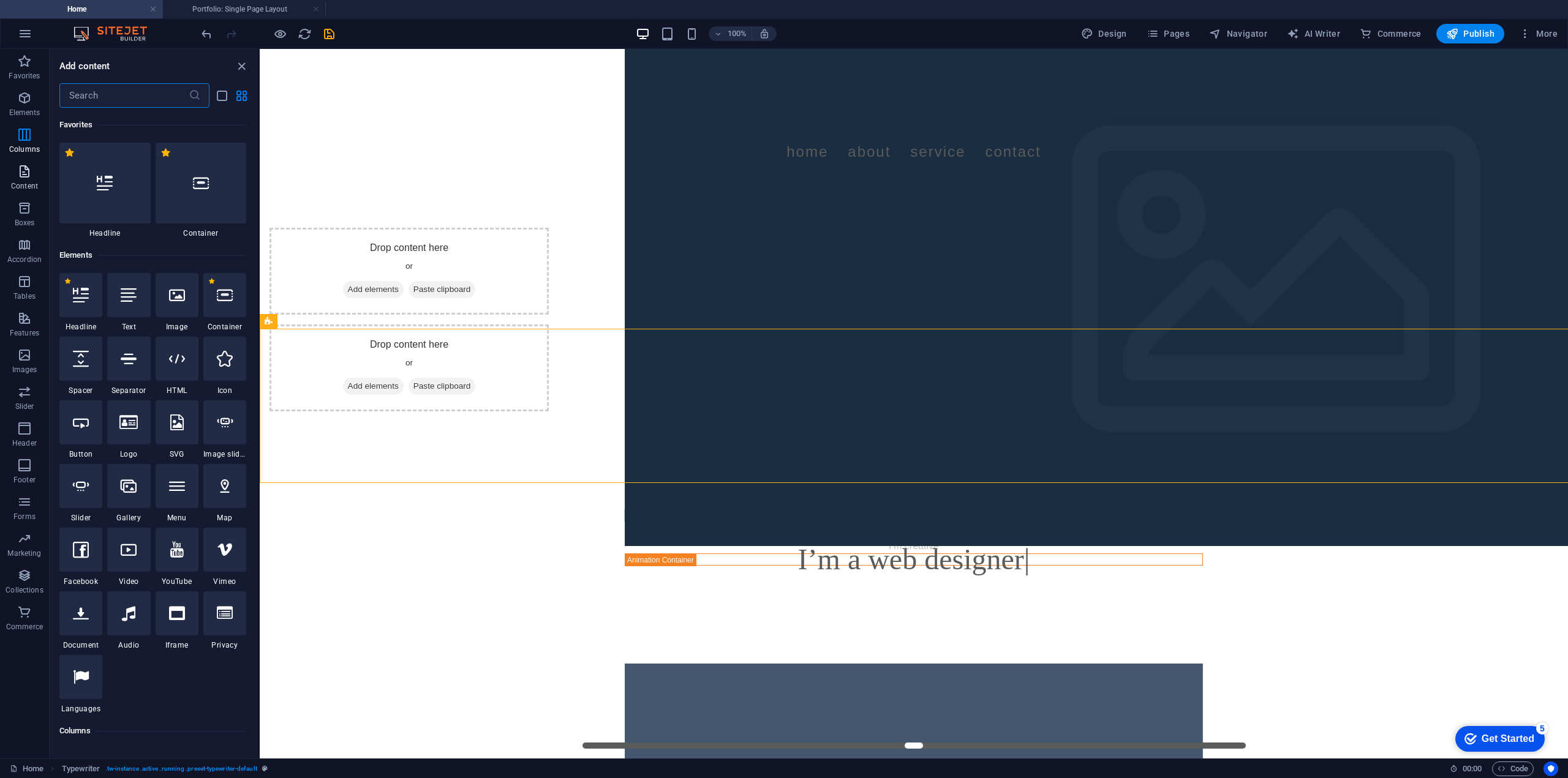
click at [31, 172] on icon "button" at bounding box center [25, 171] width 15 height 15
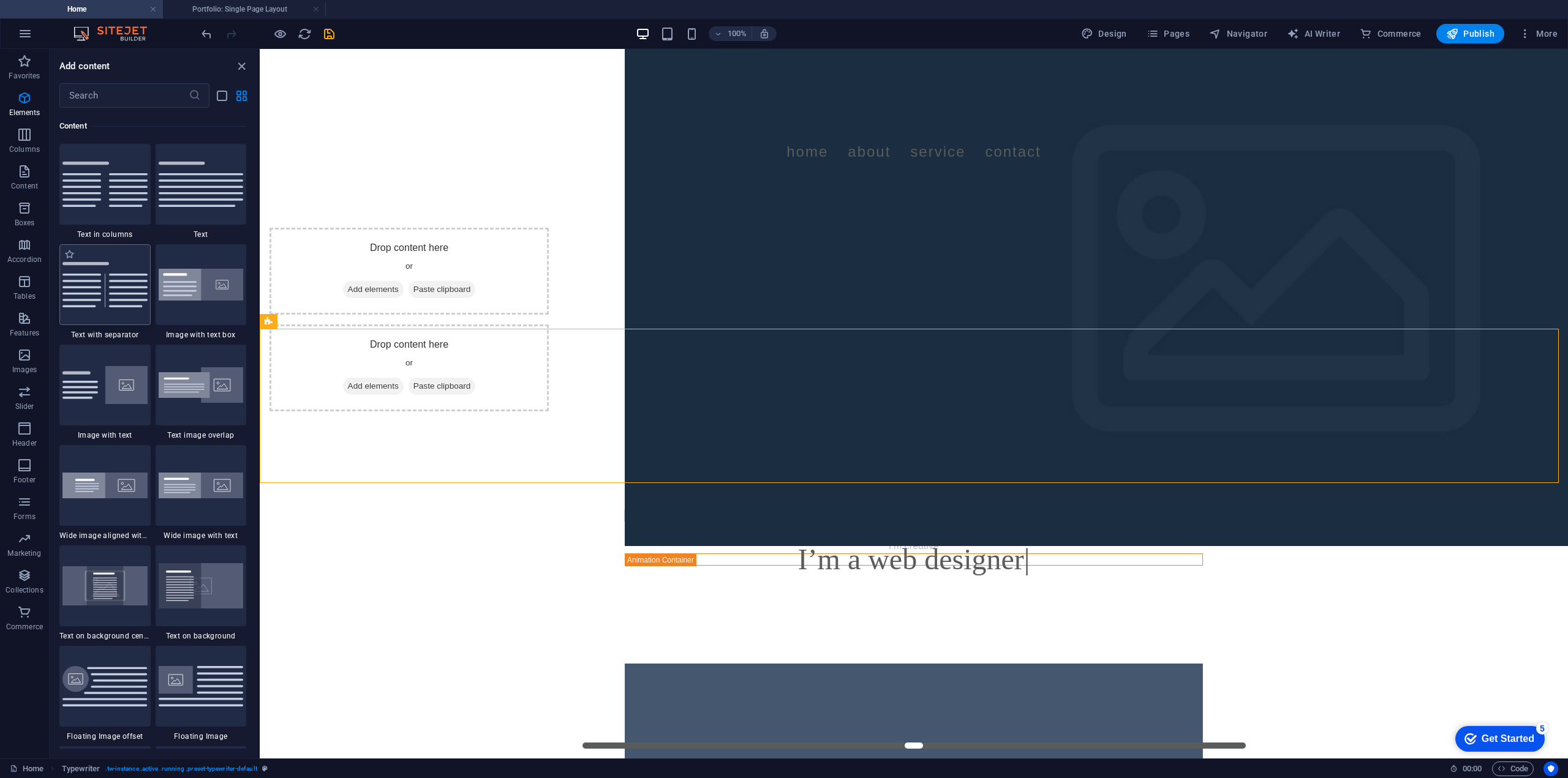
scroll to position [2142, 0]
click at [170, 387] on img at bounding box center [201, 384] width 85 height 36
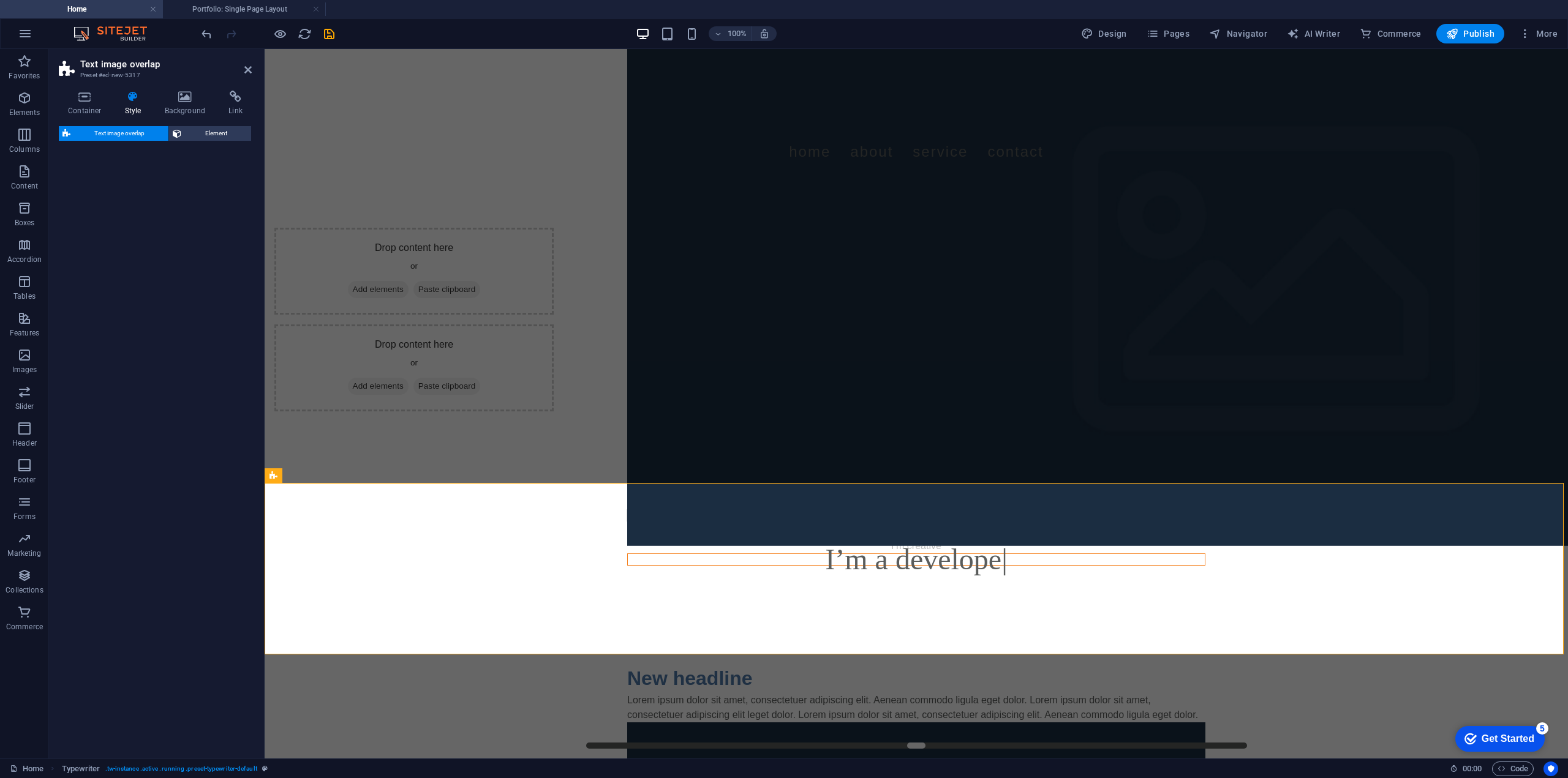
select select "rem"
select select "px"
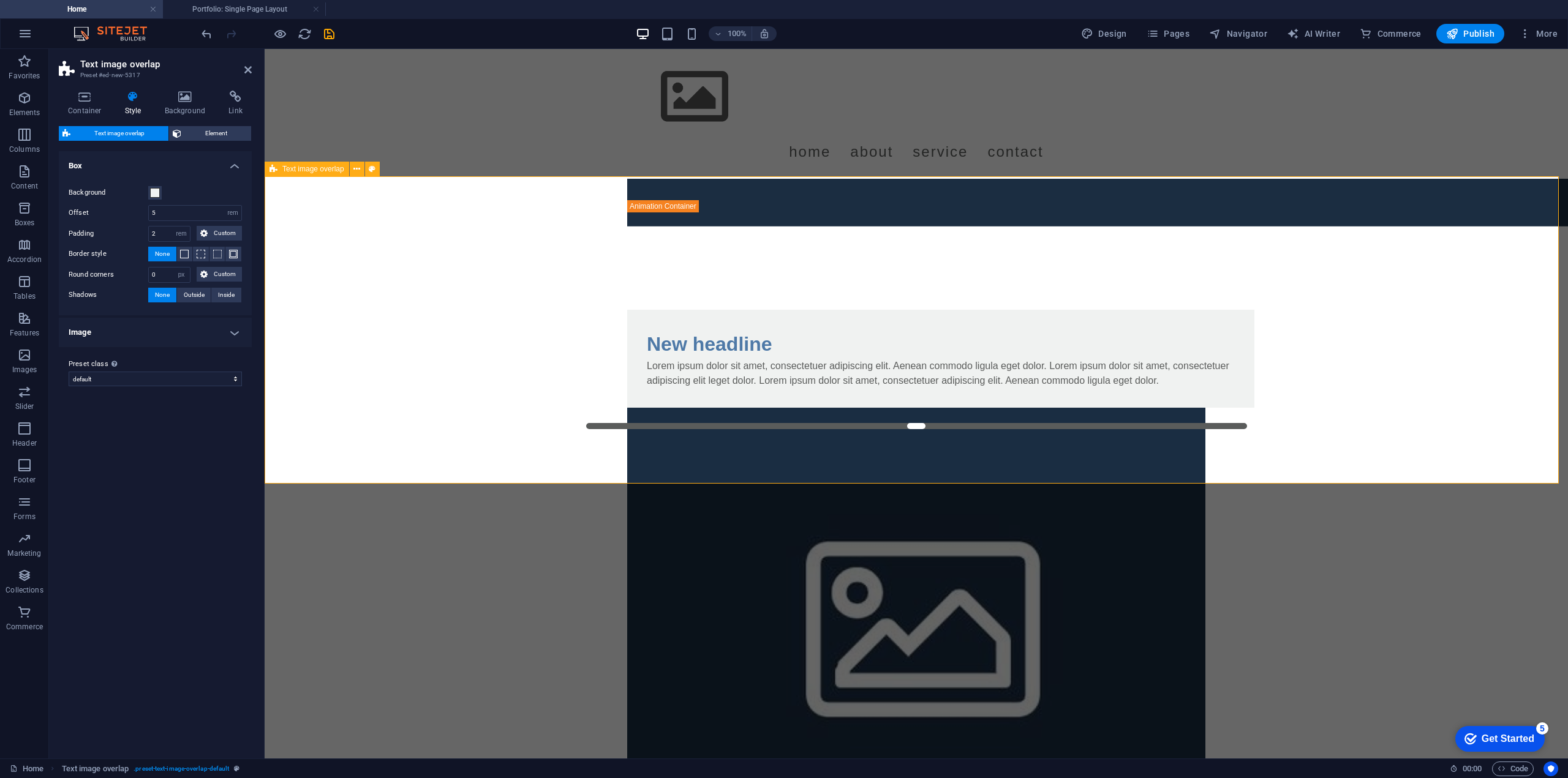
scroll to position [306, 0]
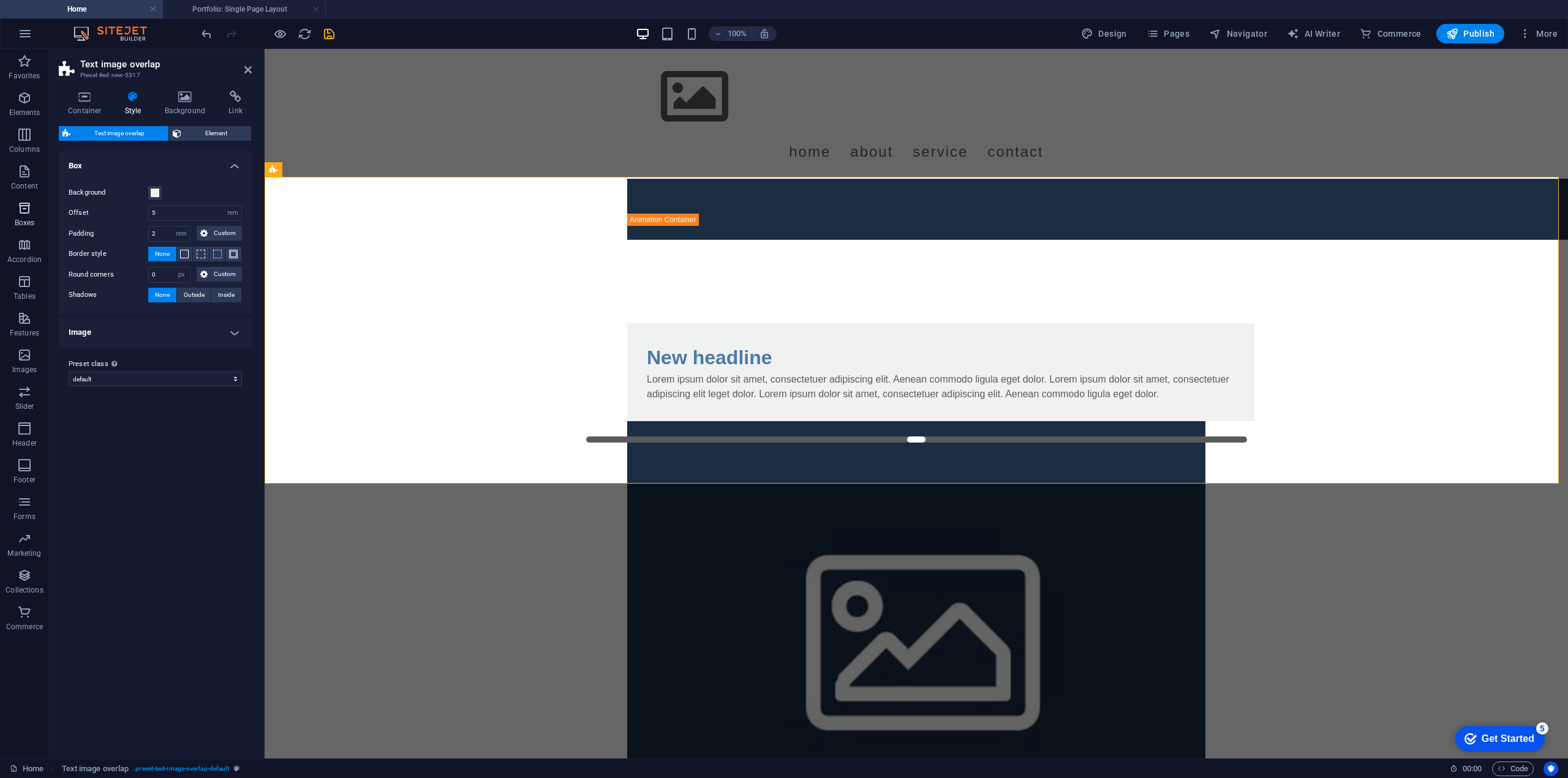
click at [19, 209] on icon "button" at bounding box center [25, 208] width 15 height 15
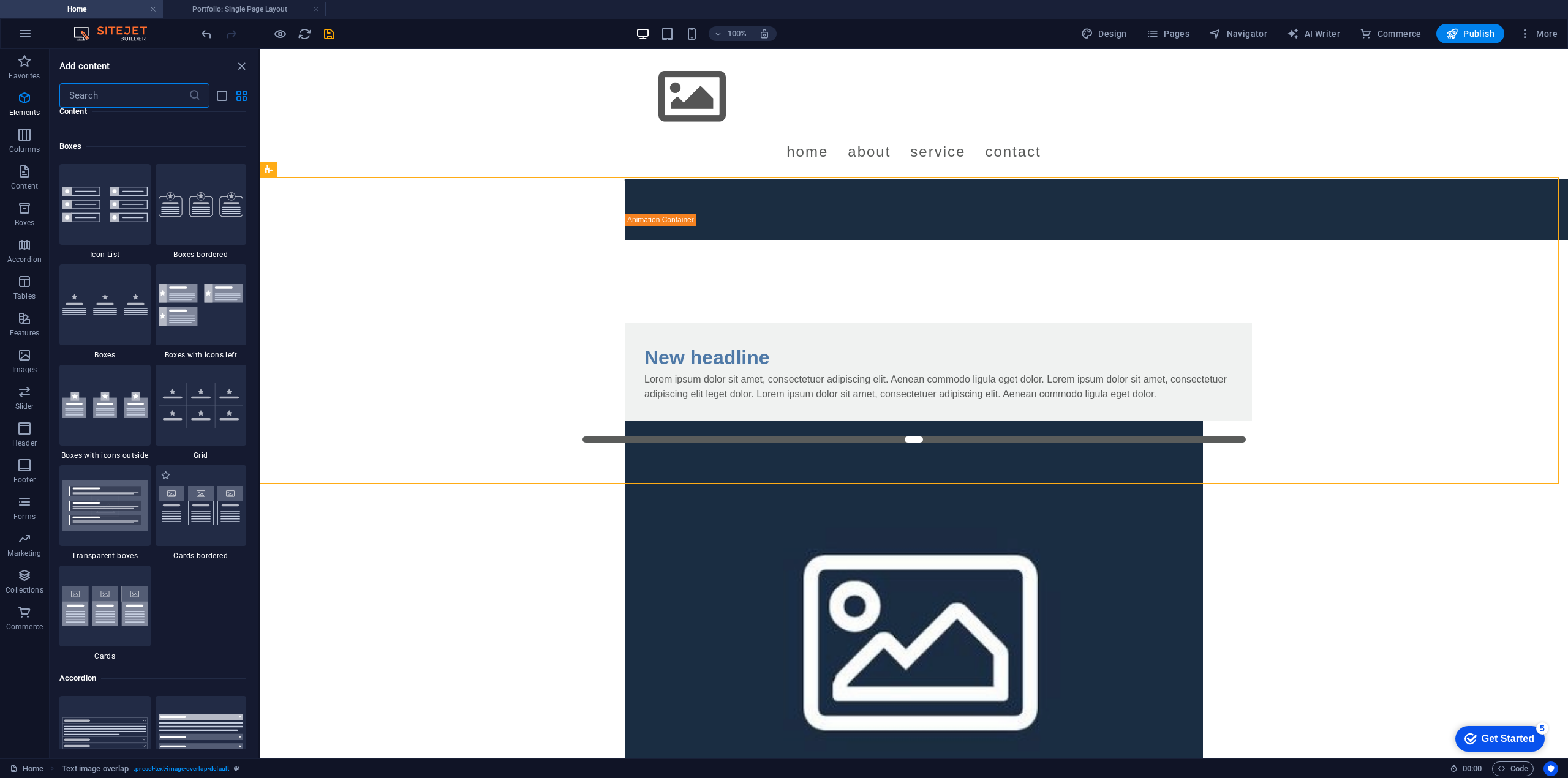
scroll to position [3377, 0]
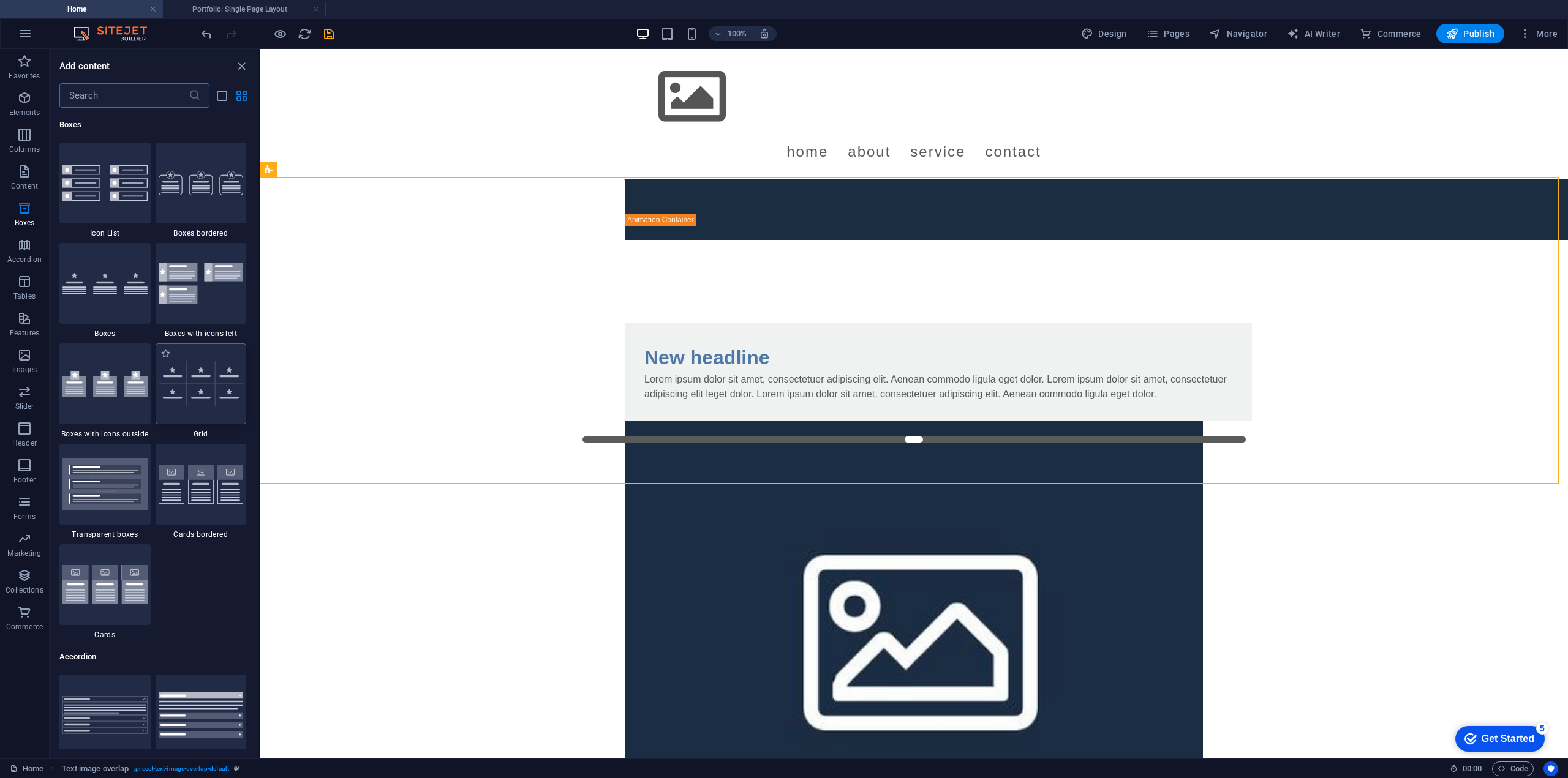
click at [214, 401] on img at bounding box center [201, 383] width 85 height 45
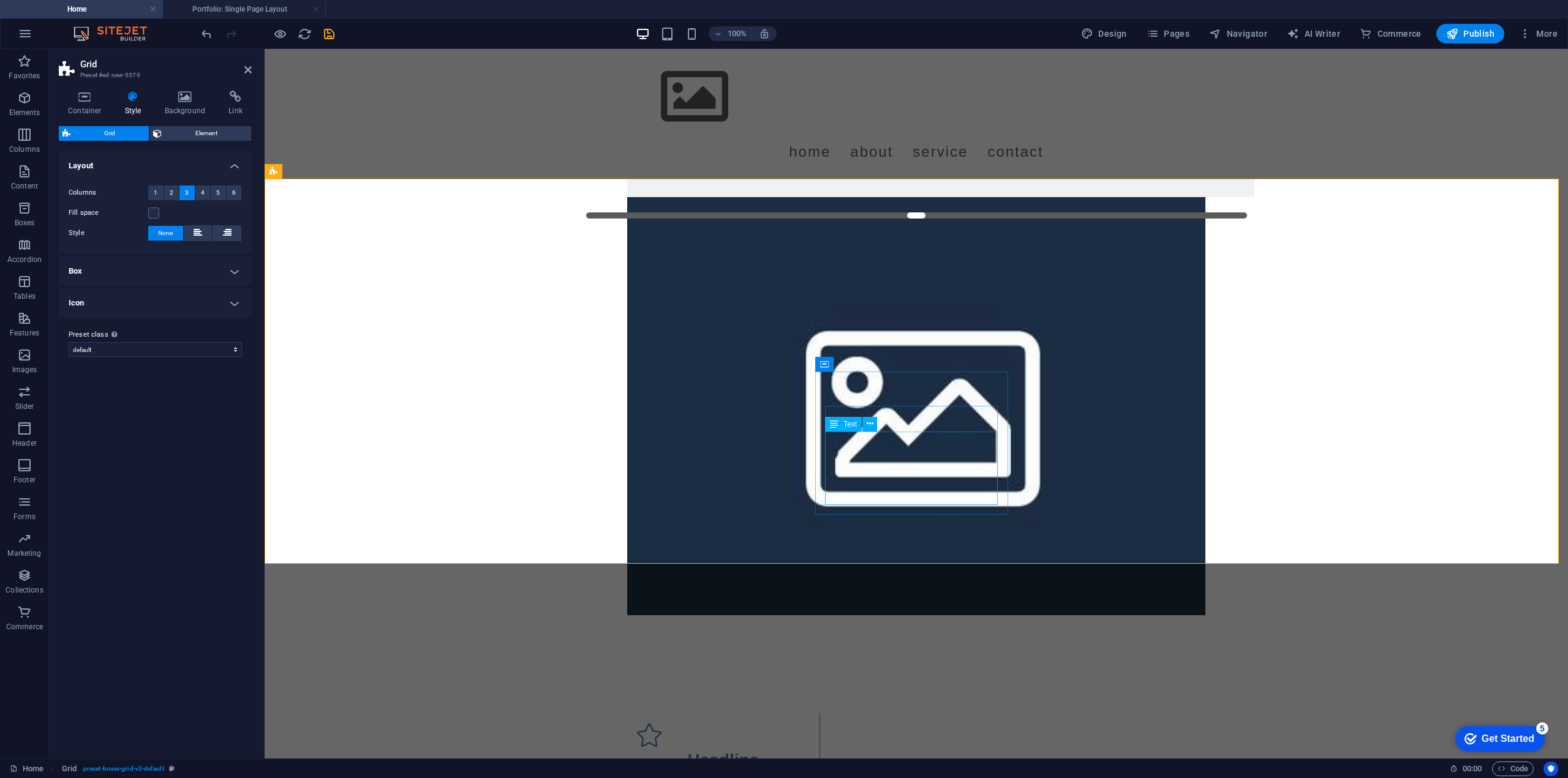
scroll to position [612, 0]
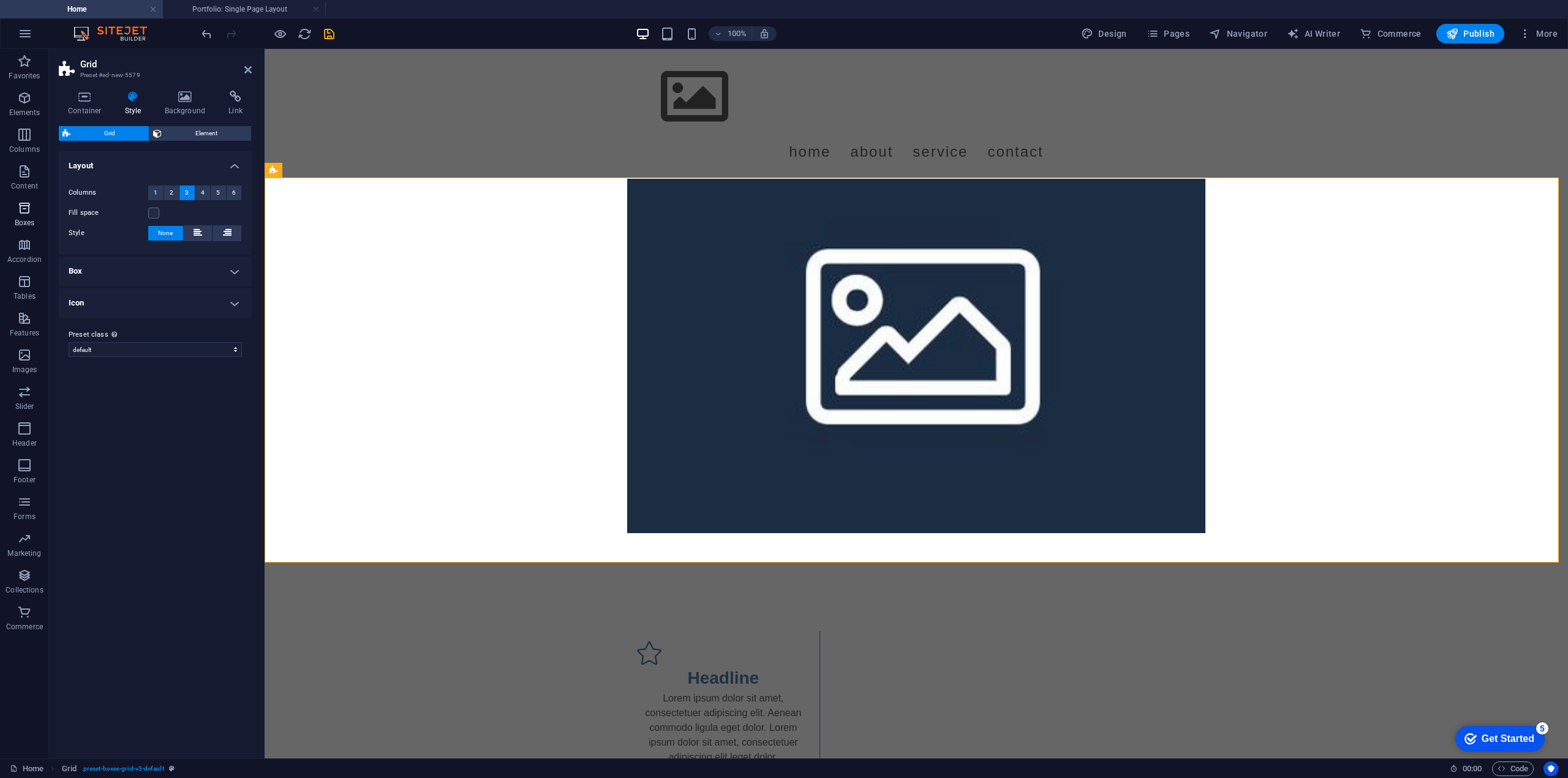
click at [31, 210] on icon "button" at bounding box center [25, 208] width 15 height 15
click at [13, 250] on span "Accordion" at bounding box center [24, 252] width 49 height 30
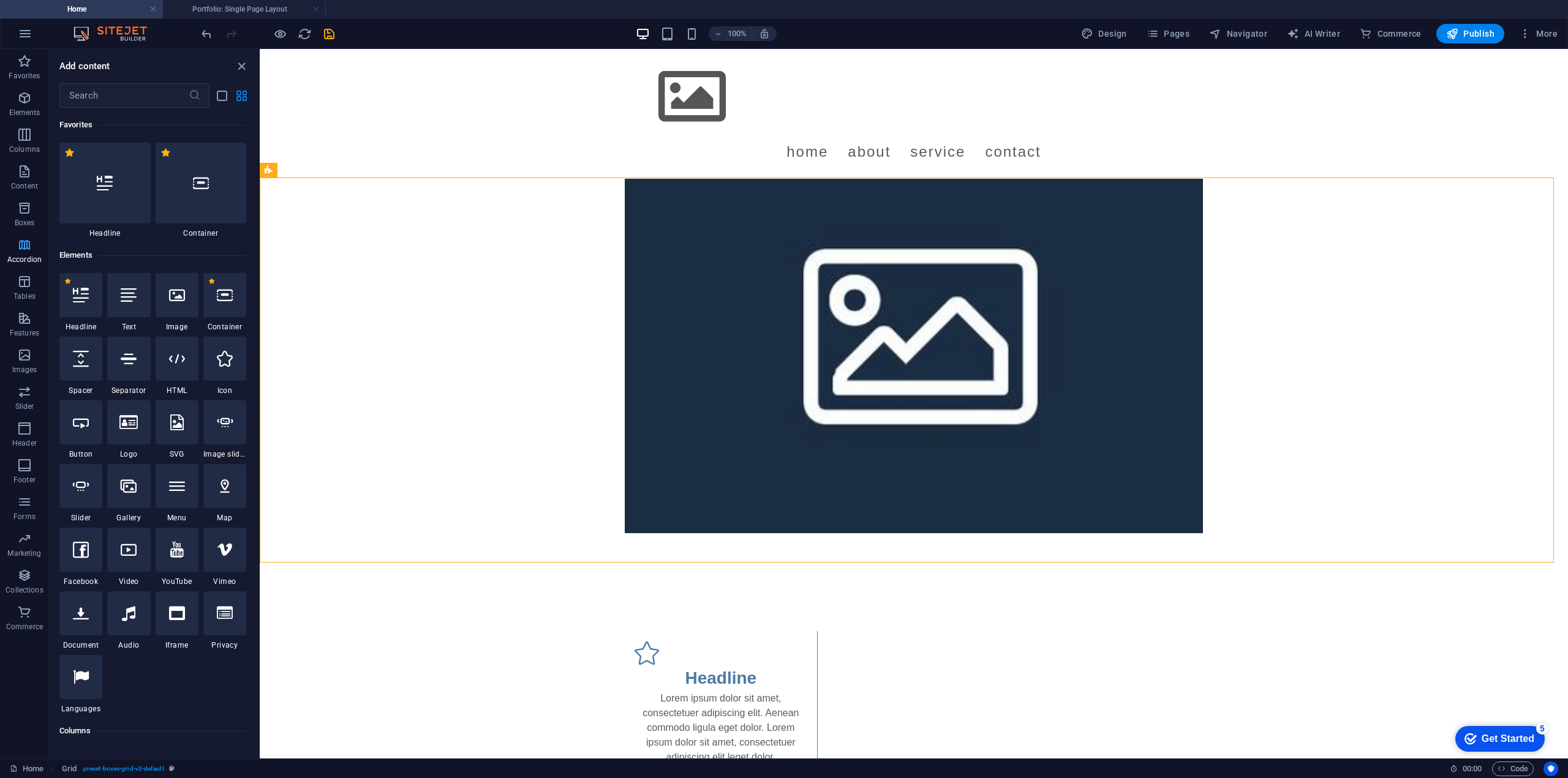
click at [30, 253] on span "Accordion" at bounding box center [24, 252] width 49 height 30
click at [21, 287] on icon "button" at bounding box center [25, 282] width 15 height 15
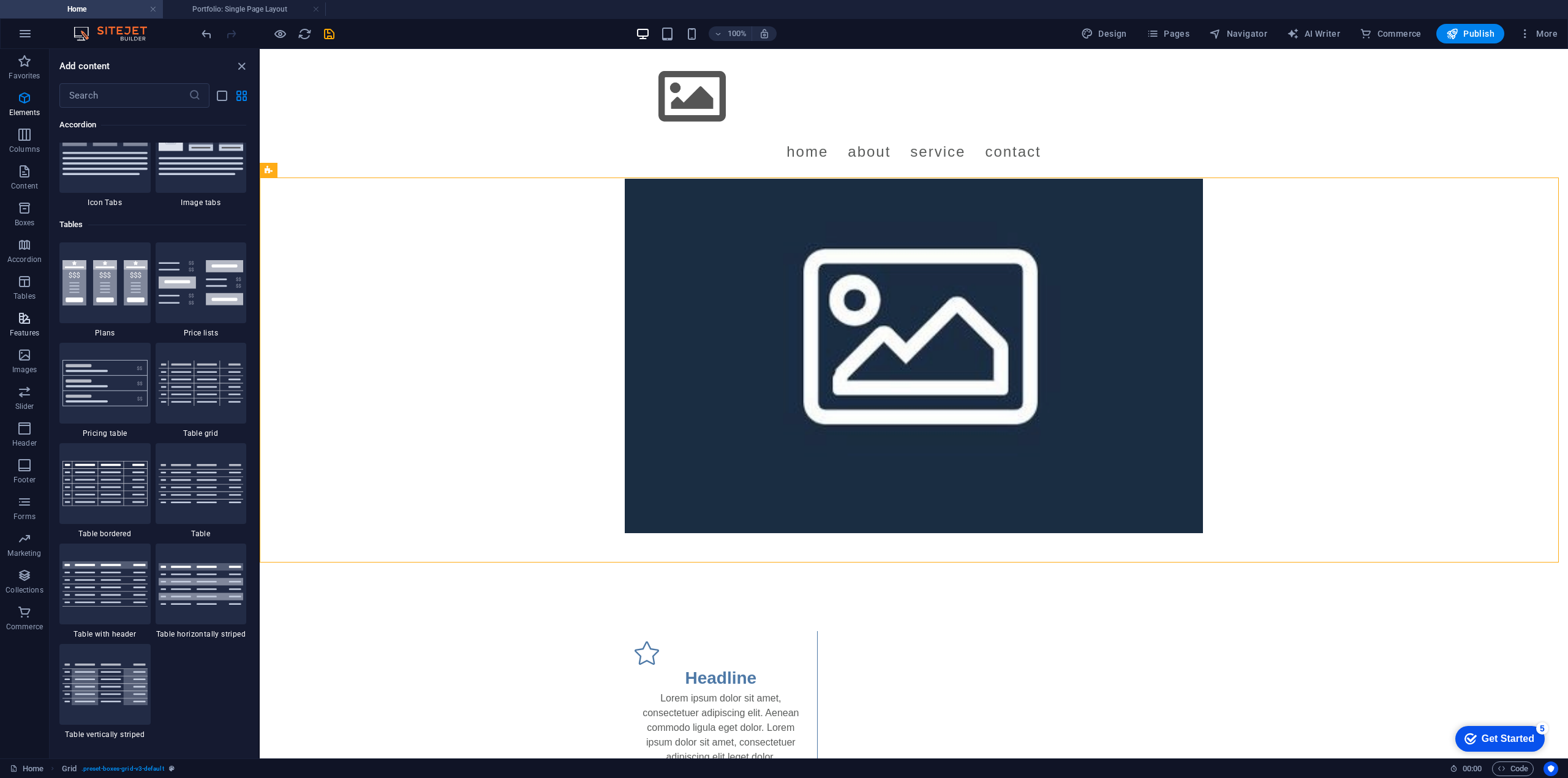
scroll to position [4240, 0]
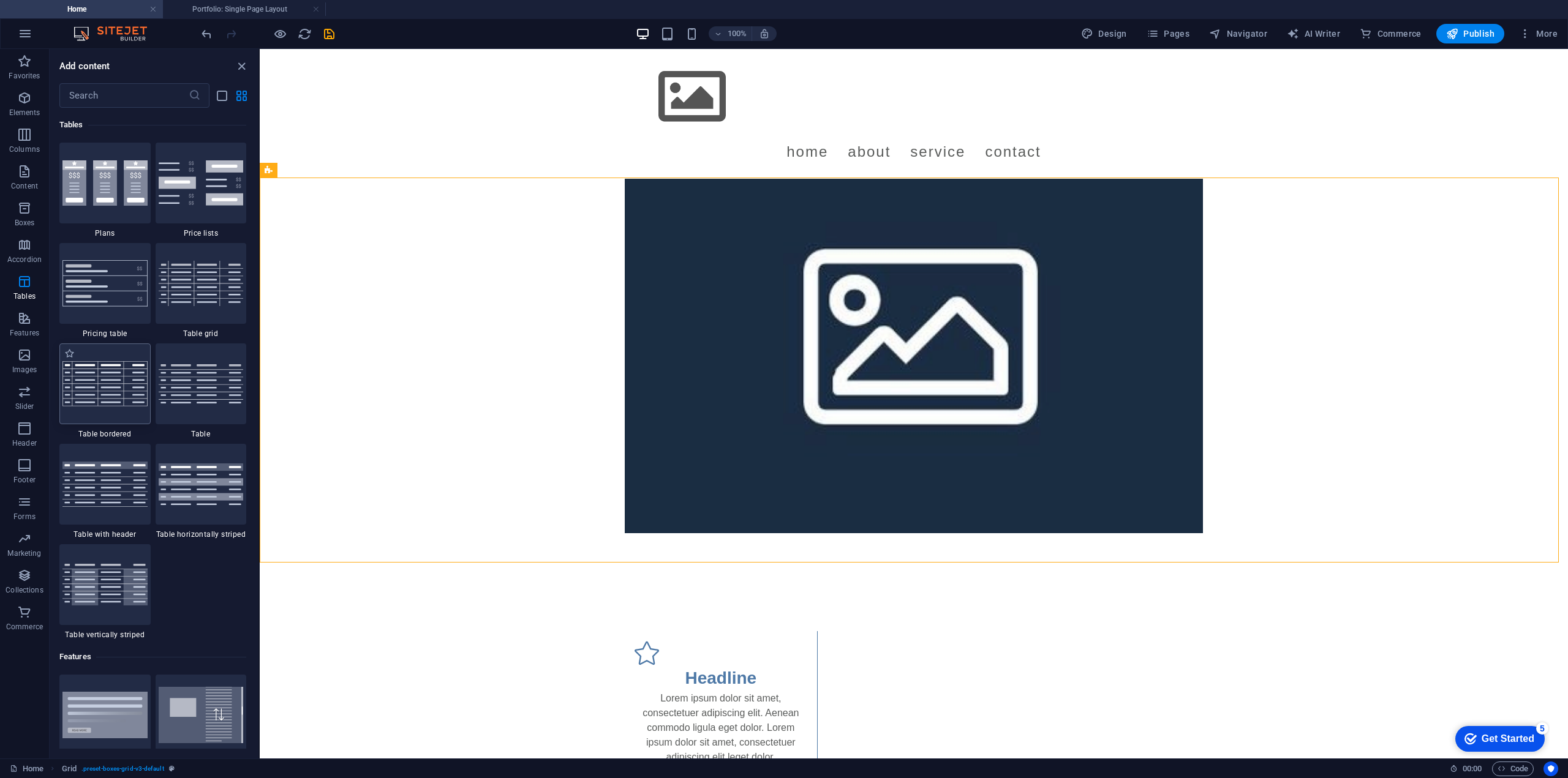
drag, startPoint x: 95, startPoint y: 389, endPoint x: 73, endPoint y: 500, distance: 113.2
click at [95, 389] on img at bounding box center [105, 383] width 85 height 45
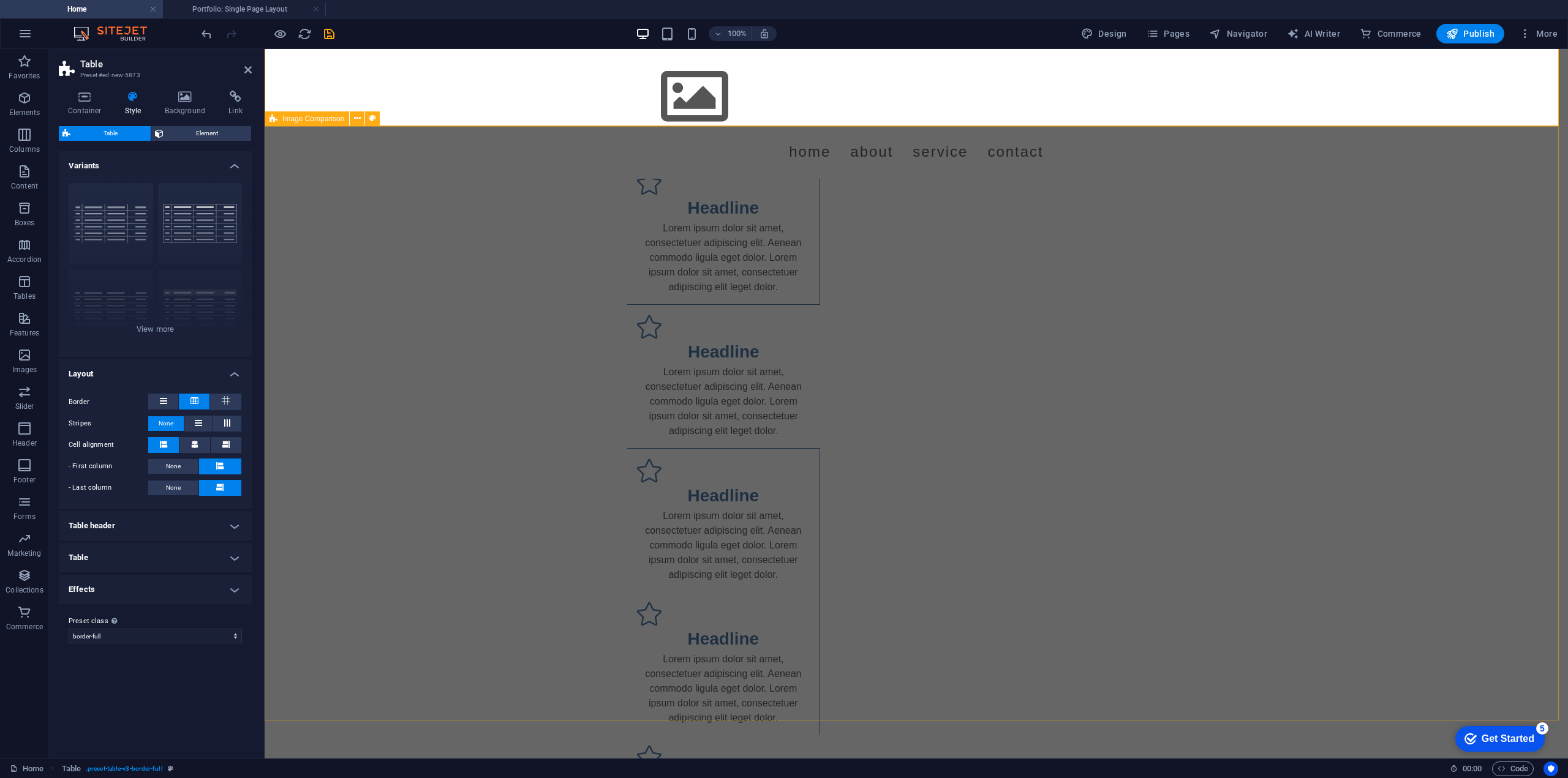
scroll to position [1326, 0]
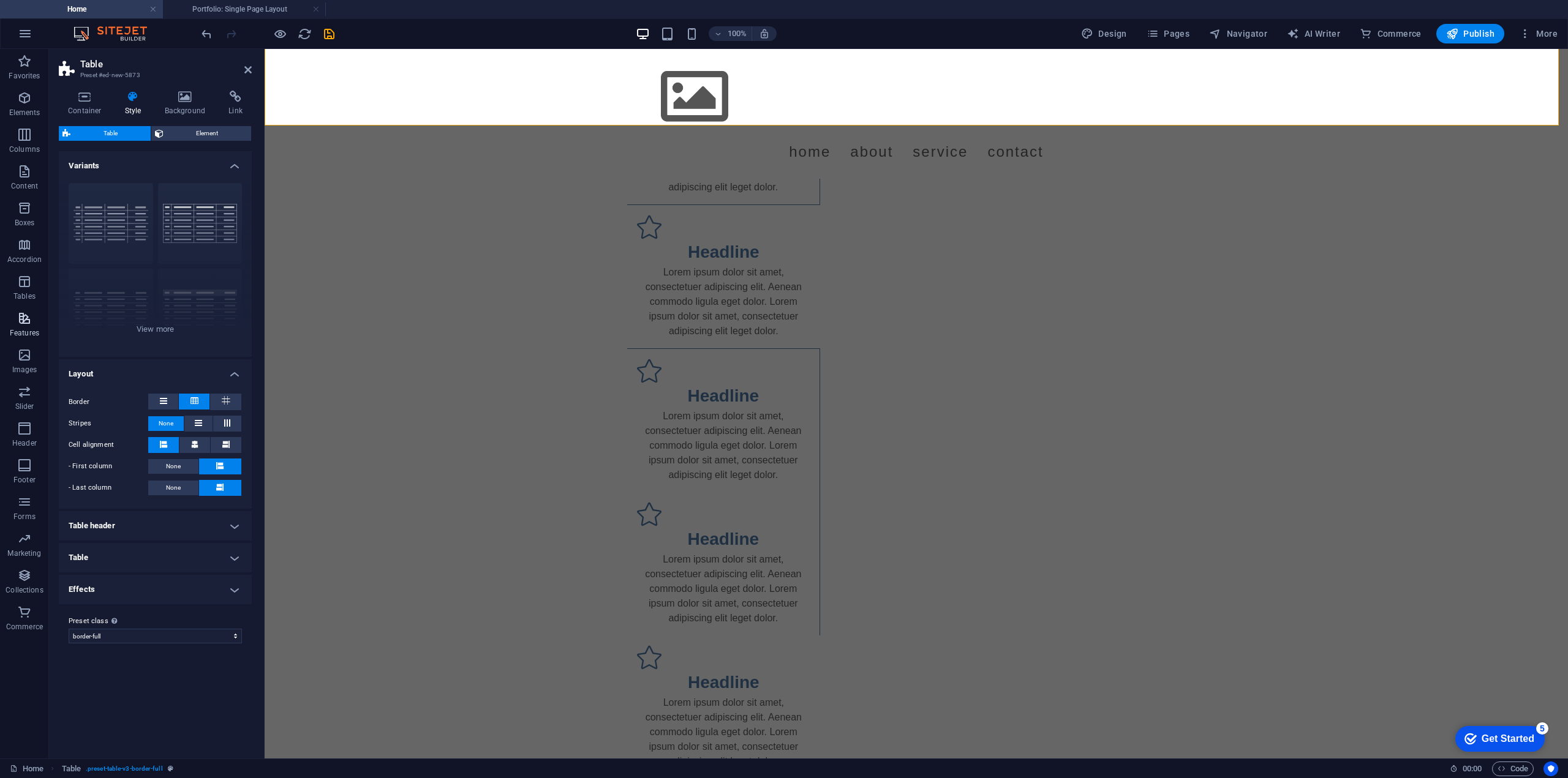
click at [16, 322] on span "Features" at bounding box center [24, 326] width 49 height 30
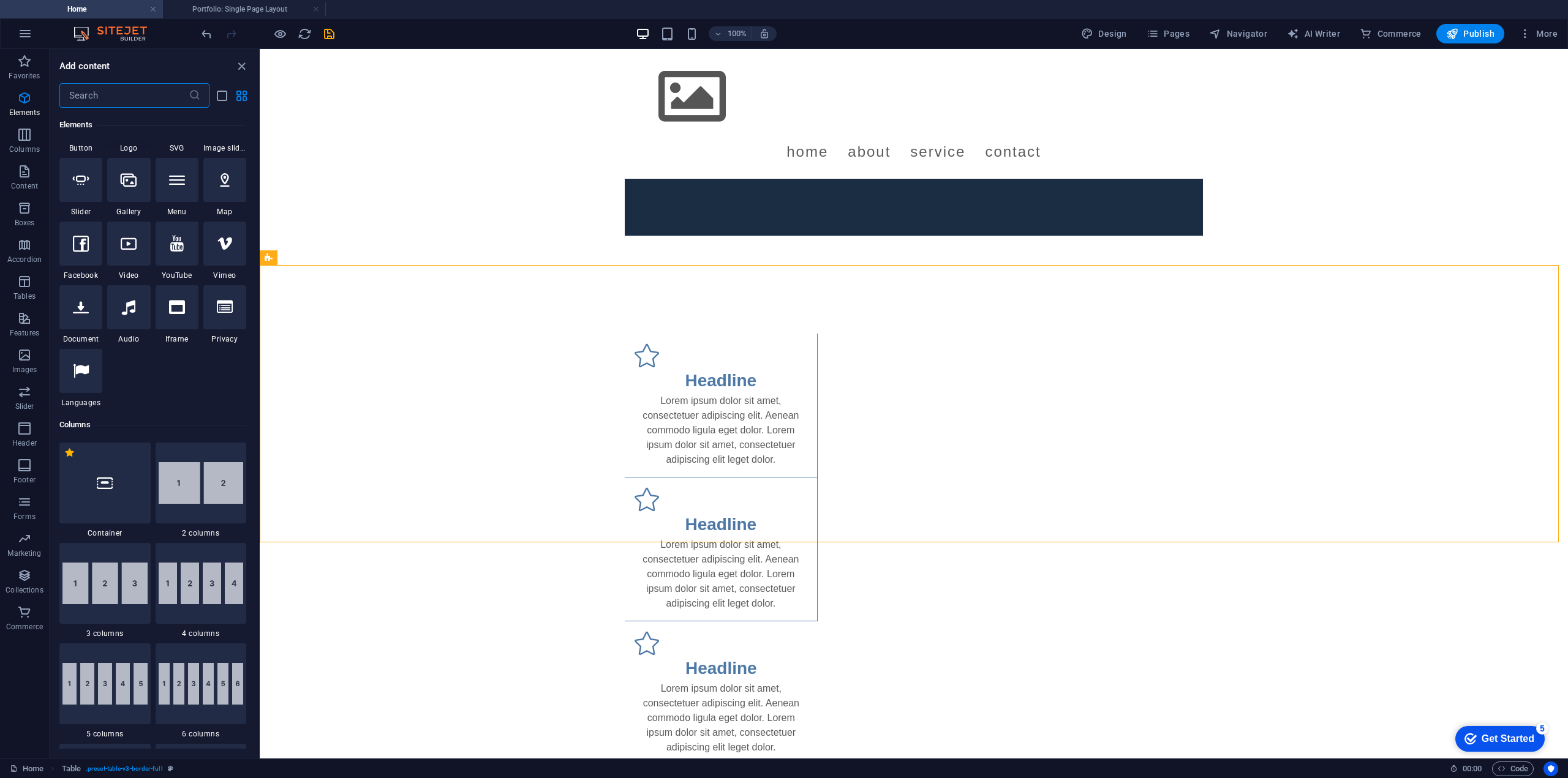
scroll to position [0, 0]
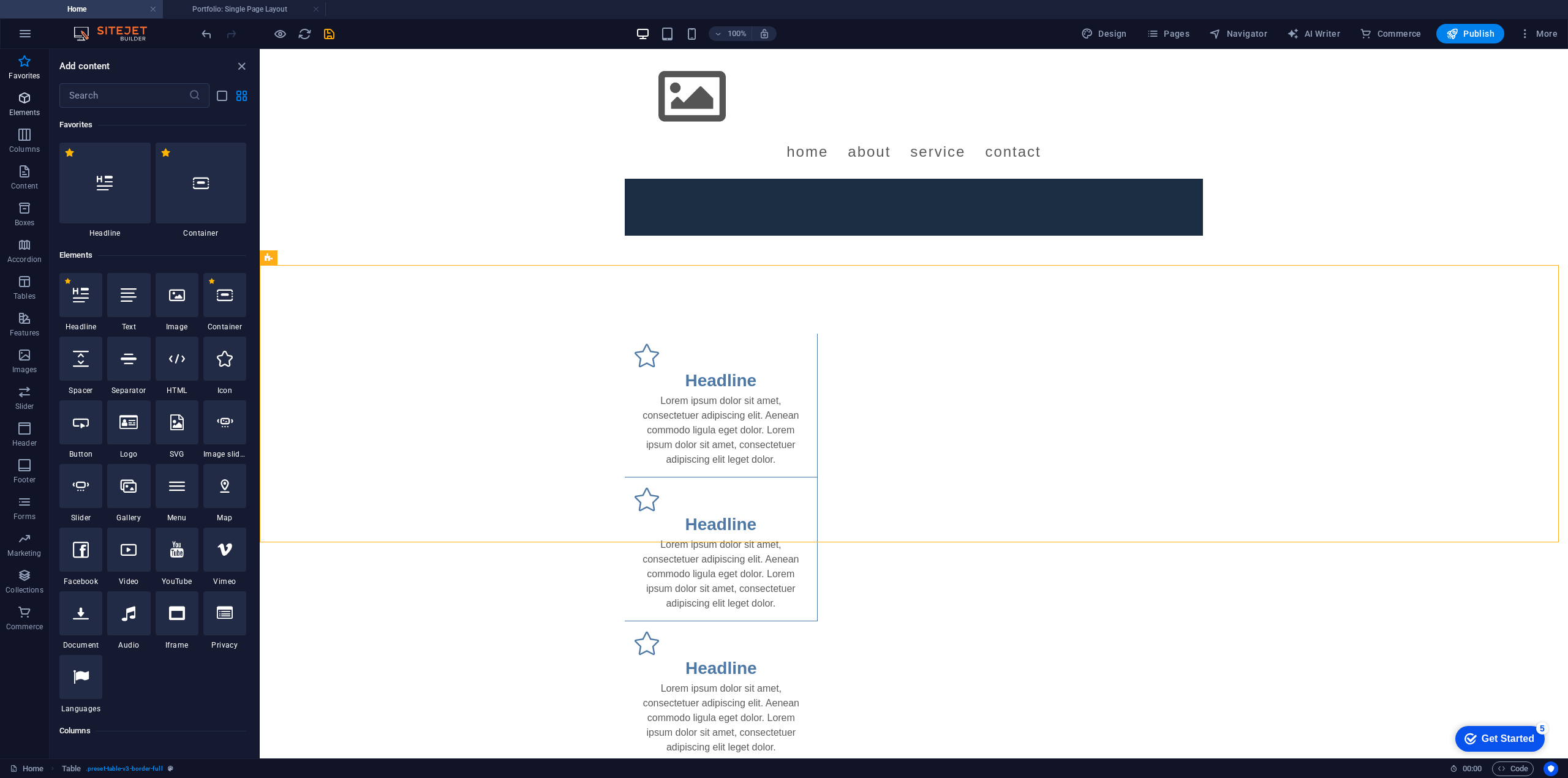
click at [26, 95] on icon "button" at bounding box center [25, 98] width 15 height 15
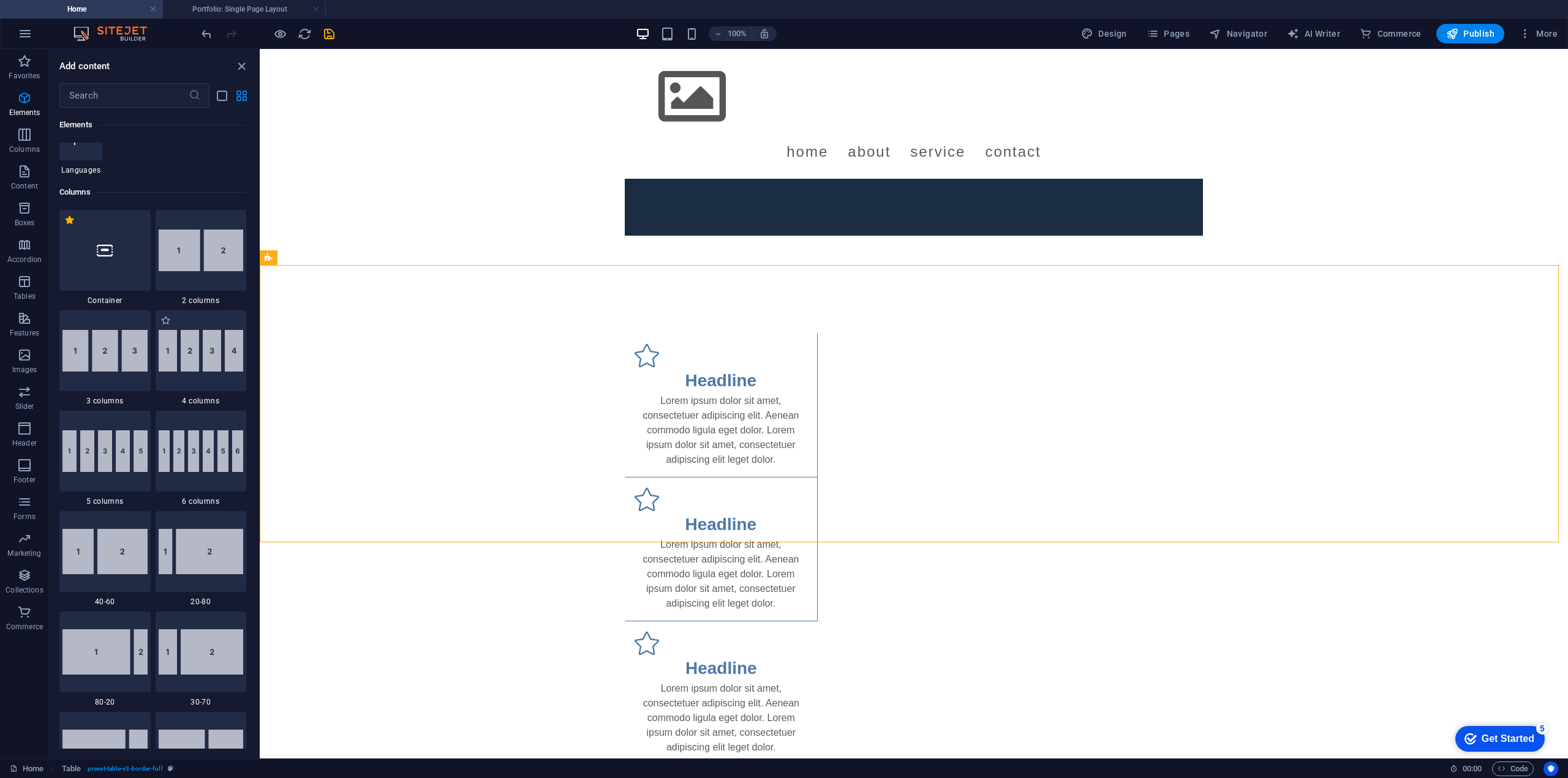
scroll to position [640, 0]
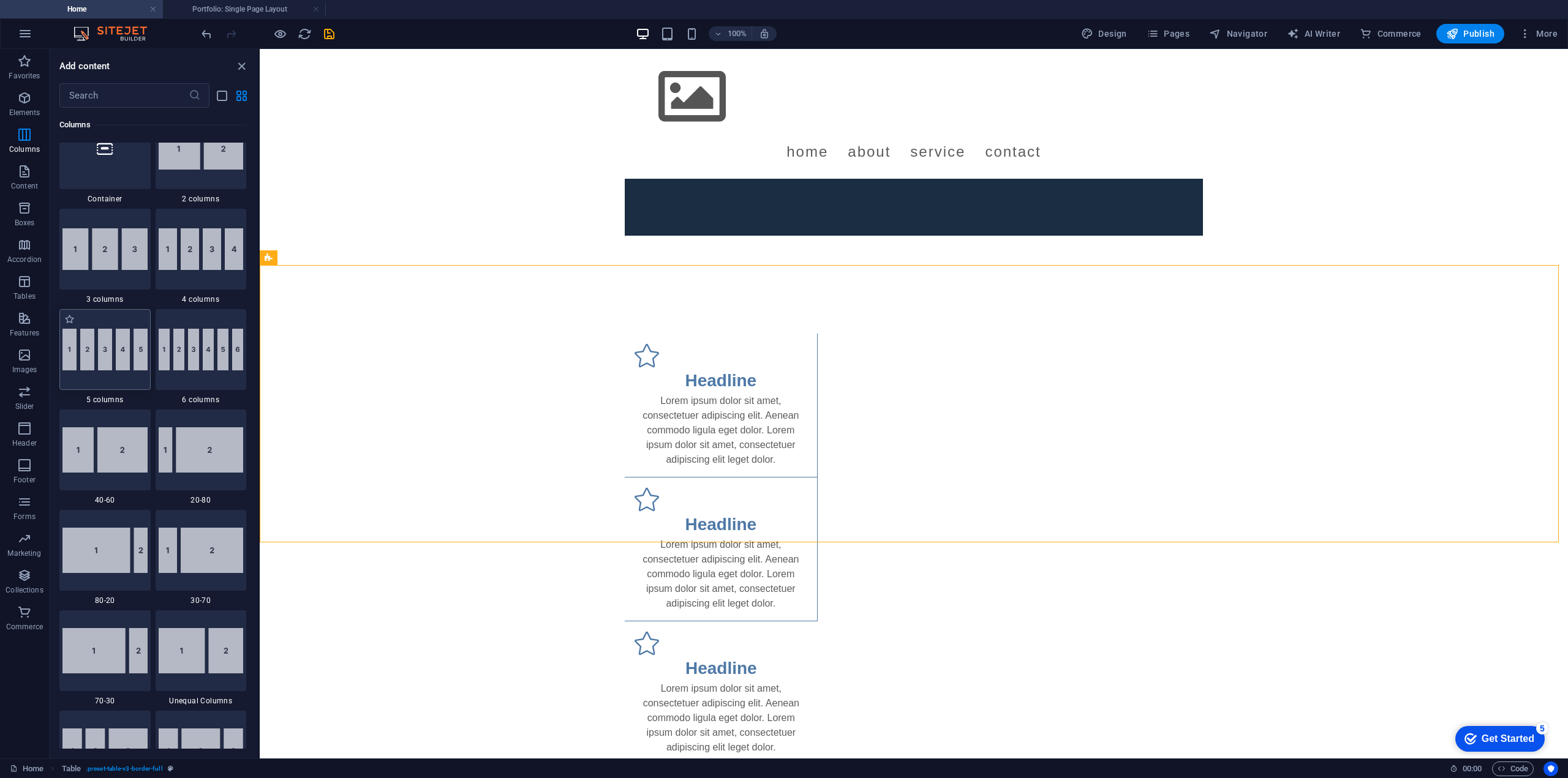
click at [116, 341] on img at bounding box center [105, 350] width 85 height 42
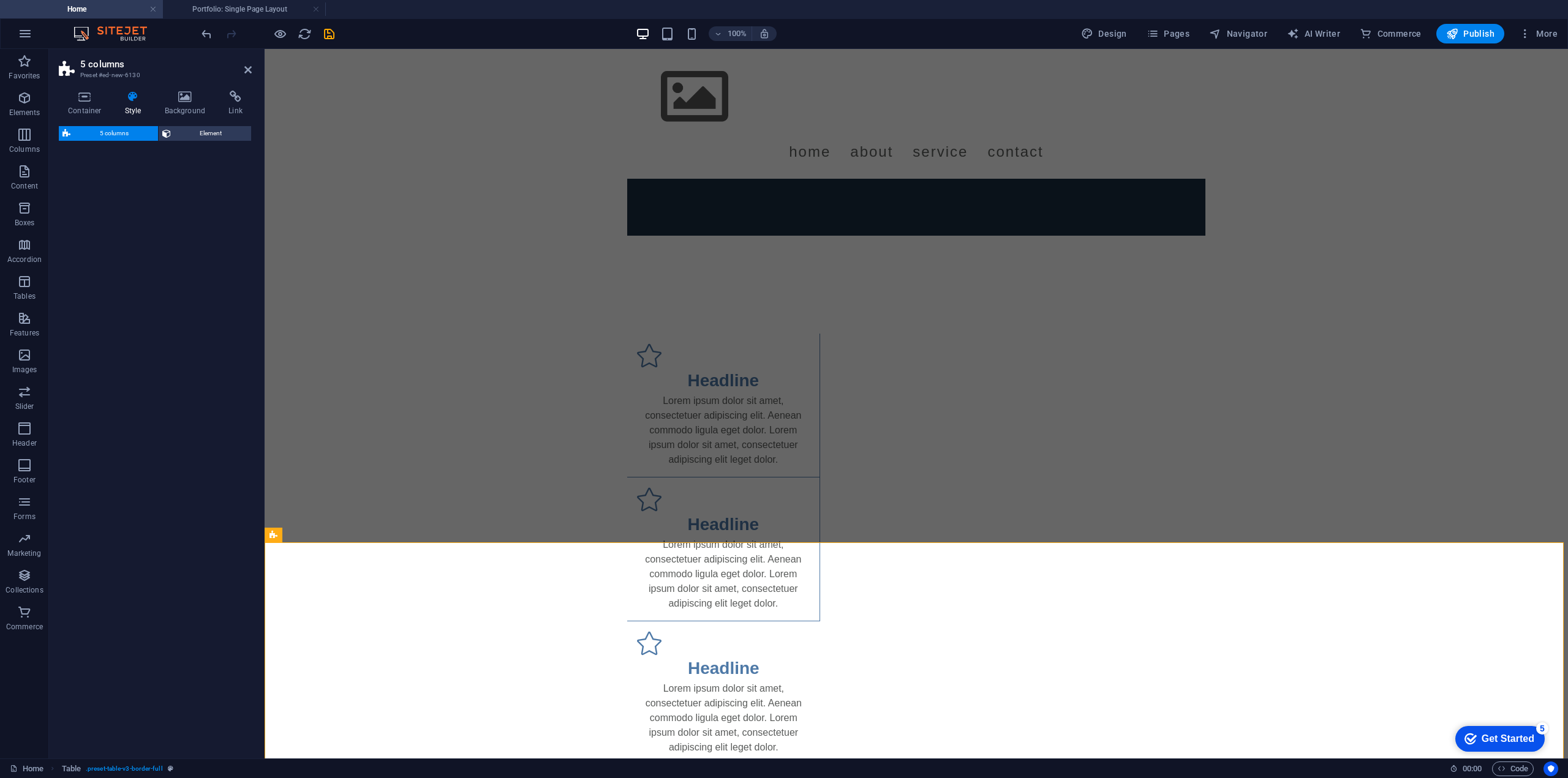
select select "rem"
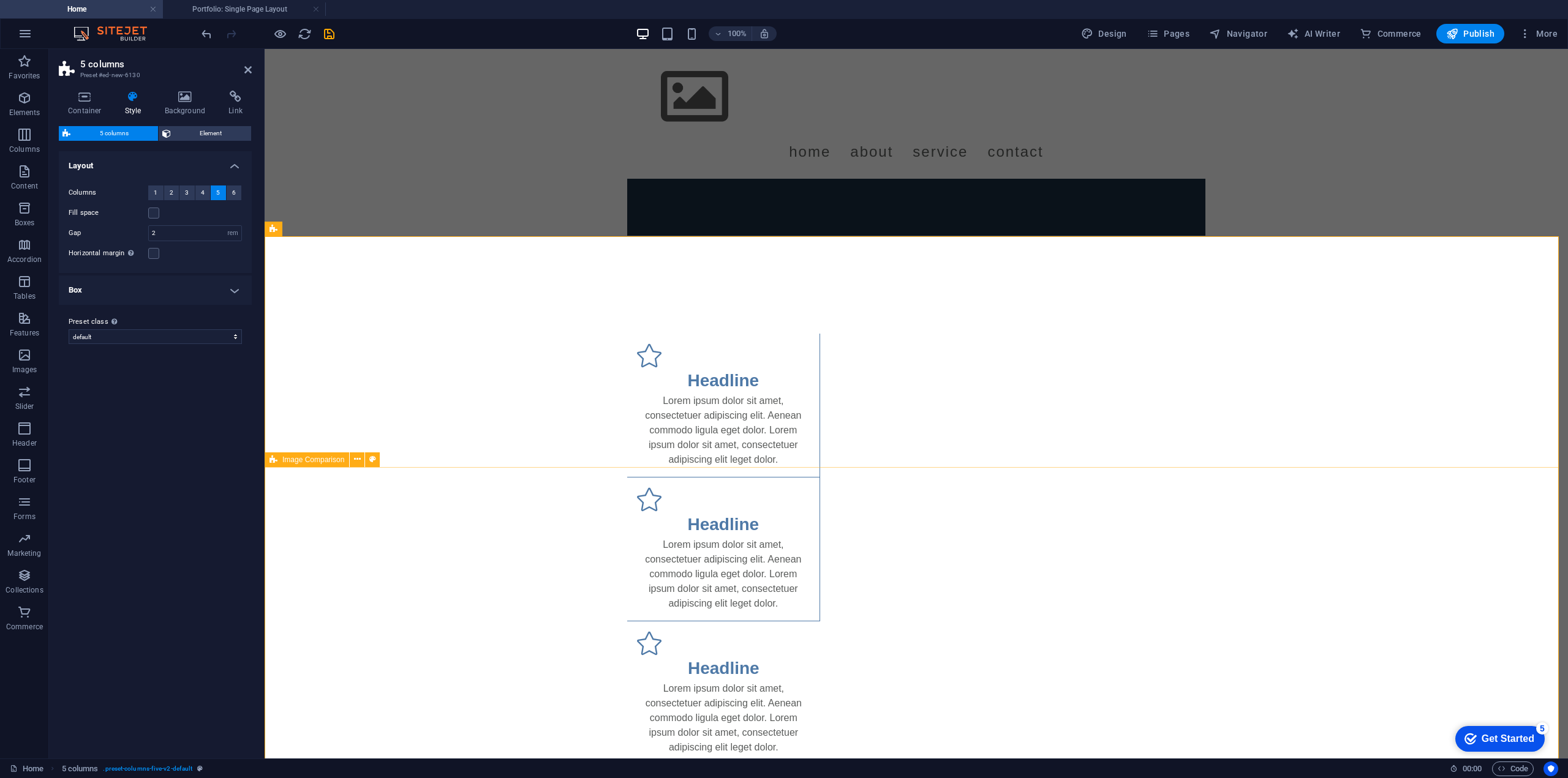
scroll to position [1216, 0]
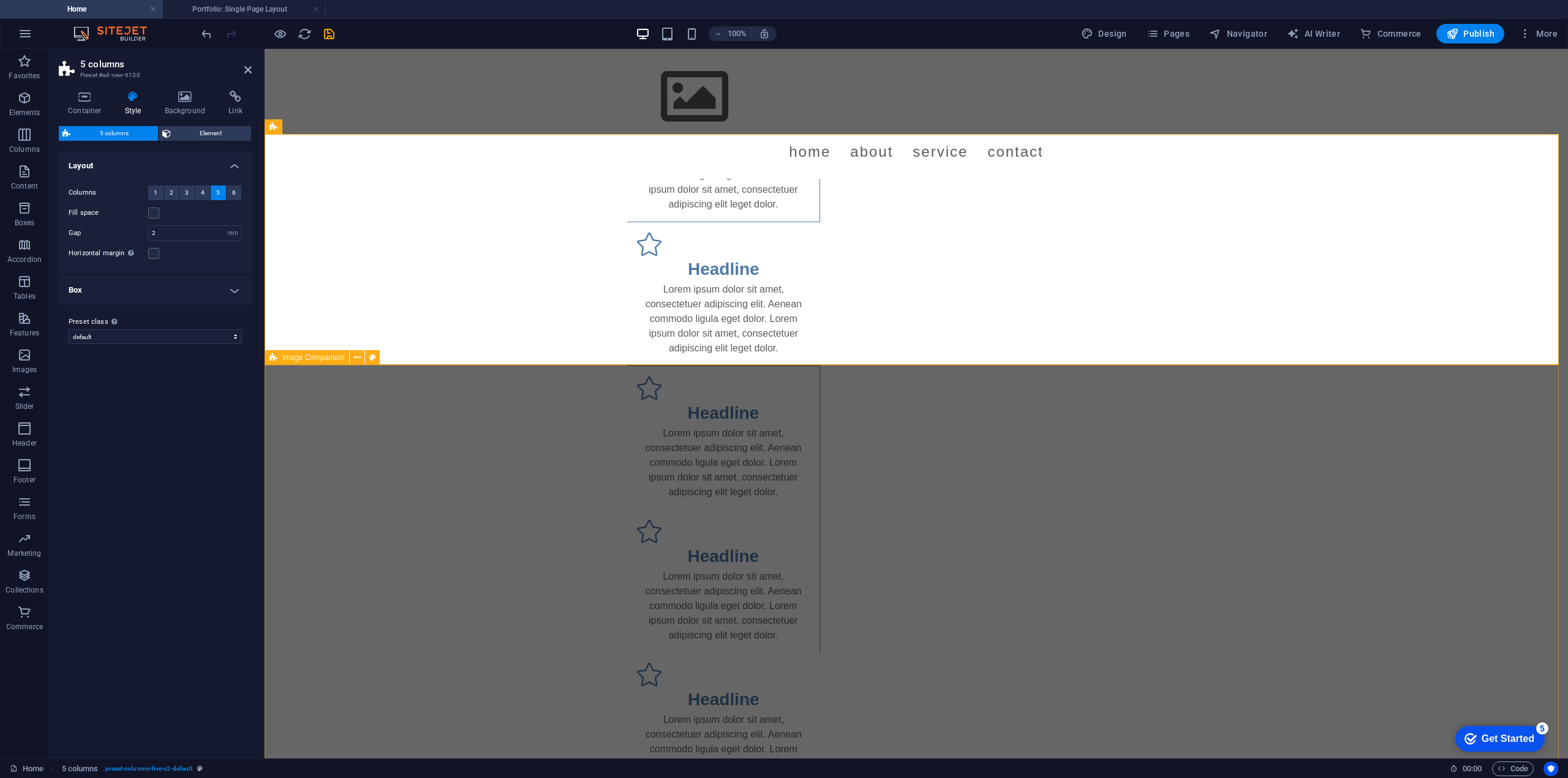
scroll to position [1318, 0]
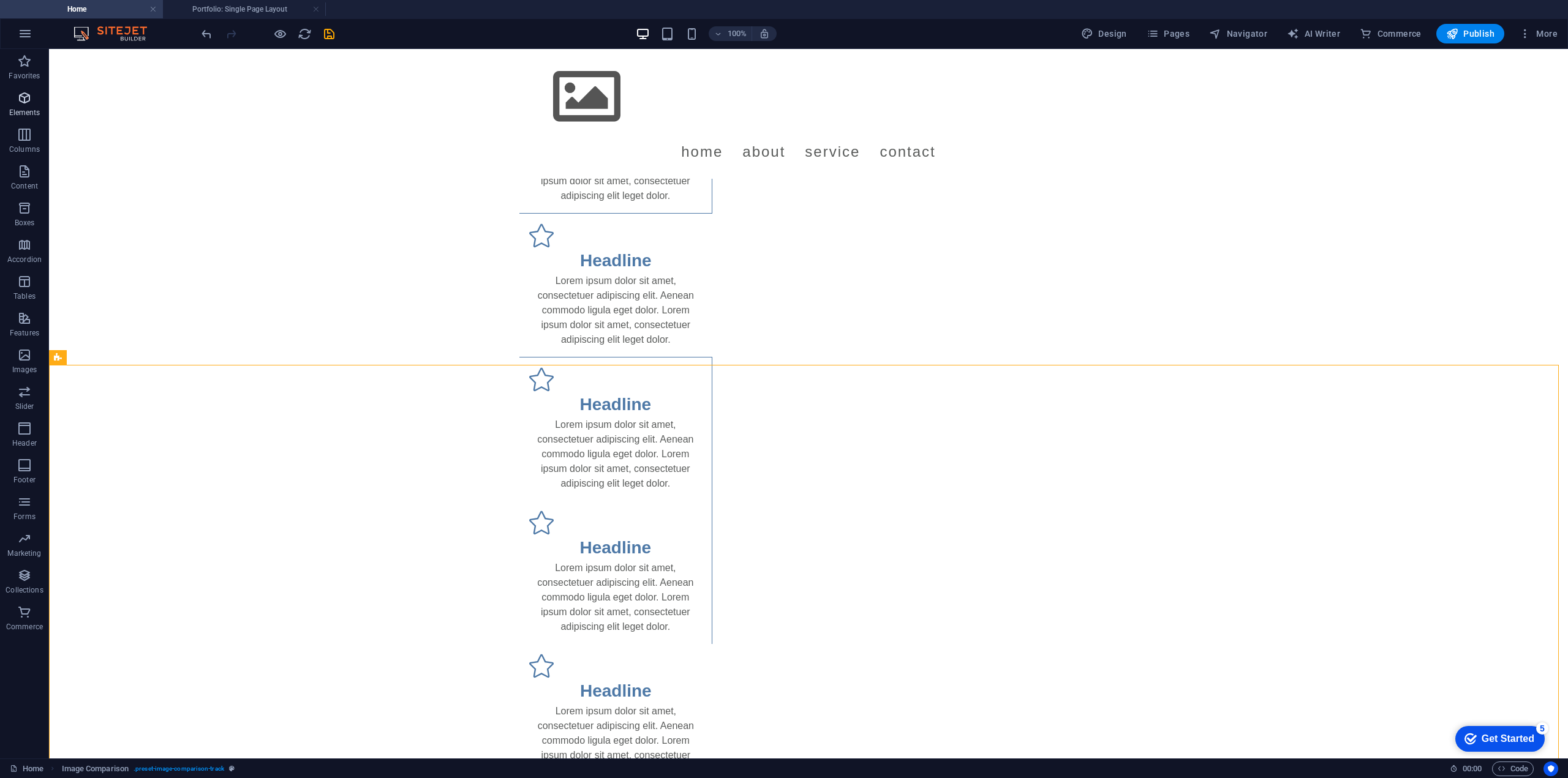
drag, startPoint x: 27, startPoint y: 99, endPoint x: 393, endPoint y: 218, distance: 384.9
click at [27, 99] on icon "button" at bounding box center [25, 98] width 15 height 15
click at [24, 139] on icon "button" at bounding box center [25, 135] width 15 height 15
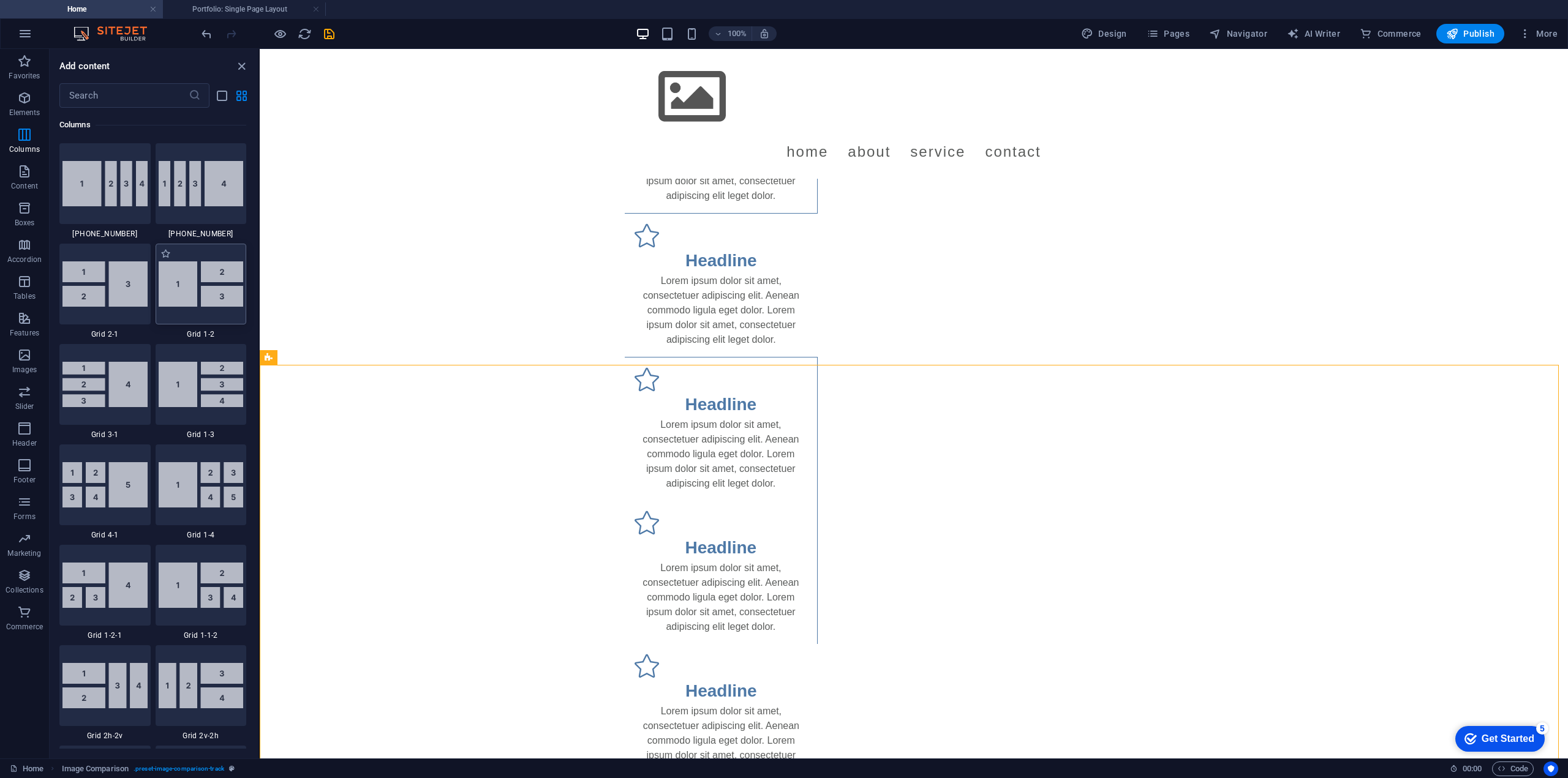
scroll to position [1422, 0]
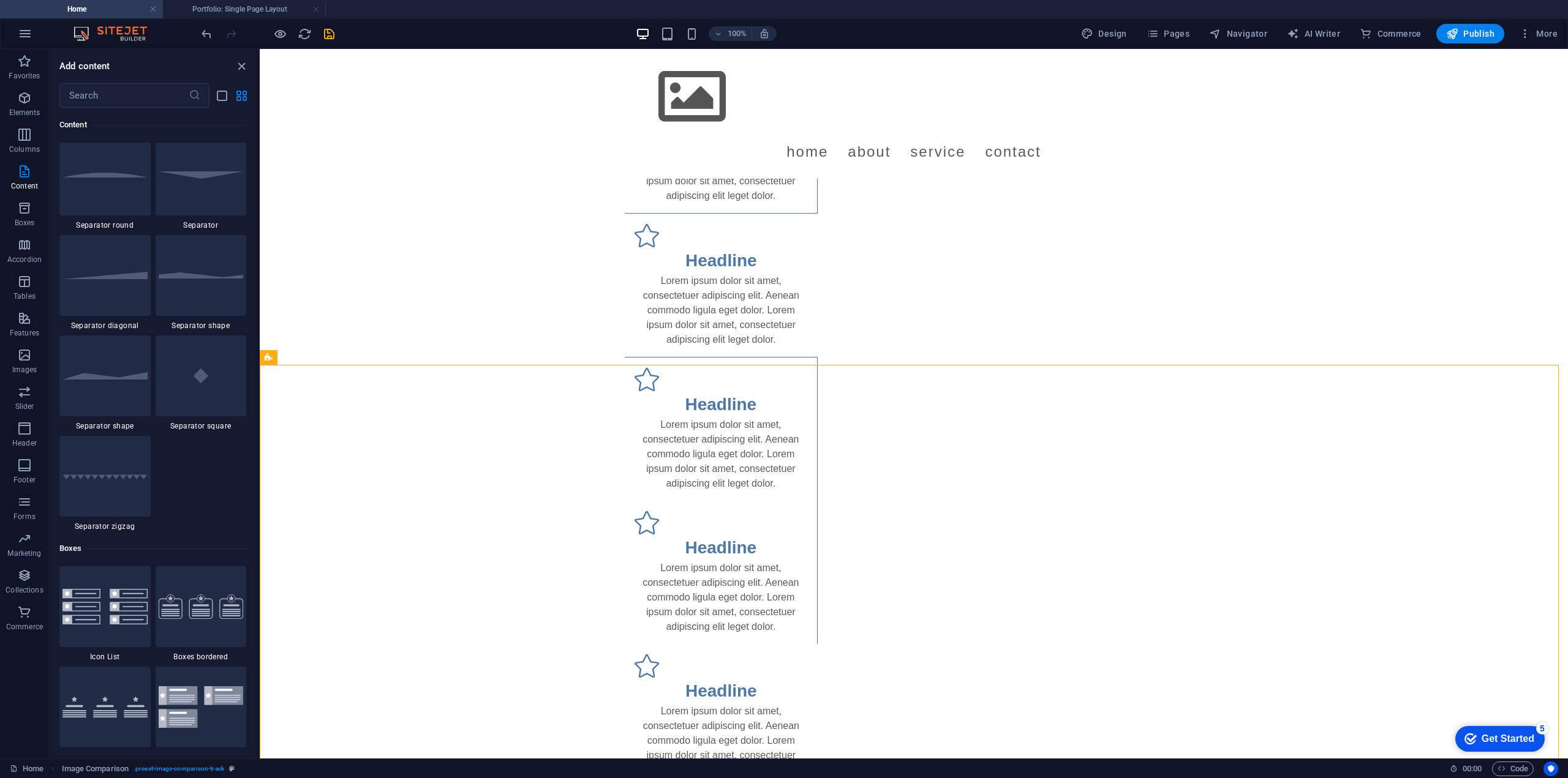
scroll to position [3055, 0]
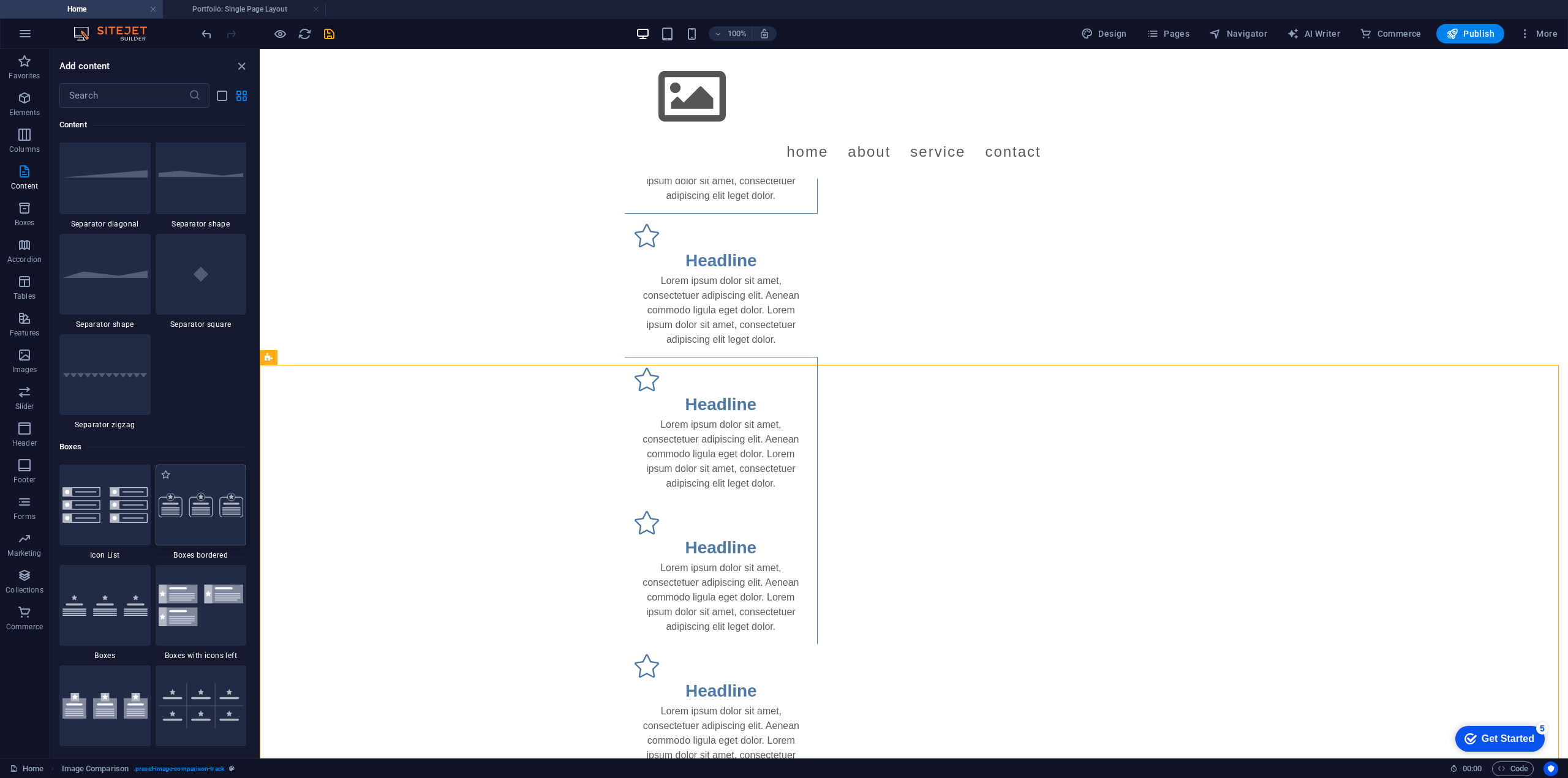
click at [184, 520] on div at bounding box center [201, 505] width 91 height 81
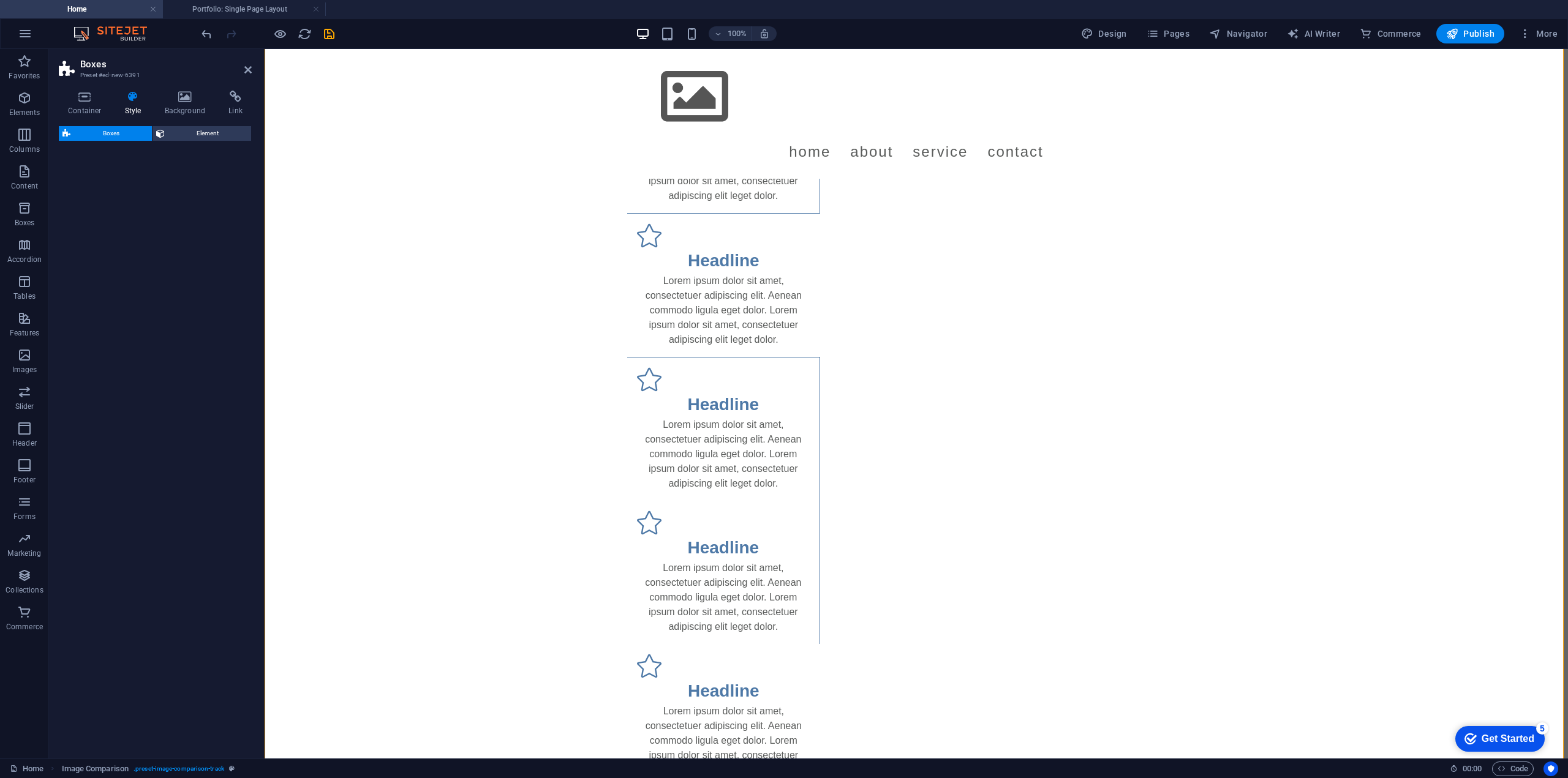
select select "rem"
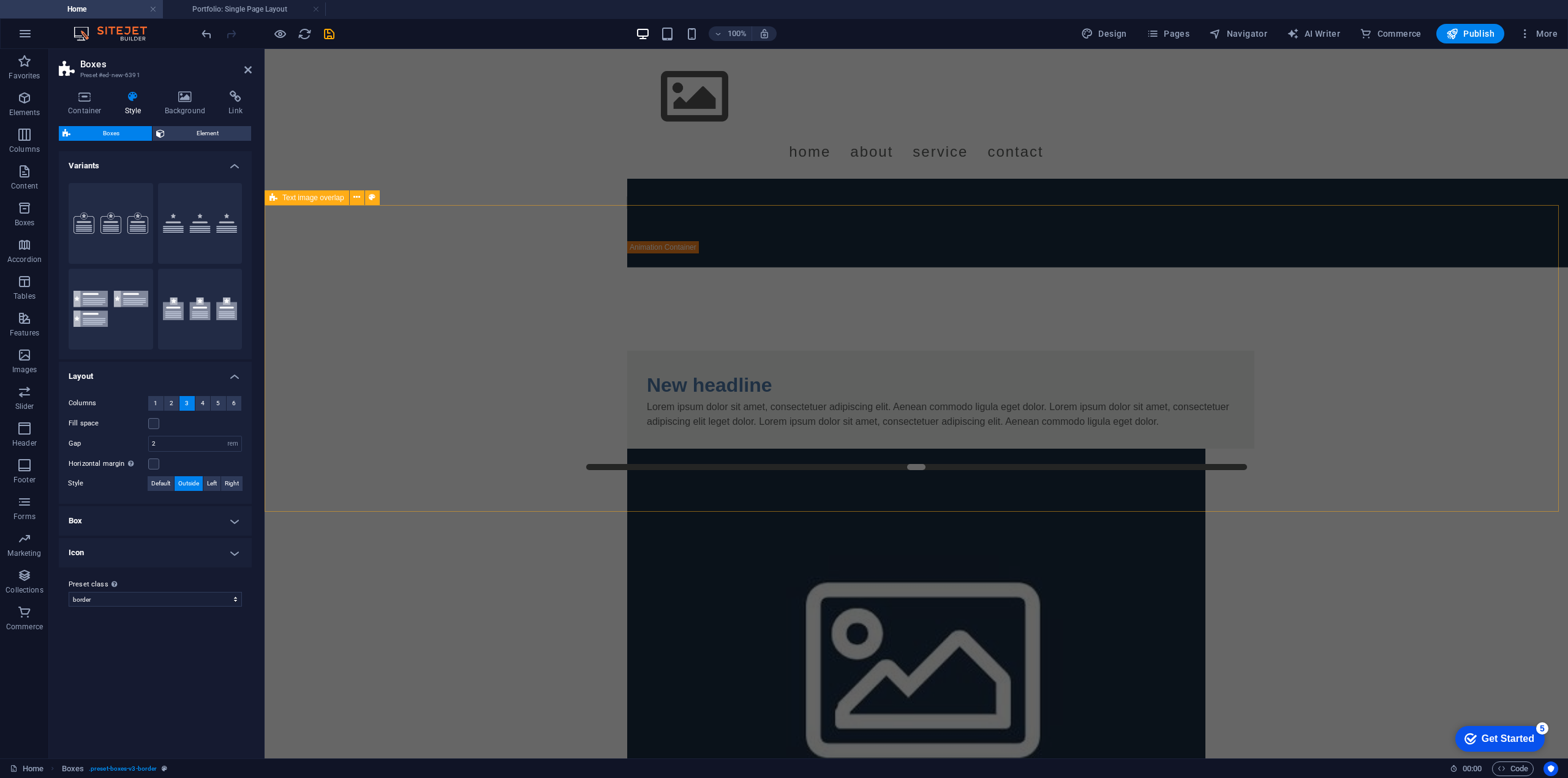
scroll to position [278, 0]
drag, startPoint x: 193, startPoint y: 309, endPoint x: 825, endPoint y: 460, distance: 649.8
click at [193, 309] on button "Icons outside" at bounding box center [200, 309] width 85 height 81
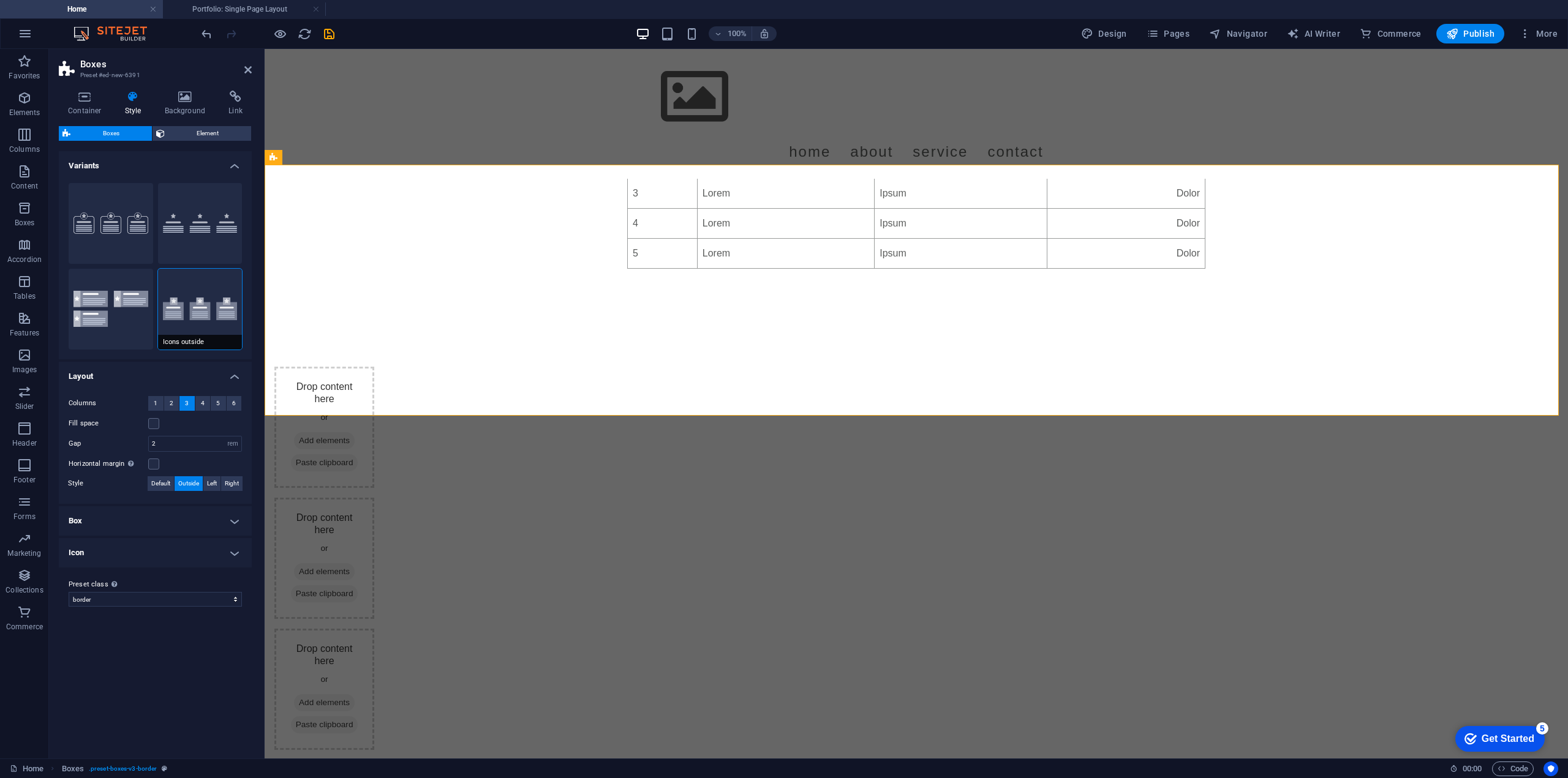
scroll to position [2113, 0]
drag, startPoint x: 120, startPoint y: 212, endPoint x: 263, endPoint y: 89, distance: 188.6
click at [120, 212] on button "Border" at bounding box center [111, 224] width 85 height 81
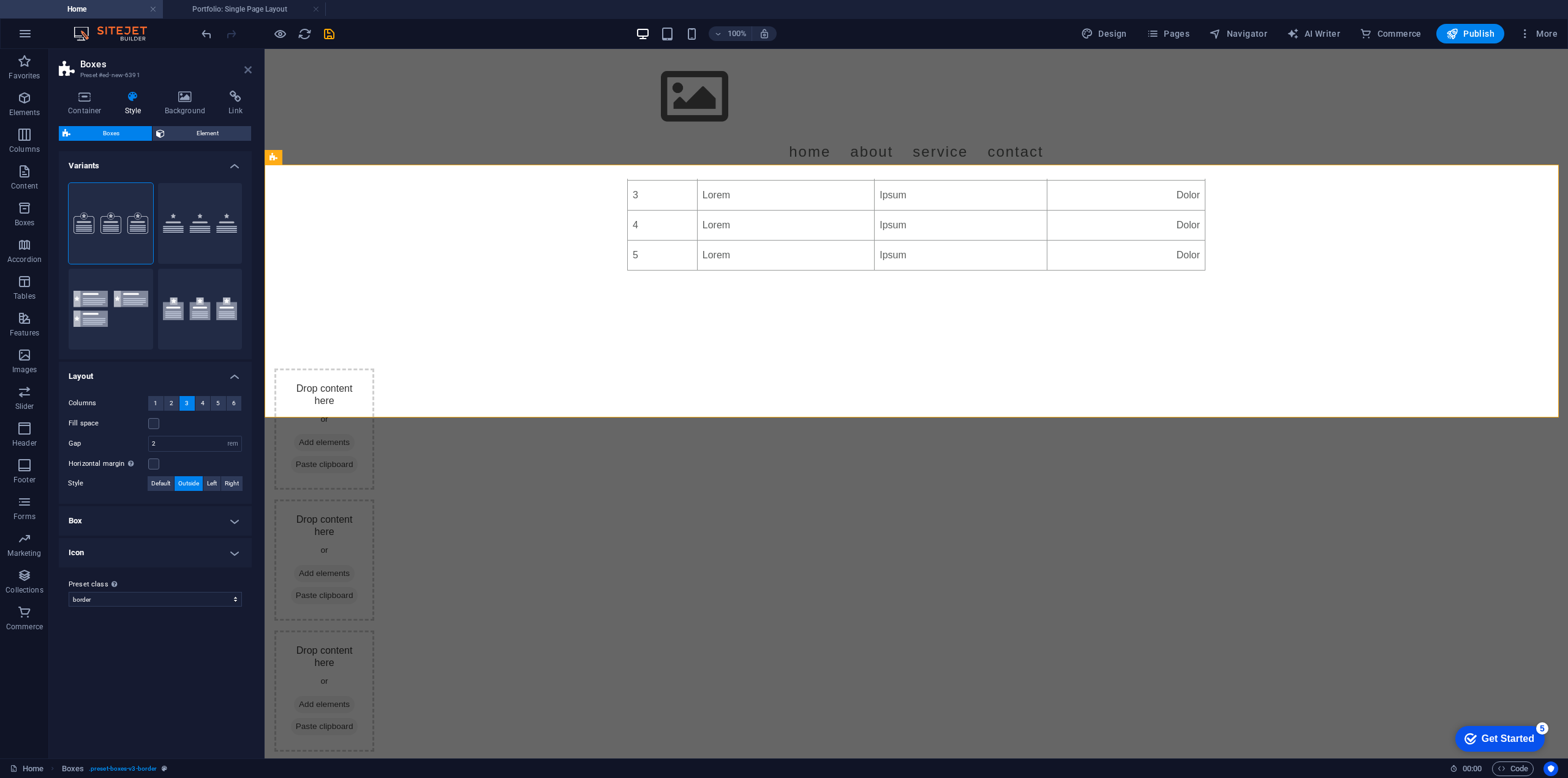
click at [251, 72] on icon at bounding box center [248, 70] width 7 height 10
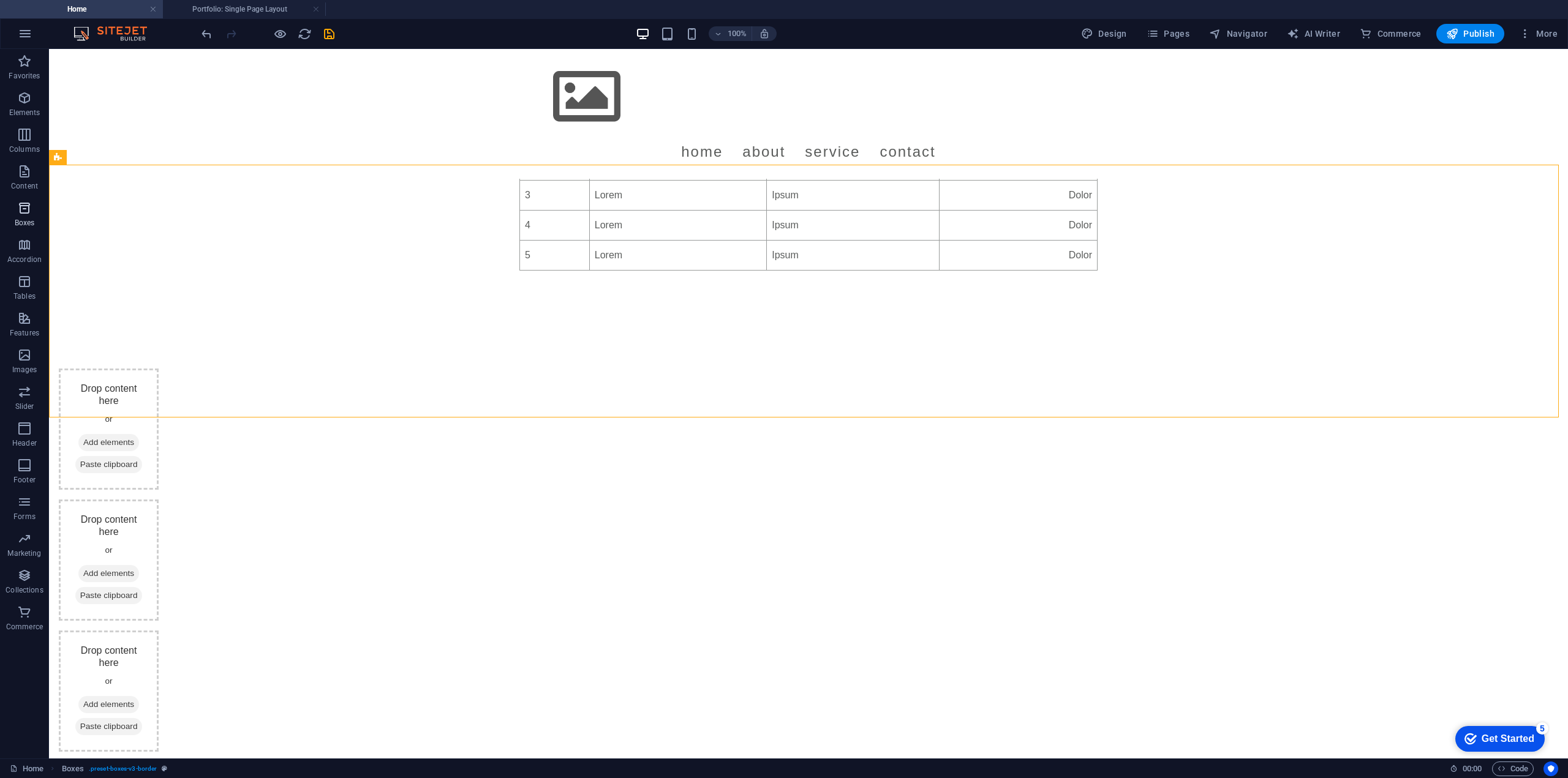
click at [10, 215] on span "Boxes" at bounding box center [24, 215] width 49 height 30
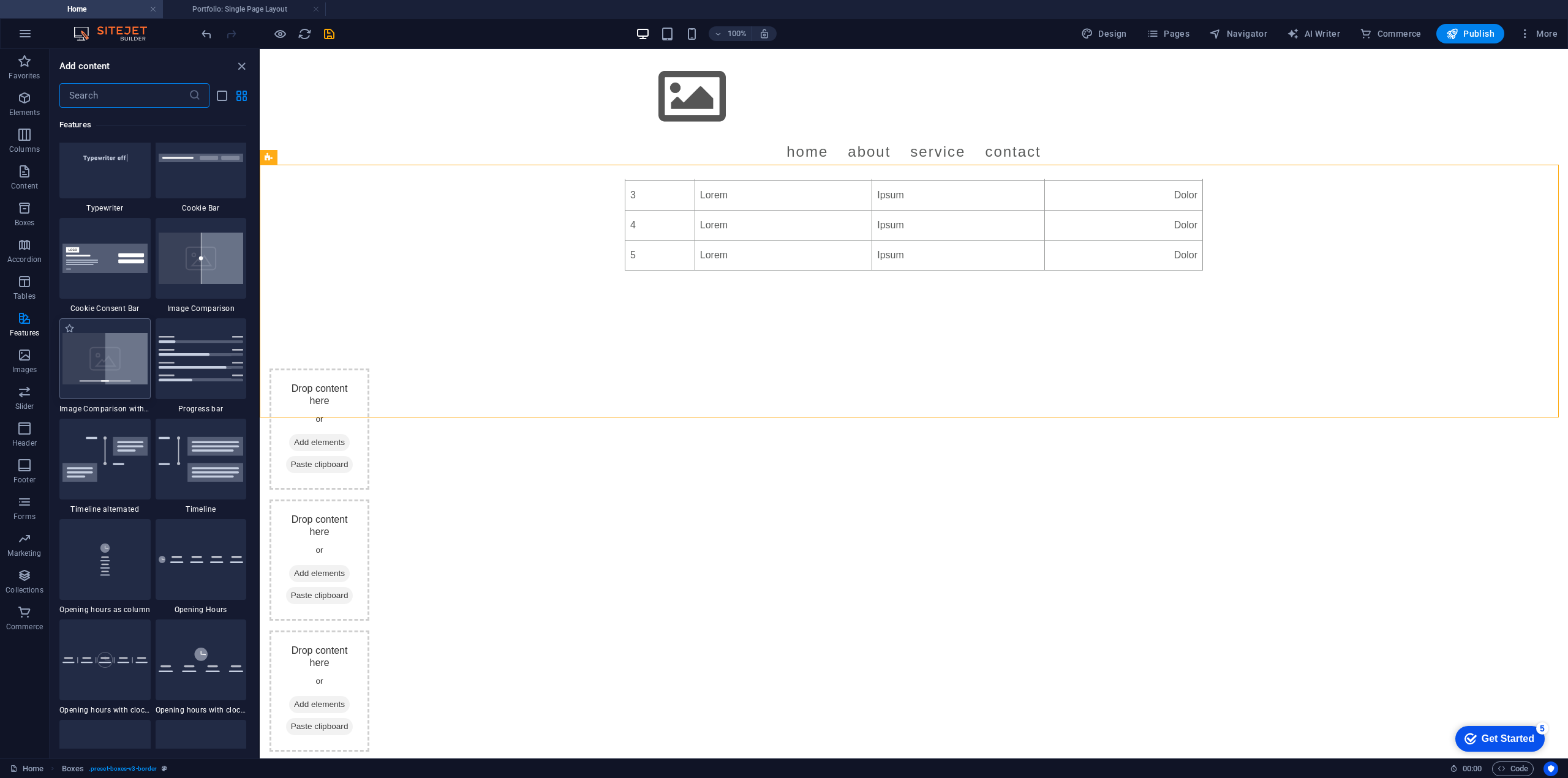
scroll to position [4796, 0]
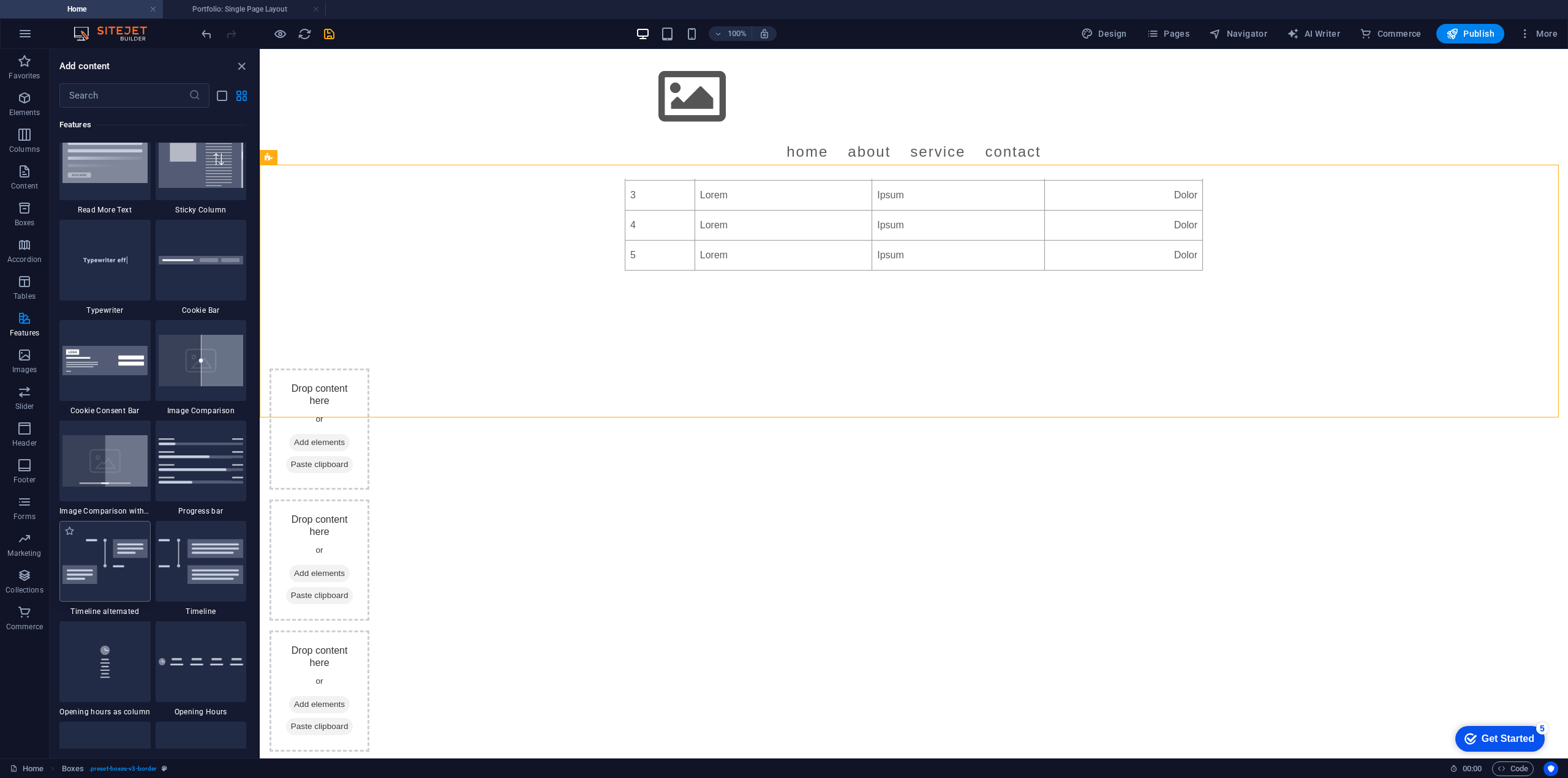
click at [126, 575] on img at bounding box center [105, 562] width 85 height 46
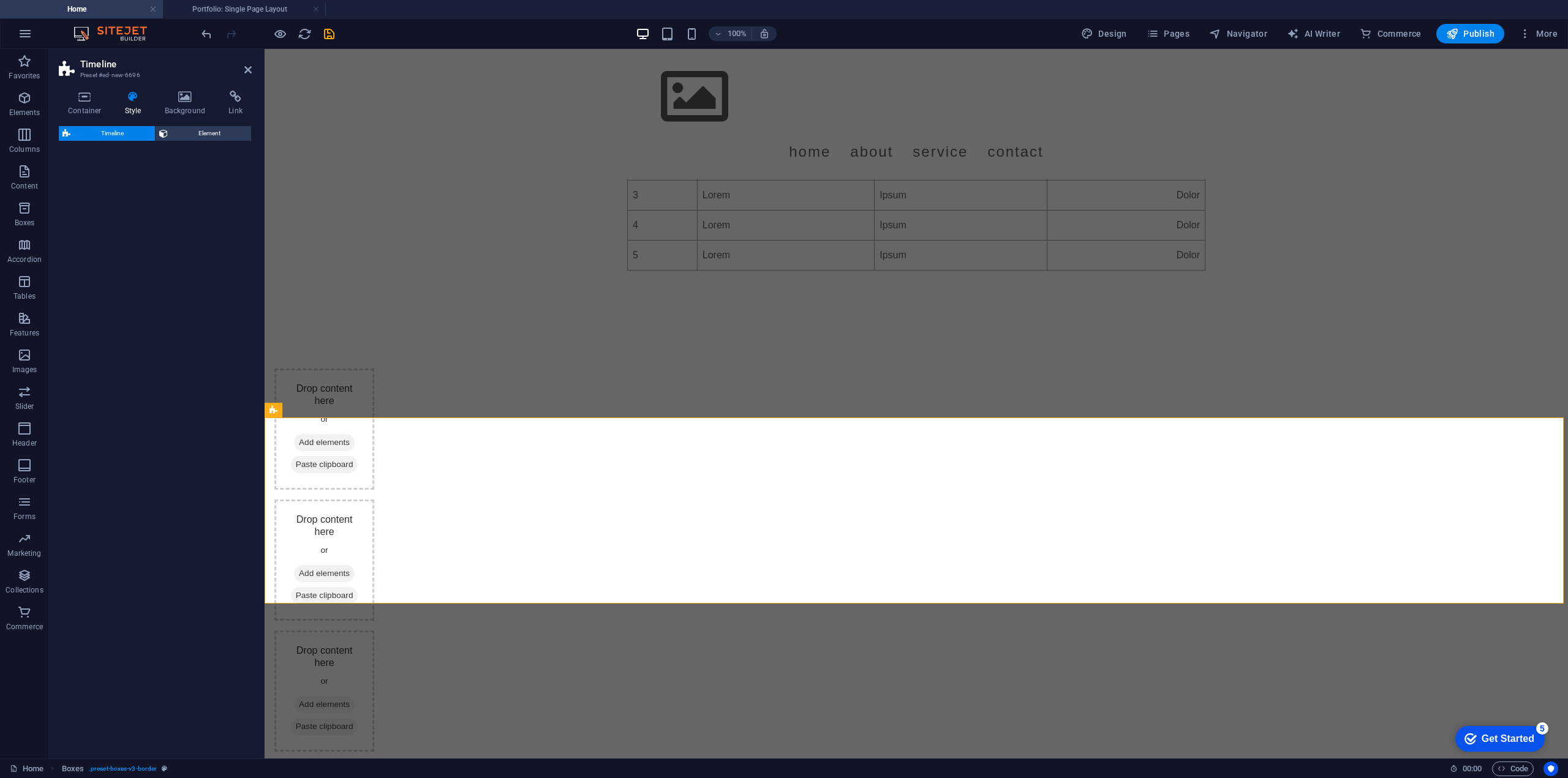
select select "rem"
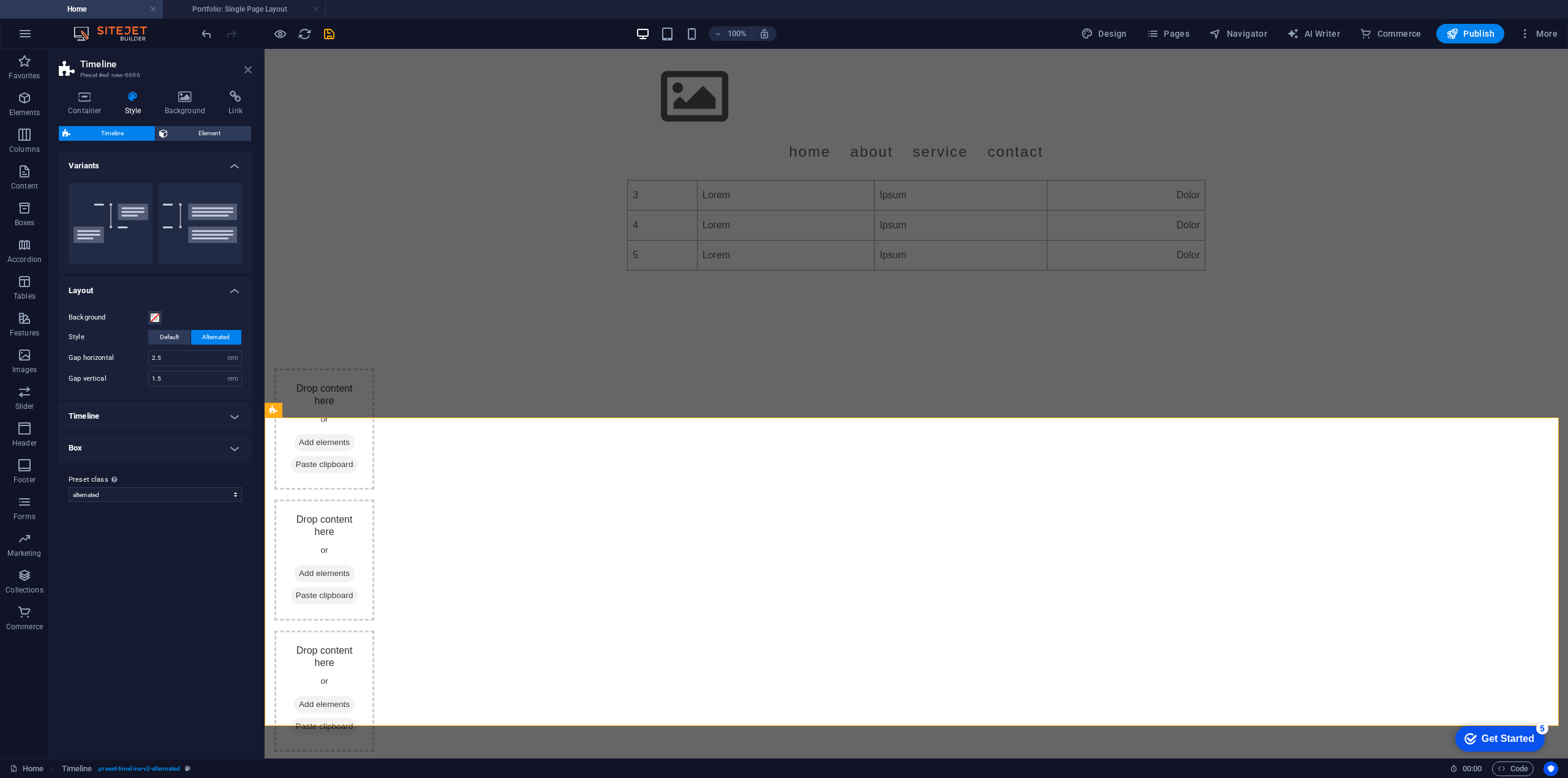
click at [251, 65] on icon at bounding box center [248, 70] width 7 height 10
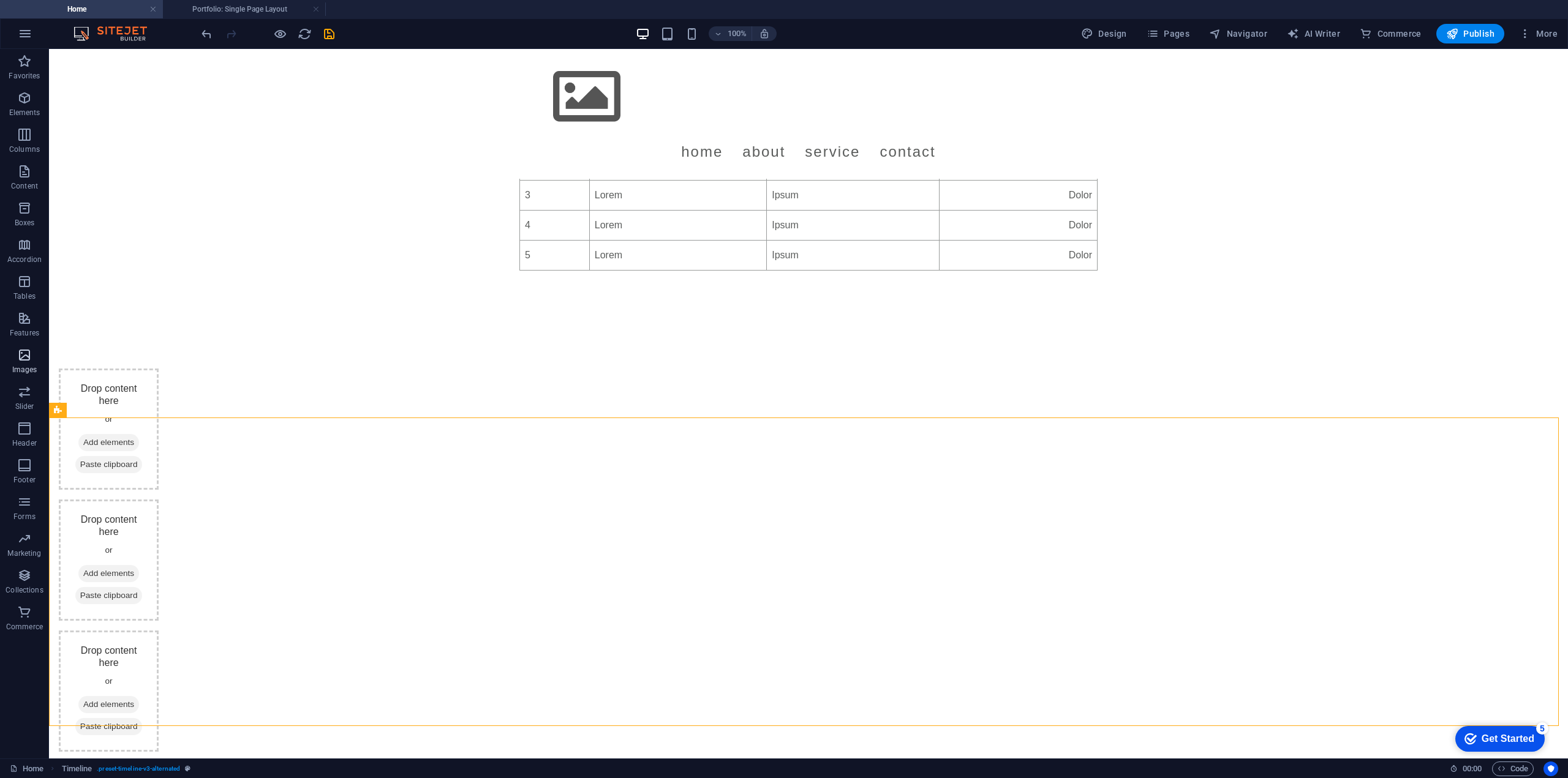
click at [27, 358] on icon "button" at bounding box center [25, 355] width 15 height 15
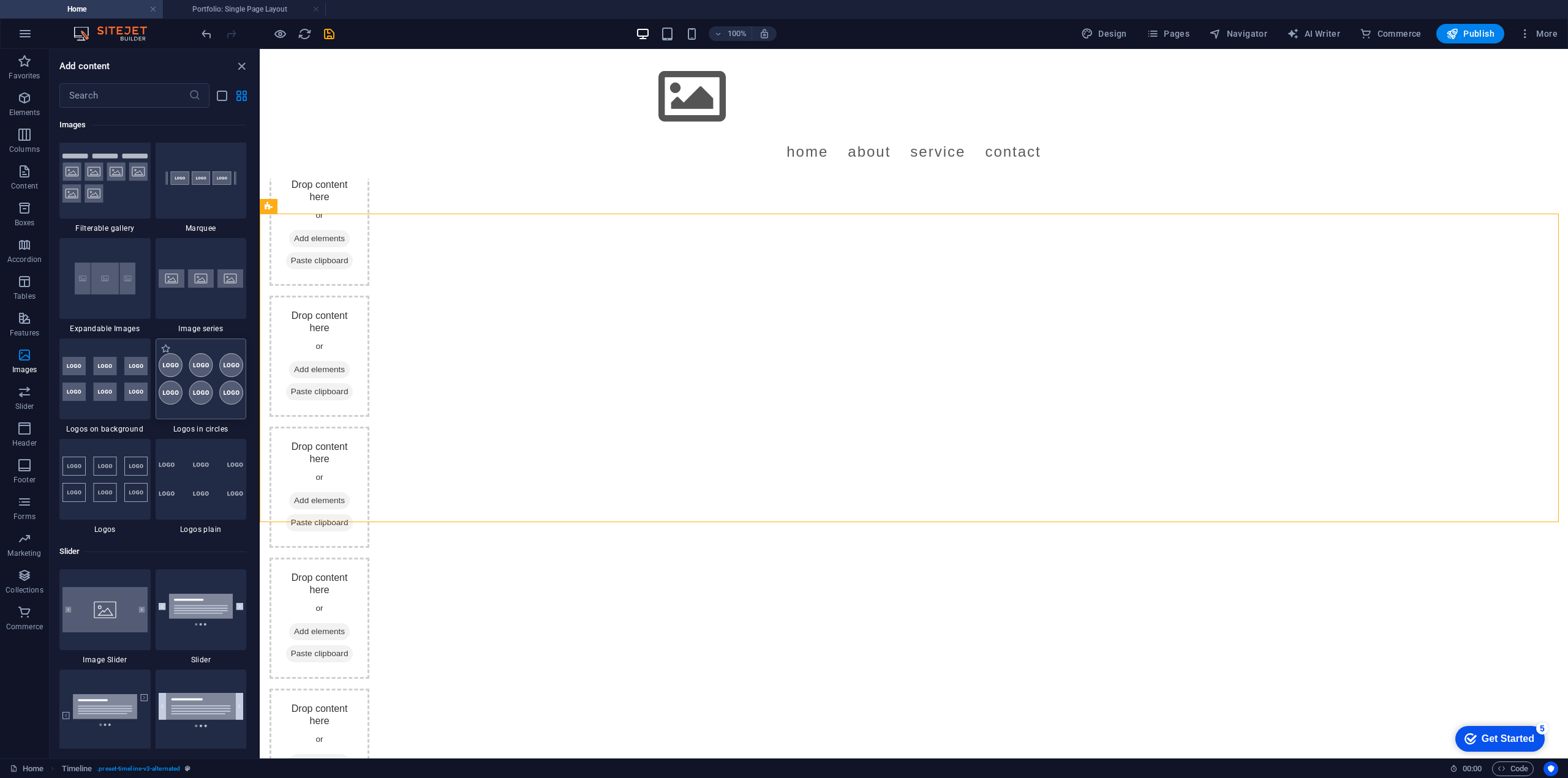
scroll to position [6616, 0]
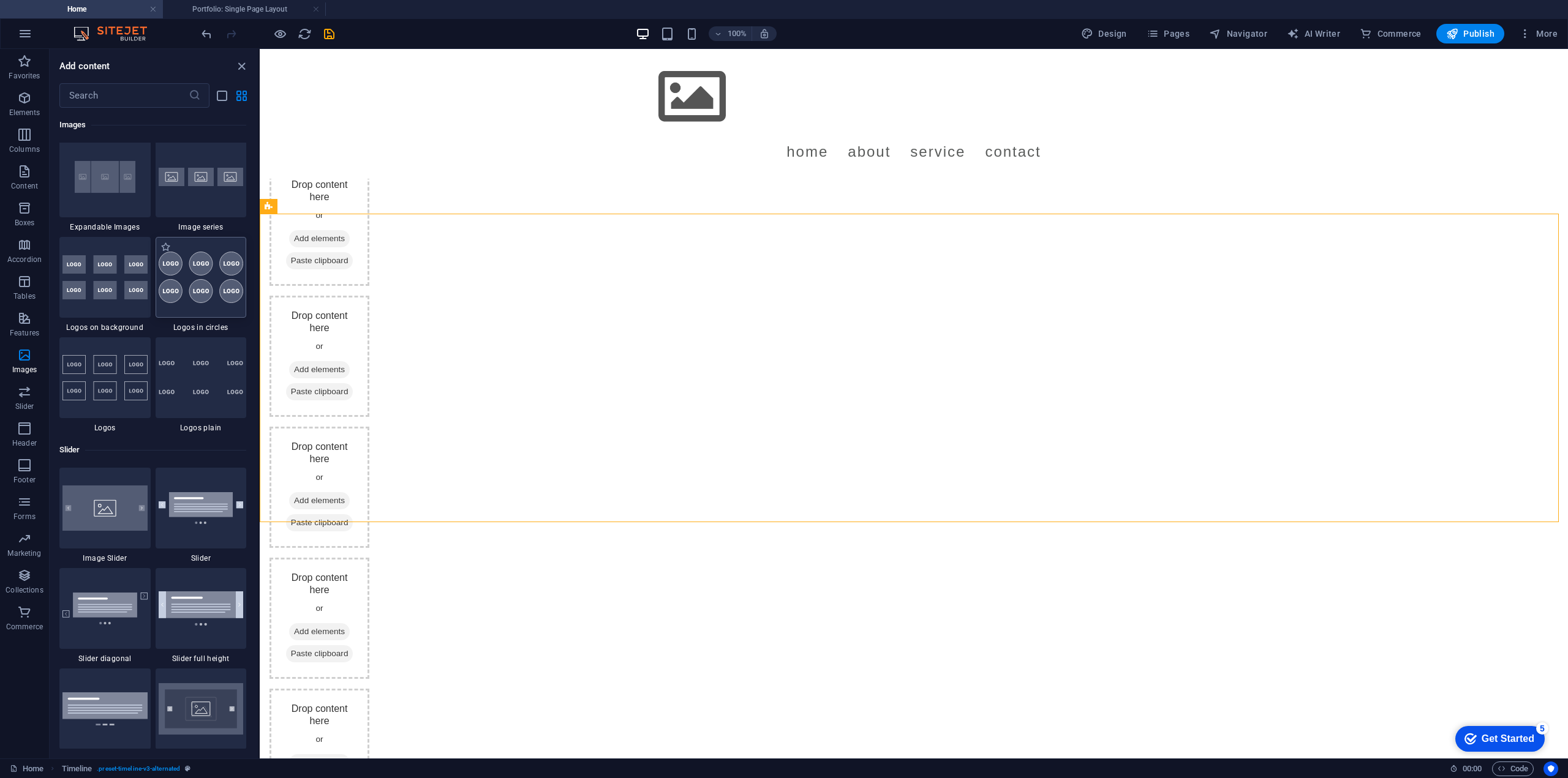
click at [184, 295] on img at bounding box center [201, 277] width 85 height 52
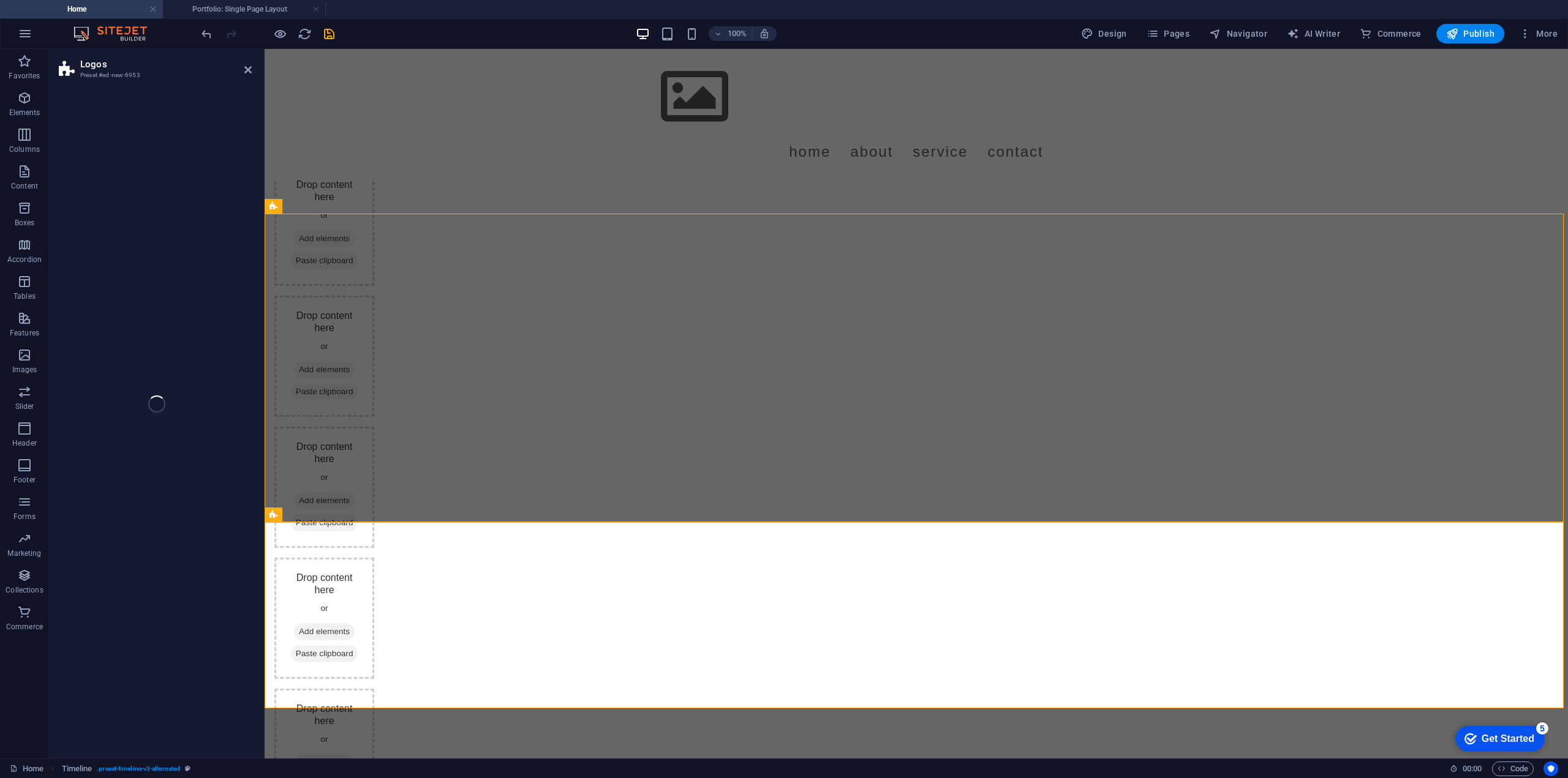
select select "rem"
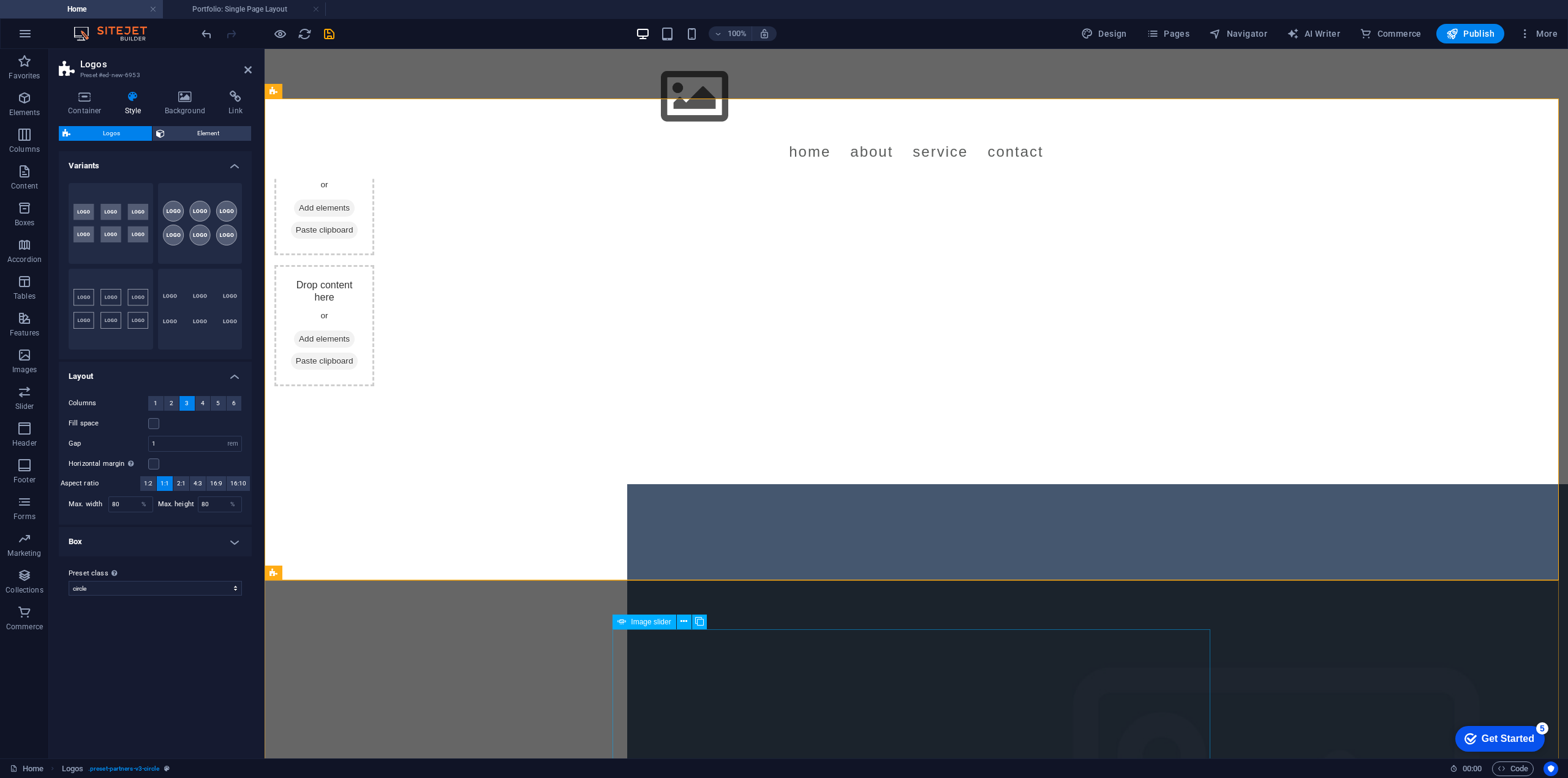
scroll to position [2827, 0]
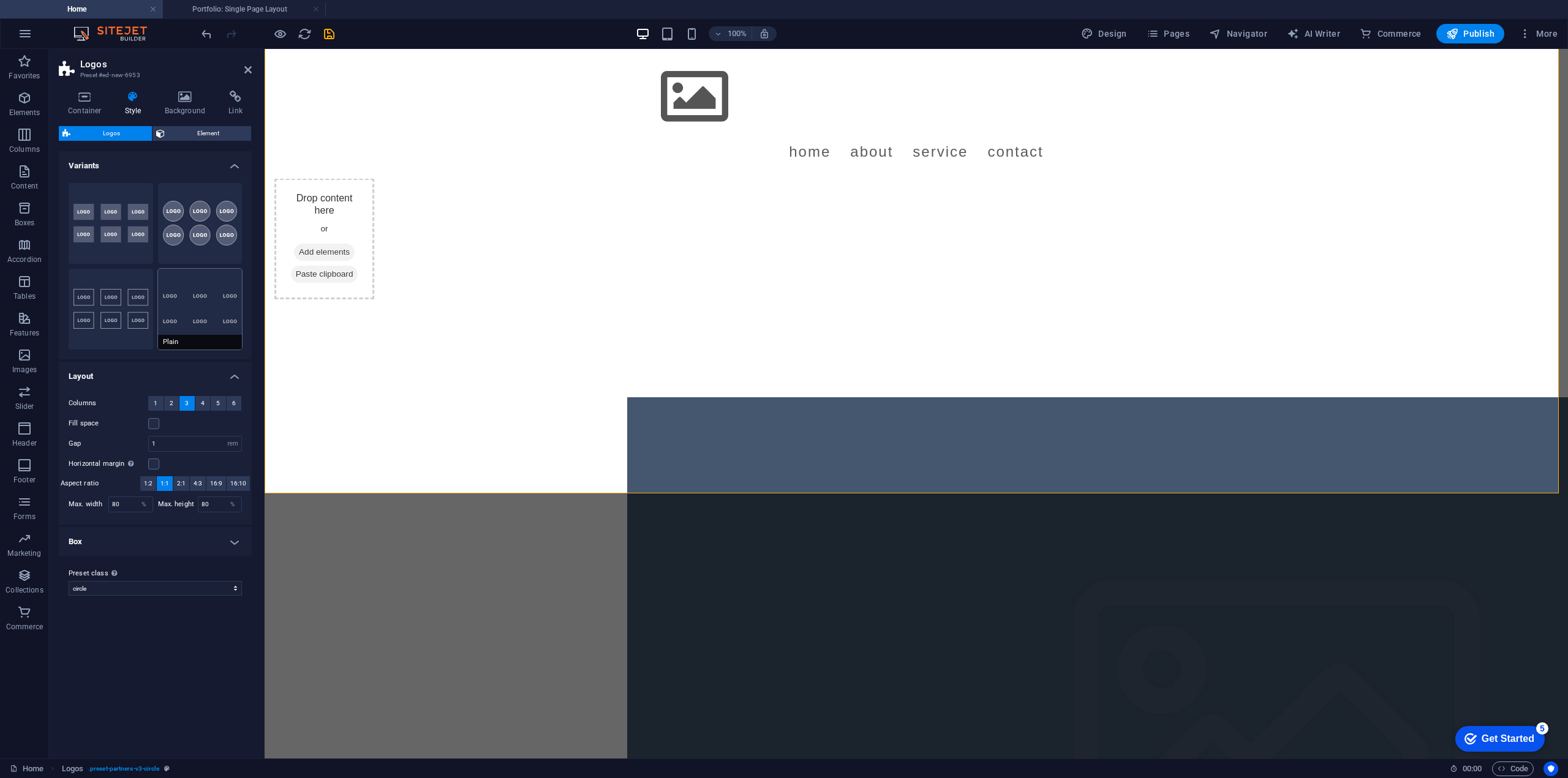
click at [184, 313] on button "Plain" at bounding box center [200, 309] width 85 height 81
type input "2"
type input "70"
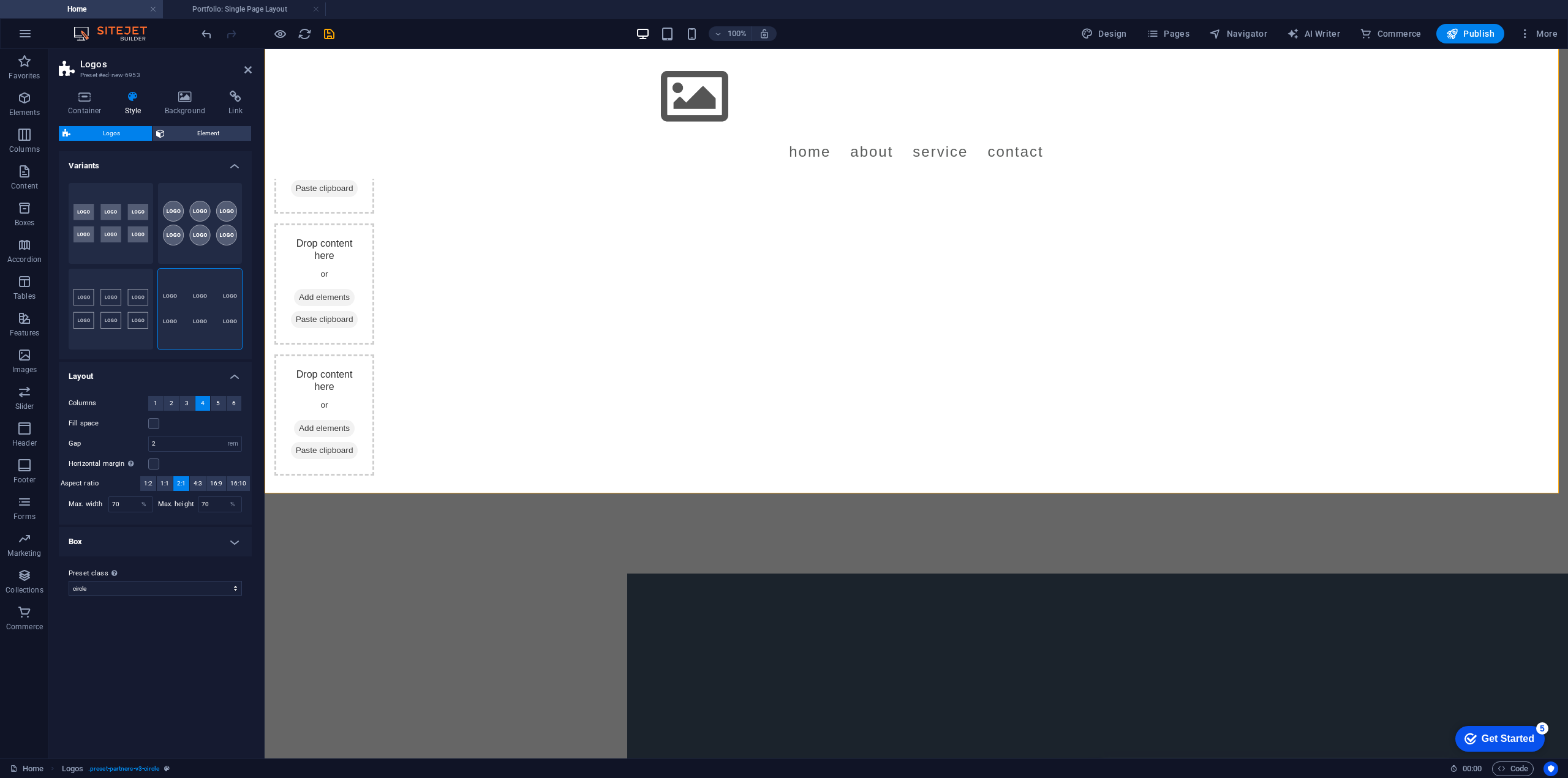
click at [250, 64] on h2 "Logos" at bounding box center [165, 64] width 171 height 11
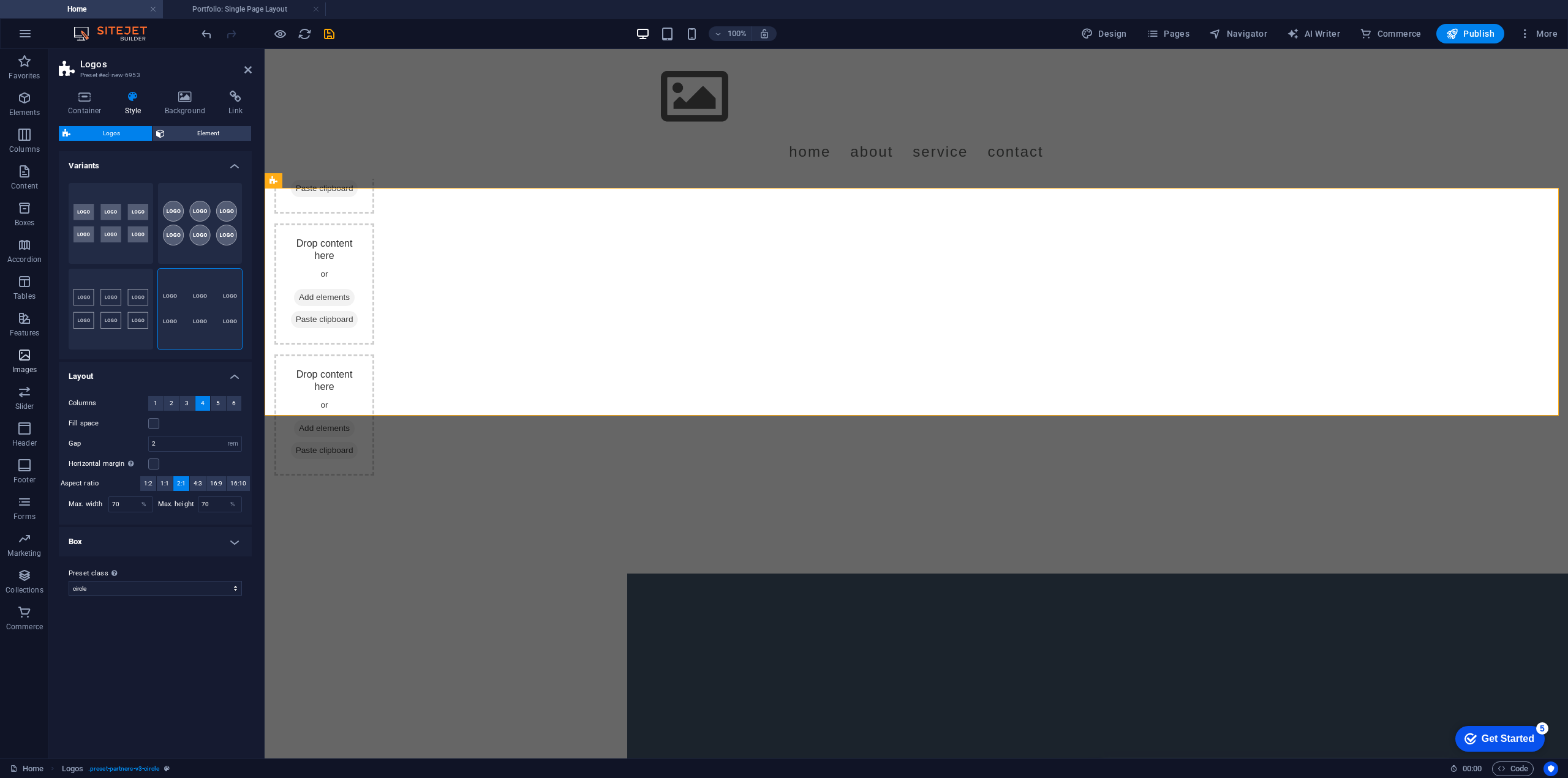
click at [26, 359] on icon "button" at bounding box center [25, 355] width 15 height 15
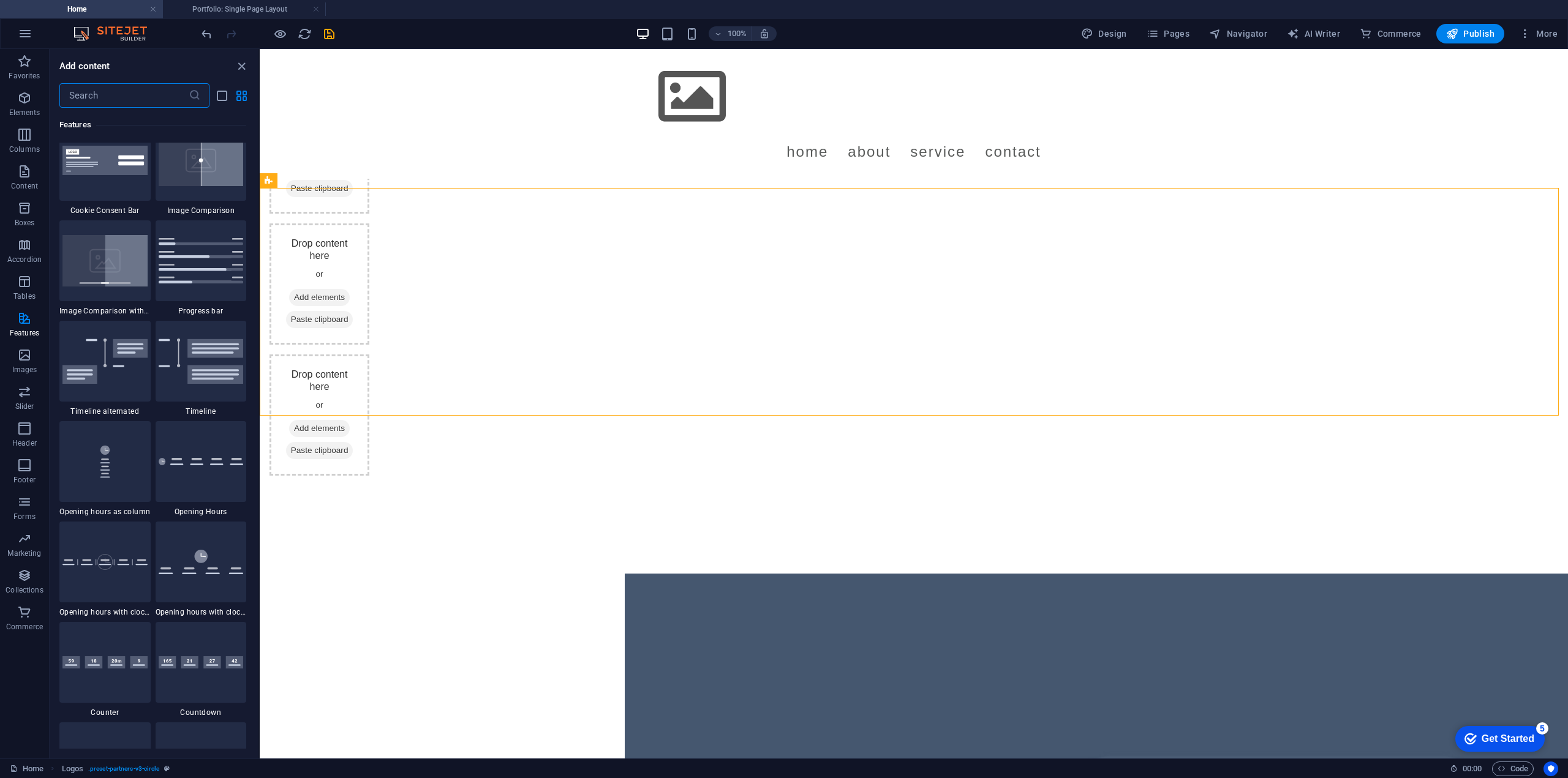
scroll to position [5000, 0]
click at [189, 558] on img at bounding box center [201, 558] width 85 height 24
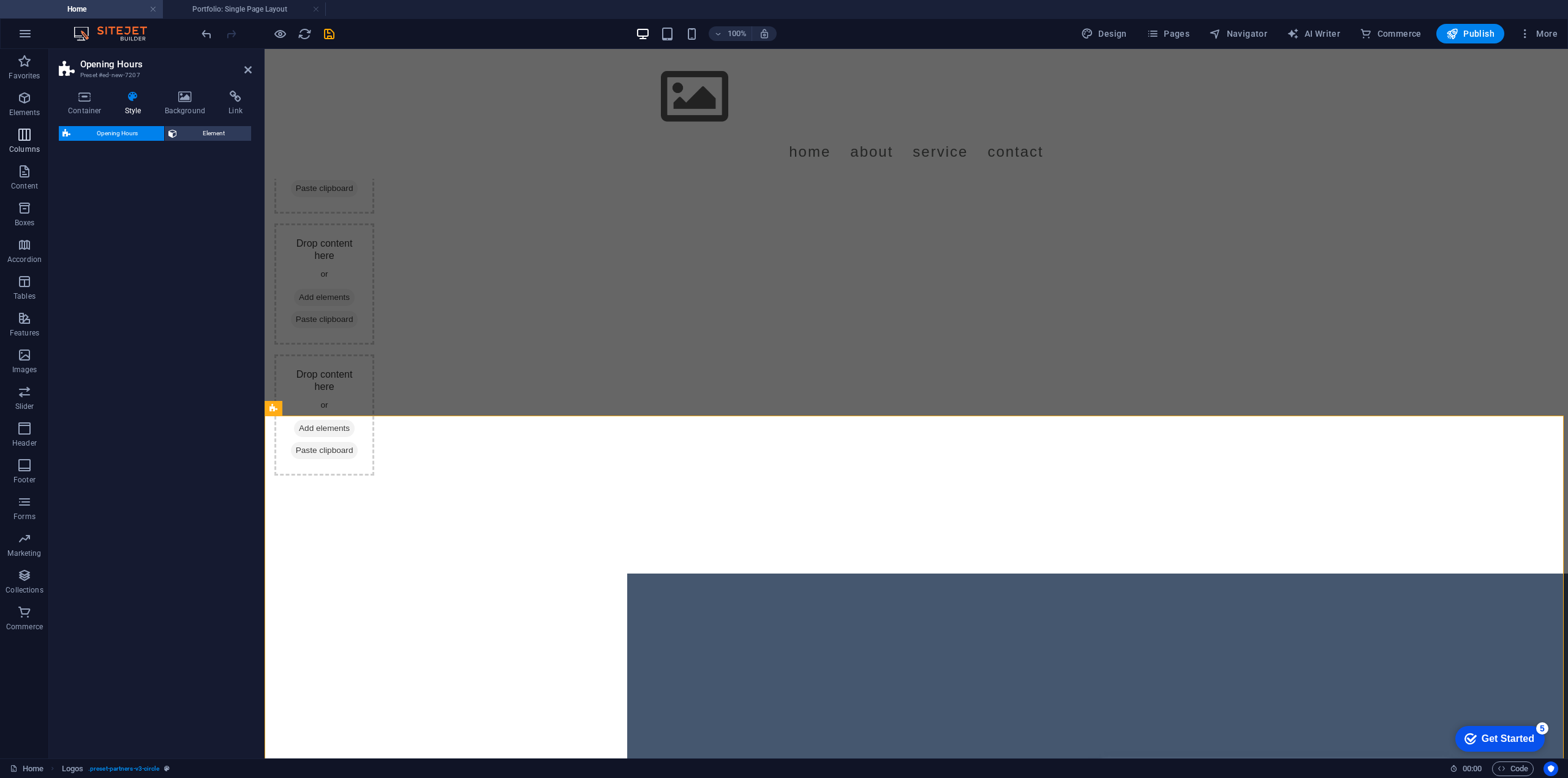
select select "rem"
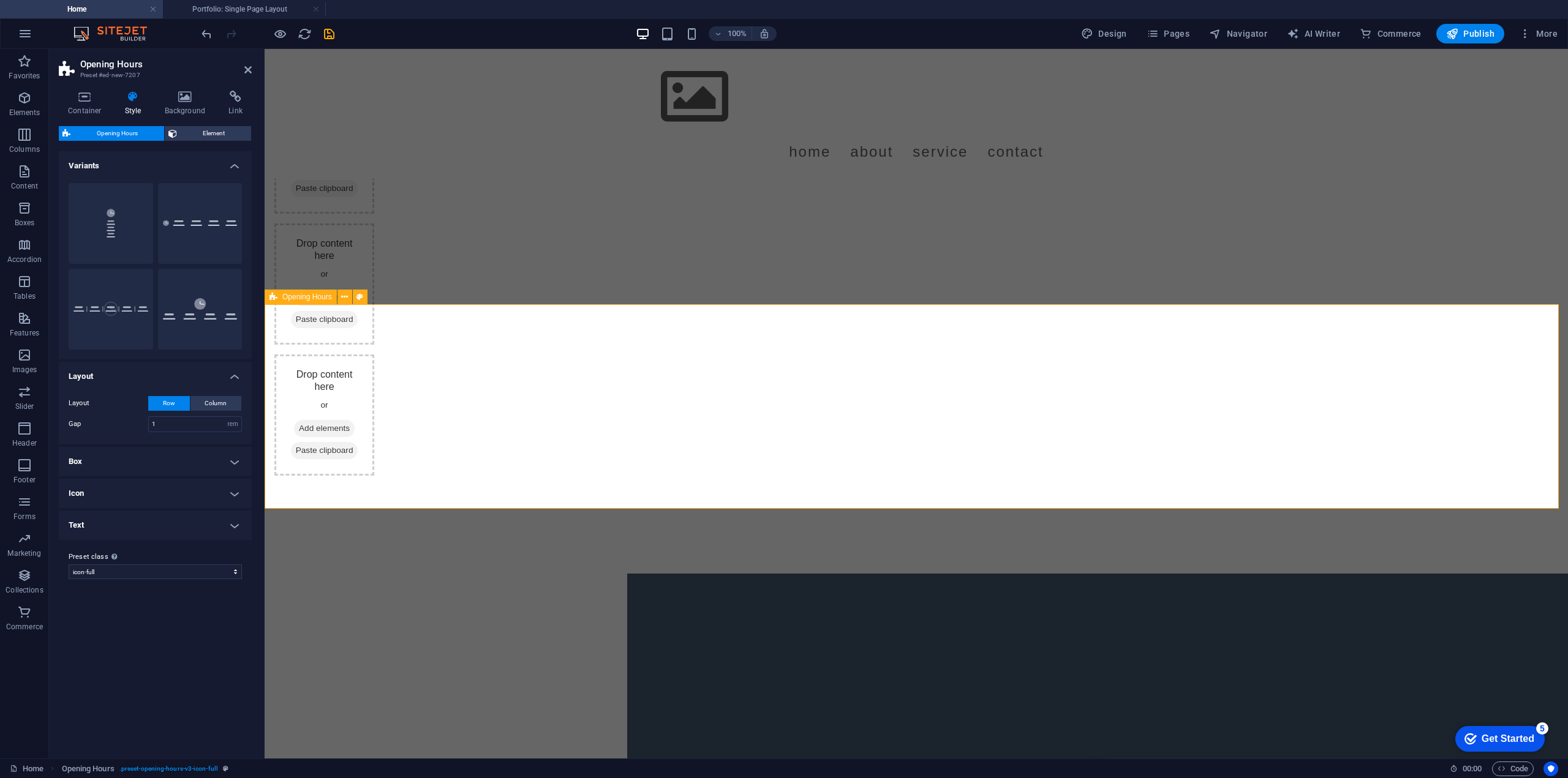
scroll to position [2855, 0]
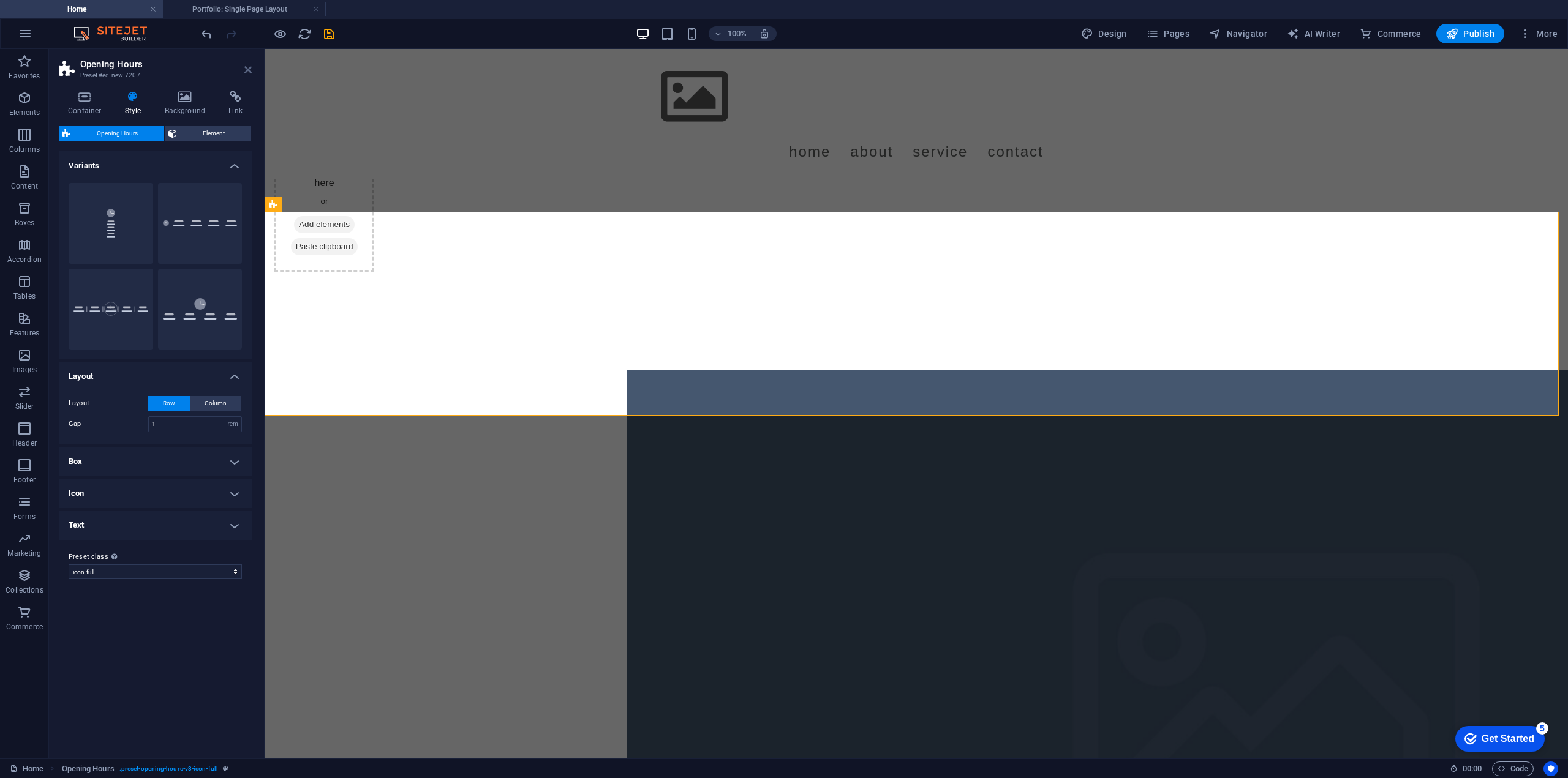
click at [249, 70] on icon at bounding box center [248, 70] width 7 height 10
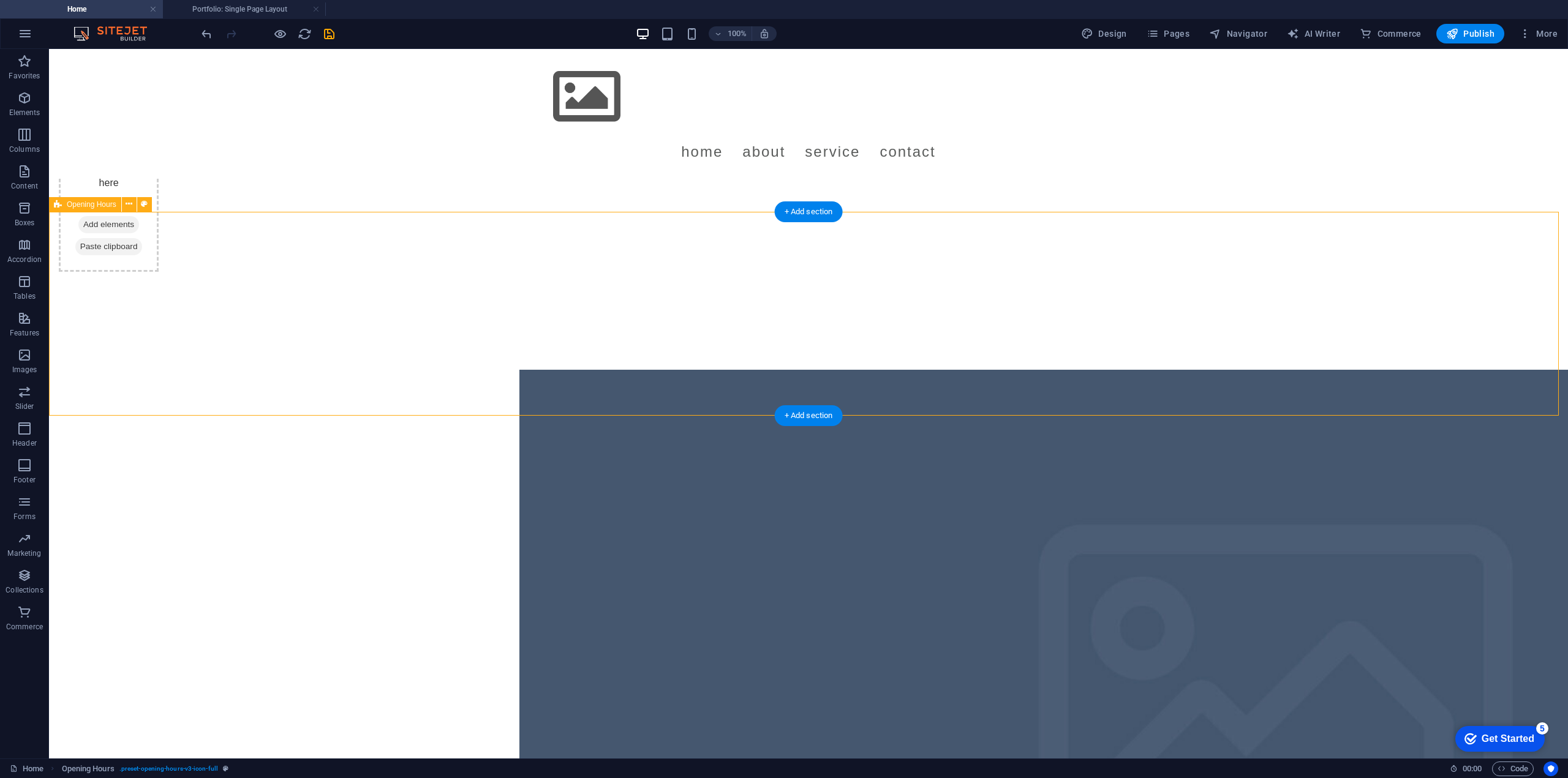
click at [131, 207] on icon at bounding box center [129, 204] width 7 height 13
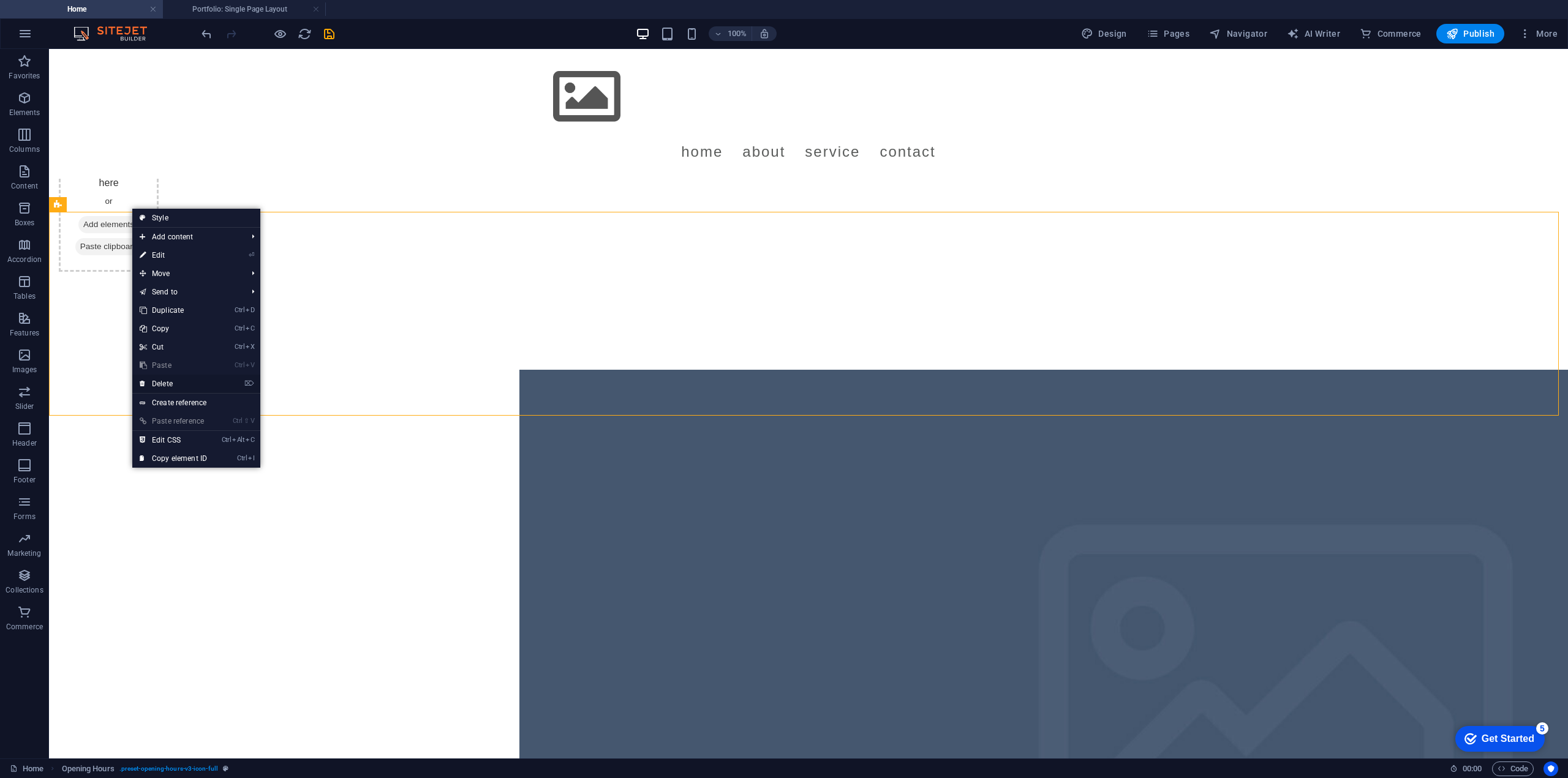
click at [167, 383] on link "⌦ Delete" at bounding box center [173, 383] width 82 height 18
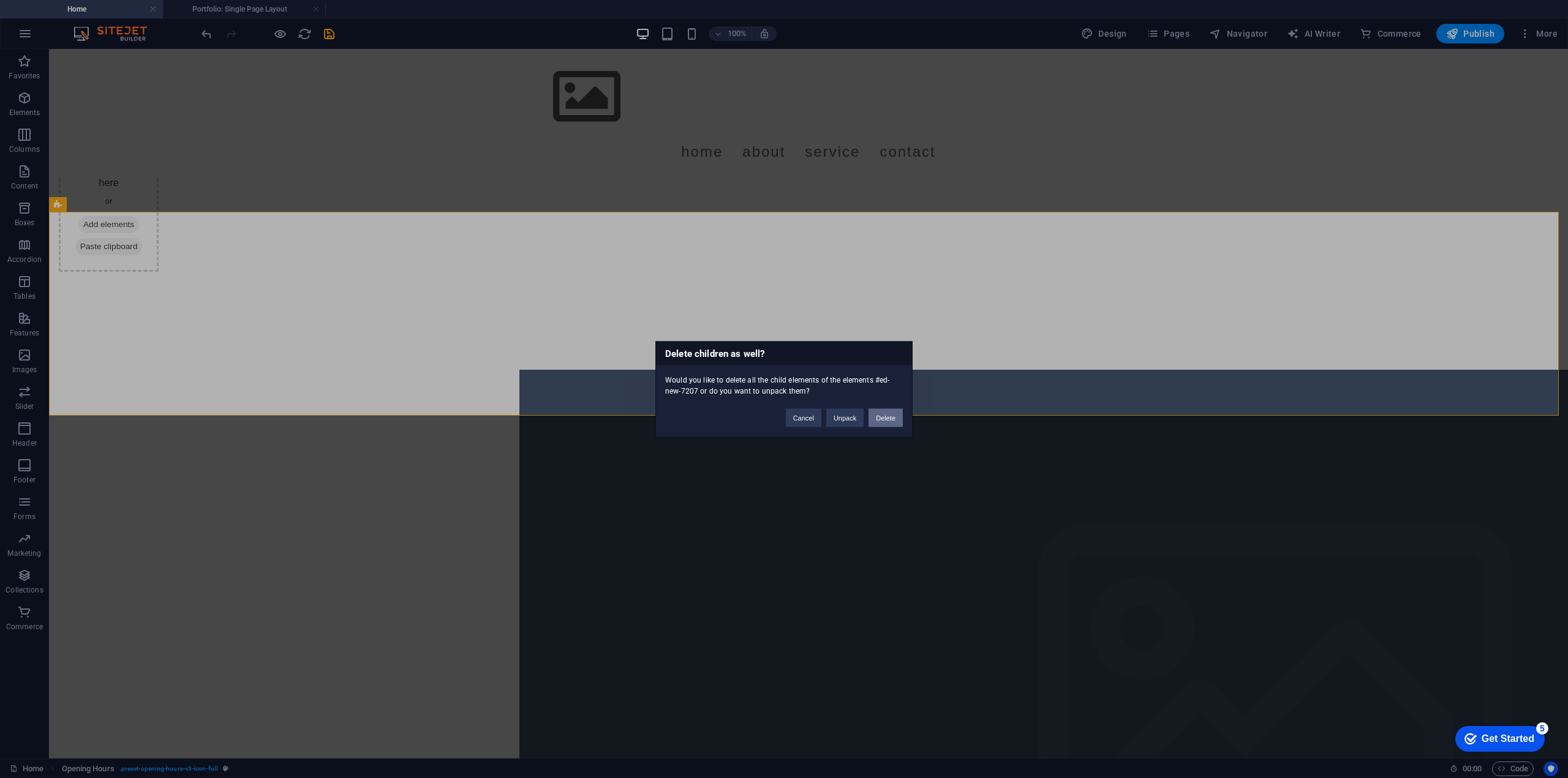
drag, startPoint x: 882, startPoint y: 419, endPoint x: 134, endPoint y: 379, distance: 749.1
click at [883, 419] on button "Delete" at bounding box center [885, 417] width 34 height 18
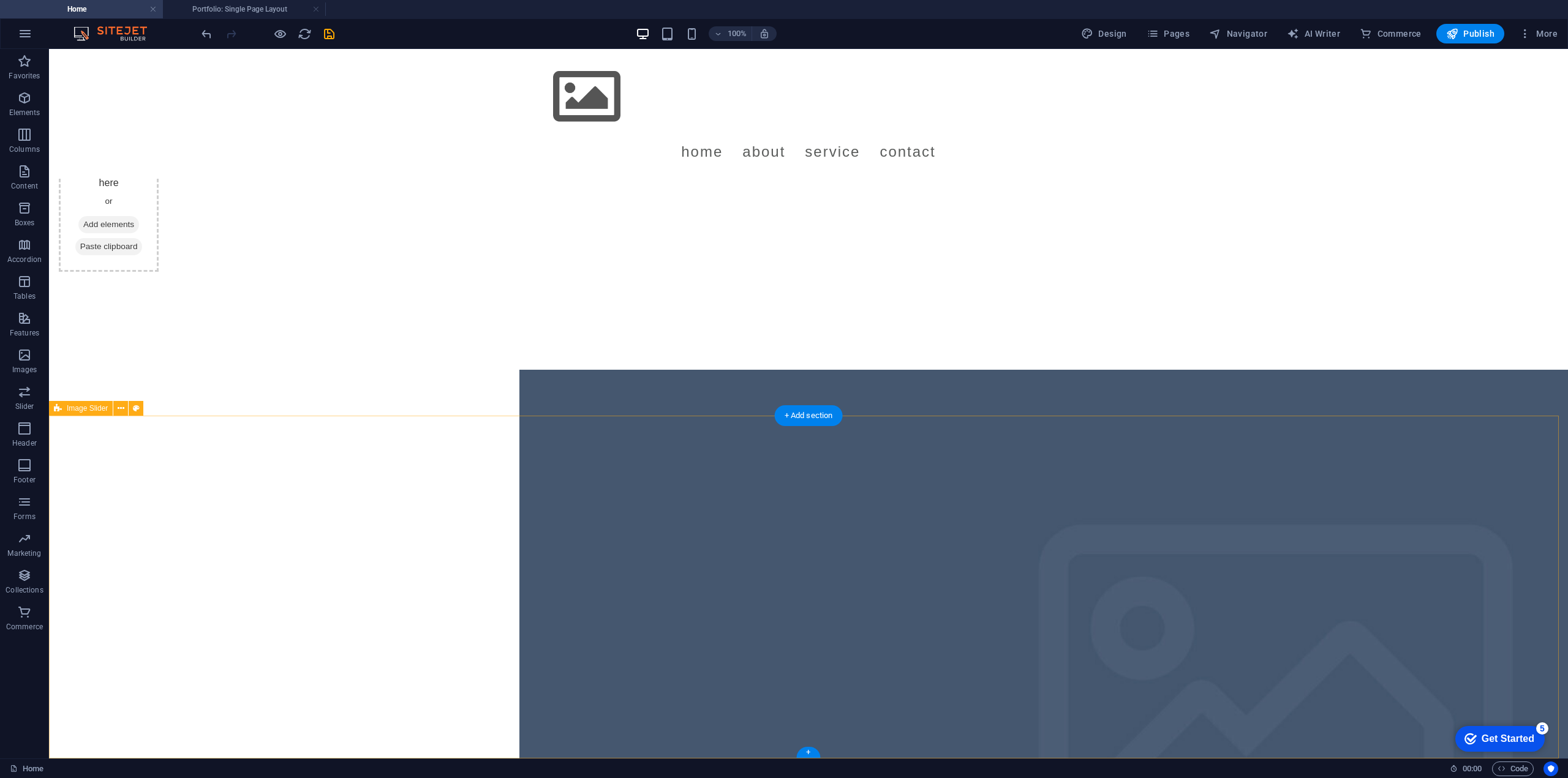
scroll to position [2651, 0]
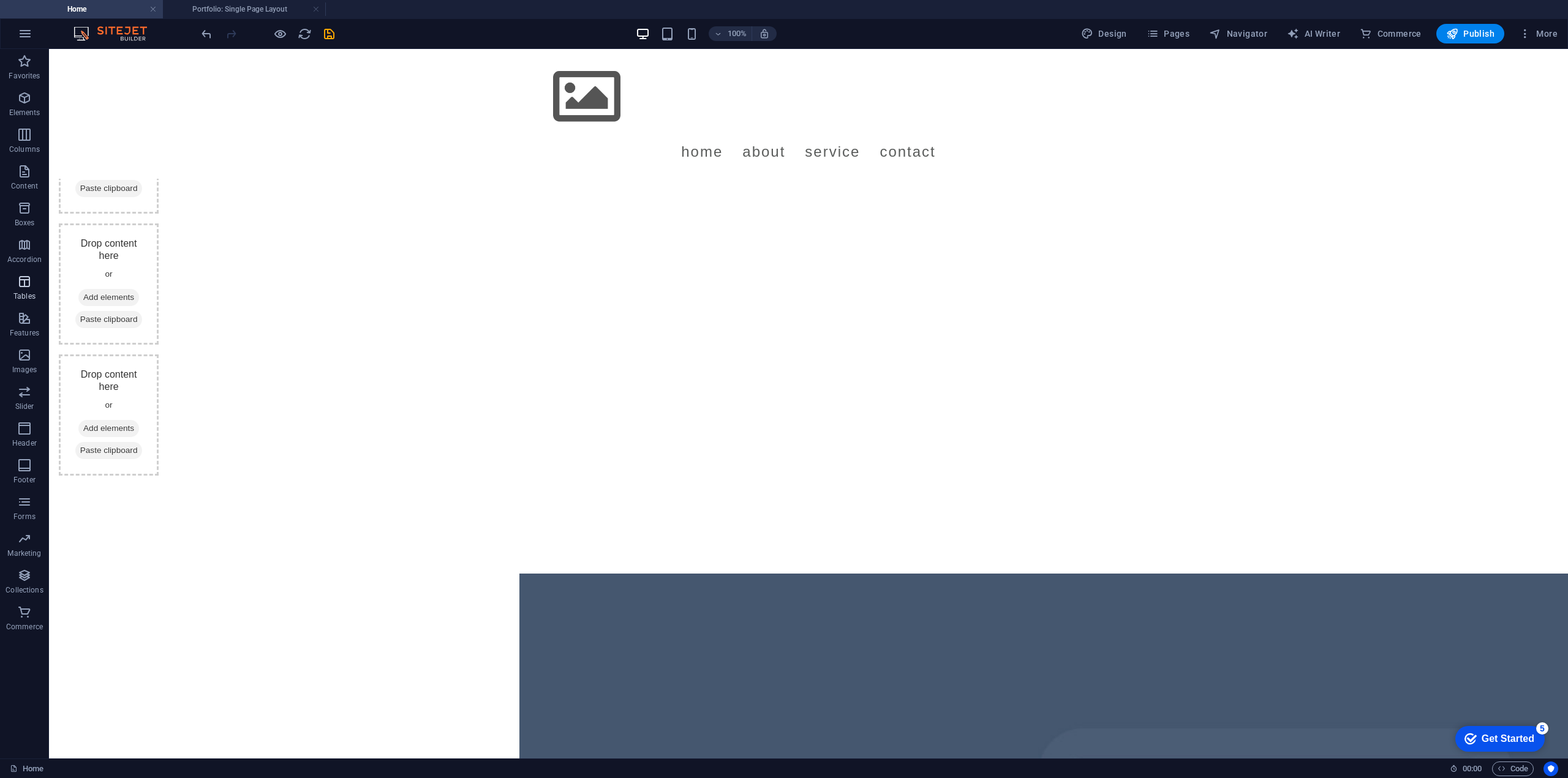
click at [22, 289] on span "Tables" at bounding box center [24, 289] width 49 height 30
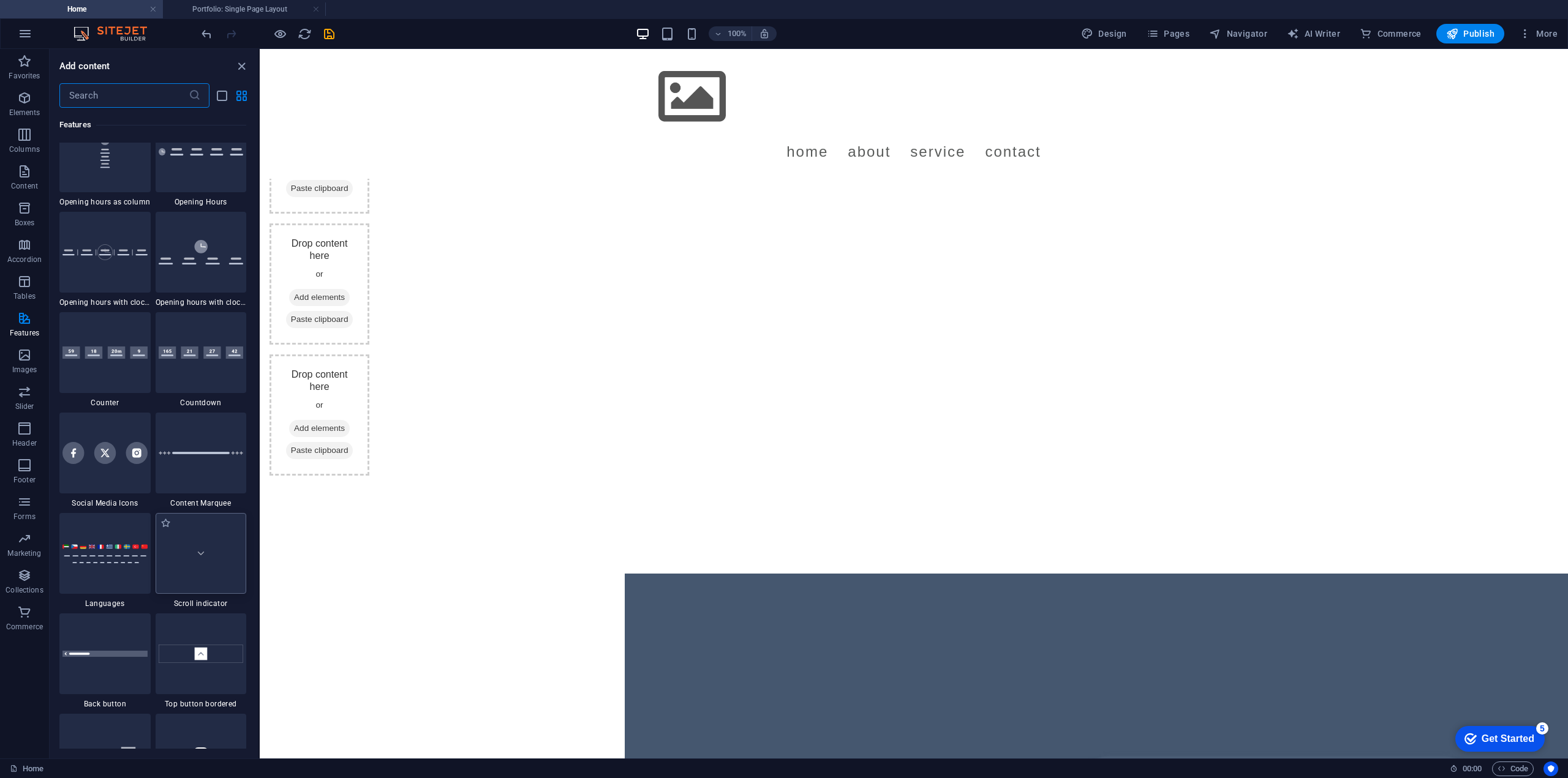
scroll to position [5612, 0]
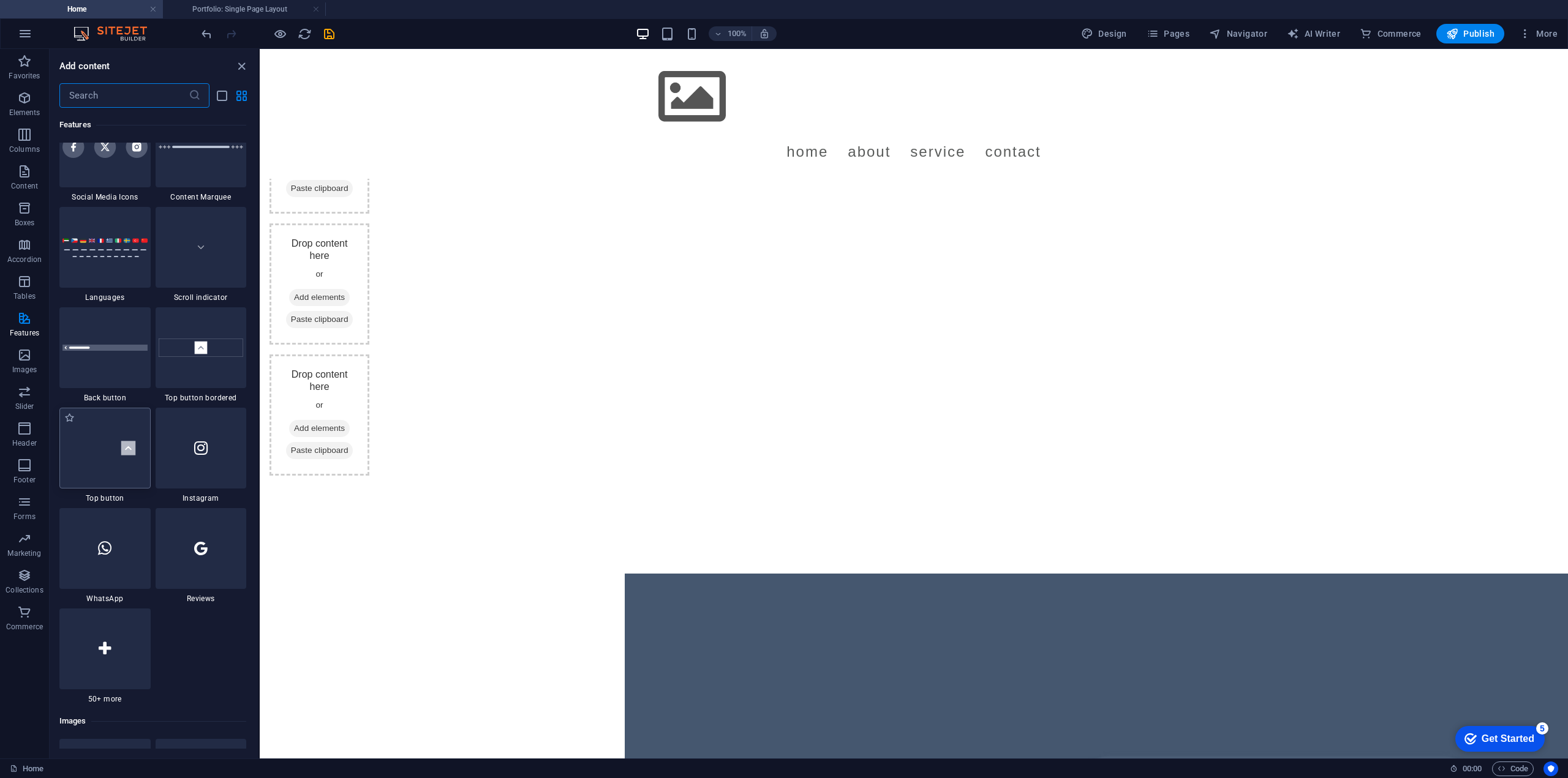
click at [91, 446] on img at bounding box center [105, 448] width 85 height 56
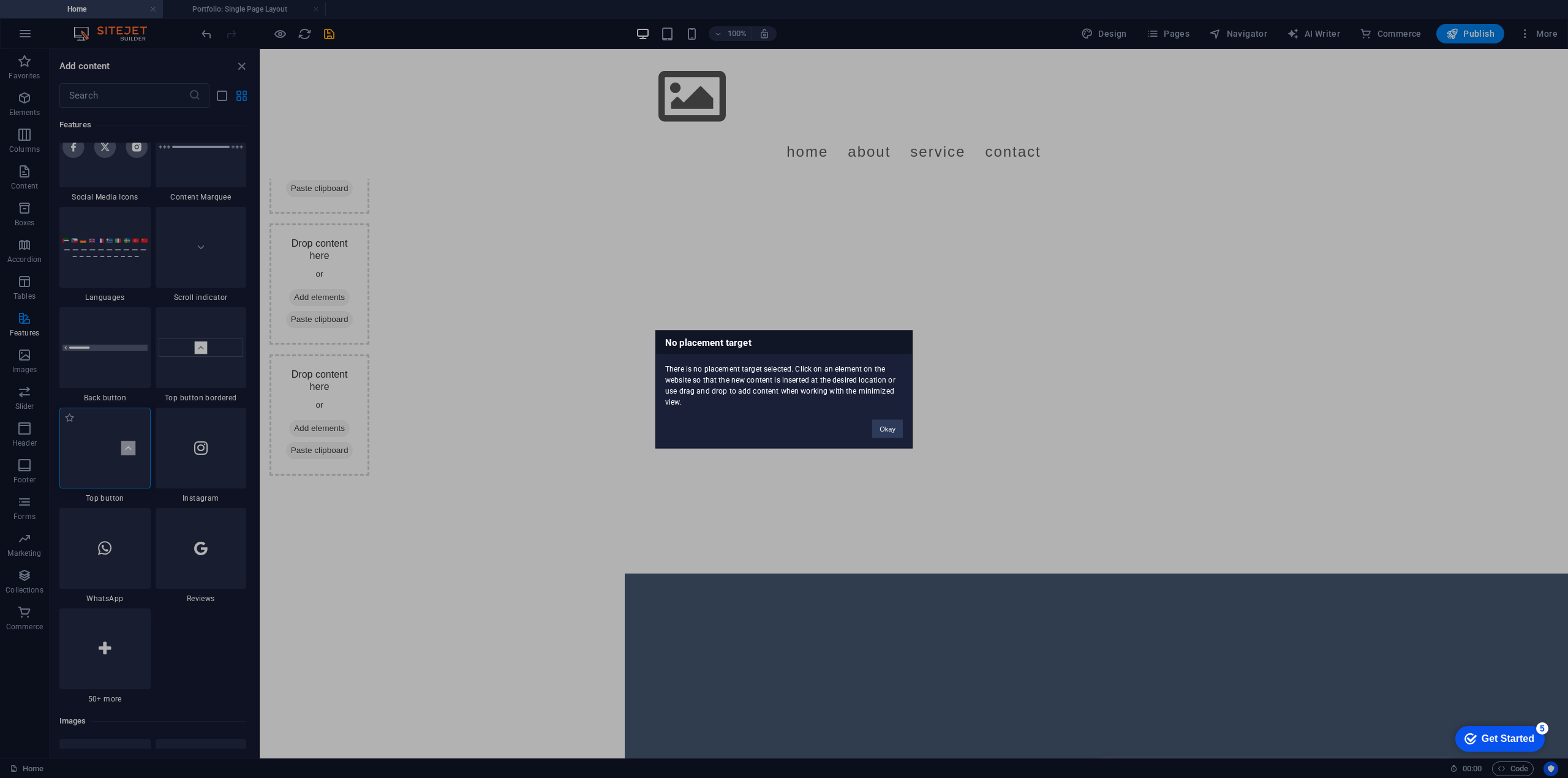
click at [200, 454] on div "No placement target There is no placement target selected. Click on an element …" at bounding box center [784, 389] width 1568 height 778
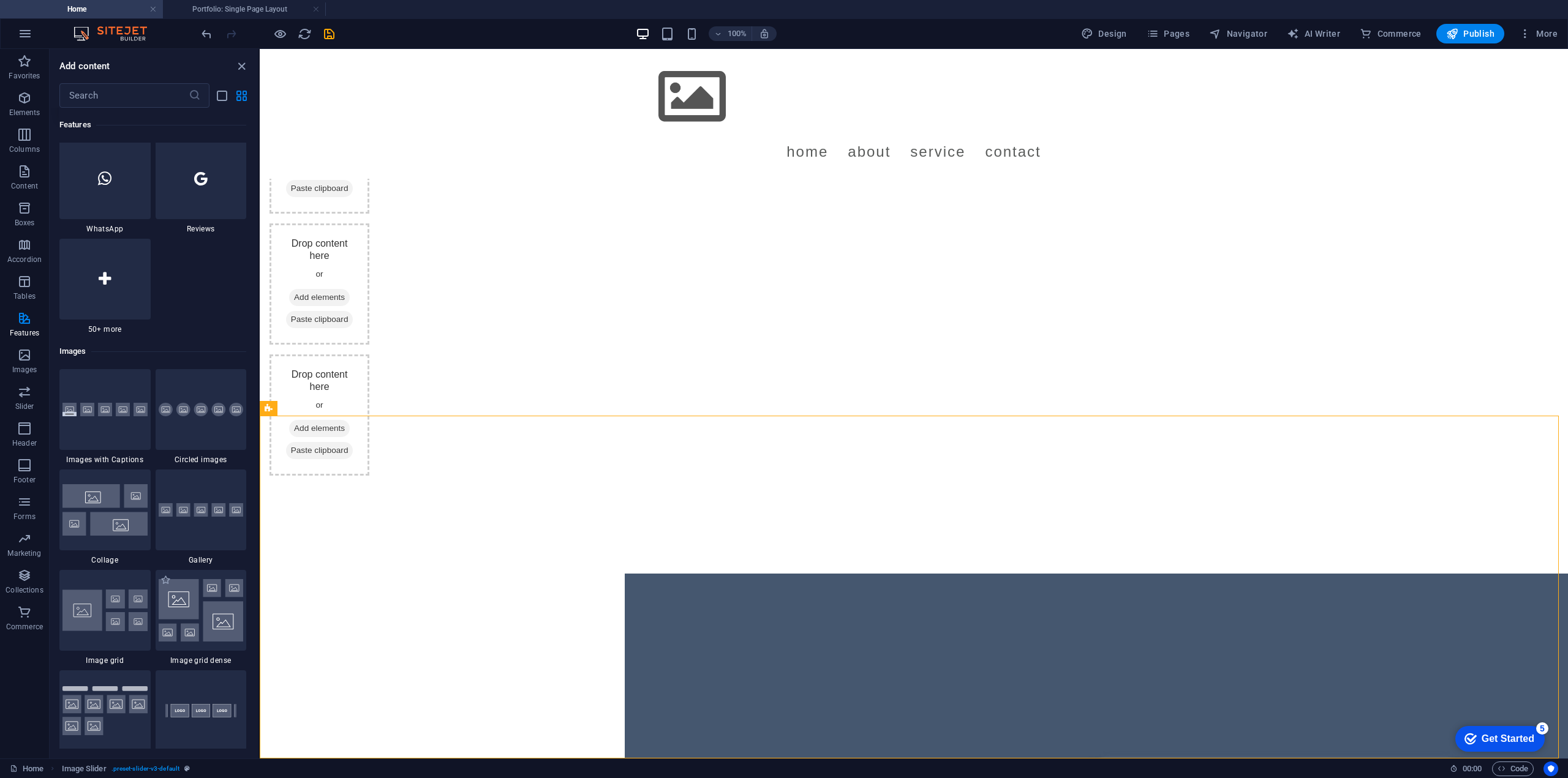
scroll to position [6123, 0]
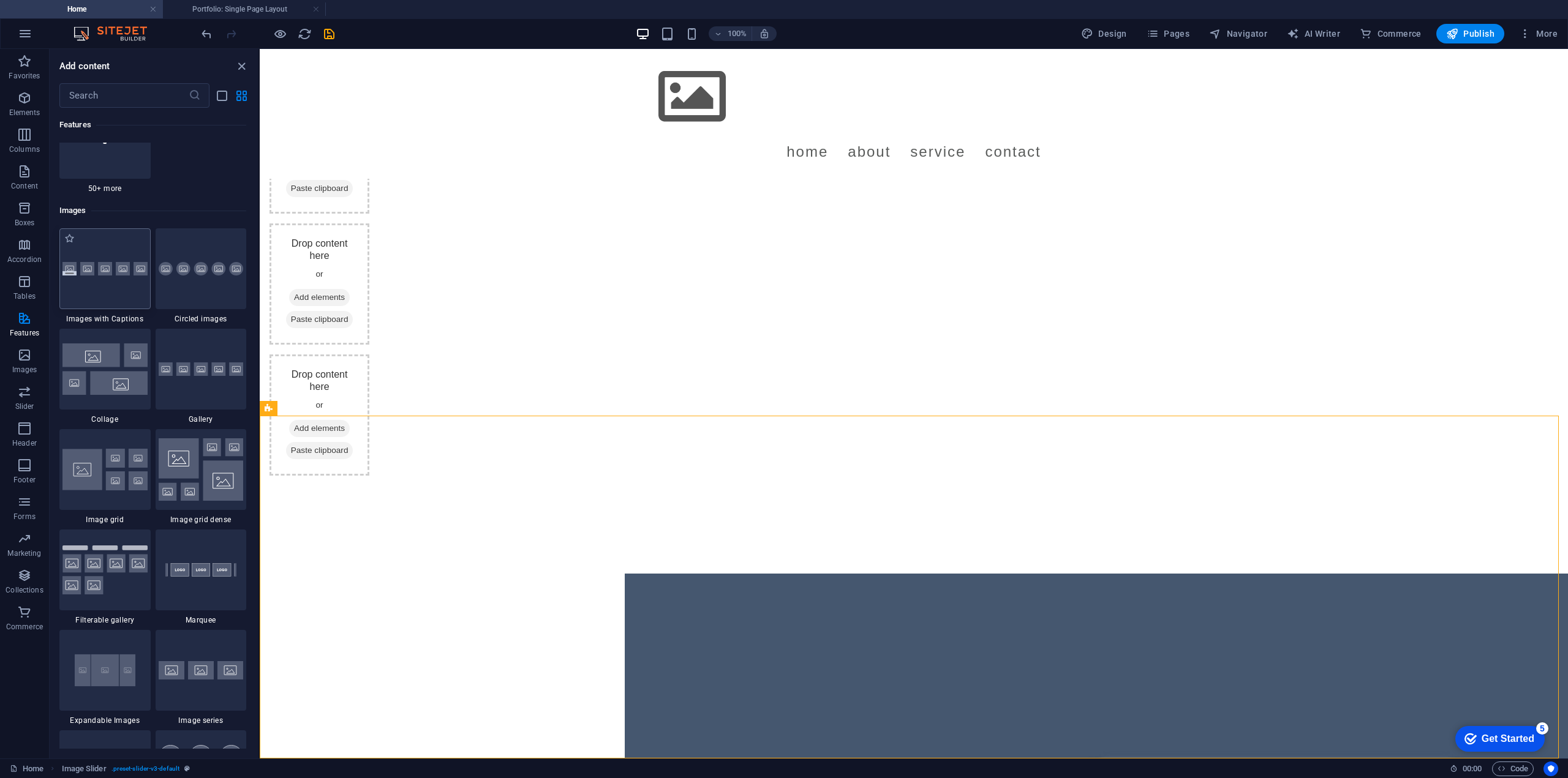
click at [106, 276] on div at bounding box center [105, 269] width 91 height 81
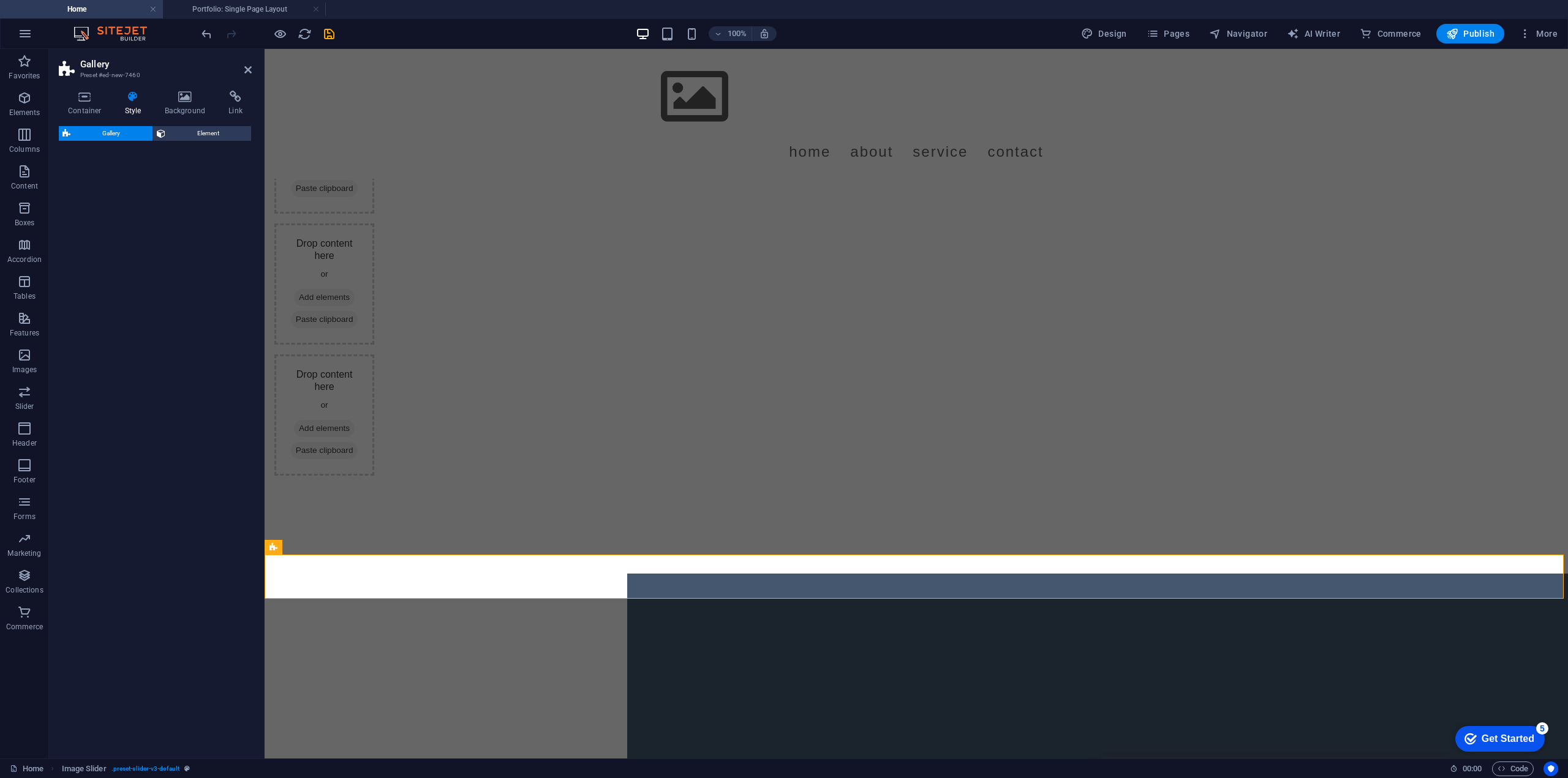
select select "rem"
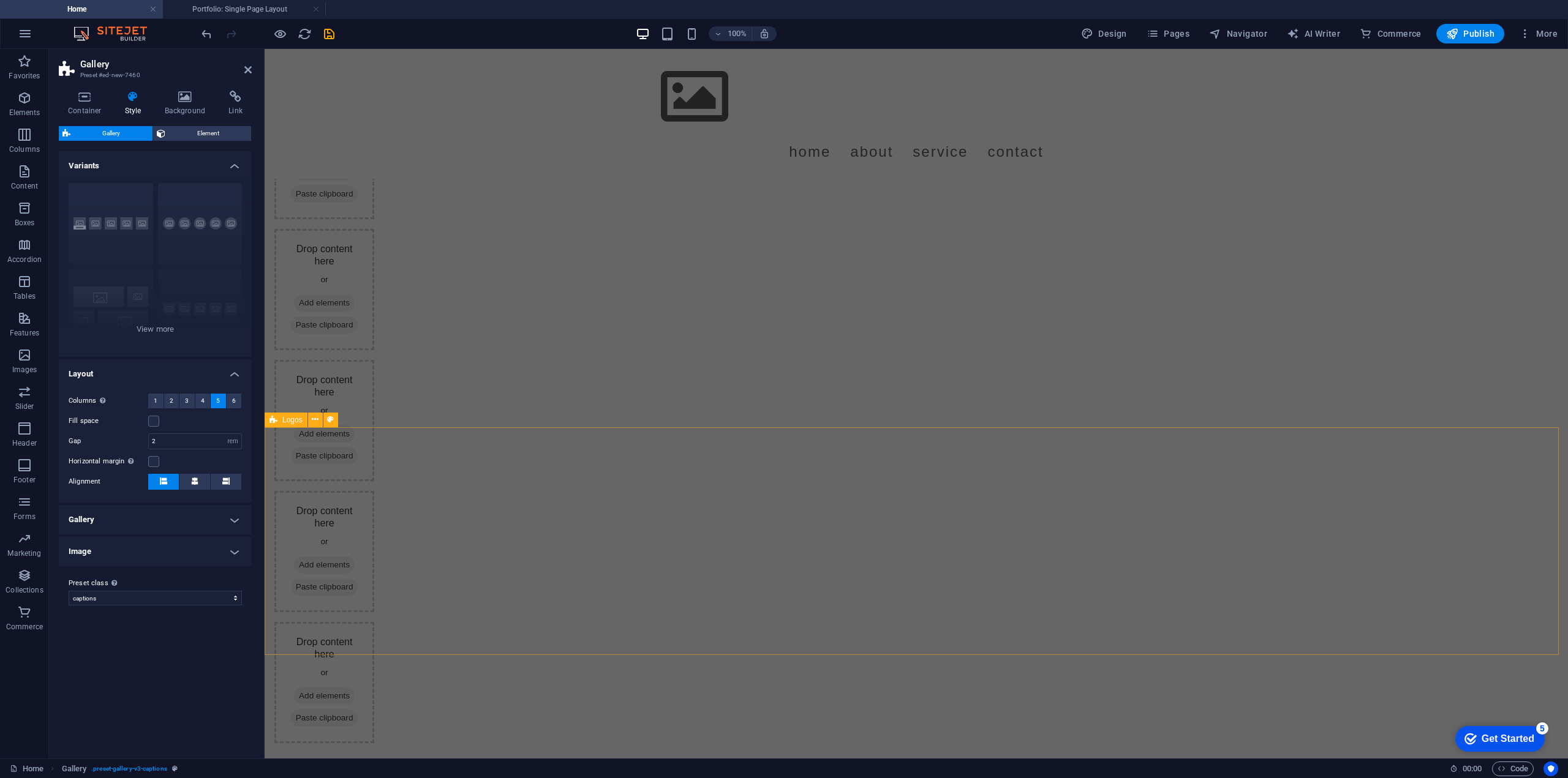
scroll to position [2893, 0]
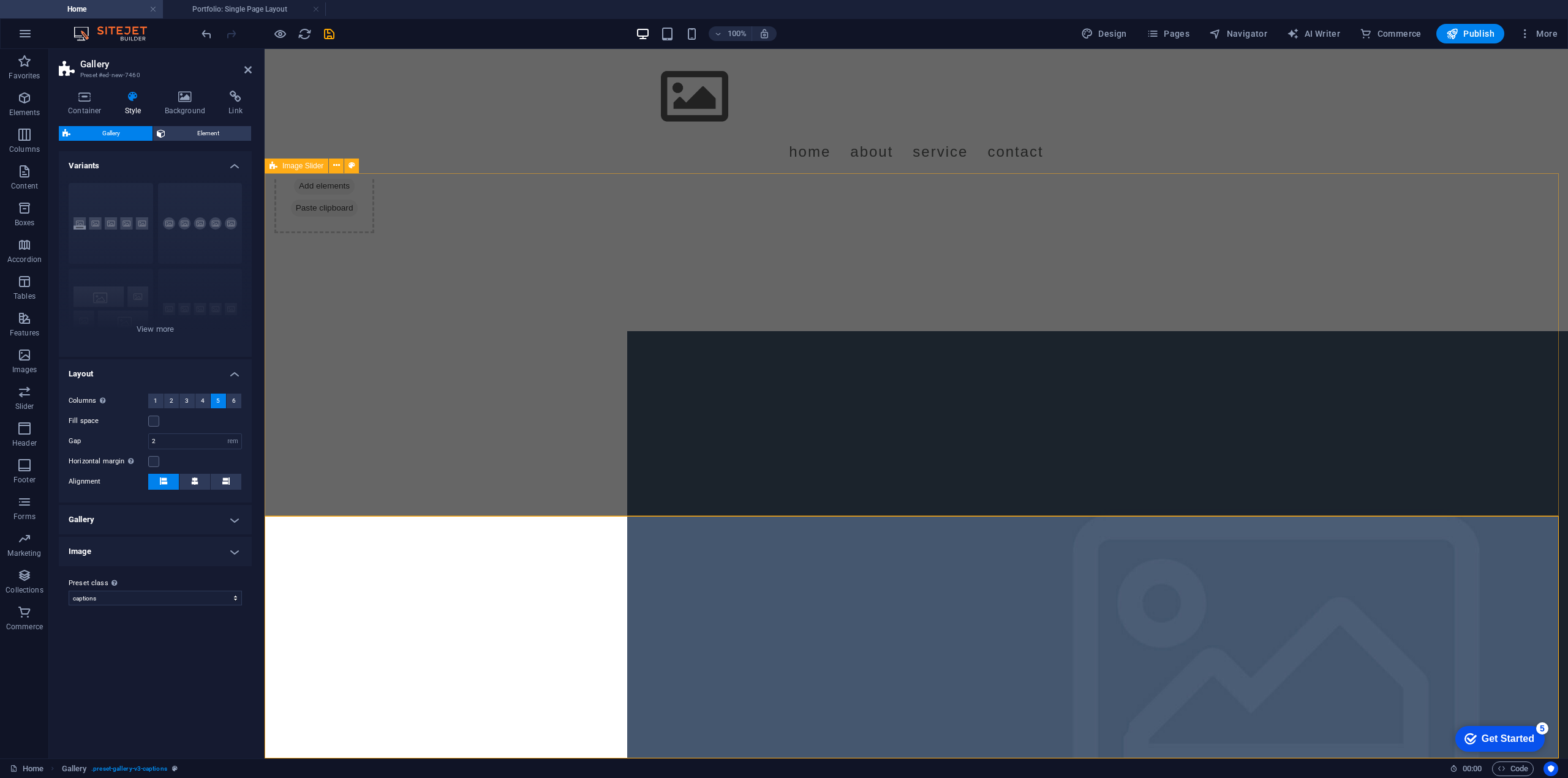
drag, startPoint x: 360, startPoint y: 395, endPoint x: 463, endPoint y: 106, distance: 306.8
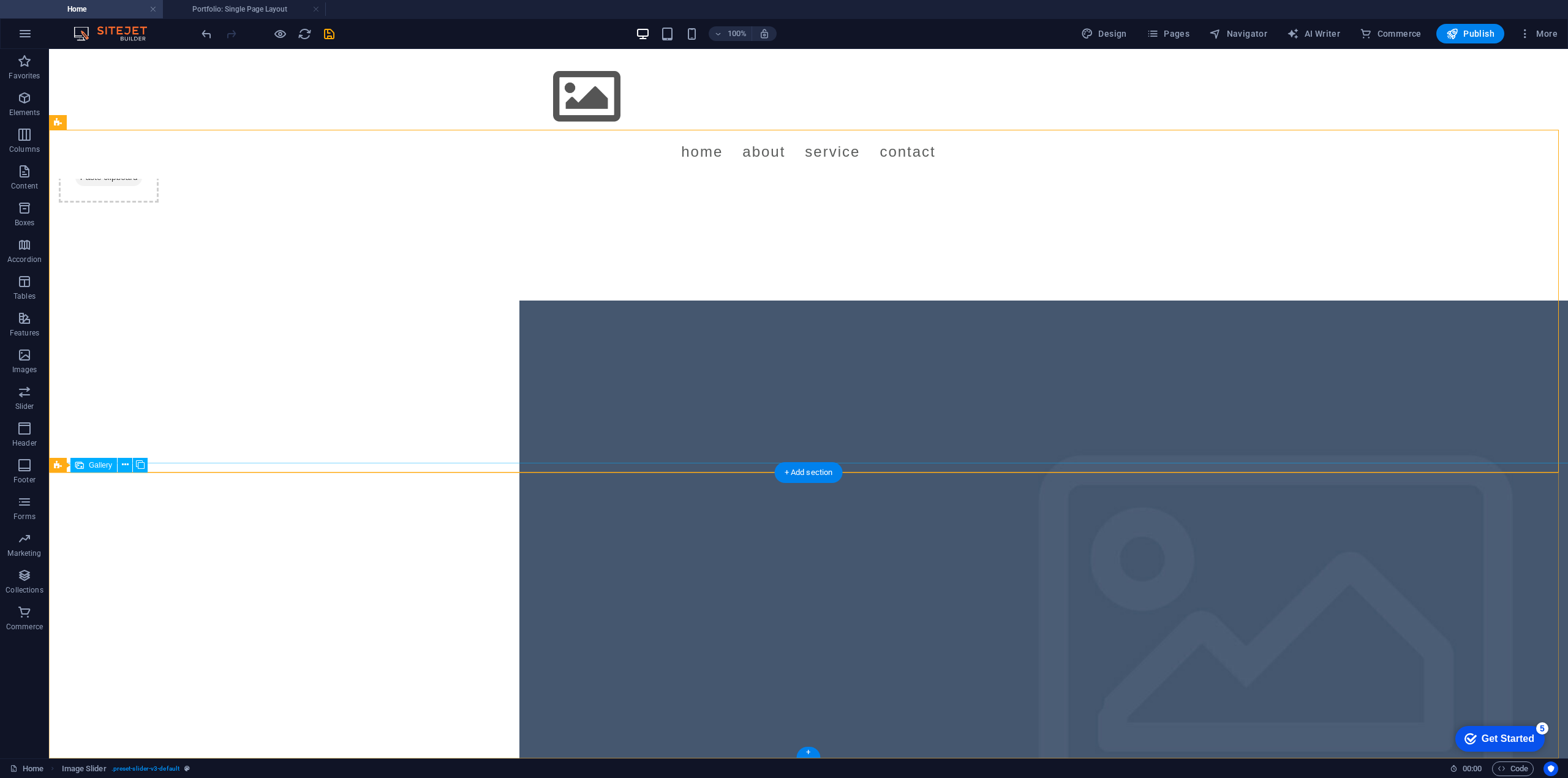
scroll to position [2937, 0]
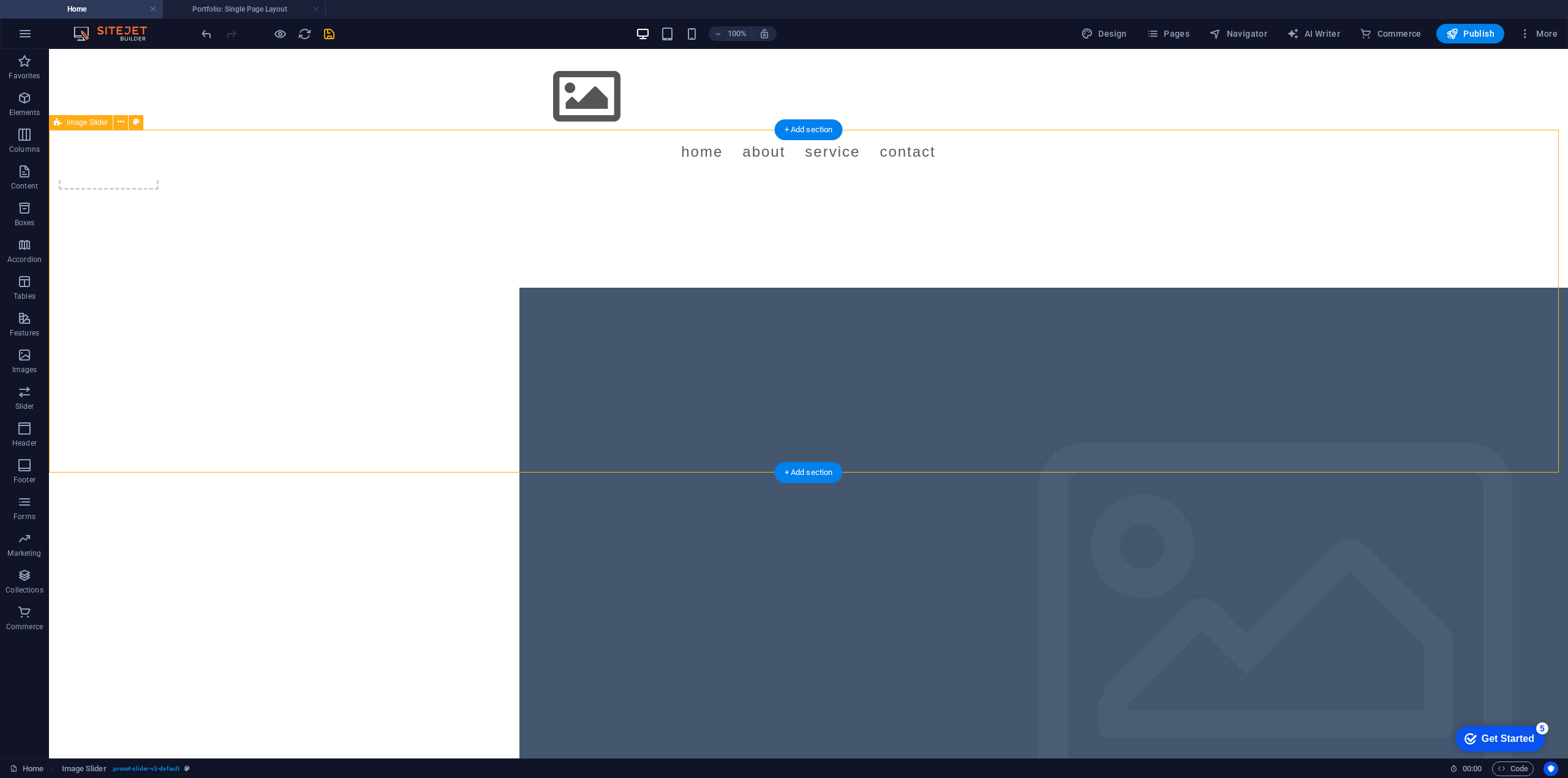
click at [19, 357] on icon "button" at bounding box center [25, 355] width 15 height 15
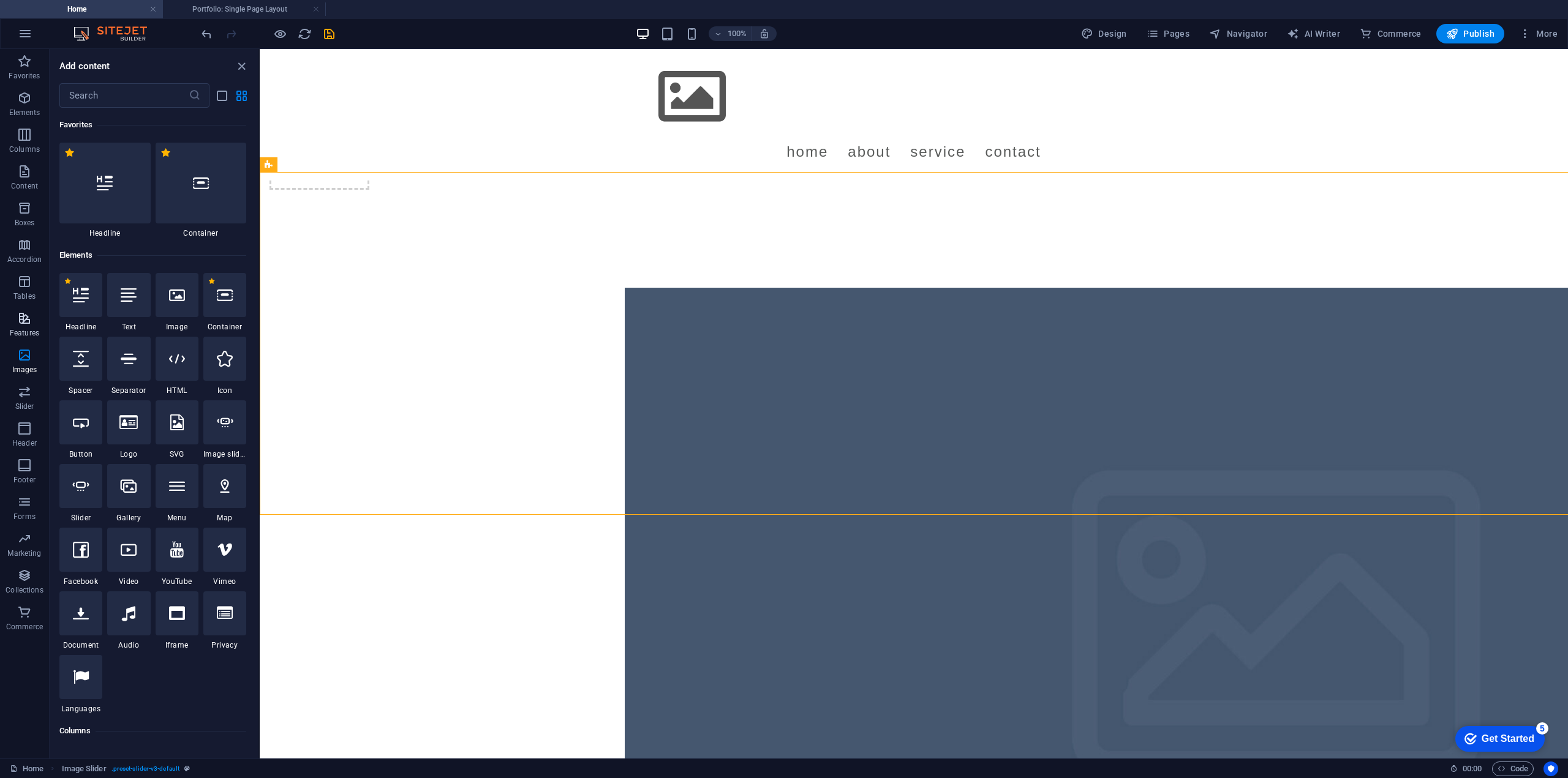
click at [21, 321] on icon "button" at bounding box center [25, 318] width 15 height 15
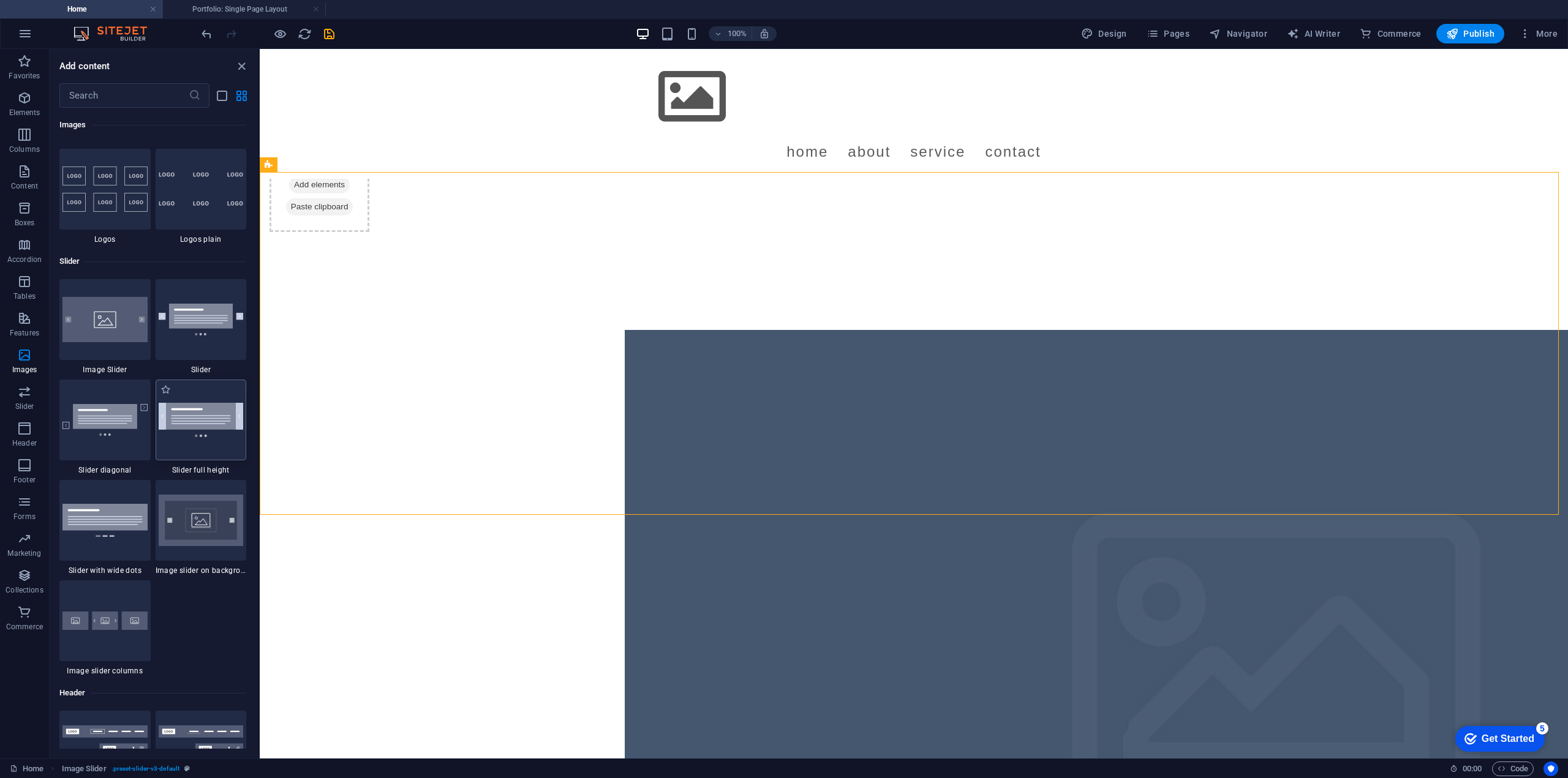
scroll to position [6915, 0]
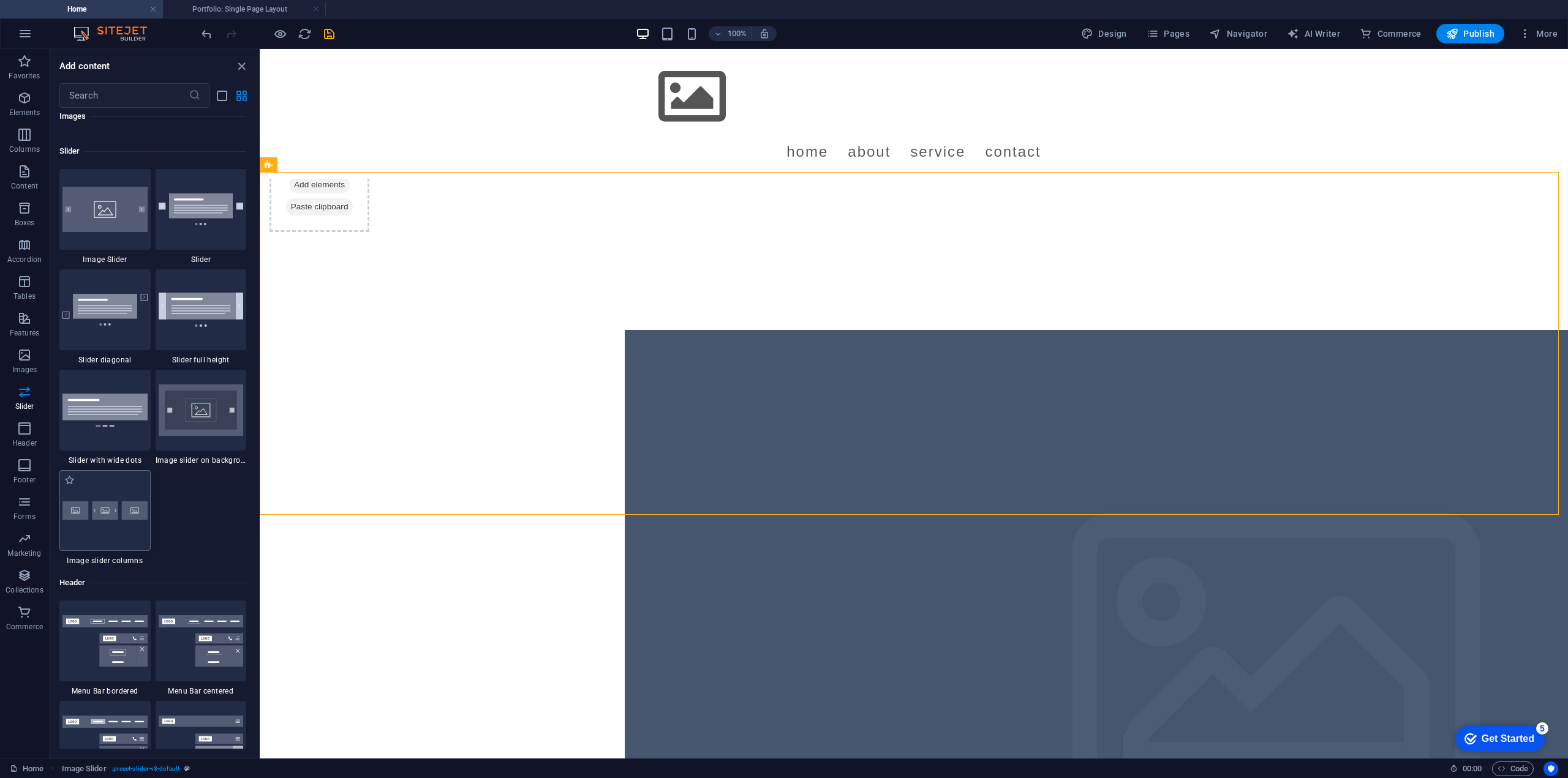
click at [92, 496] on div at bounding box center [105, 510] width 91 height 81
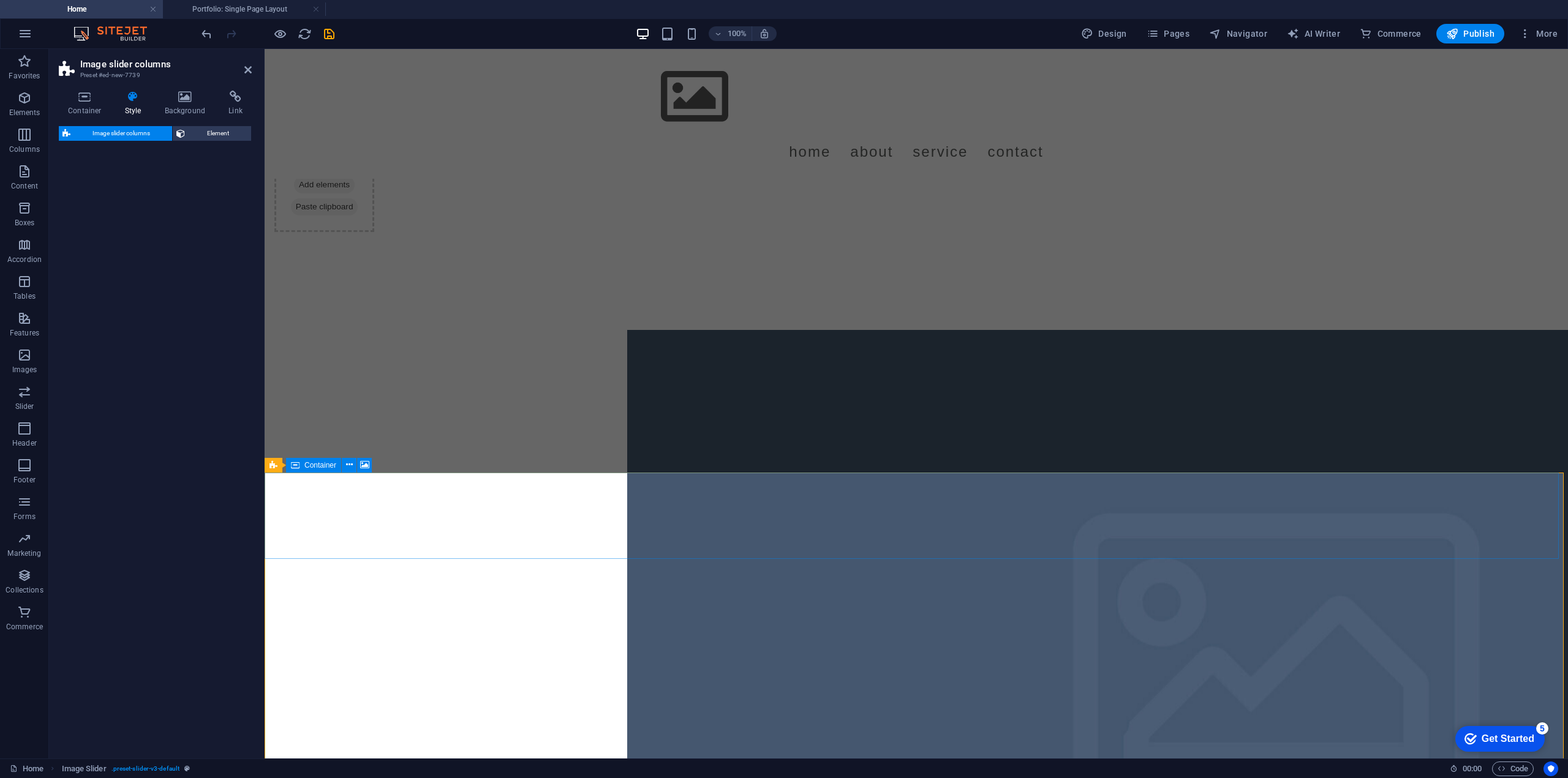
select select "rem"
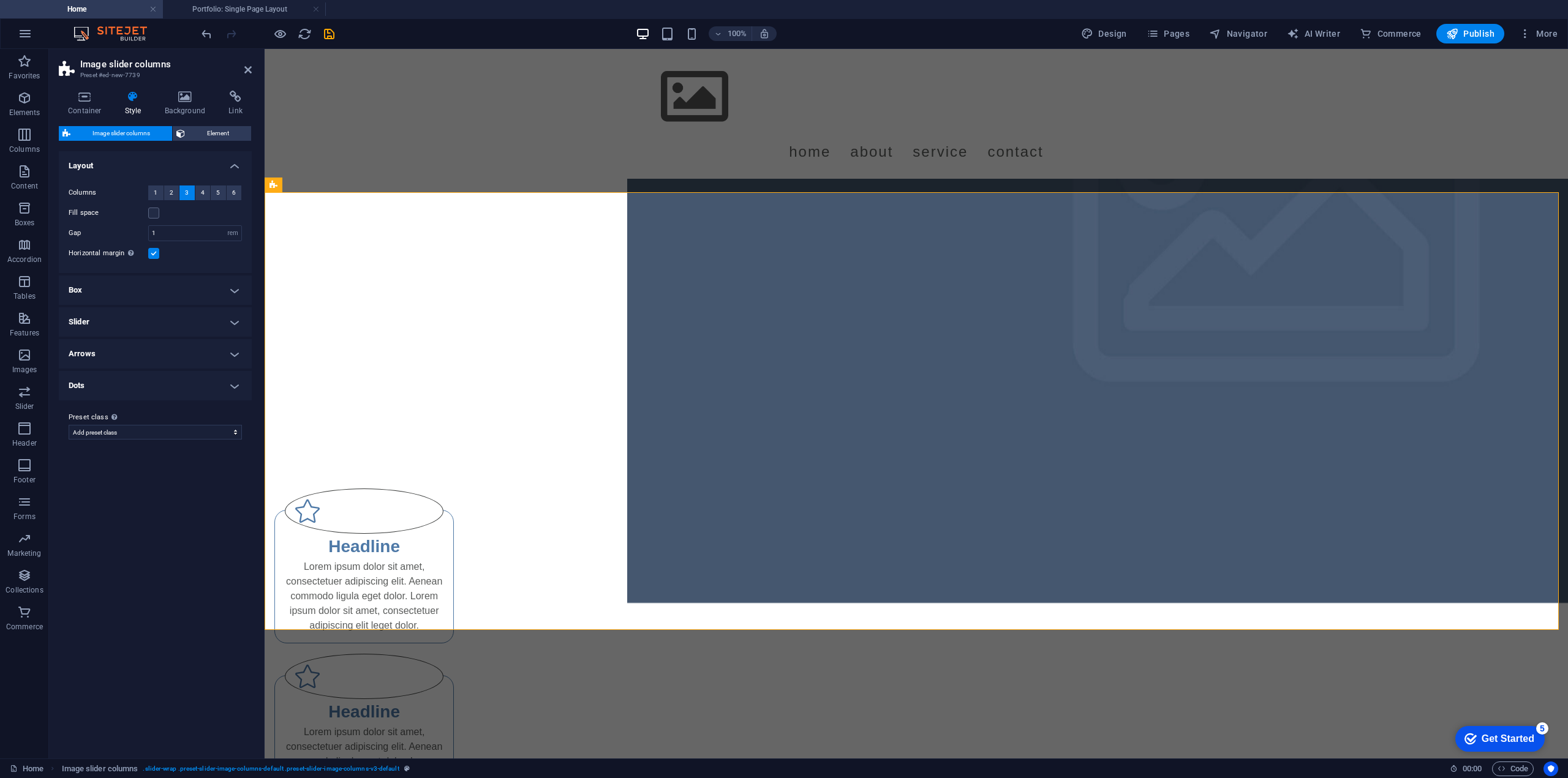
scroll to position [3025, 0]
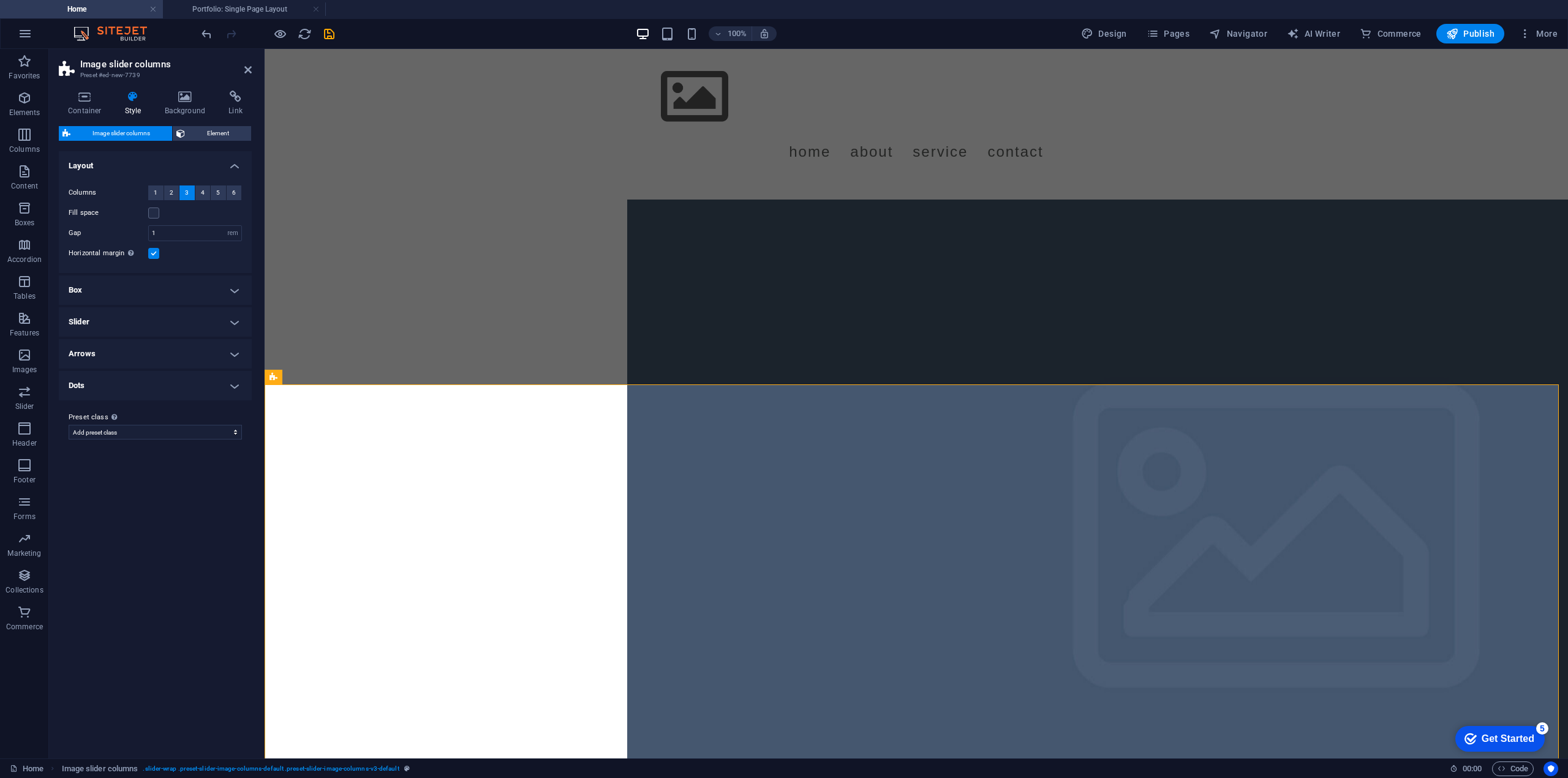
click at [244, 73] on header "Image slider columns Preset #ed-new-7739" at bounding box center [155, 64] width 193 height 32
click at [247, 67] on icon at bounding box center [248, 70] width 7 height 10
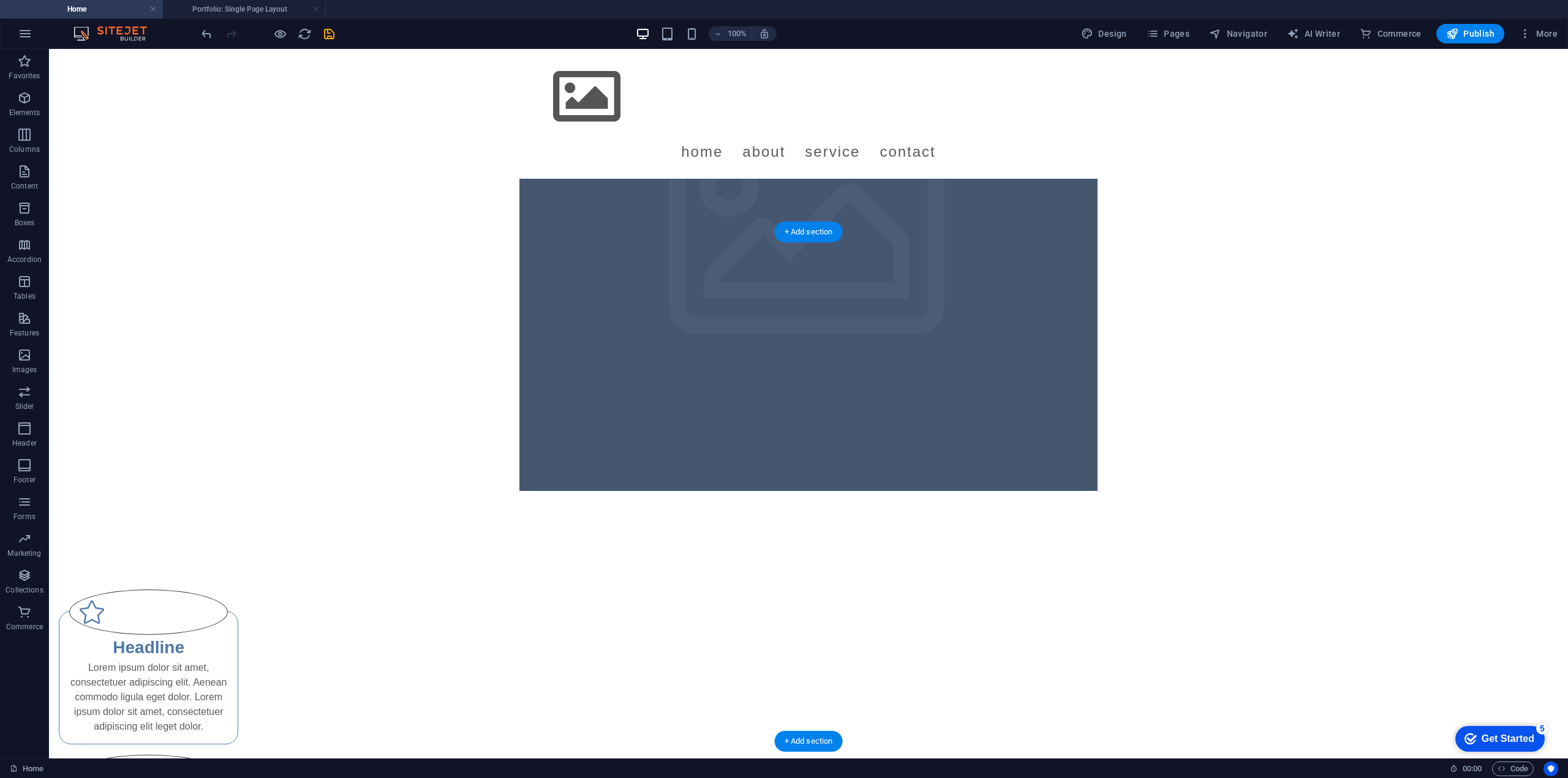
scroll to position [3242, 0]
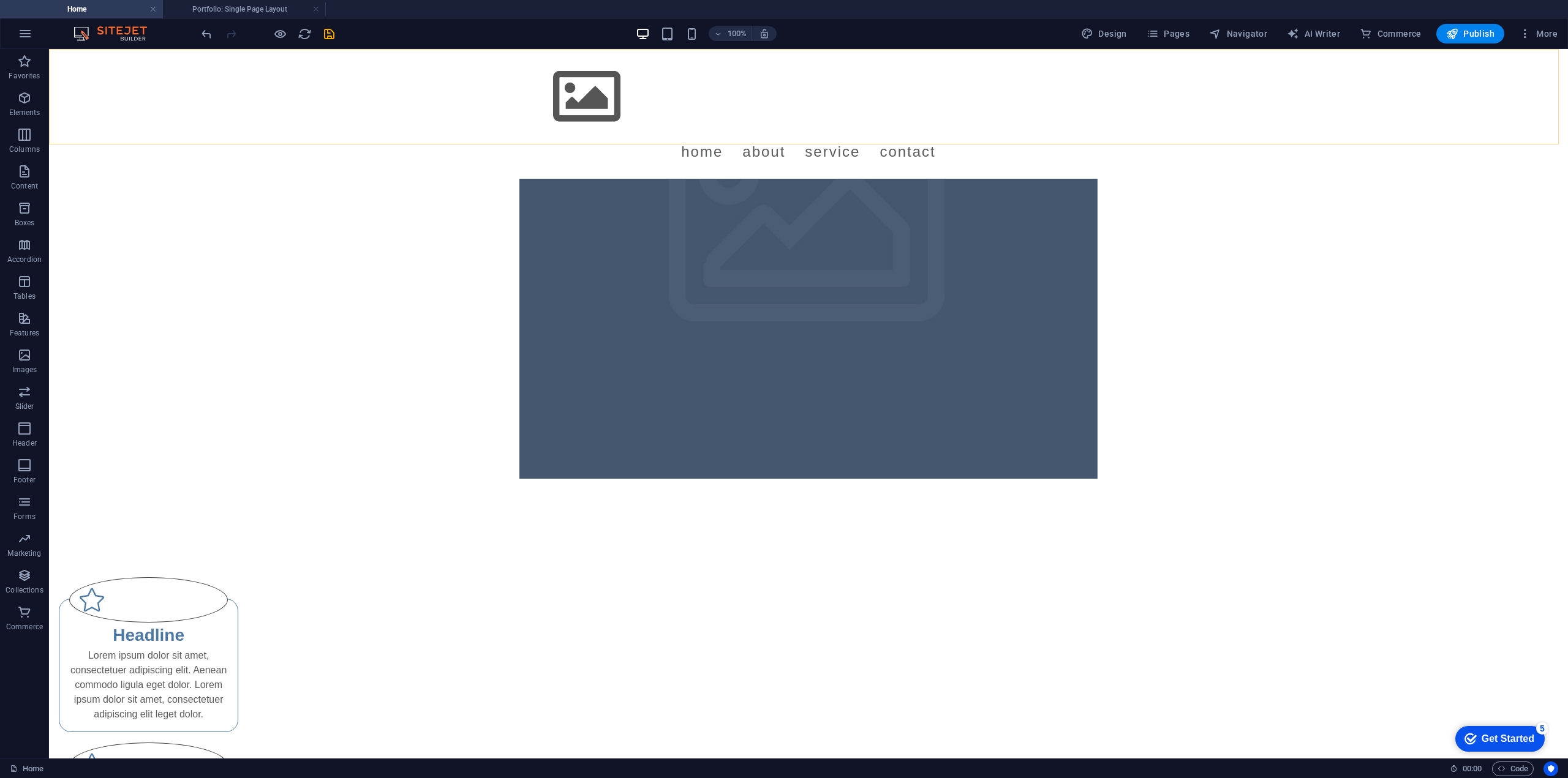
click at [167, 126] on div "Menu Home About Service Contact" at bounding box center [809, 113] width 1519 height 130
click at [29, 130] on icon "button" at bounding box center [25, 135] width 15 height 15
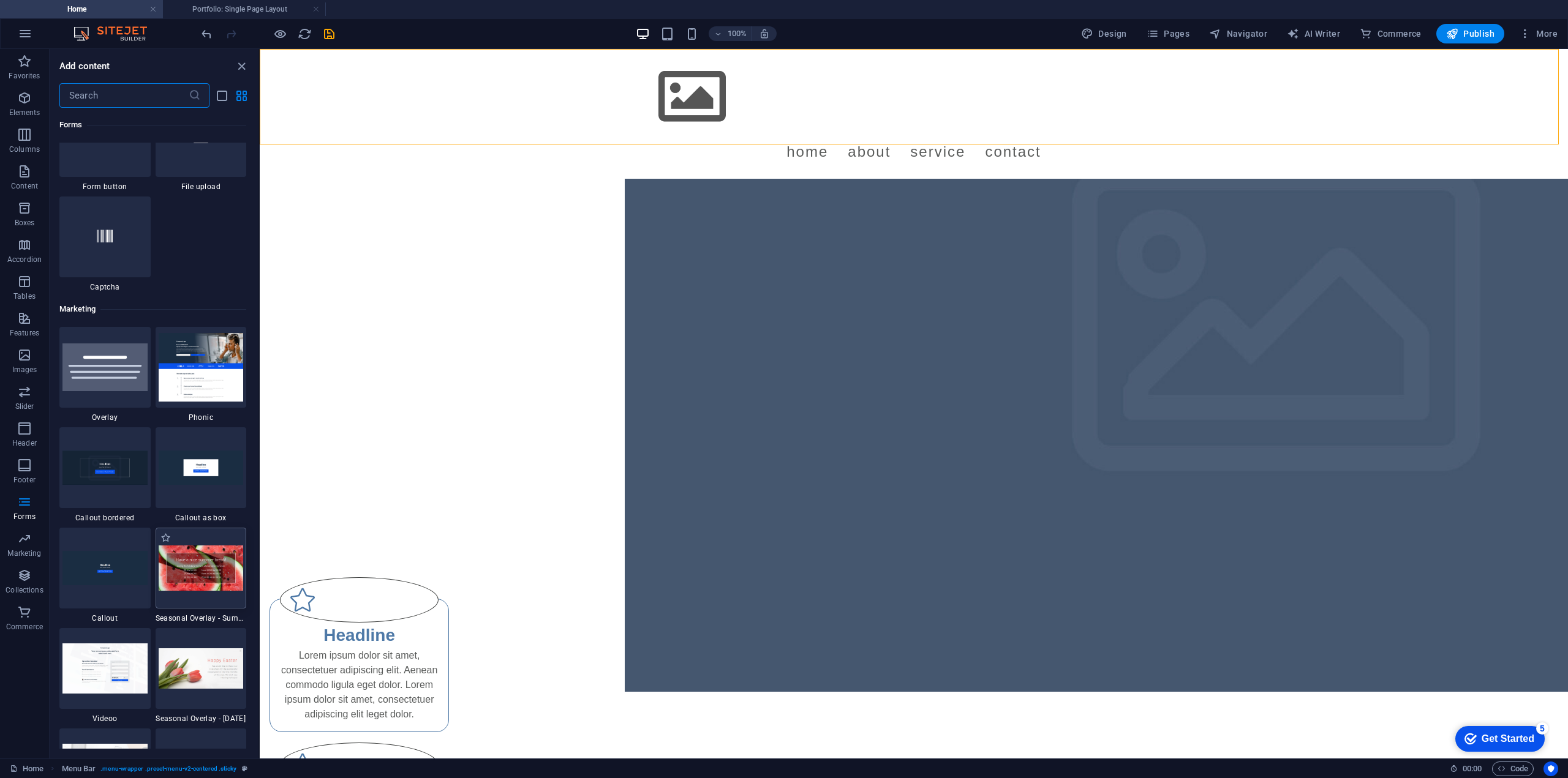
scroll to position [9892, 0]
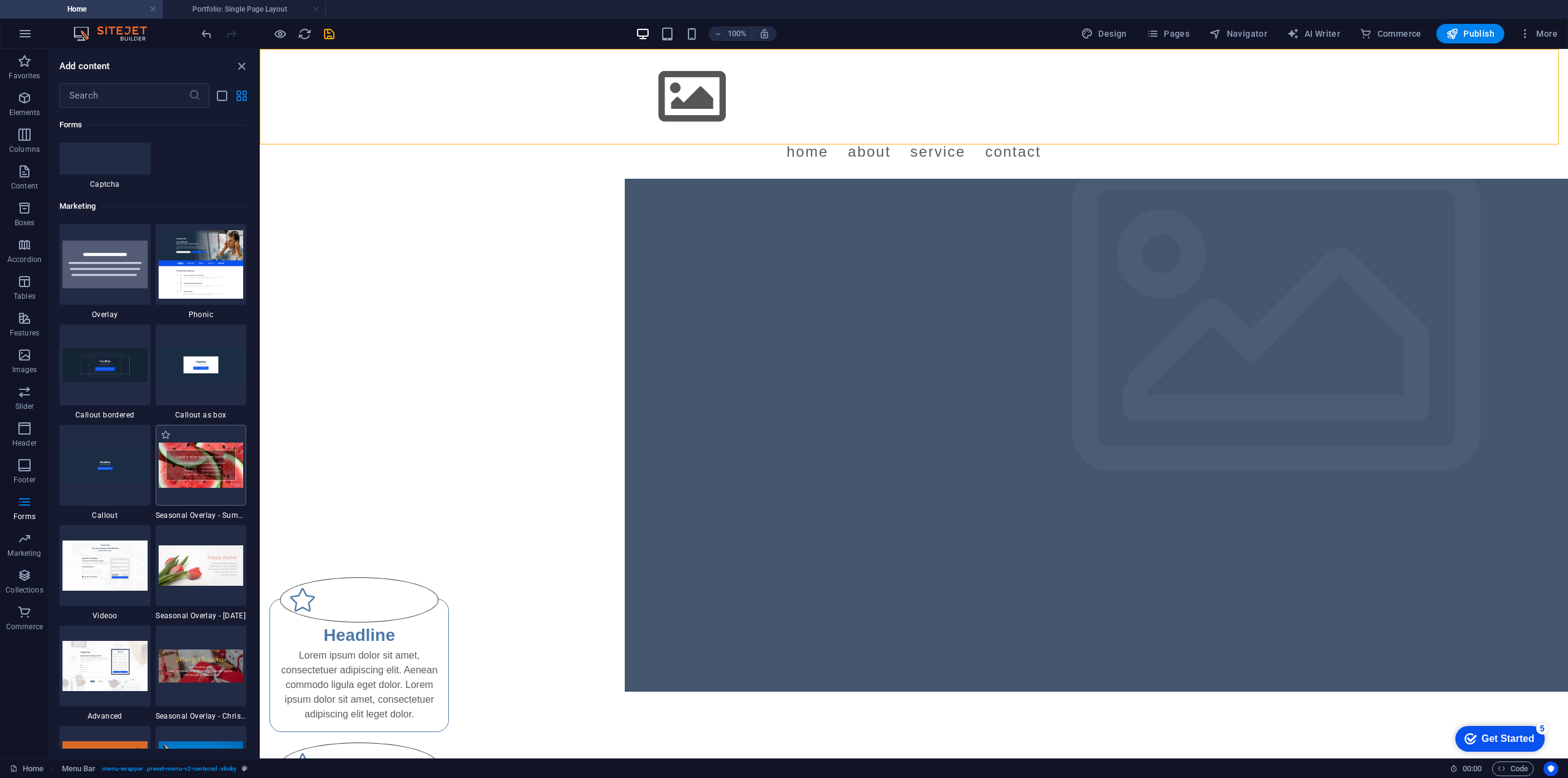
click at [192, 458] on img at bounding box center [201, 465] width 85 height 45
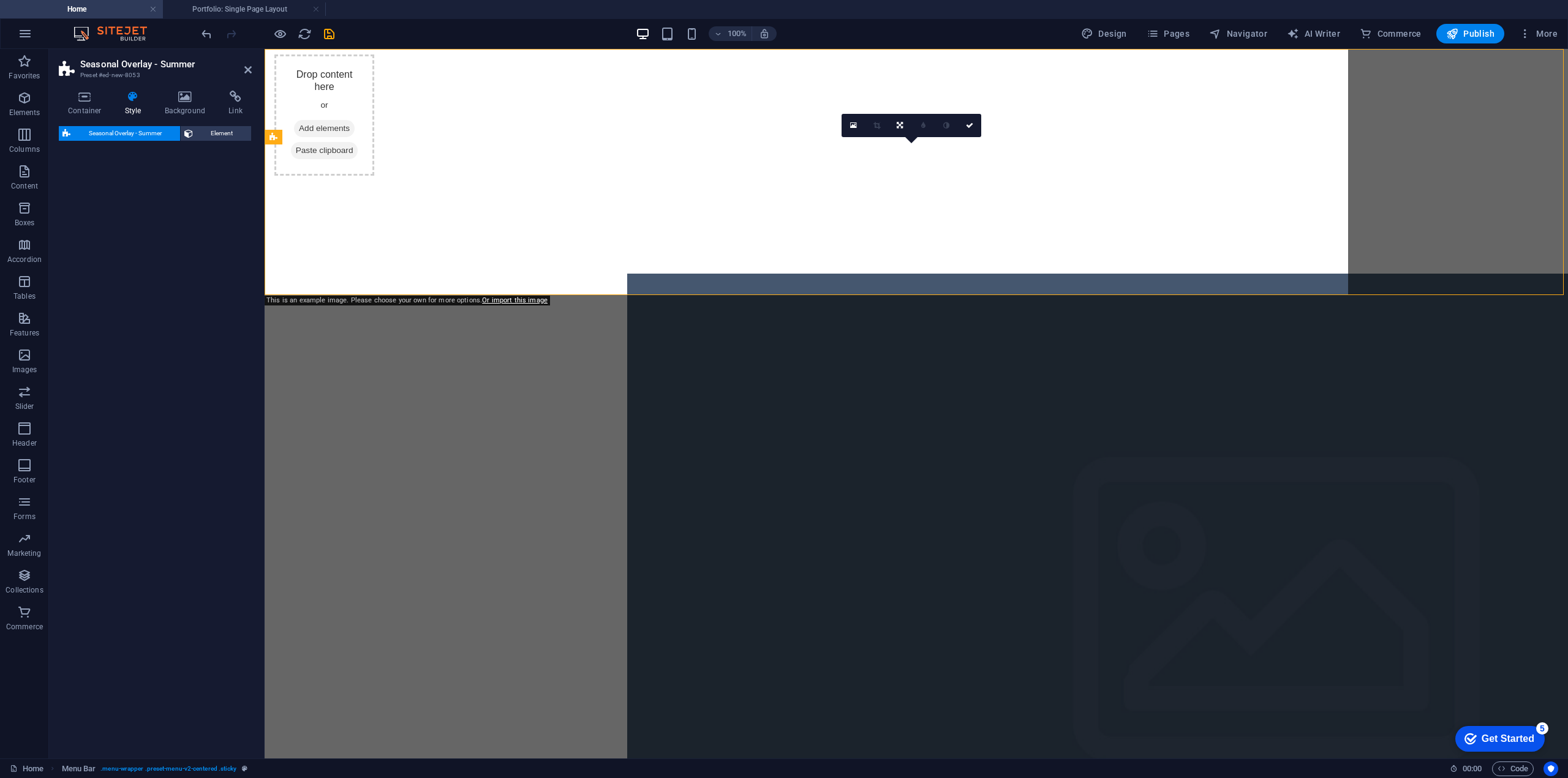
scroll to position [0, 0]
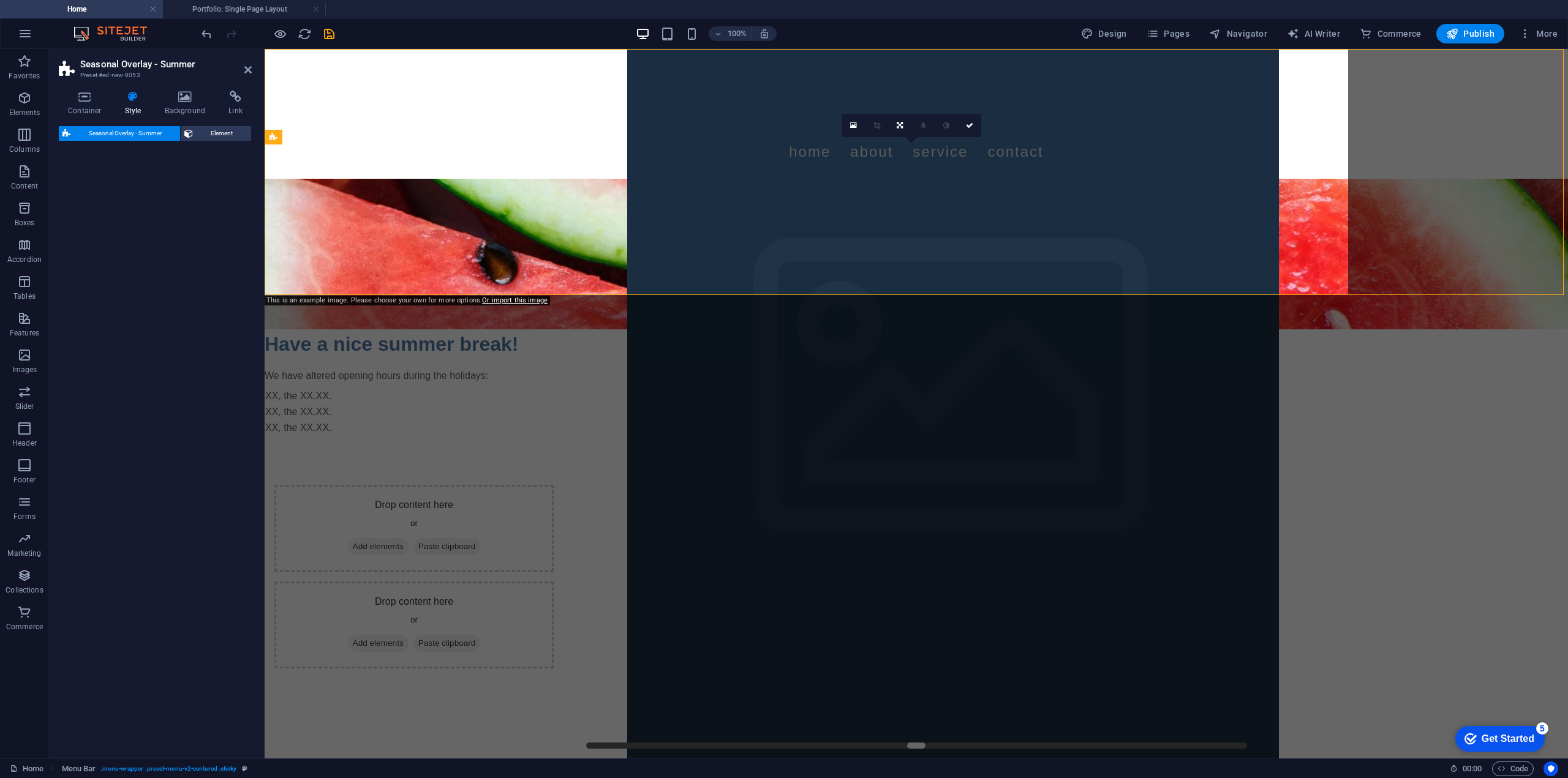
select select "px"
select select "rem"
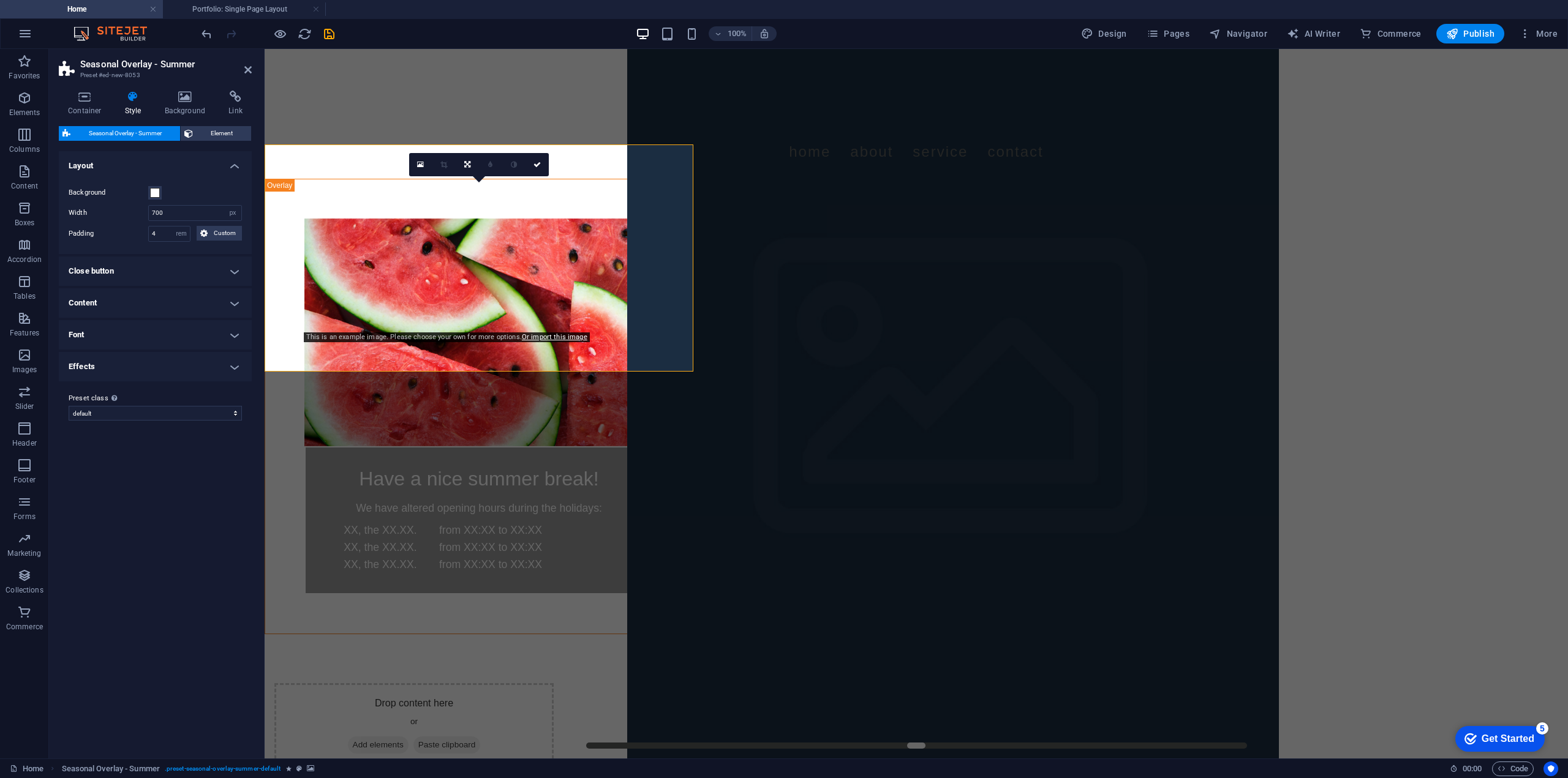
drag, startPoint x: 600, startPoint y: 255, endPoint x: 212, endPoint y: 5, distance: 461.6
click at [414, 156] on link at bounding box center [420, 164] width 24 height 23
click at [332, 219] on figure at bounding box center [479, 332] width 349 height 228
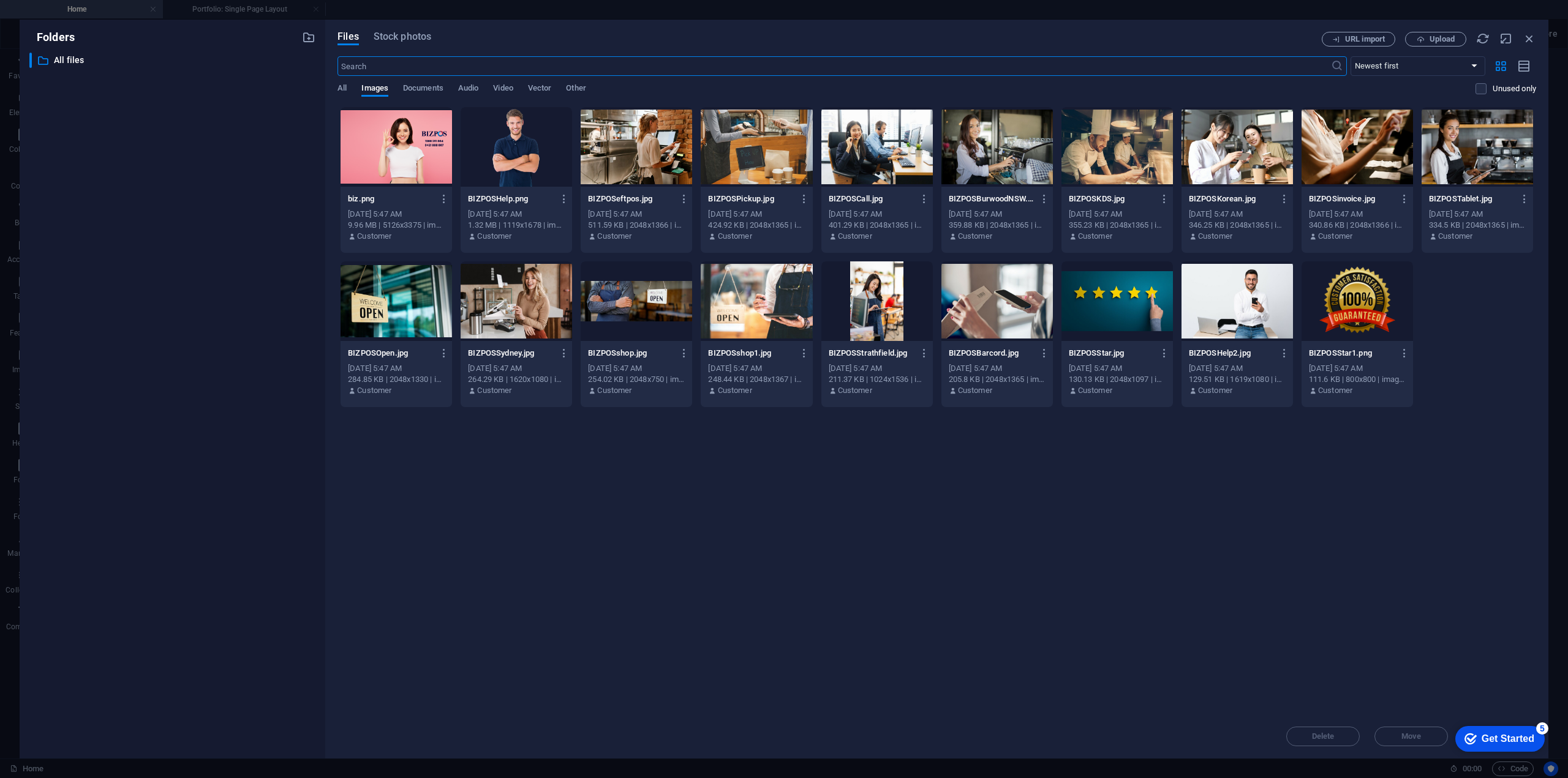
scroll to position [510, 0]
